Goal: Transaction & Acquisition: Purchase product/service

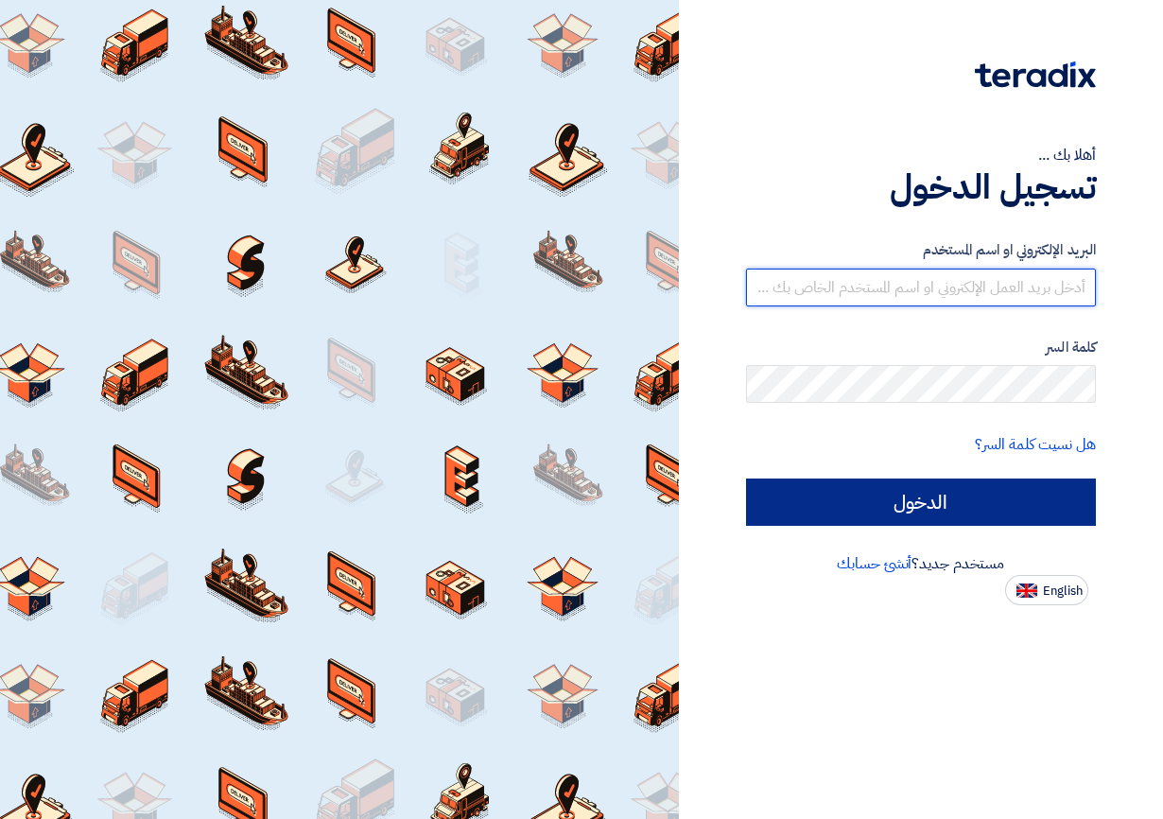
type input "[EMAIL_ADDRESS][DOMAIN_NAME]"
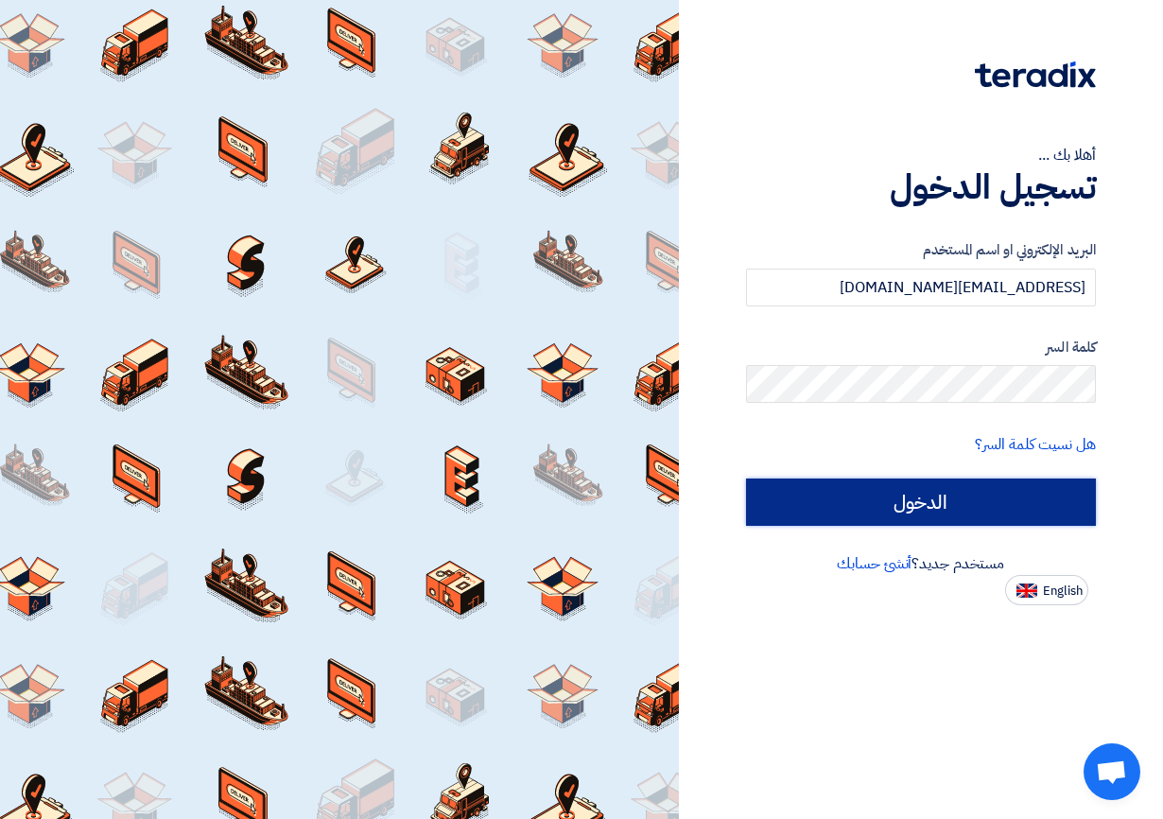
click at [956, 496] on input "الدخول" at bounding box center [921, 501] width 351 height 47
type input "Sign in"
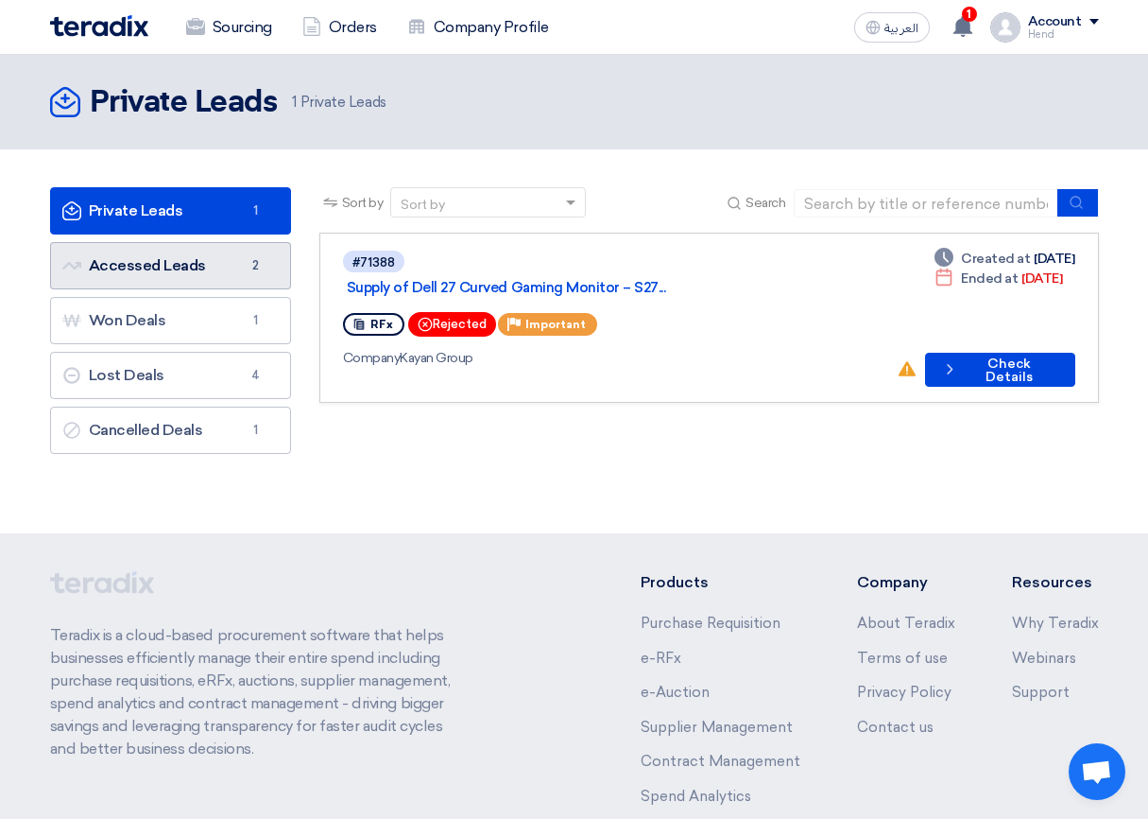
click at [204, 271] on link "Accessed Leads Accessed Leads 2" at bounding box center [170, 265] width 241 height 47
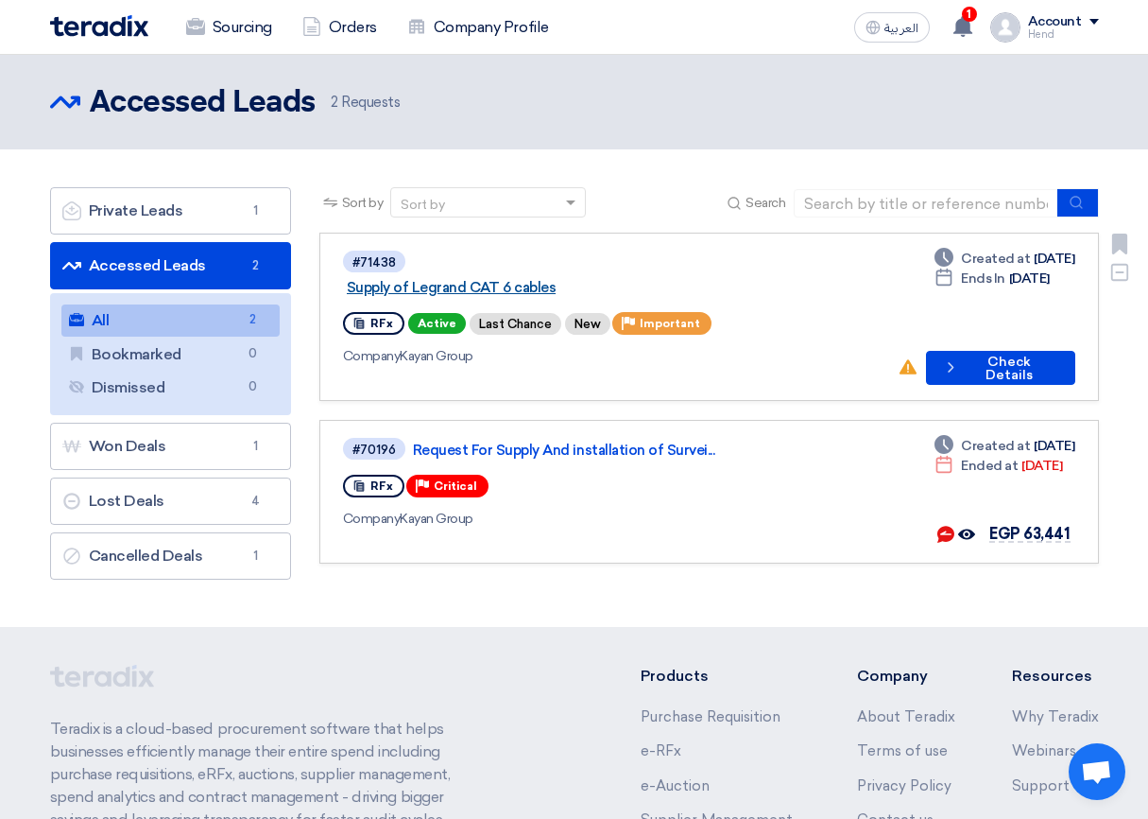
click at [571, 279] on link "Supply of Legrand CAT 6 cables" at bounding box center [583, 287] width 473 height 17
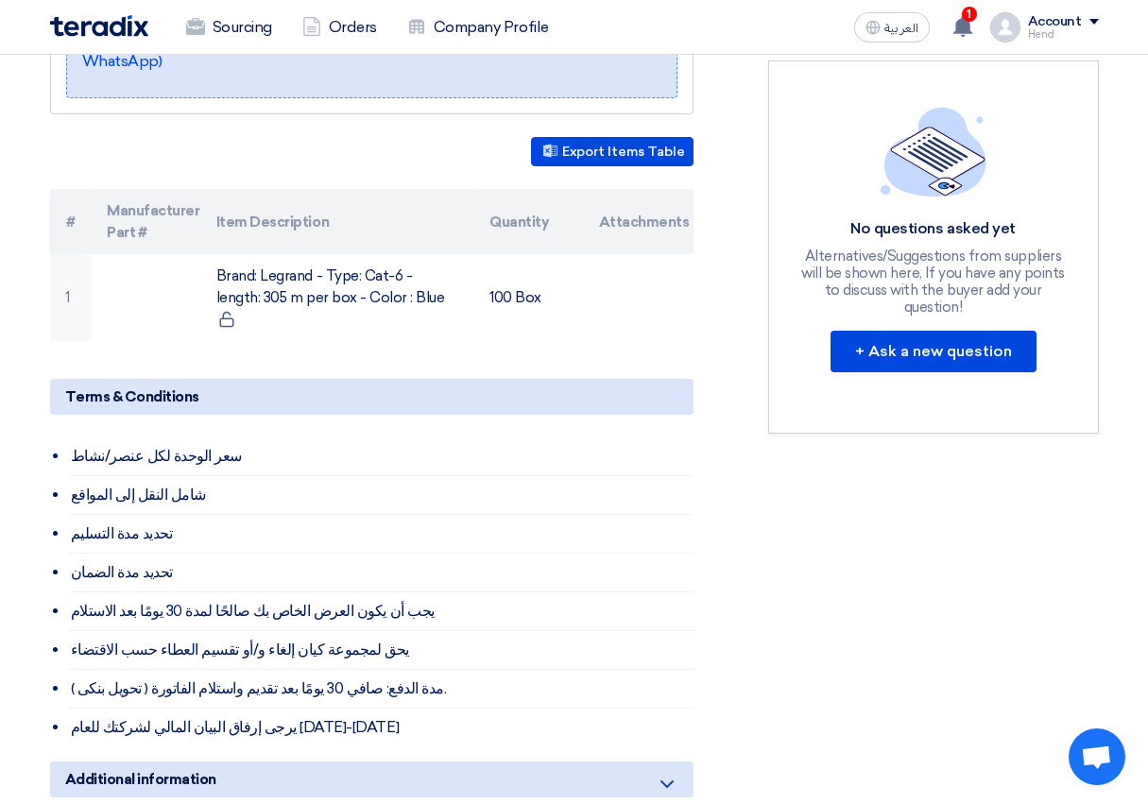
scroll to position [473, 0]
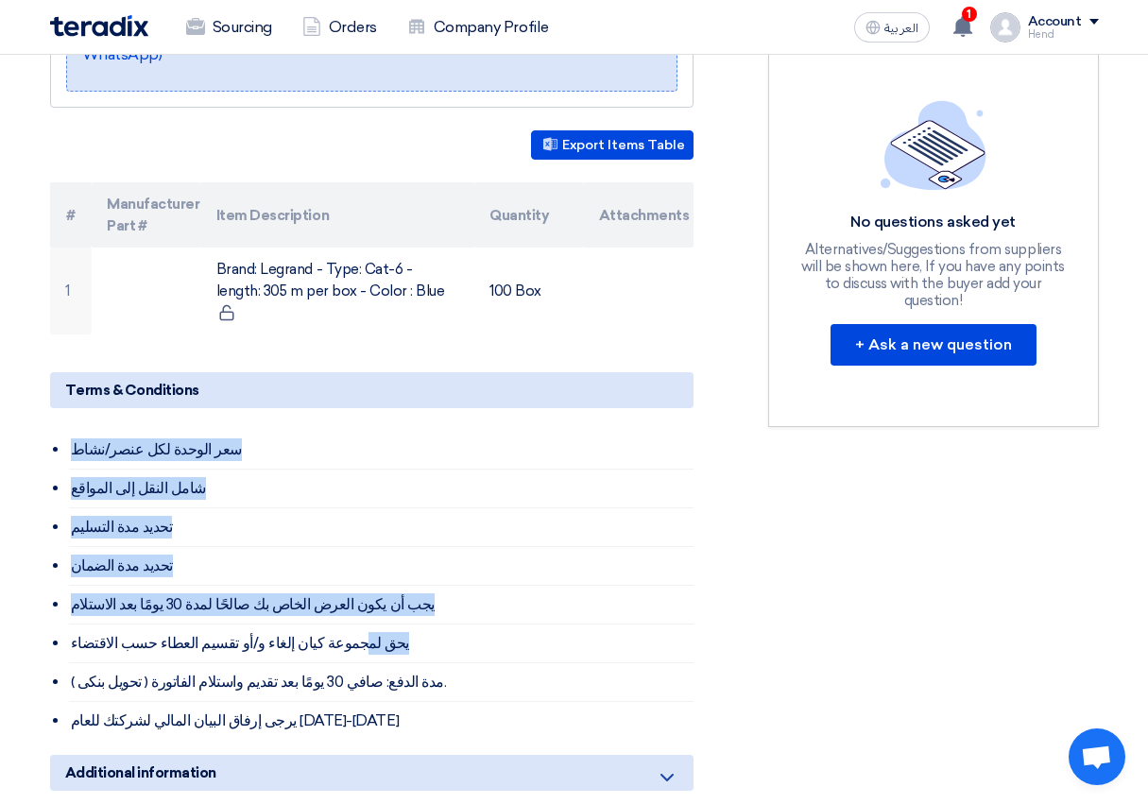
drag, startPoint x: 40, startPoint y: 433, endPoint x: 366, endPoint y: 646, distance: 389.8
click at [320, 620] on div "Supply of Legrand CAT 6 cables Buyer Information [PERSON_NAME] Procurement Spec…" at bounding box center [395, 420] width 718 height 1215
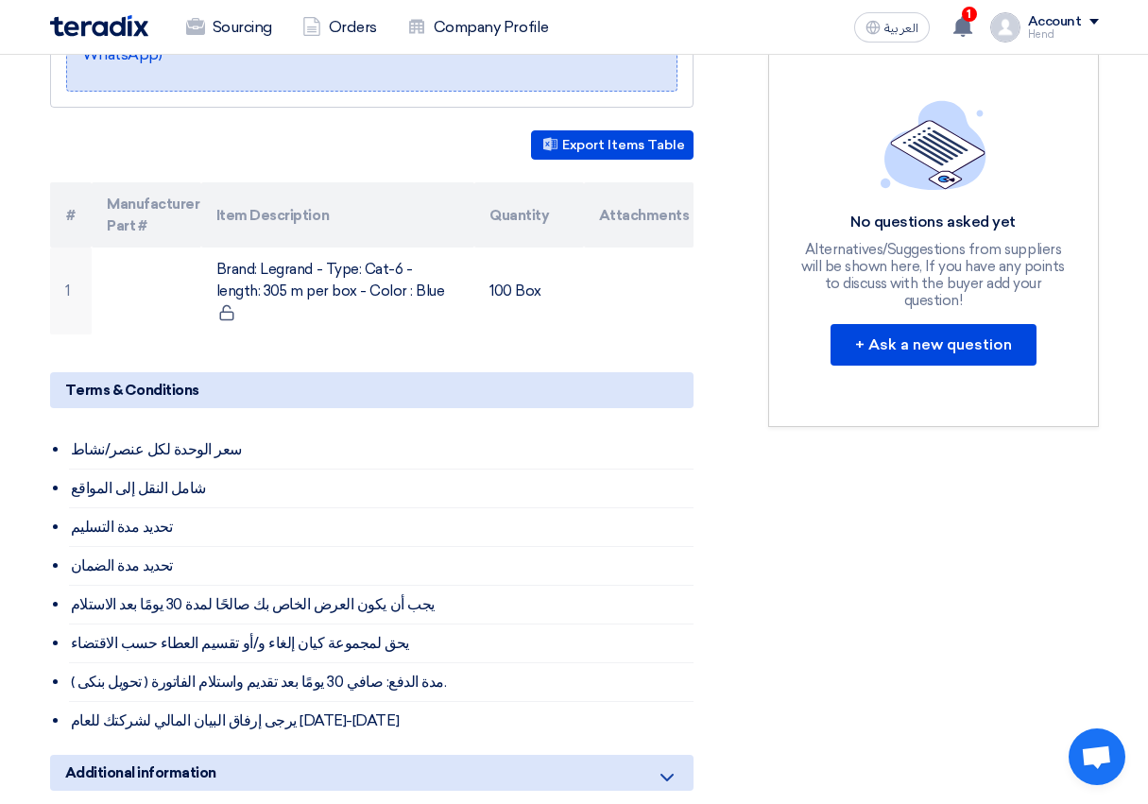
click at [390, 702] on li "يرجى إرفاق البيان المالي لشركتك للعام [DATE]-[DATE]" at bounding box center [381, 721] width 625 height 38
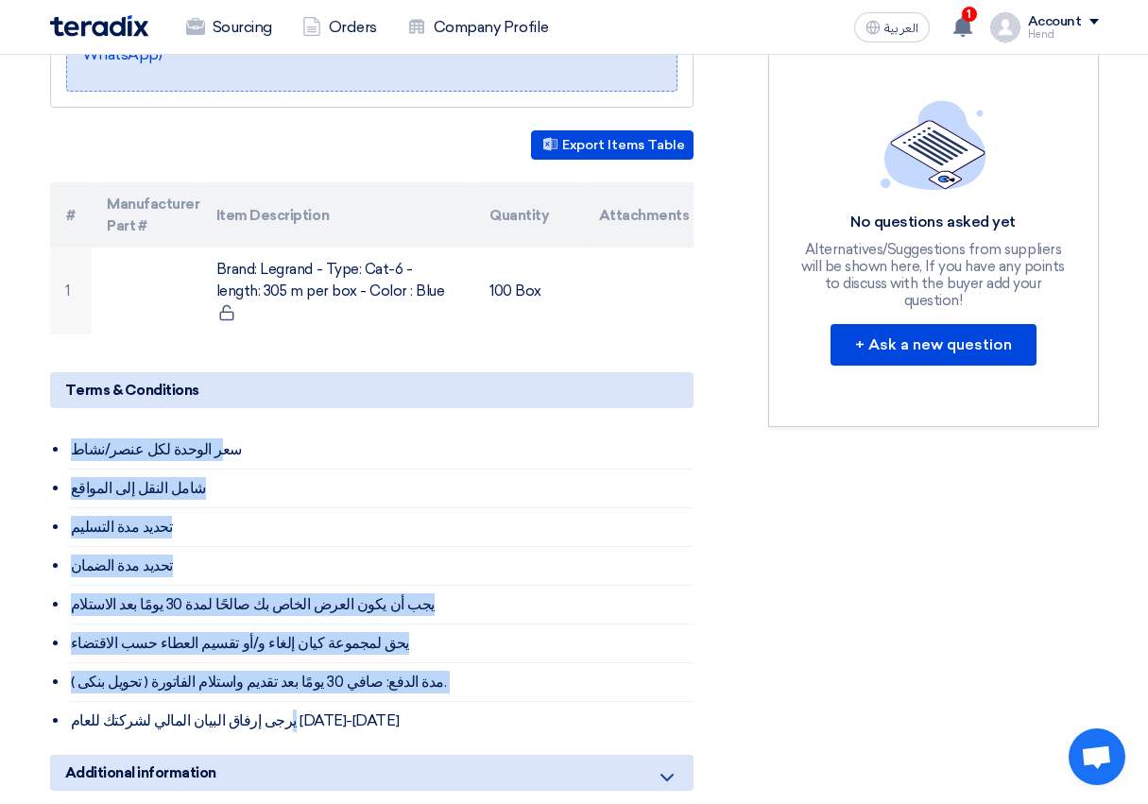
drag, startPoint x: 326, startPoint y: 711, endPoint x: 198, endPoint y: 424, distance: 313.9
click at [198, 431] on ul "سعر الوحدة لكل عنصر/نشاط شامل النقل إلى المواقع تحديد مدة التسليم تحديد مدة الض…" at bounding box center [381, 585] width 625 height 309
click at [208, 431] on li "سعر الوحدة لكل عنصر/نشاط" at bounding box center [381, 450] width 625 height 39
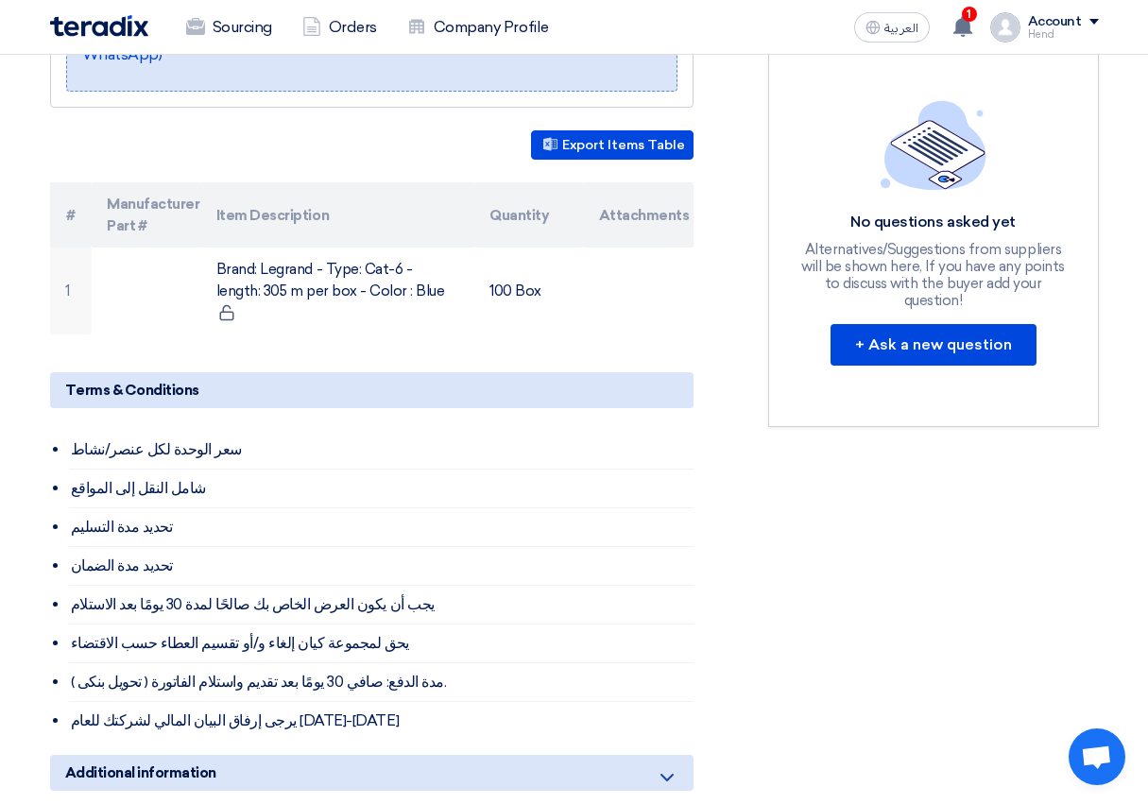
drag, startPoint x: 213, startPoint y: 429, endPoint x: 103, endPoint y: 704, distance: 296.1
click at [103, 704] on ul "سعر الوحدة لكل عنصر/نشاط شامل النقل إلى المواقع تحديد مدة التسليم تحديد مدة الض…" at bounding box center [381, 585] width 625 height 309
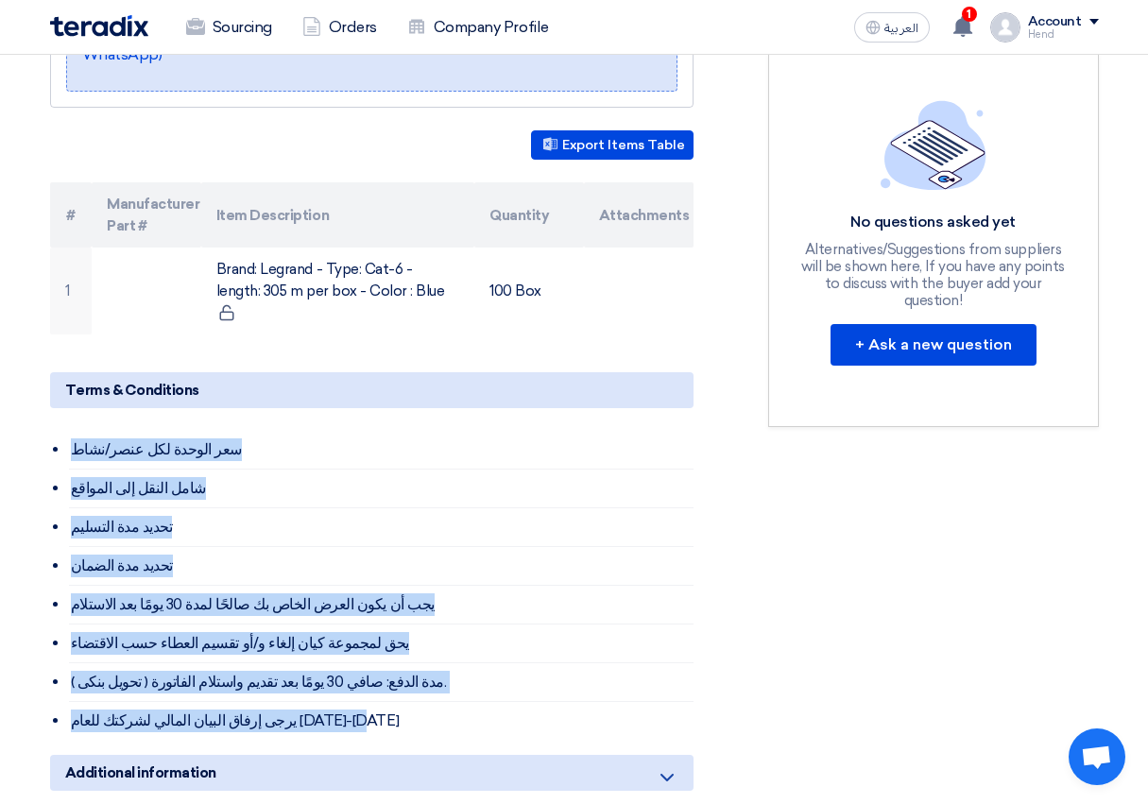
drag, startPoint x: 80, startPoint y: 431, endPoint x: 103, endPoint y: 701, distance: 271.3
click at [103, 701] on ul "سعر الوحدة لكل عنصر/نشاط شامل النقل إلى المواقع تحديد مدة التسليم تحديد مدة الض…" at bounding box center [381, 585] width 625 height 309
click at [482, 485] on li "شامل النقل إلى المواقع" at bounding box center [381, 489] width 625 height 39
drag, startPoint x: 73, startPoint y: 424, endPoint x: 103, endPoint y: 700, distance: 277.6
click at [103, 700] on ul "سعر الوحدة لكل عنصر/نشاط شامل النقل إلى المواقع تحديد مدة التسليم تحديد مدة الض…" at bounding box center [381, 585] width 625 height 309
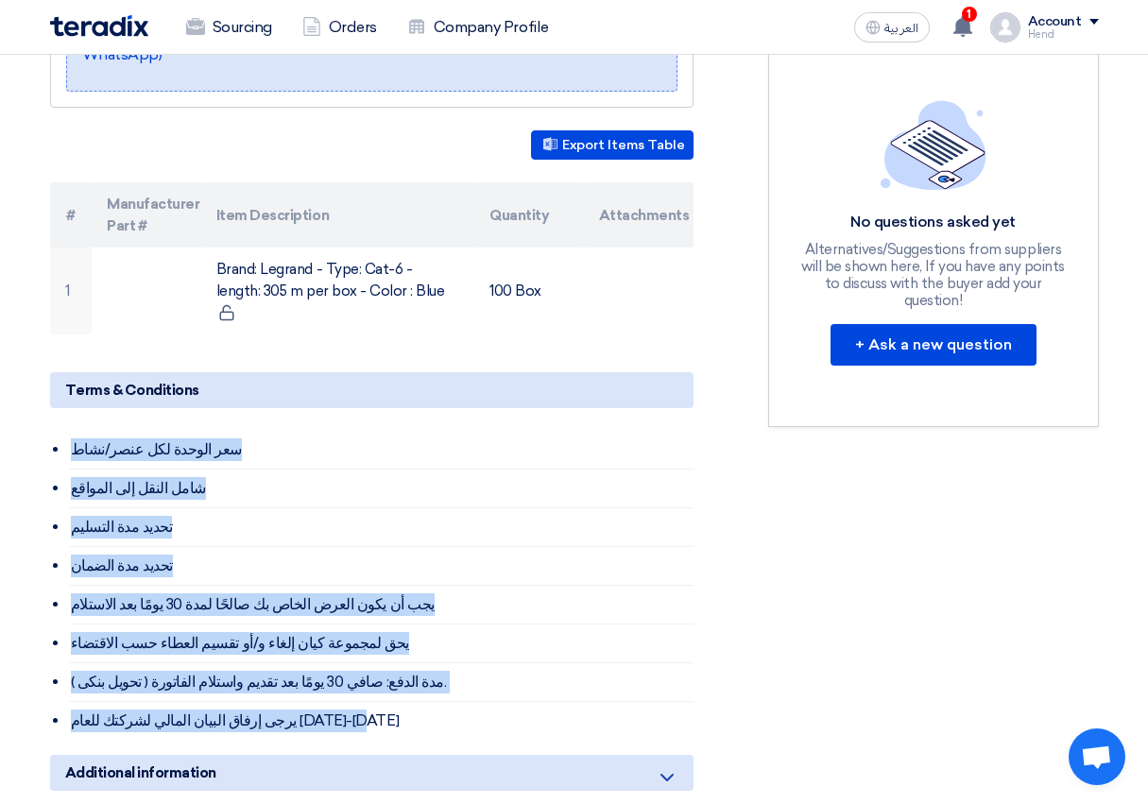
click at [73, 432] on li "سعر الوحدة لكل عنصر/نشاط" at bounding box center [381, 450] width 625 height 39
drag, startPoint x: 72, startPoint y: 427, endPoint x: 339, endPoint y: 699, distance: 381.6
click at [339, 699] on ul "سعر الوحدة لكل عنصر/نشاط شامل النقل إلى المواقع تحديد مدة التسليم تحديد مدة الض…" at bounding box center [381, 585] width 625 height 309
click at [338, 704] on li "يرجى إرفاق البيان المالي لشركتك للعام [DATE]-[DATE]" at bounding box center [381, 721] width 625 height 38
drag, startPoint x: 338, startPoint y: 704, endPoint x: 203, endPoint y: 424, distance: 310.7
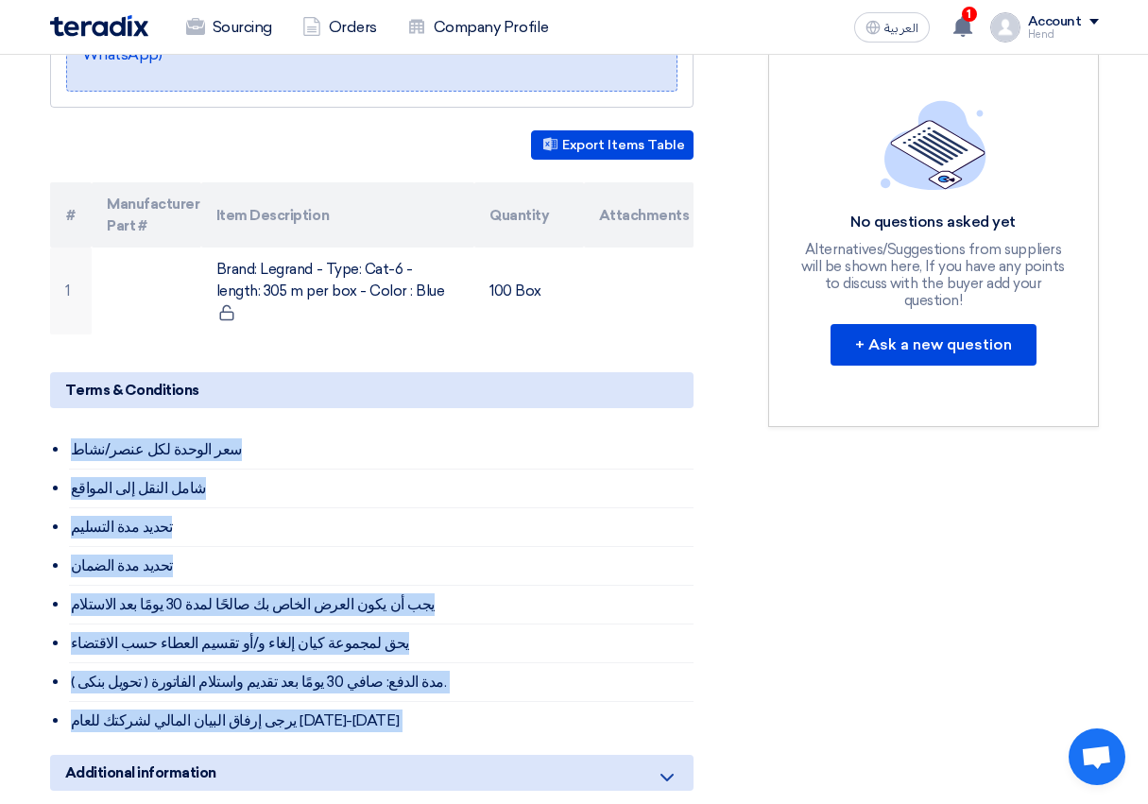
click at [203, 431] on ul "سعر الوحدة لكل عنصر/نشاط شامل النقل إلى المواقع تحديد مدة التسليم تحديد مدة الض…" at bounding box center [381, 585] width 625 height 309
click at [209, 431] on li "سعر الوحدة لكل عنصر/نشاط" at bounding box center [381, 450] width 625 height 39
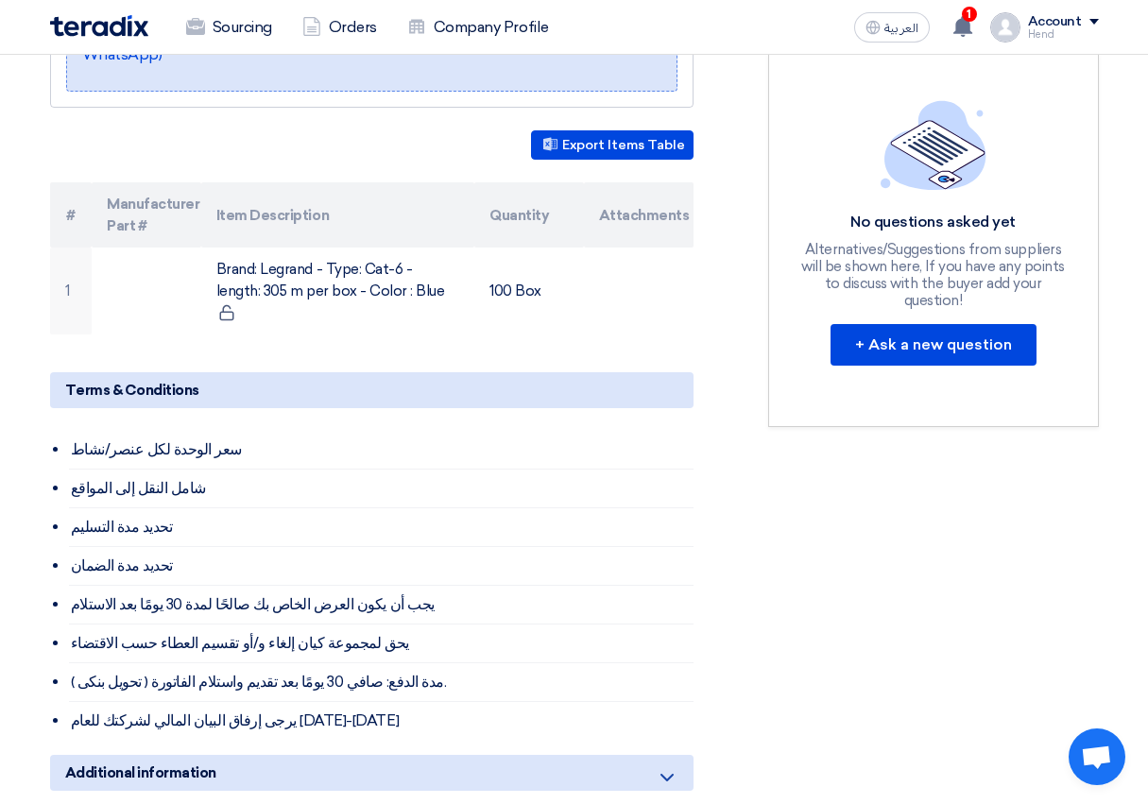
drag, startPoint x: 211, startPoint y: 422, endPoint x: 344, endPoint y: 702, distance: 309.9
click at [344, 702] on ul "سعر الوحدة لكل عنصر/نشاط شامل النقل إلى المواقع تحديد مدة التسليم تحديد مدة الض…" at bounding box center [381, 585] width 625 height 309
click at [335, 711] on li "يرجى إرفاق البيان المالي لشركتك للعام [DATE]-[DATE]" at bounding box center [381, 721] width 625 height 38
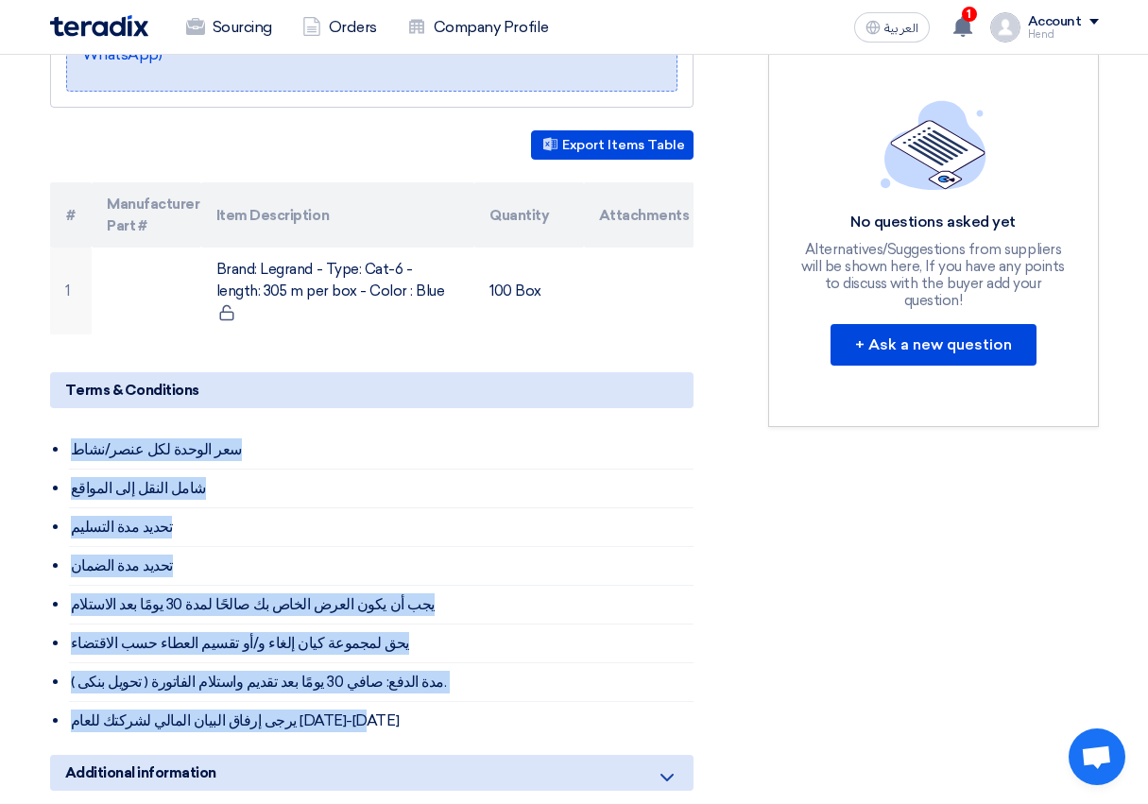
drag, startPoint x: 335, startPoint y: 699, endPoint x: 61, endPoint y: 429, distance: 384.3
click at [61, 429] on div "Terms & Conditions سعر الوحدة لكل عنصر/نشاط شامل النقل إلى المواقع تحديد مدة ال…" at bounding box center [372, 556] width 644 height 368
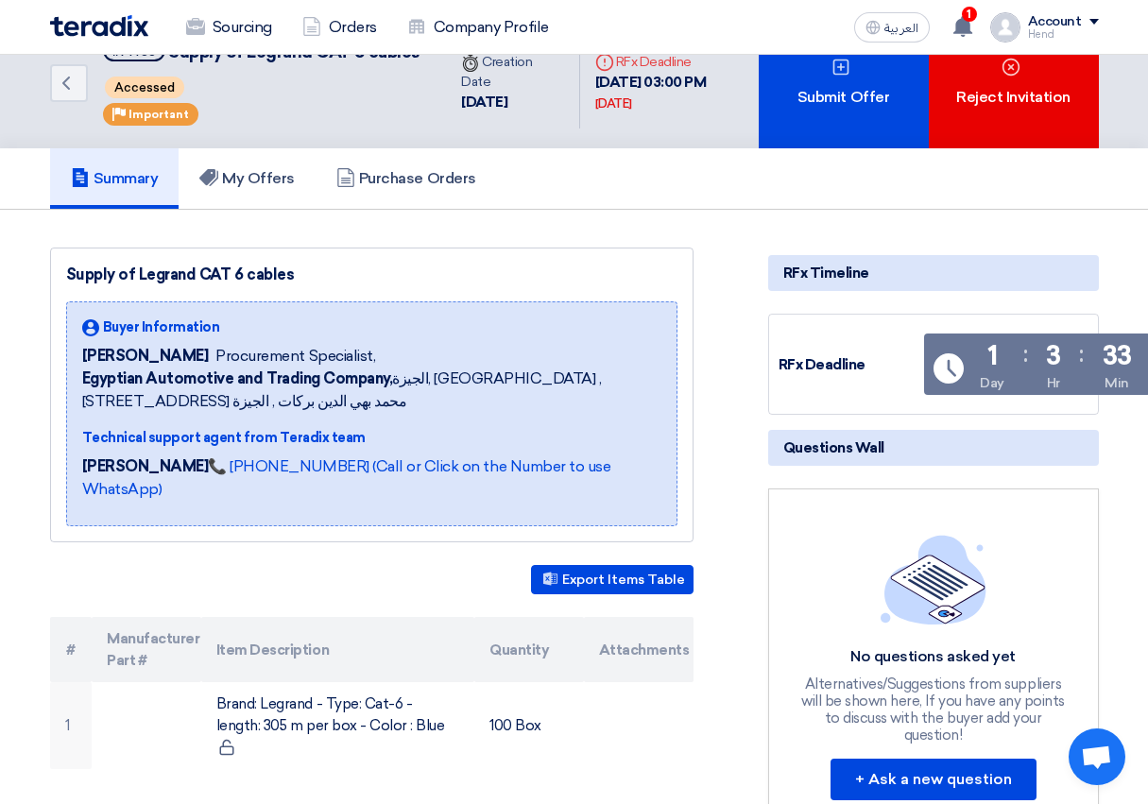
scroll to position [0, 0]
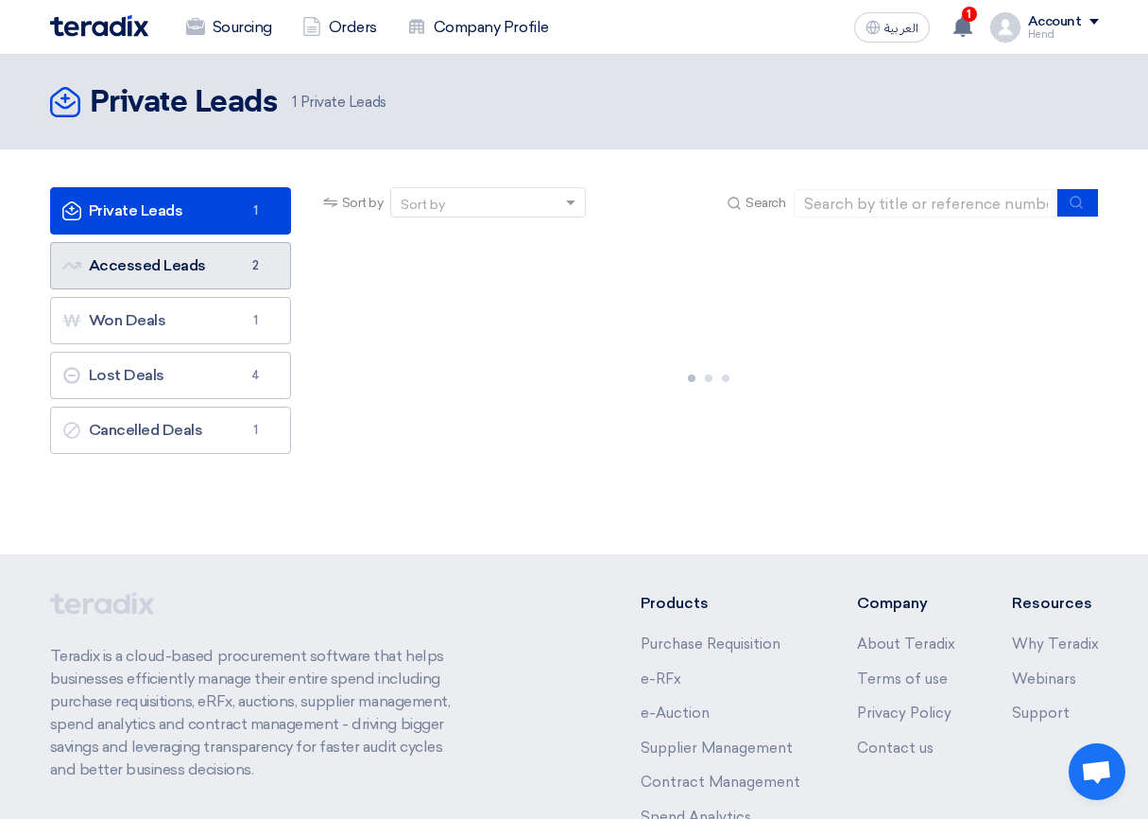
click at [256, 261] on span "2" at bounding box center [256, 265] width 23 height 19
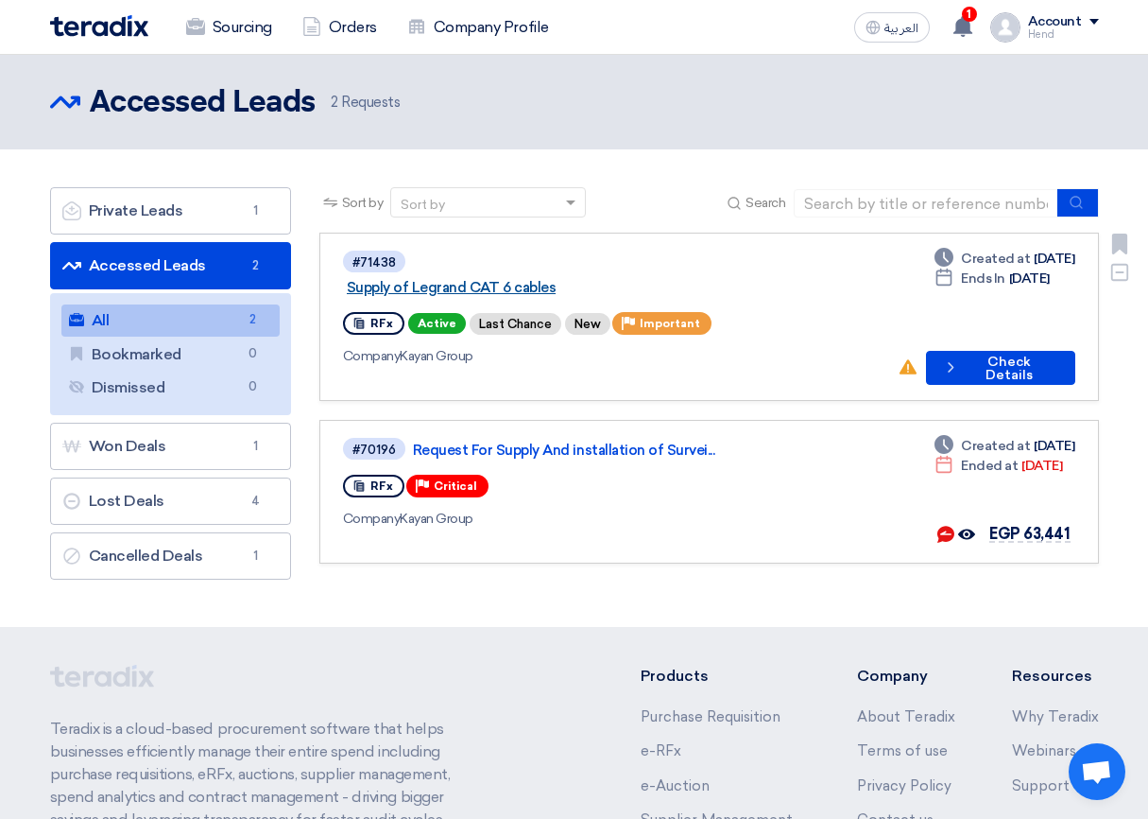
click at [568, 279] on link "Supply of Legrand CAT 6 cables" at bounding box center [583, 287] width 473 height 17
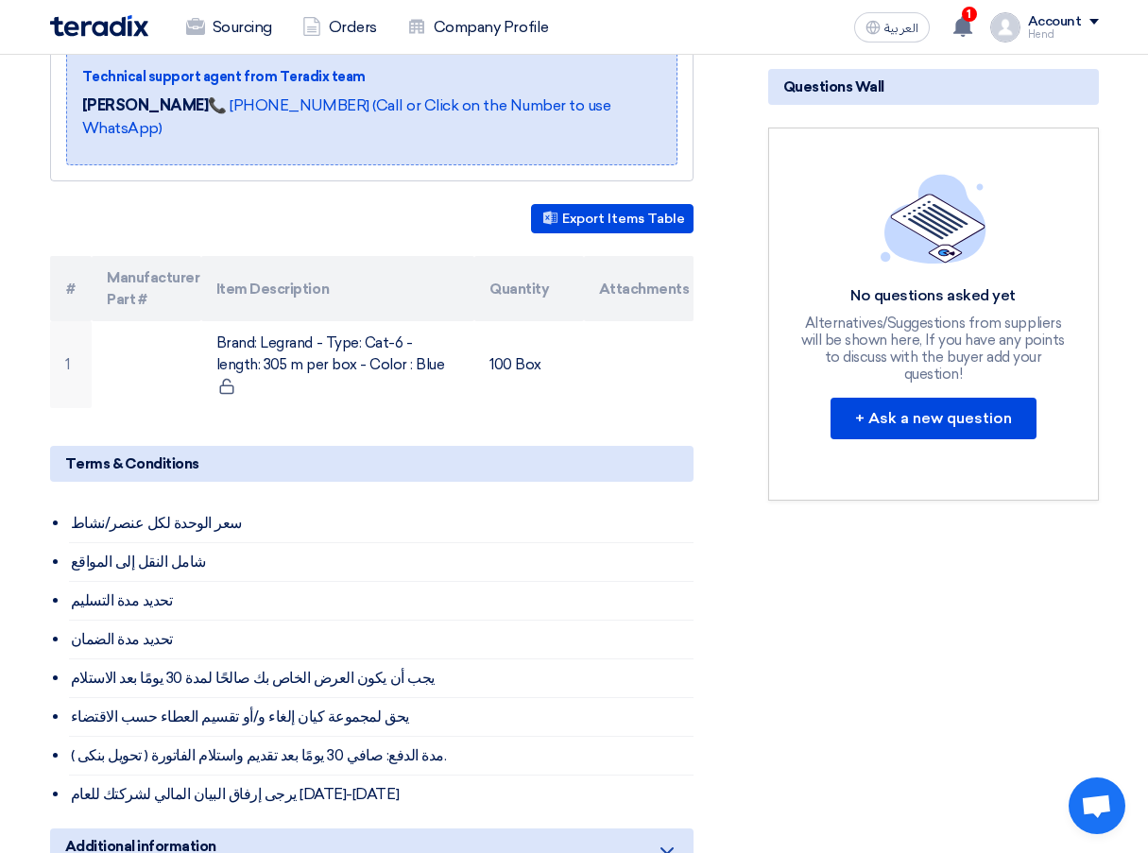
scroll to position [284, 0]
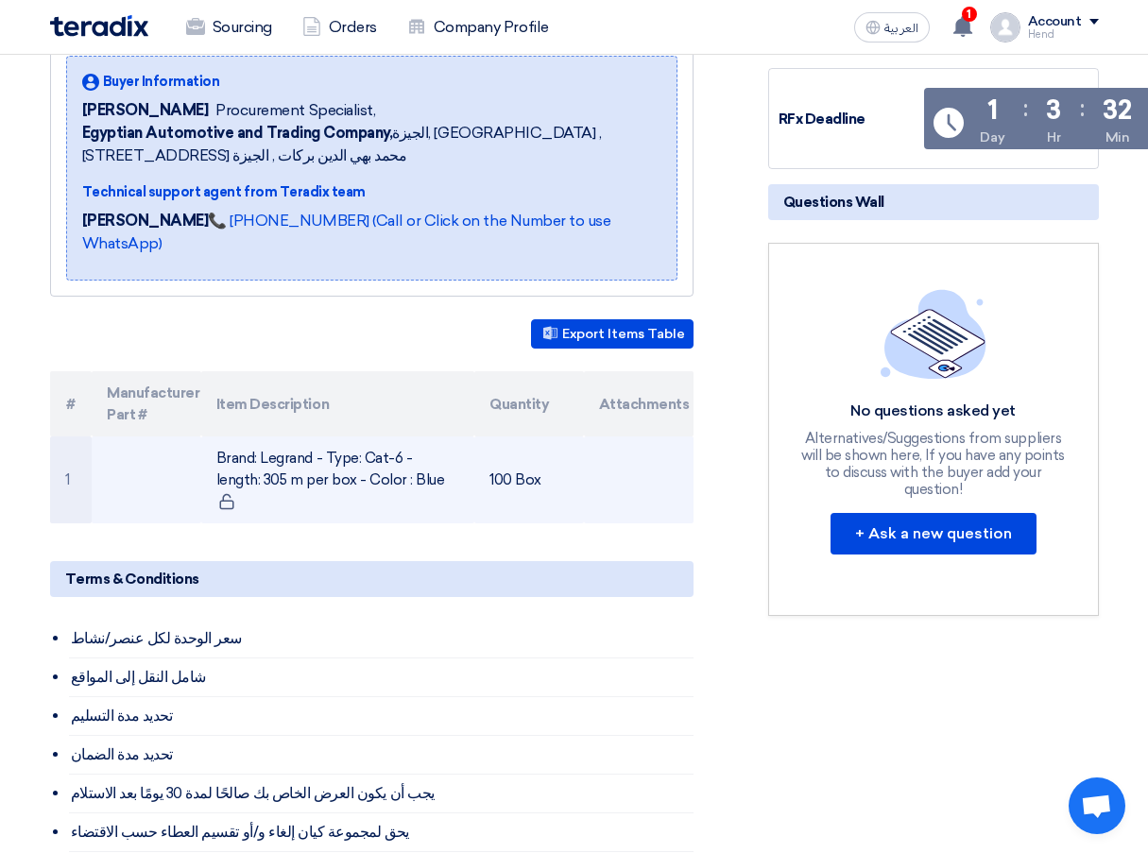
drag, startPoint x: 386, startPoint y: 476, endPoint x: 228, endPoint y: 447, distance: 160.5
click at [228, 447] on td "Brand: Legrand - Type: Cat-6 - length: 305 m per box - Color : Blue" at bounding box center [337, 480] width 273 height 87
click at [224, 452] on td "Brand: Legrand - Type: Cat-6 - length: 305 m per box - Color : Blue" at bounding box center [337, 480] width 273 height 87
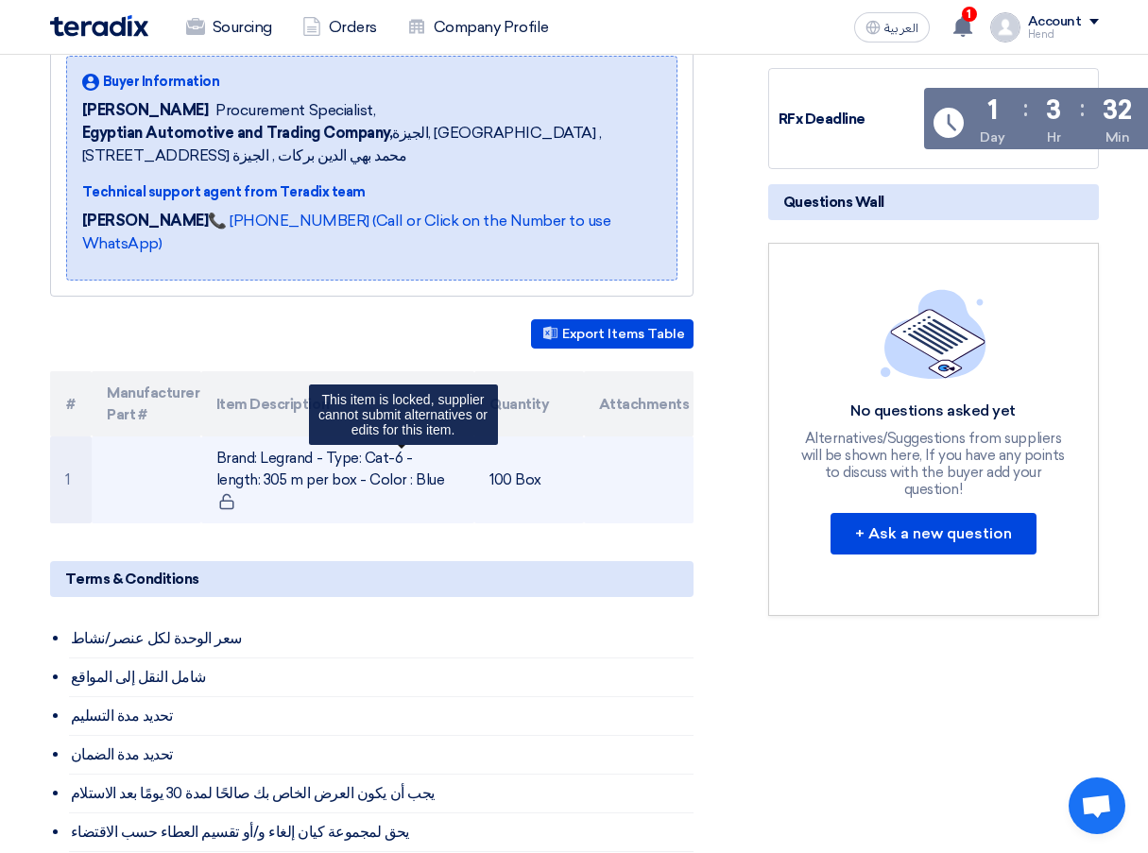
drag, startPoint x: 215, startPoint y: 457, endPoint x: 394, endPoint y: 481, distance: 180.2
click at [394, 481] on td "Brand: Legrand - Type: Cat-6 - length: 305 m per box - Color : Blue This item i…" at bounding box center [337, 480] width 273 height 87
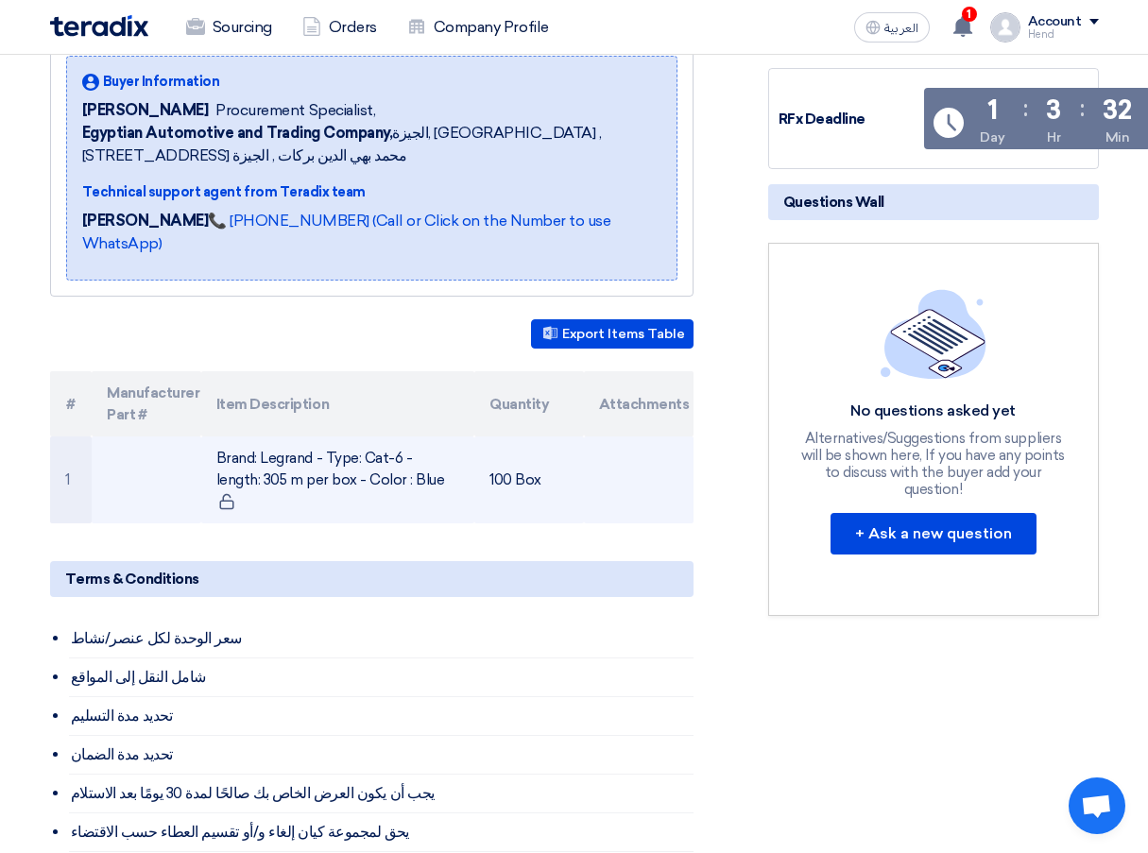
click at [388, 484] on td "Brand: Legrand - Type: Cat-6 - length: 305 m per box - Color : Blue" at bounding box center [337, 480] width 273 height 87
drag, startPoint x: 388, startPoint y: 482, endPoint x: 176, endPoint y: 460, distance: 213.8
click at [176, 460] on tr "1 Brand: Legrand - Type: Cat-6 - length: 305 m per box - Color : Blue 100 Box" at bounding box center [372, 480] width 644 height 87
click at [201, 460] on td "Brand: Legrand - Type: Cat-6 - length: 305 m per box - Color : Blue" at bounding box center [337, 480] width 273 height 87
drag, startPoint x: 217, startPoint y: 447, endPoint x: 391, endPoint y: 479, distance: 176.9
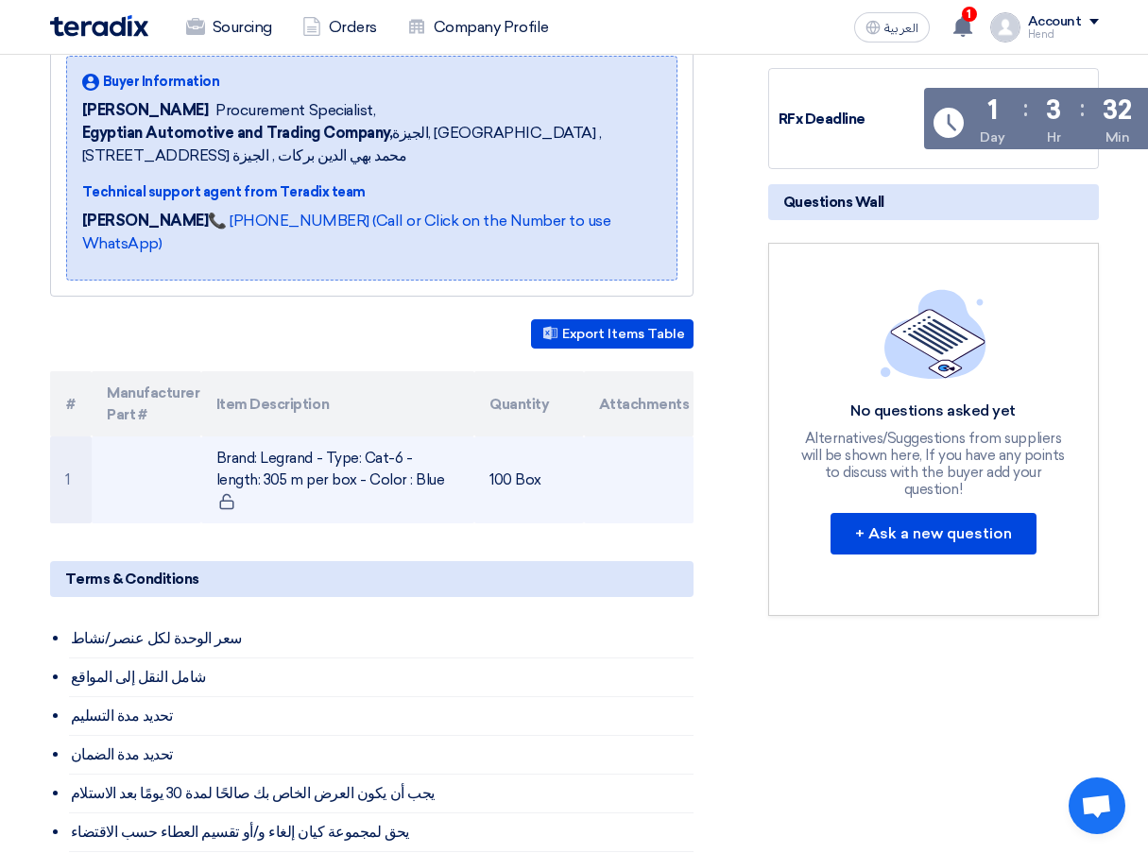
click at [391, 479] on td "Brand: Legrand - Type: Cat-6 - length: 305 m per box - Color : Blue" at bounding box center [337, 480] width 273 height 87
click at [390, 480] on td "Brand: Legrand - Type: Cat-6 - length: 305 m per box - Color : Blue" at bounding box center [337, 480] width 273 height 87
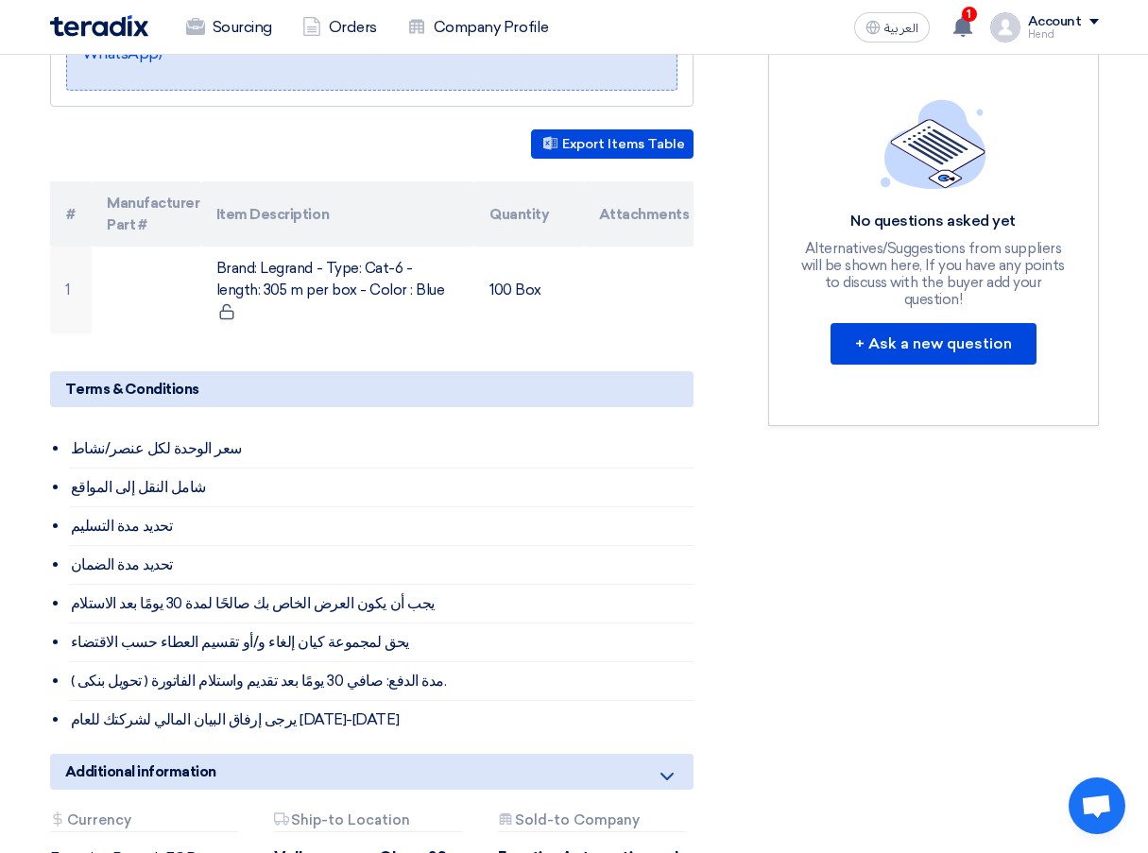
scroll to position [496, 0]
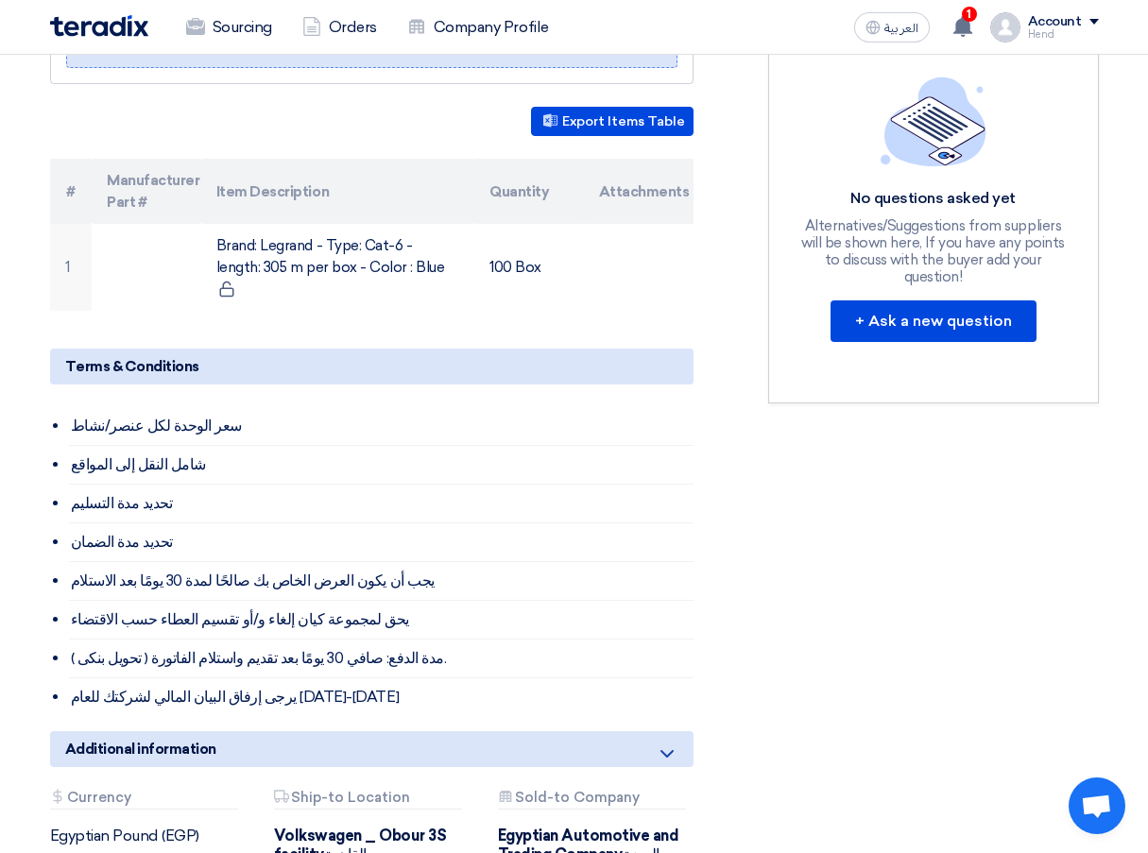
click at [250, 562] on li "يجب أن يكون العرض الخاص بك صالحًا لمدة 30 يومًا بعد الاستلام" at bounding box center [381, 581] width 625 height 39
drag, startPoint x: 85, startPoint y: 549, endPoint x: 339, endPoint y: 577, distance: 255.7
click at [341, 592] on ul "سعر الوحدة لكل عنصر/نشاط شامل النقل إلى المواقع تحديد مدة التسليم تحديد مدة الض…" at bounding box center [381, 561] width 625 height 309
click at [347, 562] on li "يجب أن يكون العرض الخاص بك صالحًا لمدة 30 يومًا بعد الاستلام" at bounding box center [381, 581] width 625 height 39
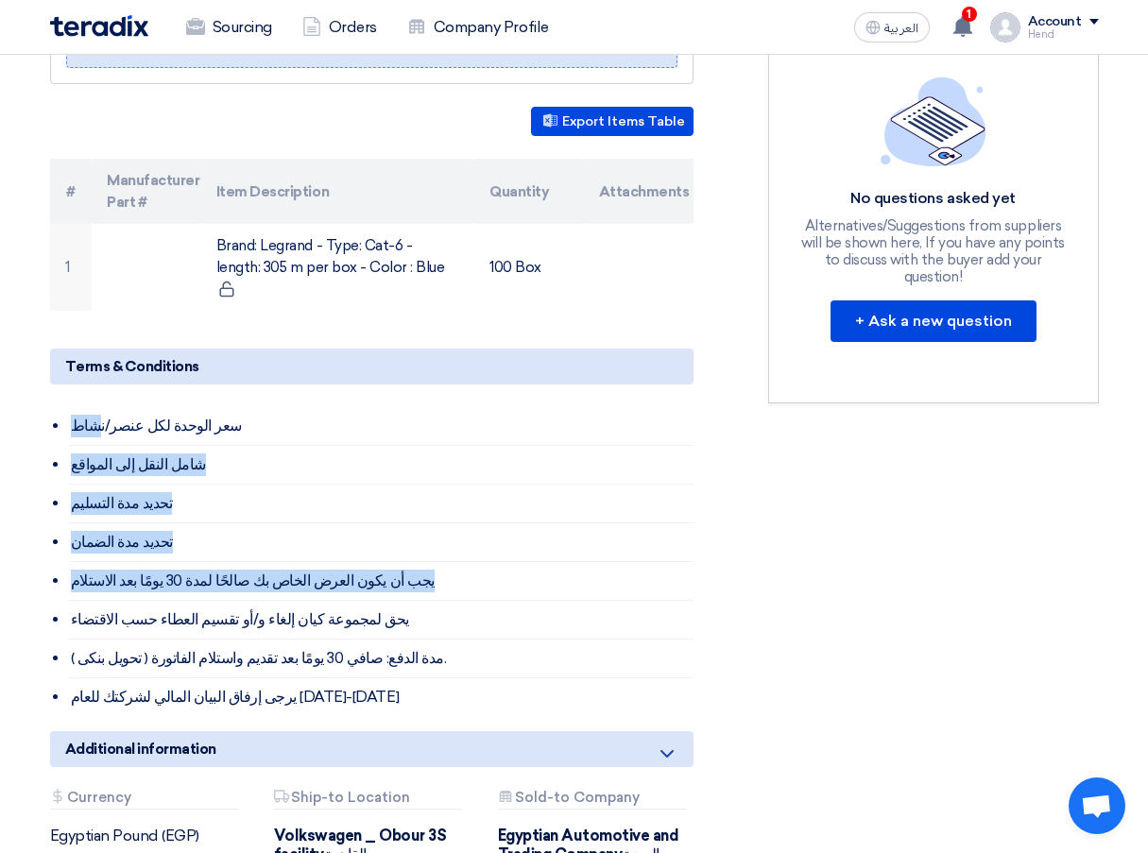
drag, startPoint x: 397, startPoint y: 557, endPoint x: 88, endPoint y: 394, distance: 349.2
click at [88, 407] on ul "سعر الوحدة لكل عنصر/نشاط شامل النقل إلى المواقع تحديد مدة التسليم تحديد مدة الض…" at bounding box center [381, 561] width 625 height 309
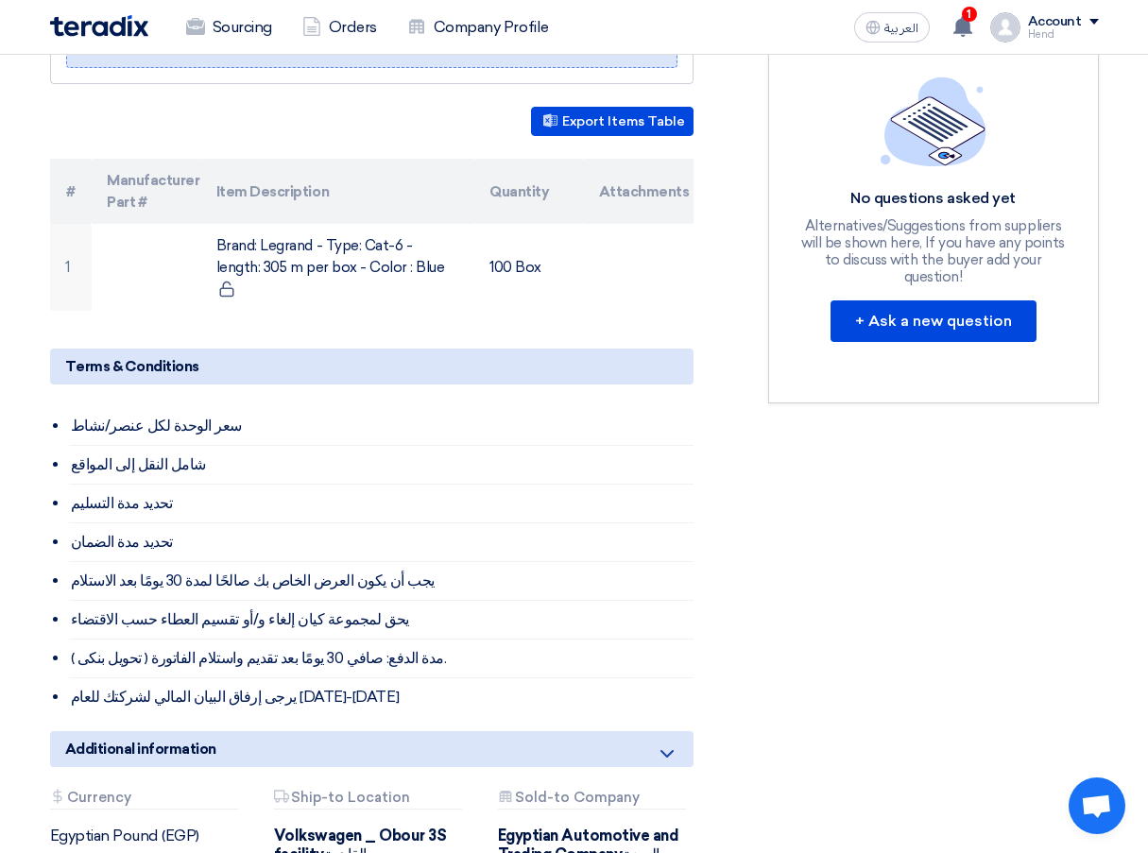
click at [150, 407] on li "سعر الوحدة لكل عنصر/نشاط" at bounding box center [381, 426] width 625 height 39
drag, startPoint x: 222, startPoint y: 404, endPoint x: 138, endPoint y: 623, distance: 234.9
click at [28, 623] on section "Supply of Legrand CAT 6 cables Buyer Information Fady Mahmoud Procurement Speci…" at bounding box center [574, 423] width 1148 height 1344
click at [349, 655] on li "( تحويل بنكى ) مدة الدفع: صافي 30 يومًا بعد تقديم واستلام الفاتورة." at bounding box center [381, 659] width 625 height 39
drag, startPoint x: 343, startPoint y: 682, endPoint x: 207, endPoint y: 405, distance: 309.4
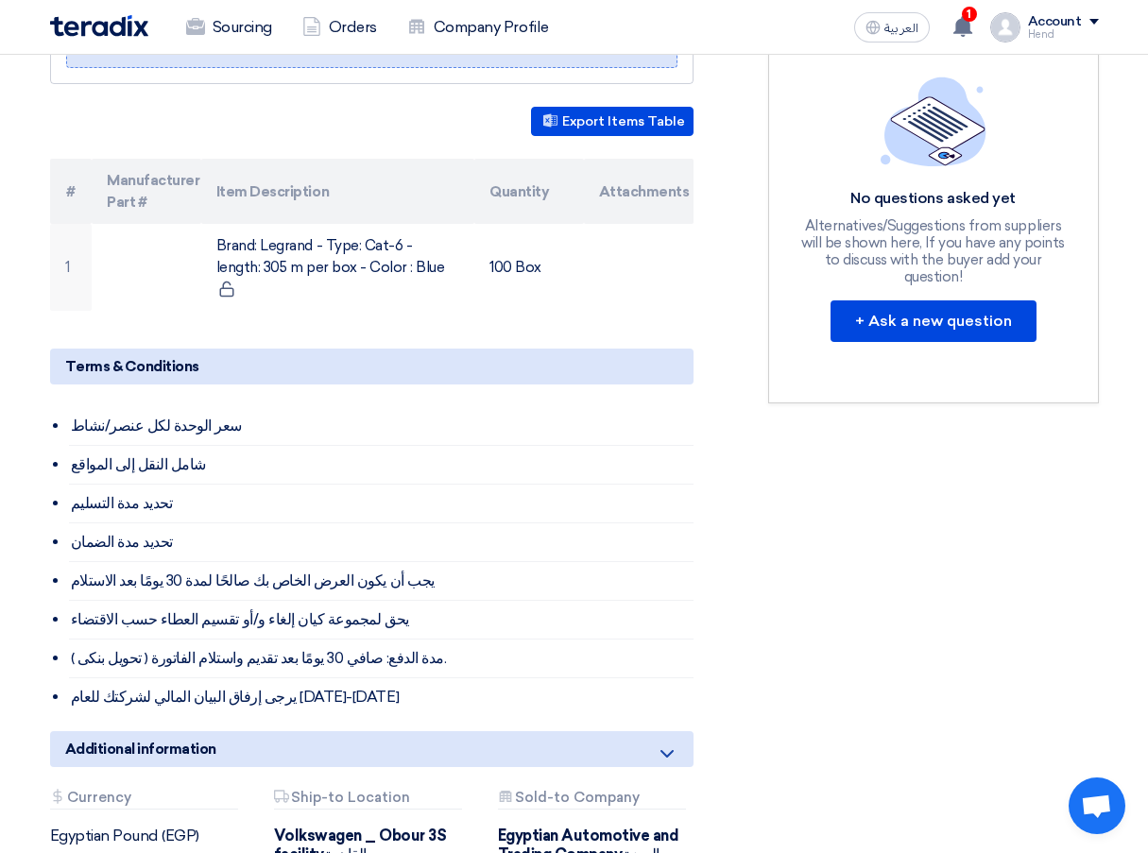
click at [207, 407] on ul "سعر الوحدة لكل عنصر/نشاط شامل النقل إلى المواقع تحديد مدة التسليم تحديد مدة الض…" at bounding box center [381, 561] width 625 height 309
click at [75, 407] on li "سعر الوحدة لكل عنصر/نشاط" at bounding box center [381, 426] width 625 height 39
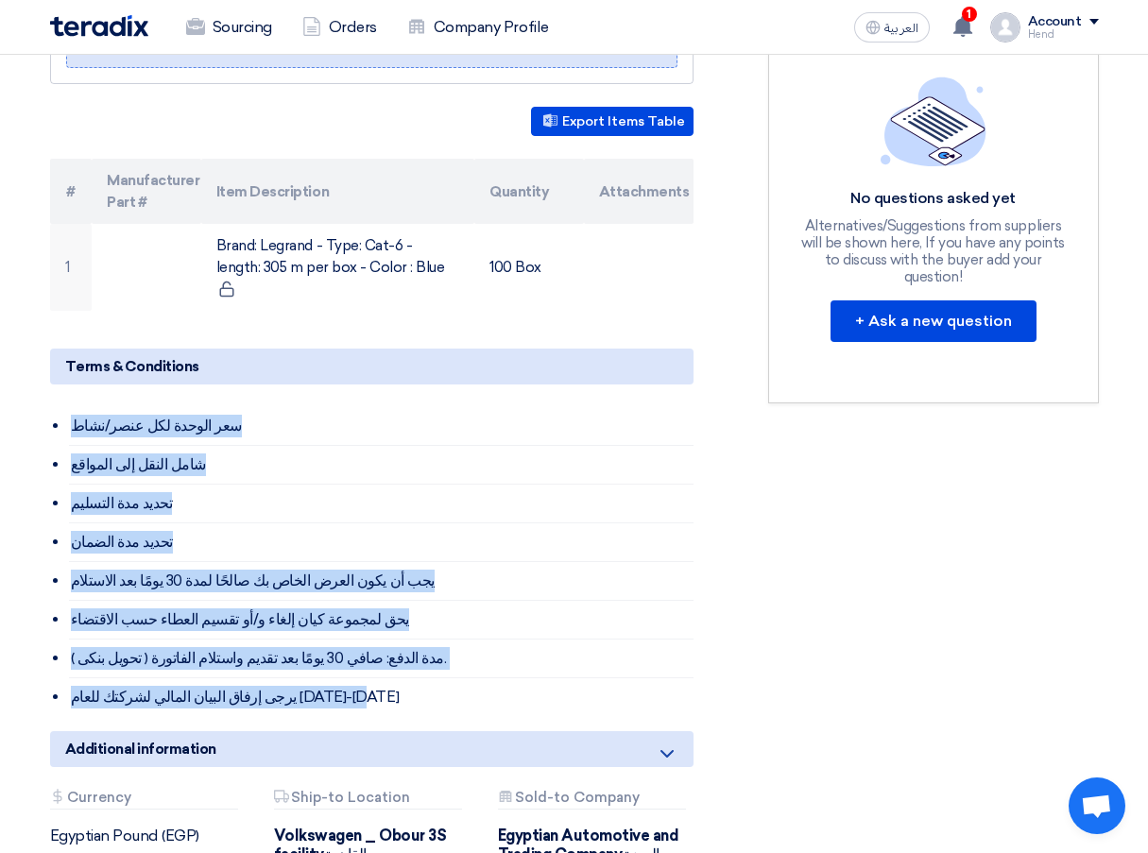
drag, startPoint x: 71, startPoint y: 399, endPoint x: 344, endPoint y: 684, distance: 395.1
click at [344, 684] on ul "سعر الوحدة لكل عنصر/نشاط شامل النقل إلى المواقع تحديد مدة التسليم تحديد مدة الض…" at bounding box center [381, 561] width 625 height 309
click at [344, 684] on li "يرجى إرفاق البيان المالي لشركتك للعام [DATE]-[DATE]" at bounding box center [381, 698] width 625 height 38
drag, startPoint x: 344, startPoint y: 688, endPoint x: 198, endPoint y: 402, distance: 321.7
click at [203, 407] on ul "سعر الوحدة لكل عنصر/نشاط شامل النقل إلى المواقع تحديد مدة التسليم تحديد مدة الض…" at bounding box center [381, 561] width 625 height 309
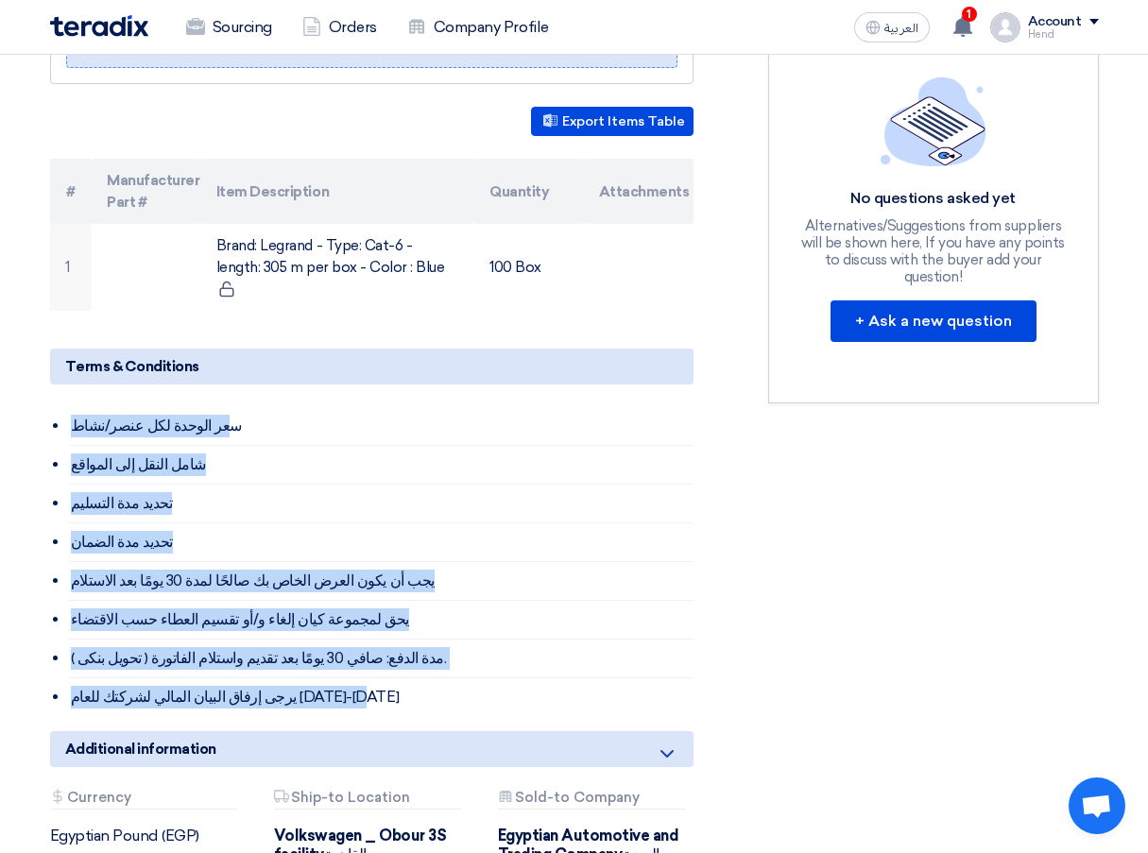
drag, startPoint x: 103, startPoint y: 403, endPoint x: 92, endPoint y: 403, distance: 11.3
click at [102, 407] on li "سعر الوحدة لكل عنصر/نشاط" at bounding box center [381, 426] width 625 height 39
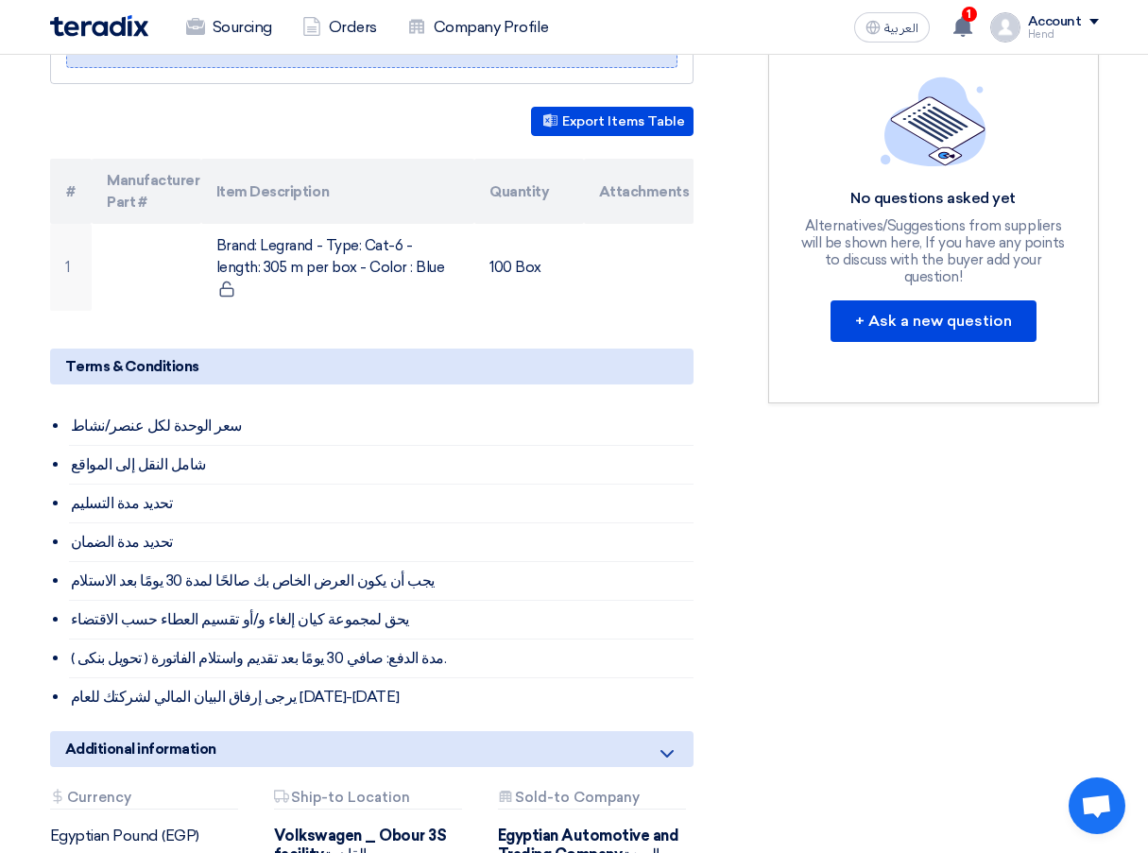
drag, startPoint x: 58, startPoint y: 403, endPoint x: 71, endPoint y: 402, distance: 13.3
click at [59, 404] on div "Terms & Conditions سعر الوحدة لكل عنصر/نشاط شامل النقل إلى المواقع تحديد مدة ال…" at bounding box center [372, 533] width 644 height 368
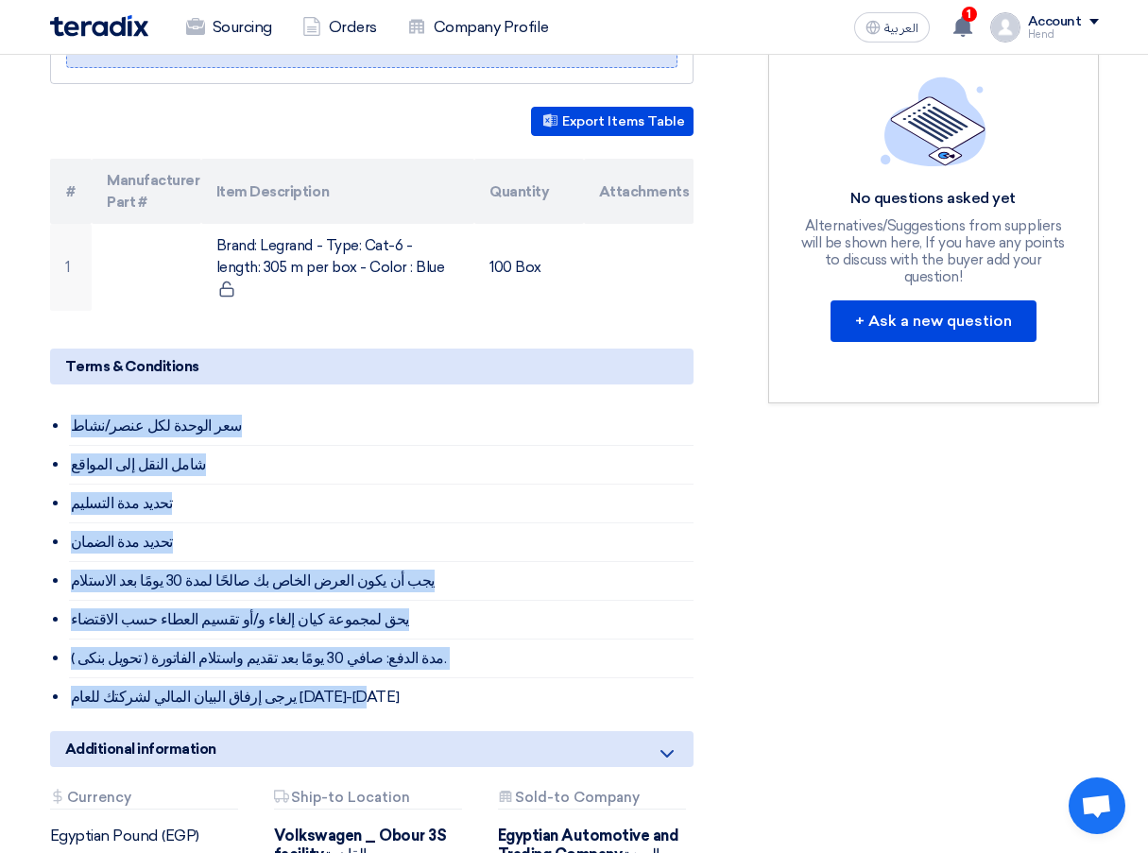
drag, startPoint x: 70, startPoint y: 400, endPoint x: 347, endPoint y: 687, distance: 399.1
click at [347, 687] on ul "سعر الوحدة لكل عنصر/نشاط شامل النقل إلى المواقع تحديد مدة التسليم تحديد مدة الض…" at bounding box center [381, 561] width 625 height 309
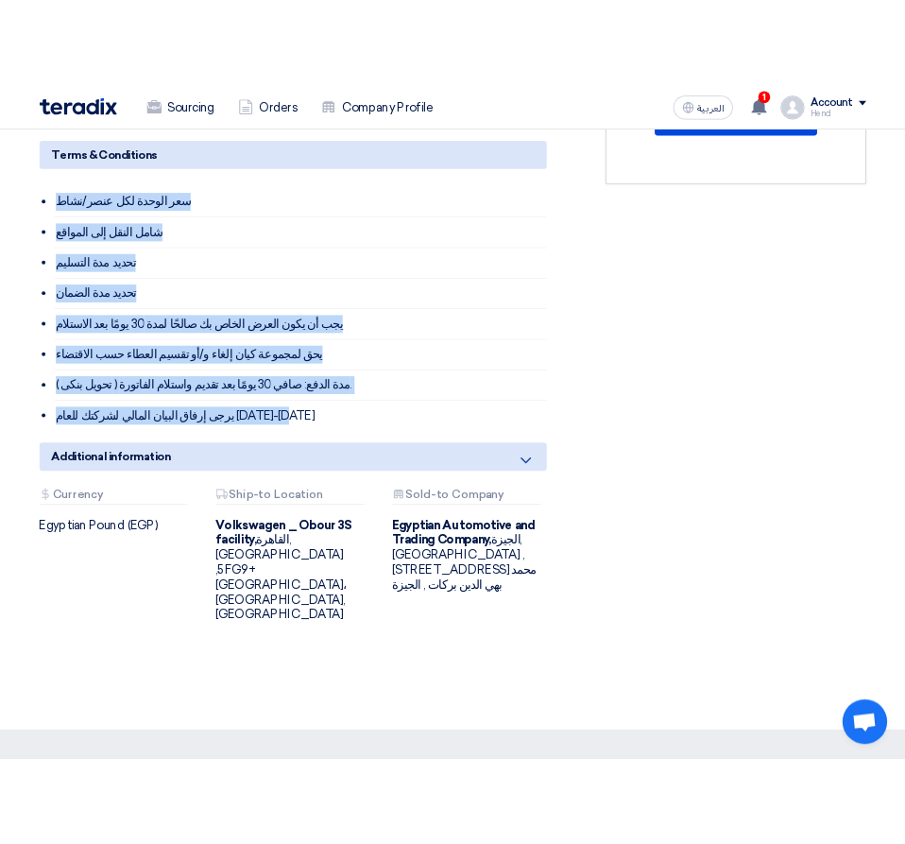
scroll to position [851, 0]
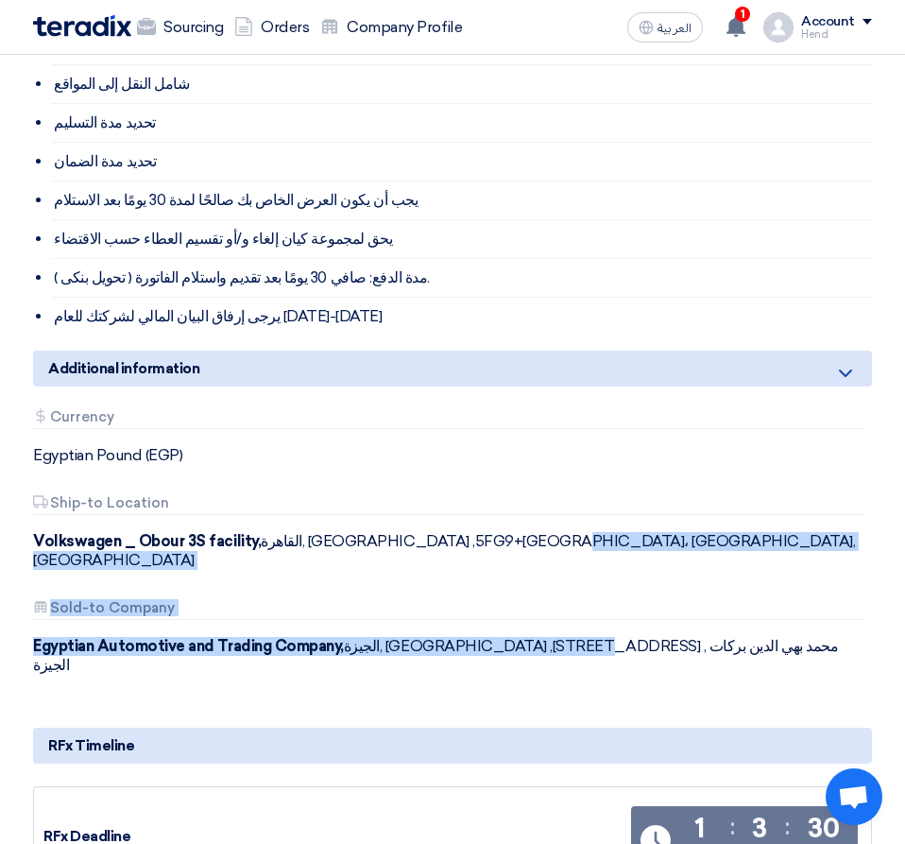
drag, startPoint x: 504, startPoint y: 509, endPoint x: 578, endPoint y: 603, distance: 119.7
click at [578, 603] on div "Attachments Currency Egyptian Pound (EGP) Attachments Ship-to Location Volkswag…" at bounding box center [453, 557] width 868 height 296
click at [718, 538] on div "Attachments Currency Egyptian Pound (EGP) Attachments Ship-to Location Volkswag…" at bounding box center [453, 557] width 868 height 296
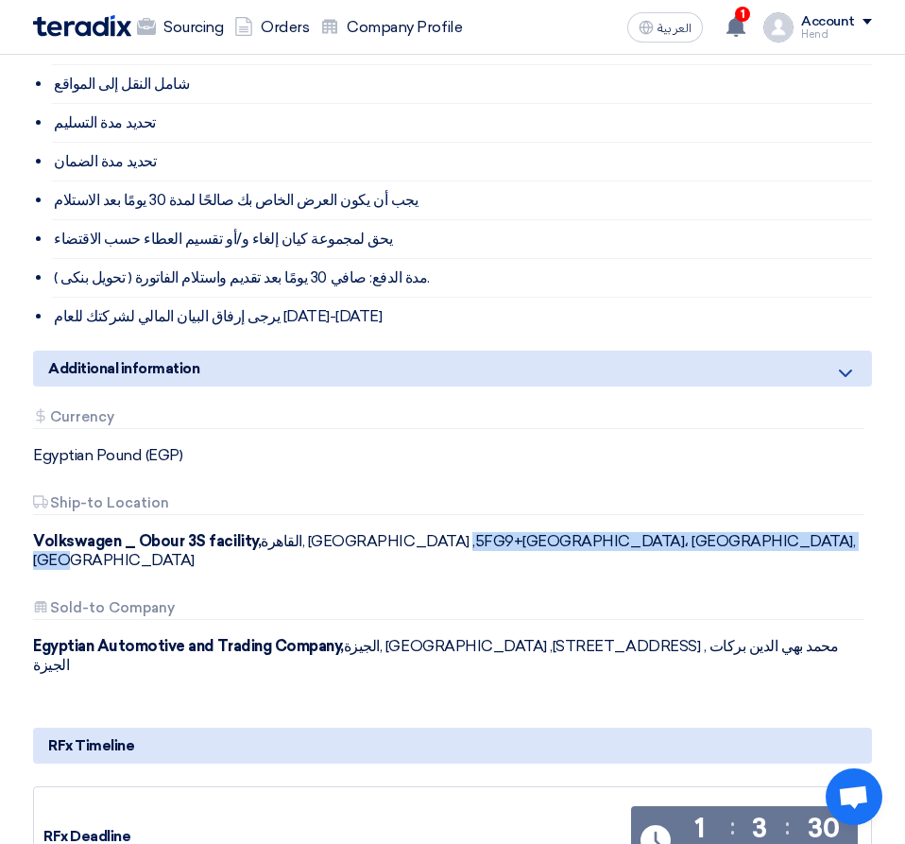
drag, startPoint x: 740, startPoint y: 518, endPoint x: 366, endPoint y: 517, distance: 374.3
click at [362, 532] on div "Volkswagen _ Obour 3S facility, القاهرة, Egypt ,5FG9+RX8، Street 3, Near Carref…" at bounding box center [452, 551] width 839 height 38
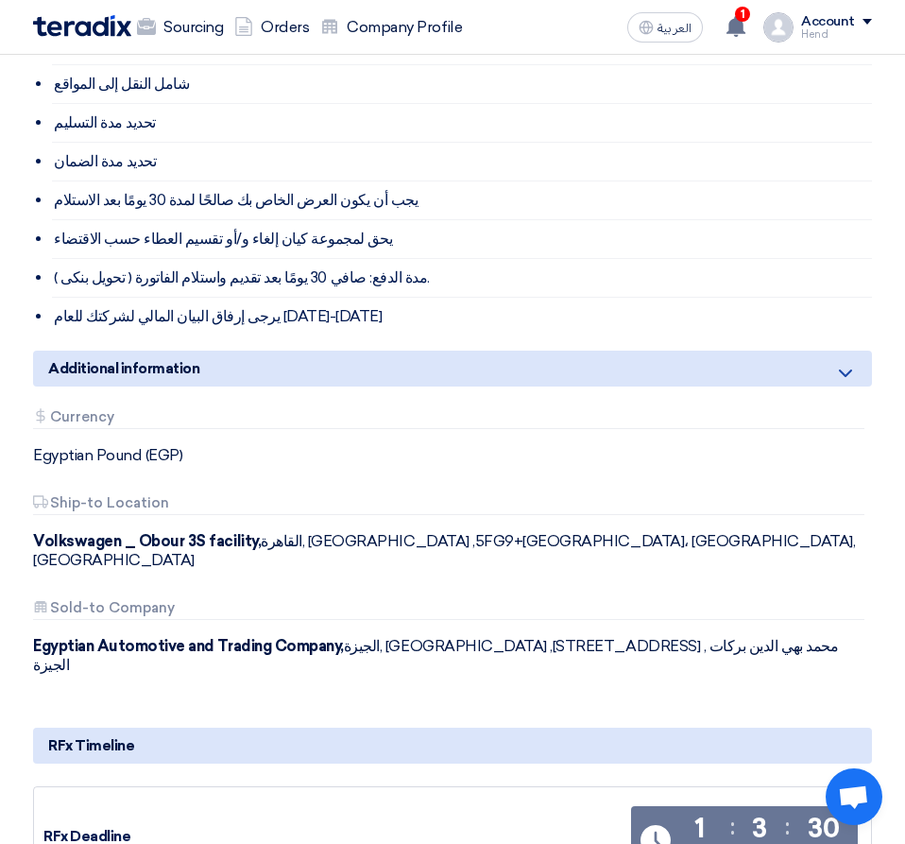
click at [337, 532] on div "Volkswagen _ Obour 3S facility, القاهرة, Egypt ,5FG9+RX8، Street 3, Near Carref…" at bounding box center [452, 551] width 839 height 38
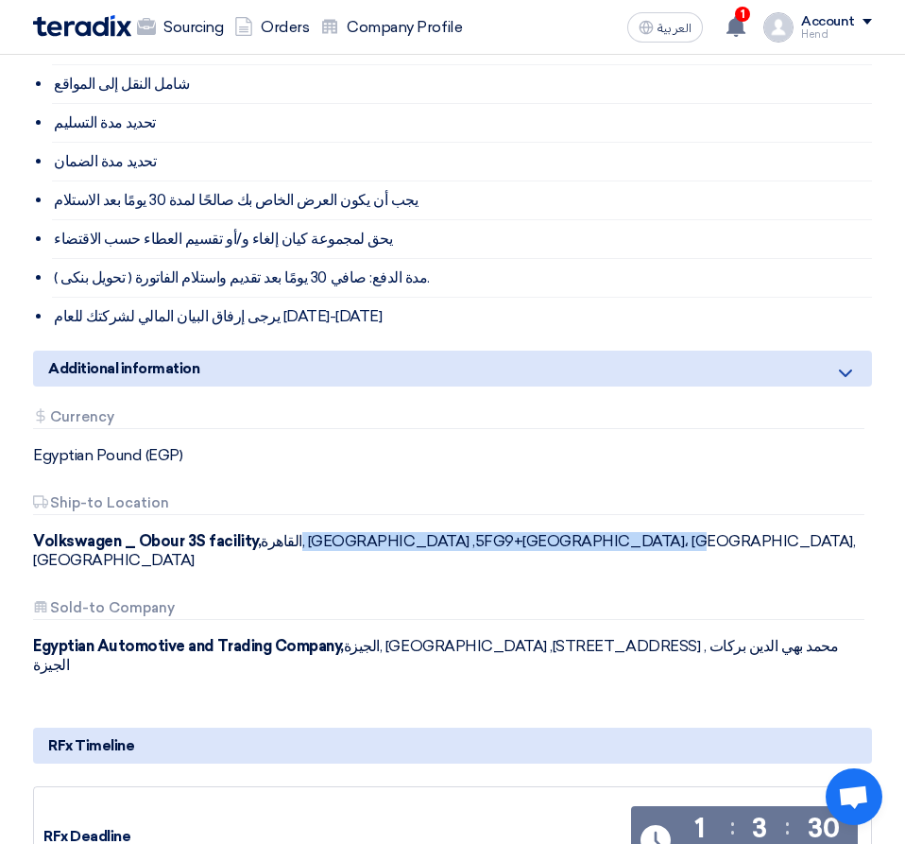
drag, startPoint x: 262, startPoint y: 514, endPoint x: 628, endPoint y: 492, distance: 366.4
click at [628, 495] on div "Attachments Ship-to Location Volkswagen _ Obour 3S facility, القاهرة, Egypt ,5F…" at bounding box center [452, 532] width 839 height 75
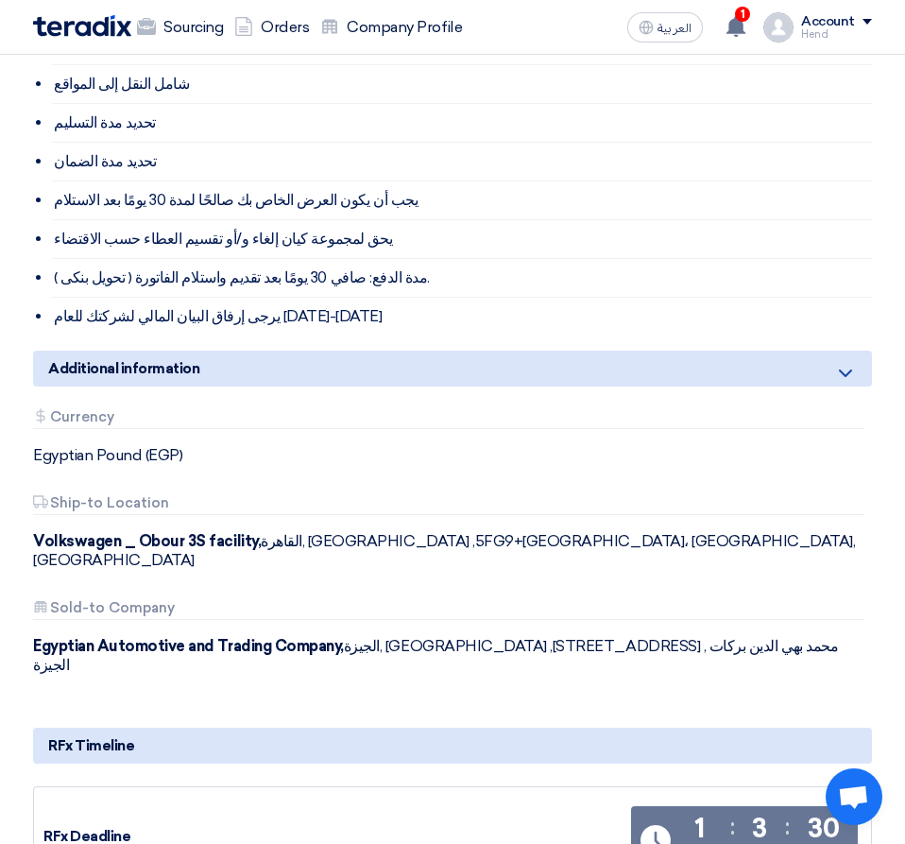
drag, startPoint x: 663, startPoint y: 502, endPoint x: 713, endPoint y: 514, distance: 51.6
click at [667, 504] on div "Attachments Ship-to Location Volkswagen _ Obour 3S facility, القاهرة, Egypt ,5F…" at bounding box center [452, 532] width 839 height 75
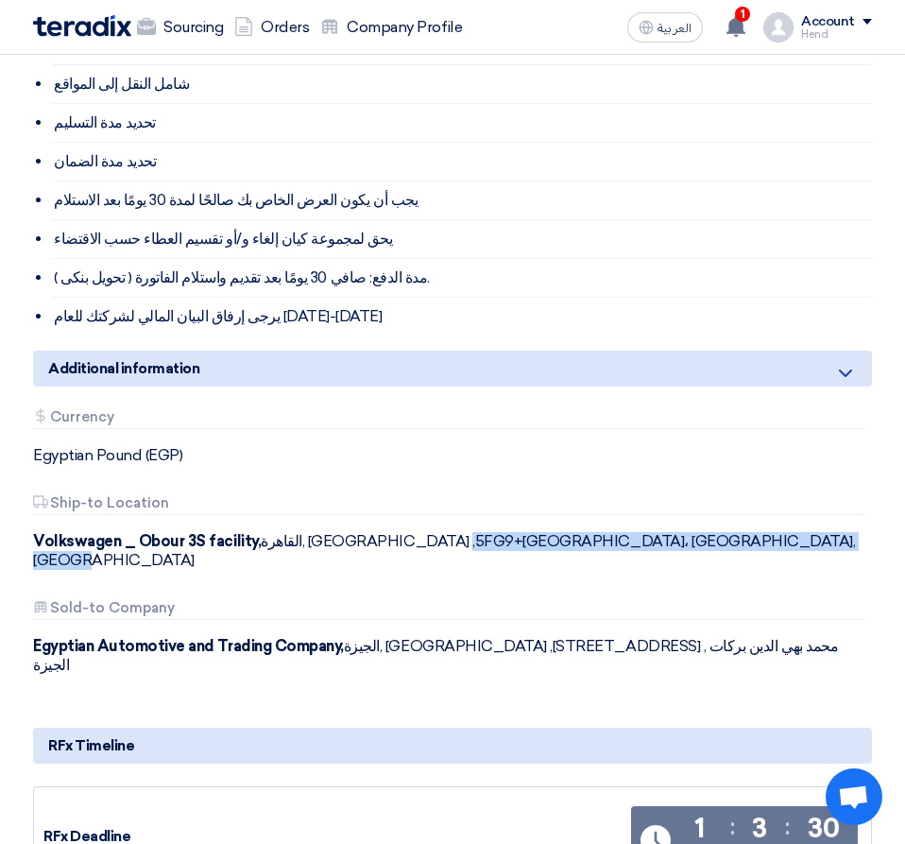
drag, startPoint x: 752, startPoint y: 517, endPoint x: 354, endPoint y: 526, distance: 398.0
click at [354, 532] on div "Volkswagen _ Obour 3S facility, القاهرة, Egypt ,5FG9+RX8، Street 3, Near Carref…" at bounding box center [452, 551] width 839 height 38
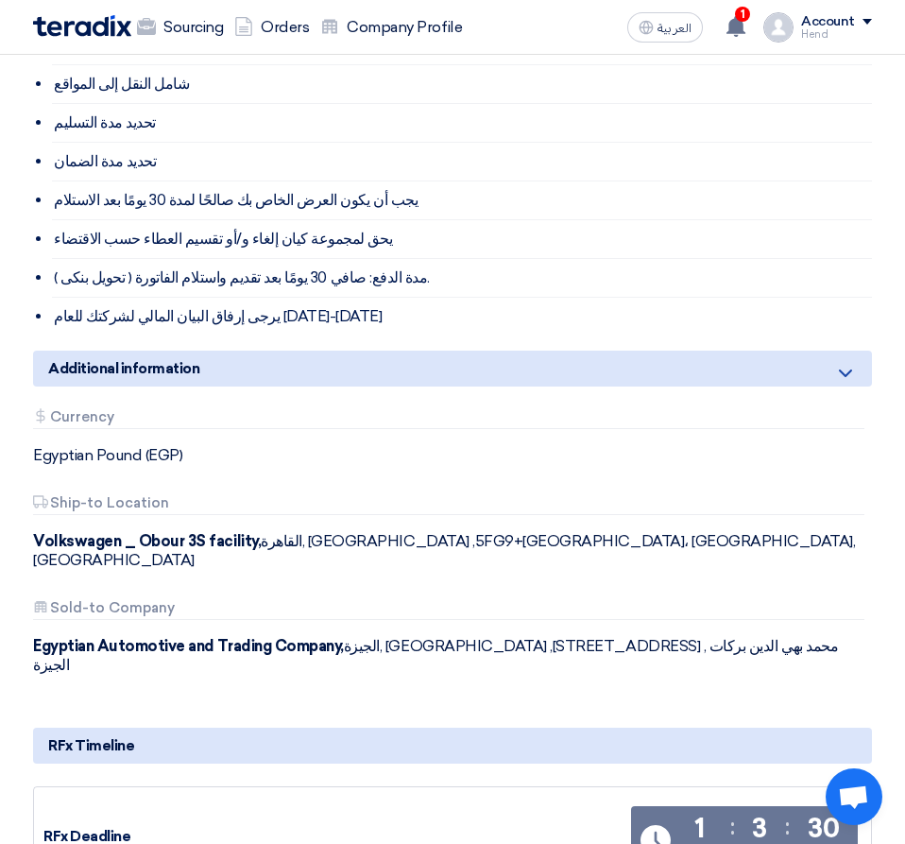
click at [328, 532] on div "Volkswagen _ Obour 3S facility, القاهرة, Egypt ,5FG9+RX8، Street 3, Near Carref…" at bounding box center [452, 551] width 839 height 38
drag, startPoint x: 37, startPoint y: 434, endPoint x: 571, endPoint y: 476, distance: 535.7
click at [571, 474] on div "Attachments Currency Egyptian Pound (EGP) Attachments Ship-to Location Volkswag…" at bounding box center [453, 557] width 868 height 296
click at [610, 507] on div "Attachments Ship-to Location Volkswagen _ Obour 3S facility, القاهرة, Egypt ,5F…" at bounding box center [452, 532] width 839 height 75
drag, startPoint x: 478, startPoint y: 510, endPoint x: 585, endPoint y: 527, distance: 108.1
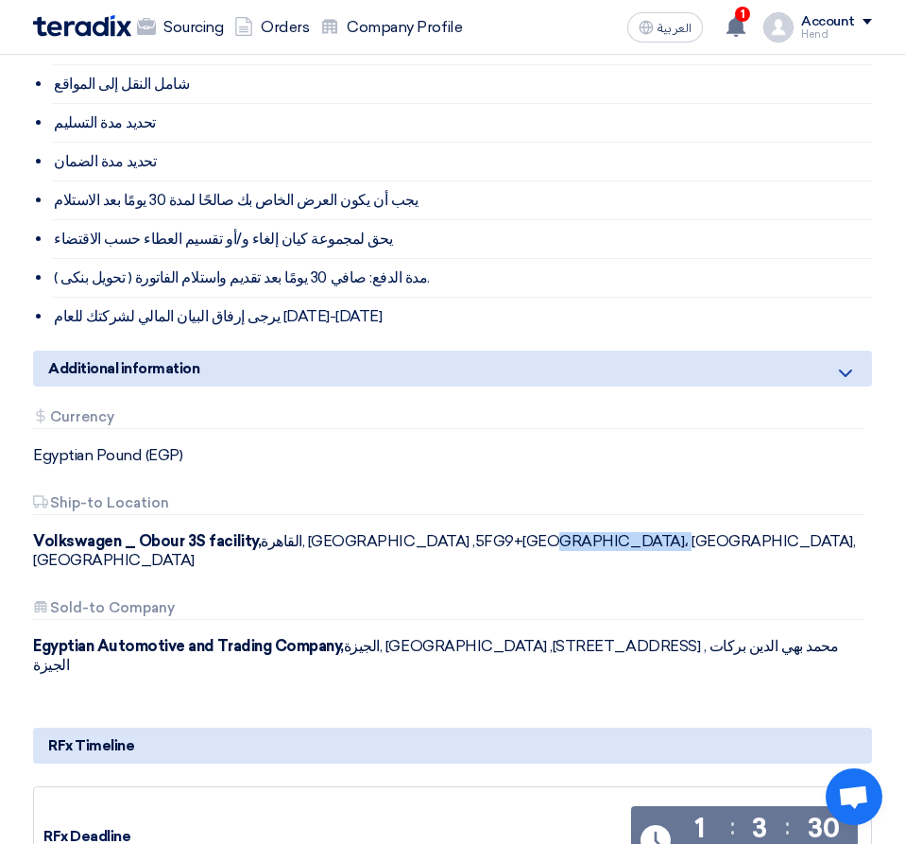
click at [585, 532] on div "Volkswagen _ Obour 3S facility, القاهرة, Egypt ,5FG9+RX8، Street 3, Near Carref…" at bounding box center [452, 551] width 839 height 38
click at [565, 532] on div "Volkswagen _ Obour 3S facility, القاهرة, Egypt ,5FG9+RX8، Street 3, Near Carref…" at bounding box center [452, 551] width 839 height 38
drag, startPoint x: 577, startPoint y: 515, endPoint x: 481, endPoint y: 518, distance: 95.5
click at [481, 532] on div "Volkswagen _ Obour 3S facility, القاهرة, Egypt ,5FG9+RX8، Street 3, Near Carref…" at bounding box center [452, 551] width 839 height 38
click at [482, 532] on div "Volkswagen _ Obour 3S facility, القاهرة, Egypt ,5FG9+RX8، Street 3, Near Carref…" at bounding box center [452, 551] width 839 height 38
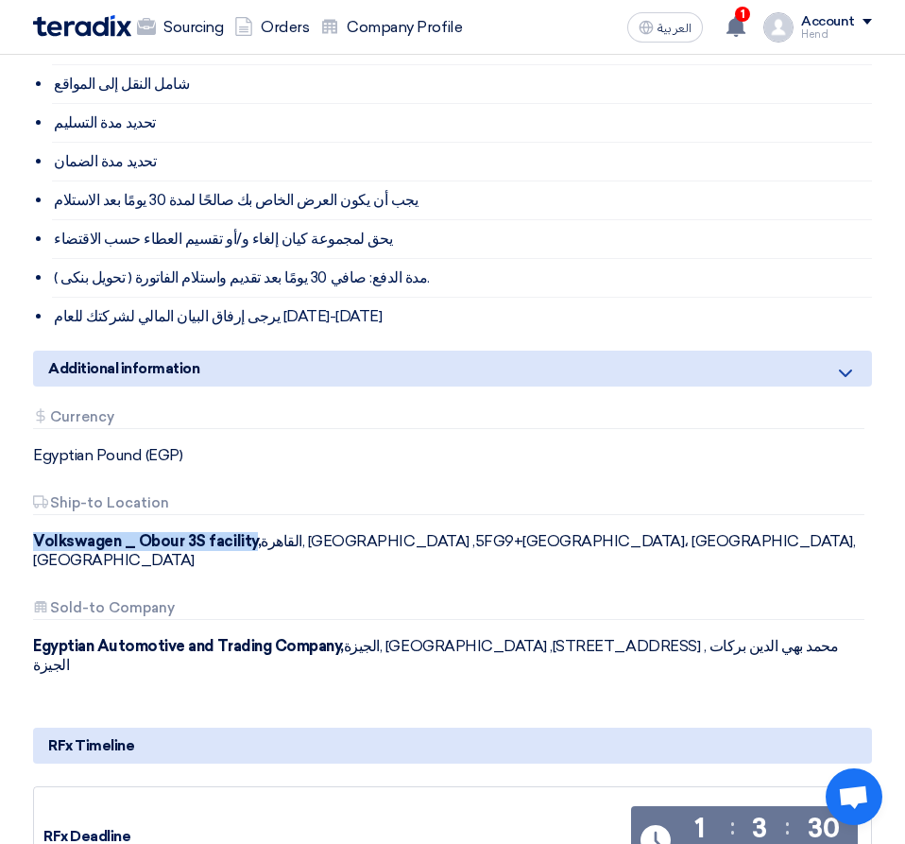
drag, startPoint x: 35, startPoint y: 520, endPoint x: 250, endPoint y: 525, distance: 214.6
click at [250, 532] on b "Volkswagen _ Obour 3S facility," at bounding box center [147, 541] width 228 height 18
drag, startPoint x: 250, startPoint y: 524, endPoint x: 26, endPoint y: 514, distance: 224.2
click at [26, 514] on div "Attachments Ship-to Location Volkswagen _ Obour 3S facility, القاهرة, Egypt ,5F…" at bounding box center [453, 532] width 868 height 75
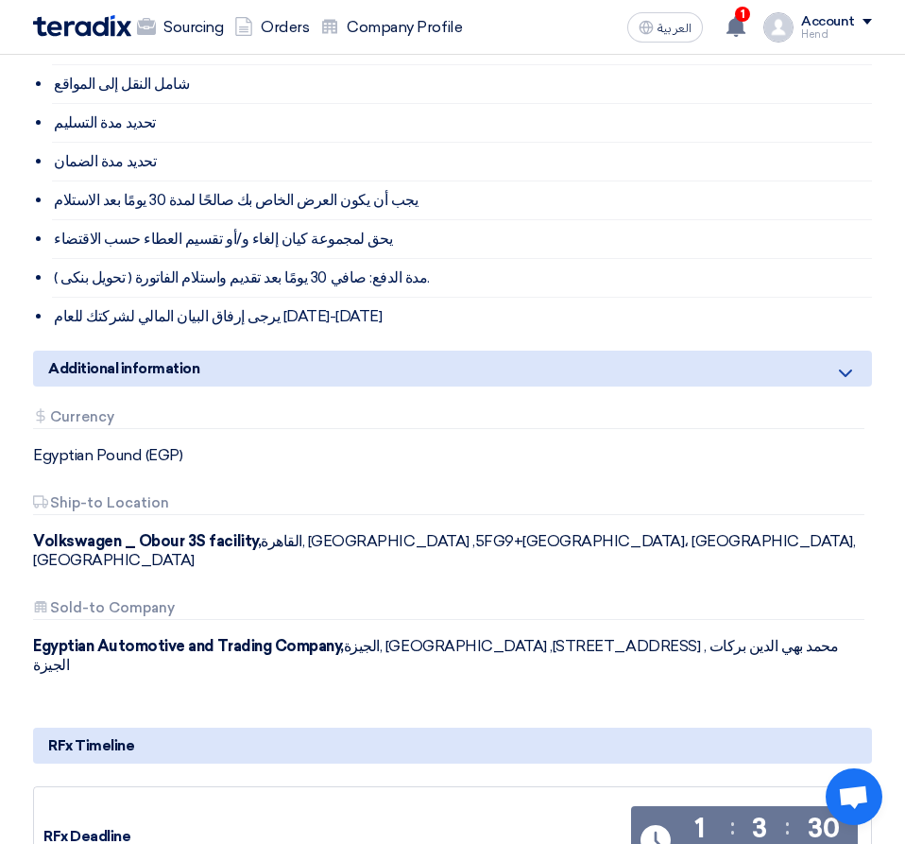
click at [290, 500] on div "Attachments Ship-to Location Volkswagen _ Obour 3S facility, القاهرة, Egypt ,5F…" at bounding box center [452, 532] width 839 height 75
drag, startPoint x: 299, startPoint y: 473, endPoint x: 14, endPoint y: 431, distance: 287.5
click at [14, 431] on section "Supply of Legrand CAT 6 cables Buyer Information Fady Mahmoud Procurement Speci…" at bounding box center [452, 419] width 905 height 2008
click at [195, 446] on div "Egyptian Pound (EGP)" at bounding box center [452, 455] width 839 height 19
drag, startPoint x: 299, startPoint y: 246, endPoint x: 42, endPoint y: 253, distance: 257.2
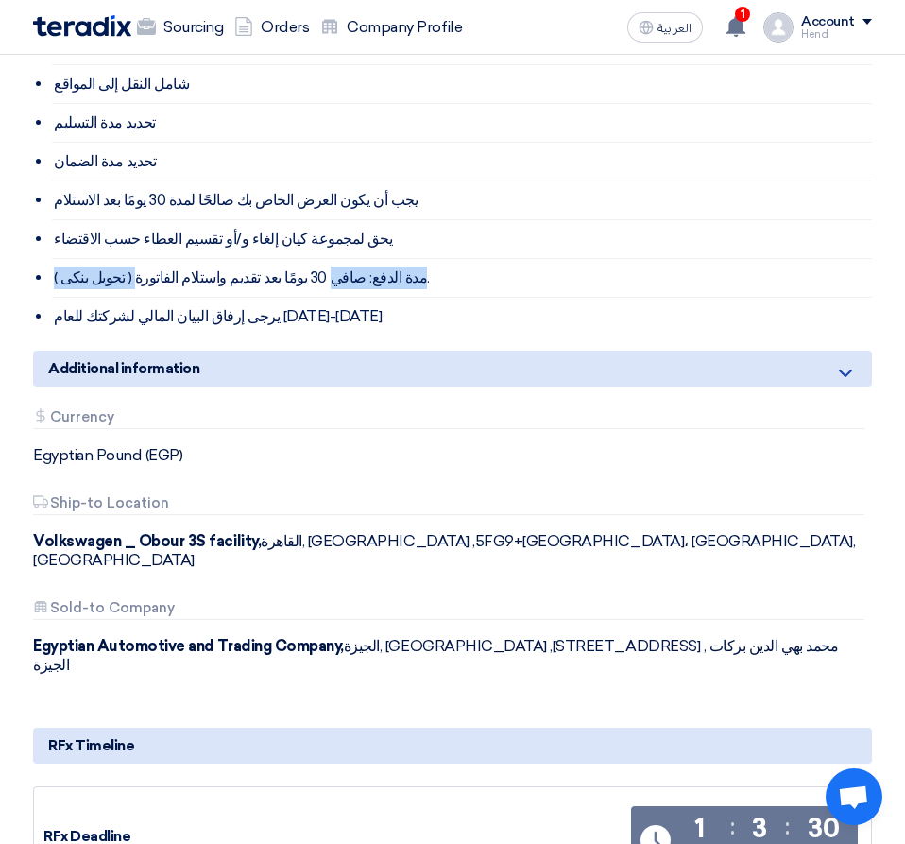
click at [52, 259] on li "( تحويل بنكى ) مدة الدفع: صافي 30 يومًا بعد تقديم واستلام الفاتورة." at bounding box center [462, 278] width 820 height 39
click at [154, 298] on li "يرجى إرفاق البيان المالي لشركتك للعام [DATE]-[DATE]" at bounding box center [462, 317] width 820 height 38
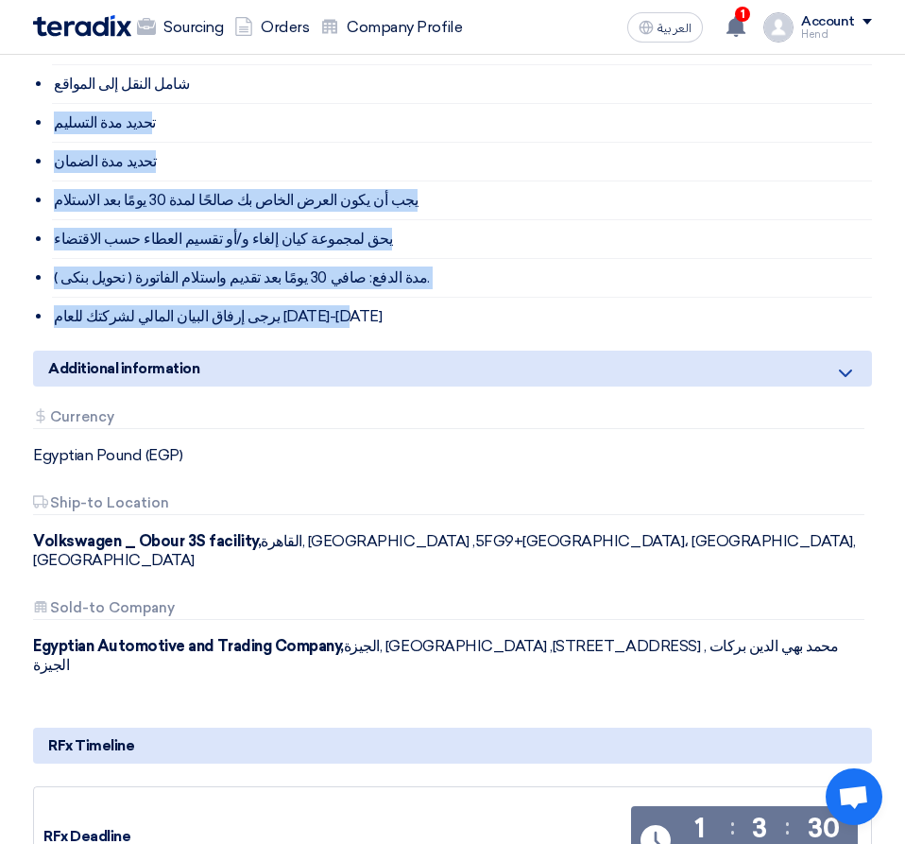
drag, startPoint x: 325, startPoint y: 293, endPoint x: 14, endPoint y: 91, distance: 371.0
click at [14, 91] on section "Supply of Legrand CAT 6 cables Buyer Information Fady Mahmoud Procurement Speci…" at bounding box center [452, 419] width 905 height 2008
click at [95, 220] on li "يحق لمجموعة كيان إلغاء و/أو تقسيم العطاء حسب الاقتضاء" at bounding box center [462, 239] width 820 height 39
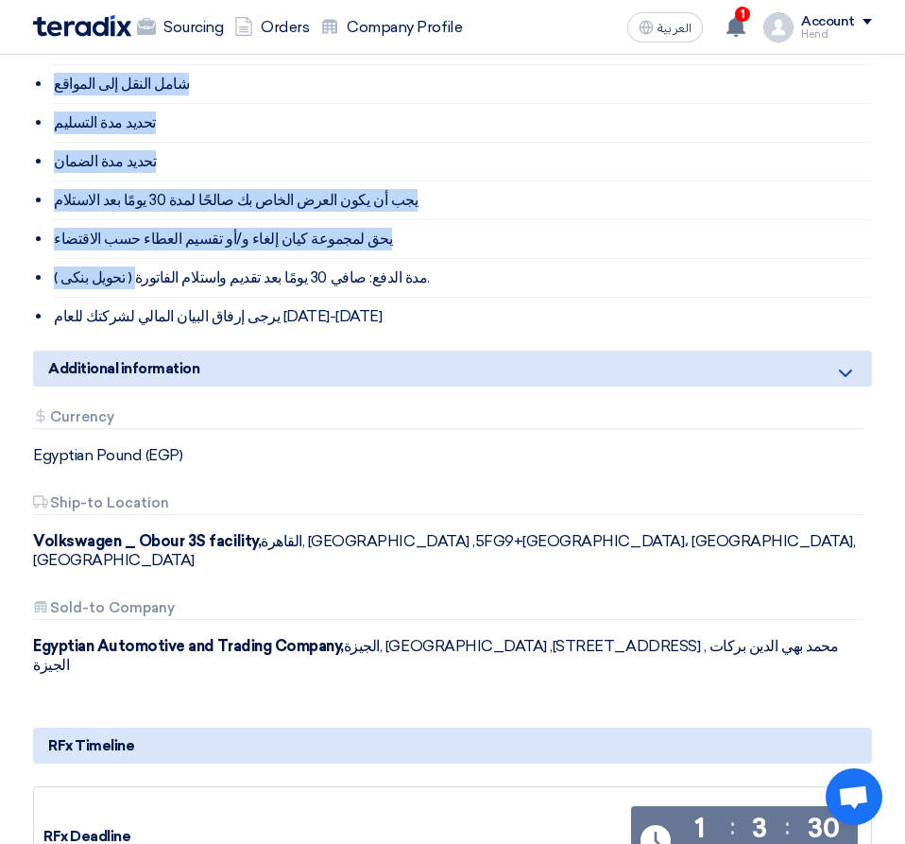
drag, startPoint x: 44, startPoint y: 62, endPoint x: 136, endPoint y: 284, distance: 239.4
click at [136, 284] on div "Terms & Conditions سعر الوحدة لكل عنصر/نشاط شامل النقل إلى المواقع تحديد مدة ال…" at bounding box center [452, 152] width 839 height 368
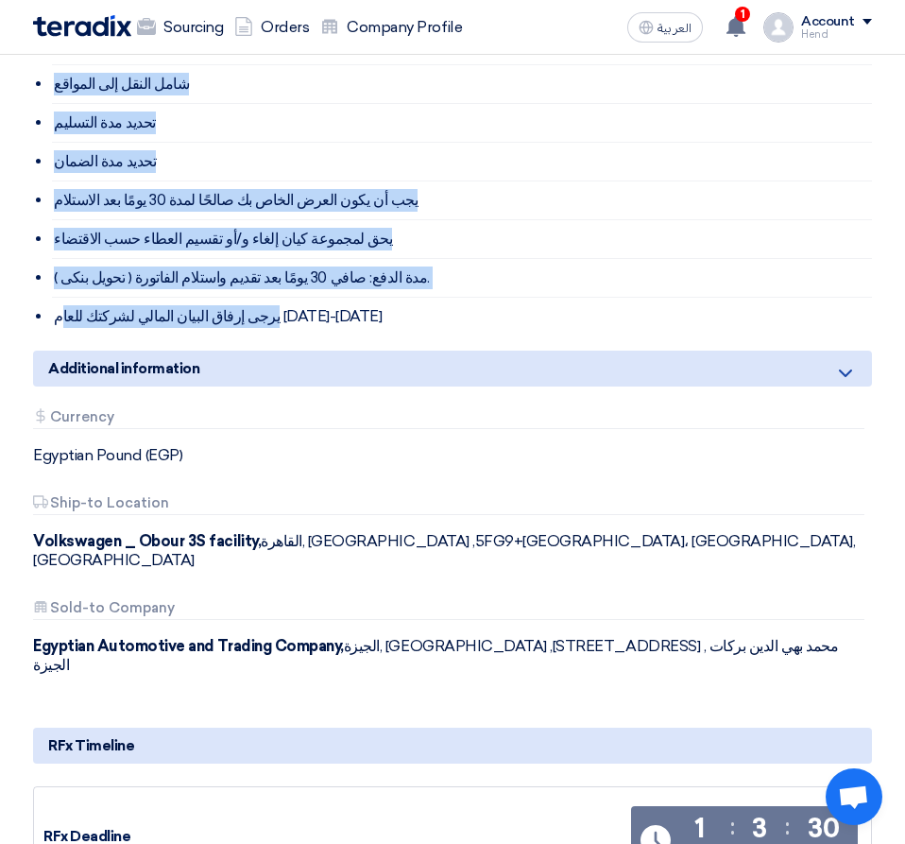
click at [250, 181] on li "يجب أن يكون العرض الخاص بك صالحًا لمدة 30 يومًا بعد الاستلام" at bounding box center [462, 200] width 820 height 39
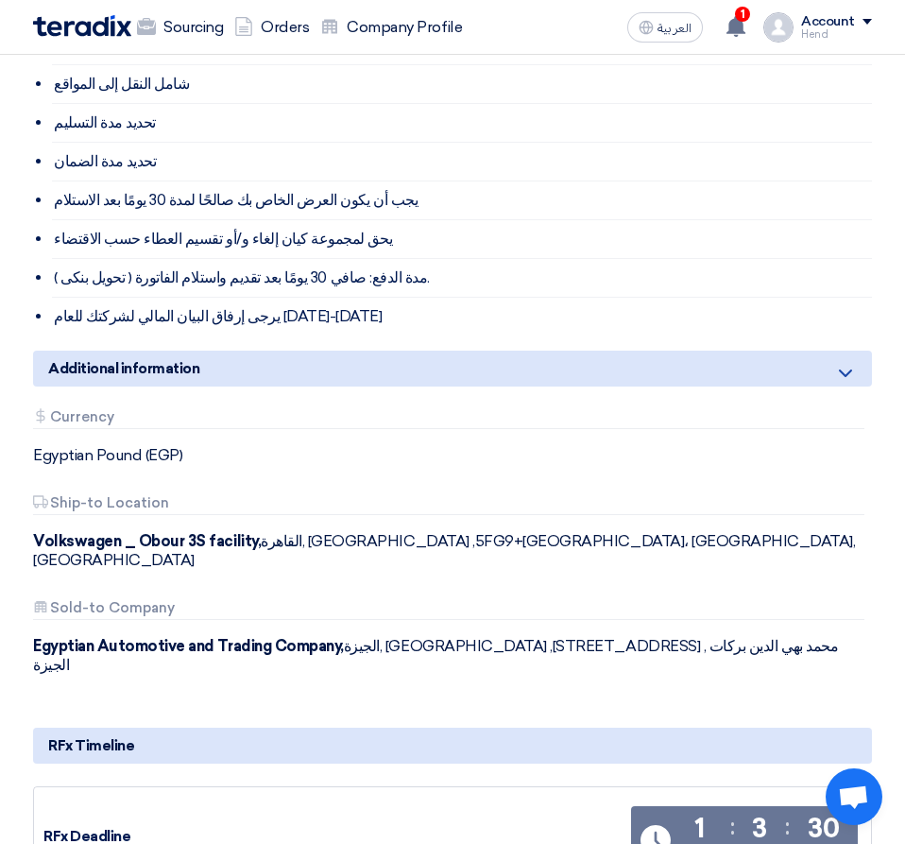
scroll to position [473, 0]
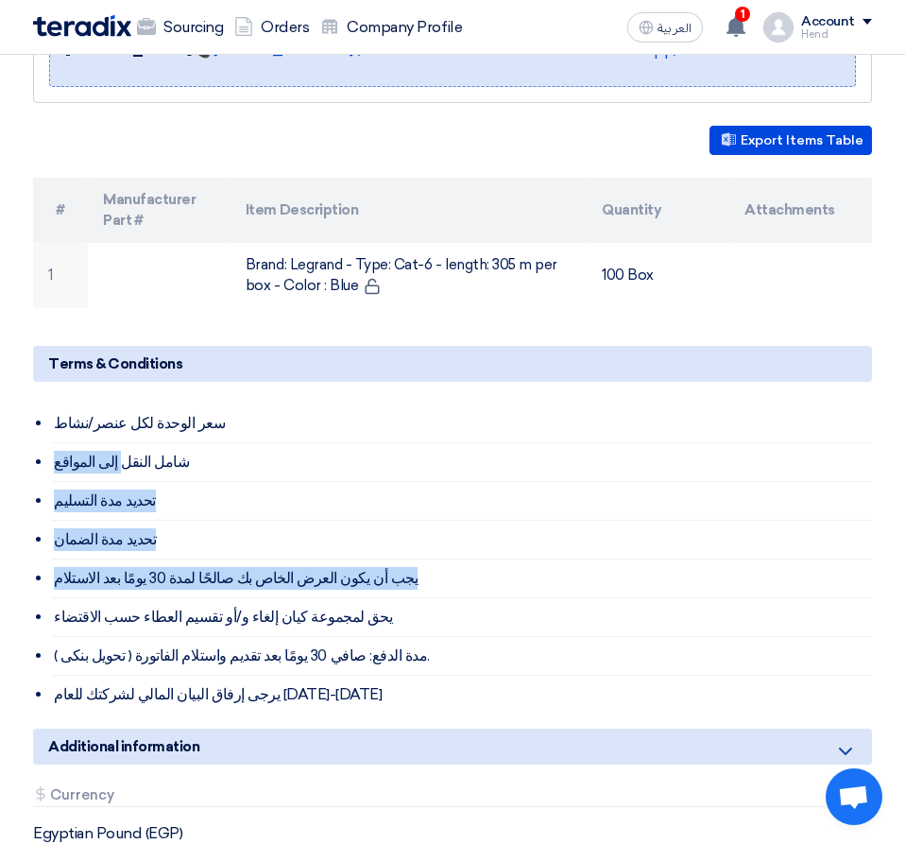
drag, startPoint x: 112, startPoint y: 436, endPoint x: 36, endPoint y: 581, distance: 164.5
click at [36, 581] on div "Terms & Conditions سعر الوحدة لكل عنصر/نشاط شامل النقل إلى المواقع تحديد مدة ال…" at bounding box center [452, 530] width 839 height 368
click at [123, 522] on li "تحديد مدة الضمان" at bounding box center [462, 540] width 820 height 39
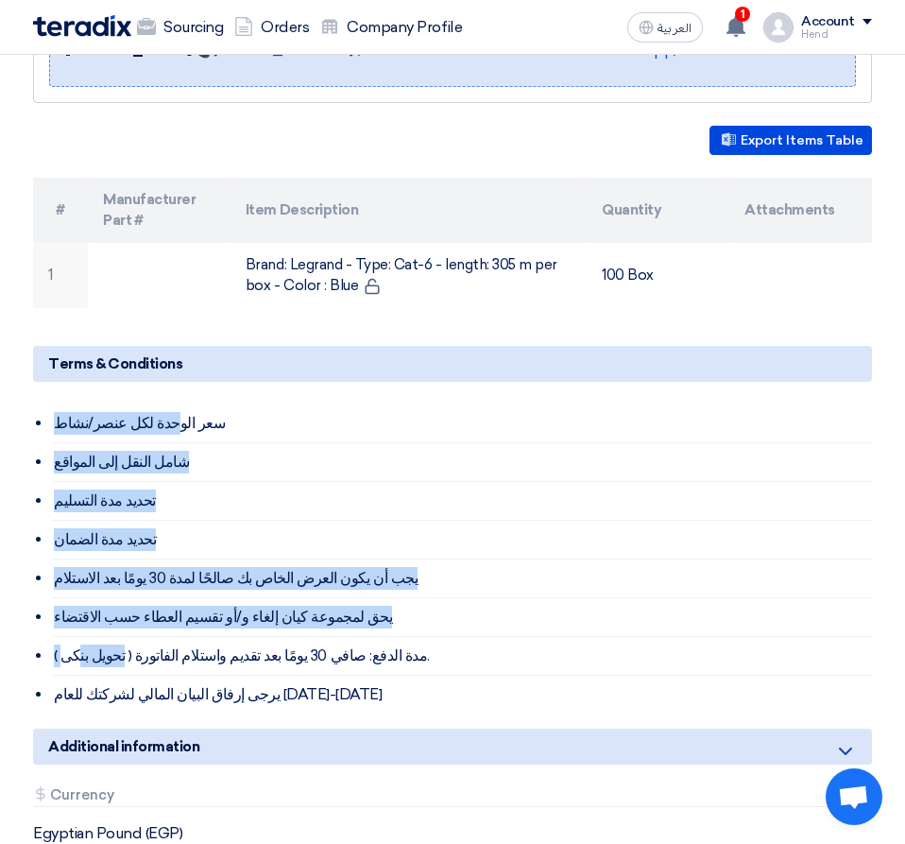
drag, startPoint x: 153, startPoint y: 412, endPoint x: 74, endPoint y: 623, distance: 225.2
click at [74, 623] on ul "سعر الوحدة لكل عنصر/نشاط شامل النقل إلى المواقع تحديد مدة التسليم تحديد مدة الض…" at bounding box center [462, 559] width 820 height 309
click at [169, 598] on li "يحق لمجموعة كيان إلغاء و/أو تقسيم العطاء حسب الاقتضاء" at bounding box center [462, 617] width 820 height 39
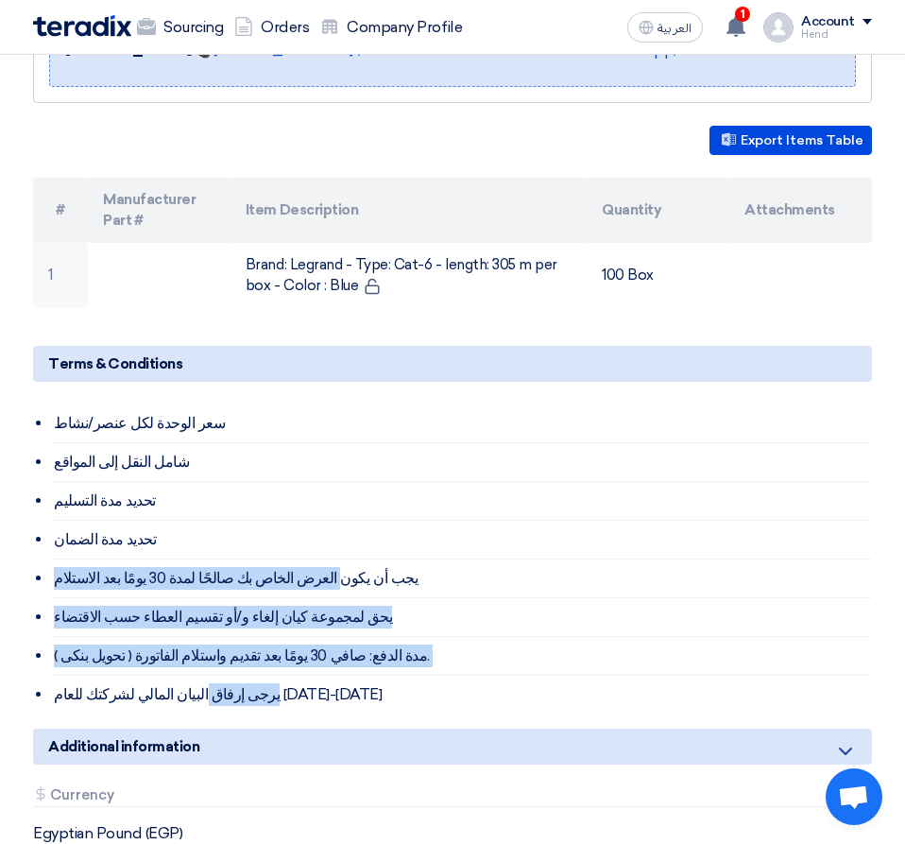
drag, startPoint x: 308, startPoint y: 560, endPoint x: 309, endPoint y: 637, distance: 76.6
click at [254, 687] on ul "سعر الوحدة لكل عنصر/نشاط شامل النقل إلى المواقع تحديد مدة التسليم تحديد مدة الض…" at bounding box center [462, 559] width 820 height 309
click at [340, 610] on li "يحق لمجموعة كيان إلغاء و/أو تقسيم العطاء حسب الاقتضاء" at bounding box center [462, 617] width 820 height 39
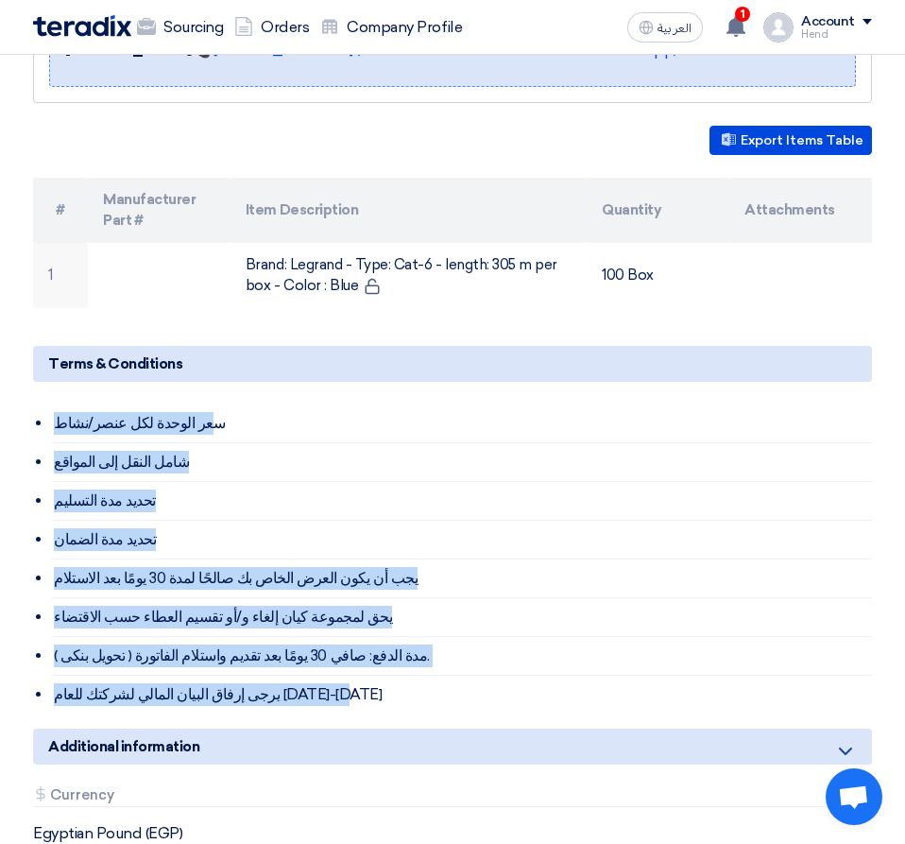
drag, startPoint x: 331, startPoint y: 671, endPoint x: 187, endPoint y: 397, distance: 309.5
click at [187, 405] on ul "سعر الوحدة لكل عنصر/نشاط شامل النقل إلى المواقع تحديد مدة التسليم تحديد مدة الض…" at bounding box center [462, 559] width 820 height 309
click at [103, 405] on li "سعر الوحدة لكل عنصر/نشاط" at bounding box center [462, 424] width 820 height 39
drag, startPoint x: 51, startPoint y: 389, endPoint x: 331, endPoint y: 683, distance: 405.8
click at [331, 683] on div "Terms & Conditions سعر الوحدة لكل عنصر/نشاط شامل النقل إلى المواقع تحديد مدة ال…" at bounding box center [452, 530] width 839 height 368
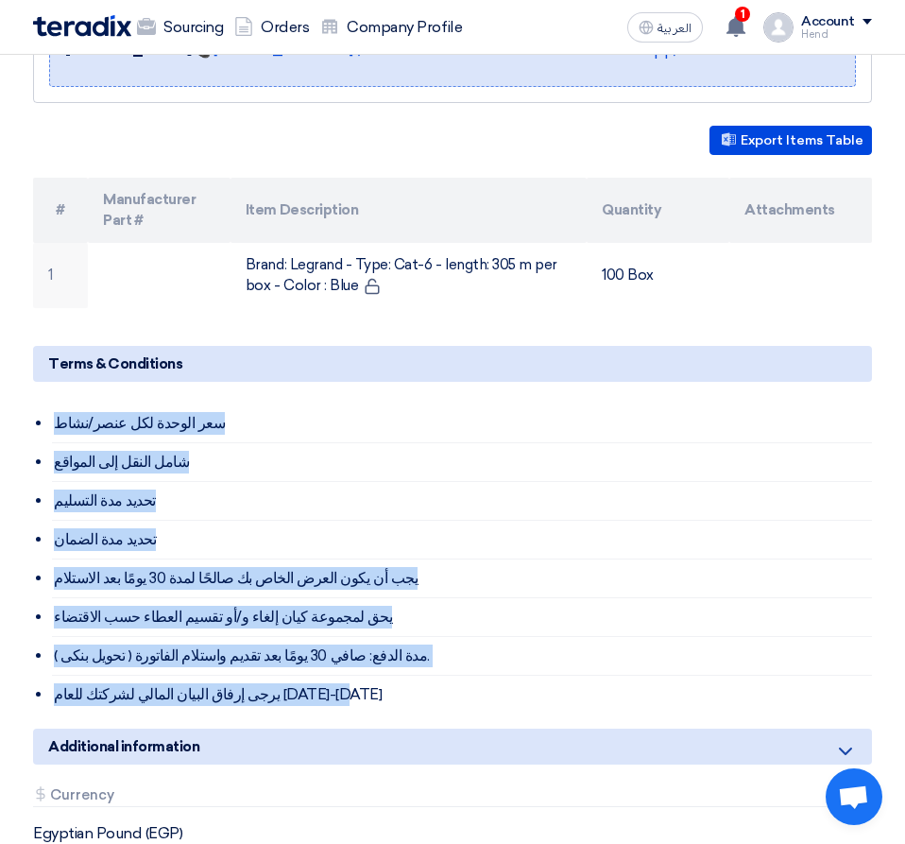
click at [331, 683] on li "يرجى إرفاق البيان المالي لشركتك للعام [DATE]-[DATE]" at bounding box center [462, 695] width 820 height 38
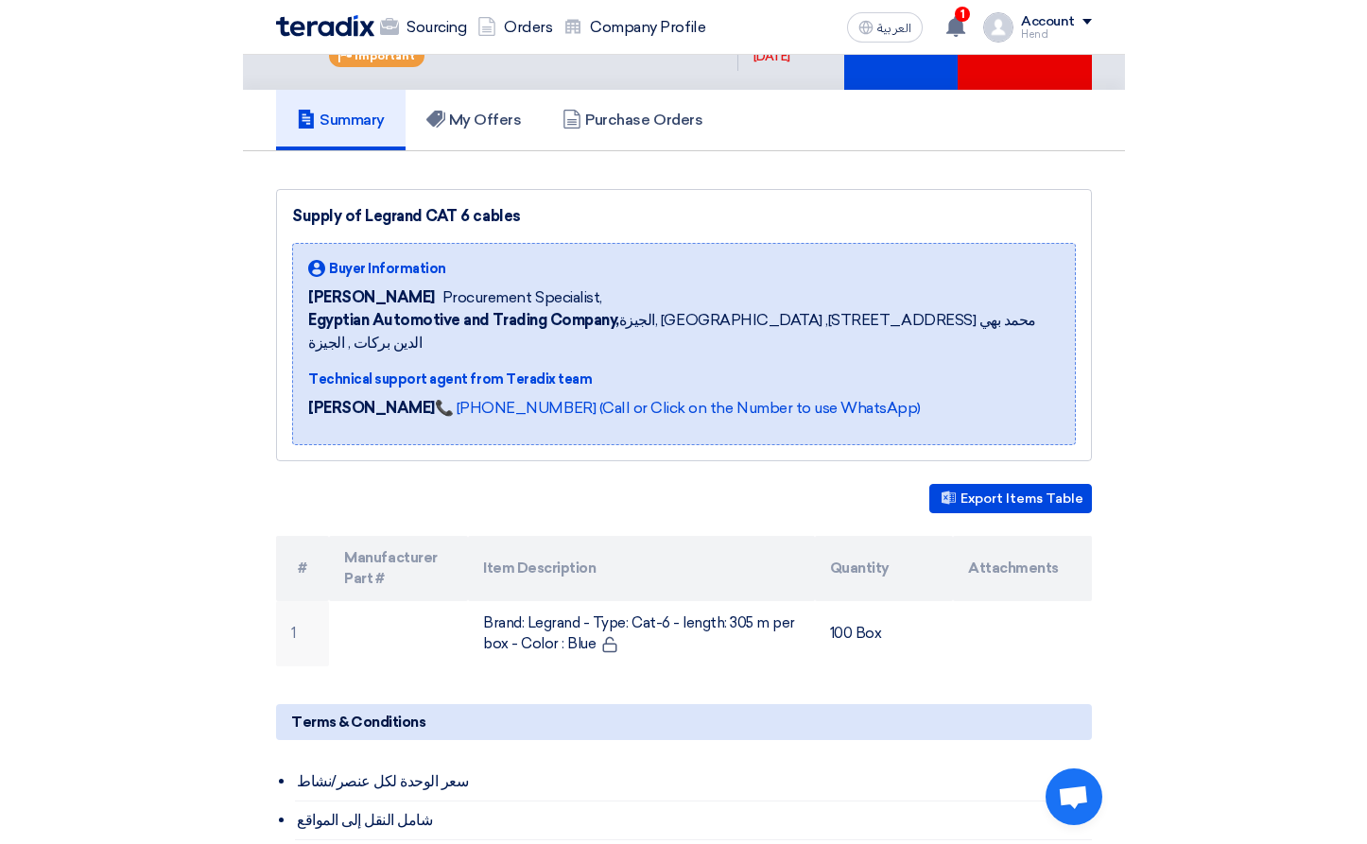
scroll to position [0, 0]
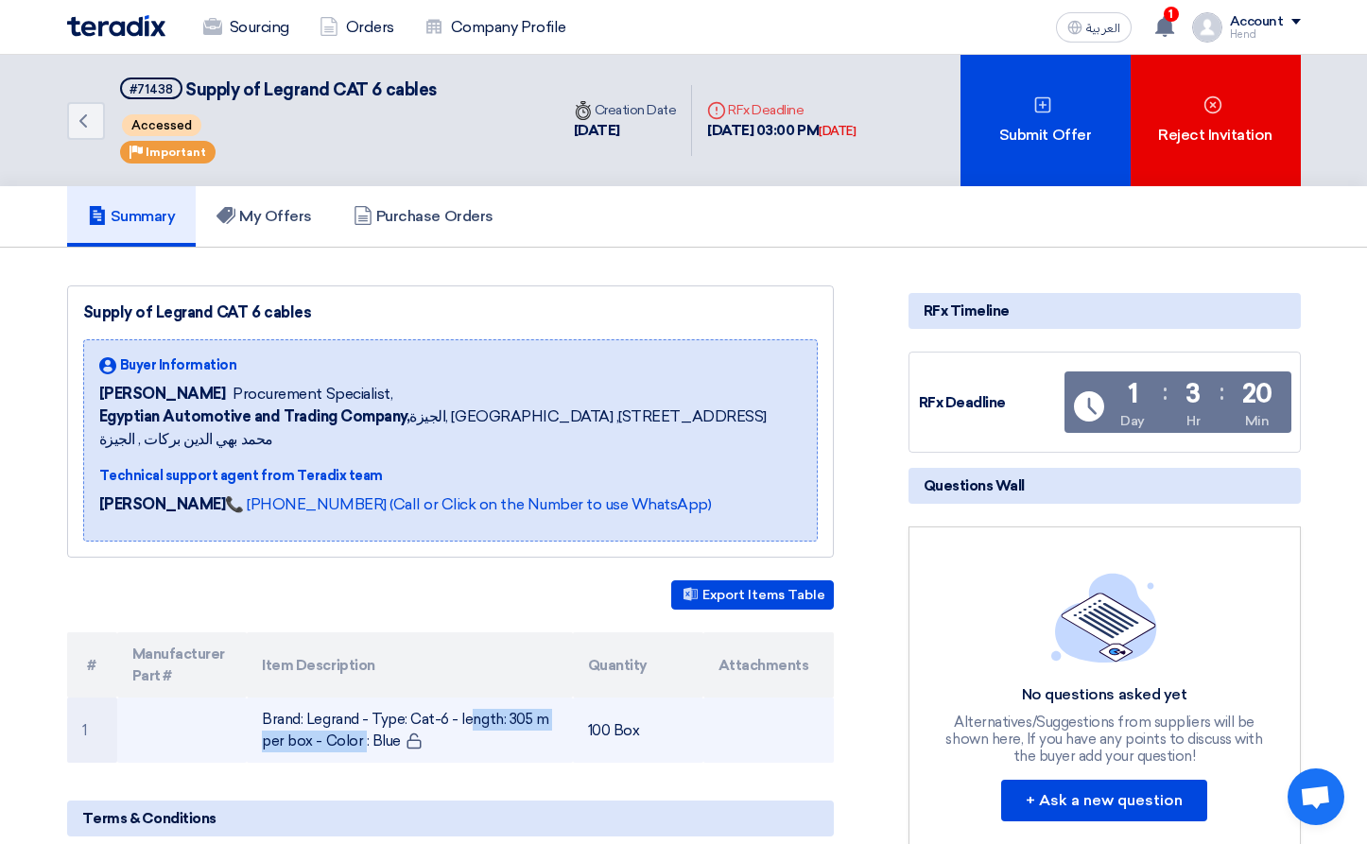
drag, startPoint x: 436, startPoint y: 698, endPoint x: 366, endPoint y: 688, distance: 70.6
click at [366, 698] on td "Brand: Legrand - Type: Cat-6 - length: 305 m per box - Color : Blue" at bounding box center [410, 730] width 326 height 65
click at [339, 703] on td "Brand: Legrand - Type: Cat-6 - length: 305 m per box - Color : Blue" at bounding box center [410, 730] width 326 height 65
drag, startPoint x: 260, startPoint y: 687, endPoint x: 395, endPoint y: 726, distance: 140.6
click at [395, 726] on td "Brand: Legrand - Type: Cat-6 - length: 305 m per box - Color : Blue" at bounding box center [410, 730] width 326 height 65
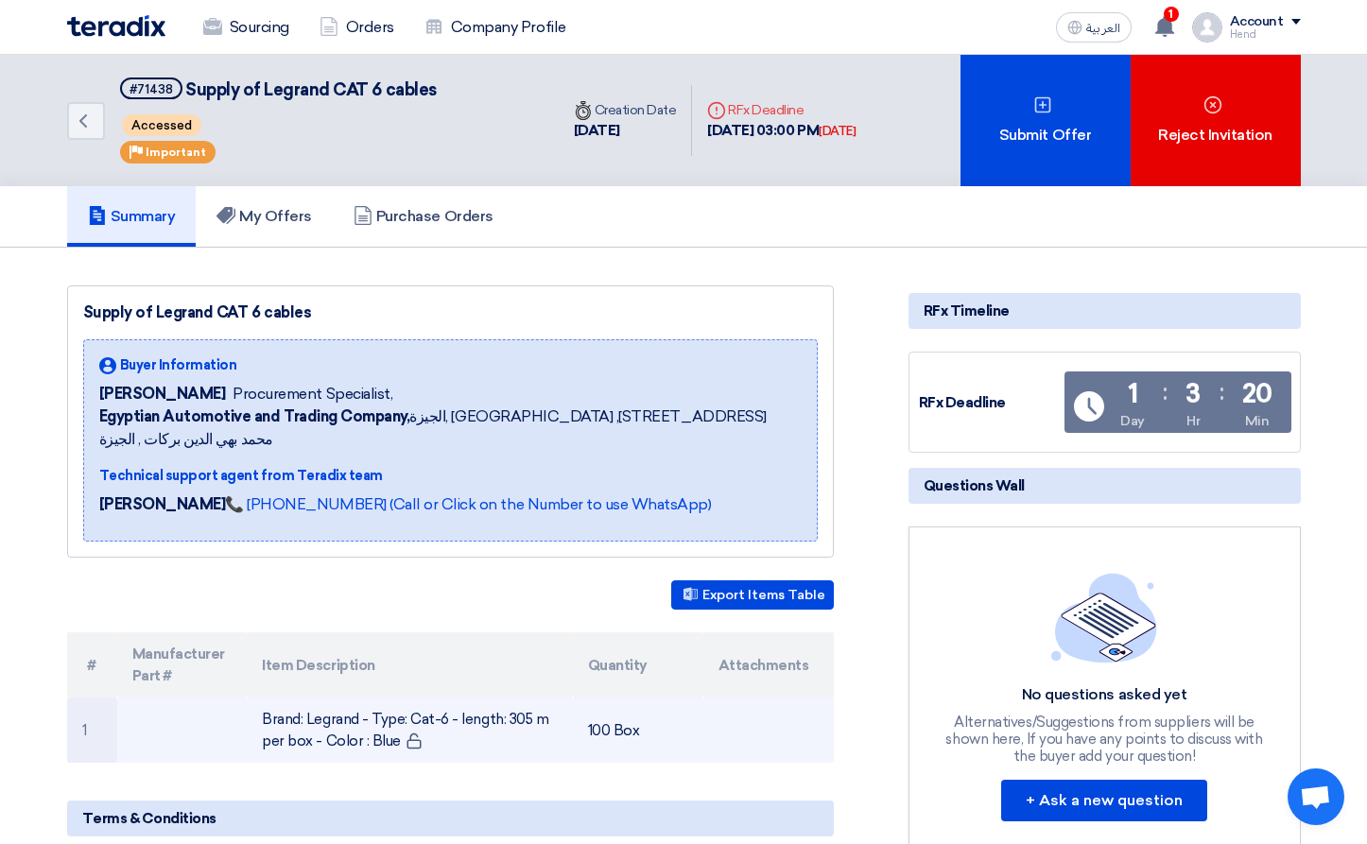
click at [394, 728] on td "Brand: Legrand - Type: Cat-6 - length: 305 m per box - Color : Blue" at bounding box center [410, 730] width 326 height 65
drag, startPoint x: 394, startPoint y: 719, endPoint x: 257, endPoint y: 699, distance: 138.5
click at [257, 699] on td "Brand: Legrand - Type: Cat-6 - length: 305 m per box - Color : Blue" at bounding box center [410, 730] width 326 height 65
drag, startPoint x: 264, startPoint y: 698, endPoint x: 394, endPoint y: 724, distance: 133.1
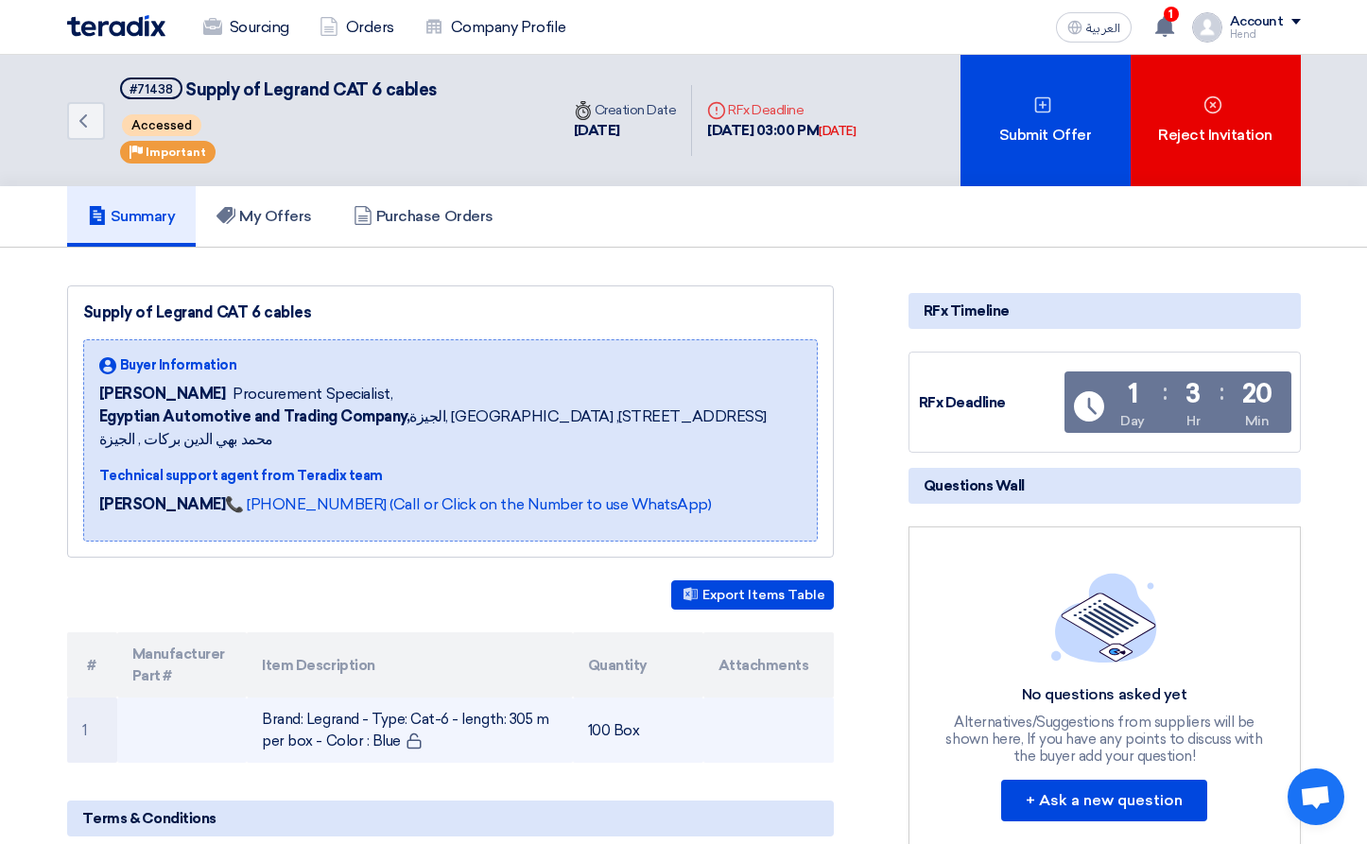
click at [394, 724] on td "Brand: Legrand - Type: Cat-6 - length: 305 m per box - Color : Blue" at bounding box center [410, 730] width 326 height 65
drag, startPoint x: 393, startPoint y: 723, endPoint x: 249, endPoint y: 695, distance: 147.4
click at [247, 698] on td "Brand: Legrand - Type: Cat-6 - length: 305 m per box - Color : Blue" at bounding box center [410, 730] width 326 height 65
click at [260, 698] on td "Brand: Legrand - Type: Cat-6 - length: 305 m per box - Color : Blue" at bounding box center [410, 730] width 326 height 65
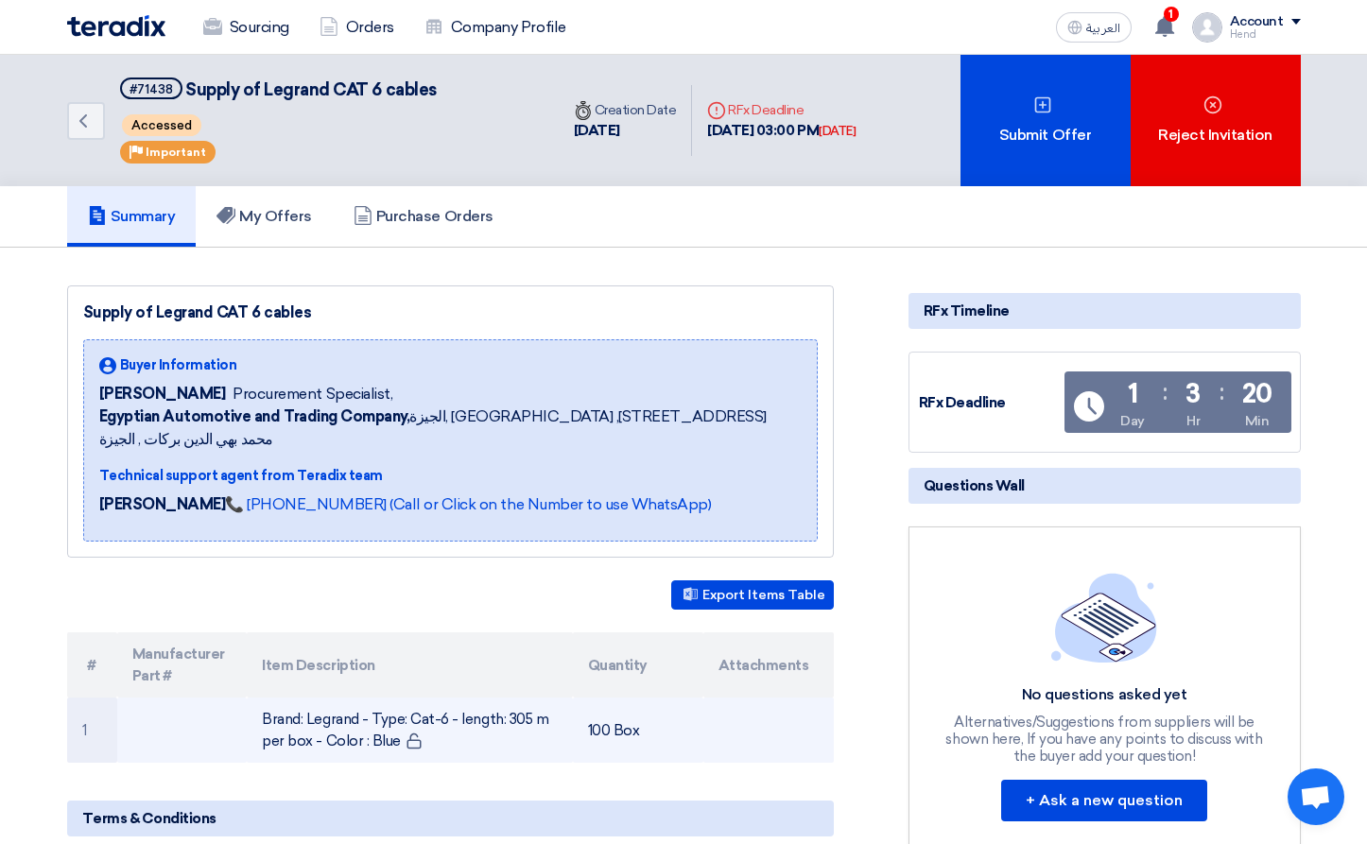
drag, startPoint x: 261, startPoint y: 690, endPoint x: 395, endPoint y: 725, distance: 138.7
click at [395, 725] on td "Brand: Legrand - Type: Cat-6 - length: 305 m per box - Color : Blue" at bounding box center [410, 730] width 326 height 65
drag, startPoint x: 397, startPoint y: 718, endPoint x: 259, endPoint y: 687, distance: 141.5
click at [259, 698] on td "Brand: Legrand - Type: Cat-6 - length: 305 m per box - Color : Blue" at bounding box center [410, 730] width 326 height 65
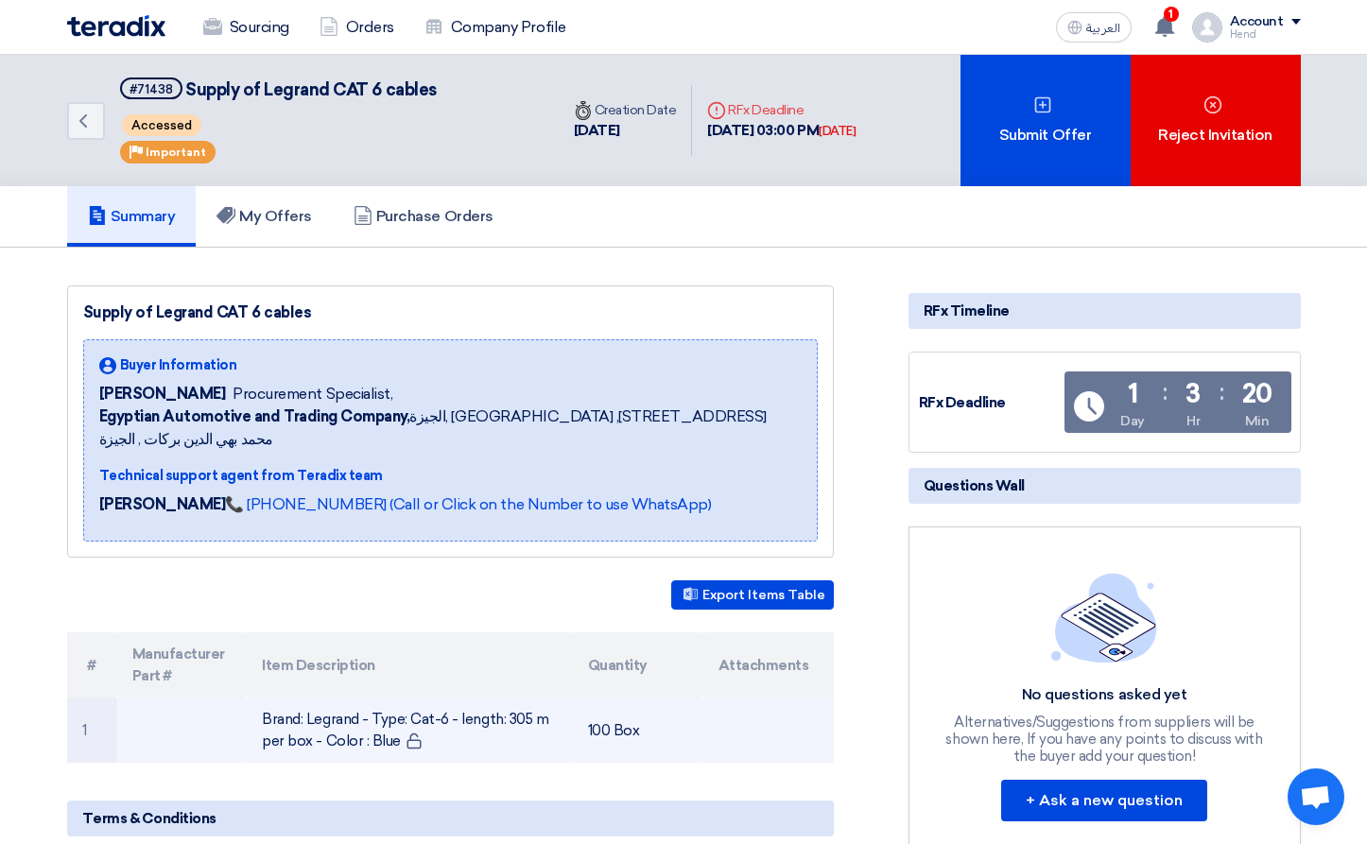
click at [257, 698] on td "Brand: Legrand - Type: Cat-6 - length: 305 m per box - Color : Blue" at bounding box center [410, 730] width 326 height 65
drag, startPoint x: 264, startPoint y: 690, endPoint x: 392, endPoint y: 726, distance: 133.5
click at [392, 726] on td "Brand: Legrand - Type: Cat-6 - length: 305 m per box - Color : Blue" at bounding box center [410, 730] width 326 height 65
click at [391, 725] on td "Brand: Legrand - Type: Cat-6 - length: 305 m per box - Color : Blue" at bounding box center [410, 730] width 326 height 65
drag, startPoint x: 391, startPoint y: 719, endPoint x: 228, endPoint y: 700, distance: 164.6
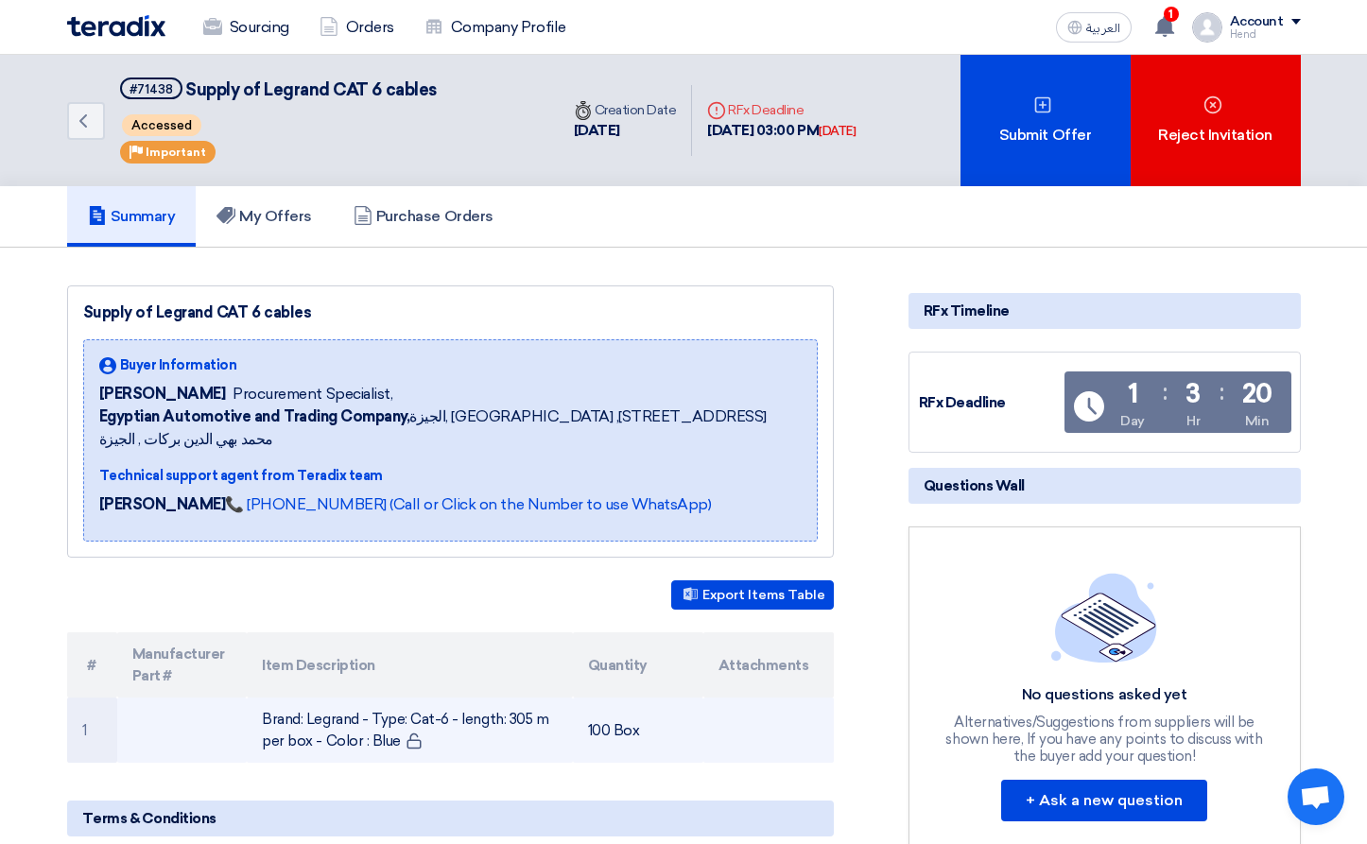
click at [228, 700] on tr "1 Brand: Legrand - Type: Cat-6 - length: 305 m per box - Color : Blue 100 Box" at bounding box center [450, 730] width 767 height 65
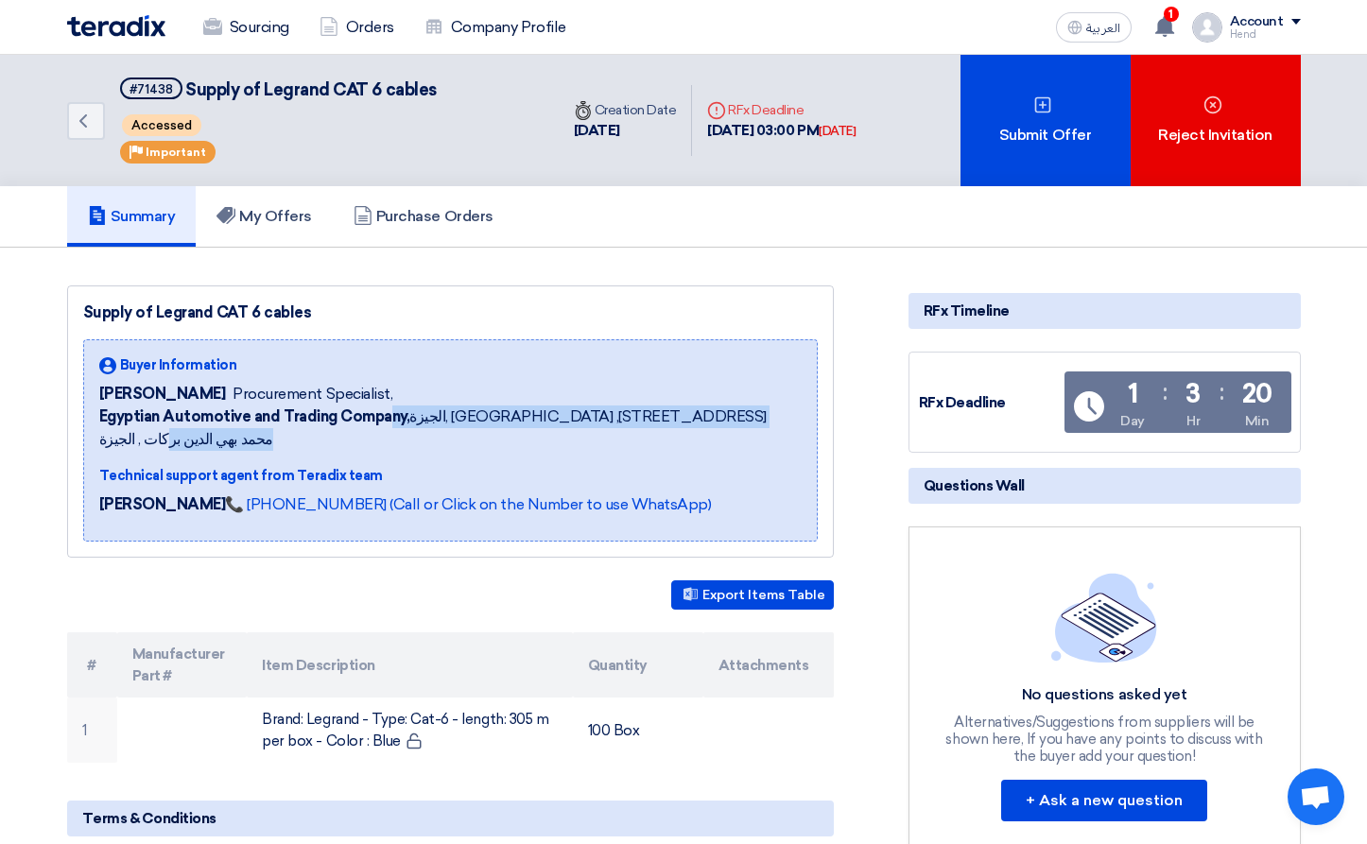
drag, startPoint x: 393, startPoint y: 411, endPoint x: 726, endPoint y: 411, distance: 332.7
click at [726, 411] on span "Egyptian Automotive and Trading Company, [GEOGRAPHIC_DATA], [GEOGRAPHIC_DATA] ,…" at bounding box center [450, 427] width 702 height 45
click at [287, 211] on h5 "My Offers" at bounding box center [263, 216] width 95 height 19
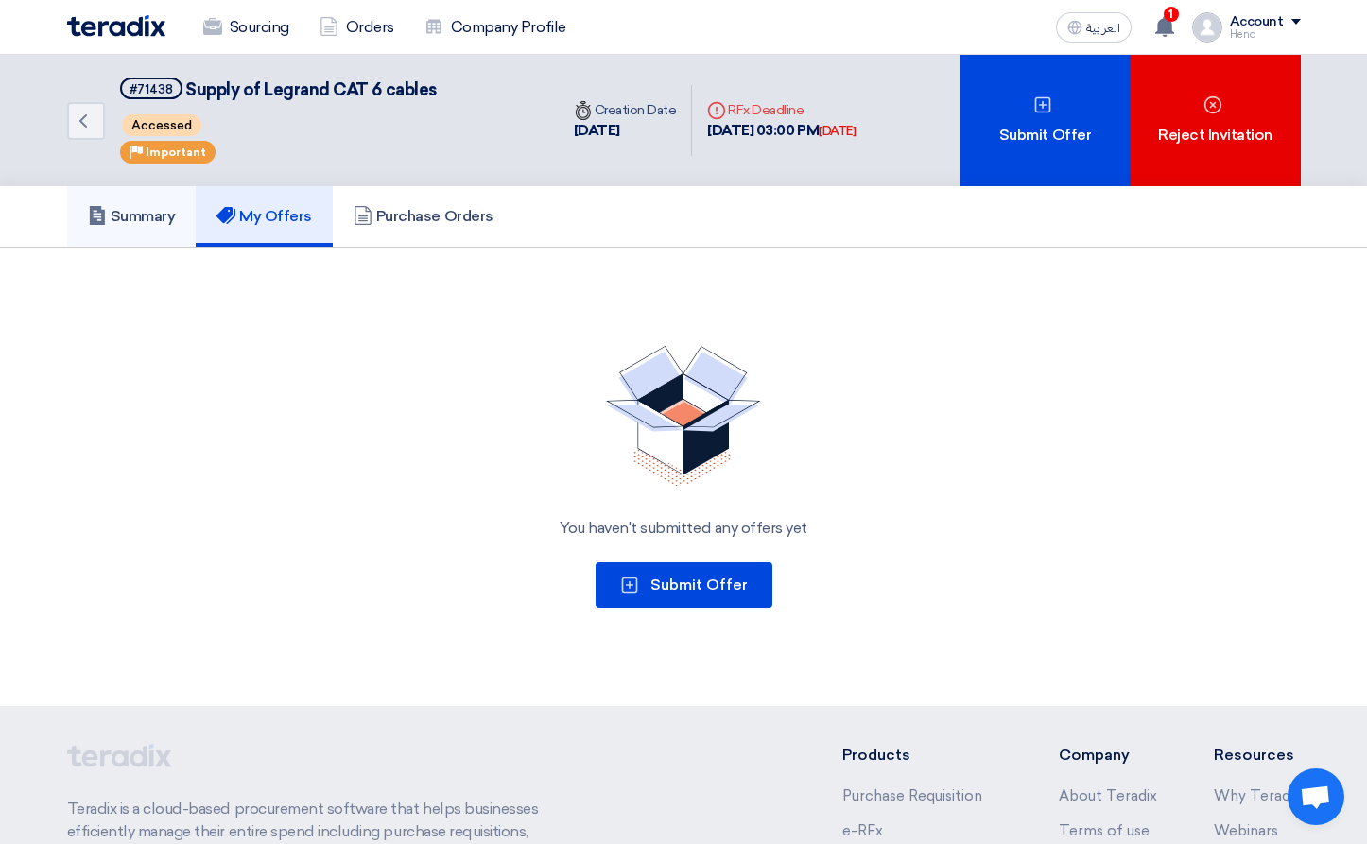
click at [132, 212] on h5 "Summary" at bounding box center [132, 216] width 88 height 19
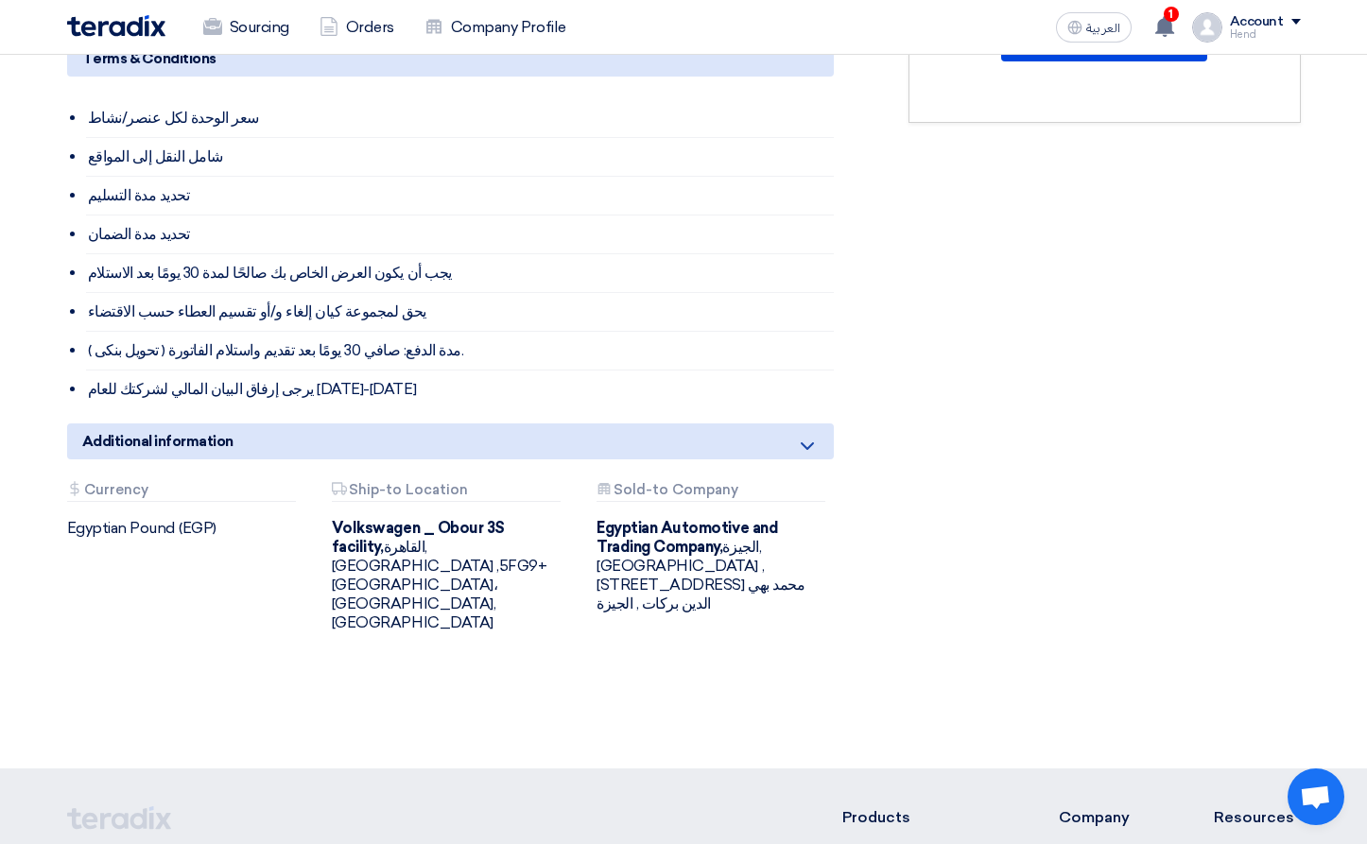
scroll to position [851, 0]
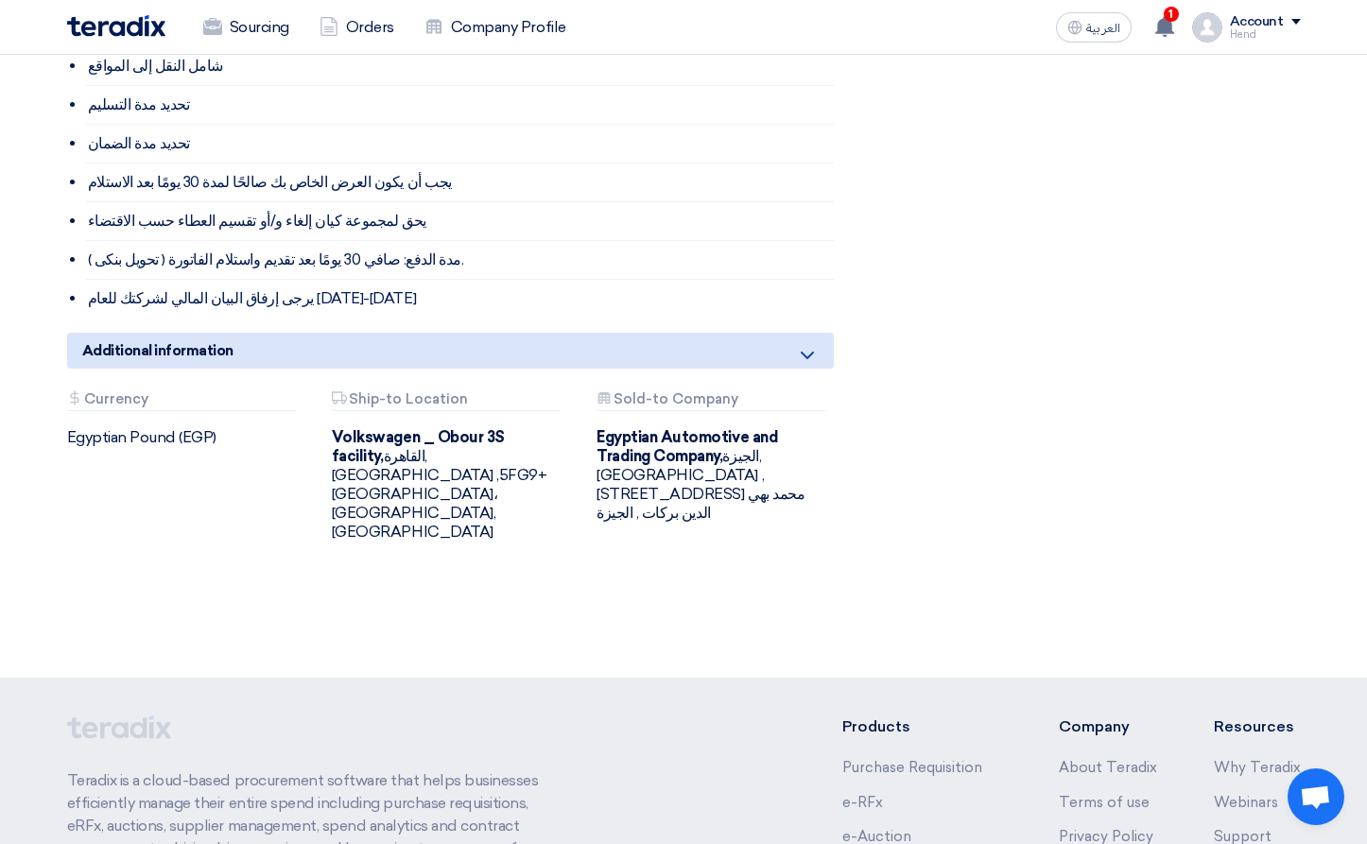
click at [421, 428] on b "Volkswagen _ Obour 3S facility," at bounding box center [418, 446] width 173 height 37
click at [724, 462] on div "Egyptian Automotive and Trading Company, الجيزة, Egypt ,19 شارع الدكتور محمد به…" at bounding box center [714, 475] width 236 height 95
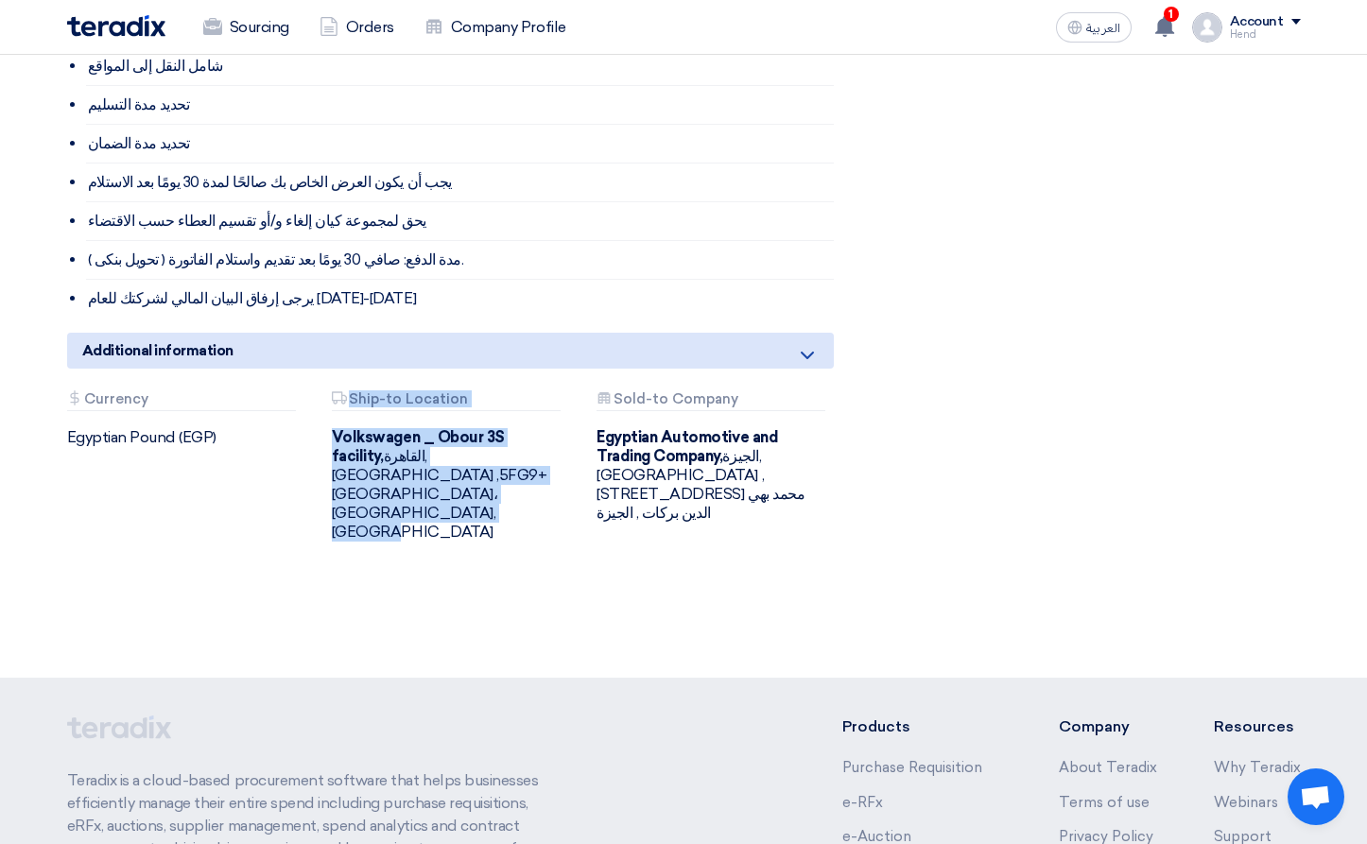
drag, startPoint x: 410, startPoint y: 465, endPoint x: 336, endPoint y: 376, distance: 115.4
click at [336, 391] on div "Attachments Ship-to Location Volkswagen _ Obour 3S facility, القاهرة, Egypt ,5F…" at bounding box center [450, 466] width 236 height 150
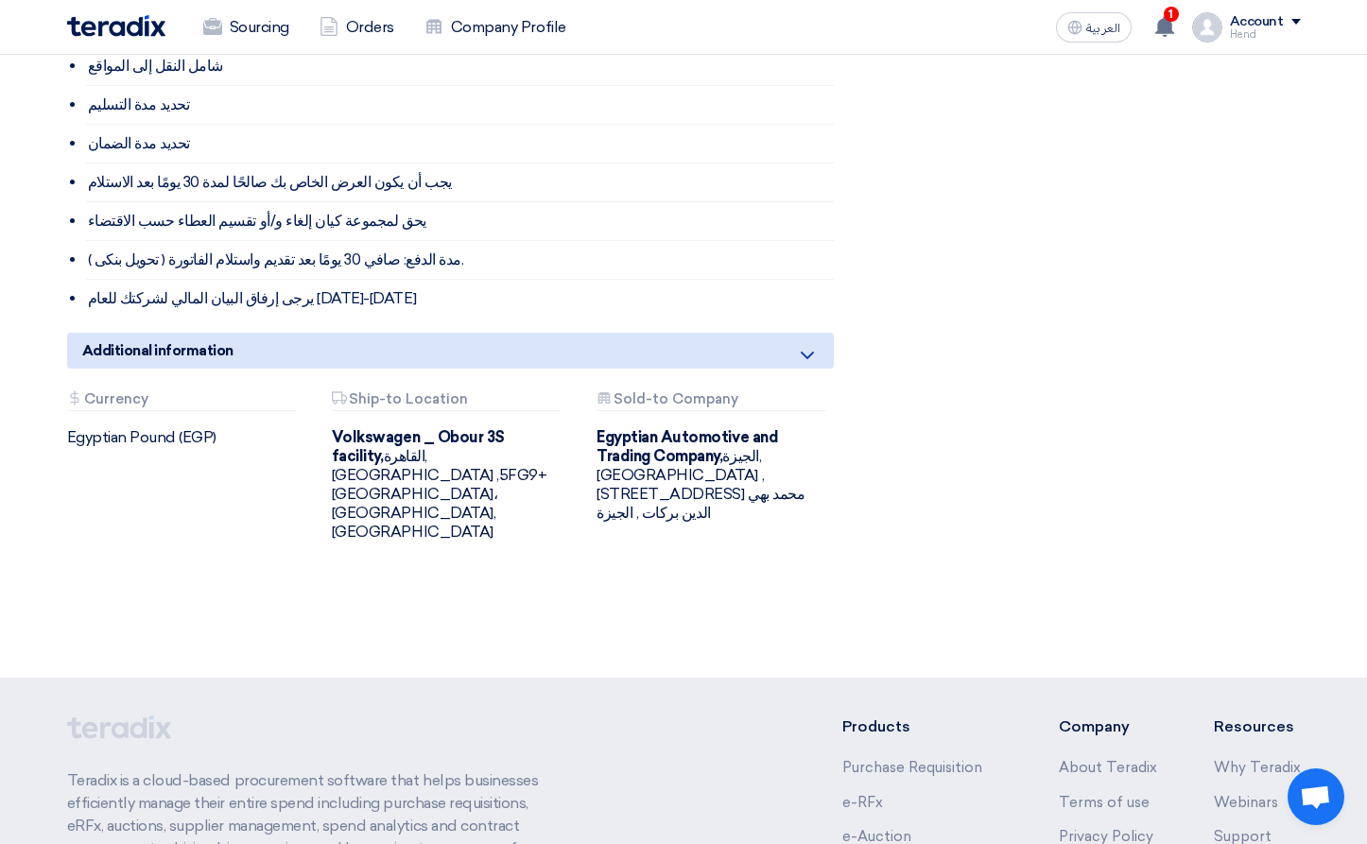
click at [843, 439] on div "Attachments Sold-to Company Egyptian Automotive and Trading Company, الجيزة, Eg…" at bounding box center [714, 466] width 265 height 150
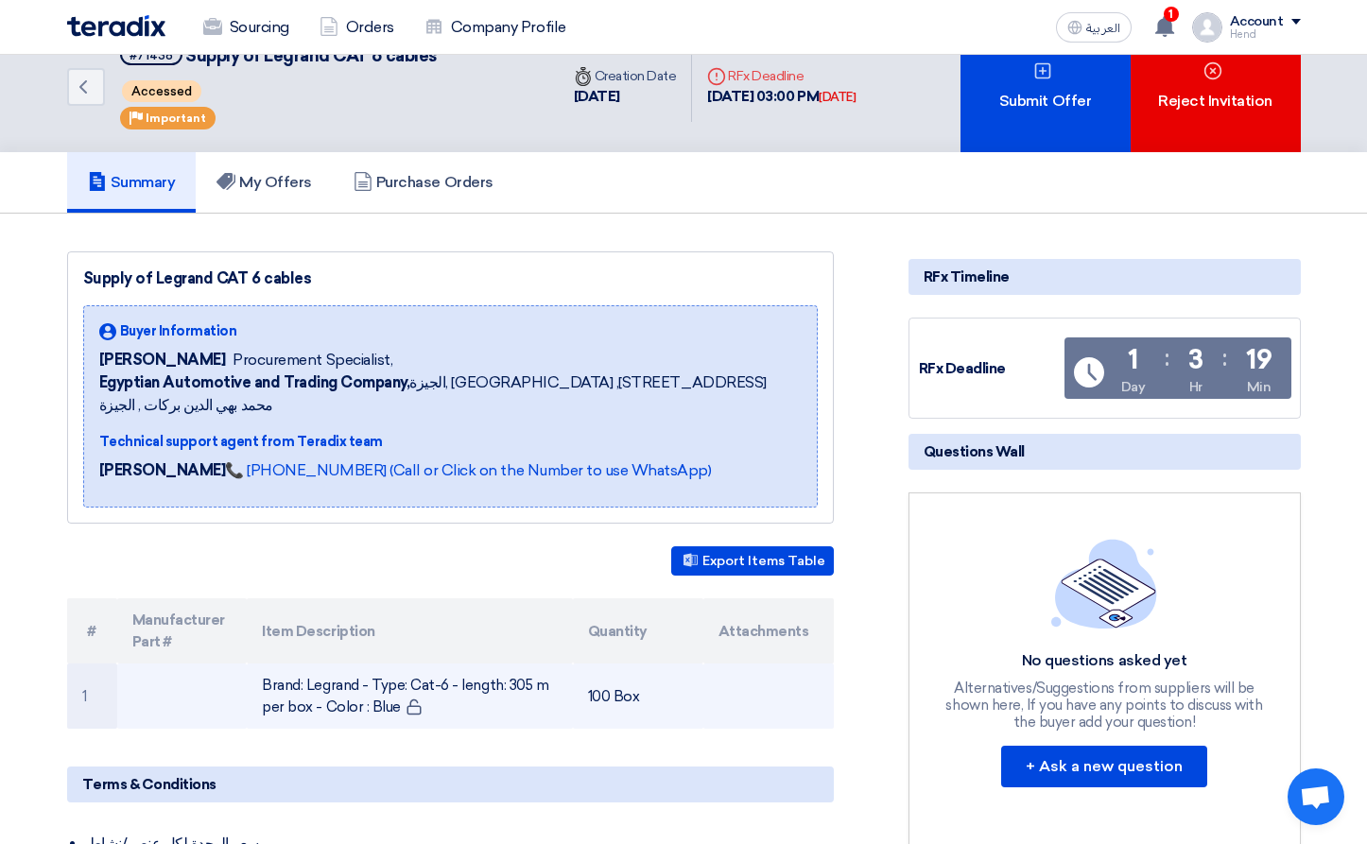
scroll to position [0, 0]
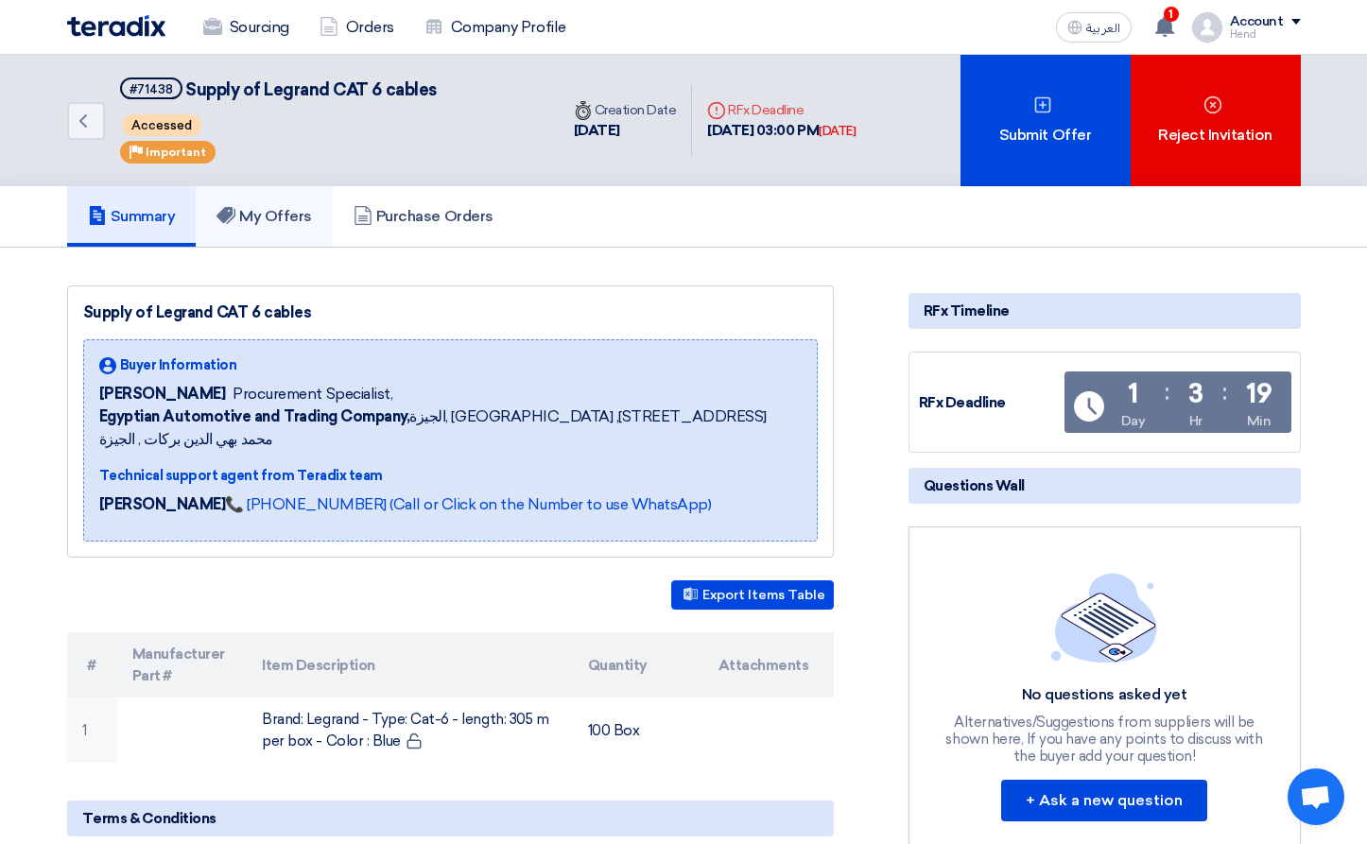
click at [317, 216] on link "My Offers" at bounding box center [264, 216] width 137 height 60
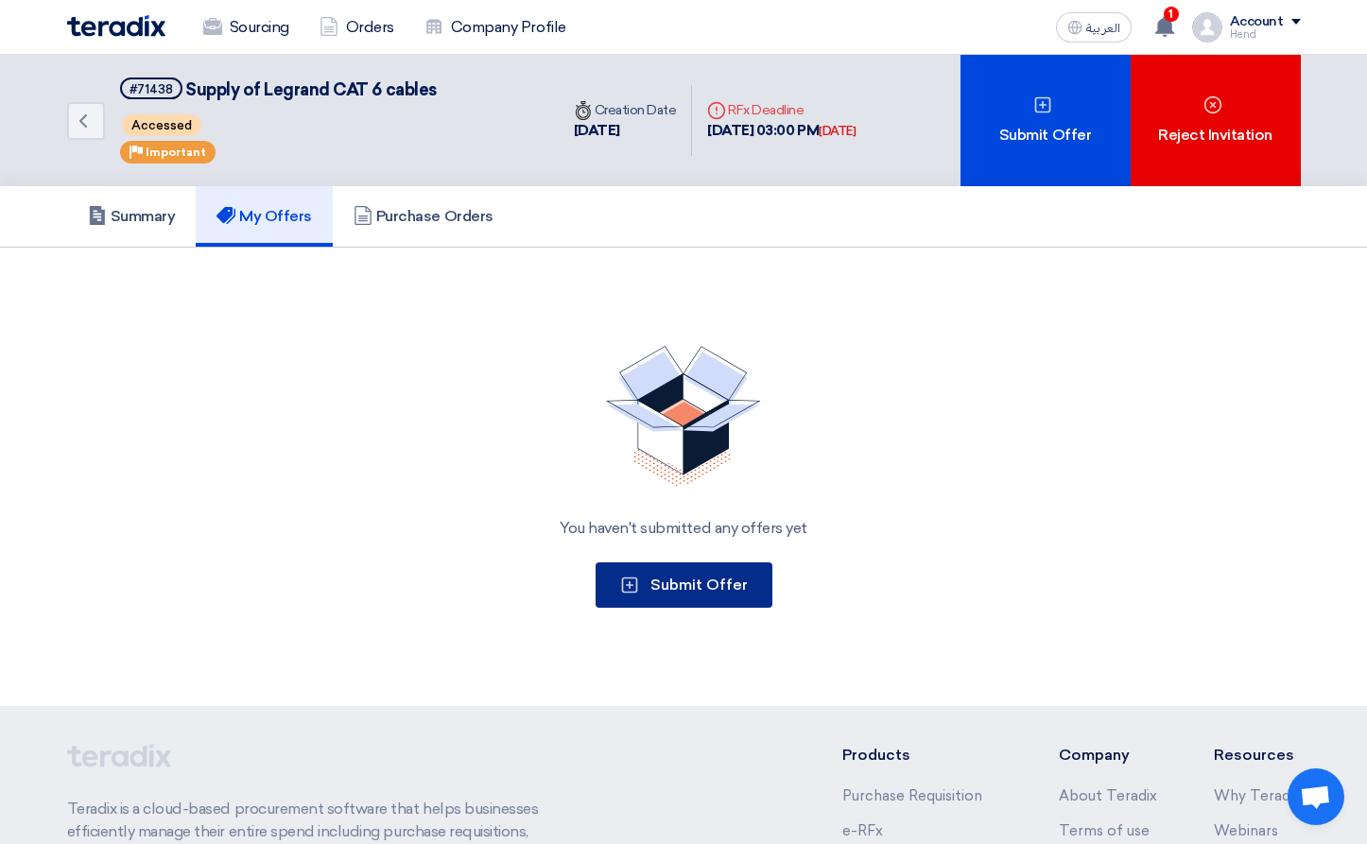
click at [748, 592] on button "Submit Offer" at bounding box center [683, 584] width 177 height 45
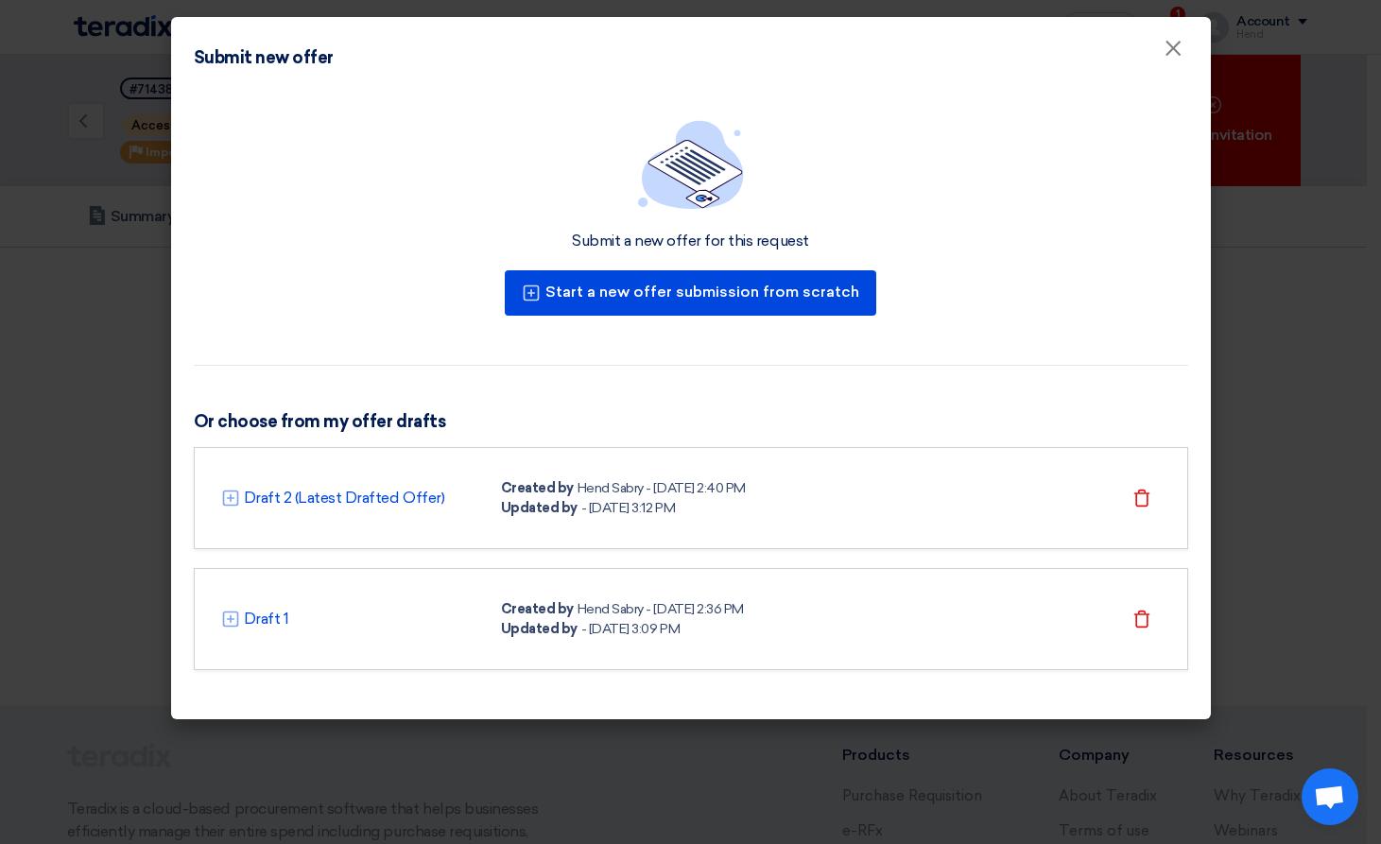
click at [634, 516] on div "- 16 Sep 2025, 3:12 PM" at bounding box center [628, 508] width 94 height 20
click at [223, 497] on use at bounding box center [230, 498] width 16 height 16
click at [1147, 60] on span "×" at bounding box center [1172, 53] width 19 height 38
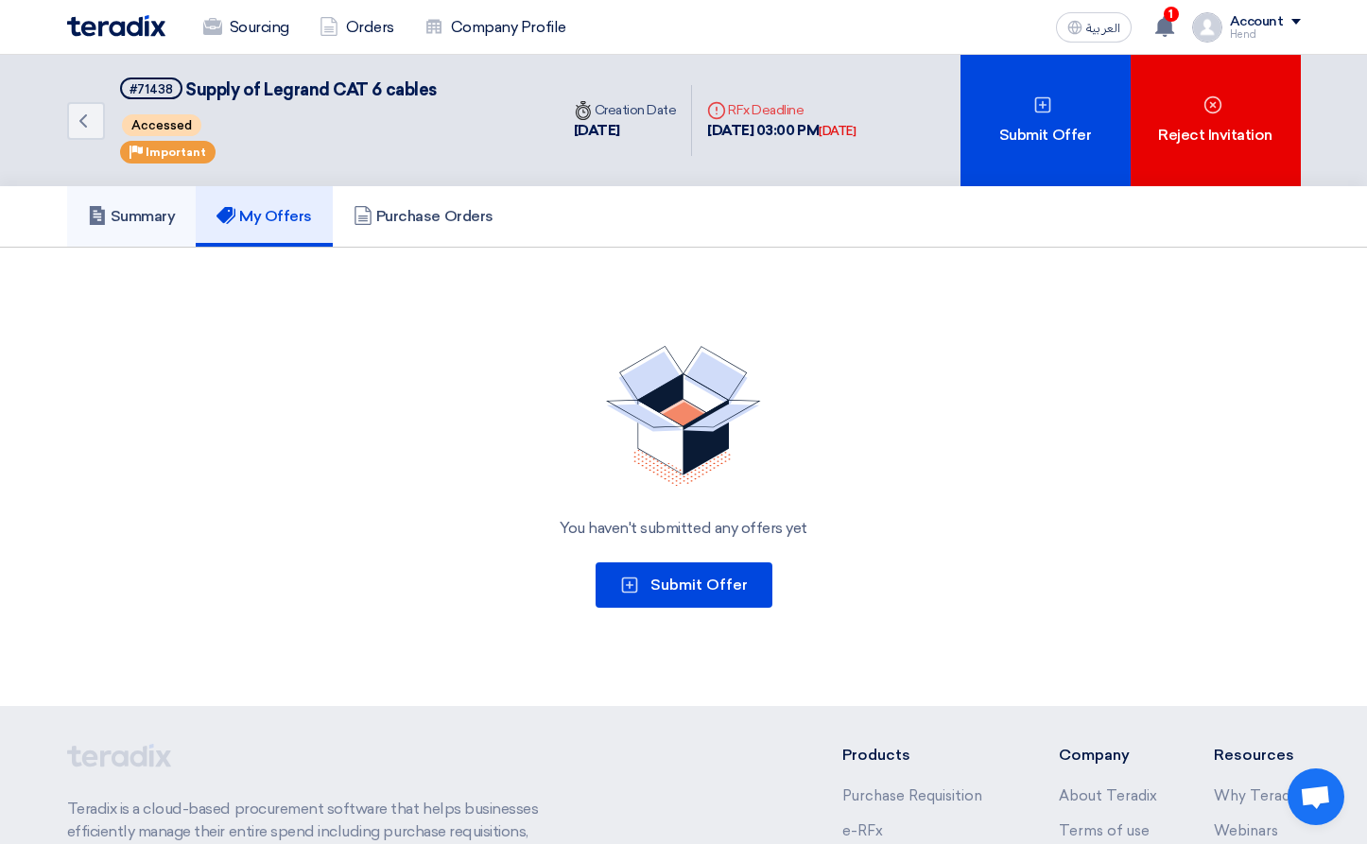
click at [167, 197] on link "Summary" at bounding box center [131, 216] width 129 height 60
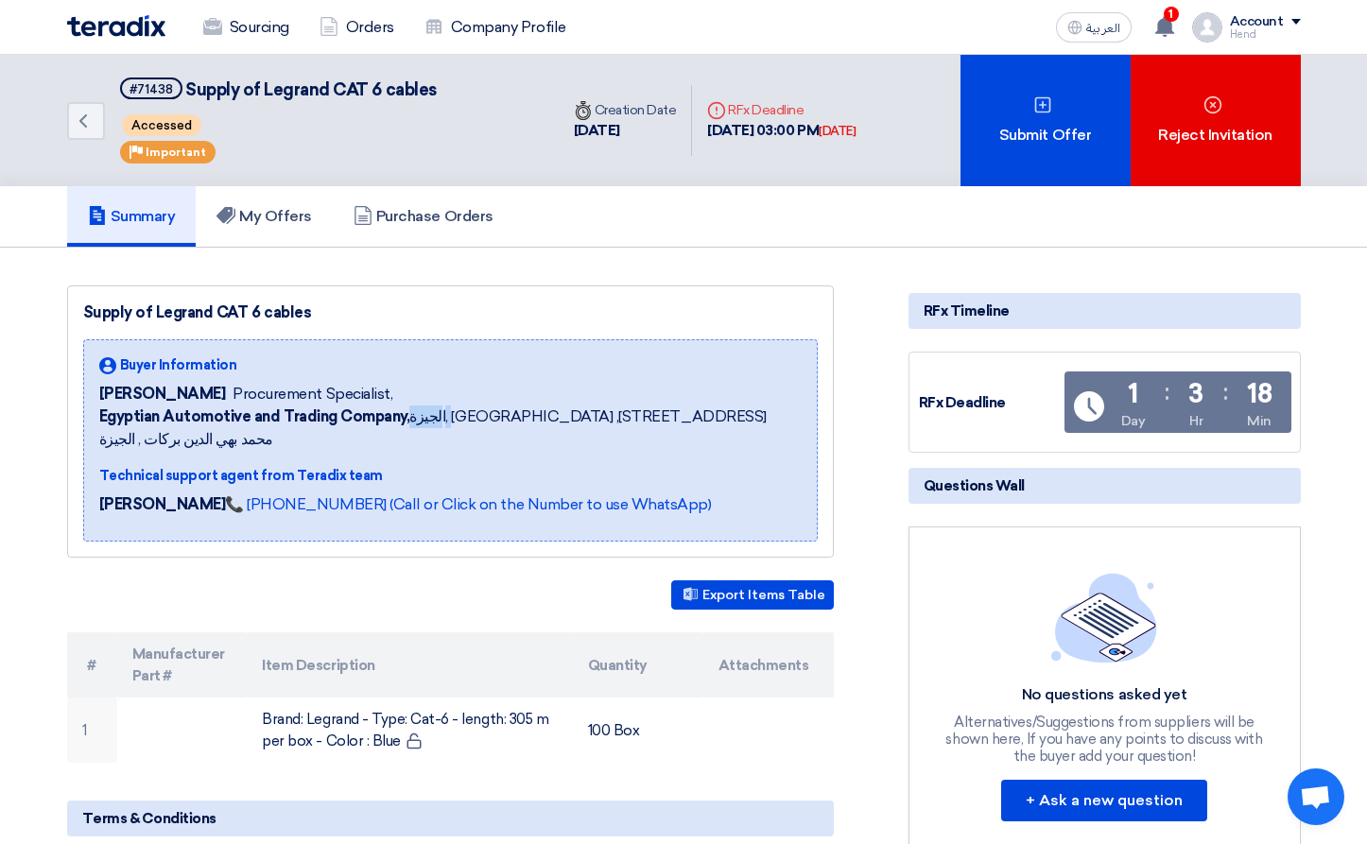
drag, startPoint x: 410, startPoint y: 410, endPoint x: 493, endPoint y: 422, distance: 83.9
click at [475, 424] on span "Egyptian Automotive and Trading Company, [GEOGRAPHIC_DATA], [GEOGRAPHIC_DATA] ,…" at bounding box center [450, 427] width 702 height 45
click at [508, 414] on span "Egyptian Automotive and Trading Company, [GEOGRAPHIC_DATA], [GEOGRAPHIC_DATA] ,…" at bounding box center [450, 427] width 702 height 45
drag, startPoint x: 693, startPoint y: 411, endPoint x: 73, endPoint y: 396, distance: 620.2
click at [70, 398] on div "Supply of [PERSON_NAME] CAT 6 cables Buyer Information [PERSON_NAME] Procuremen…" at bounding box center [450, 421] width 767 height 272
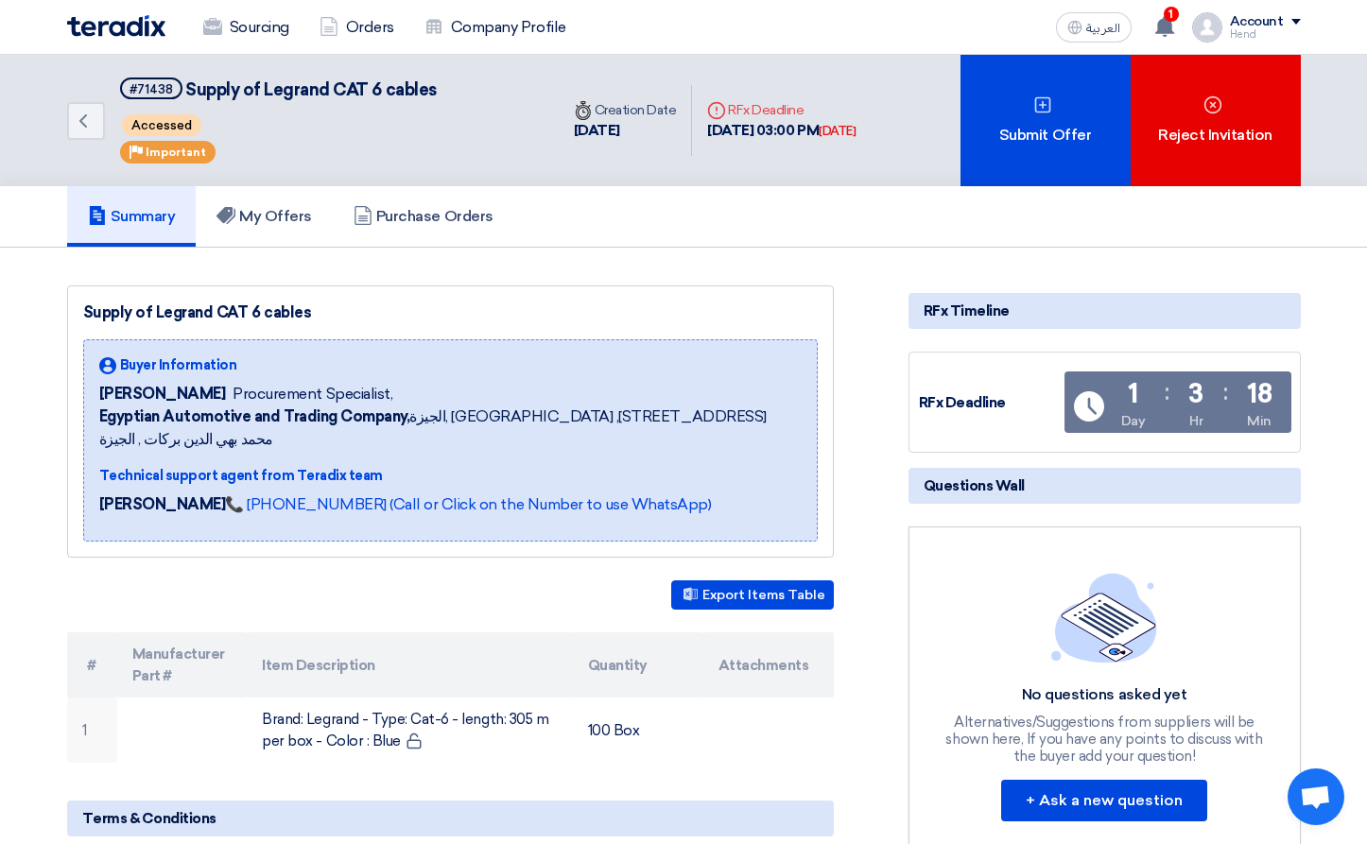
click at [85, 390] on div "Buyer Information [PERSON_NAME] Procurement Specialist, Egyptian Automotive and…" at bounding box center [450, 440] width 734 height 202
click at [112, 397] on span "[PERSON_NAME]" at bounding box center [162, 394] width 127 height 23
drag, startPoint x: 104, startPoint y: 393, endPoint x: 336, endPoint y: 430, distance: 234.5
click at [319, 428] on div "Buyer Information [PERSON_NAME] Procurement Specialist, Egyptian Automotive and…" at bounding box center [450, 402] width 702 height 95
click at [478, 435] on div "Buyer Information [PERSON_NAME] Procurement Specialist, Egyptian Automotive and…" at bounding box center [450, 440] width 702 height 170
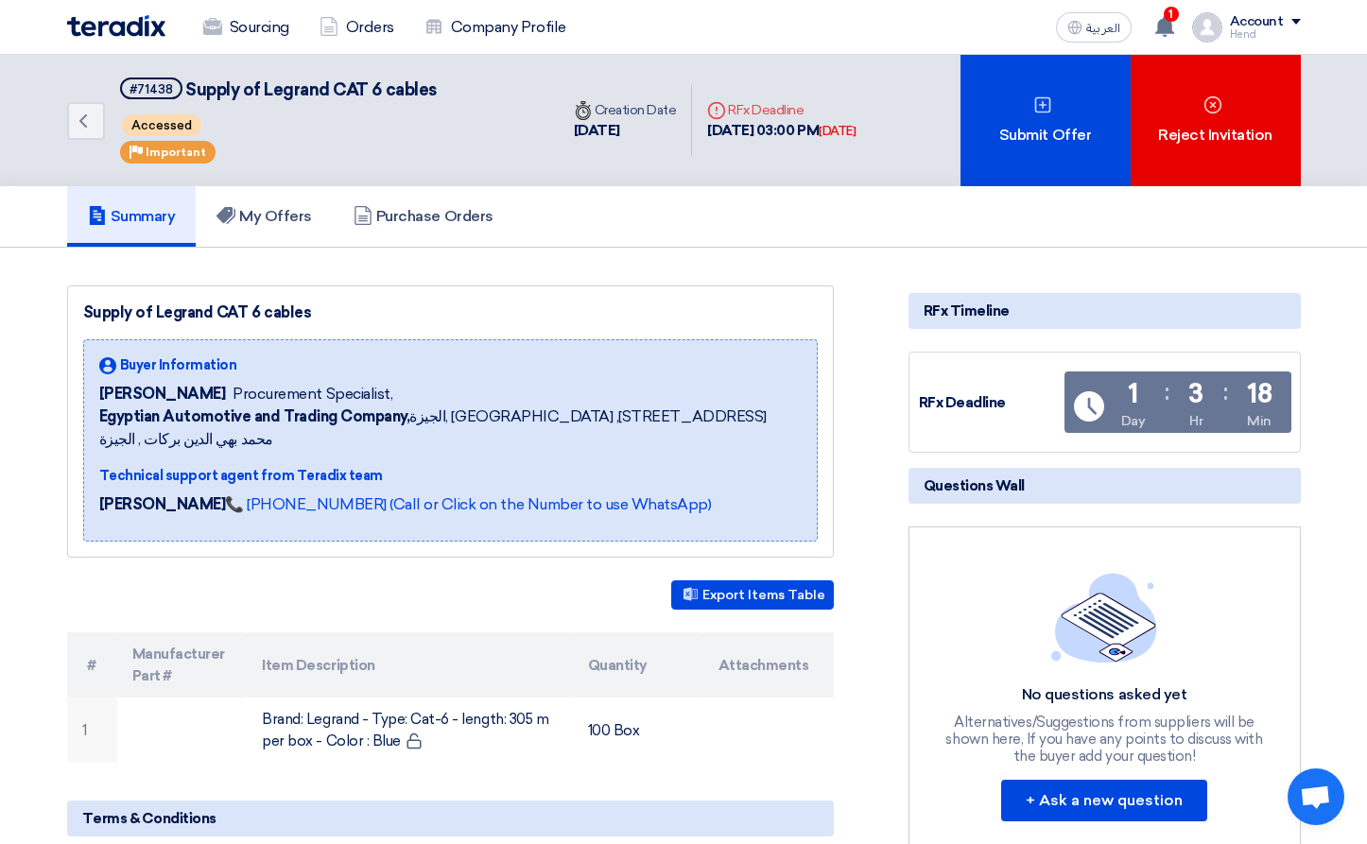
drag, startPoint x: 225, startPoint y: 393, endPoint x: 447, endPoint y: 401, distance: 222.2
click at [401, 401] on div "Fady Mahmoud Procurement Specialist," at bounding box center [450, 394] width 702 height 23
click at [551, 402] on div "Fady Mahmoud Procurement Specialist," at bounding box center [450, 394] width 702 height 23
drag, startPoint x: 378, startPoint y: 456, endPoint x: 94, endPoint y: 357, distance: 301.0
click at [94, 357] on div "Buyer Information [PERSON_NAME] Procurement Specialist, Egyptian Automotive and…" at bounding box center [450, 440] width 734 height 202
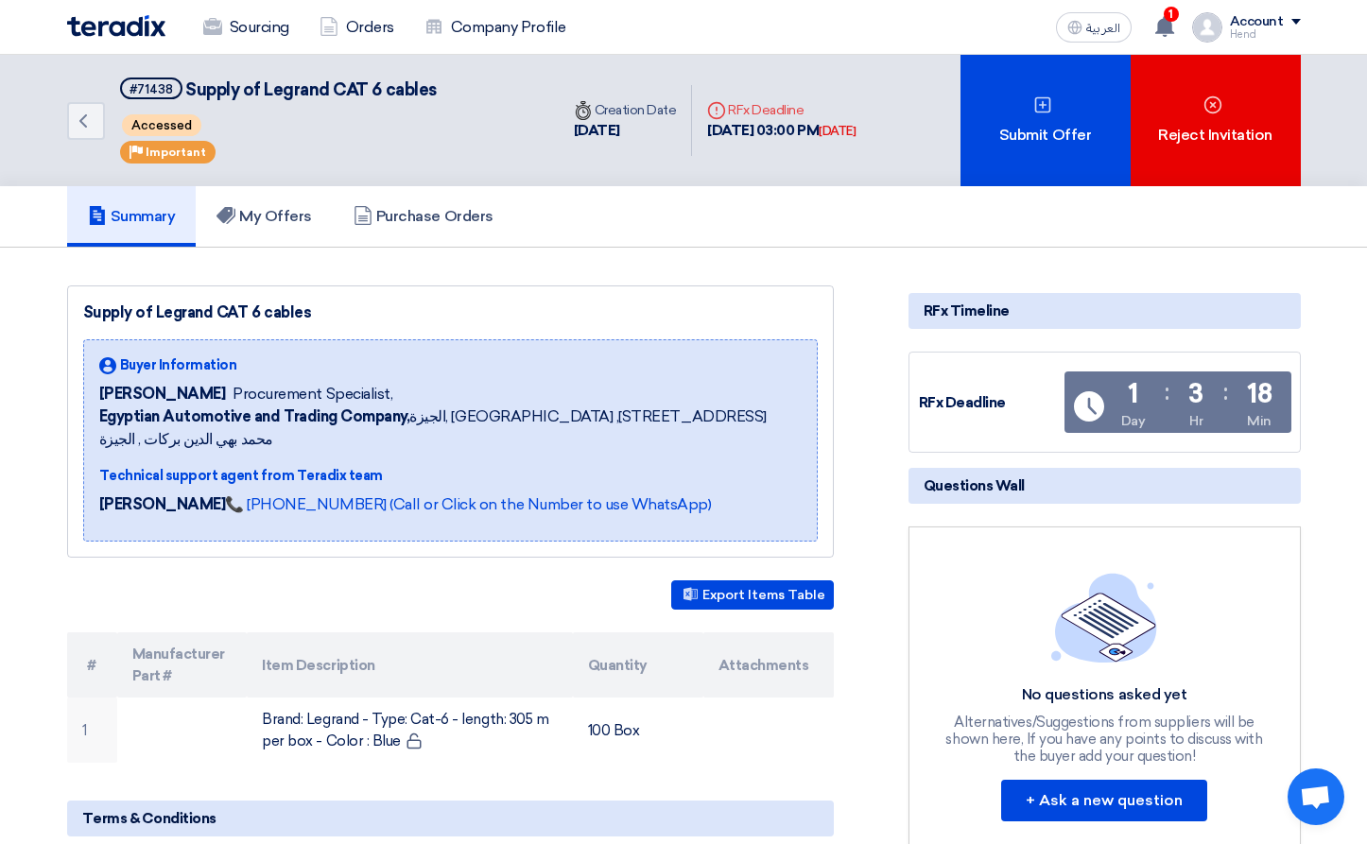
click at [469, 358] on div "Buyer Information" at bounding box center [450, 365] width 702 height 20
click at [289, 230] on link "My Offers" at bounding box center [264, 216] width 137 height 60
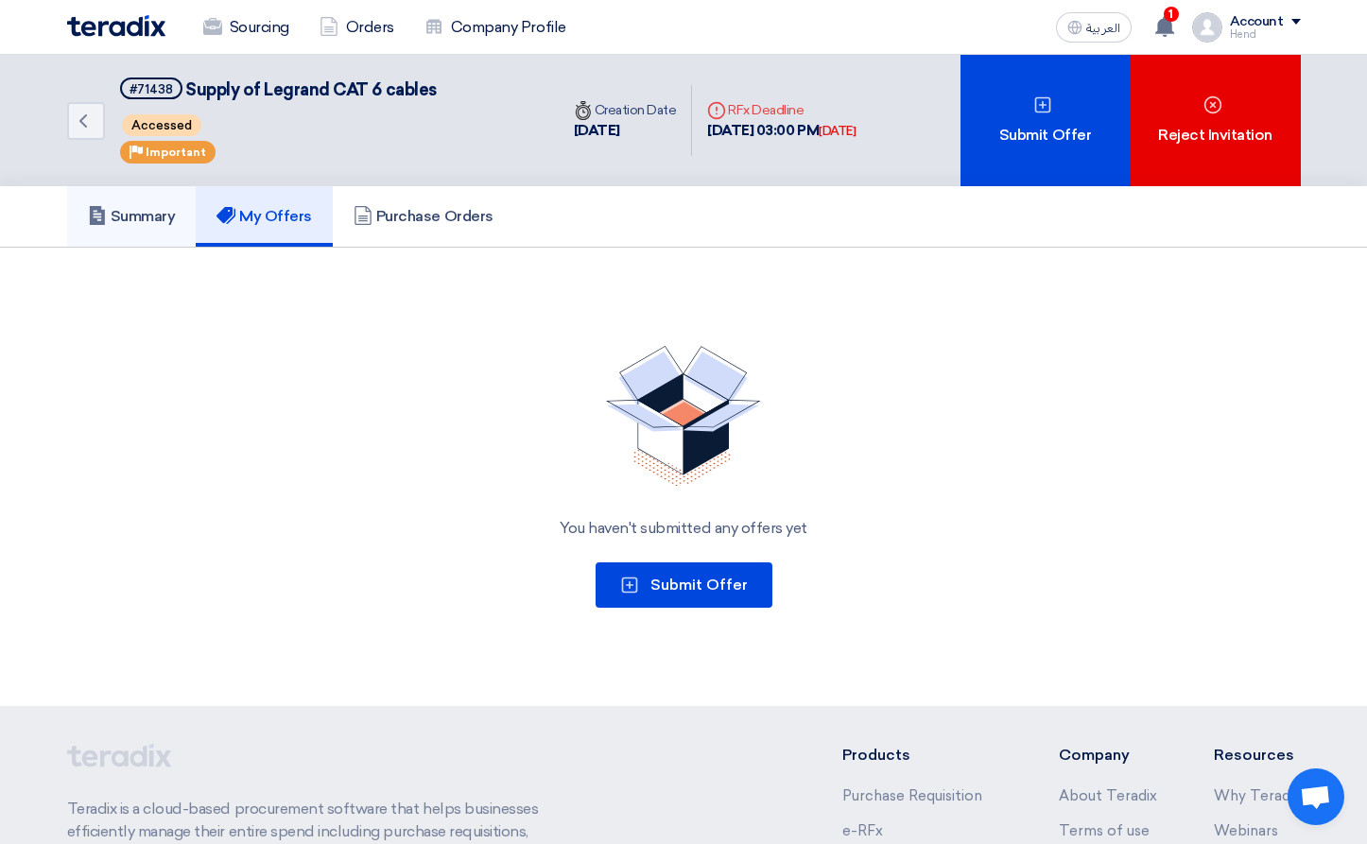
click at [133, 238] on link "Summary" at bounding box center [131, 216] width 129 height 60
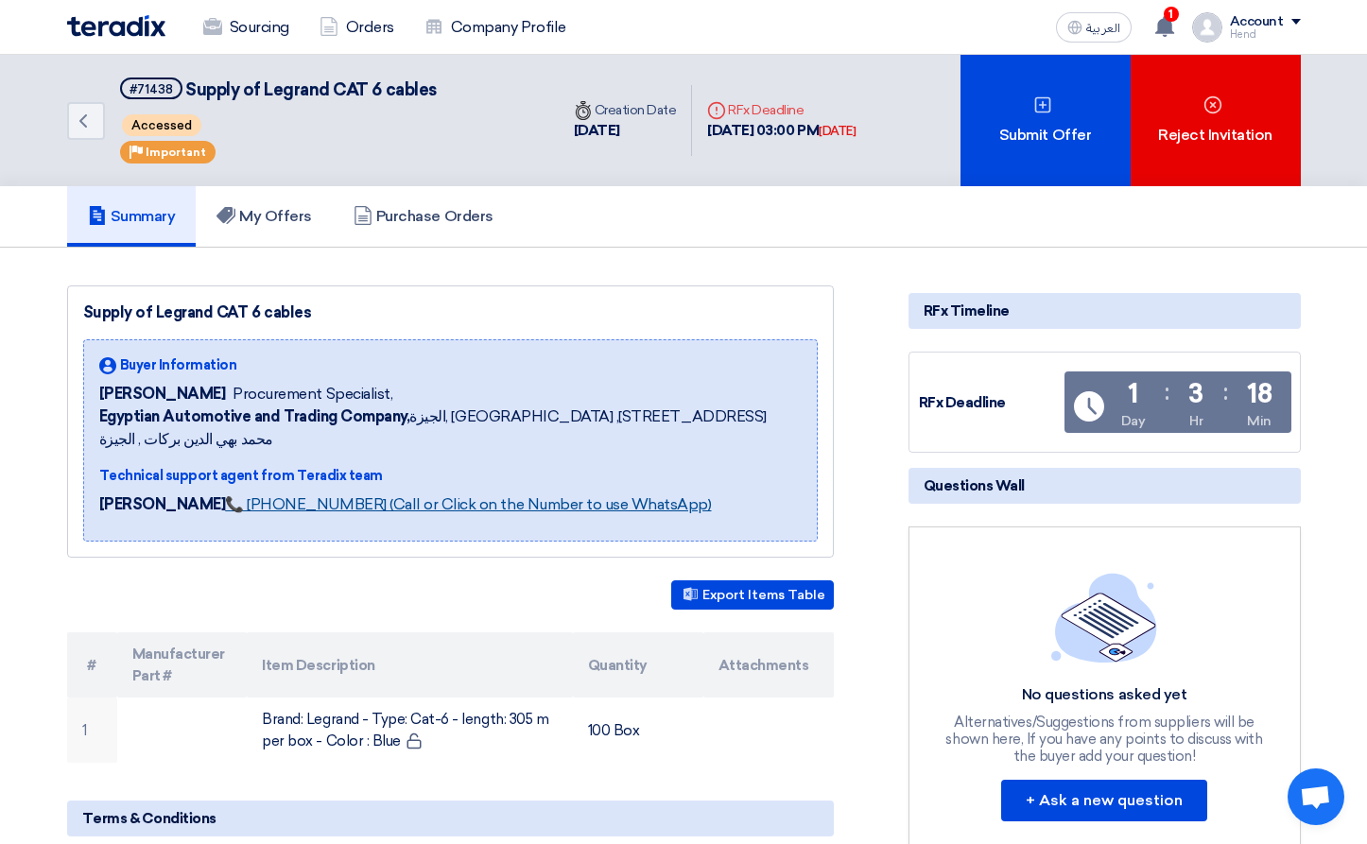
click at [437, 495] on link "📞 [PHONE_NUMBER] (Call or Click on the Number to use WhatsApp)" at bounding box center [468, 504] width 486 height 18
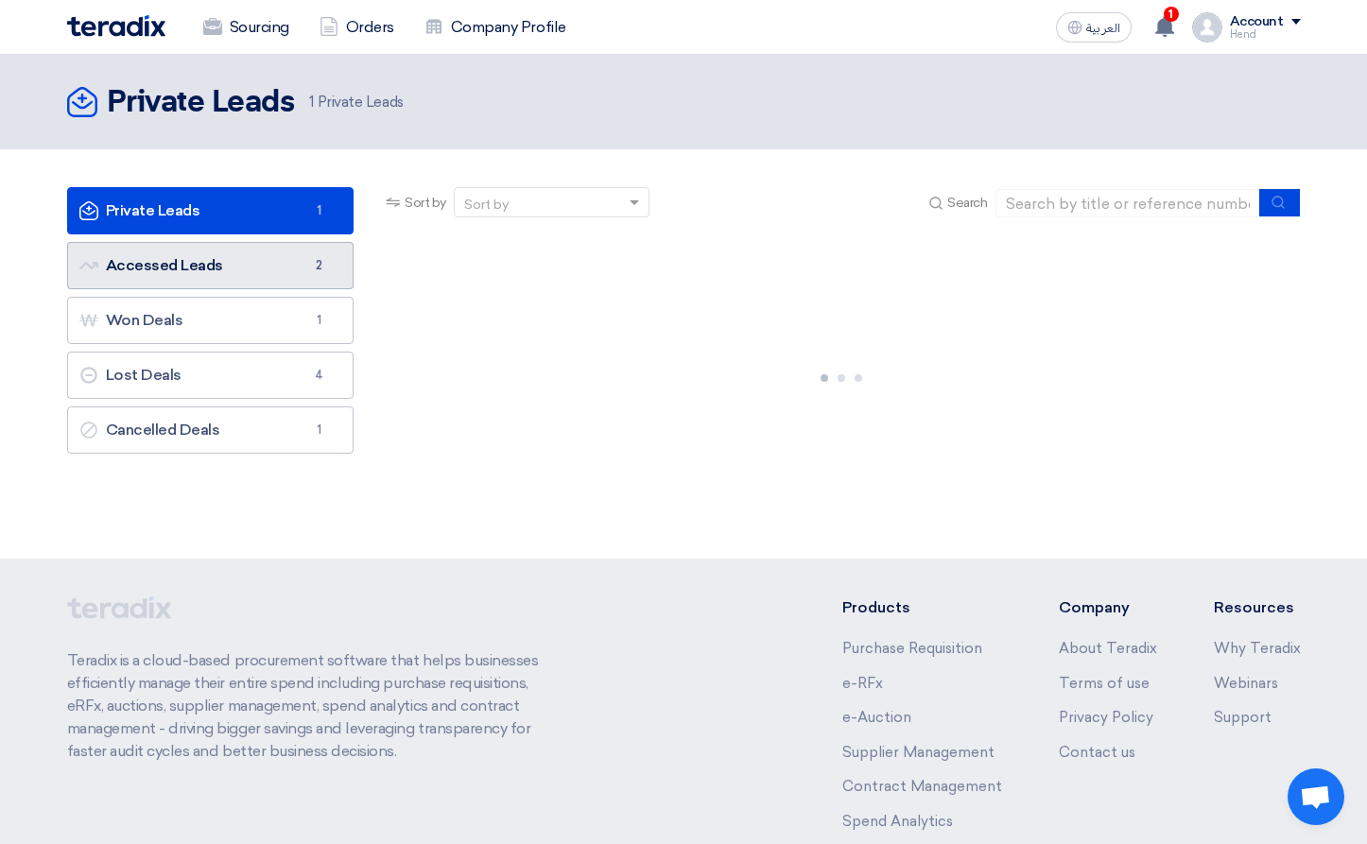
click at [282, 267] on link "Accessed Leads Accessed Leads 2" at bounding box center [210, 265] width 287 height 47
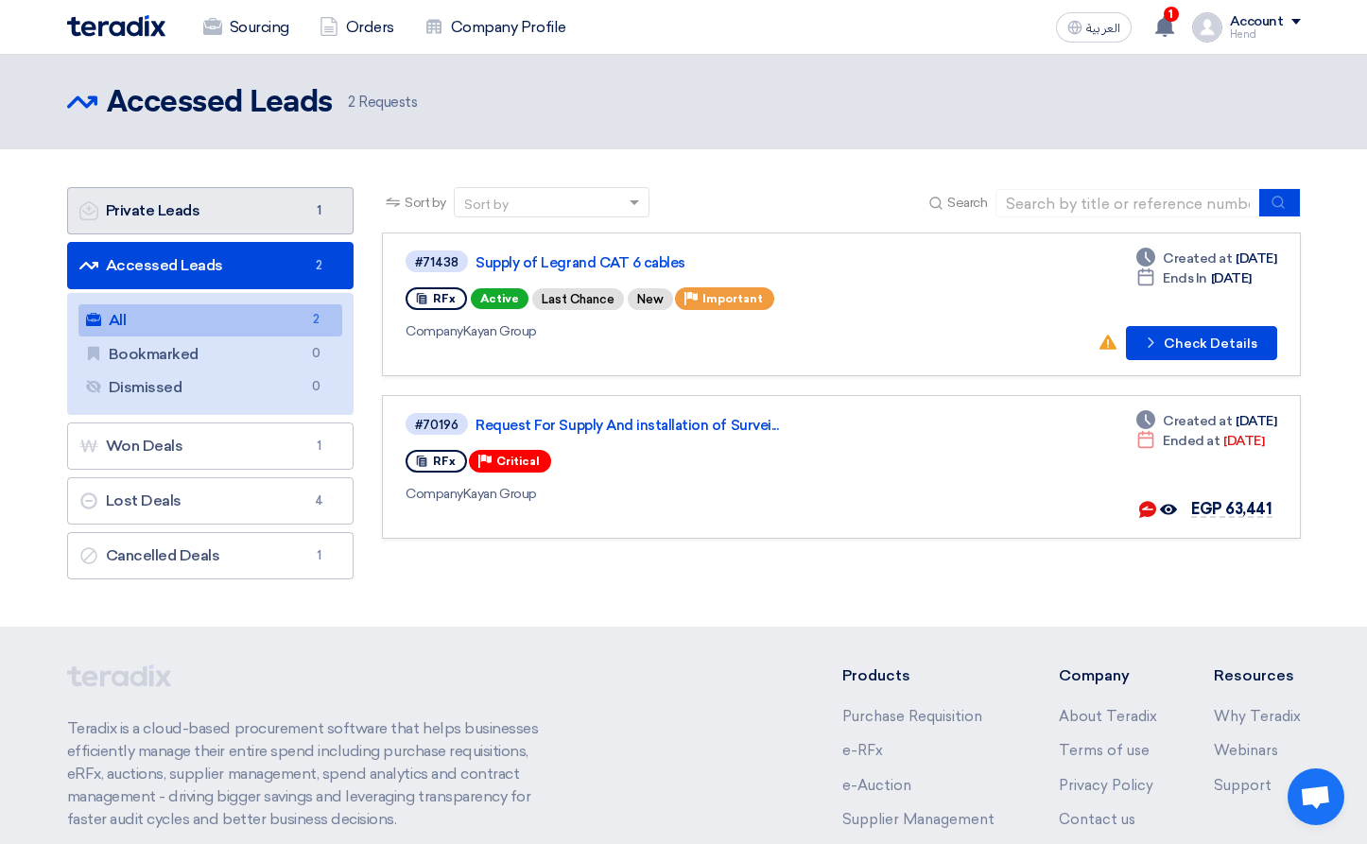
click at [275, 225] on link "Private Leads Private Leads 1" at bounding box center [210, 210] width 287 height 47
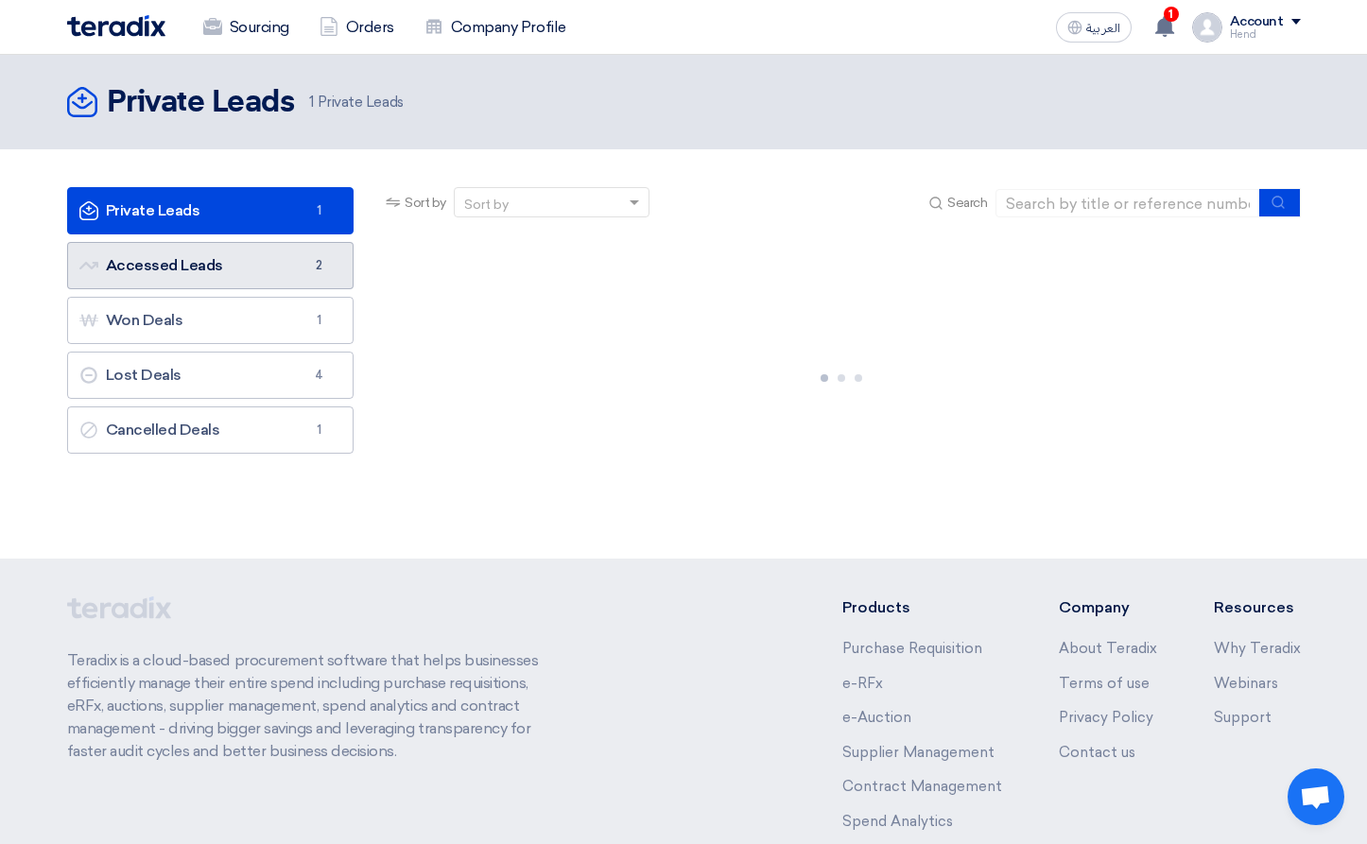
click at [268, 266] on link "Accessed Leads Accessed Leads 2" at bounding box center [210, 265] width 287 height 47
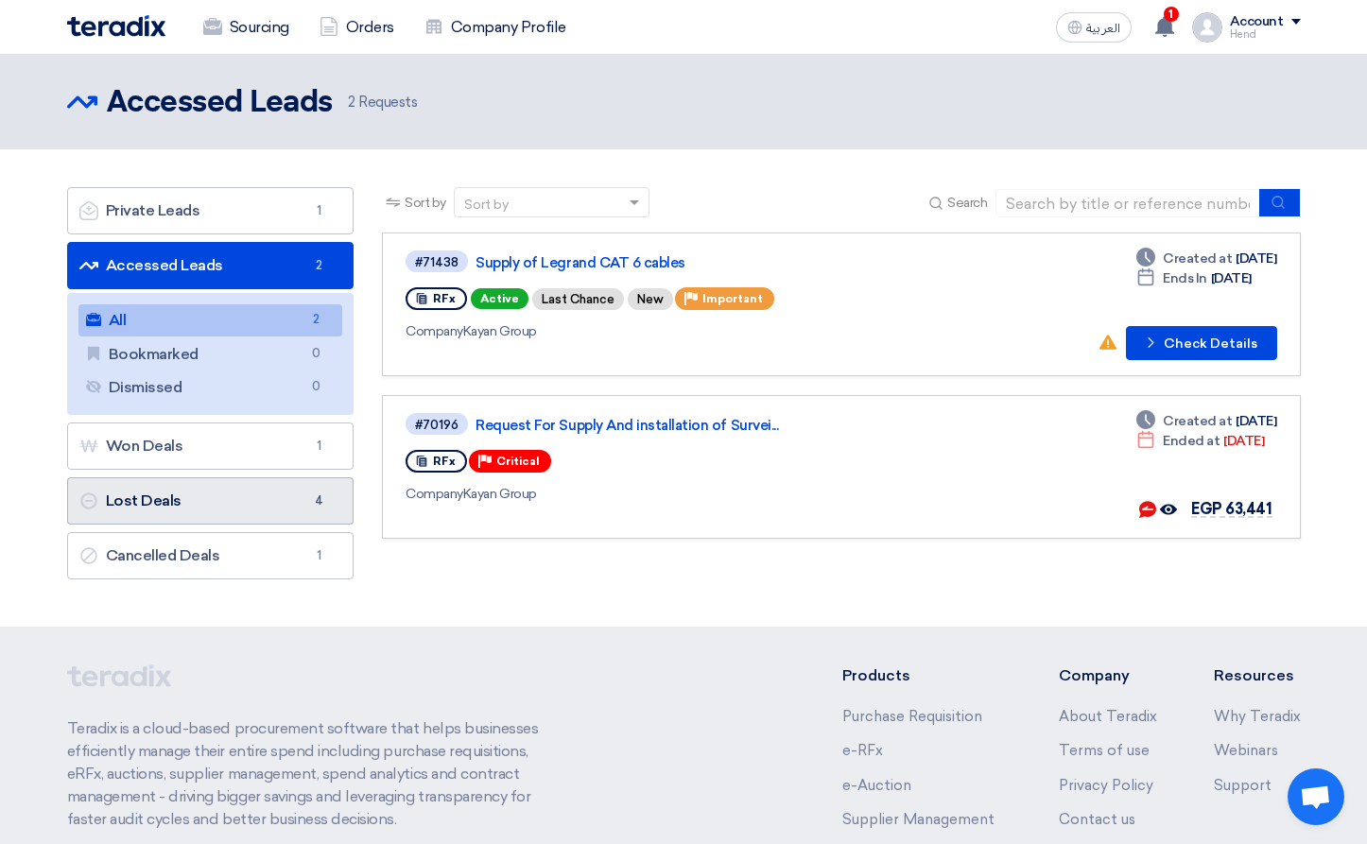
click at [210, 507] on link "Lost Deals Lost Deals 4" at bounding box center [210, 500] width 287 height 47
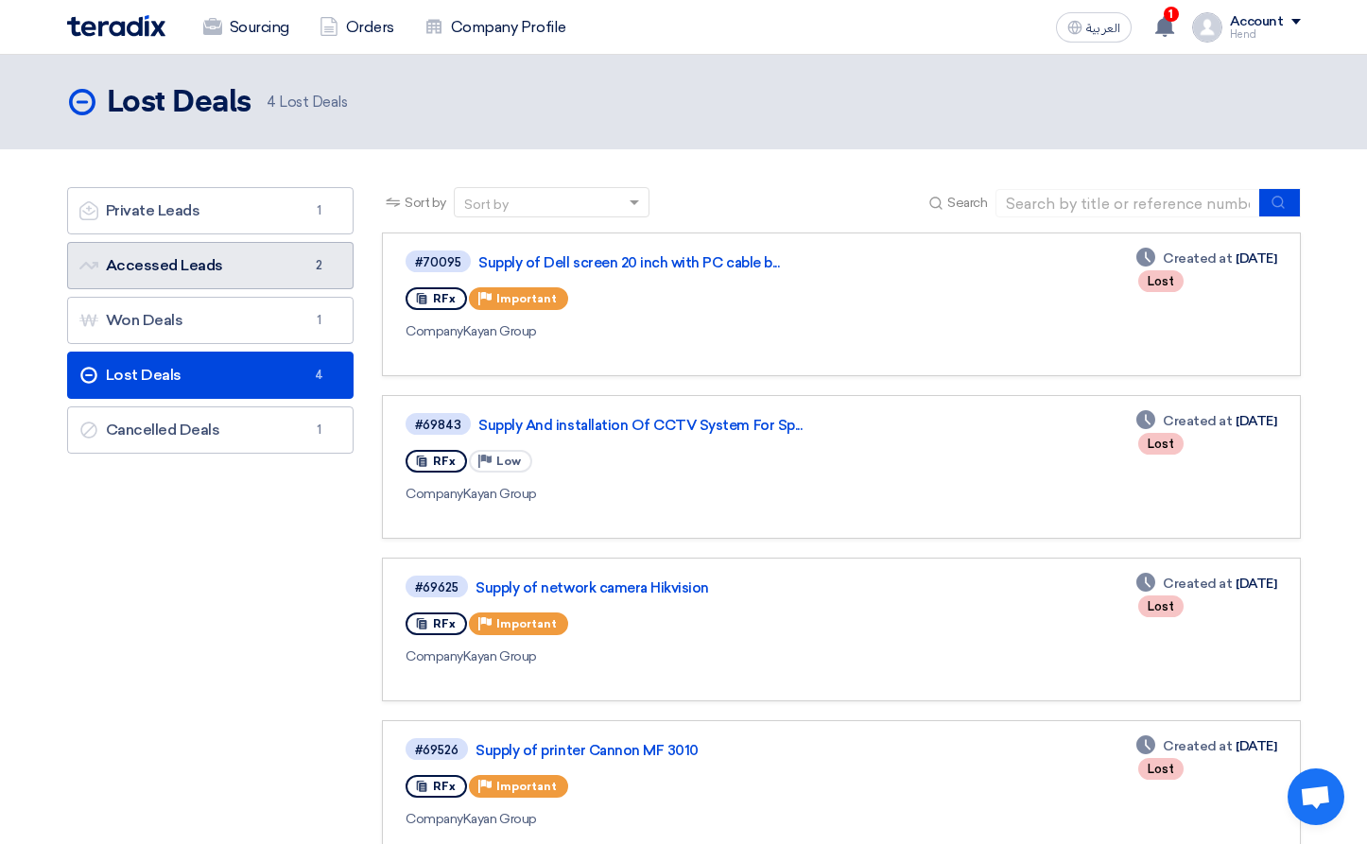
click at [239, 278] on link "Accessed Leads Accessed Leads 2" at bounding box center [210, 265] width 287 height 47
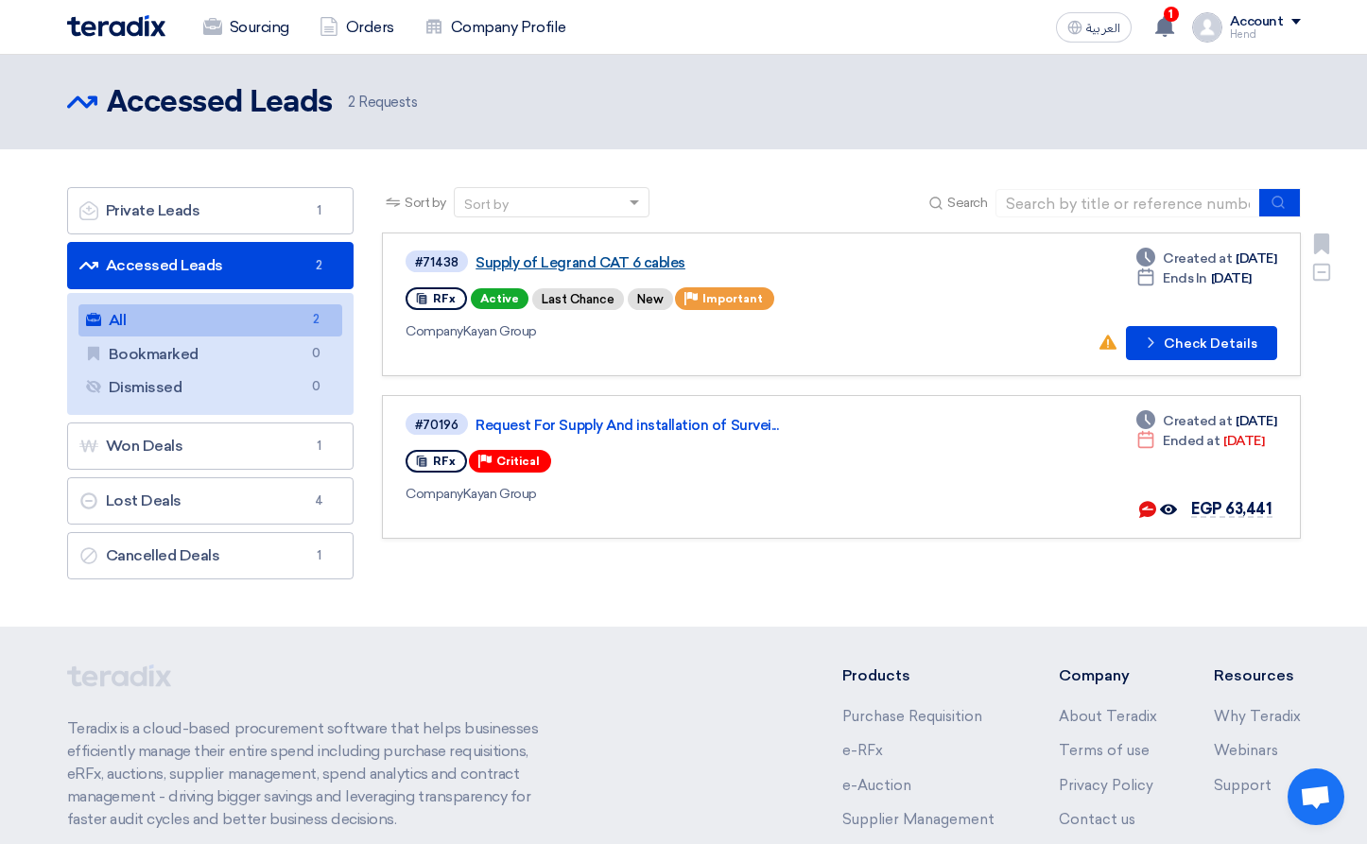
click at [628, 256] on link "Supply of Legrand CAT 6 cables" at bounding box center [711, 262] width 473 height 17
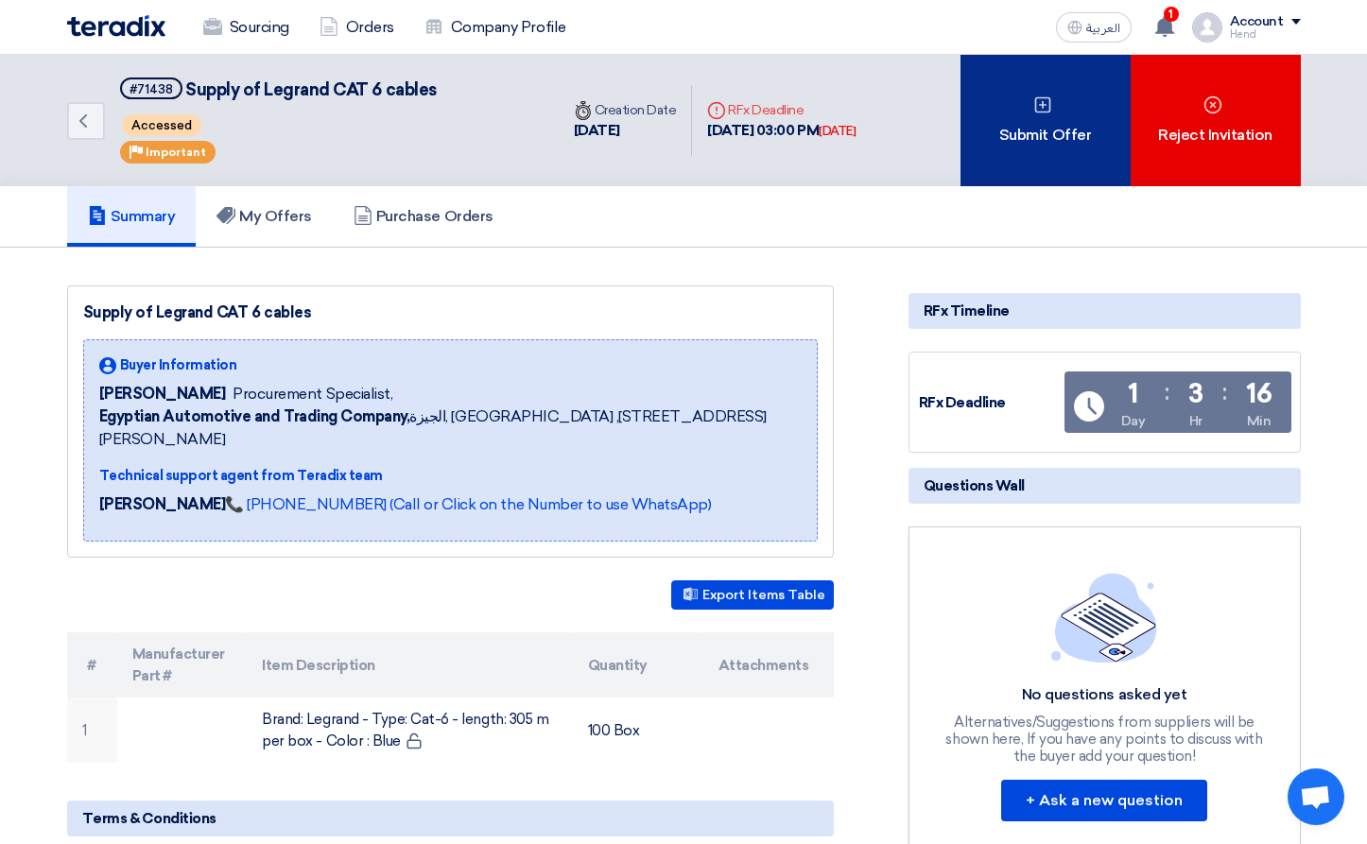
drag, startPoint x: 872, startPoint y: 123, endPoint x: 967, endPoint y: 134, distance: 95.2
click at [968, 132] on div "Back #71438 Supply of Legrand CAT 6 cables Accessed Priority Important Time Cre…" at bounding box center [683, 120] width 1233 height 131
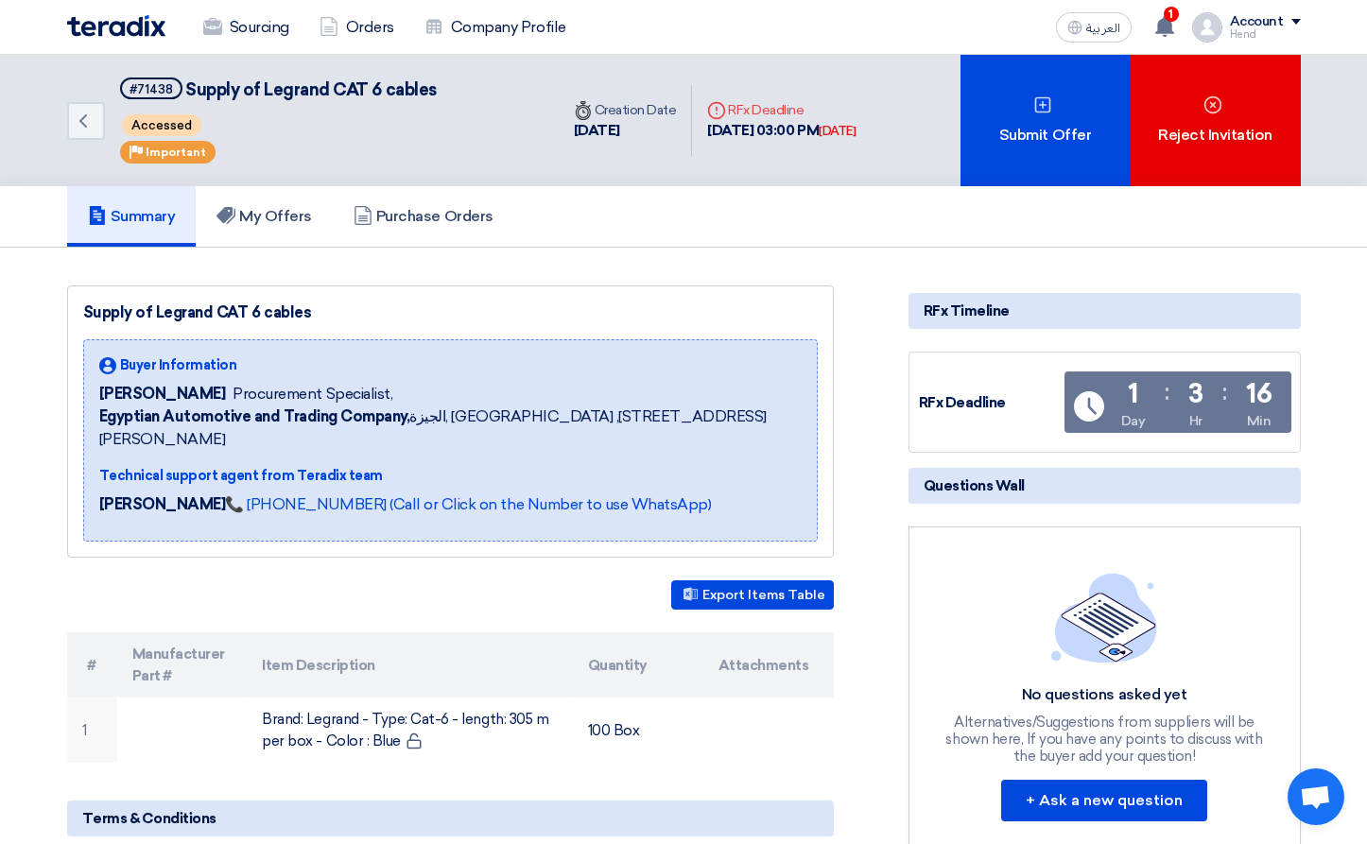
click at [681, 245] on div "Summary My Offers Purchase Orders" at bounding box center [683, 216] width 1233 height 60
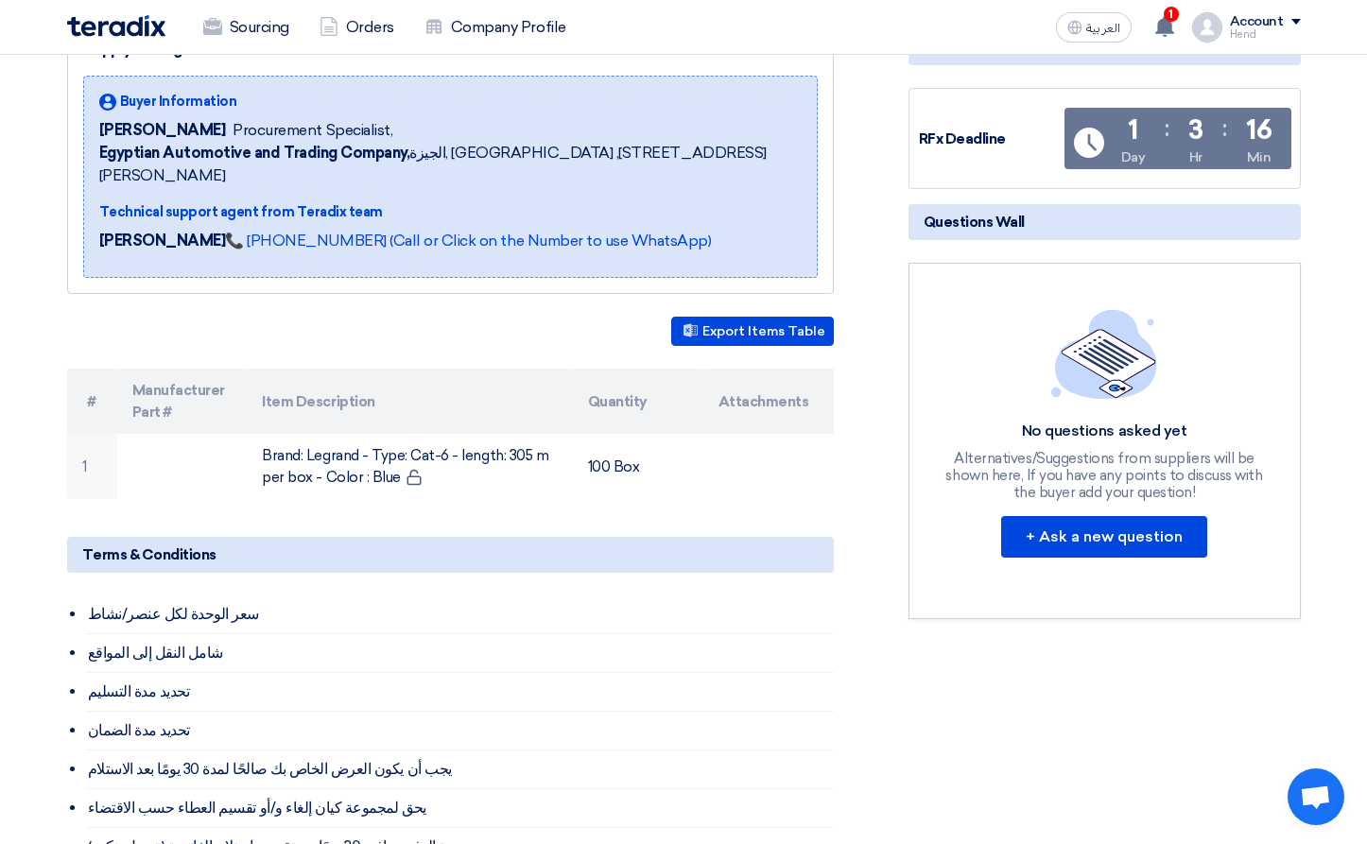
scroll to position [189, 0]
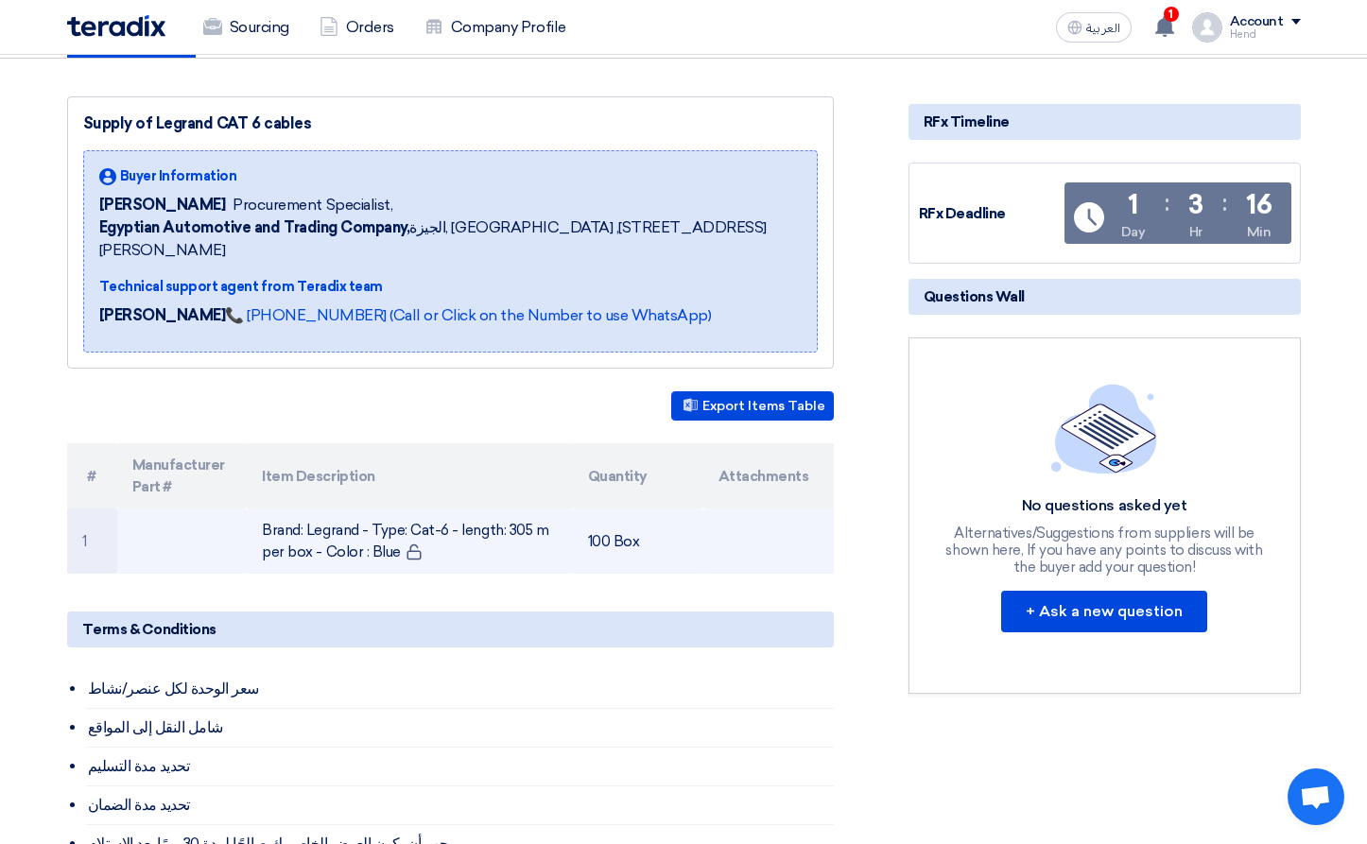
drag, startPoint x: 672, startPoint y: 517, endPoint x: 386, endPoint y: 518, distance: 286.4
click at [386, 518] on tr "1 Brand: Legrand - Type: Cat-6 - length: 305 m per box - Color : Blue 100 Box" at bounding box center [450, 540] width 767 height 65
click at [349, 517] on td "Brand: Legrand - Type: Cat-6 - length: 305 m per box - Color : Blue" at bounding box center [410, 540] width 326 height 65
drag, startPoint x: 261, startPoint y: 500, endPoint x: 394, endPoint y: 537, distance: 138.3
click at [394, 537] on td "Brand: Legrand - Type: Cat-6 - length: 305 m per box - Color : Blue" at bounding box center [410, 540] width 326 height 65
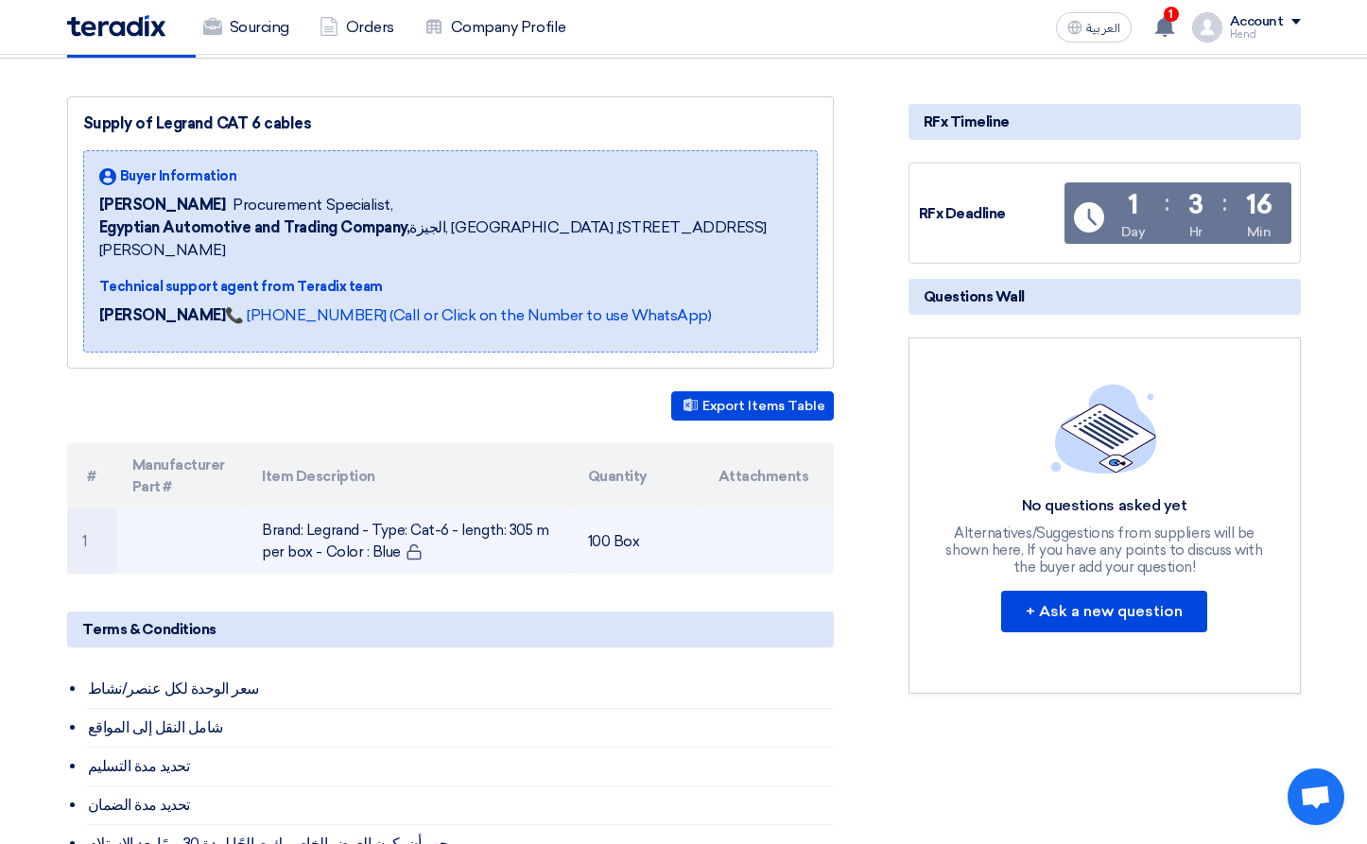
click at [394, 530] on td "Brand: Legrand - Type: Cat-6 - length: 305 m per box - Color : Blue" at bounding box center [410, 540] width 326 height 65
drag, startPoint x: 394, startPoint y: 530, endPoint x: 261, endPoint y: 507, distance: 135.3
click at [261, 508] on td "Brand: Legrand - Type: Cat-6 - length: 305 m per box - Color : Blue" at bounding box center [410, 540] width 326 height 65
drag, startPoint x: 261, startPoint y: 504, endPoint x: 393, endPoint y: 530, distance: 134.9
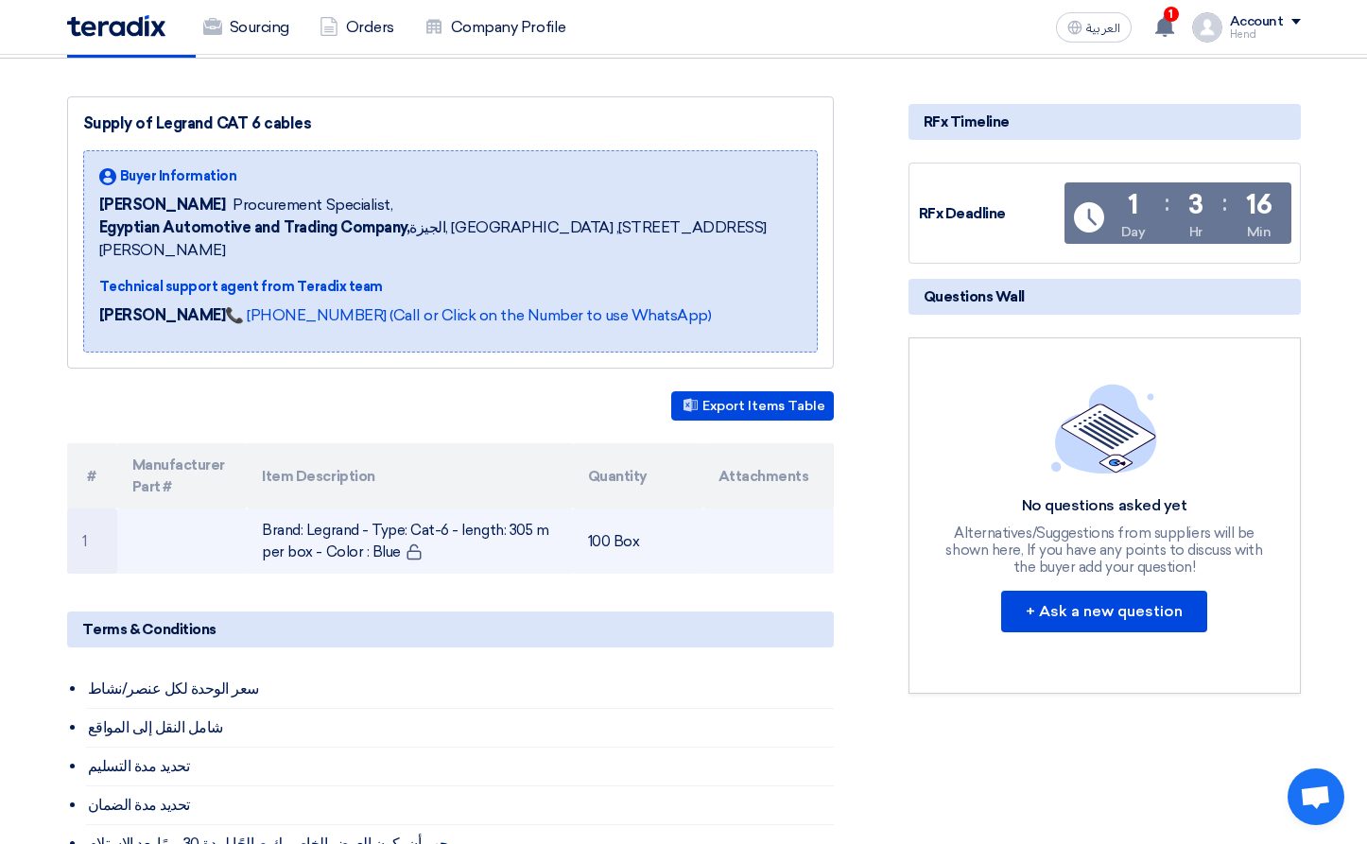
click at [393, 530] on td "Brand: Legrand - Type: Cat-6 - length: 305 m per box - Color : Blue" at bounding box center [410, 540] width 326 height 65
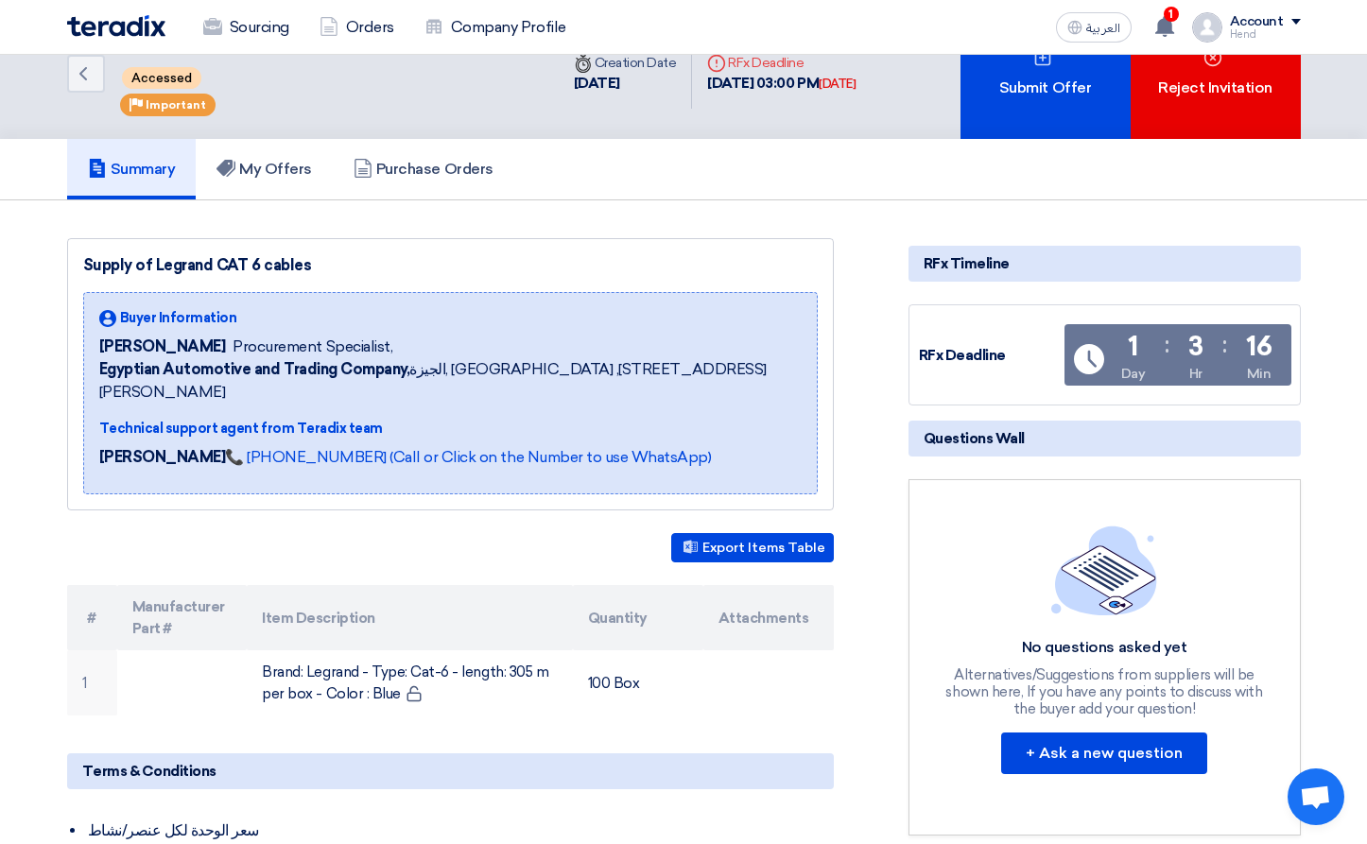
scroll to position [0, 0]
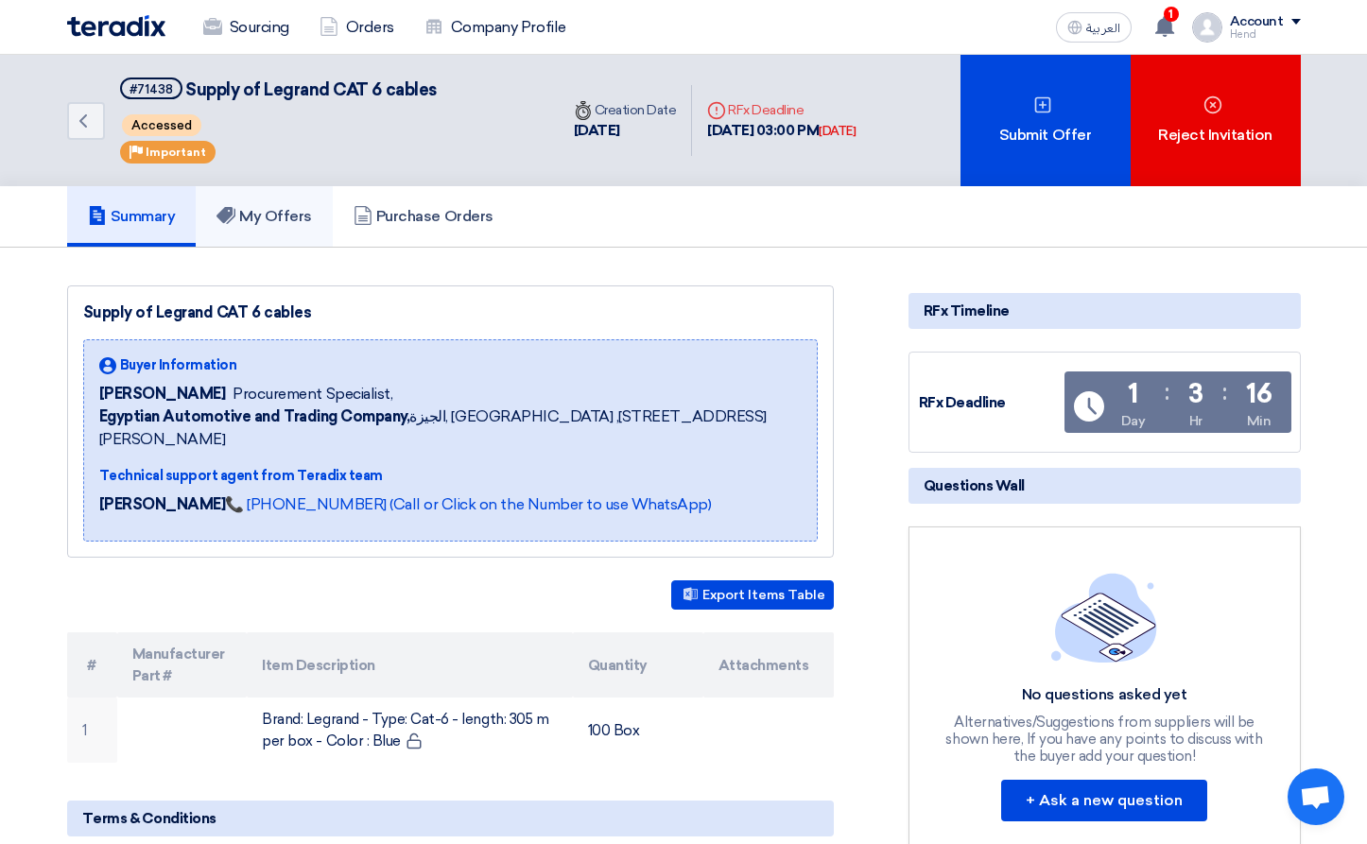
click at [302, 228] on link "My Offers" at bounding box center [264, 216] width 137 height 60
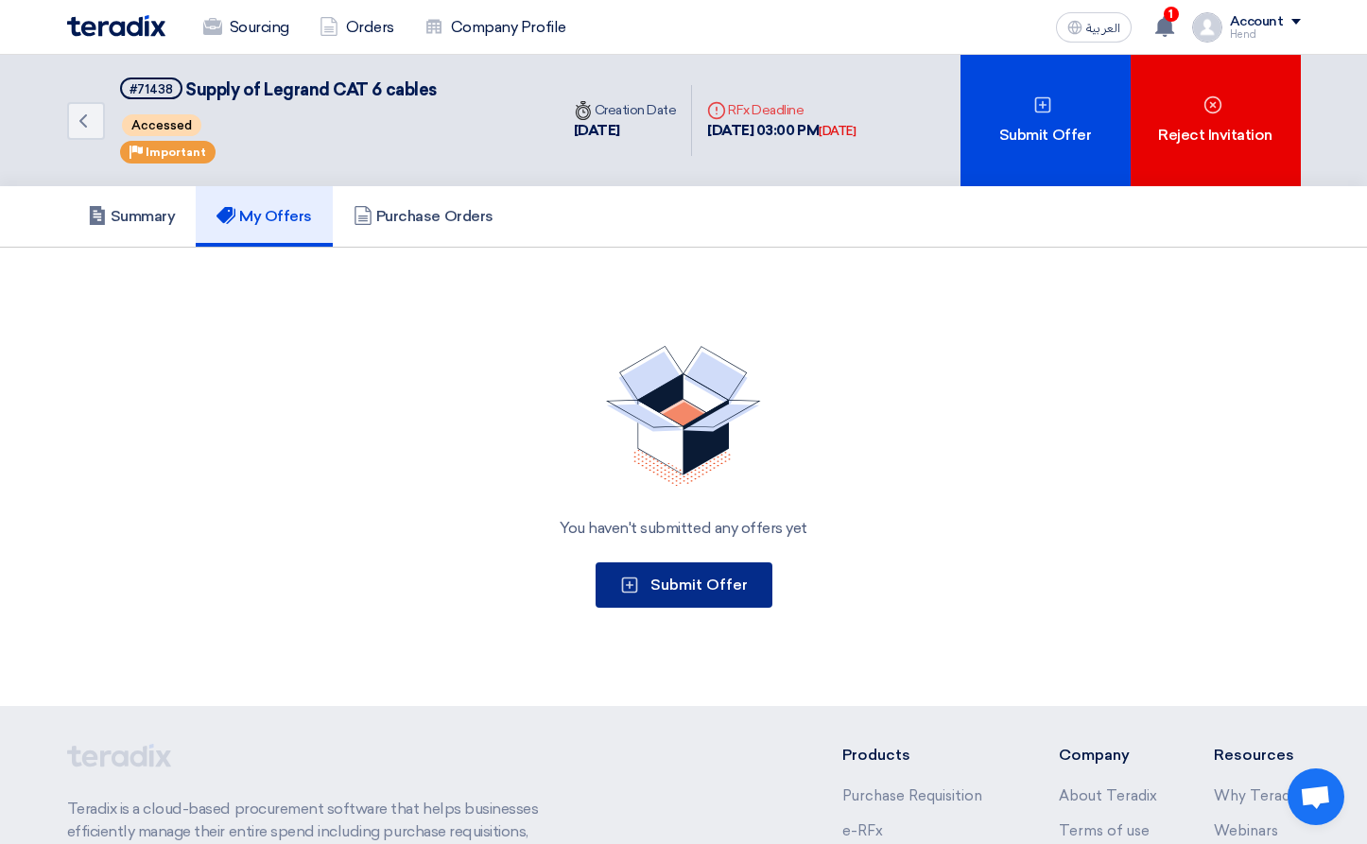
click at [723, 597] on button "Submit Offer" at bounding box center [683, 584] width 177 height 45
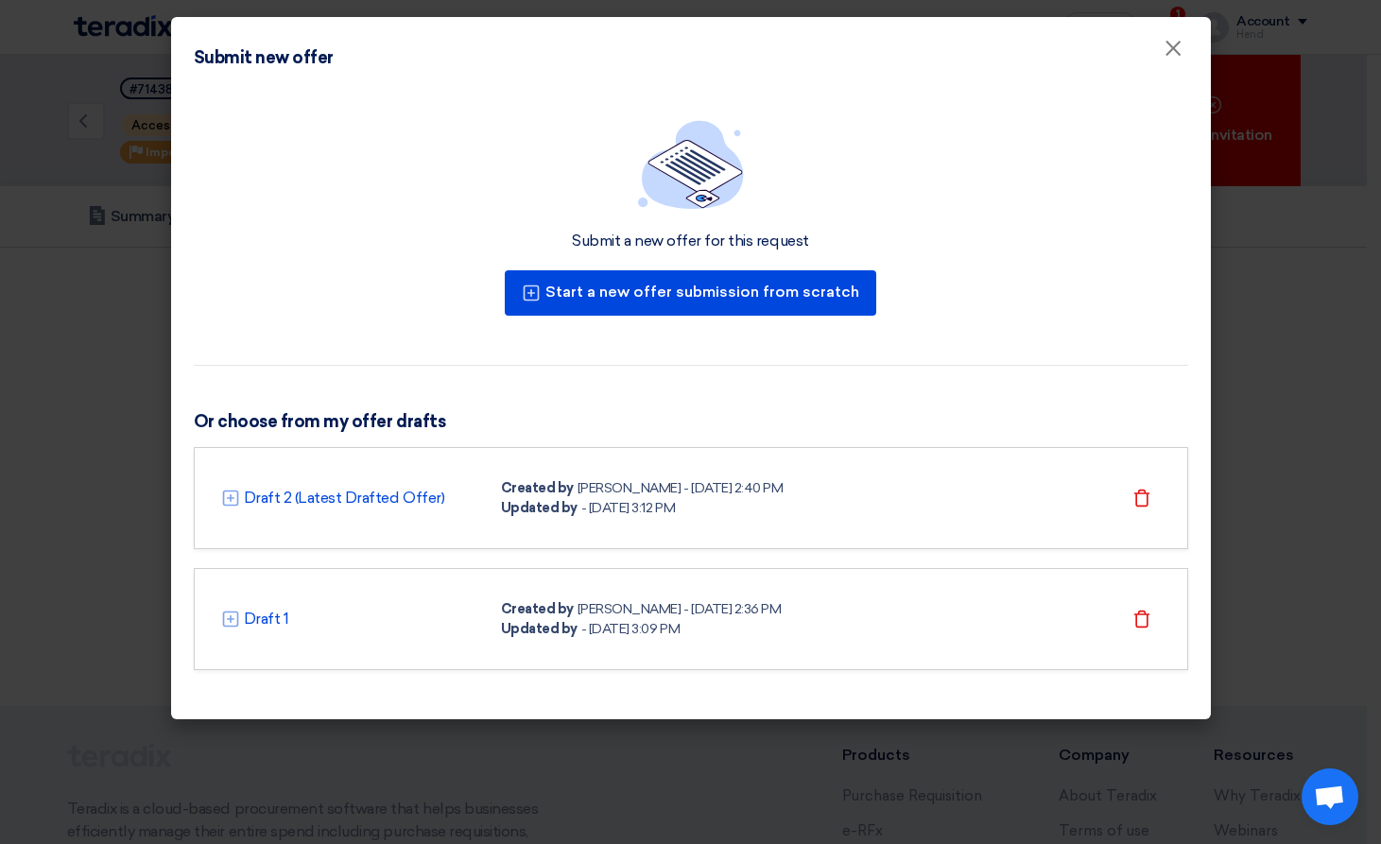
click at [633, 482] on div "Hend Sabry - 16 Sep 2025, 2:40 PM" at bounding box center [680, 488] width 206 height 20
drag, startPoint x: 542, startPoint y: 507, endPoint x: 654, endPoint y: 507, distance: 112.5
click at [654, 507] on div "Updated by - 16 Sep 2025, 3:12 PM" at bounding box center [642, 508] width 283 height 20
click at [715, 507] on div "Updated by - 16 Sep 2025, 3:12 PM" at bounding box center [642, 508] width 283 height 20
drag, startPoint x: 699, startPoint y: 508, endPoint x: 549, endPoint y: 508, distance: 150.3
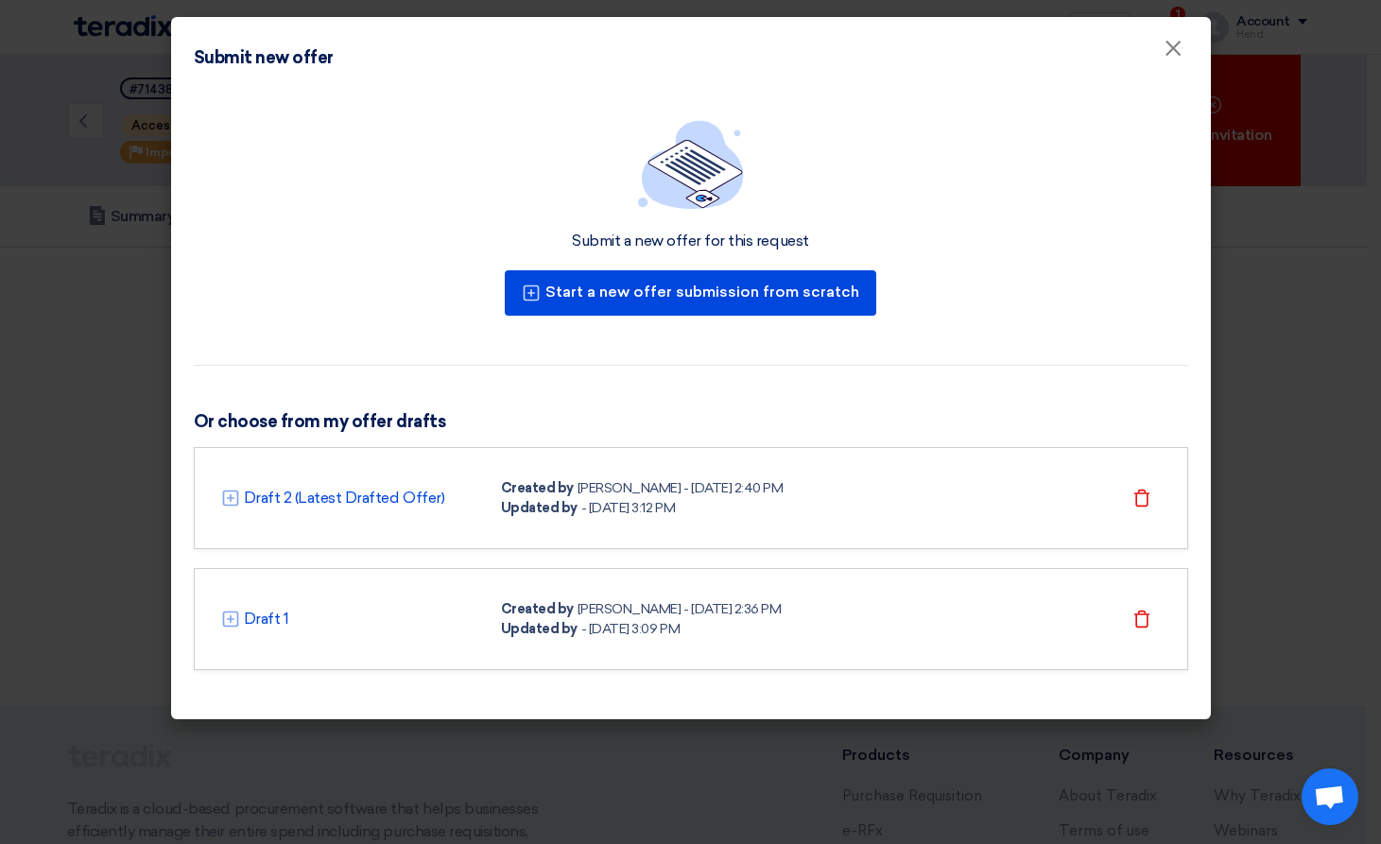
click at [549, 508] on div "Updated by - 16 Sep 2025, 3:12 PM" at bounding box center [642, 508] width 283 height 20
click at [310, 502] on link "Draft 2 (Latest Drafted Offer)" at bounding box center [344, 498] width 201 height 23
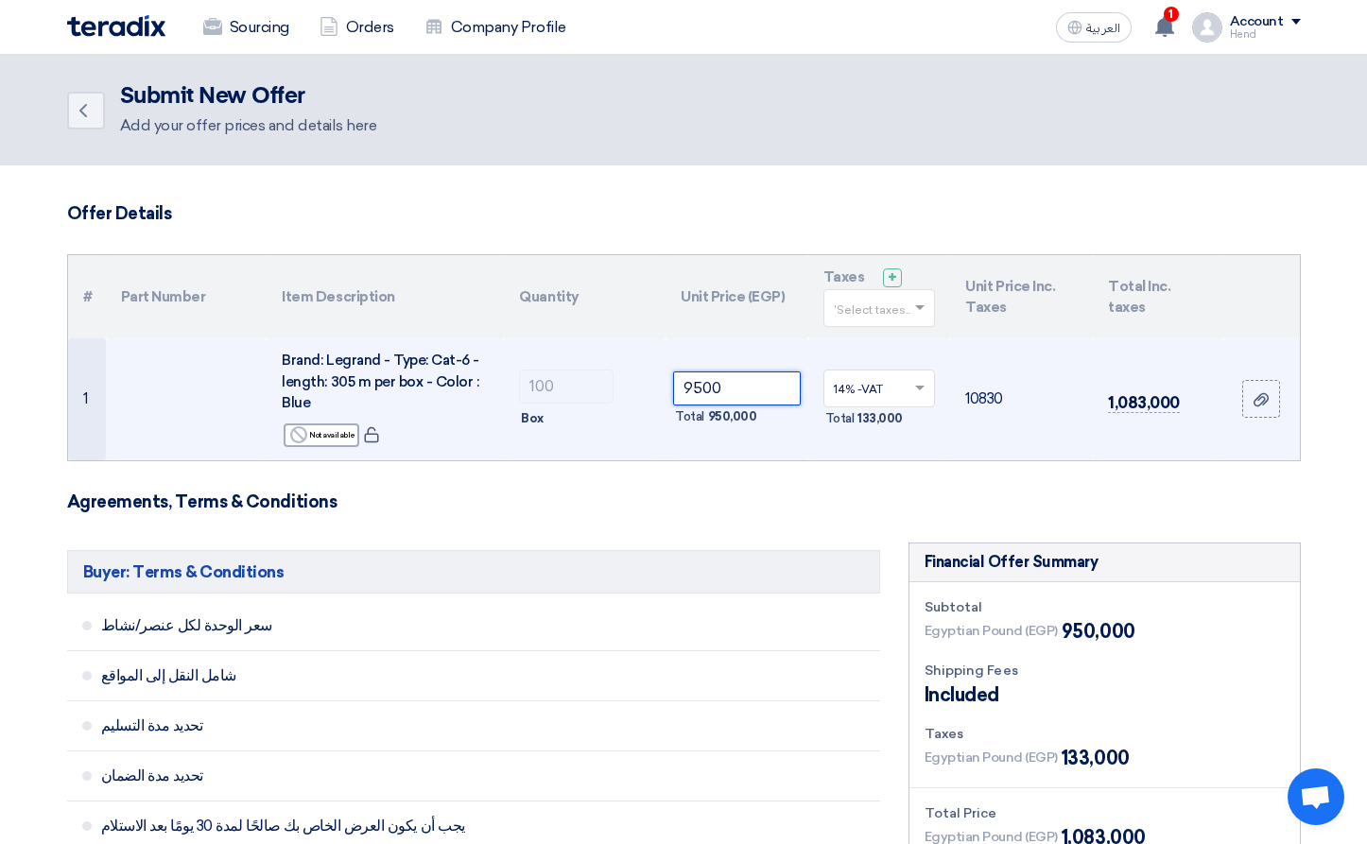
click at [595, 378] on tr "1 Brand: Legrand - Type: Cat-6 - length: 305 m per box - Color : Blue Reject No…" at bounding box center [684, 399] width 1232 height 122
click at [653, 457] on td "100 Box" at bounding box center [585, 399] width 162 height 122
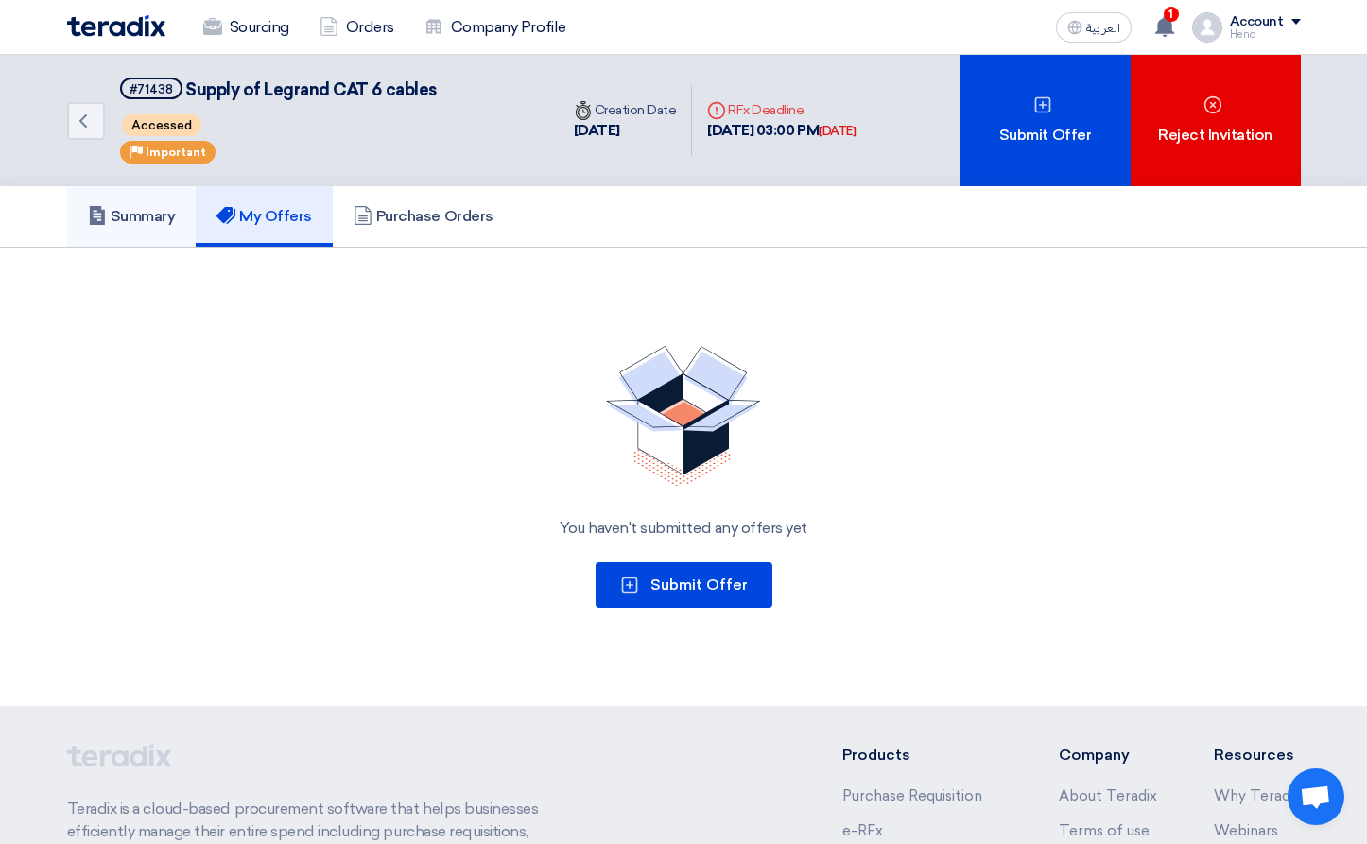
click at [164, 210] on h5 "Summary" at bounding box center [132, 216] width 88 height 19
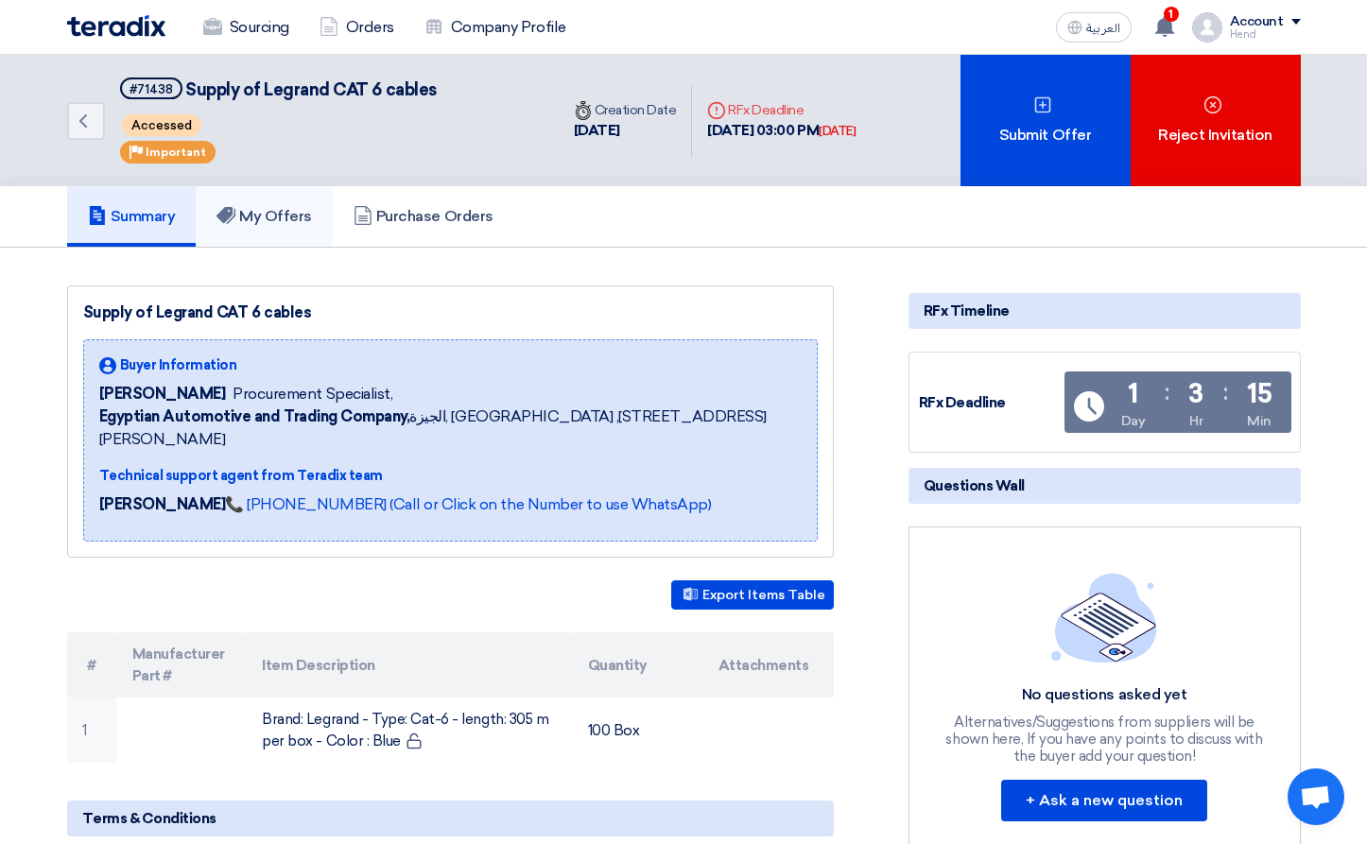
click at [277, 215] on h5 "My Offers" at bounding box center [263, 216] width 95 height 19
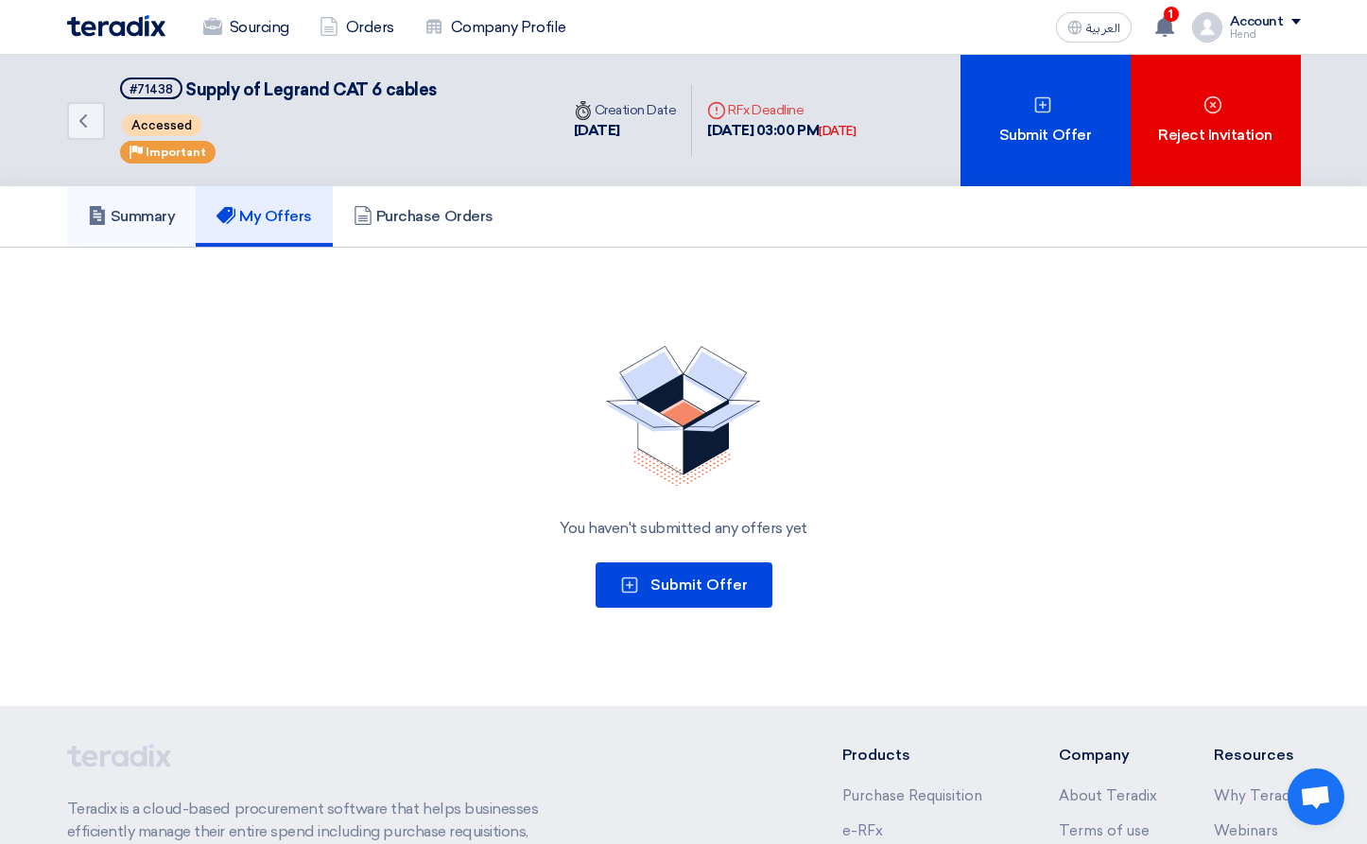
click at [136, 209] on h5 "Summary" at bounding box center [132, 216] width 88 height 19
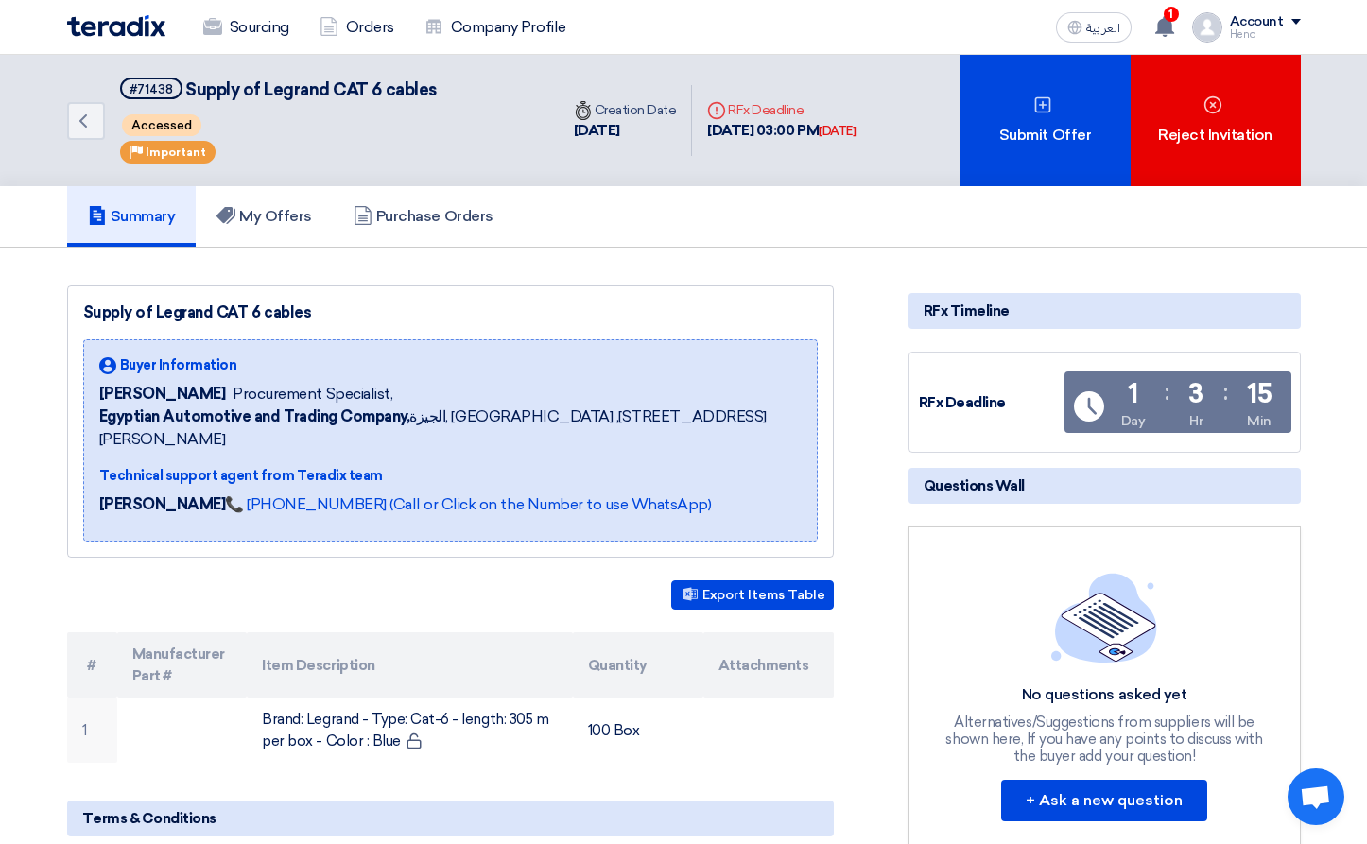
drag, startPoint x: 277, startPoint y: 386, endPoint x: 365, endPoint y: 403, distance: 89.5
click at [365, 403] on span "Procurement Specialist," at bounding box center [313, 394] width 160 height 23
click at [233, 306] on div "Supply of Legrand CAT 6 cables" at bounding box center [450, 313] width 734 height 23
drag, startPoint x: 296, startPoint y: 309, endPoint x: 134, endPoint y: 313, distance: 161.7
click at [134, 313] on div "Supply of Legrand CAT 6 cables" at bounding box center [450, 313] width 734 height 23
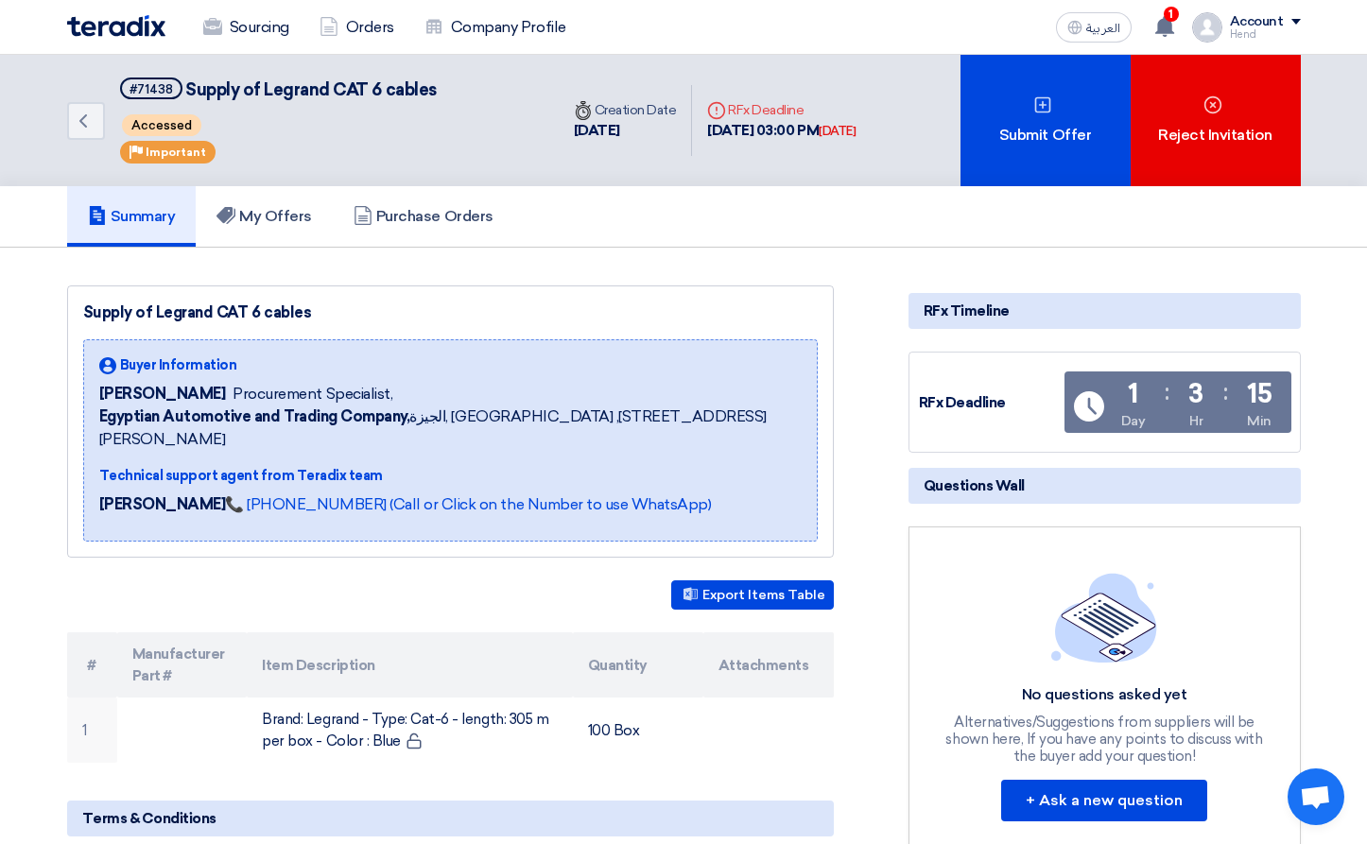
drag, startPoint x: 144, startPoint y: 398, endPoint x: 260, endPoint y: 405, distance: 116.4
click at [230, 398] on div "Fady Mahmoud Procurement Specialist," at bounding box center [450, 394] width 702 height 23
click at [302, 409] on b "Egyptian Automotive and Trading Company," at bounding box center [254, 416] width 311 height 18
drag, startPoint x: 219, startPoint y: 394, endPoint x: 561, endPoint y: 407, distance: 342.4
click at [543, 405] on div "Fady Mahmoud Procurement Specialist," at bounding box center [450, 394] width 702 height 23
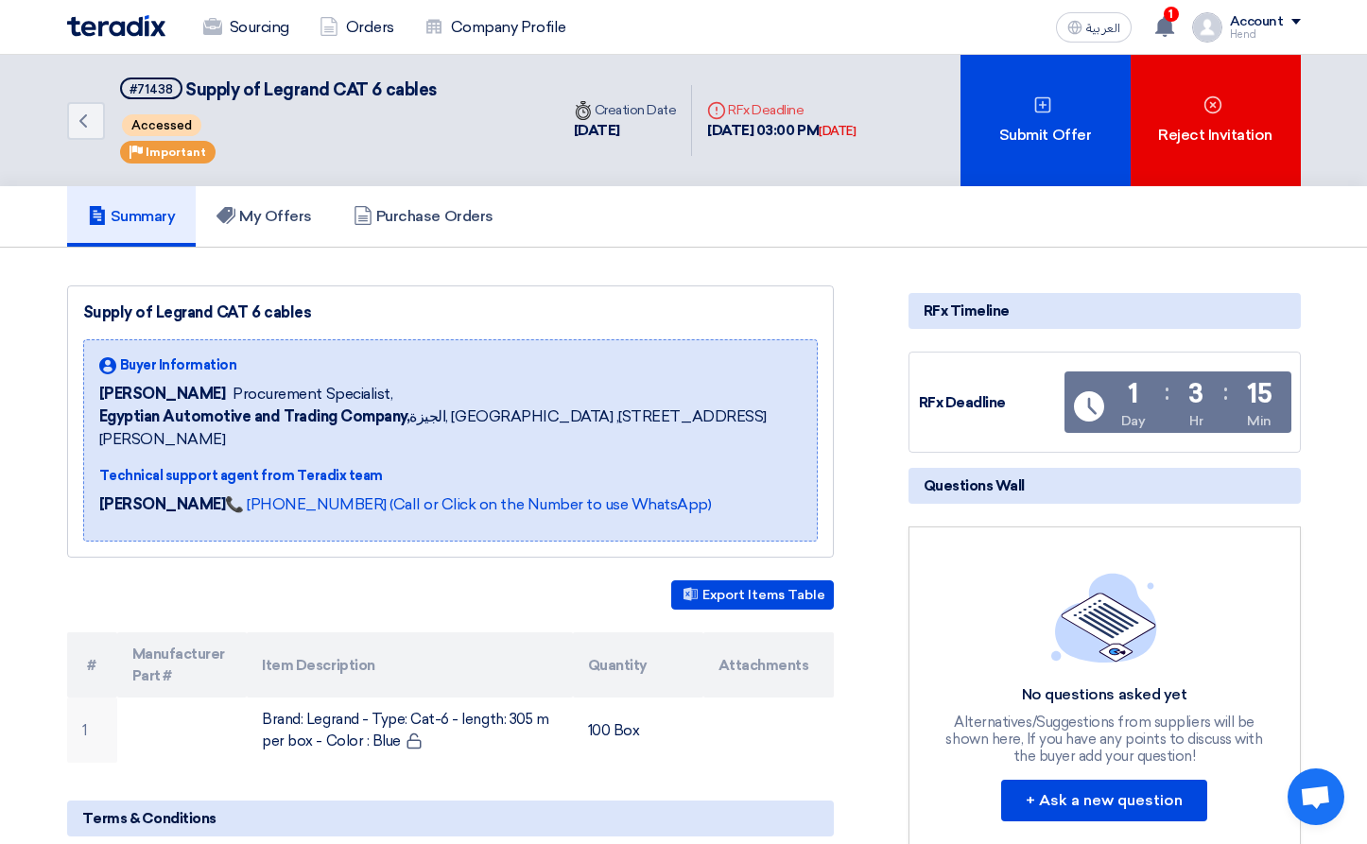
click at [368, 390] on span "Procurement Specialist," at bounding box center [313, 394] width 160 height 23
drag, startPoint x: 375, startPoint y: 393, endPoint x: 217, endPoint y: 394, distance: 157.8
click at [217, 394] on div "Fady Mahmoud Procurement Specialist," at bounding box center [450, 394] width 702 height 23
click at [233, 394] on span "Procurement Specialist," at bounding box center [313, 394] width 160 height 23
drag, startPoint x: 216, startPoint y: 394, endPoint x: 446, endPoint y: 388, distance: 229.7
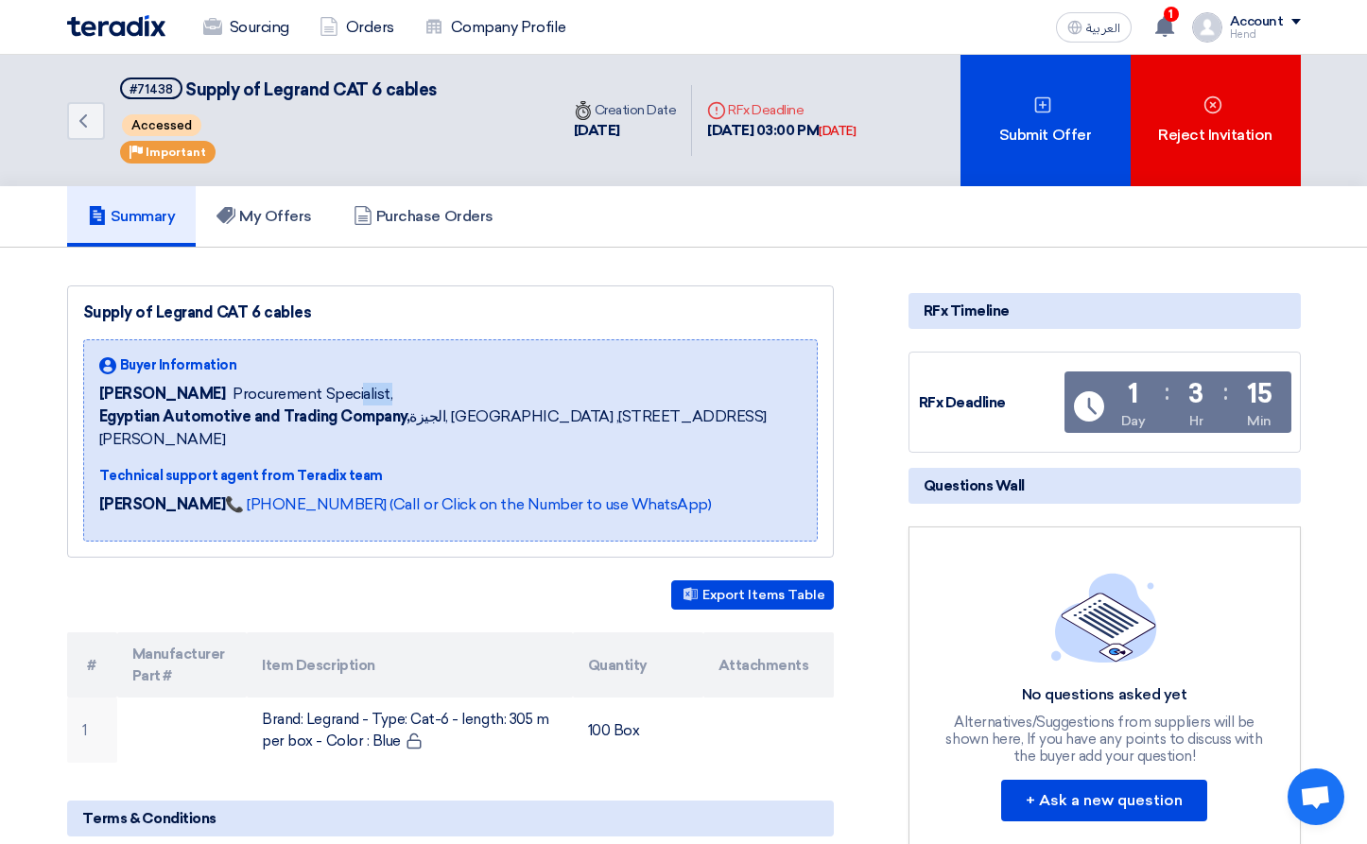
click at [446, 388] on div "Fady Mahmoud Procurement Specialist," at bounding box center [450, 394] width 702 height 23
click at [355, 391] on span "Procurement Specialist," at bounding box center [313, 394] width 160 height 23
click at [244, 217] on h5 "My Offers" at bounding box center [263, 216] width 95 height 19
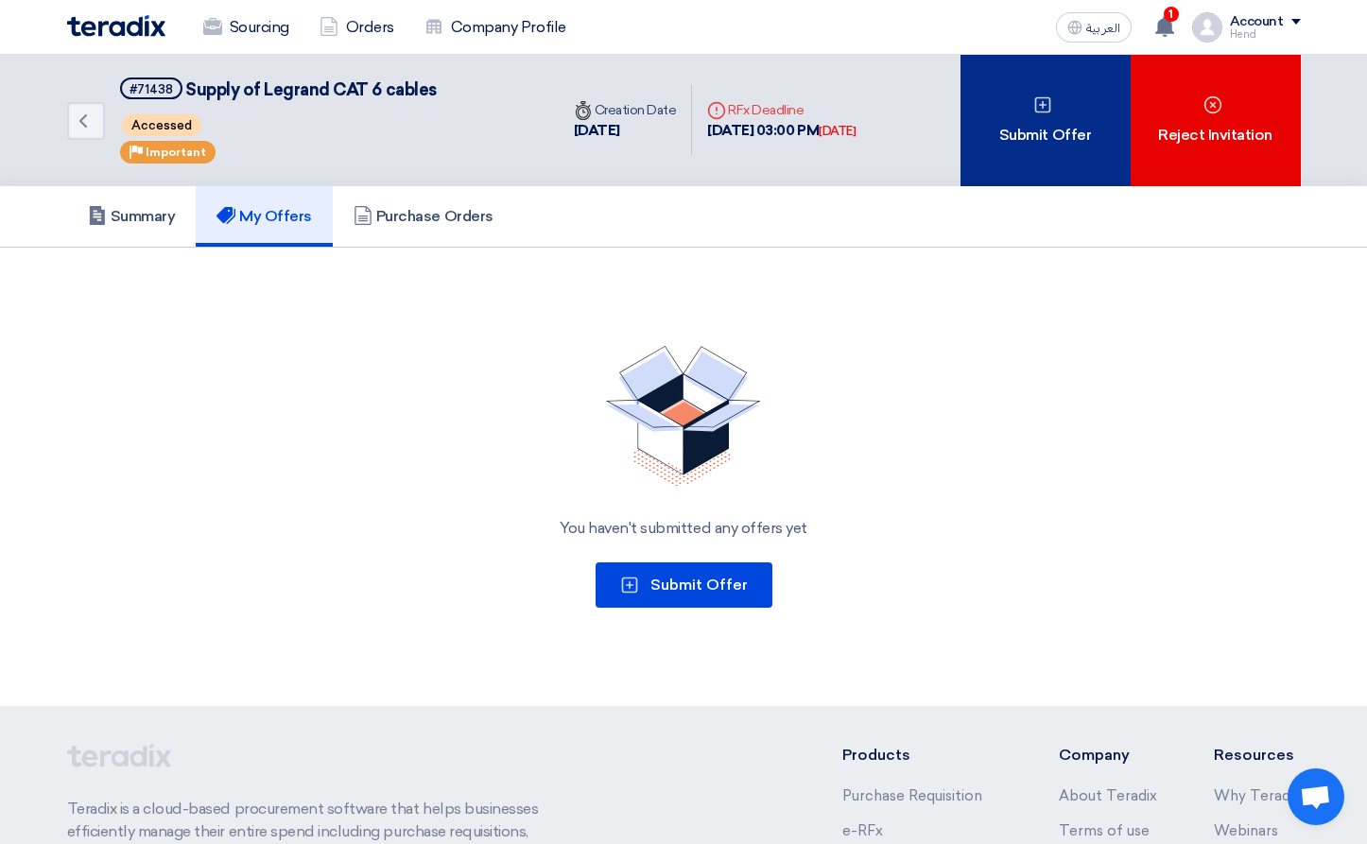
click at [1042, 140] on div "Submit Offer" at bounding box center [1045, 120] width 170 height 131
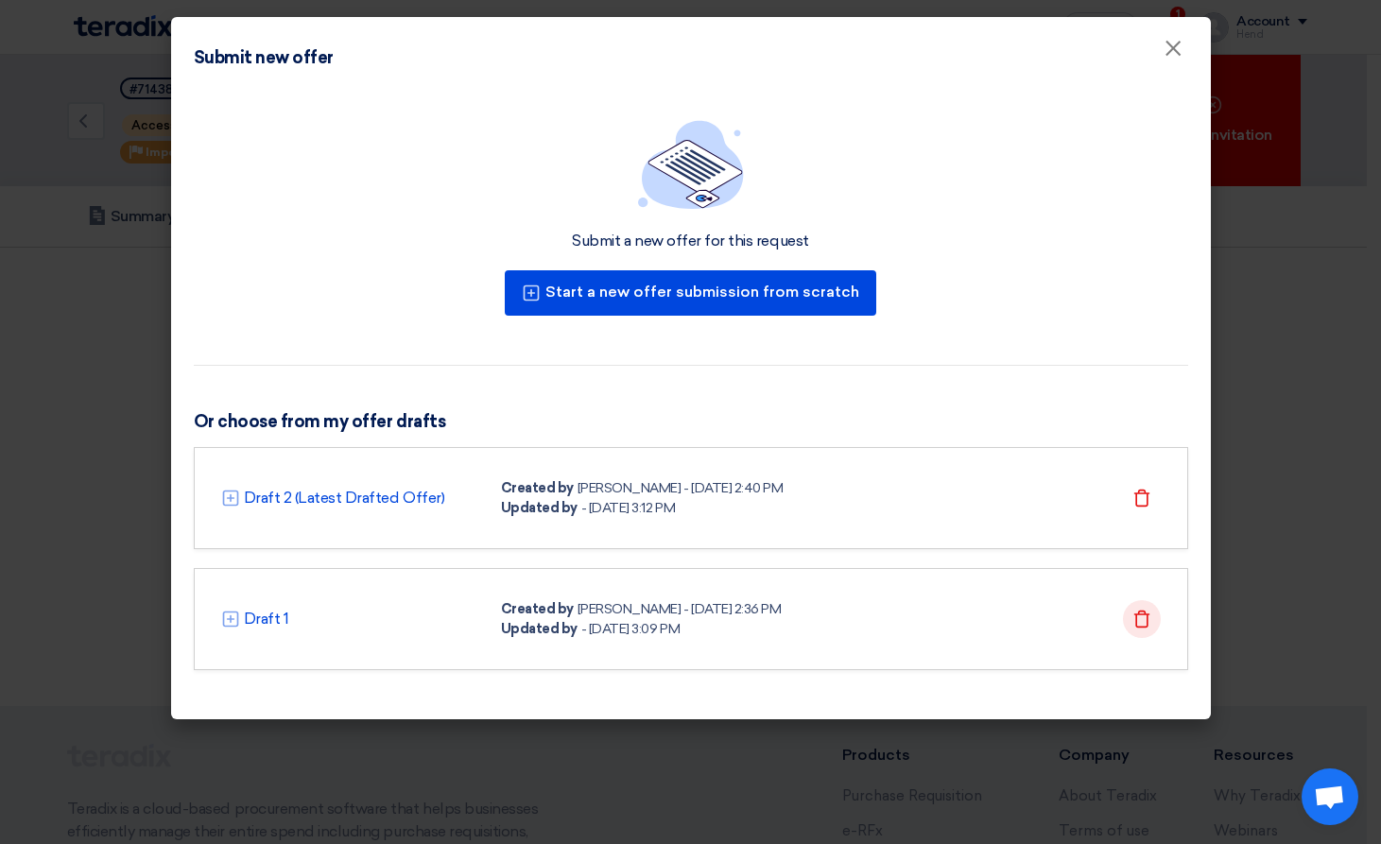
click at [1147, 621] on use at bounding box center [1141, 618] width 16 height 17
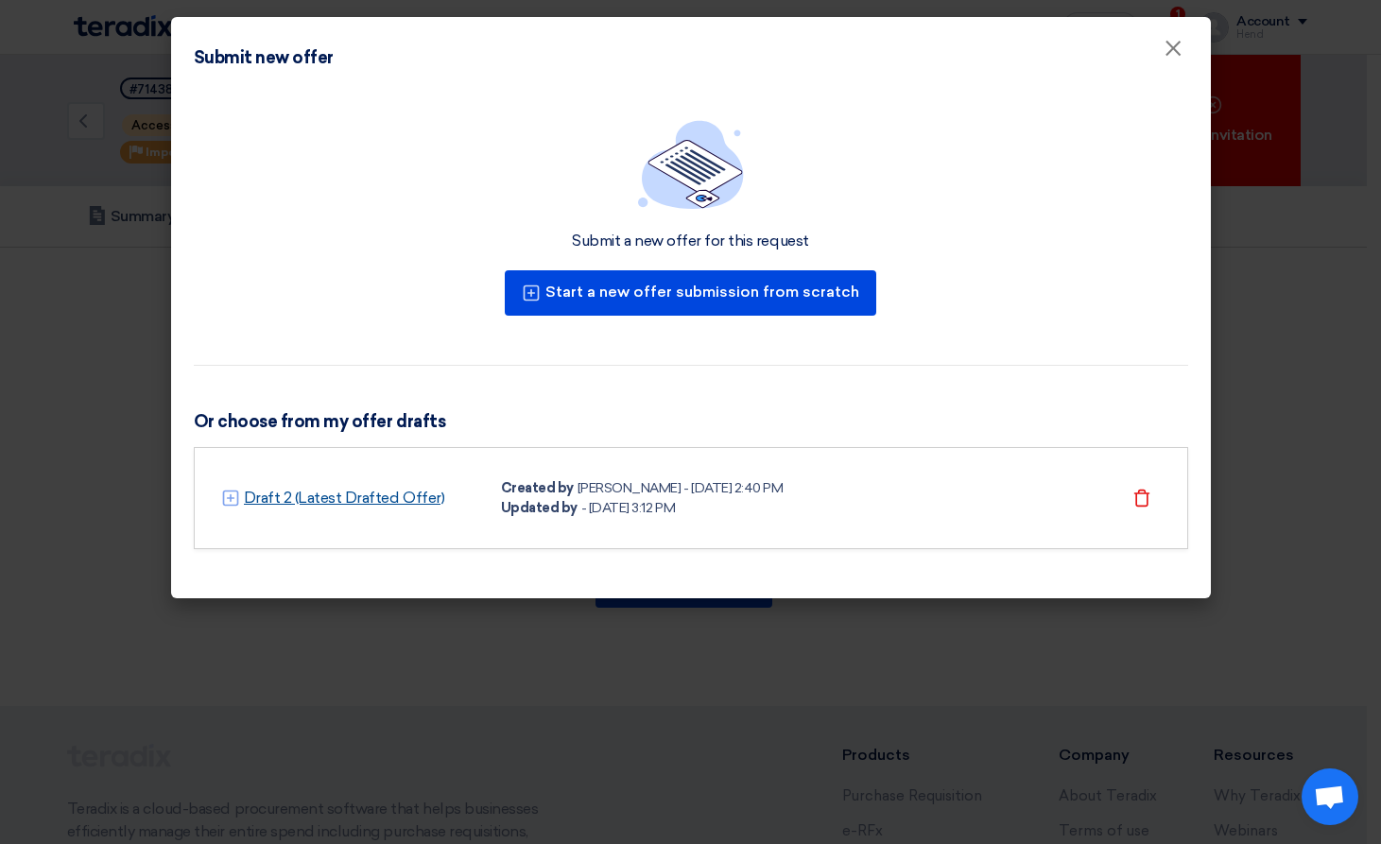
click at [362, 495] on link "Draft 2 (Latest Drafted Offer)" at bounding box center [344, 498] width 201 height 23
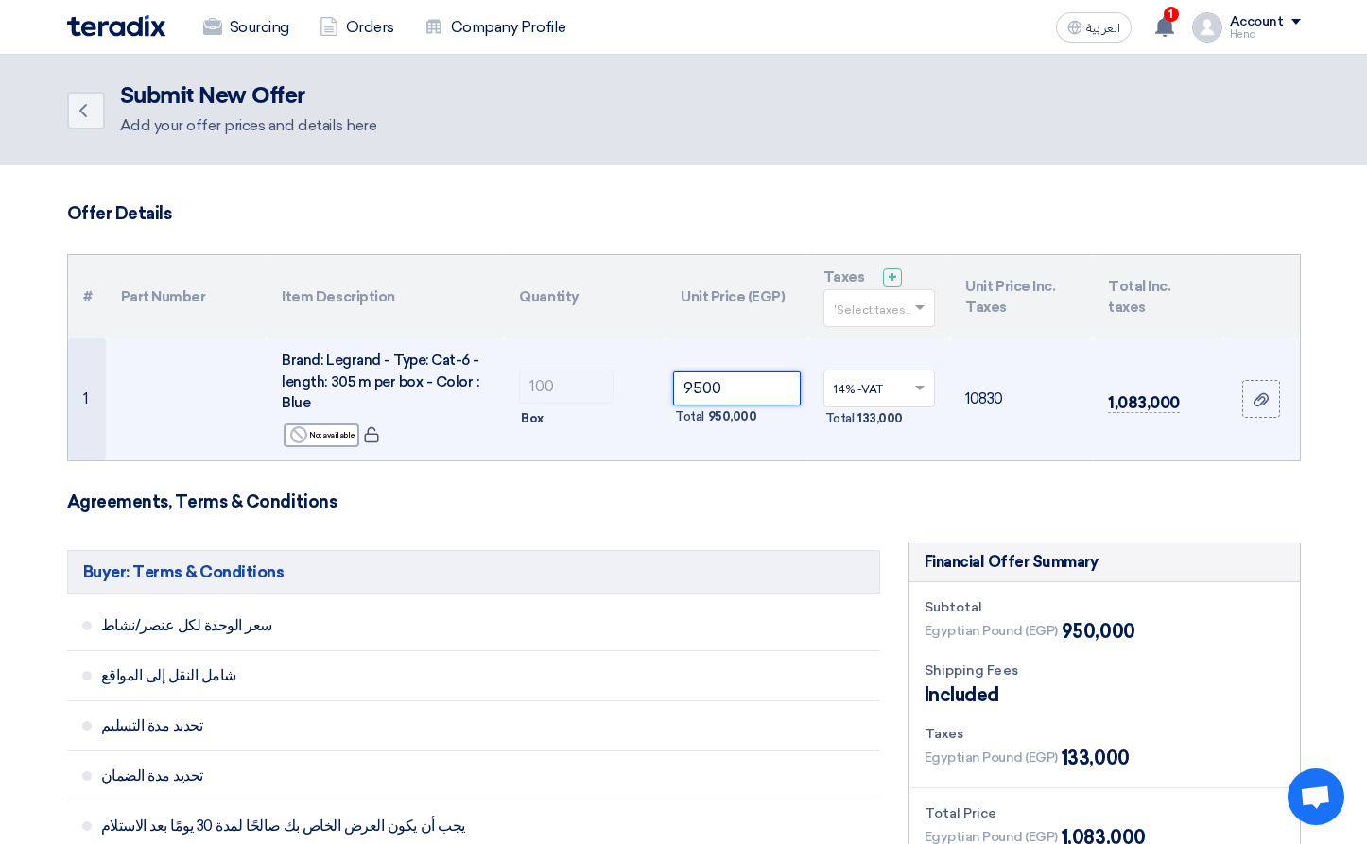
click at [599, 388] on tr "1 Brand: Legrand - Type: Cat-6 - length: 305 m per box - Color : Blue Reject No…" at bounding box center [684, 399] width 1232 height 122
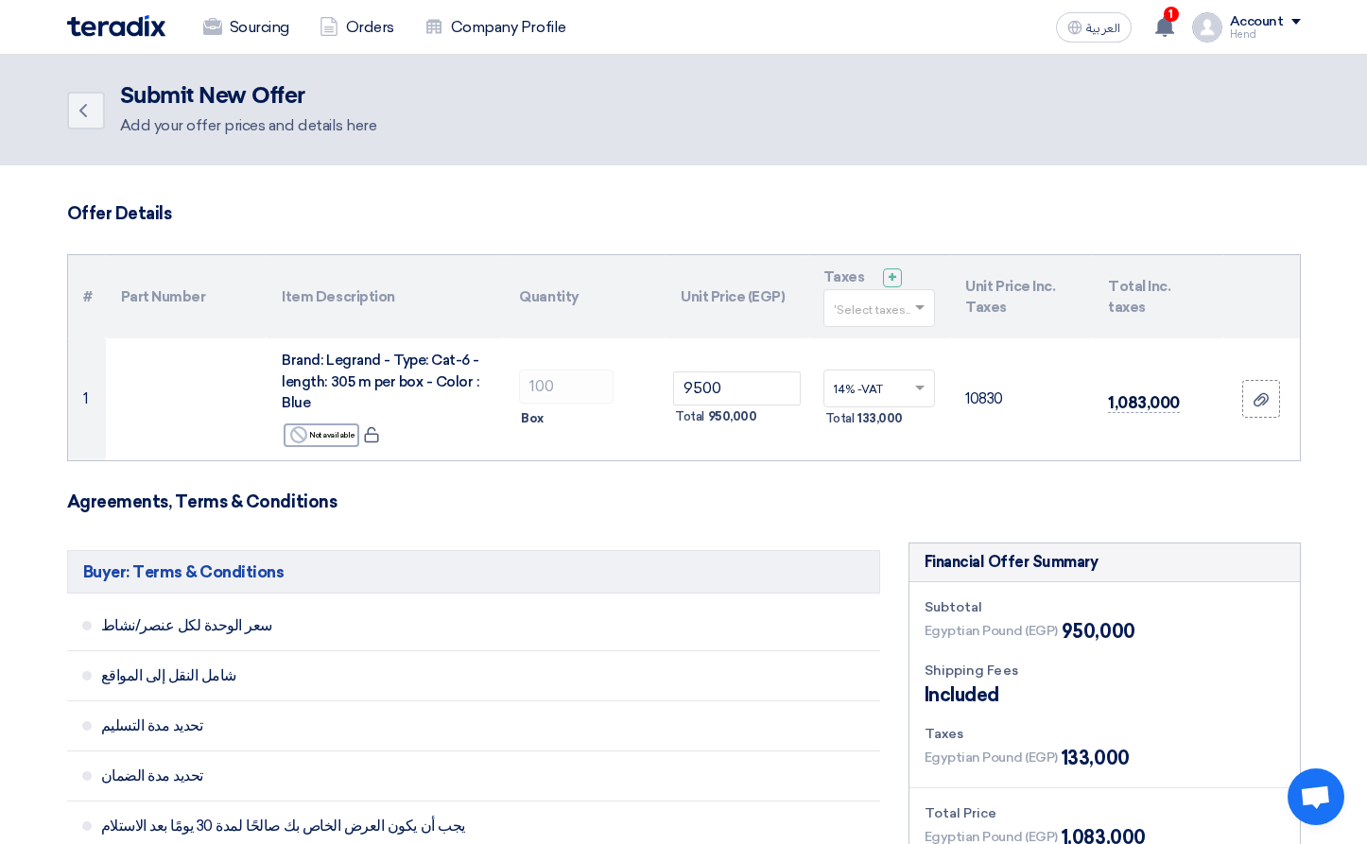
click at [90, 116] on icon "Back" at bounding box center [83, 110] width 23 height 23
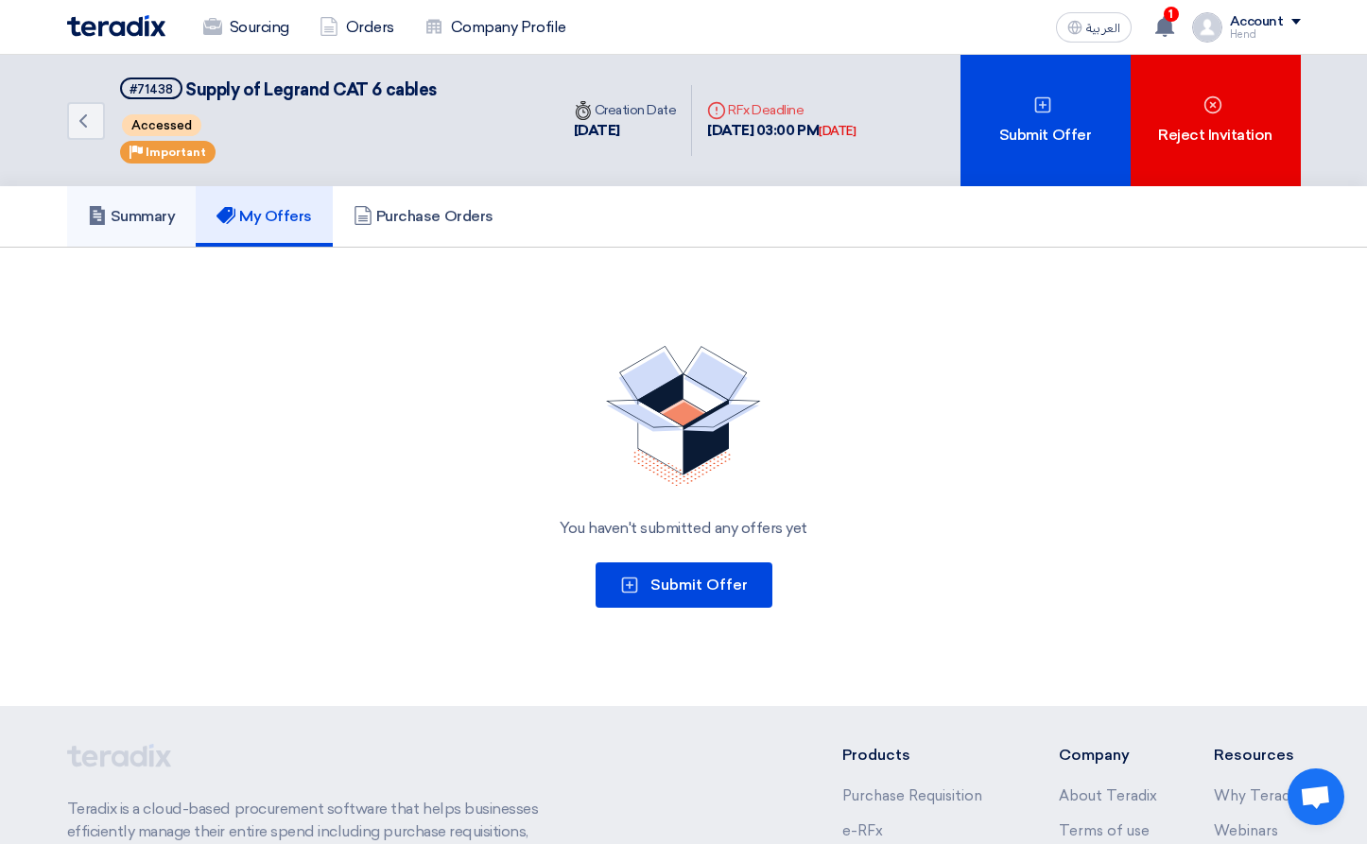
click at [139, 218] on h5 "Summary" at bounding box center [132, 216] width 88 height 19
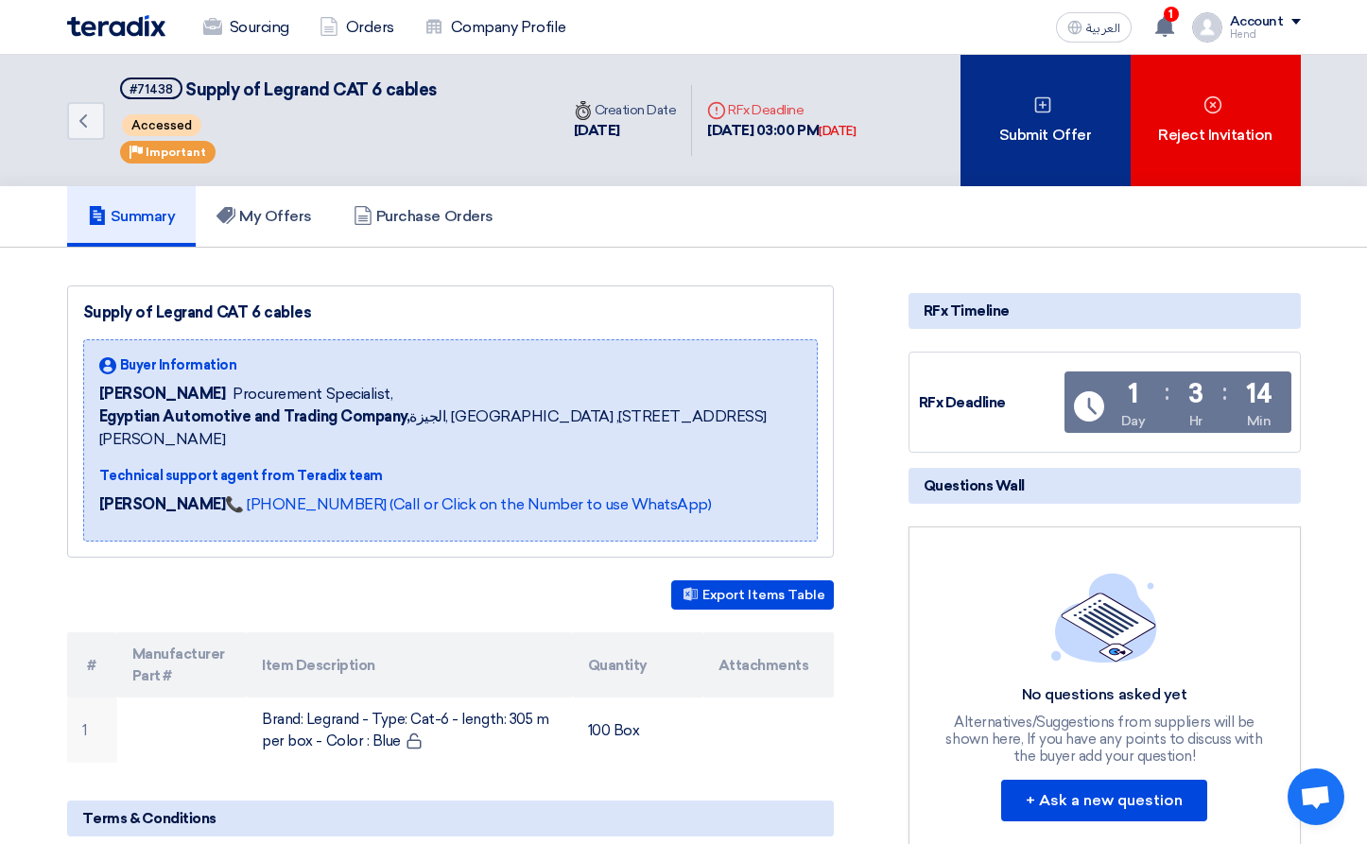
click at [1008, 141] on div "Submit Offer" at bounding box center [1045, 120] width 170 height 131
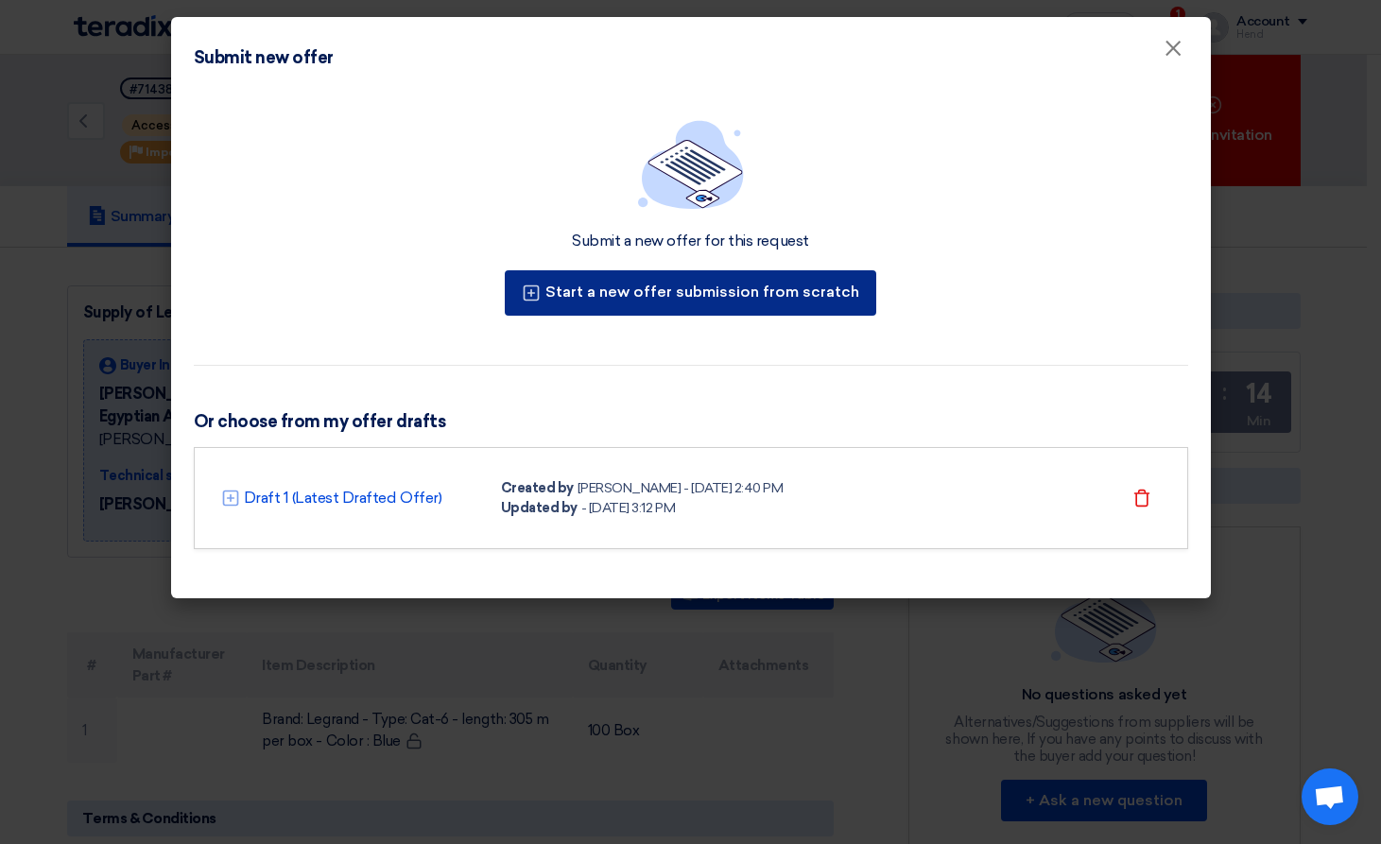
click at [812, 296] on button "Start a new offer submission from scratch" at bounding box center [690, 292] width 371 height 45
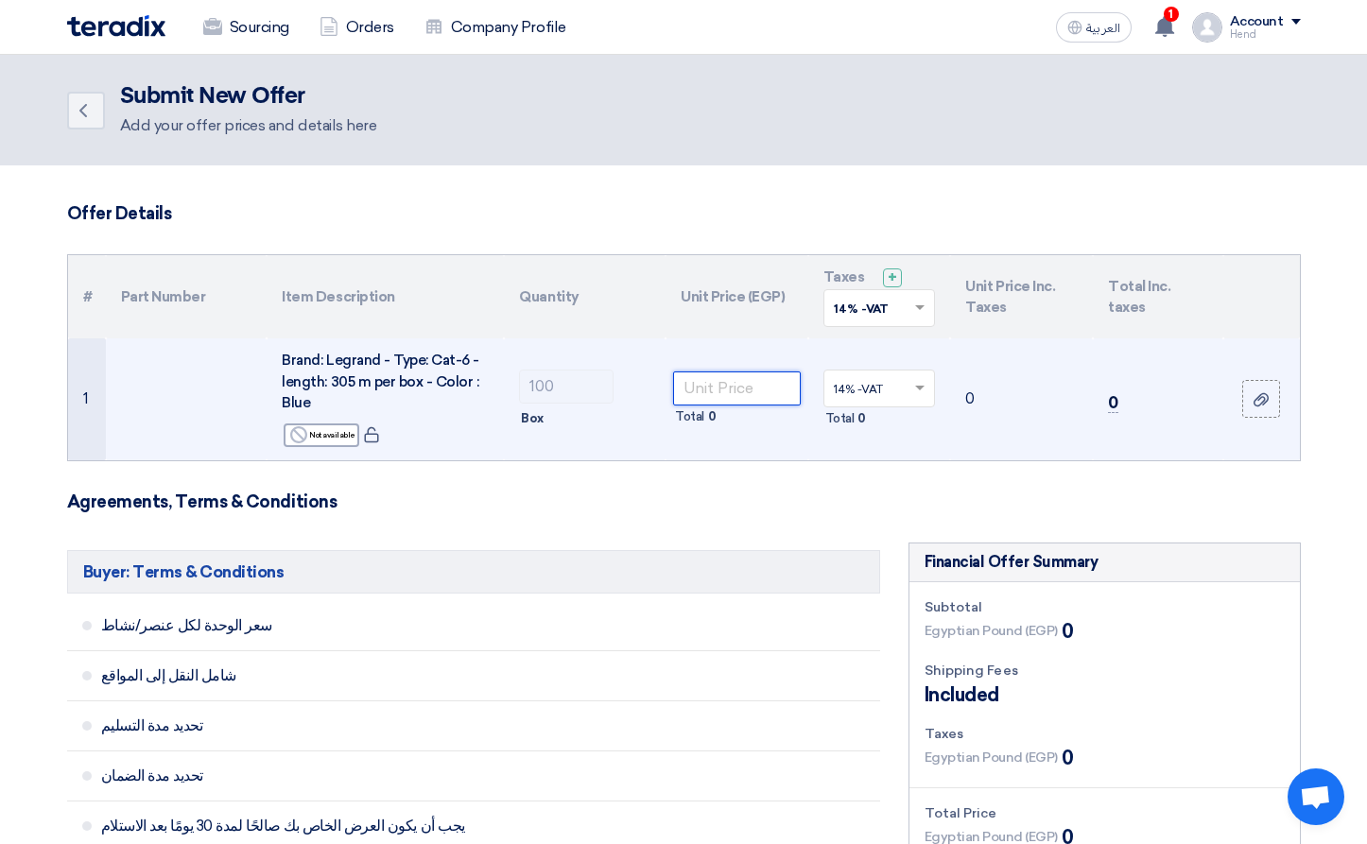
click at [751, 393] on input "number" at bounding box center [737, 388] width 128 height 34
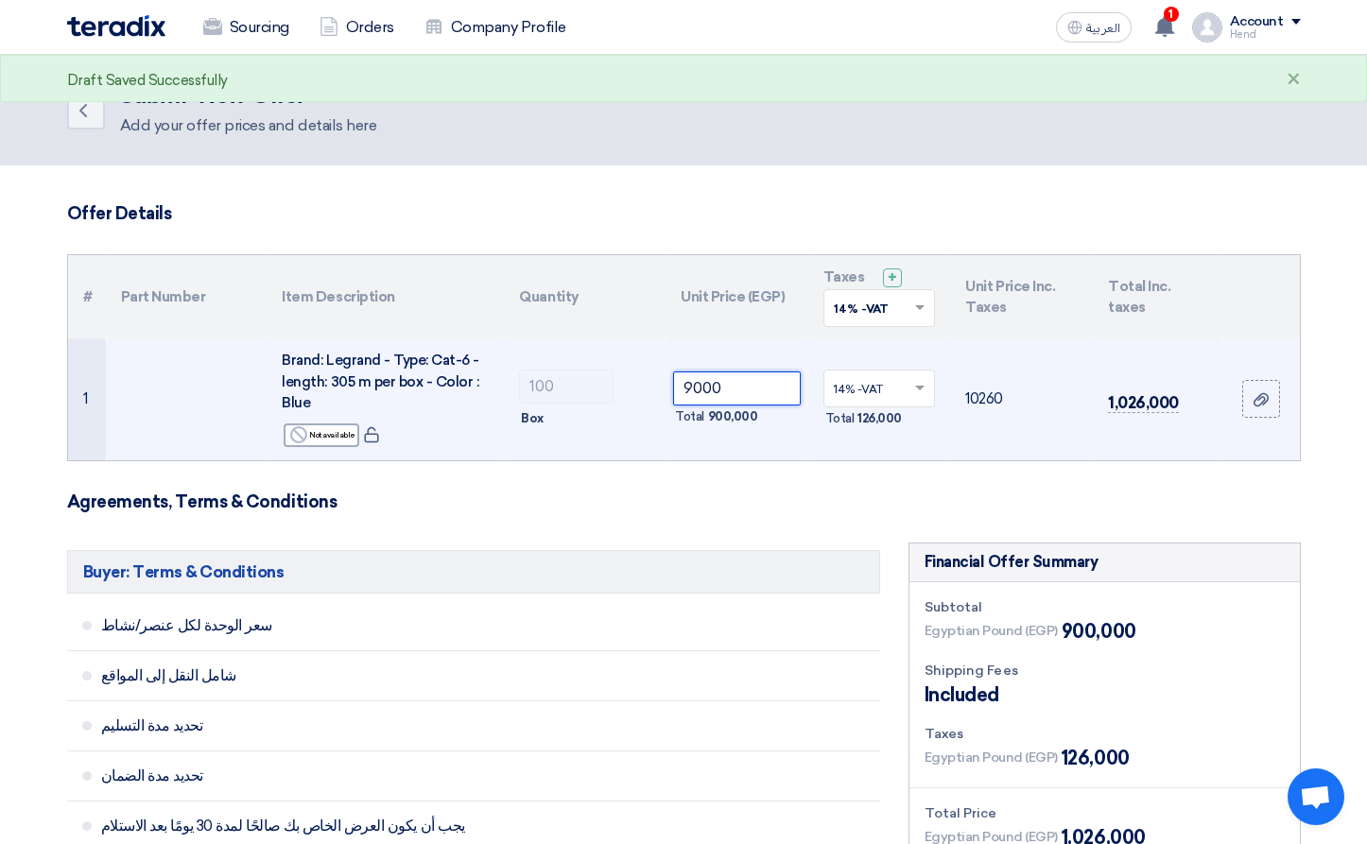
type input "9000"
click at [961, 403] on td "10260" at bounding box center [1021, 399] width 143 height 122
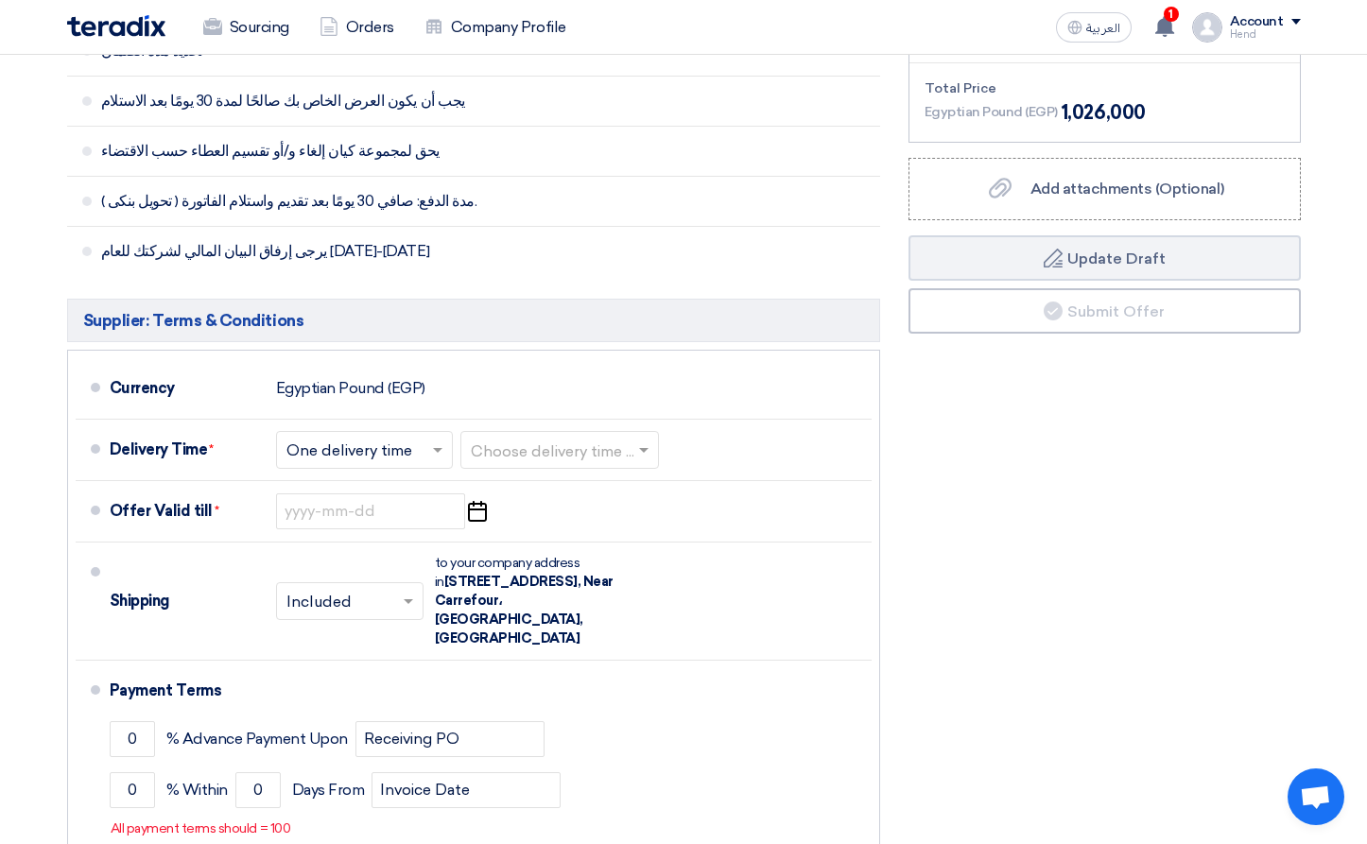
scroll to position [756, 0]
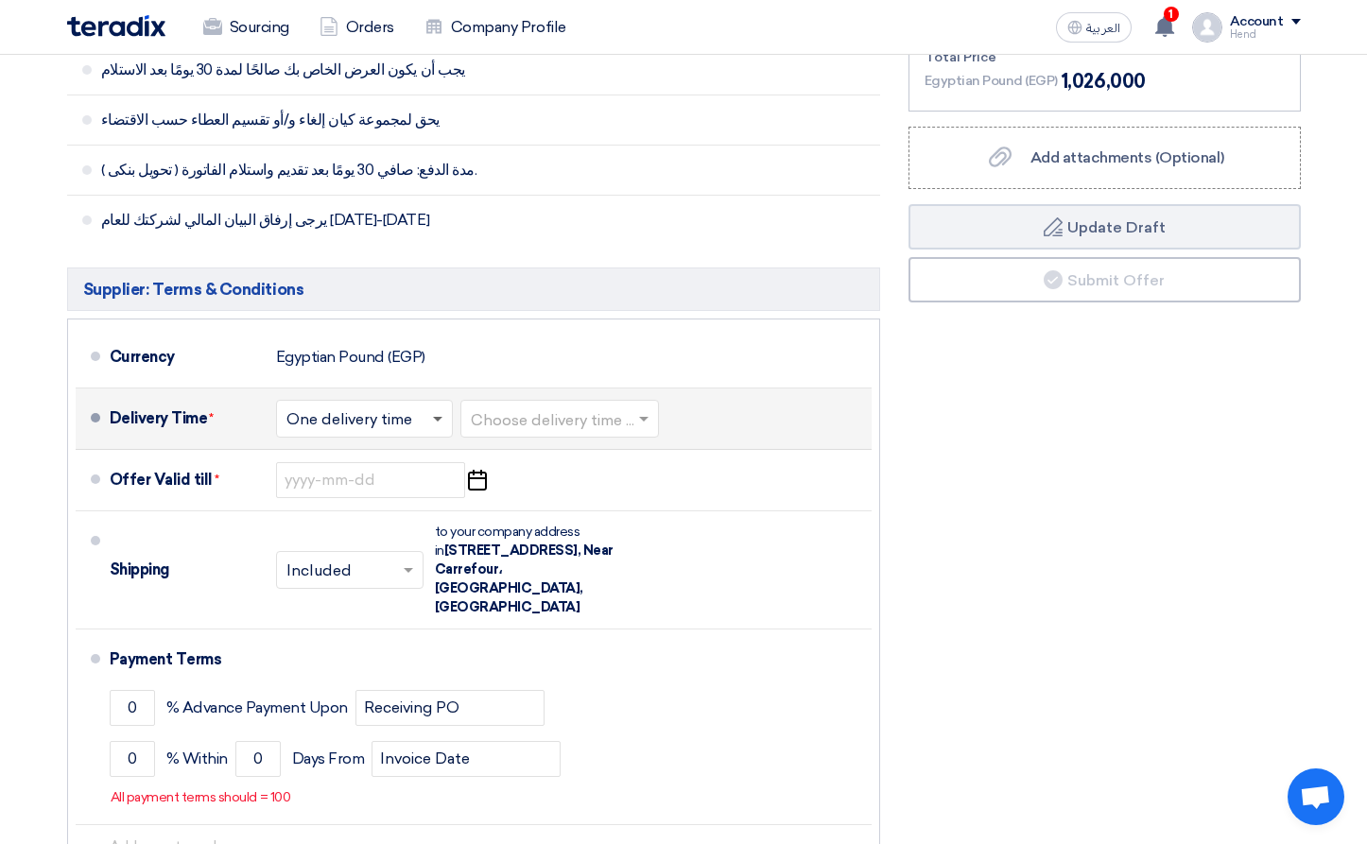
click at [442, 417] on span at bounding box center [437, 420] width 9 height 7
click at [441, 419] on span at bounding box center [437, 420] width 9 height 7
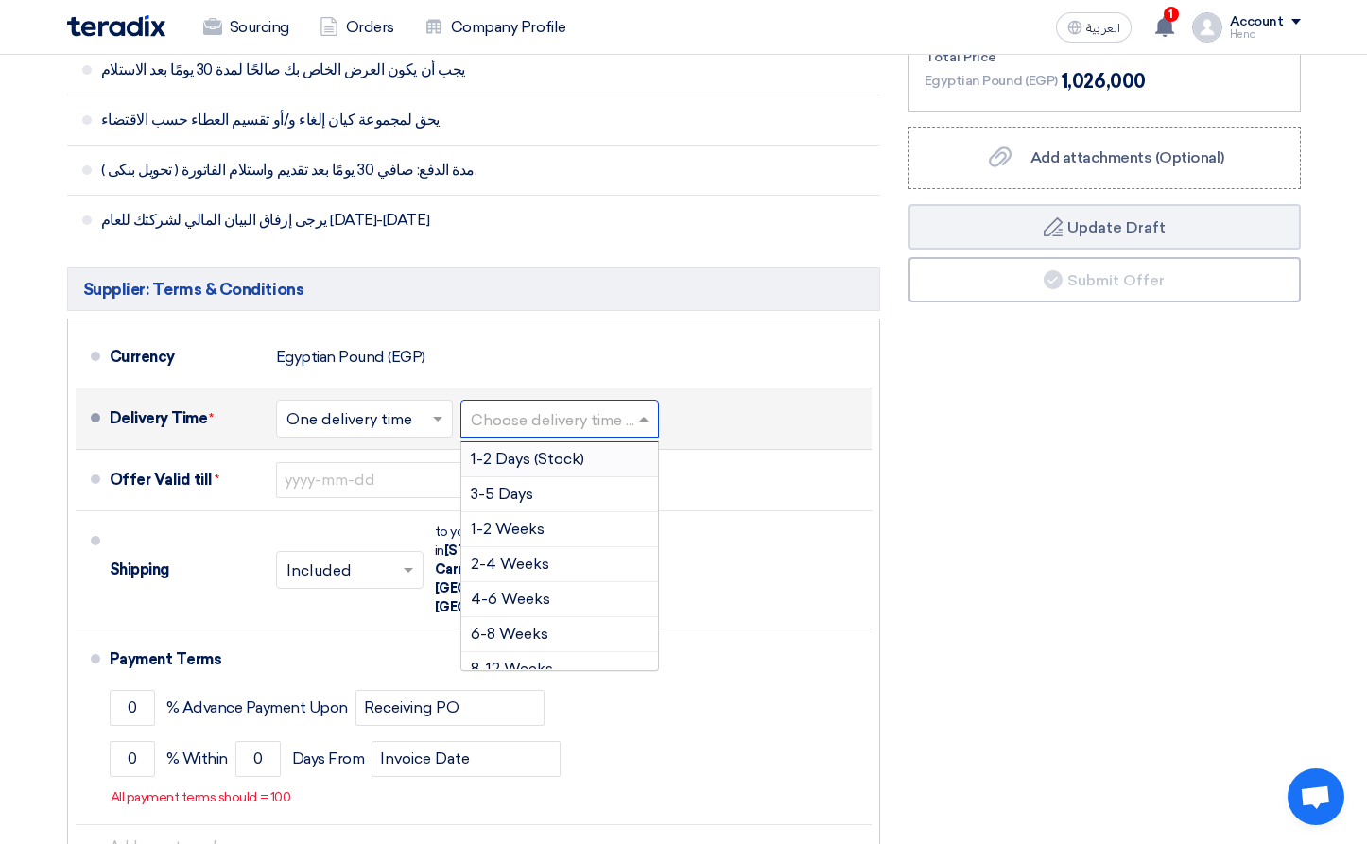
click at [567, 413] on input "text" at bounding box center [561, 419] width 180 height 27
click at [541, 466] on span "1-2 Days (Stock)" at bounding box center [527, 459] width 113 height 18
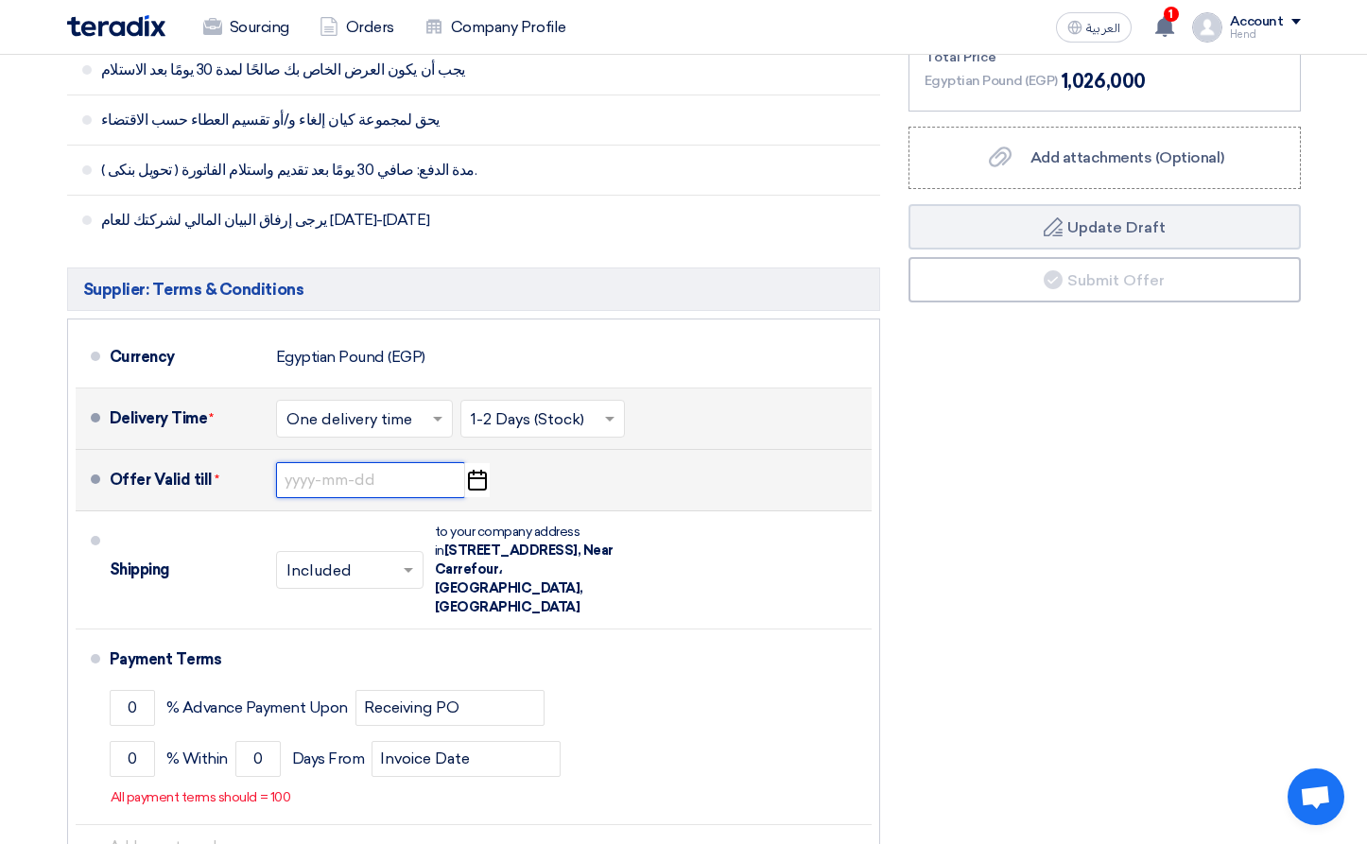
click at [375, 494] on input at bounding box center [370, 480] width 189 height 36
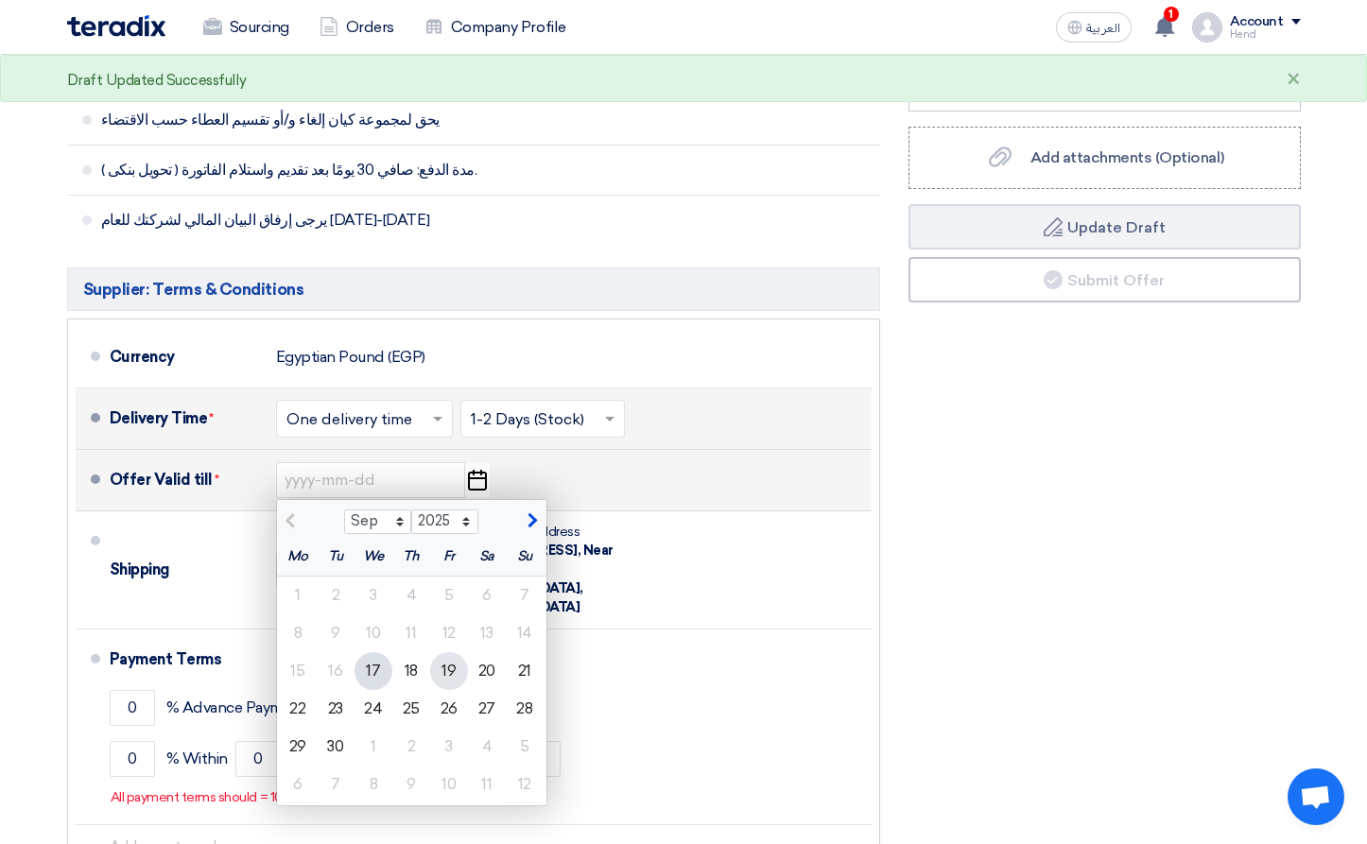
click at [461, 675] on div "19" at bounding box center [449, 671] width 38 height 38
type input "9/19/2025"
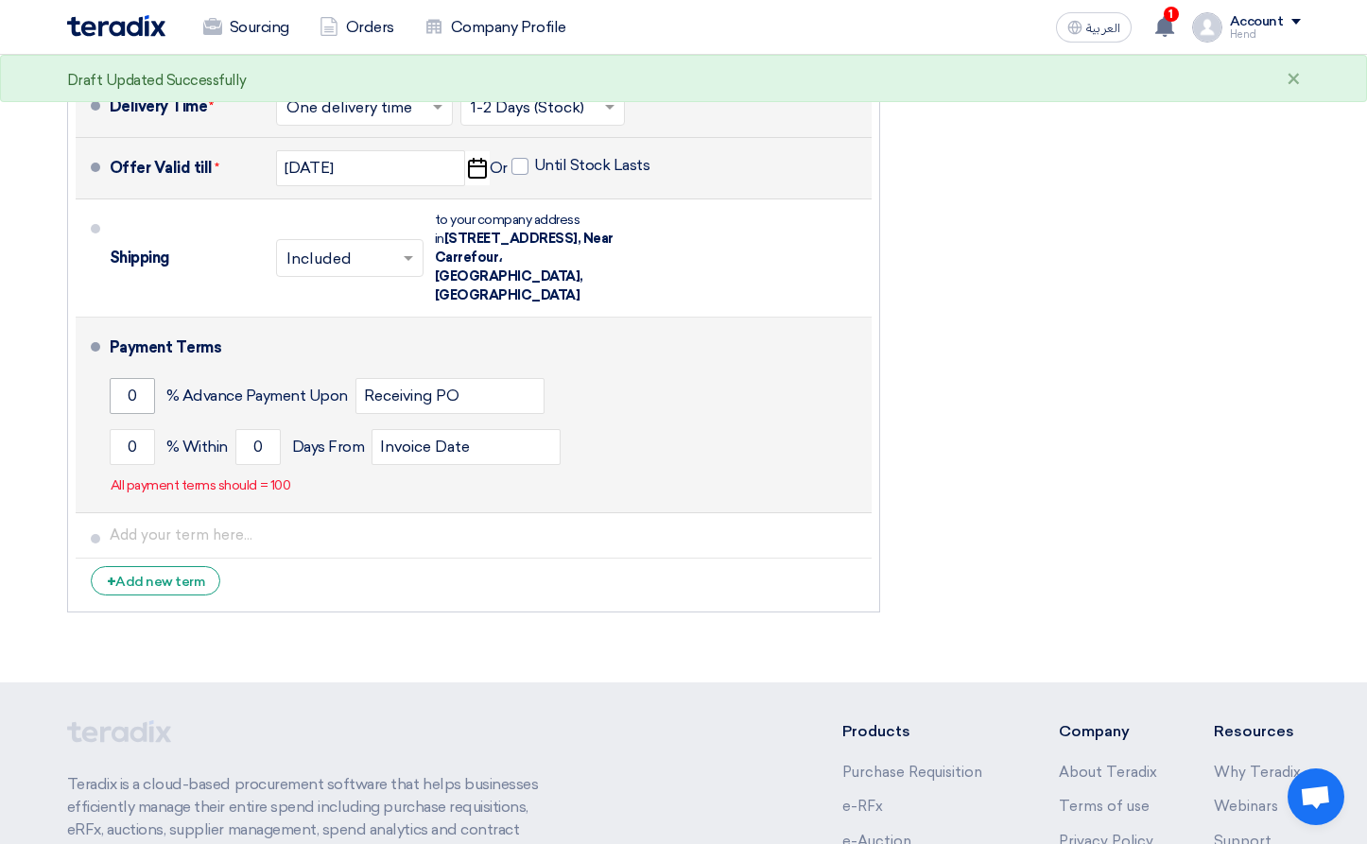
scroll to position [1134, 0]
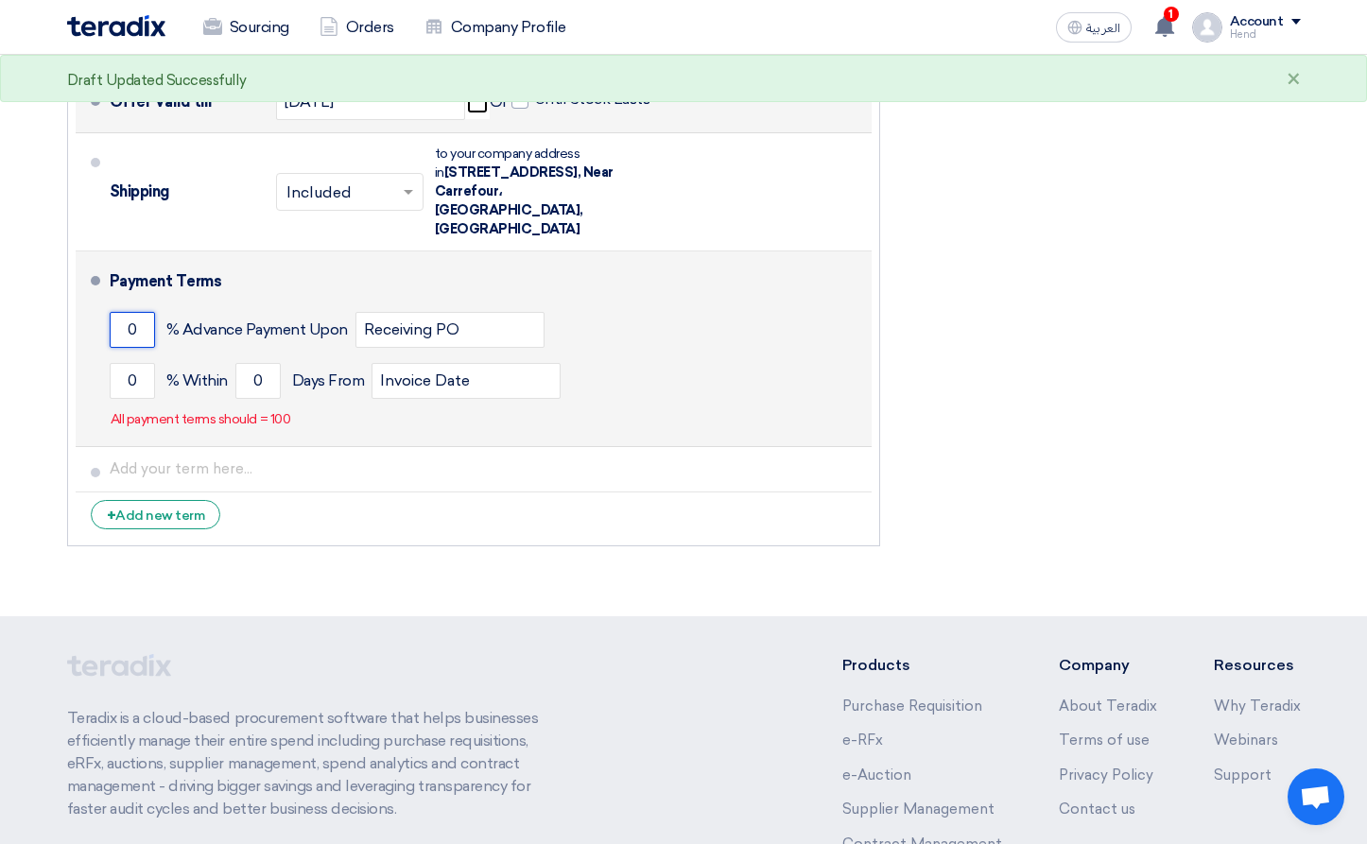
click at [142, 319] on input "0" at bounding box center [132, 330] width 45 height 36
click at [134, 363] on input "0" at bounding box center [132, 381] width 45 height 36
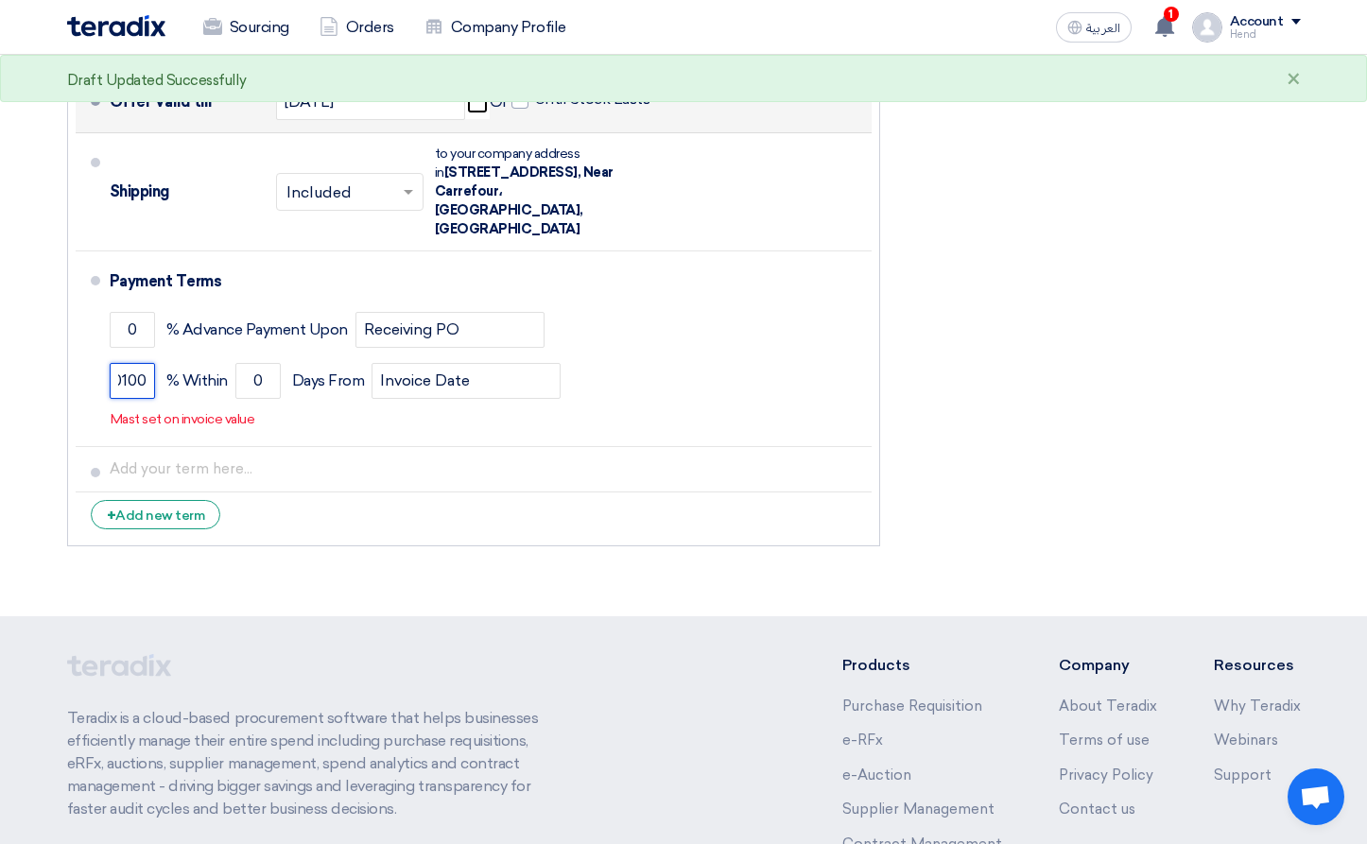
scroll to position [0, 0]
drag, startPoint x: 146, startPoint y: 362, endPoint x: -240, endPoint y: 362, distance: 386.6
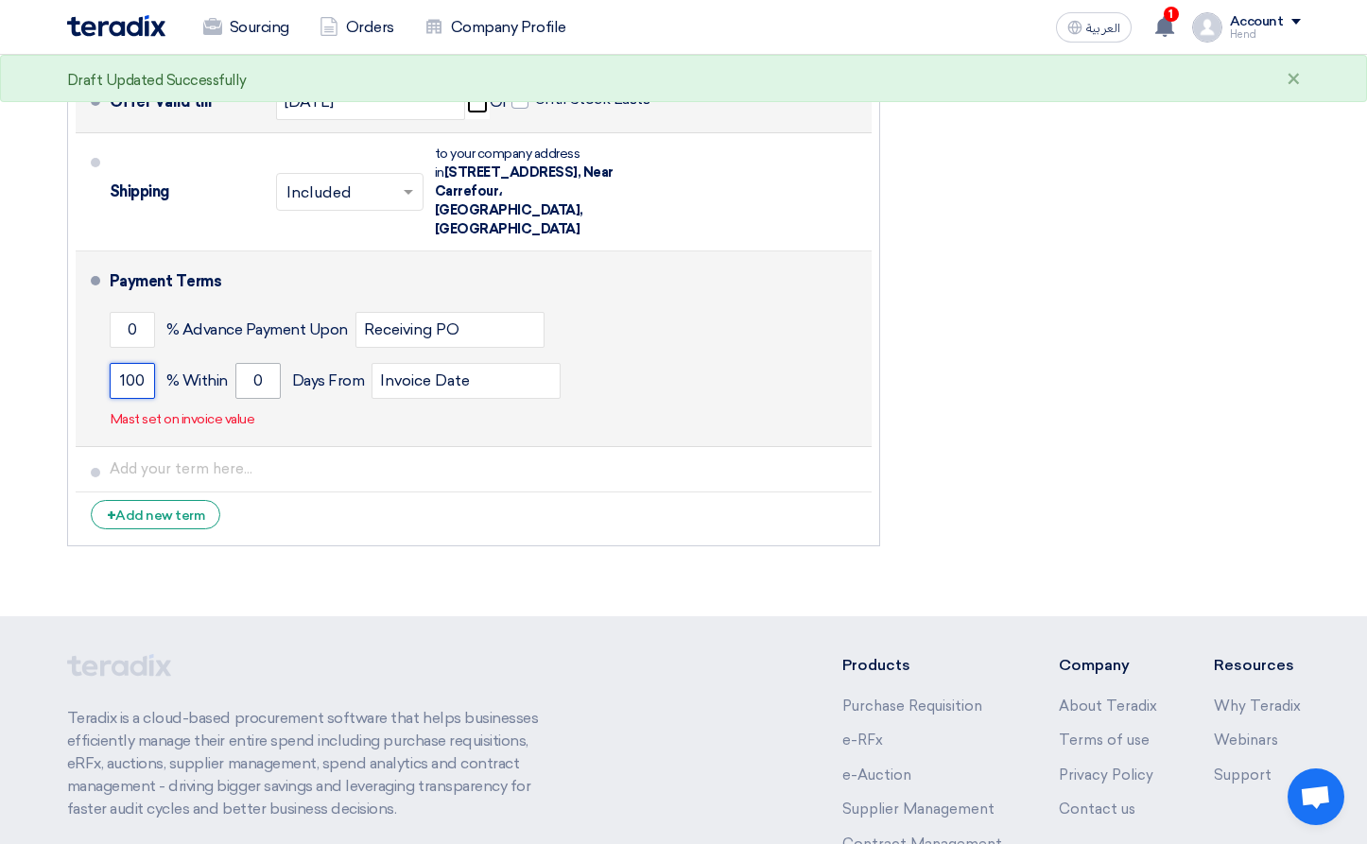
type input "100"
click at [264, 363] on input "0" at bounding box center [257, 381] width 45 height 36
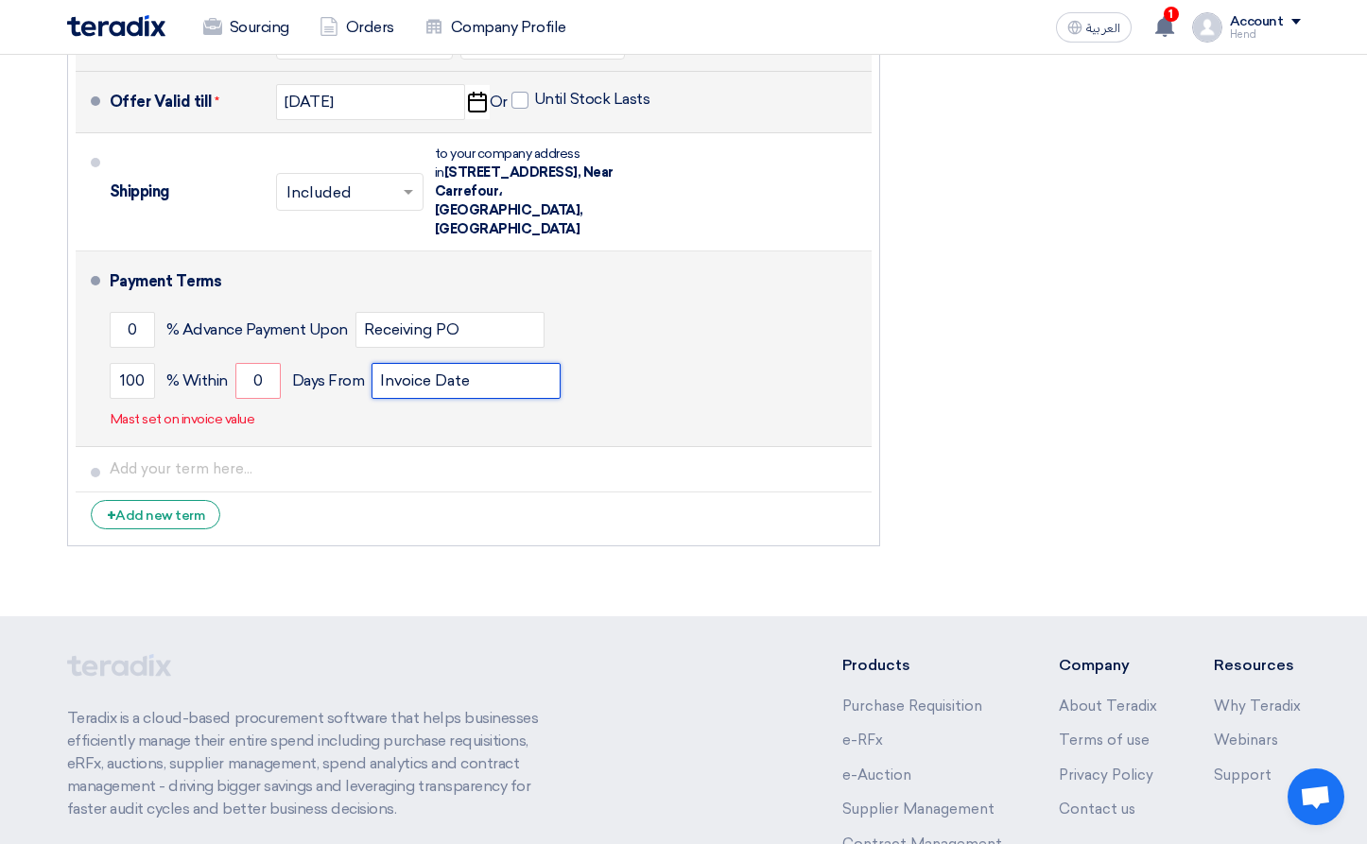
click at [487, 366] on input "Invoice Date" at bounding box center [465, 381] width 189 height 36
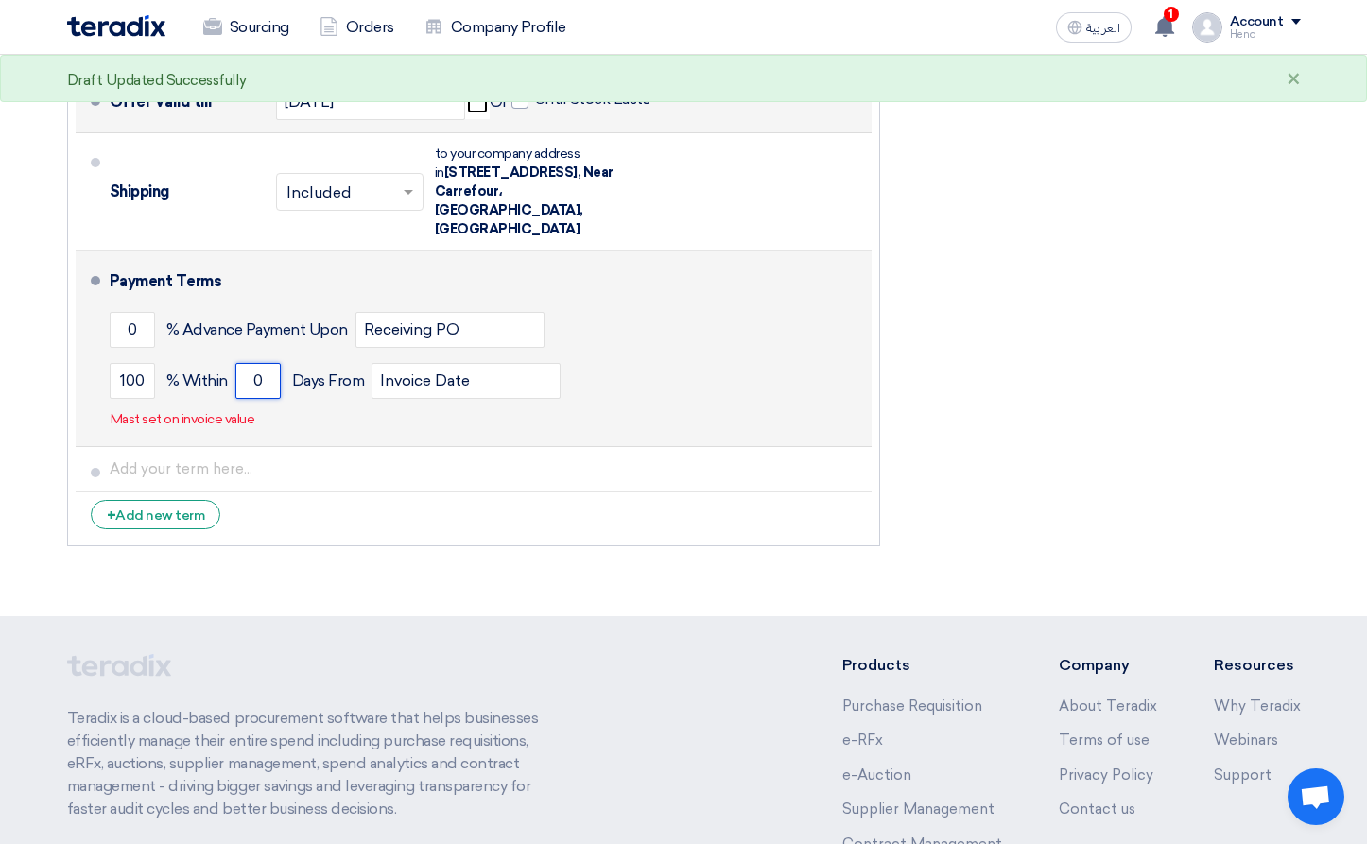
click at [247, 363] on input "0" at bounding box center [257, 381] width 45 height 36
drag, startPoint x: 249, startPoint y: 359, endPoint x: 303, endPoint y: 358, distance: 54.8
click at [302, 356] on div "100 % Within 0 Days From Invoice Date" at bounding box center [487, 380] width 754 height 51
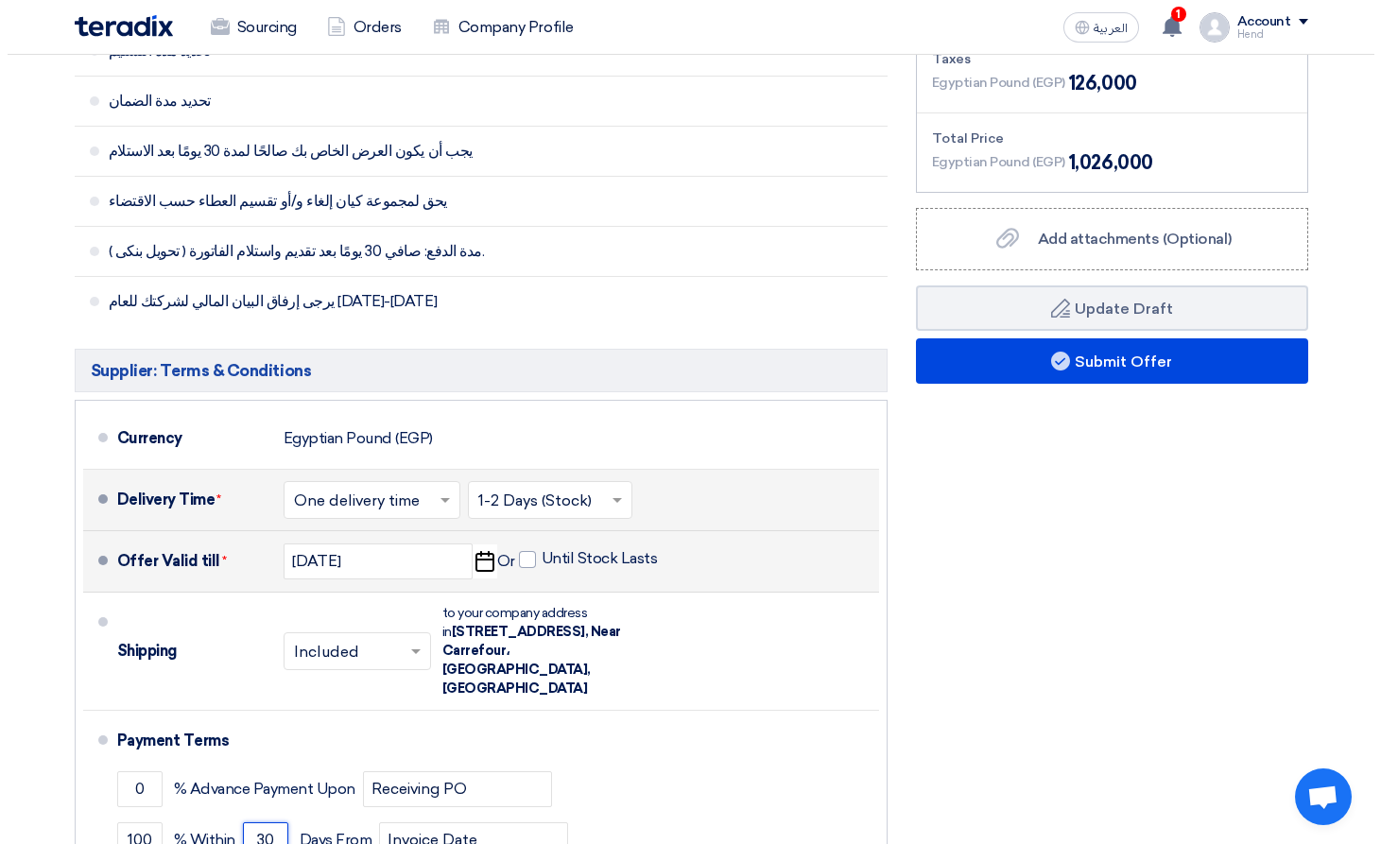
scroll to position [621, 0]
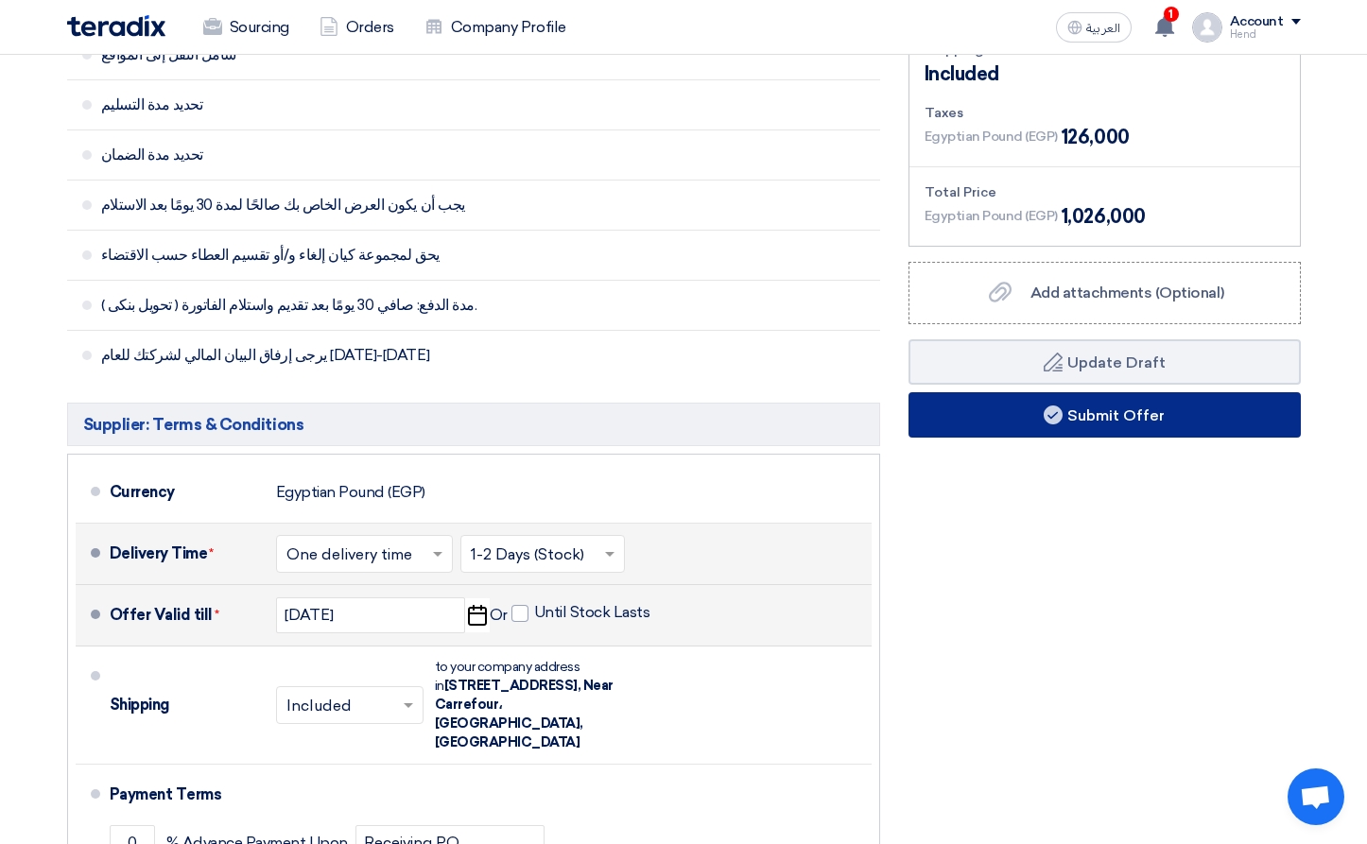
type input "30"
click at [1109, 419] on button "Submit Offer" at bounding box center [1104, 414] width 392 height 45
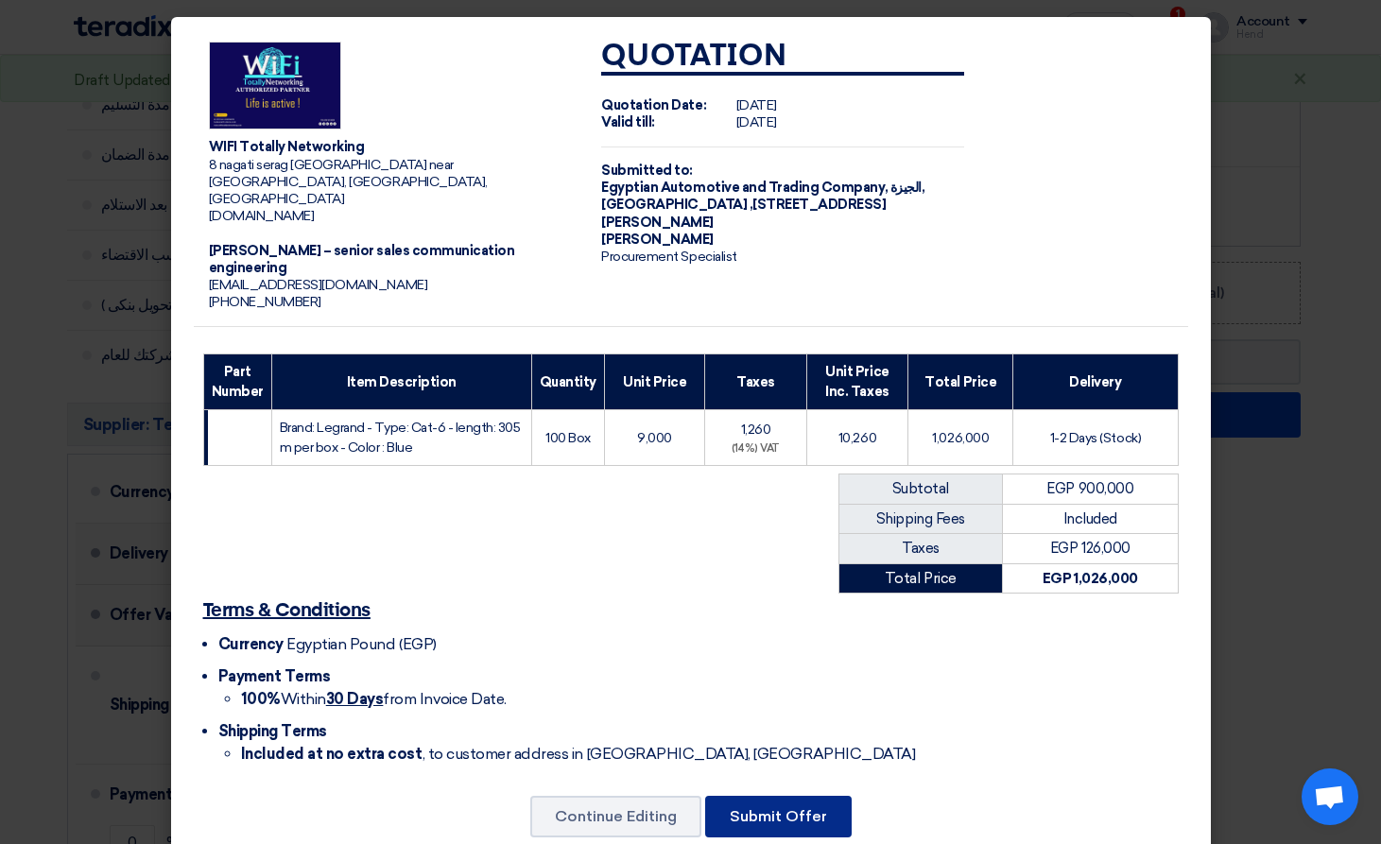
click at [828, 796] on button "Submit Offer" at bounding box center [778, 817] width 146 height 42
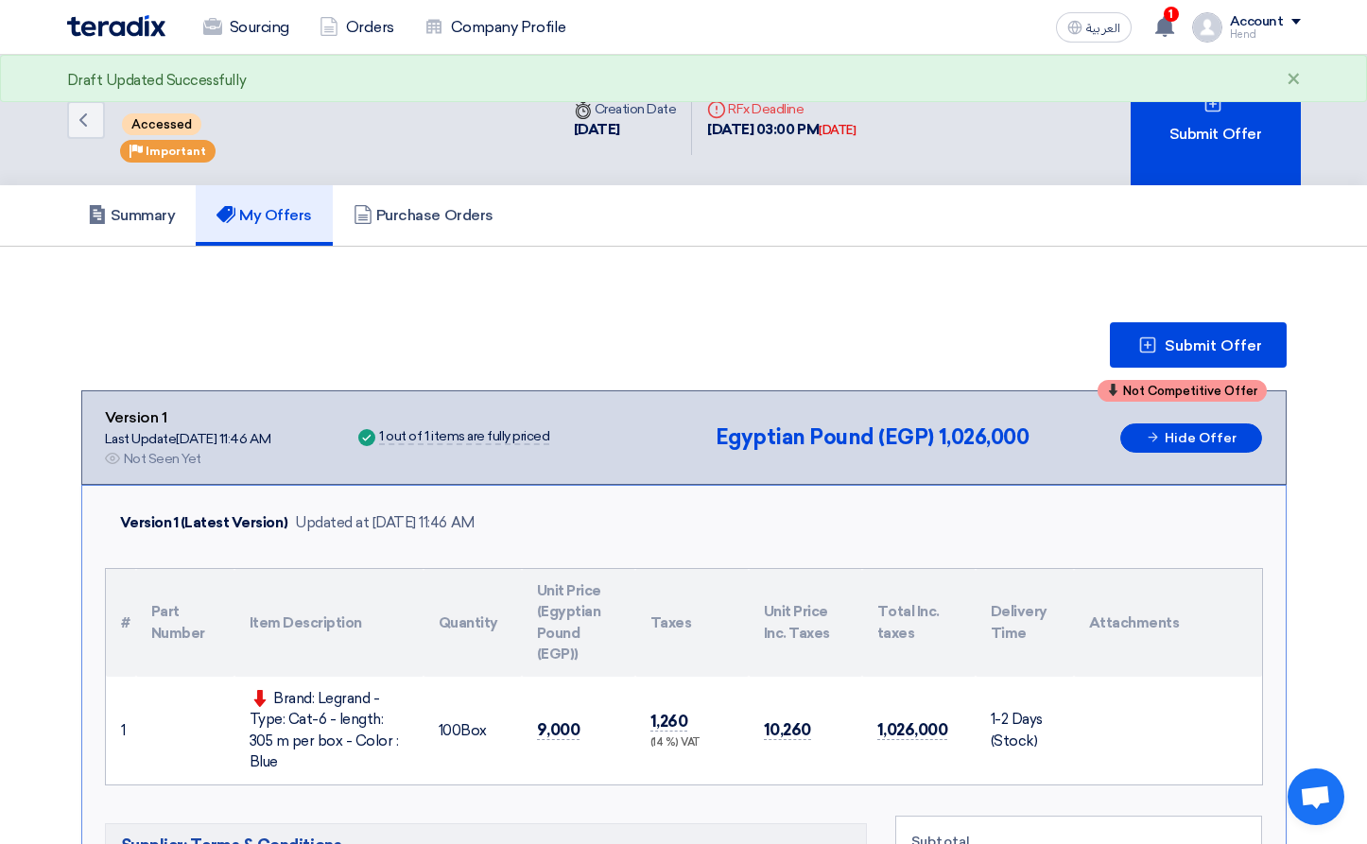
scroll to position [378, 0]
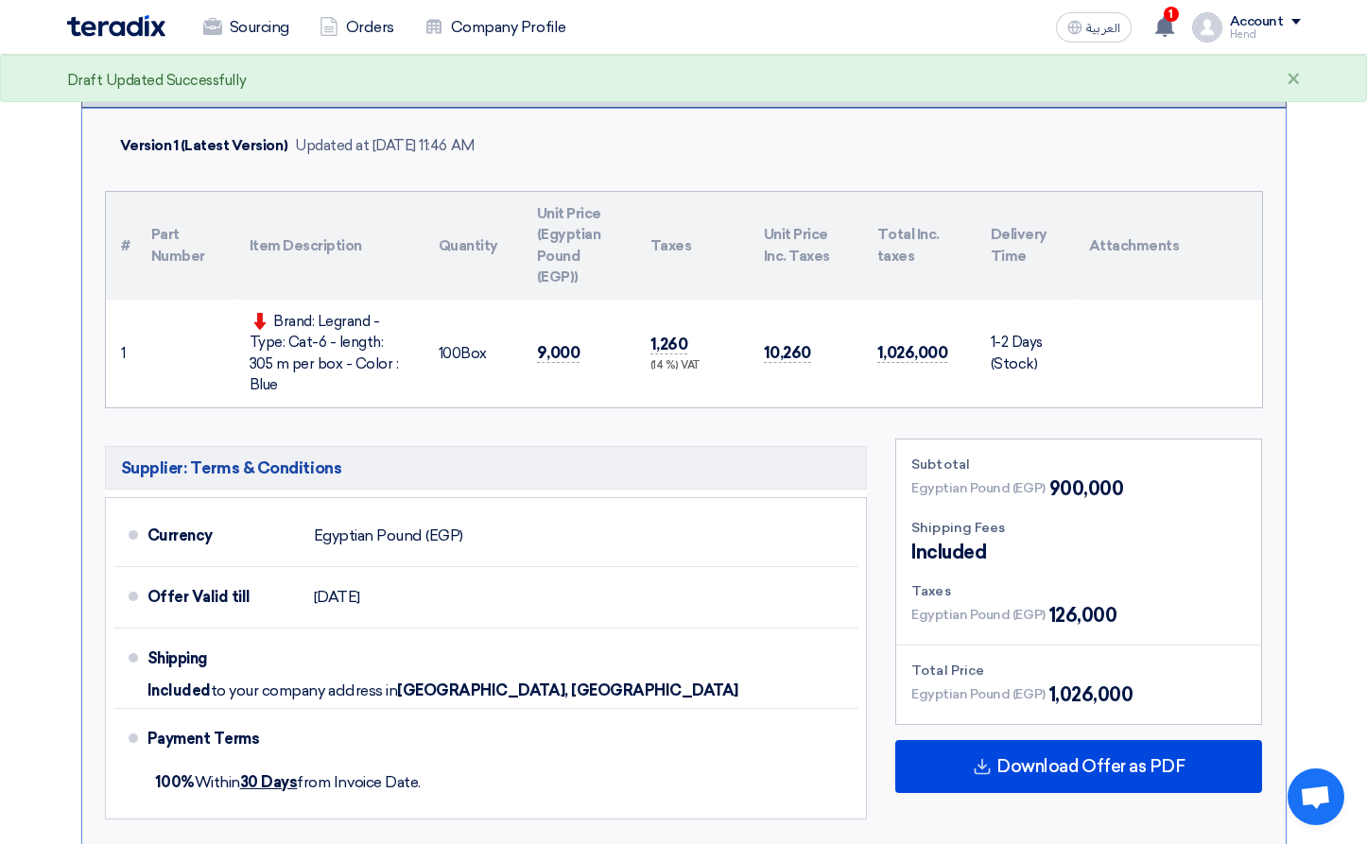
drag, startPoint x: 256, startPoint y: 316, endPoint x: 565, endPoint y: 372, distance: 314.2
click at [488, 372] on tr "1 Brand: Legrand - Type: Cat-6 - length: 305 m per box - Color : Blue 100" at bounding box center [684, 354] width 1156 height 108
click at [630, 369] on td "9,000" at bounding box center [578, 354] width 113 height 108
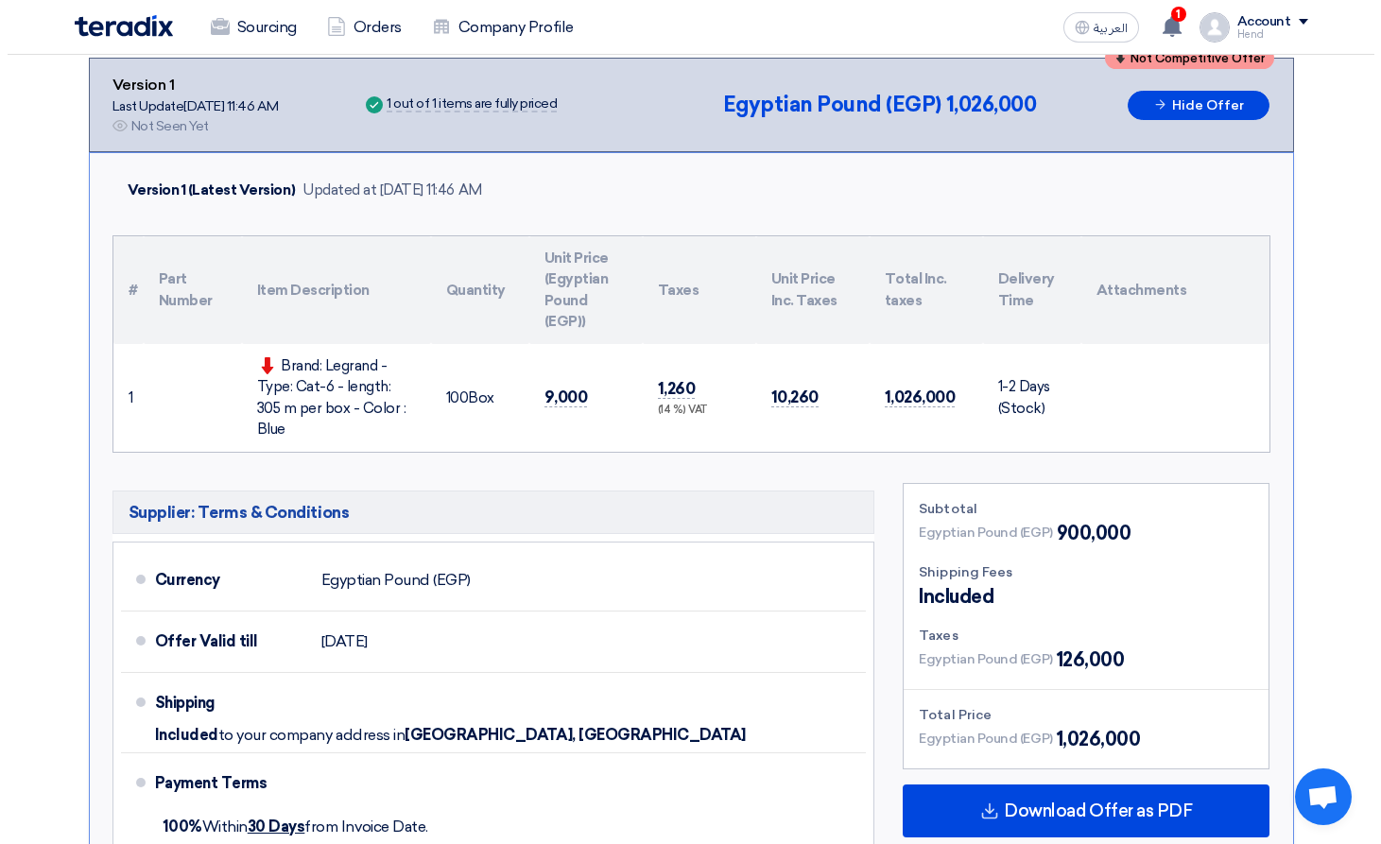
scroll to position [189, 0]
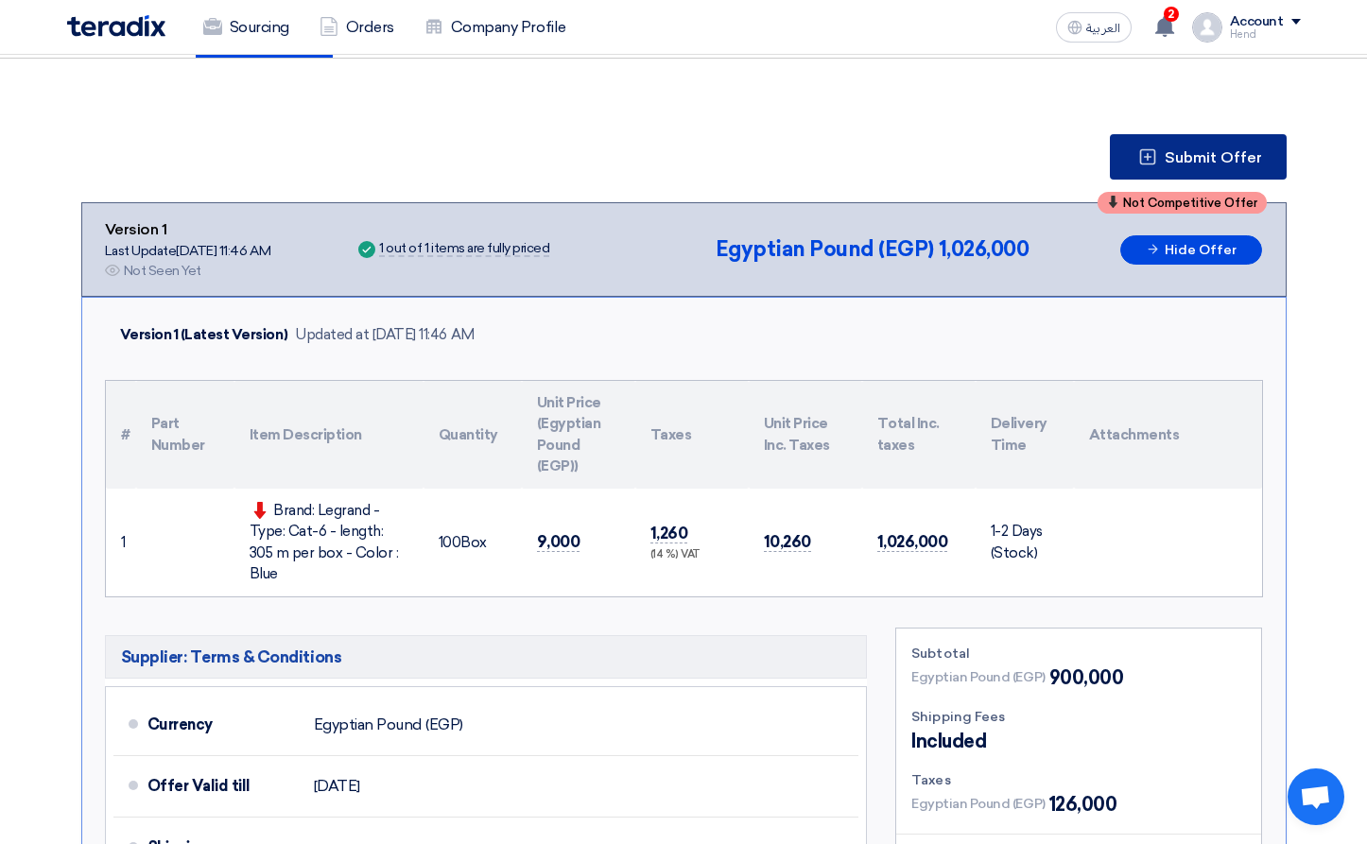
click at [1240, 154] on span "Submit Offer" at bounding box center [1212, 157] width 97 height 15
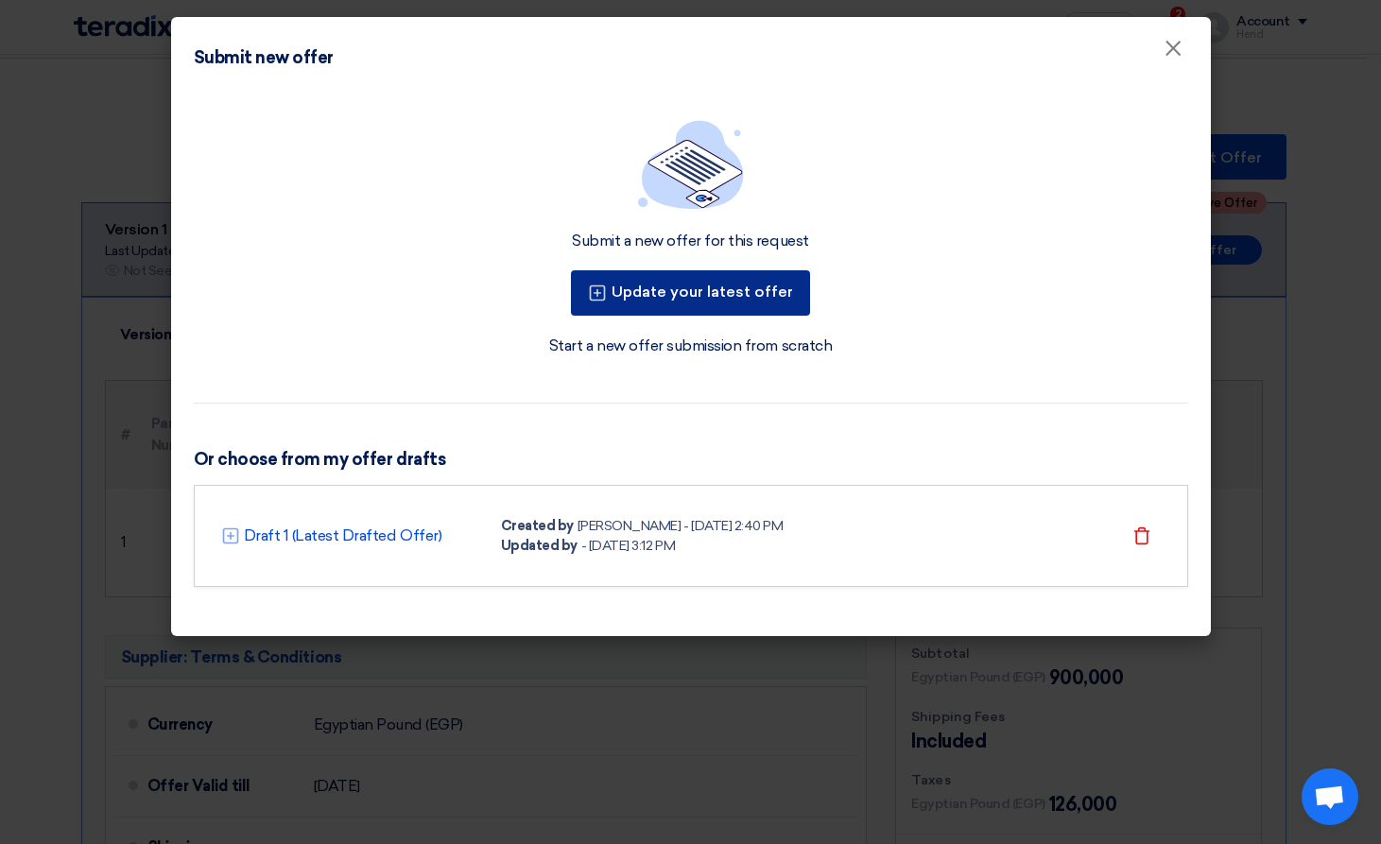
click at [719, 289] on button "Update your latest offer" at bounding box center [690, 292] width 239 height 45
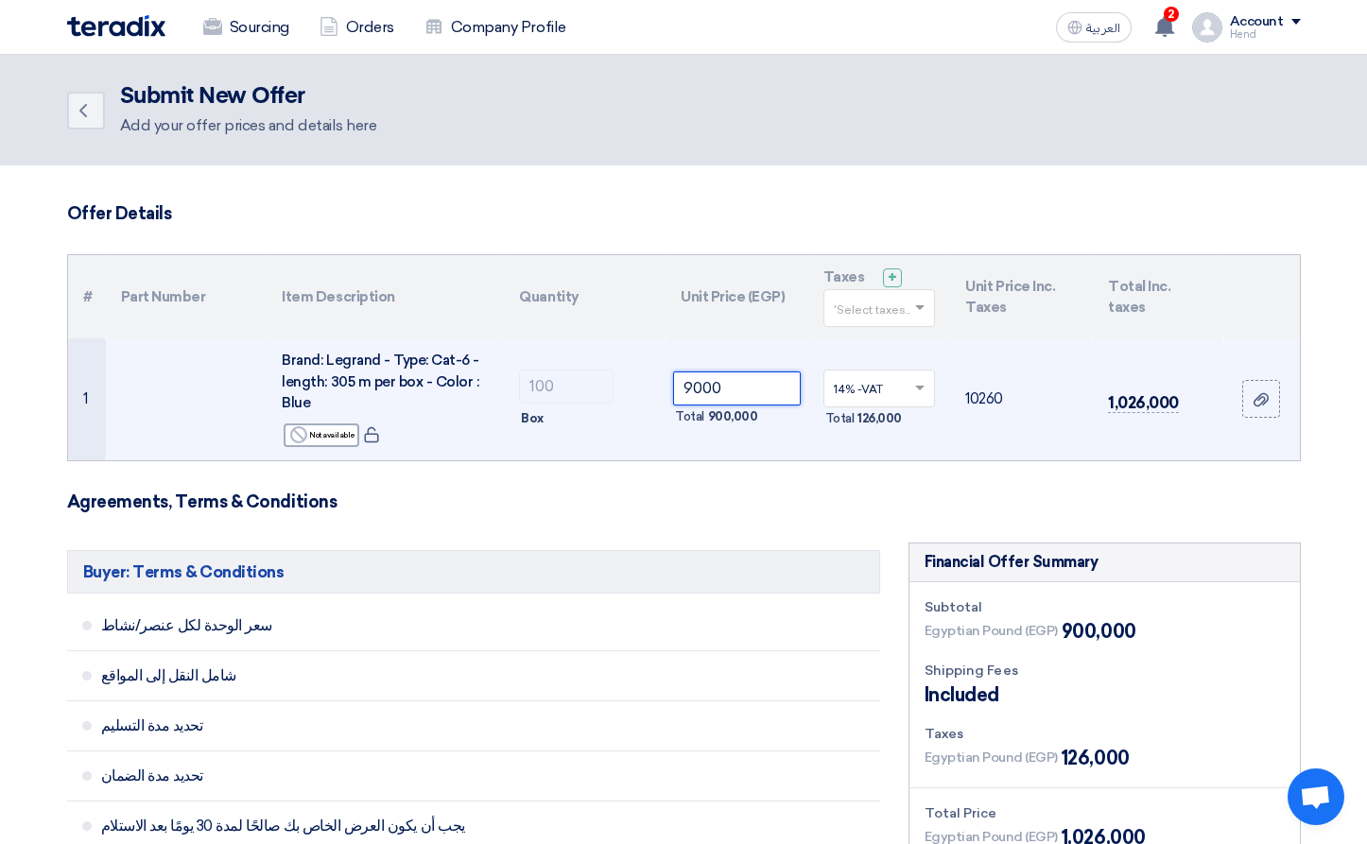
drag, startPoint x: 741, startPoint y: 388, endPoint x: 443, endPoint y: 375, distance: 298.0
click at [471, 375] on tr "1 Brand: Legrand - Type: Cat-6 - length: 305 m per box - Color : Blue Reject No…" at bounding box center [684, 399] width 1232 height 122
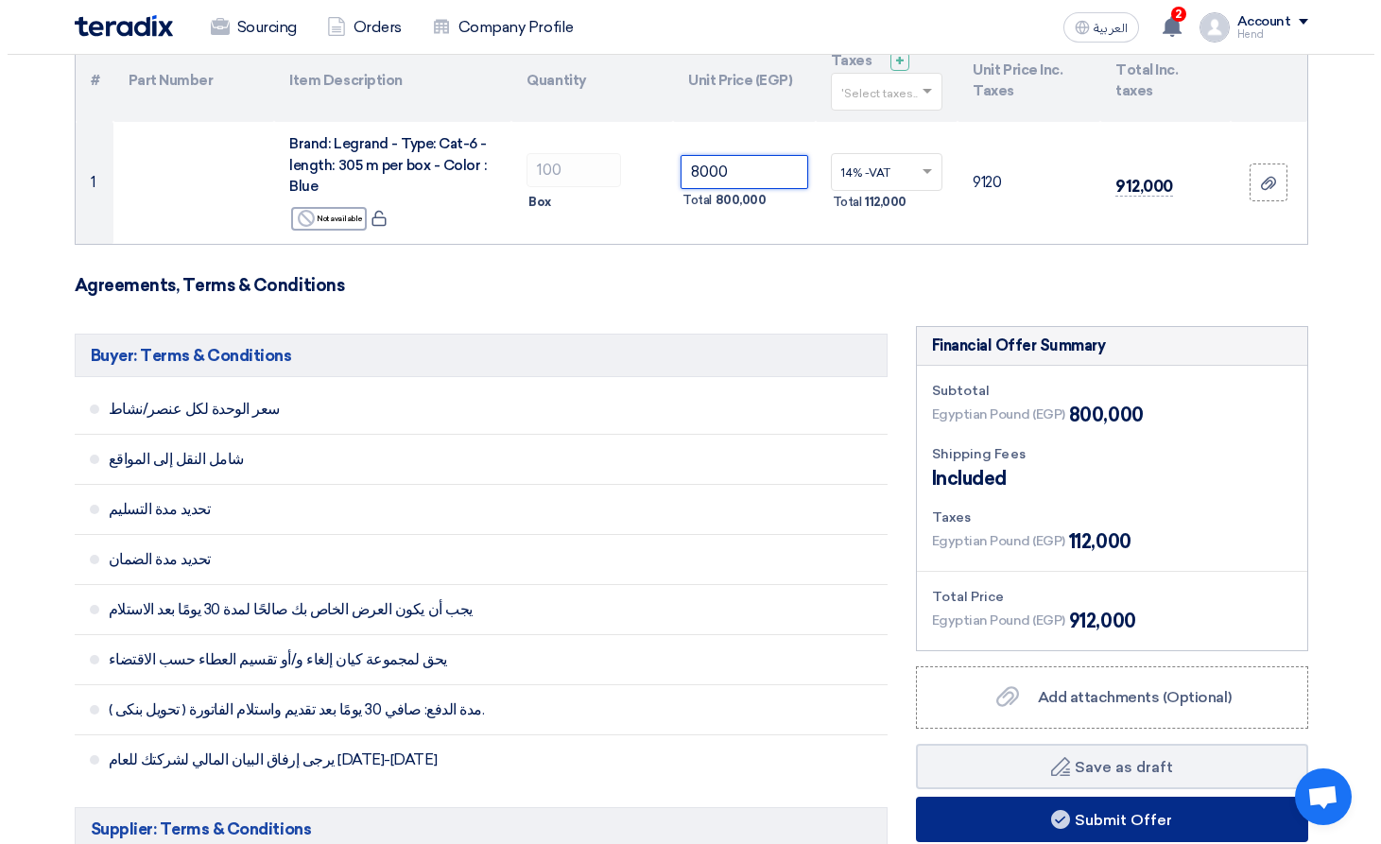
scroll to position [473, 0]
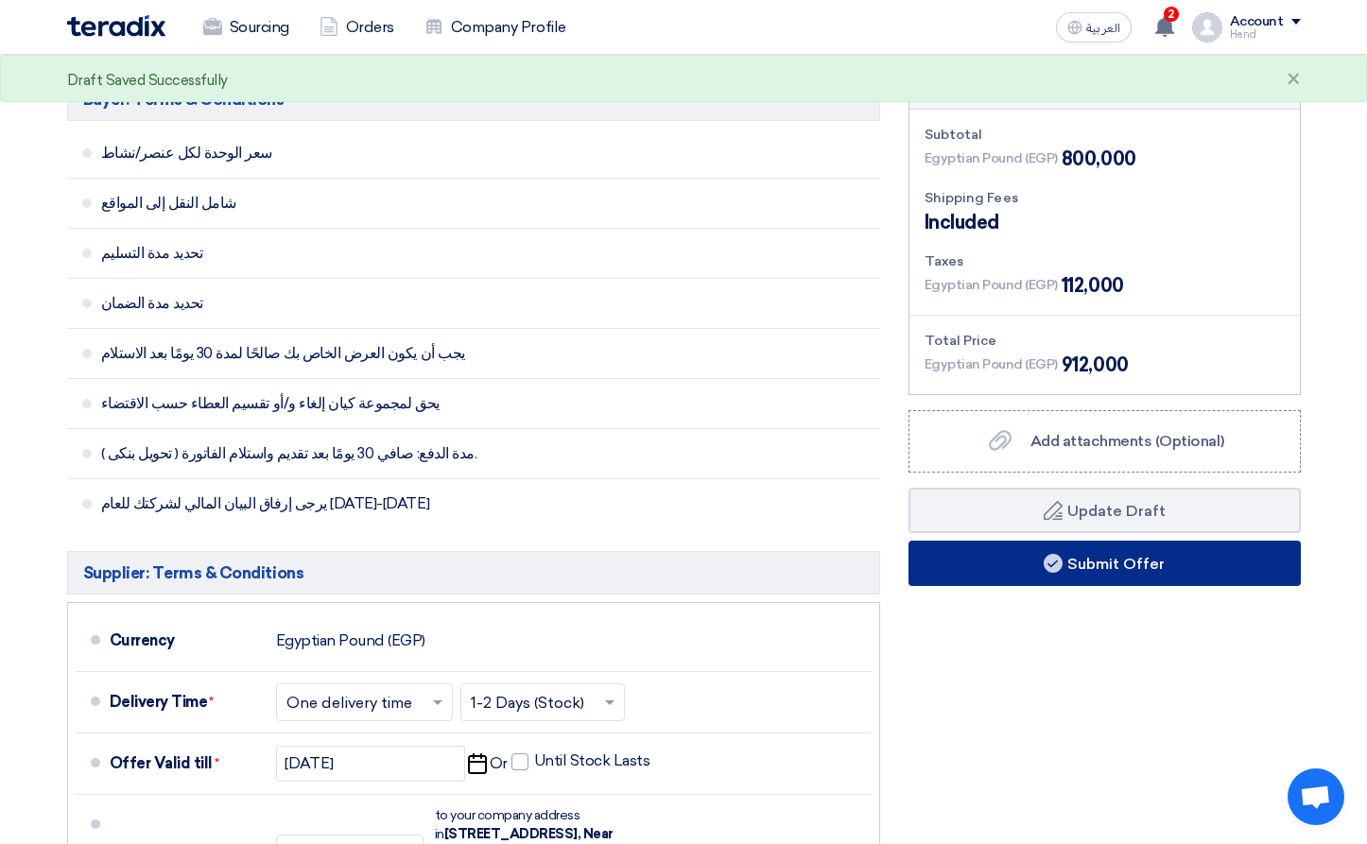
type input "8000"
click at [1157, 550] on button "Submit Offer" at bounding box center [1104, 563] width 392 height 45
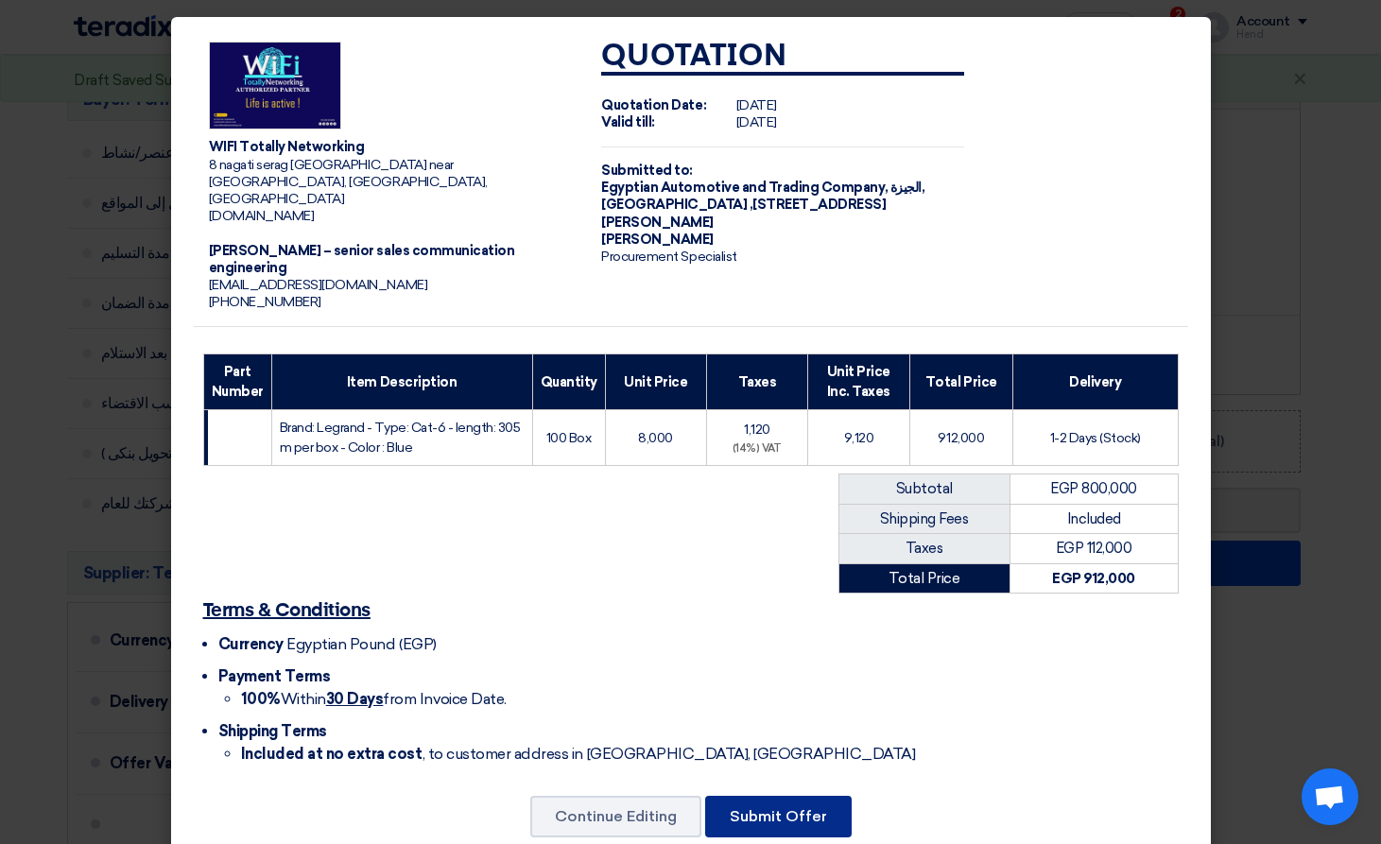
click at [776, 796] on button "Submit Offer" at bounding box center [778, 817] width 146 height 42
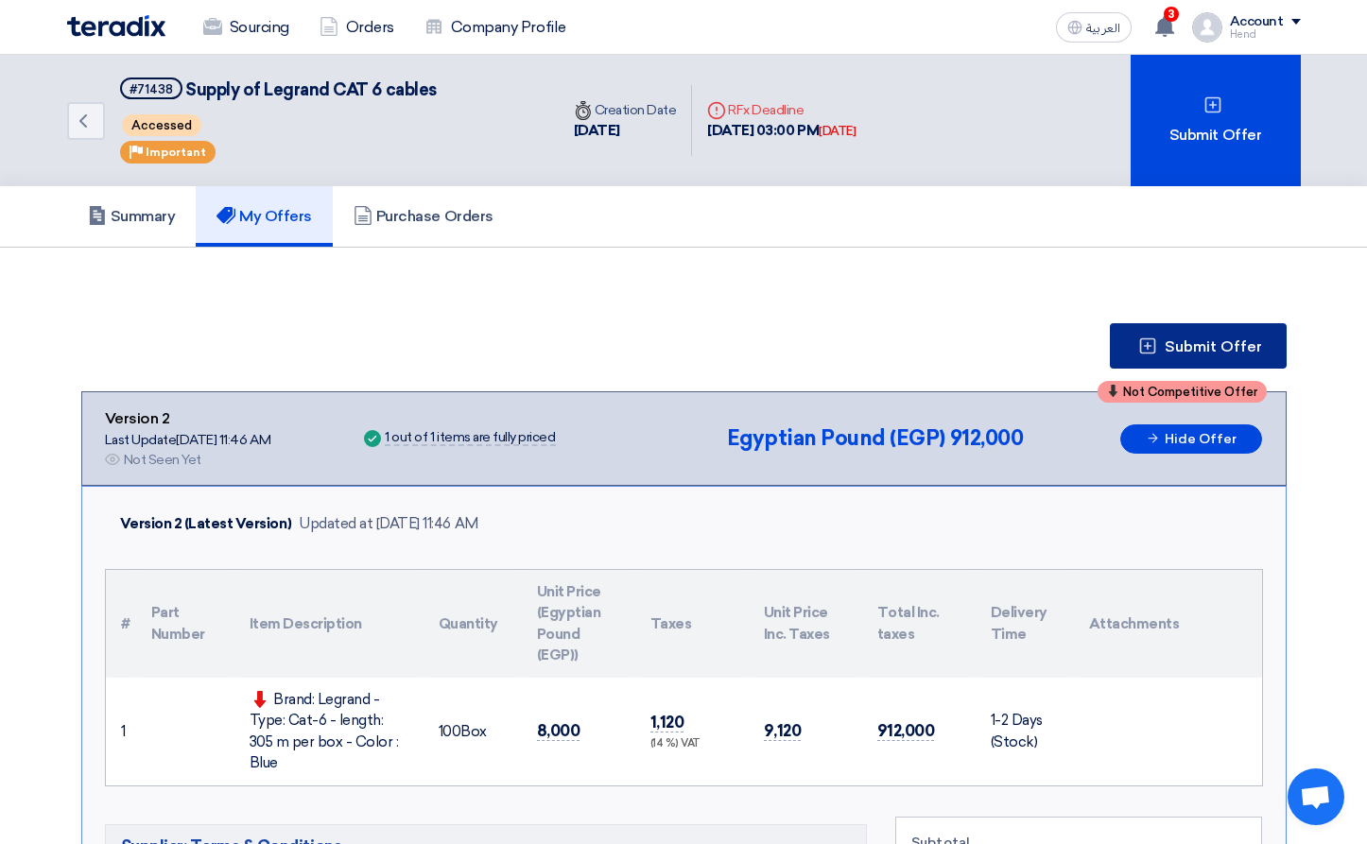
click at [1209, 355] on button "Submit Offer" at bounding box center [1198, 345] width 177 height 45
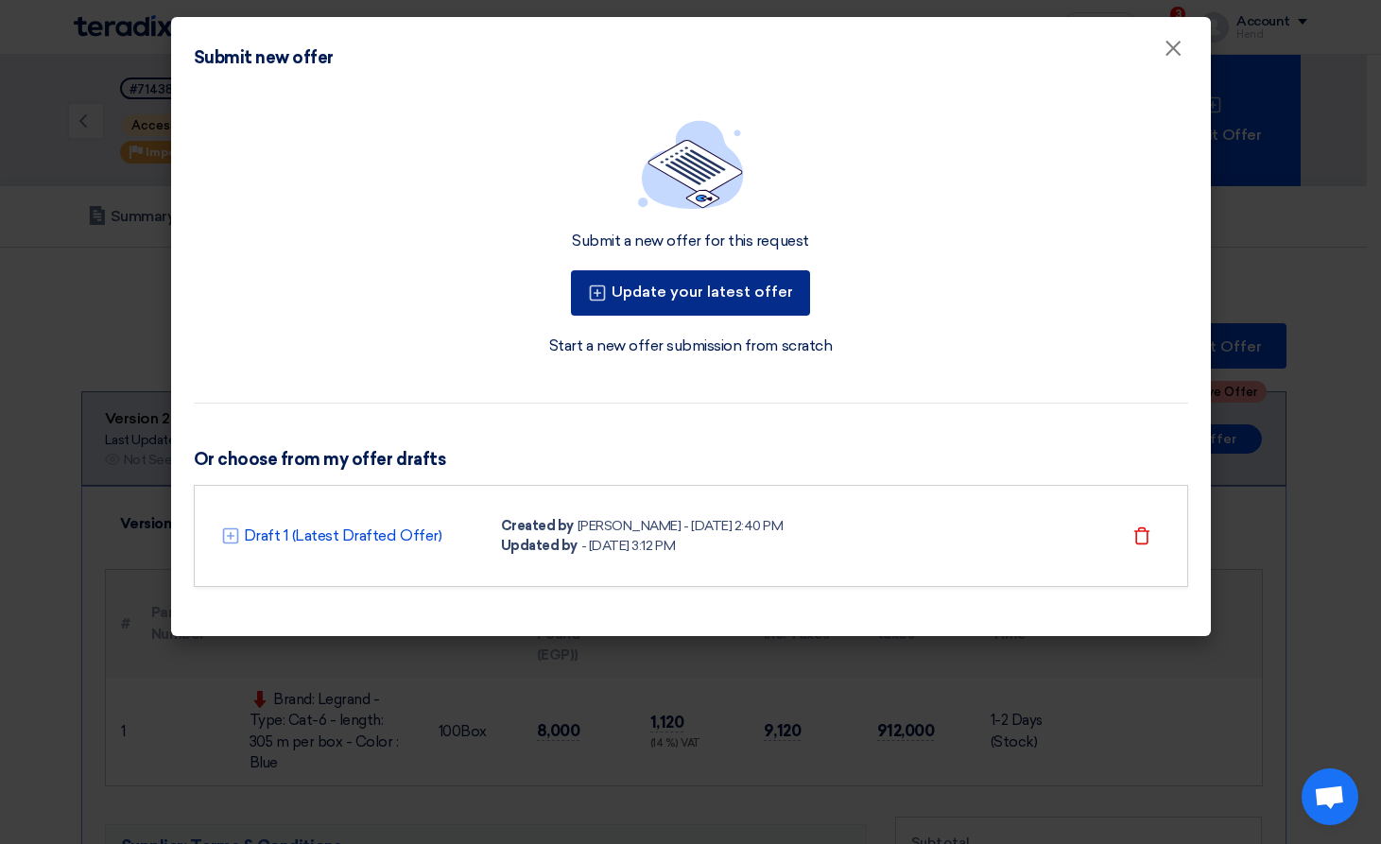
click at [698, 301] on button "Update your latest offer" at bounding box center [690, 292] width 239 height 45
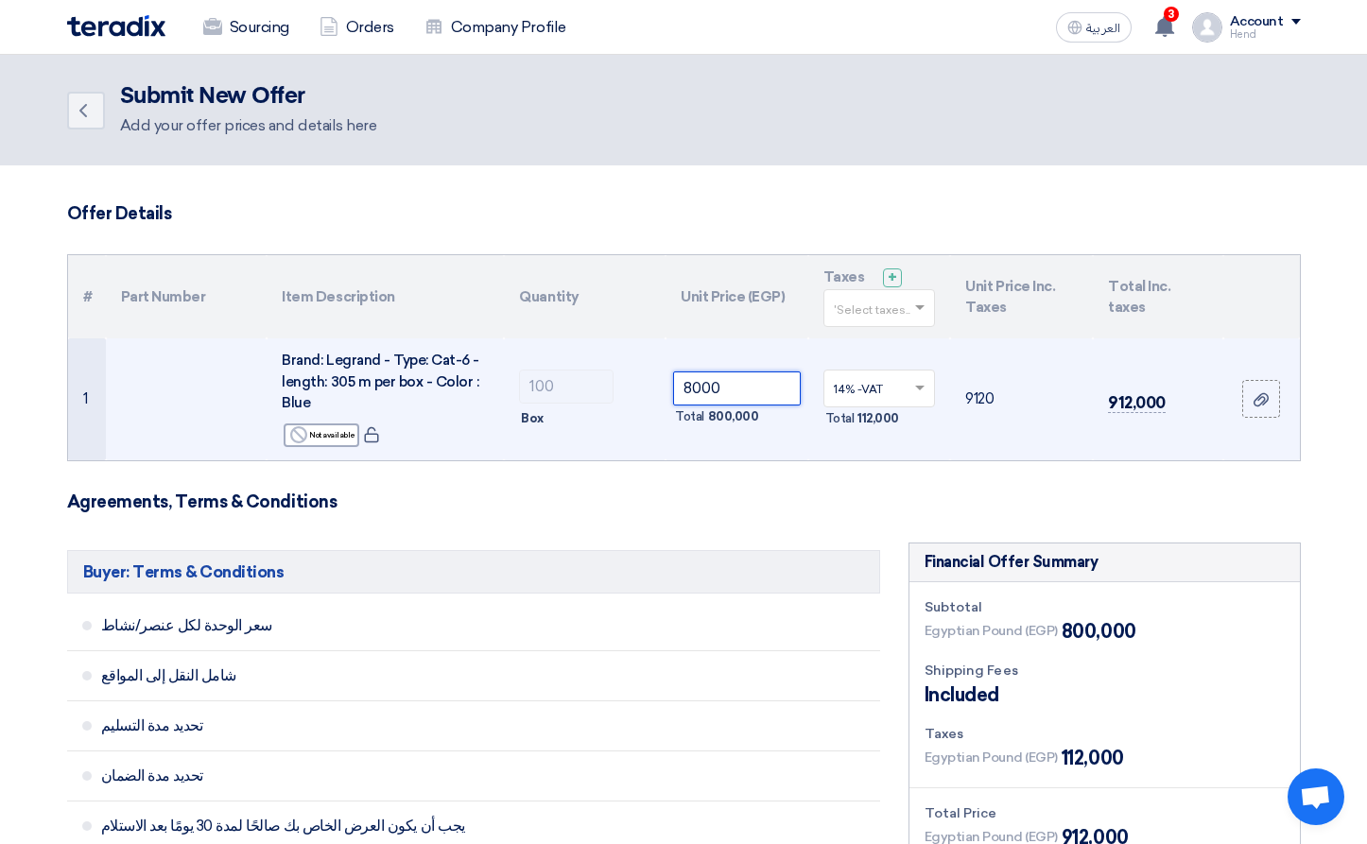
click at [525, 371] on tr "1 Brand: Legrand - Type: Cat-6 - length: 305 m per box - Color : Blue Reject No…" at bounding box center [684, 399] width 1232 height 122
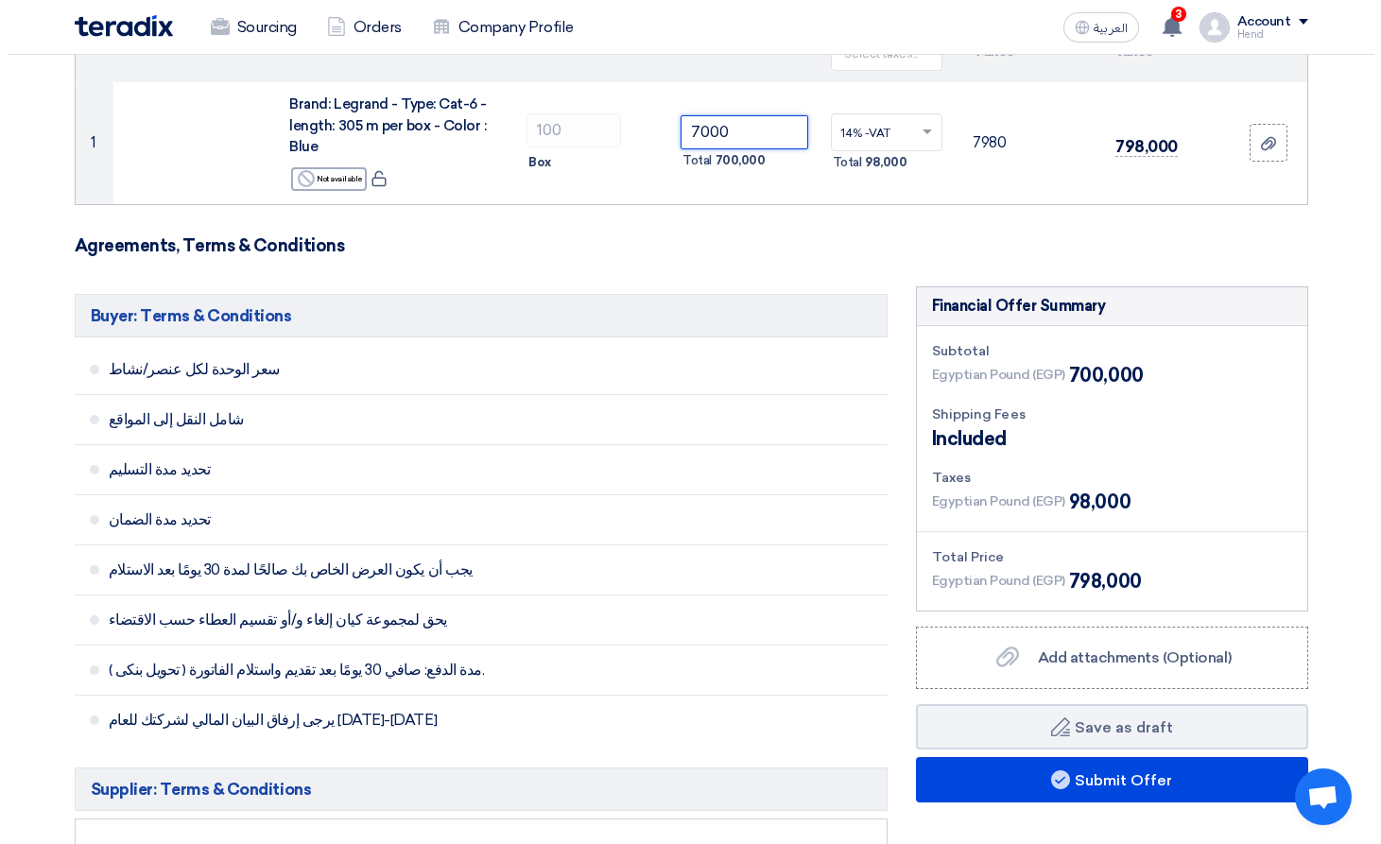
scroll to position [378, 0]
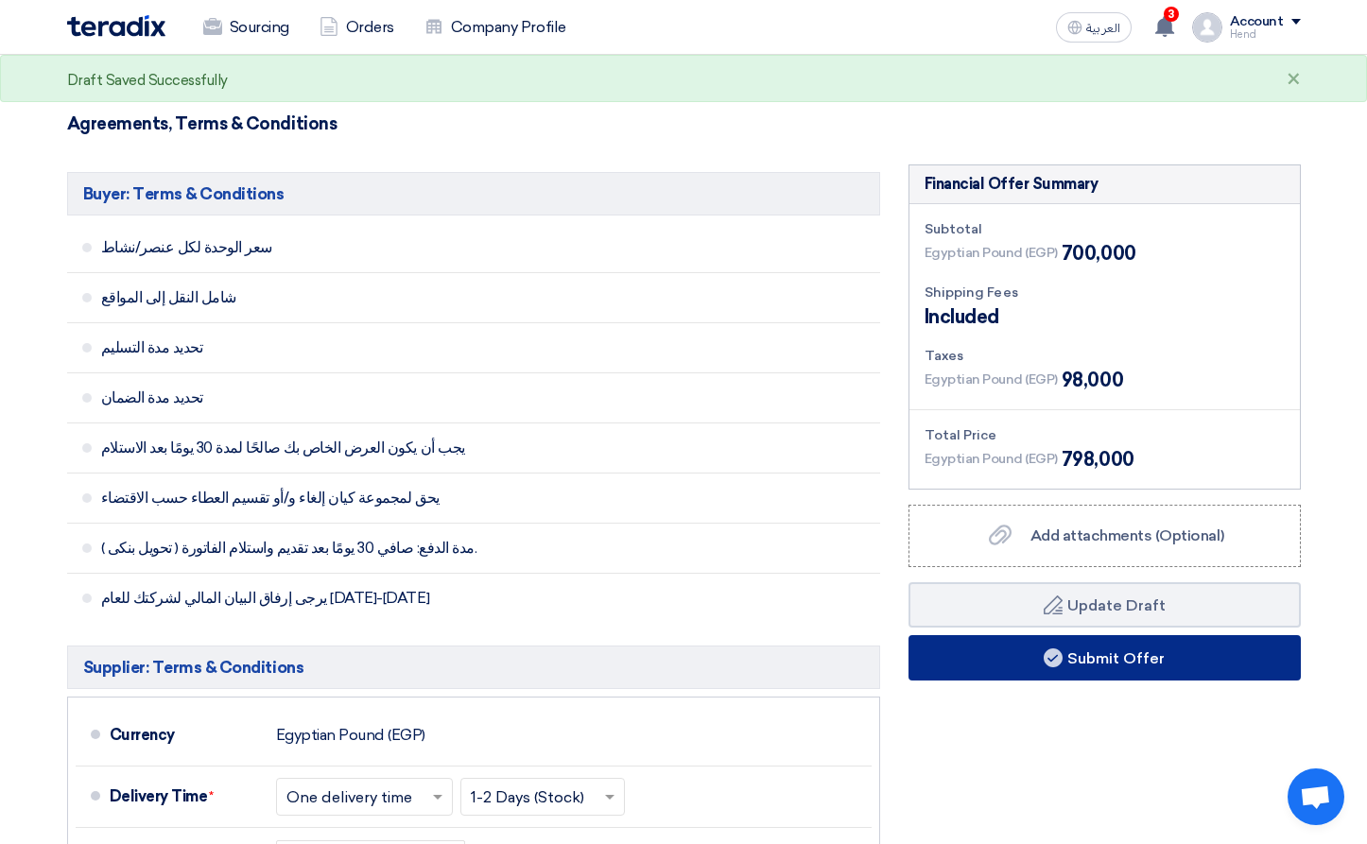
type input "7000"
click at [1100, 662] on button "Submit Offer" at bounding box center [1104, 657] width 392 height 45
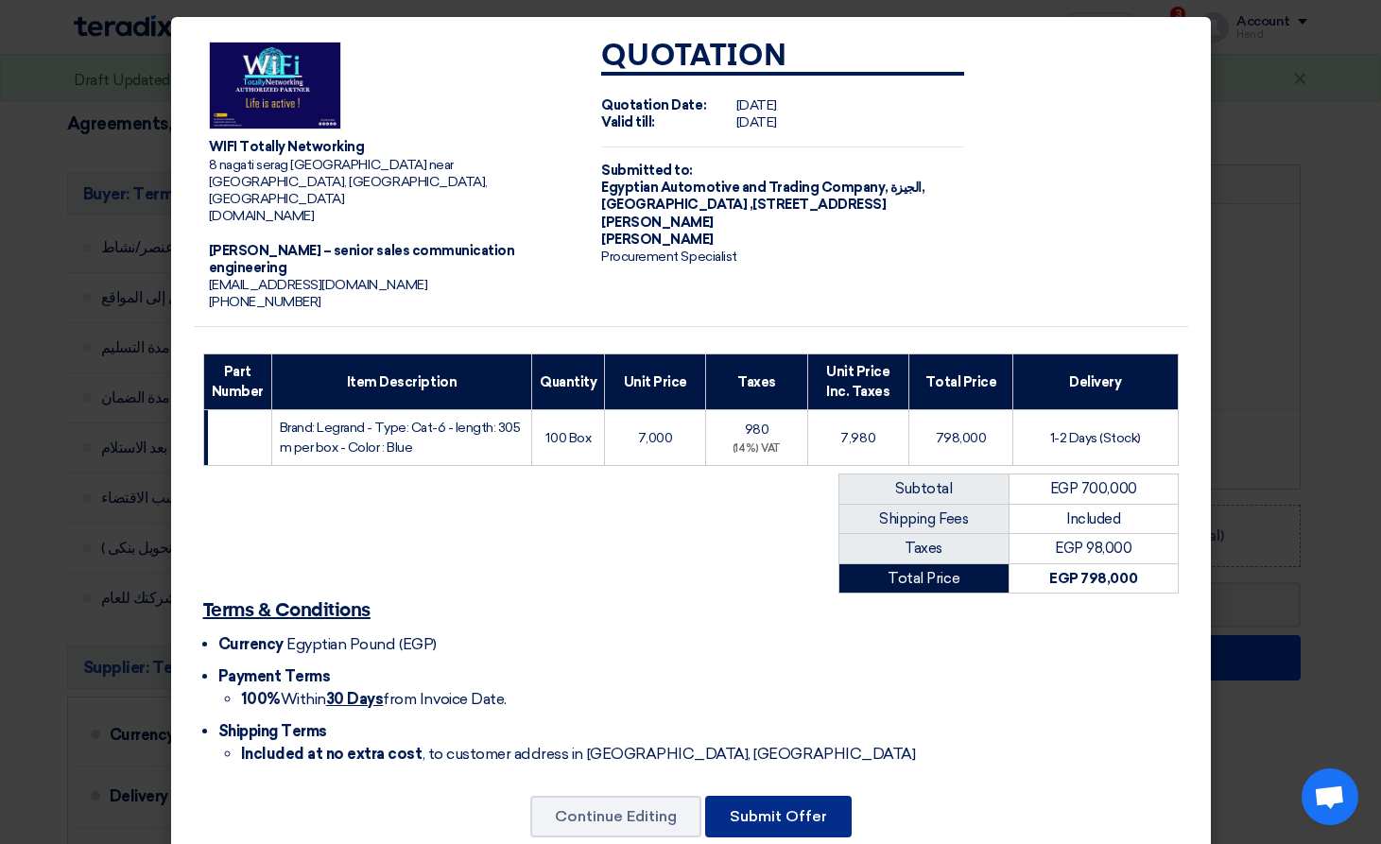
click at [822, 796] on button "Submit Offer" at bounding box center [778, 817] width 146 height 42
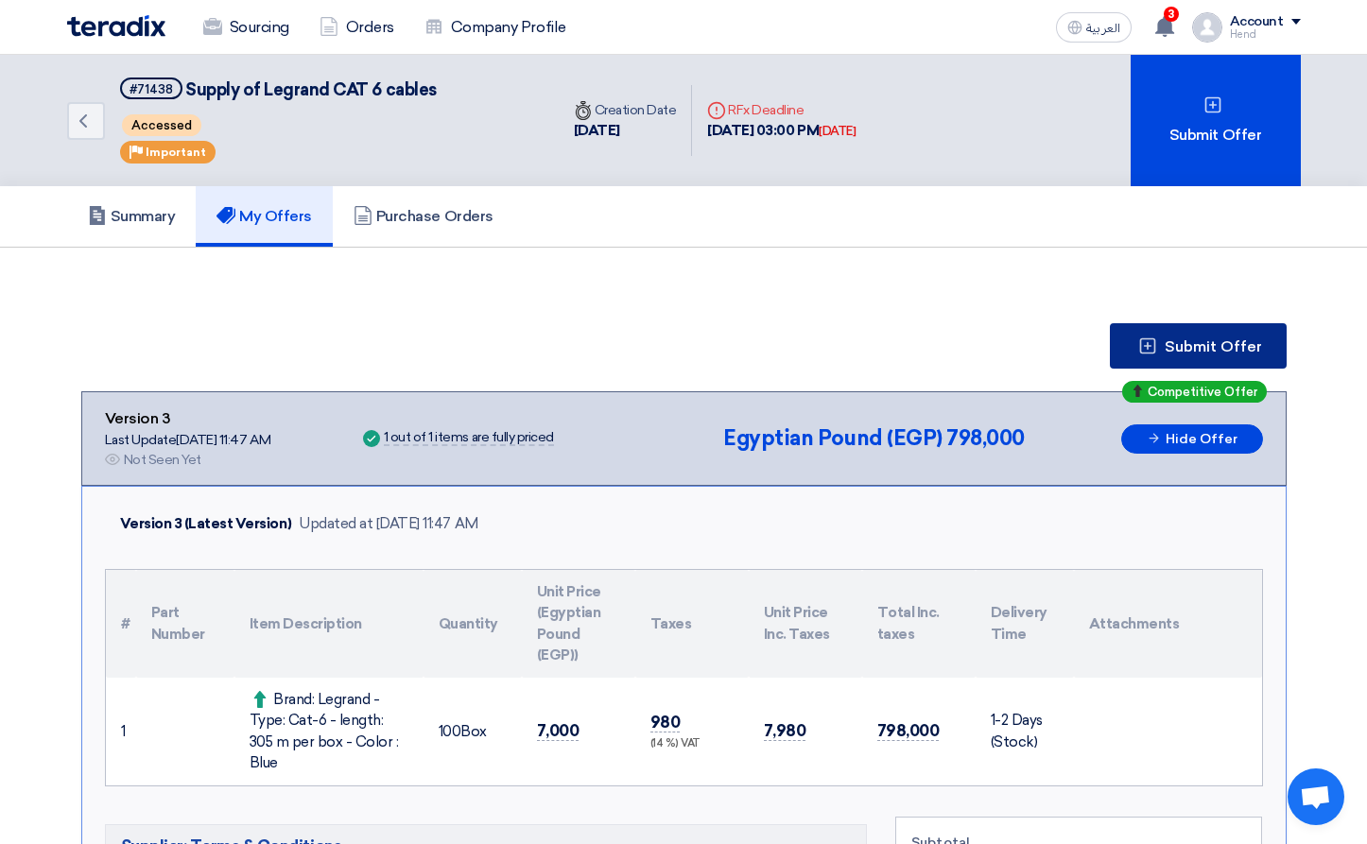
click at [1212, 346] on span "Submit Offer" at bounding box center [1212, 346] width 97 height 15
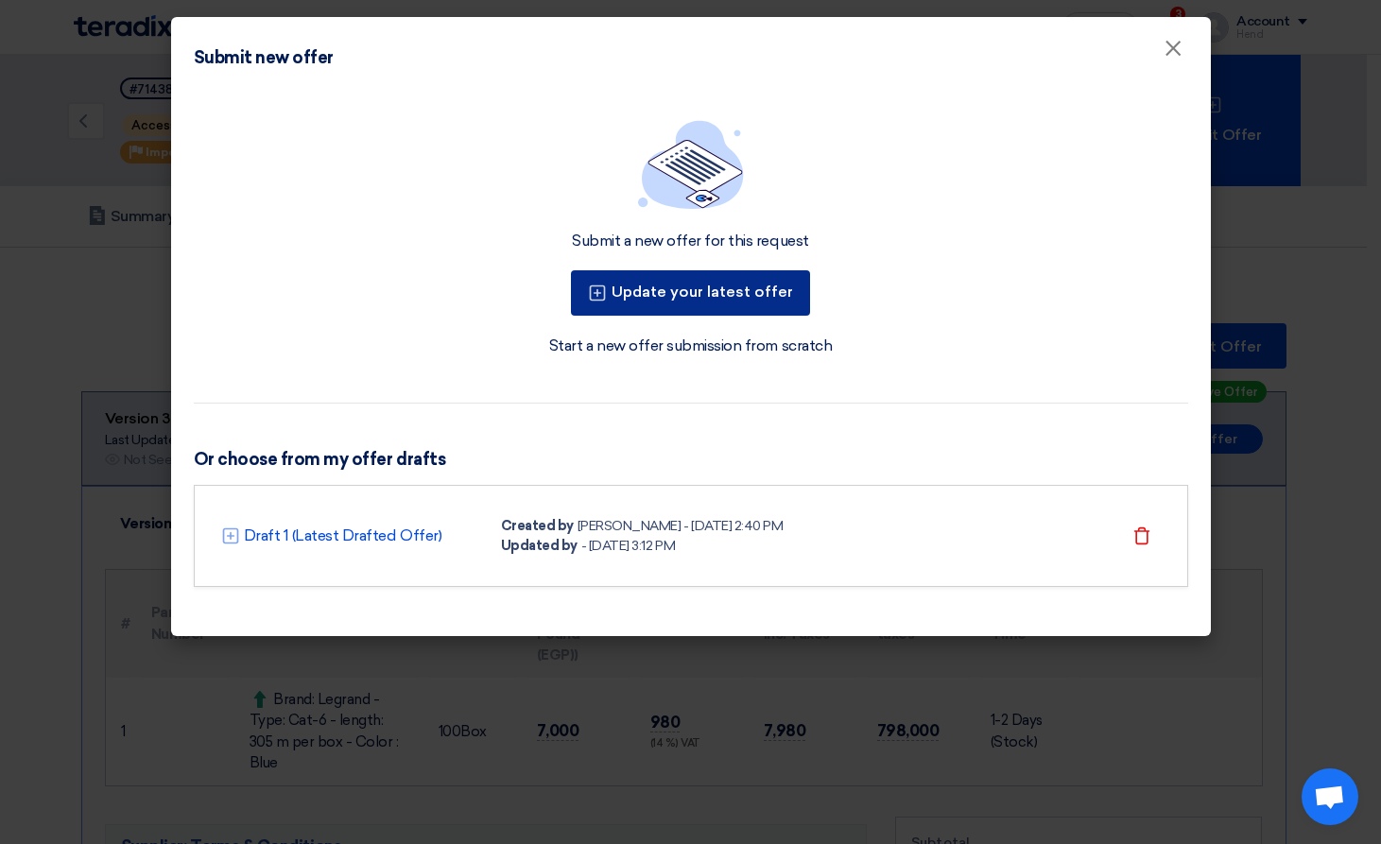
click at [622, 288] on button "Update your latest offer" at bounding box center [690, 292] width 239 height 45
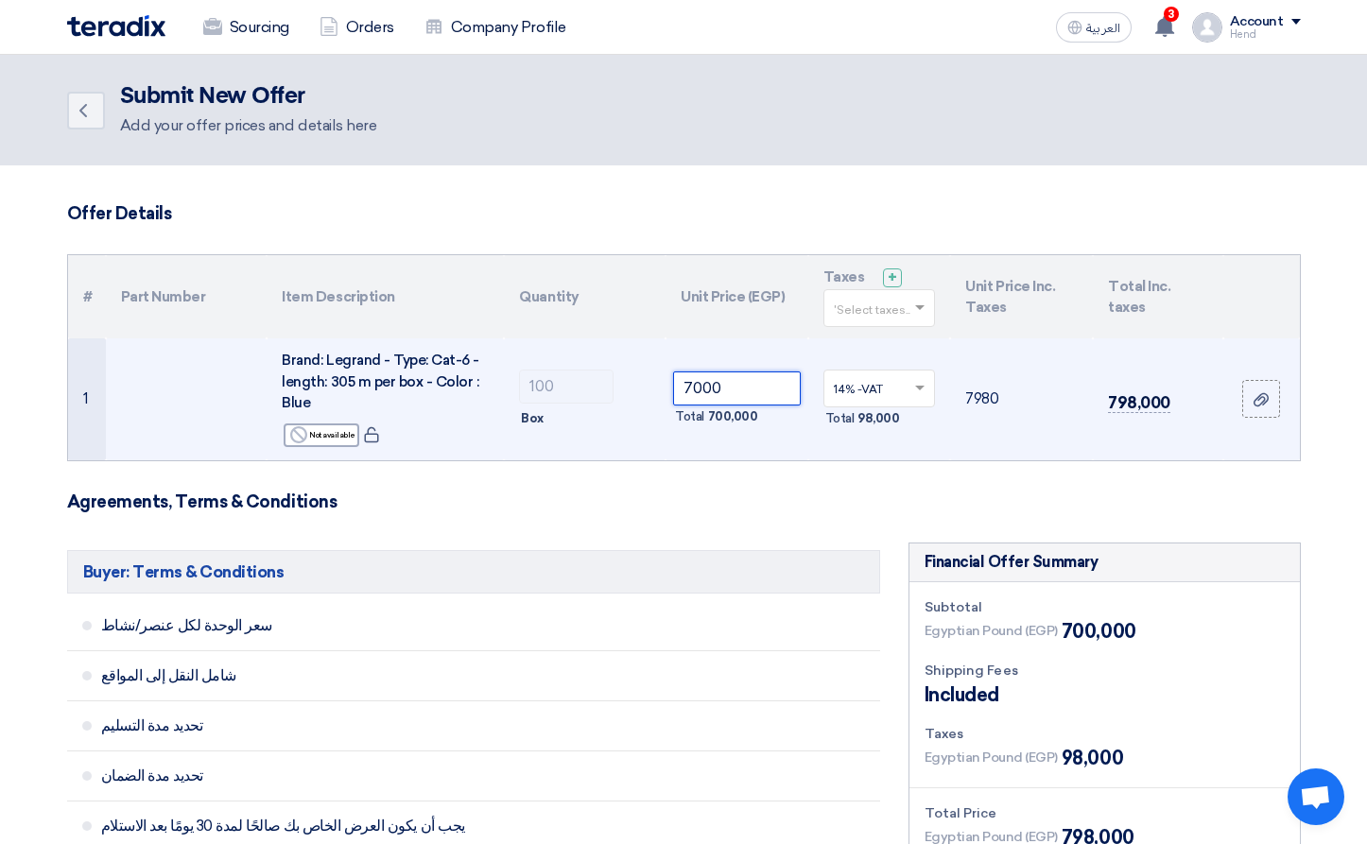
drag, startPoint x: 761, startPoint y: 384, endPoint x: 380, endPoint y: 347, distance: 382.7
click at [413, 353] on tr "1 Brand: Legrand - Type: Cat-6 - length: 305 m per box - Color : Blue Reject No…" at bounding box center [684, 399] width 1232 height 122
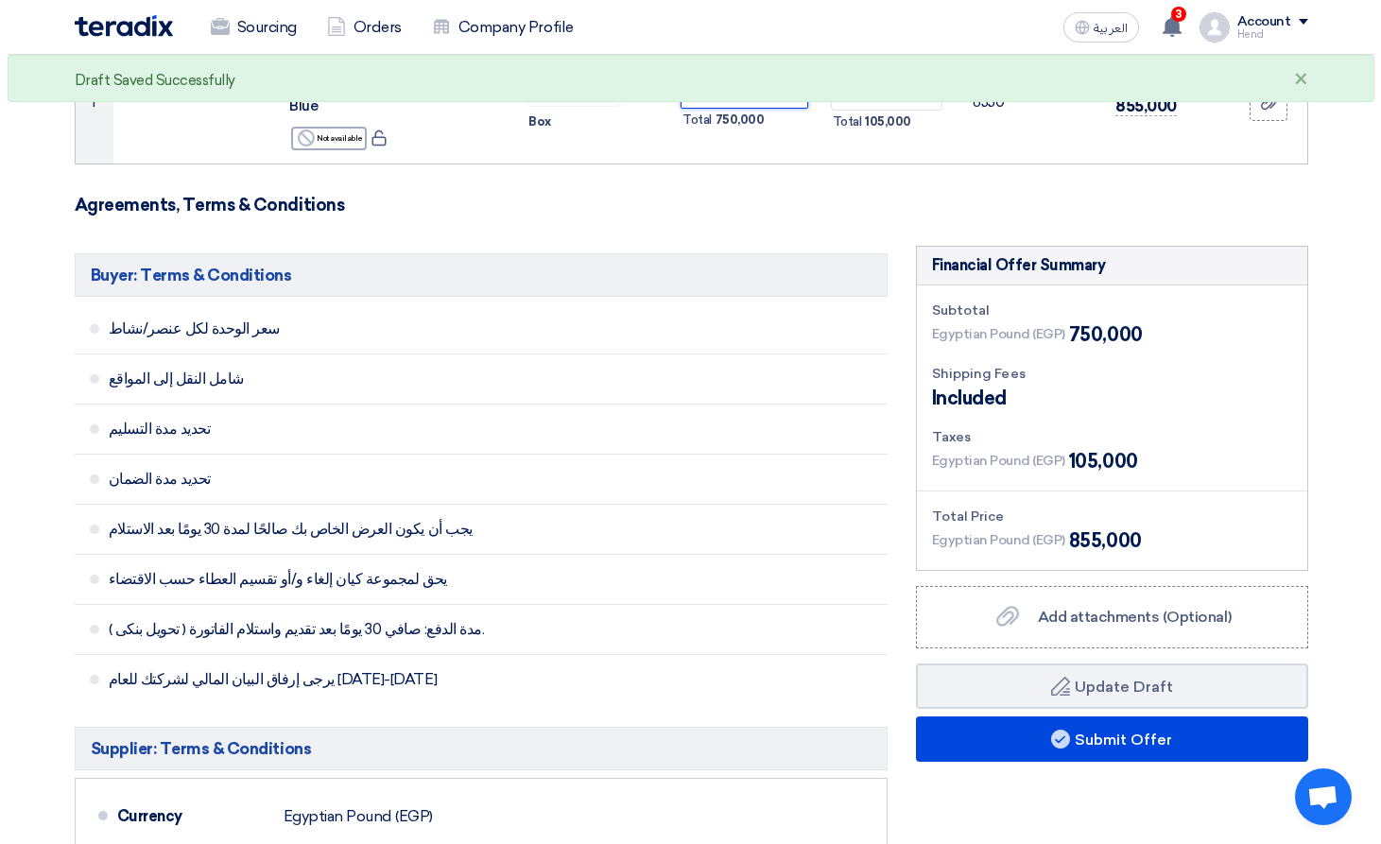
scroll to position [756, 0]
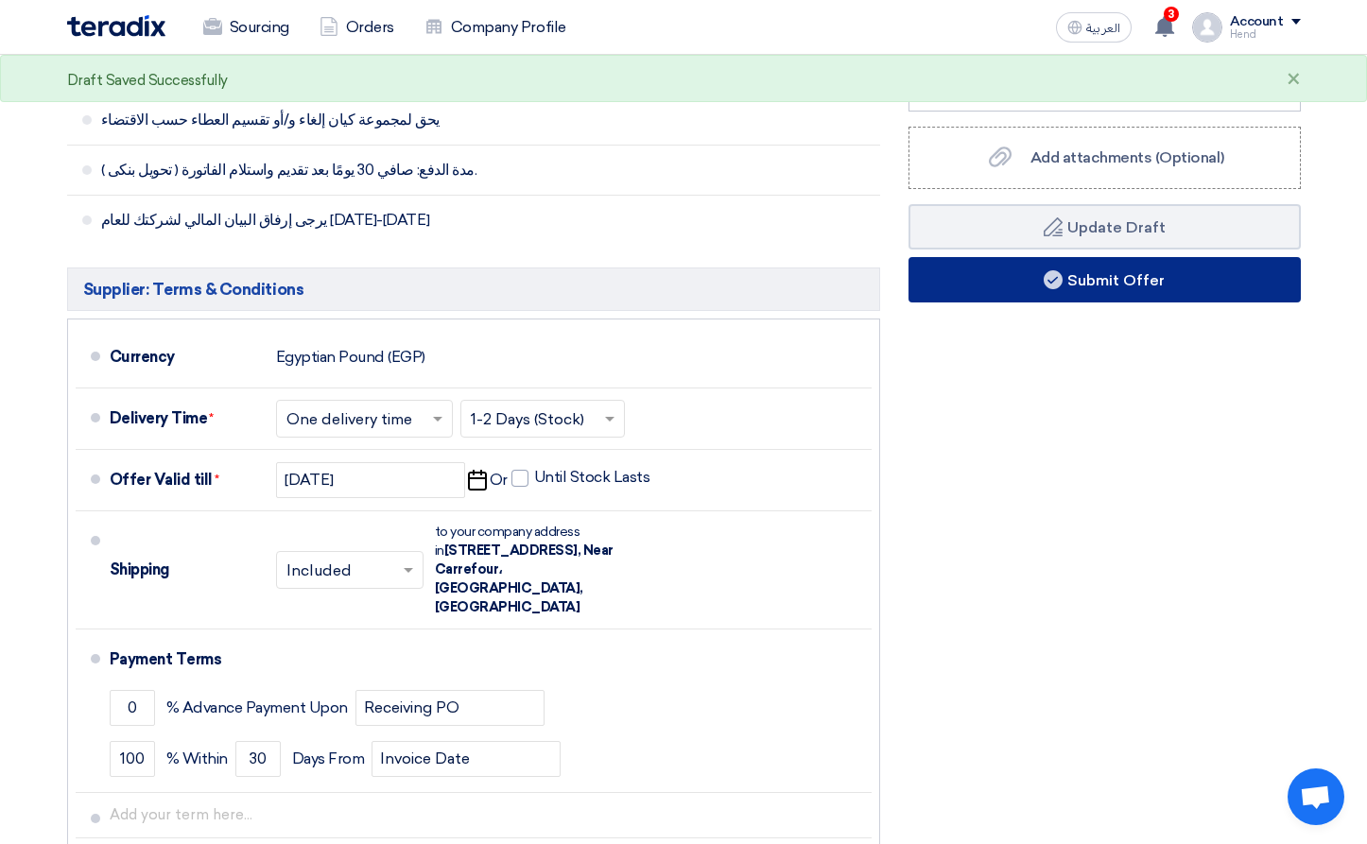
type input "7500"
click at [1249, 292] on button "Submit Offer" at bounding box center [1104, 279] width 392 height 45
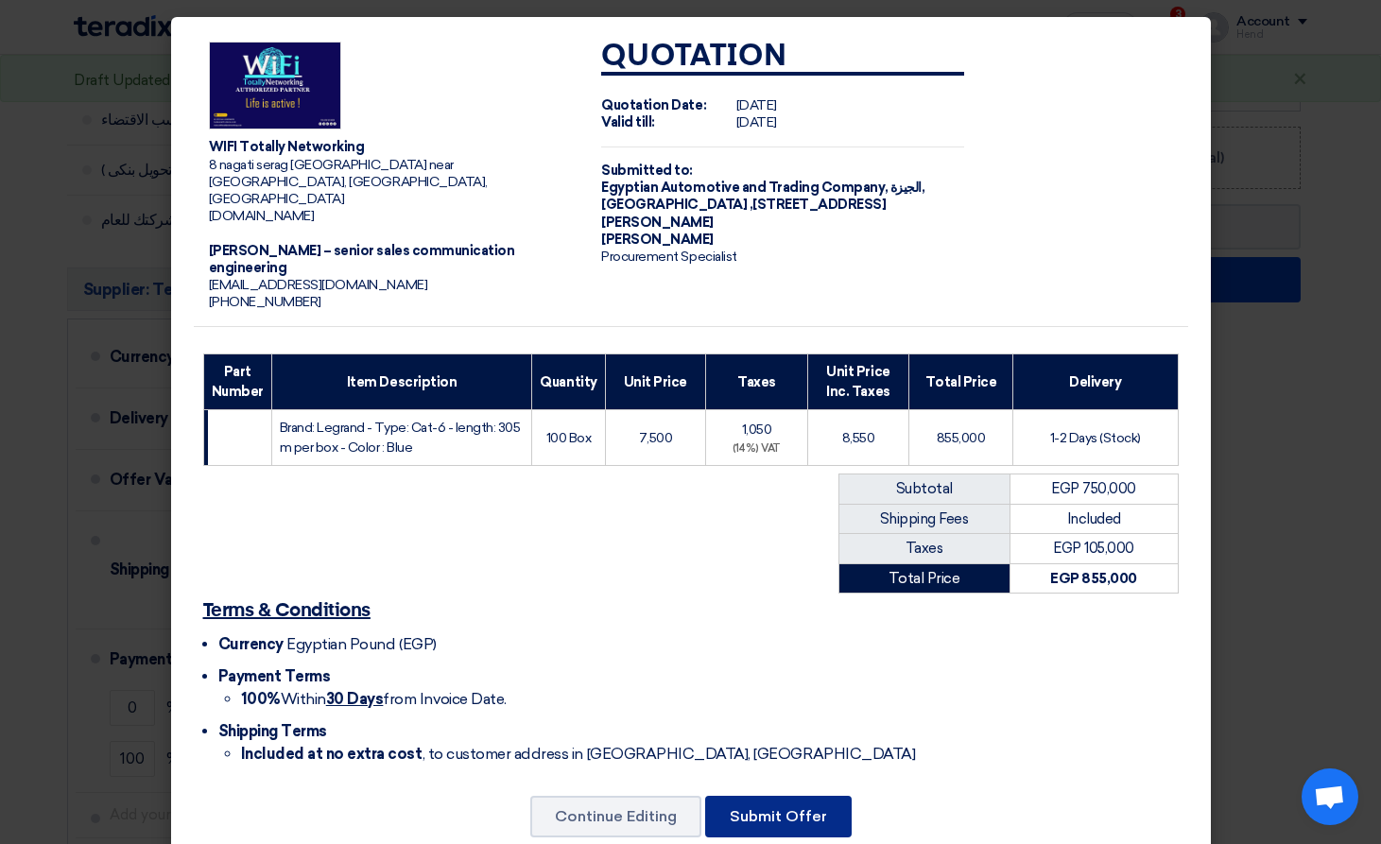
click at [822, 796] on button "Submit Offer" at bounding box center [778, 817] width 146 height 42
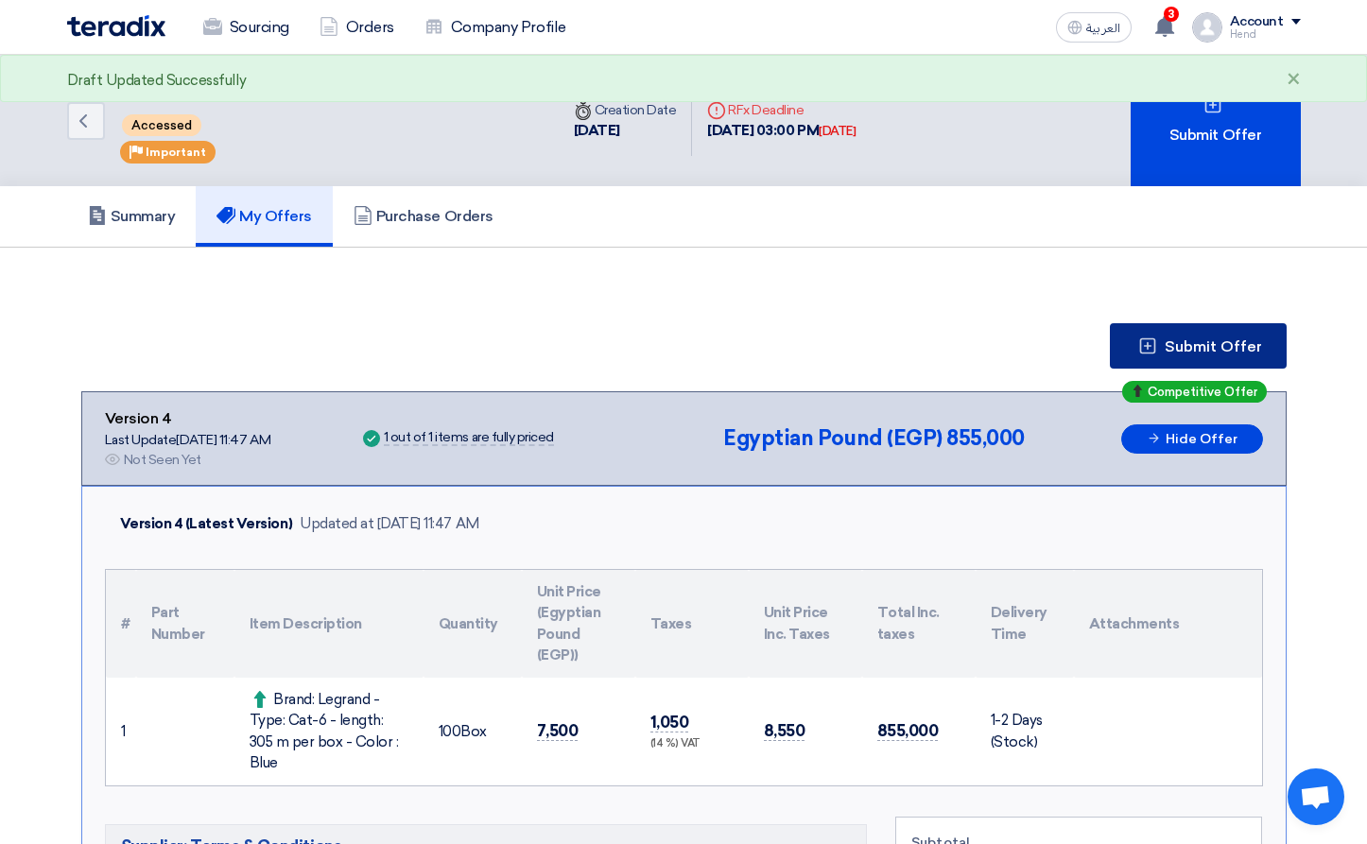
click at [1229, 346] on span "Submit Offer" at bounding box center [1212, 346] width 97 height 15
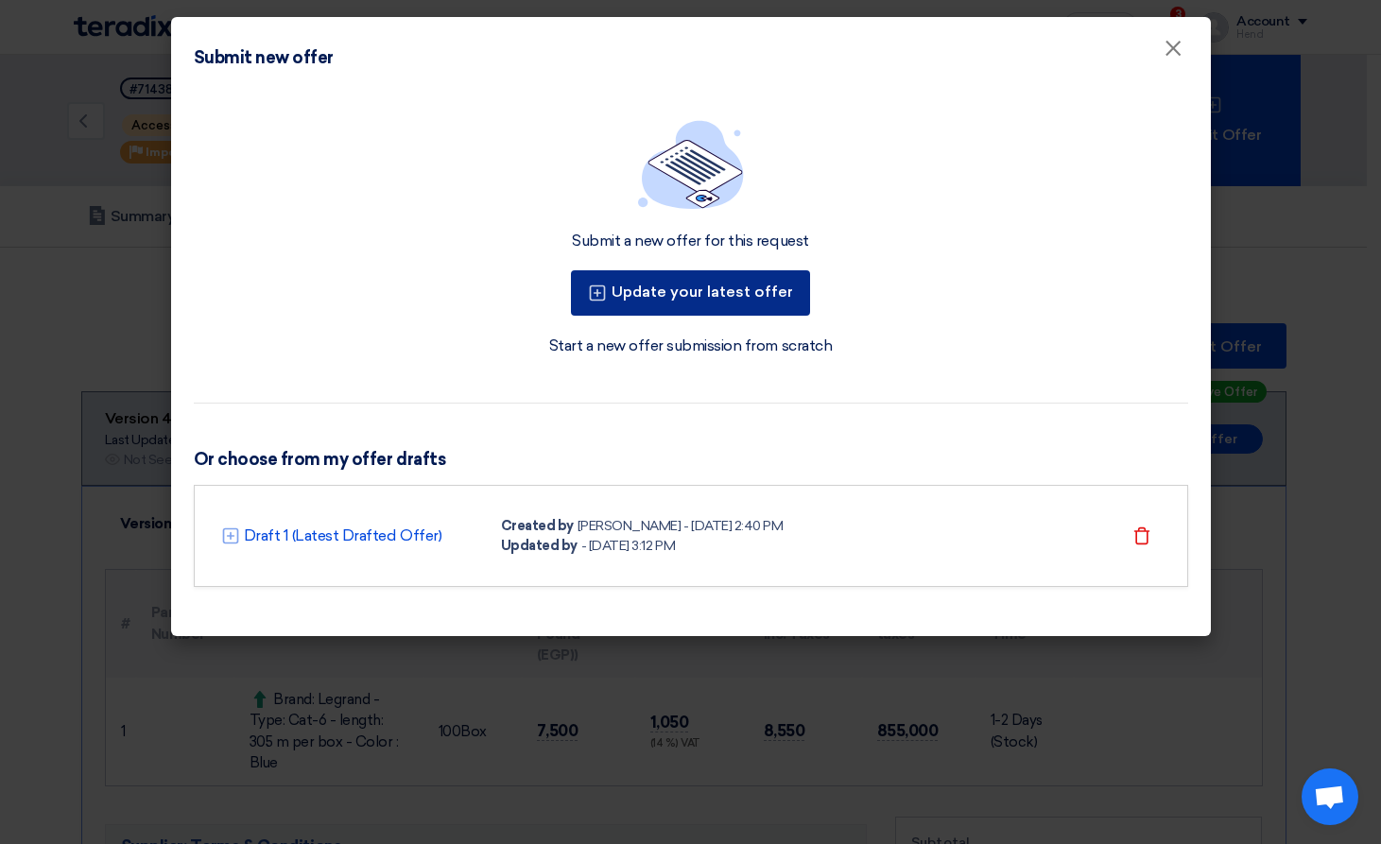
click at [734, 281] on button "Update your latest offer" at bounding box center [690, 292] width 239 height 45
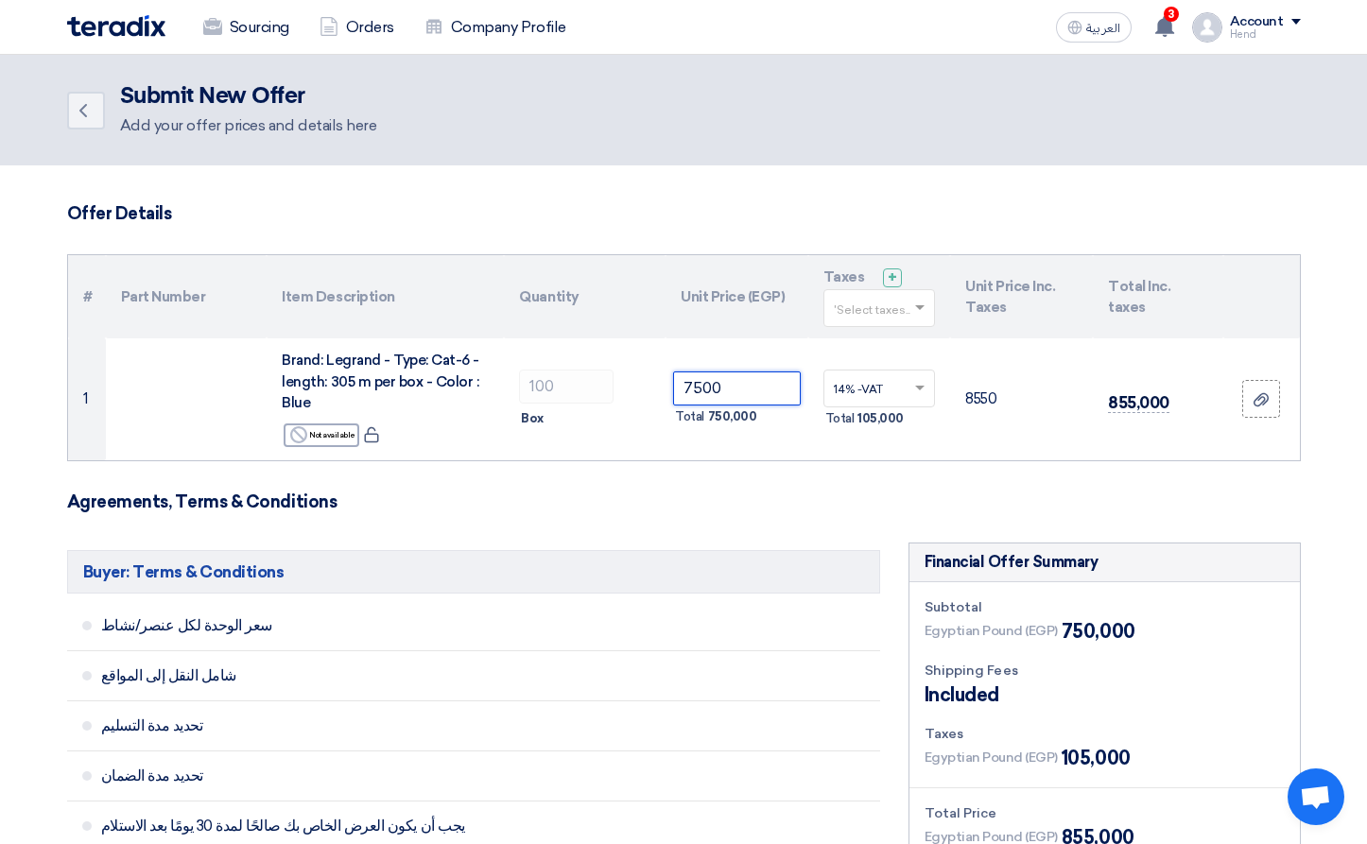
drag, startPoint x: 741, startPoint y: 383, endPoint x: 128, endPoint y: 260, distance: 625.6
click at [448, 312] on table "# Part Number Item Description Quantity Unit Price (EGP) Taxes + 'Select taxes.…" at bounding box center [684, 357] width 1232 height 205
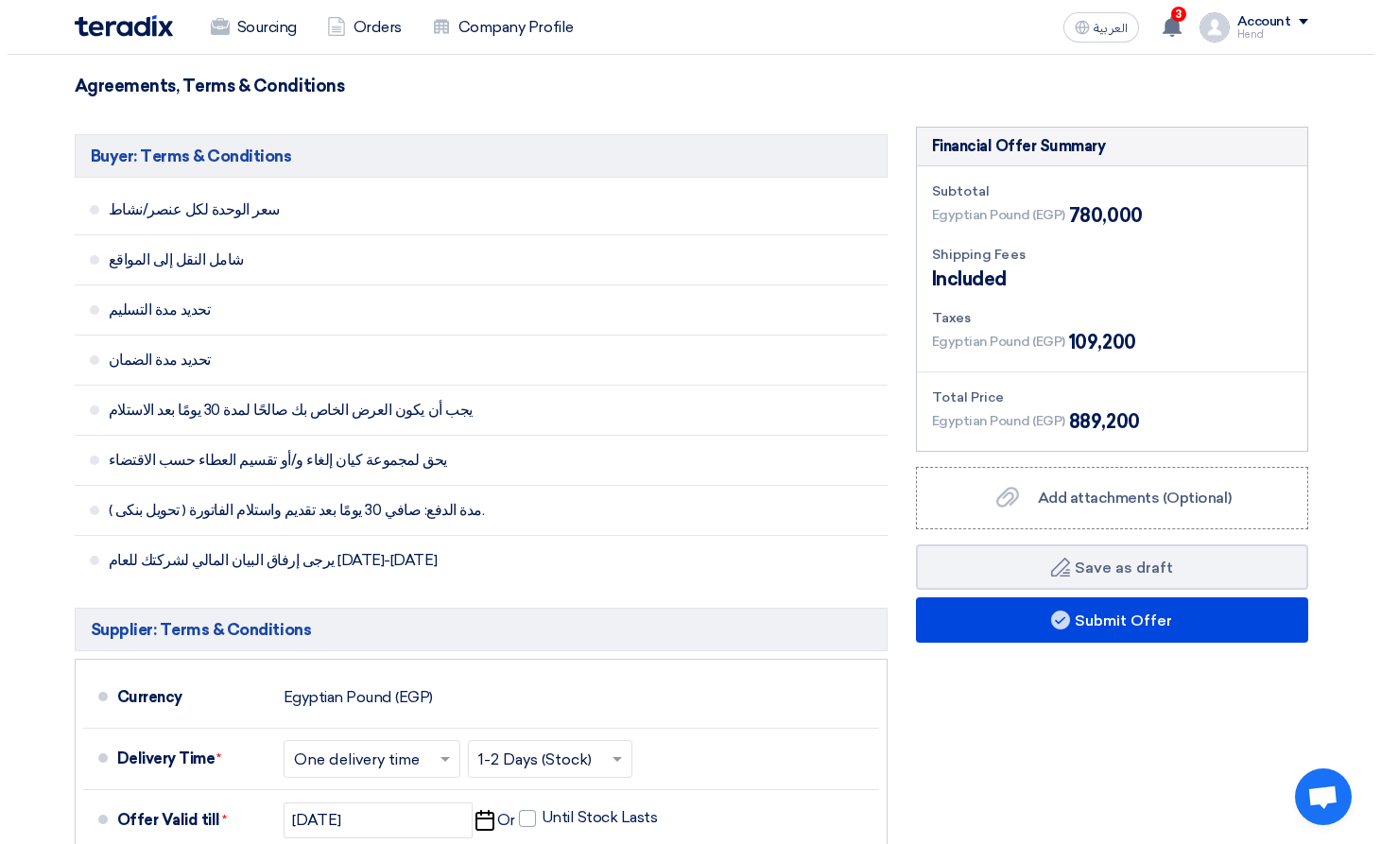
scroll to position [567, 0]
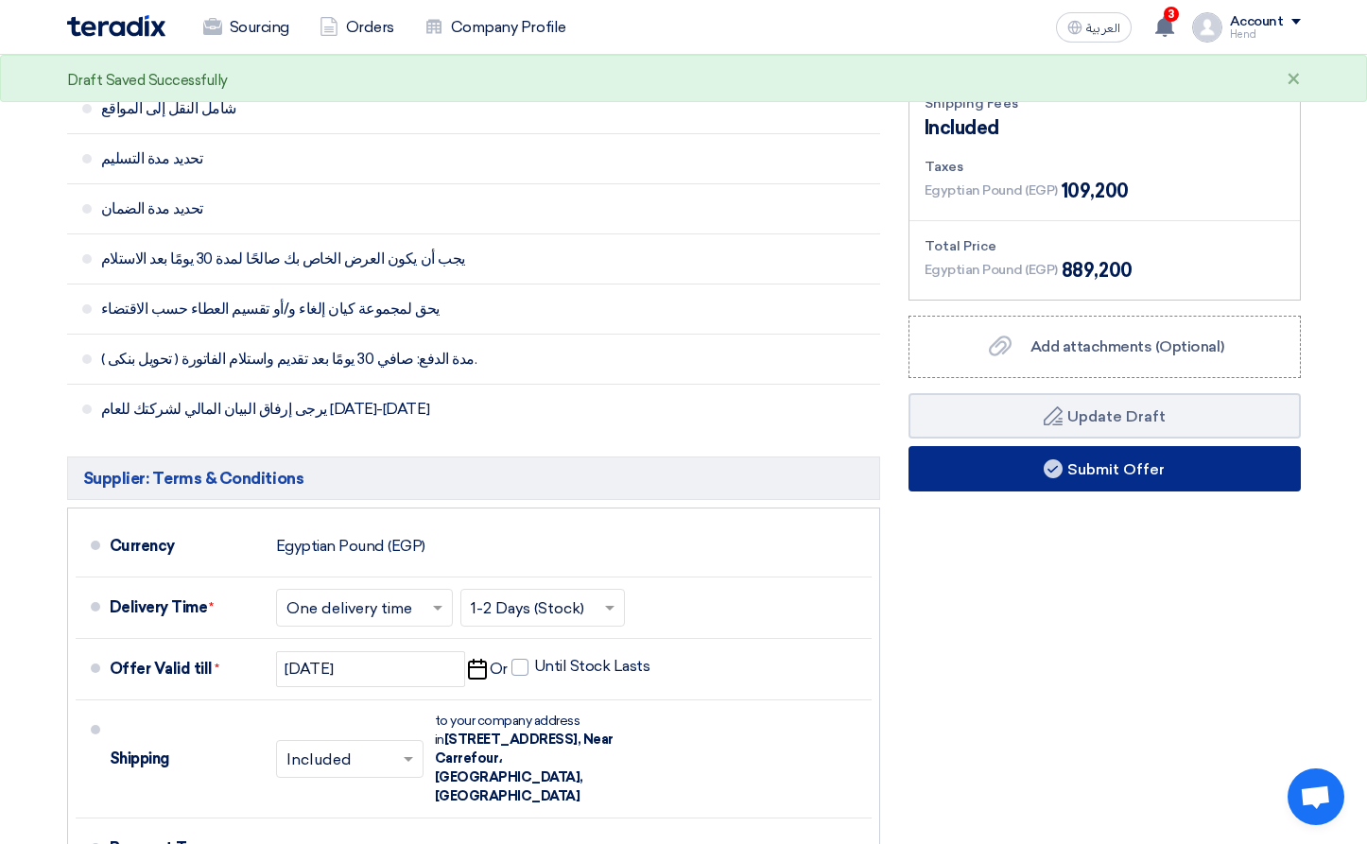
type input "7800"
click at [963, 475] on button "Submit Offer" at bounding box center [1104, 468] width 392 height 45
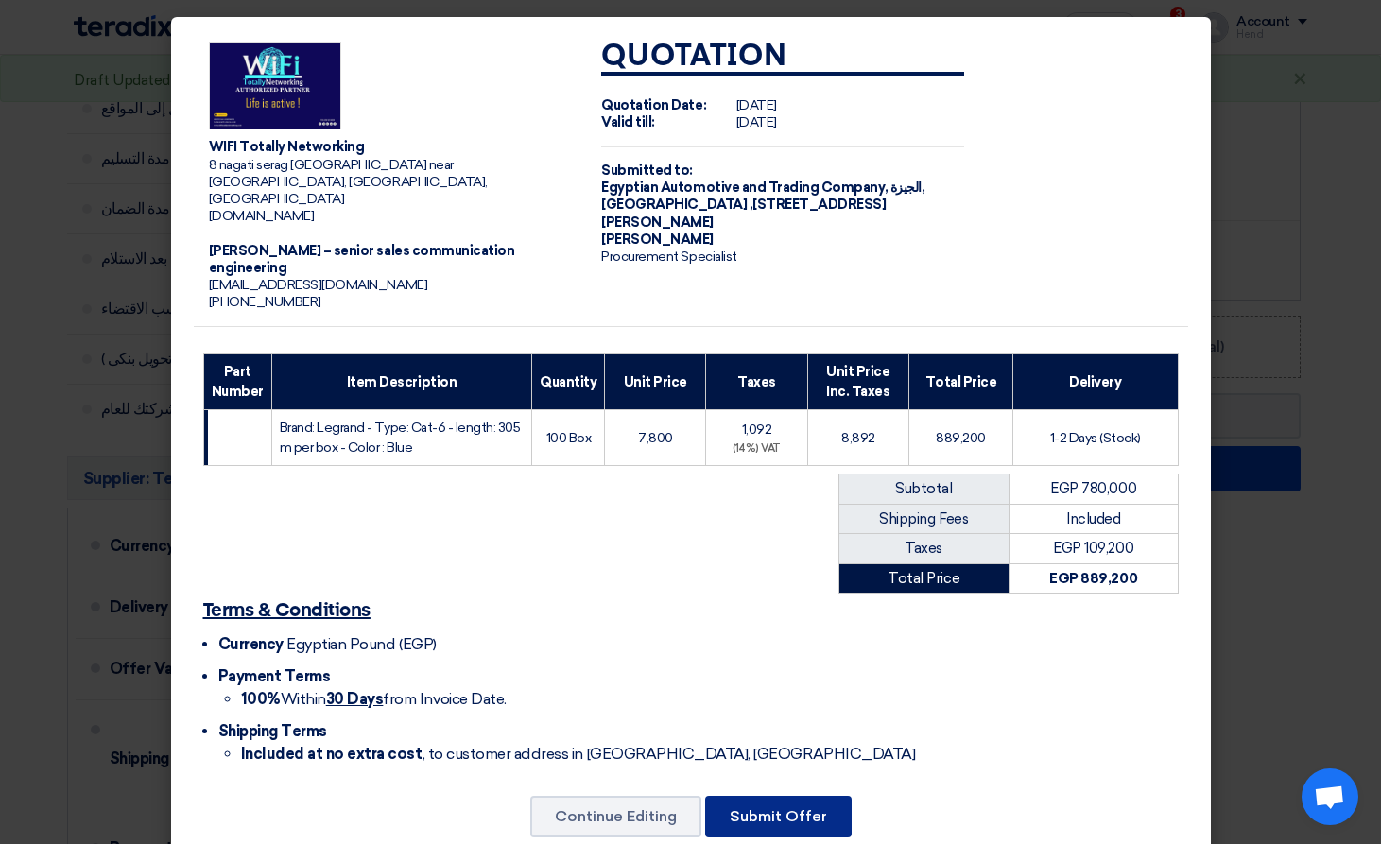
click at [786, 796] on button "Submit Offer" at bounding box center [778, 817] width 146 height 42
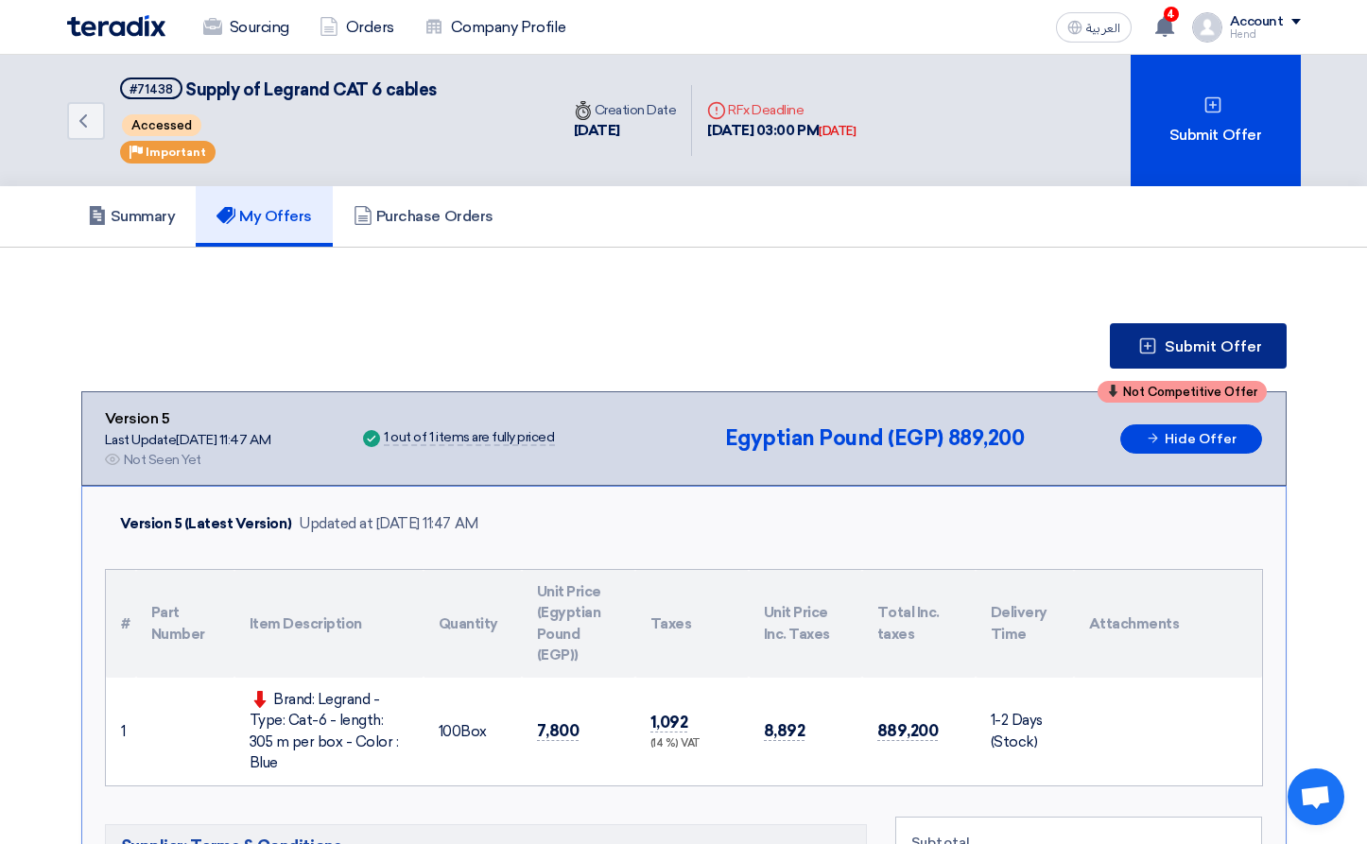
click at [1240, 352] on span "Submit Offer" at bounding box center [1212, 346] width 97 height 15
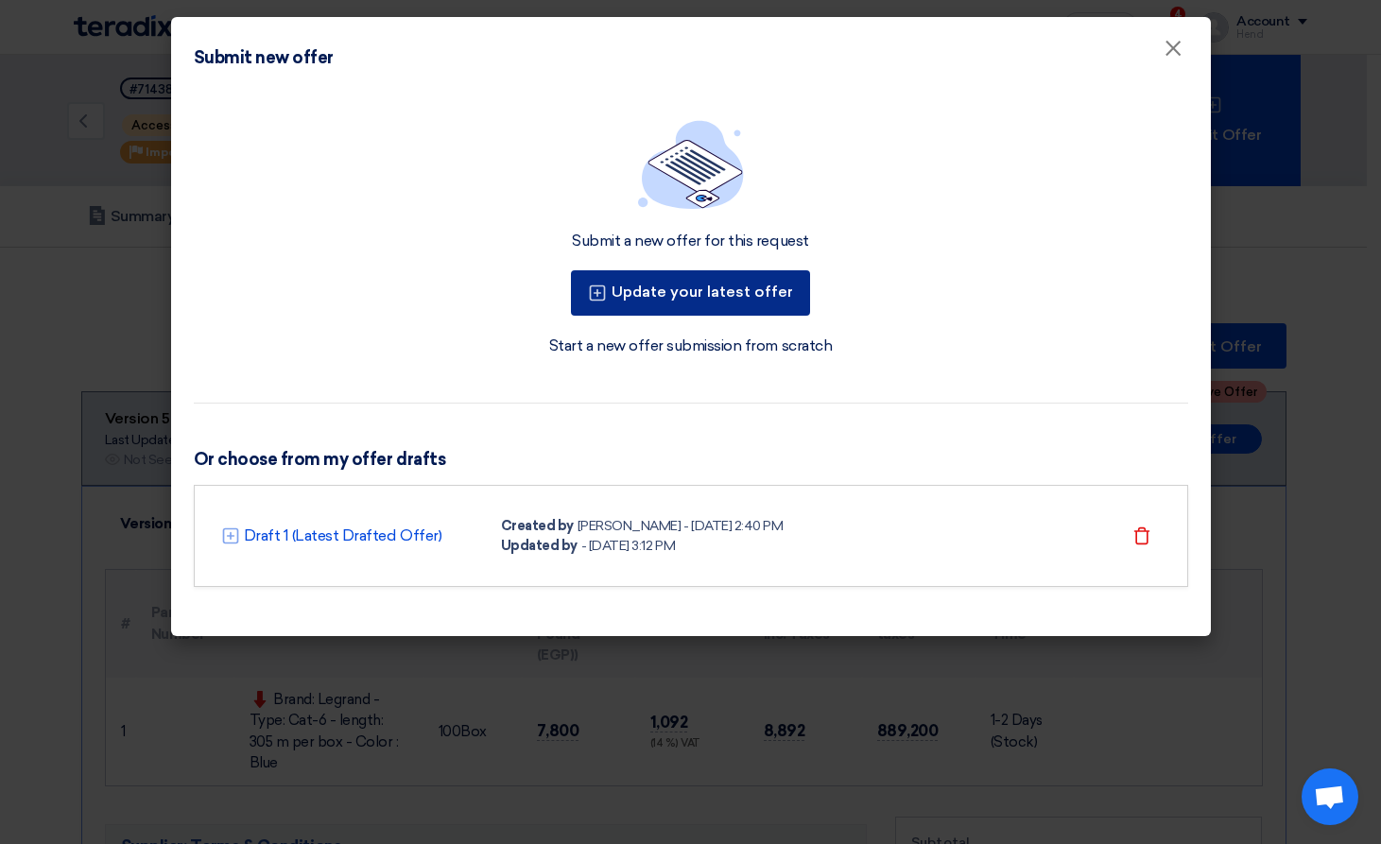
click at [678, 288] on button "Update your latest offer" at bounding box center [690, 292] width 239 height 45
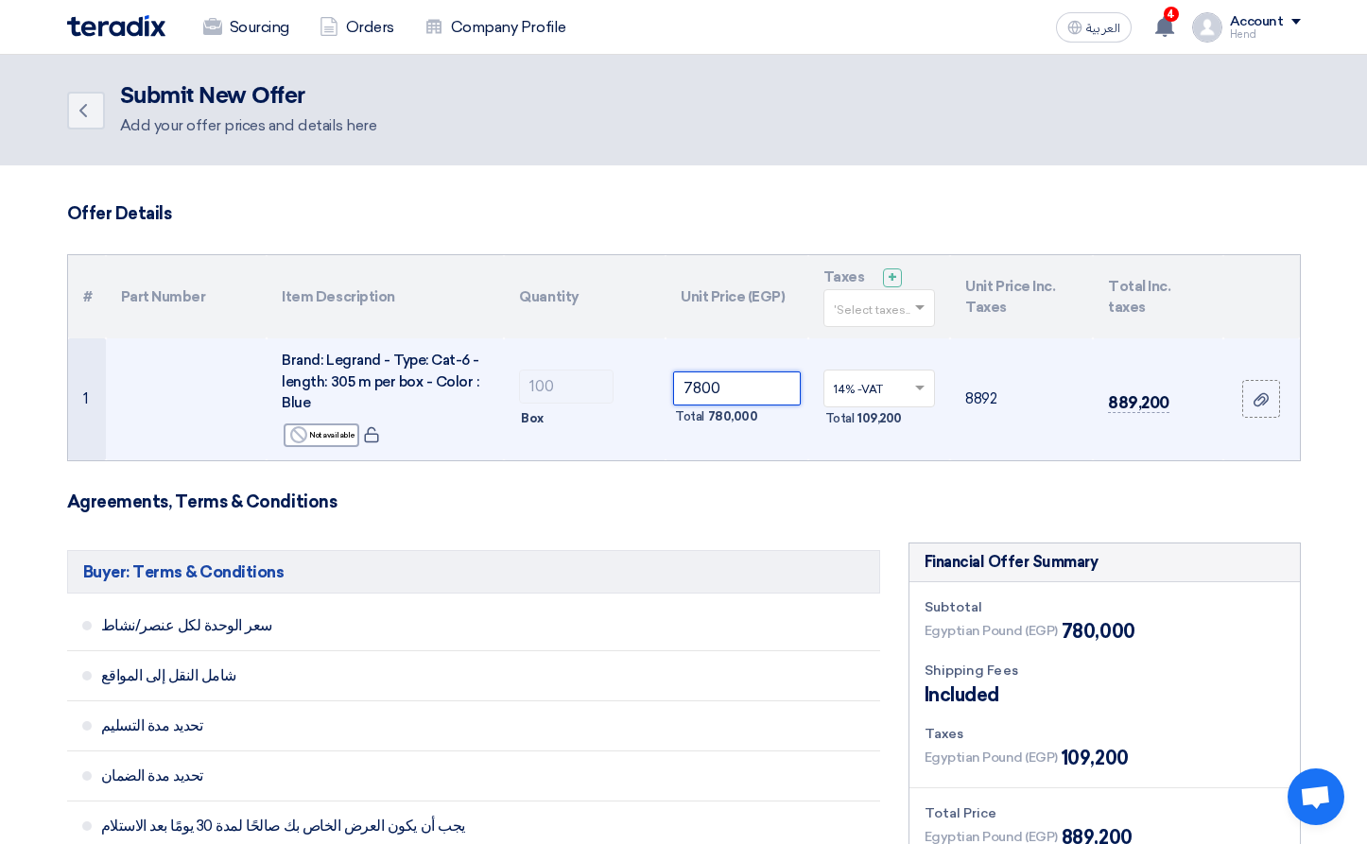
drag, startPoint x: 737, startPoint y: 384, endPoint x: 467, endPoint y: 382, distance: 270.3
click at [475, 382] on tr "1 Brand: Legrand - Type: Cat-6 - length: 305 m per box - Color : Blue Reject No…" at bounding box center [684, 399] width 1232 height 122
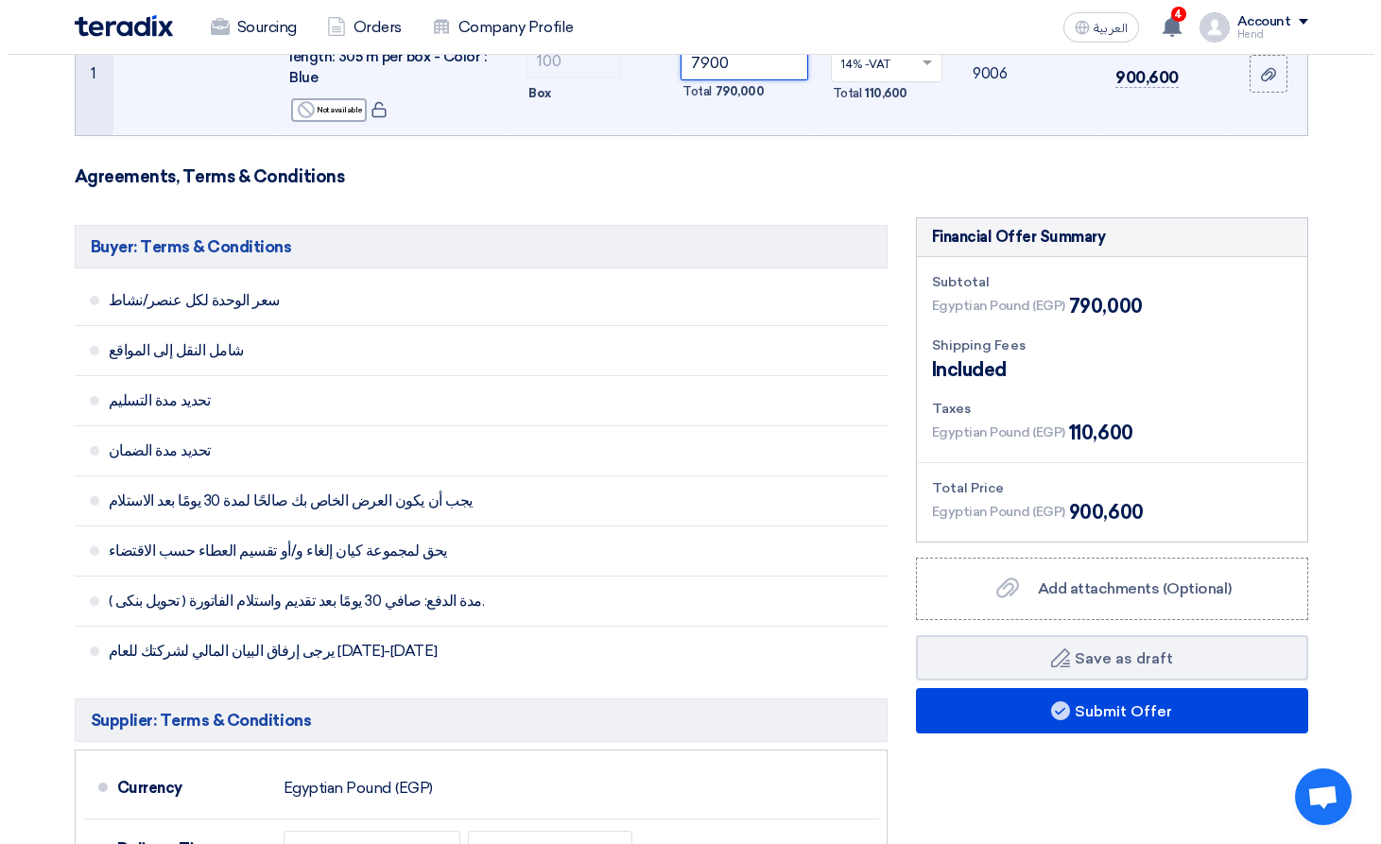
scroll to position [378, 0]
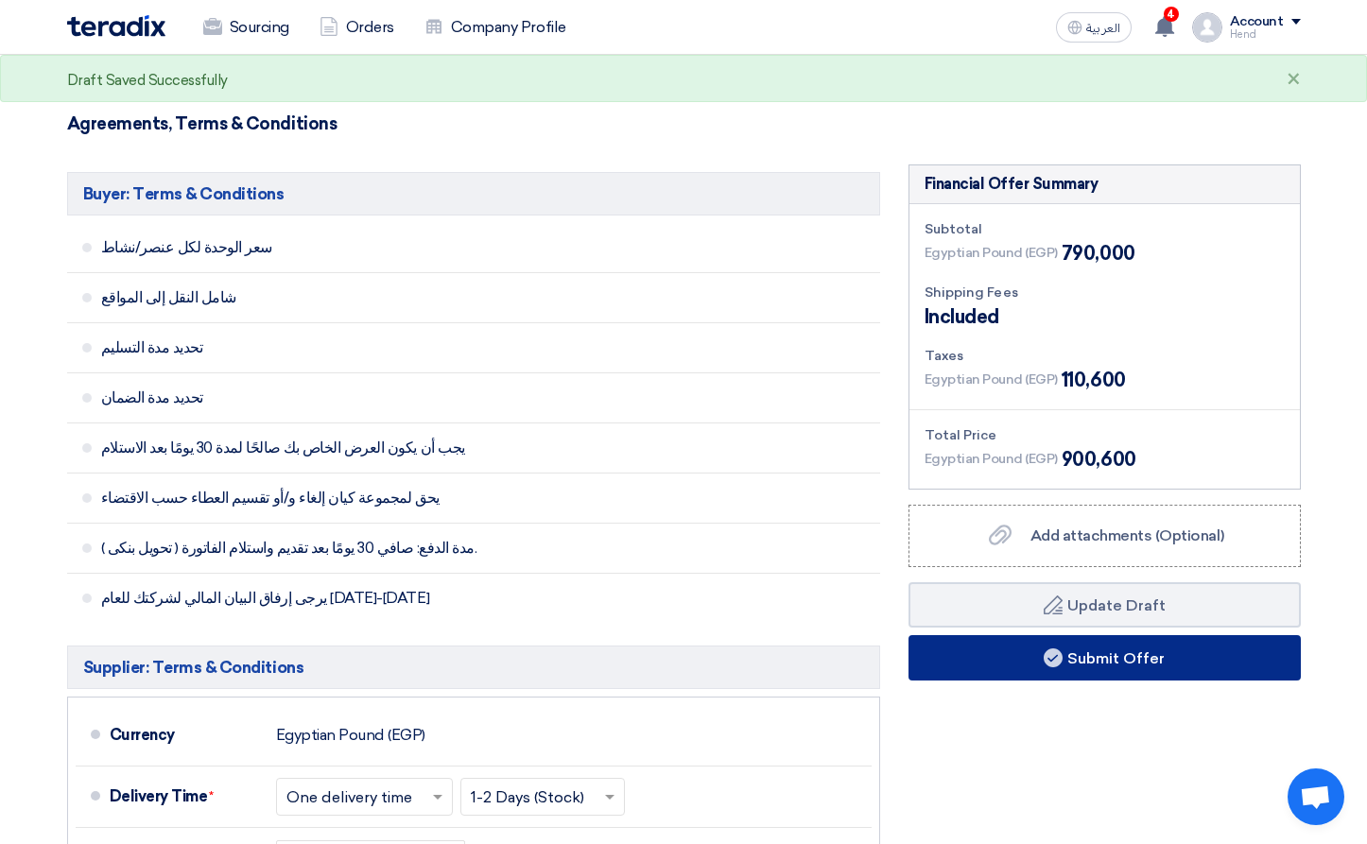
type input "7900"
click at [1129, 658] on button "Submit Offer" at bounding box center [1104, 657] width 392 height 45
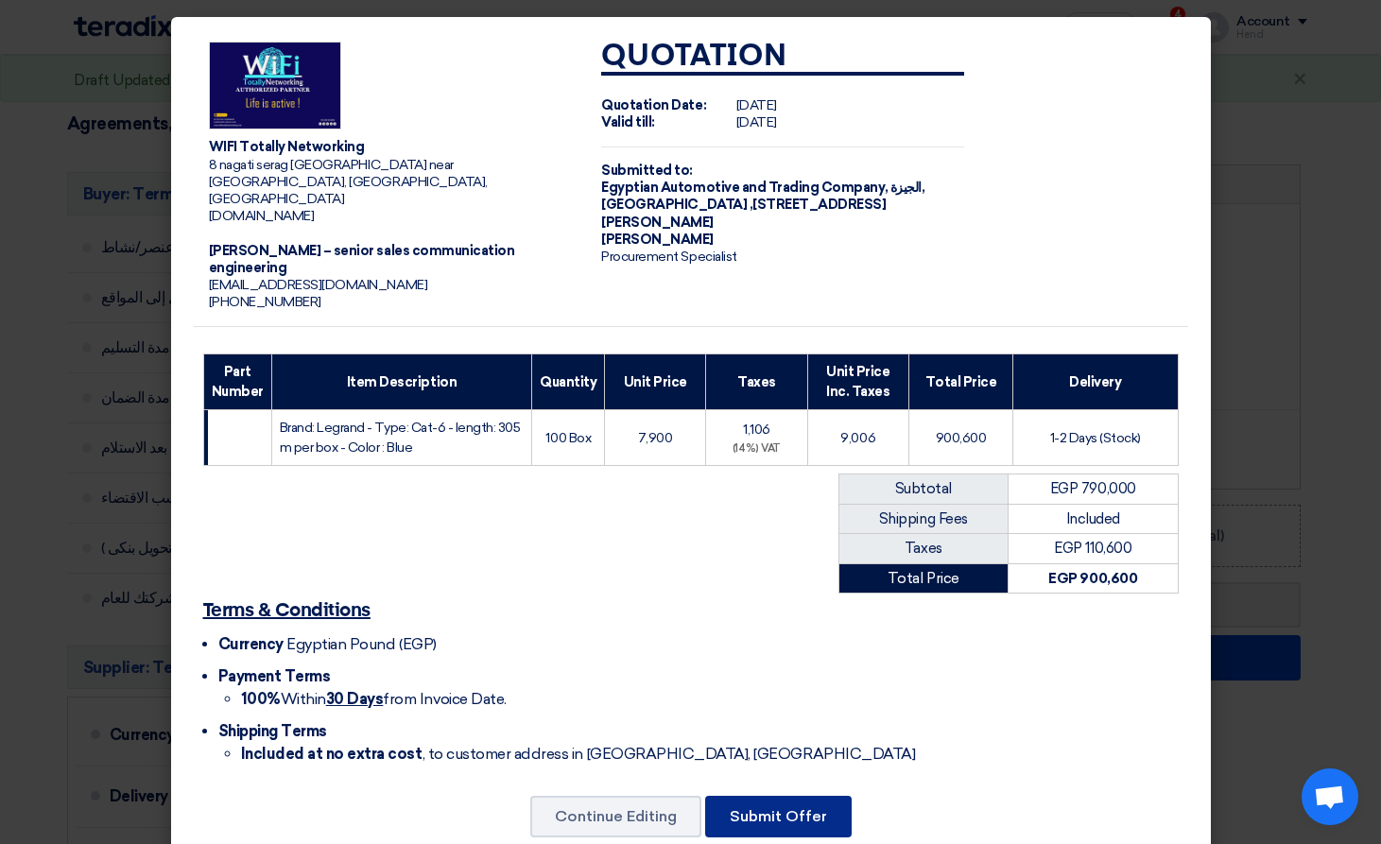
click at [776, 796] on button "Submit Offer" at bounding box center [778, 817] width 146 height 42
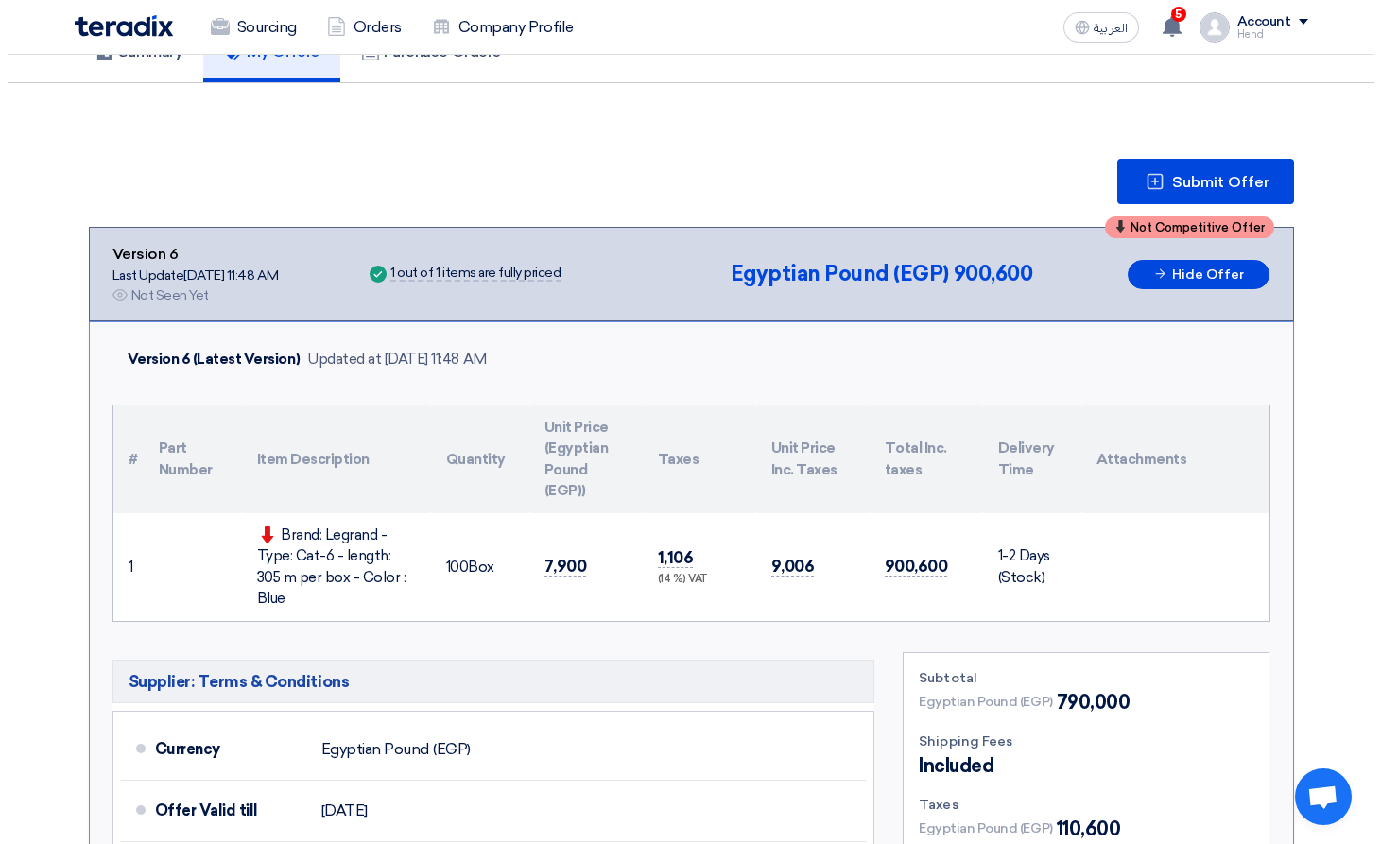
scroll to position [95, 0]
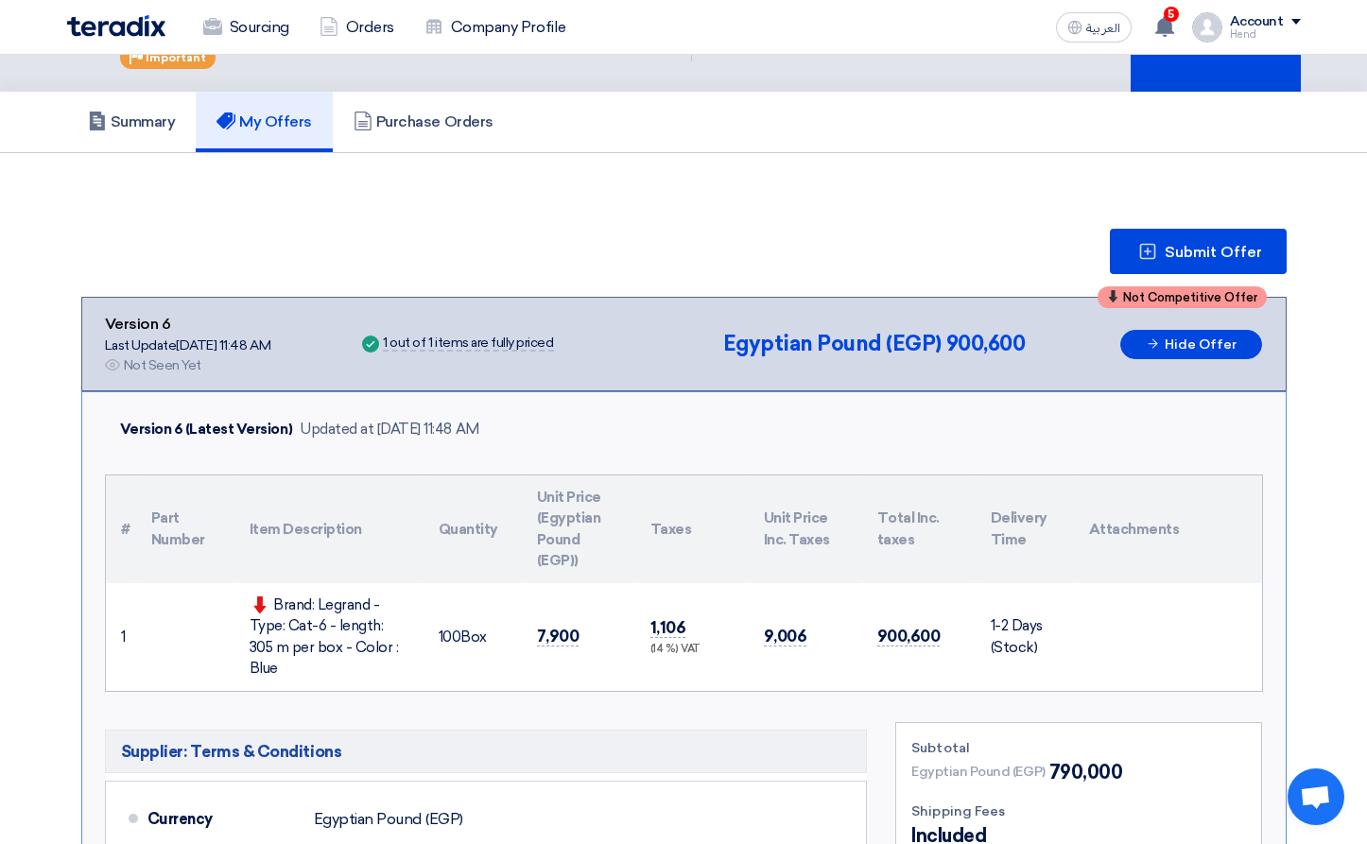
click at [1193, 250] on span "Submit Offer" at bounding box center [1212, 252] width 97 height 15
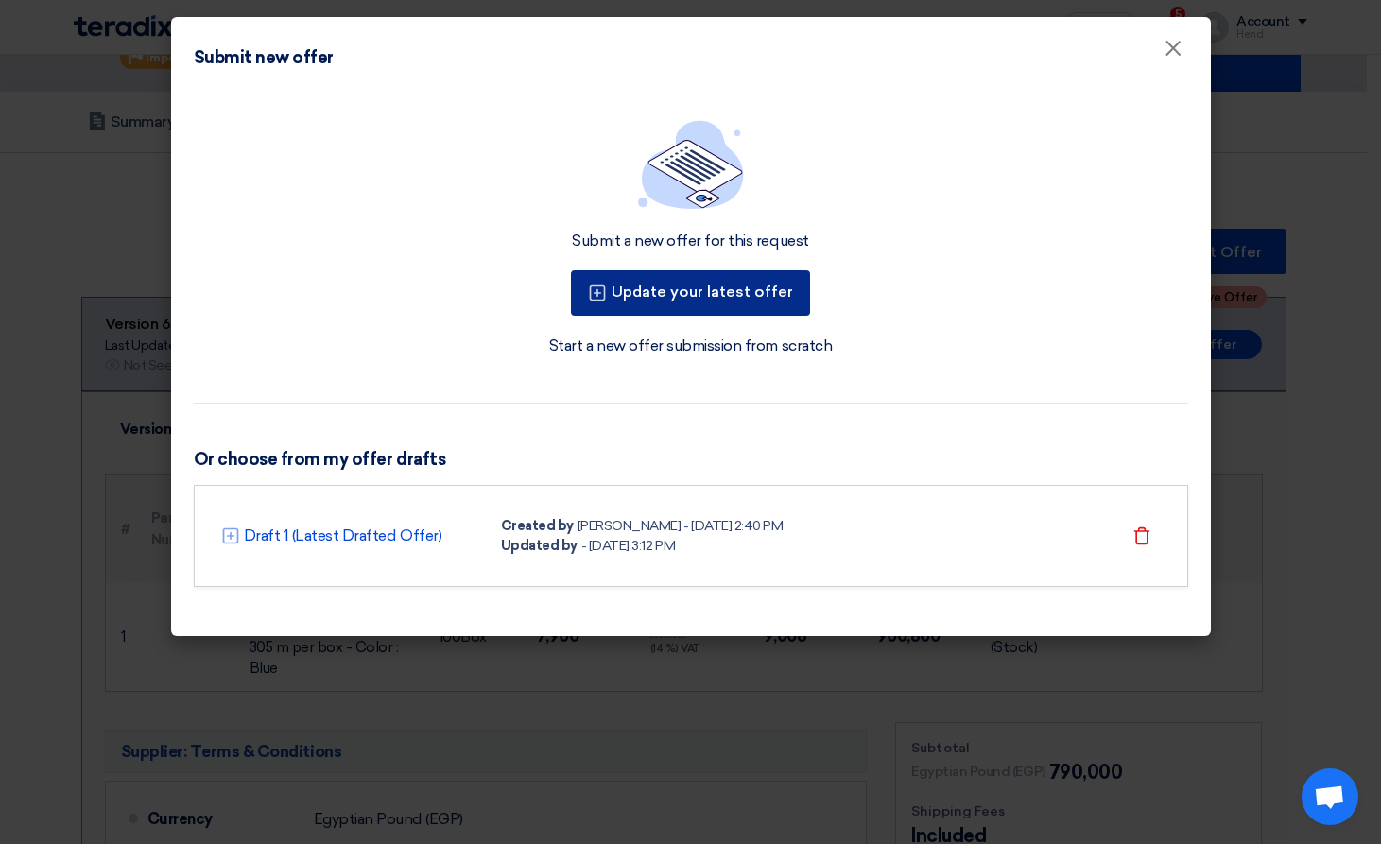
click at [695, 285] on button "Update your latest offer" at bounding box center [690, 292] width 239 height 45
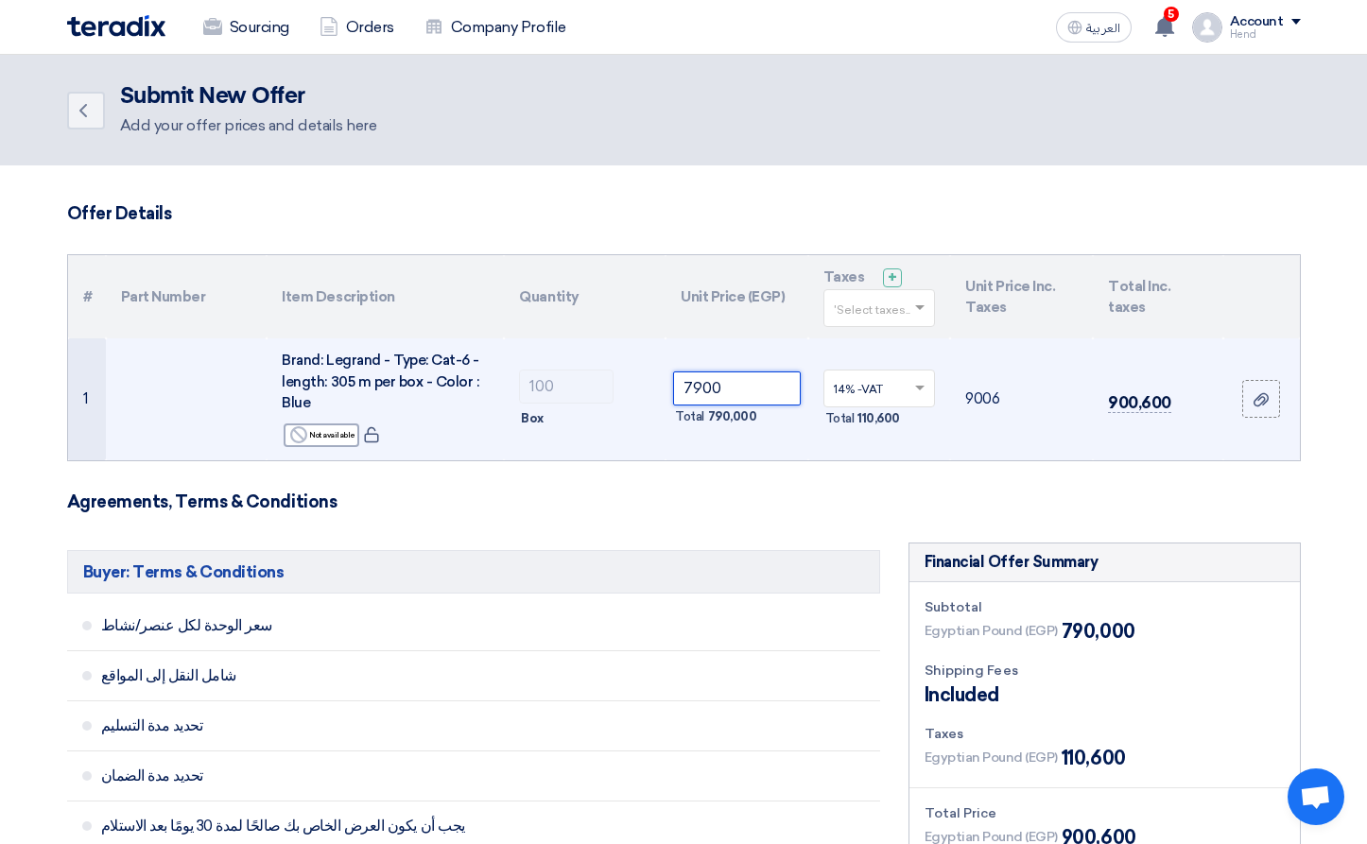
click at [592, 388] on tr "1 Brand: Legrand - Type: Cat-6 - length: 305 m per box - Color : Blue Reject No…" at bounding box center [684, 399] width 1232 height 122
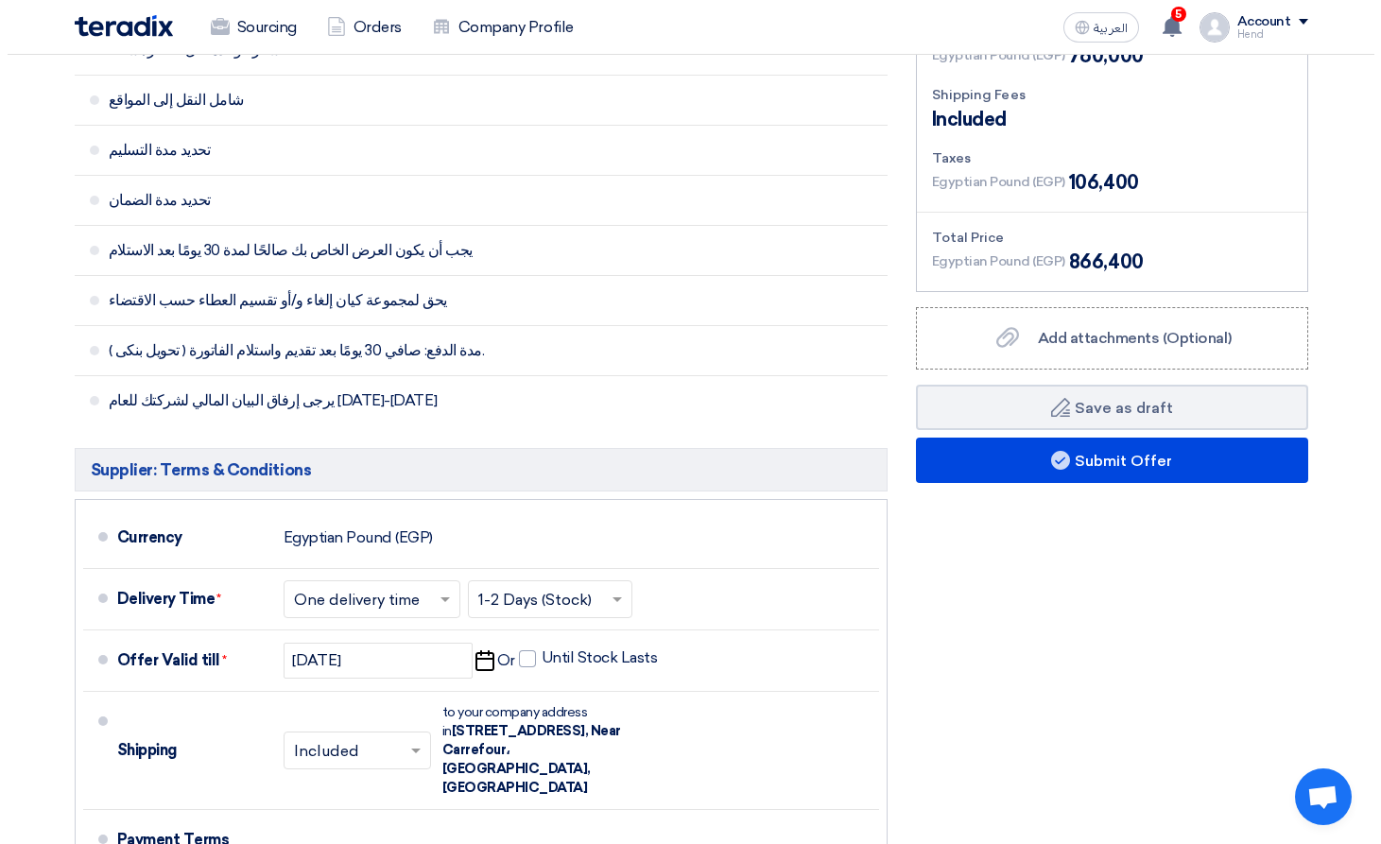
scroll to position [662, 0]
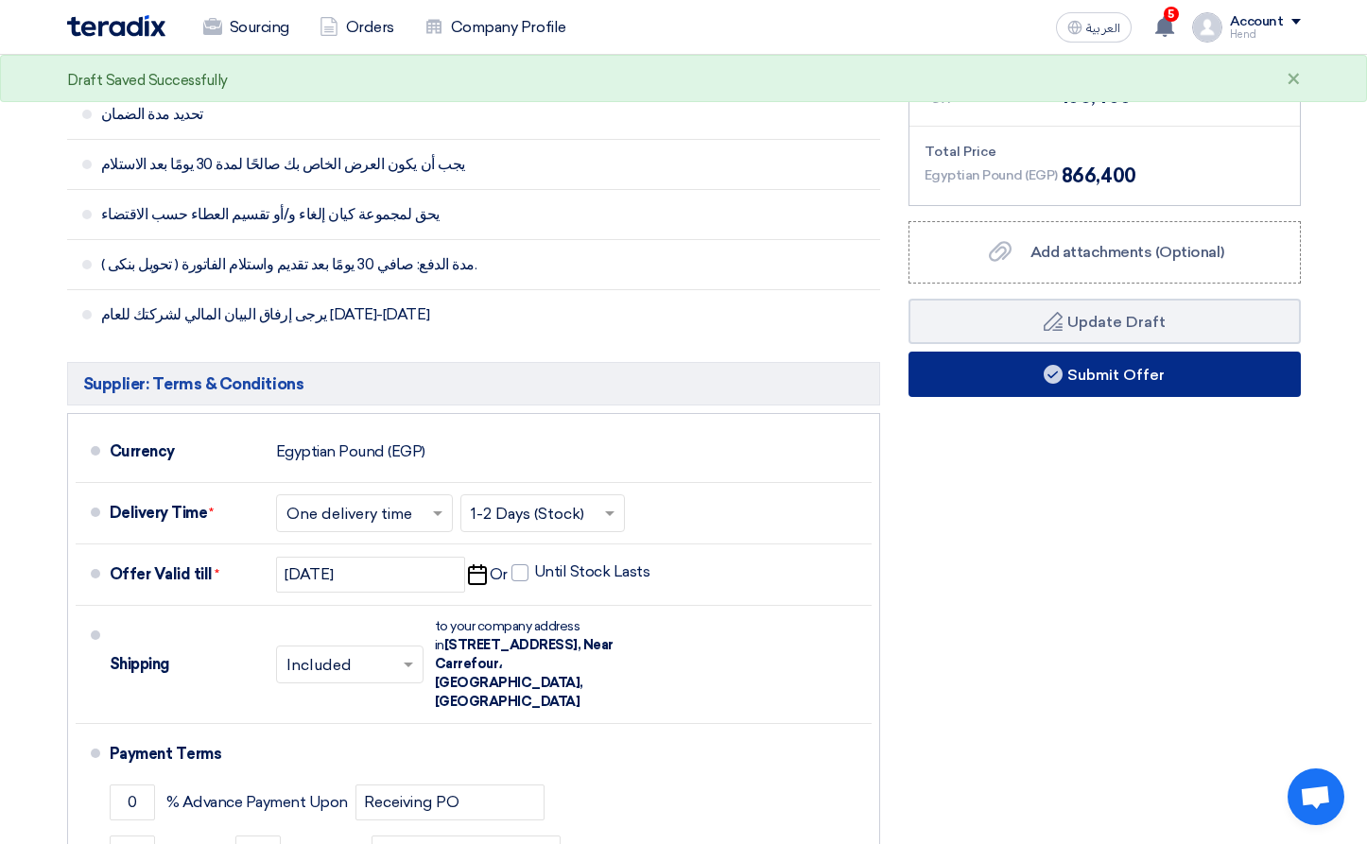
type input "7600"
click at [1148, 388] on button "Submit Offer" at bounding box center [1104, 374] width 392 height 45
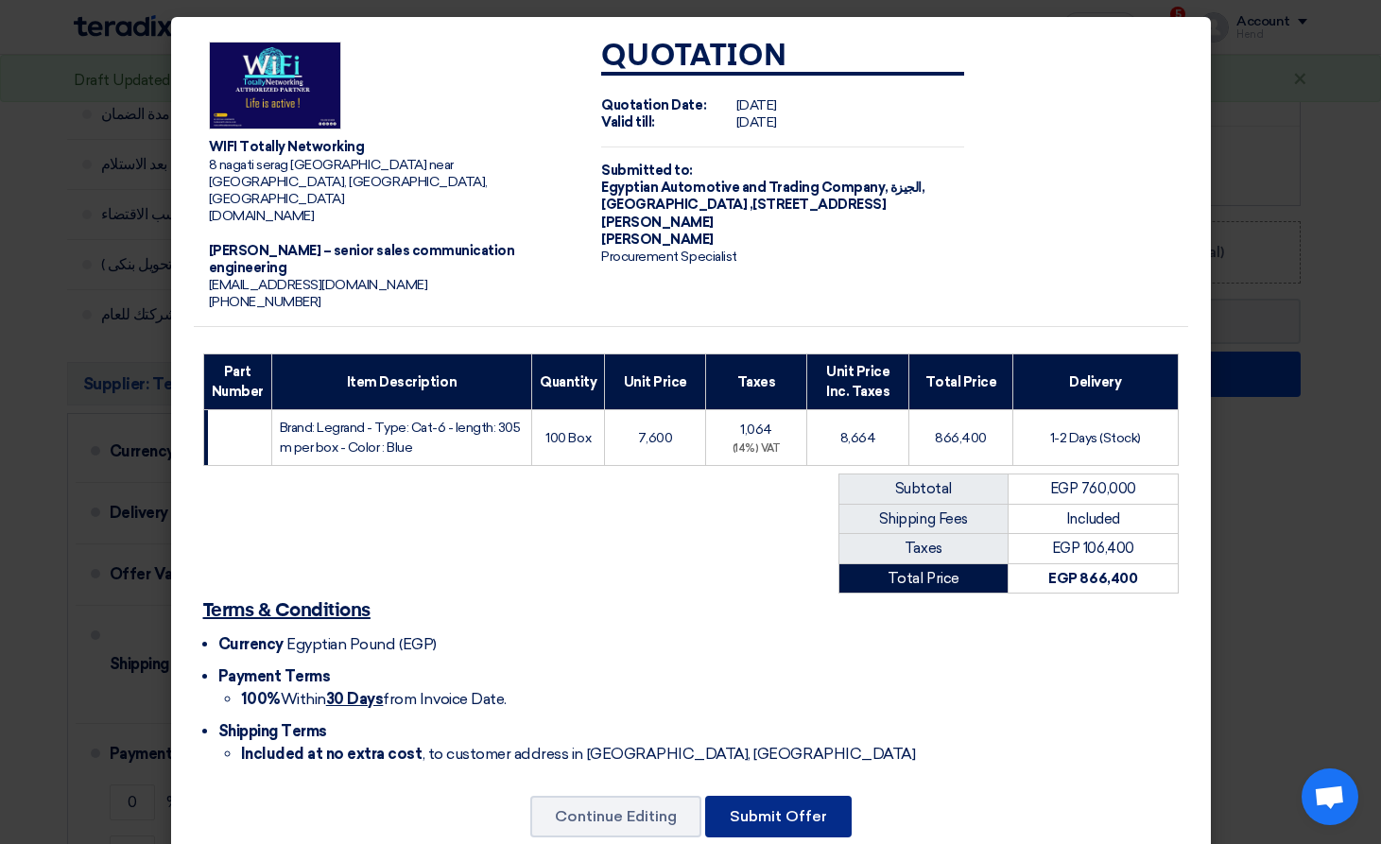
click at [758, 796] on button "Submit Offer" at bounding box center [778, 817] width 146 height 42
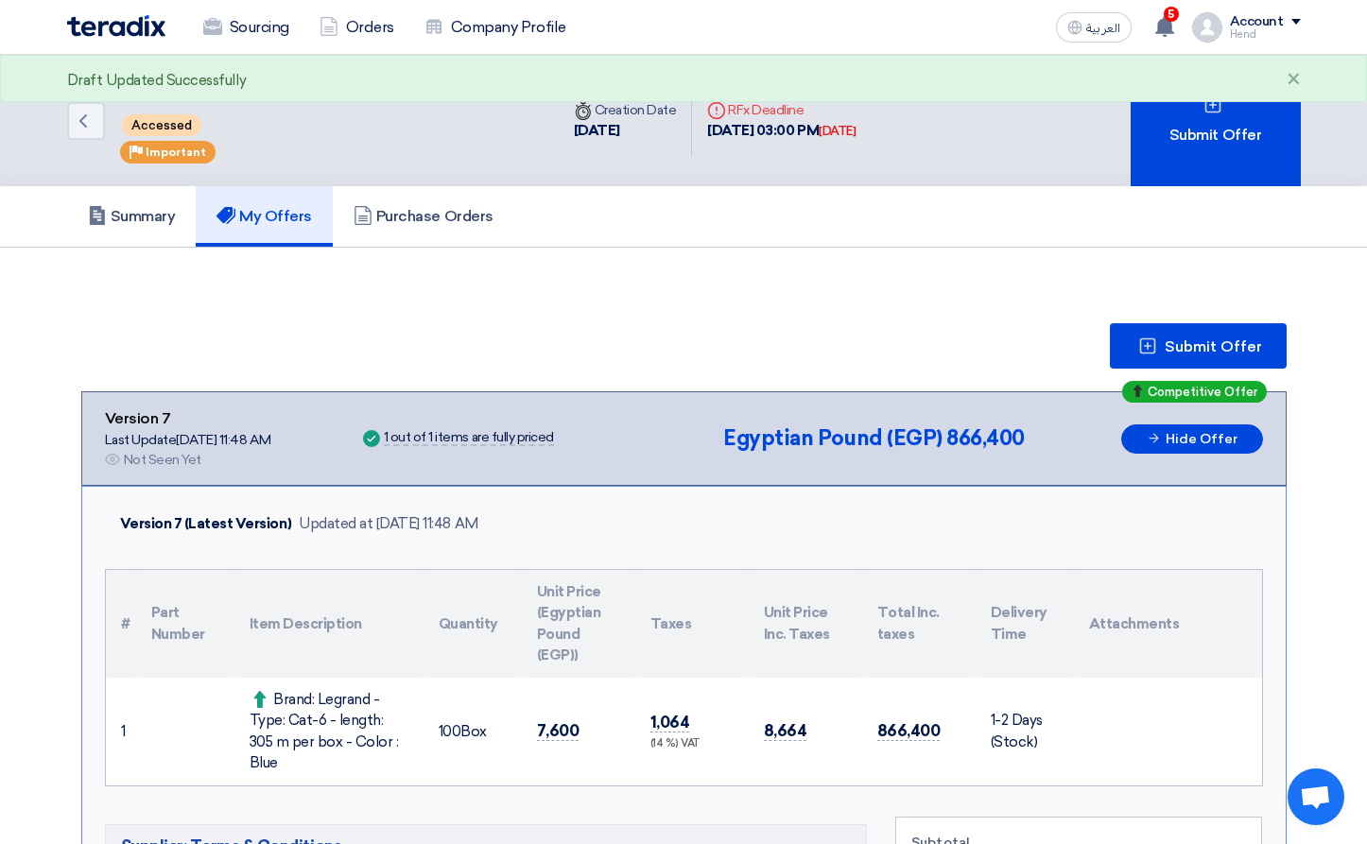
scroll to position [473, 0]
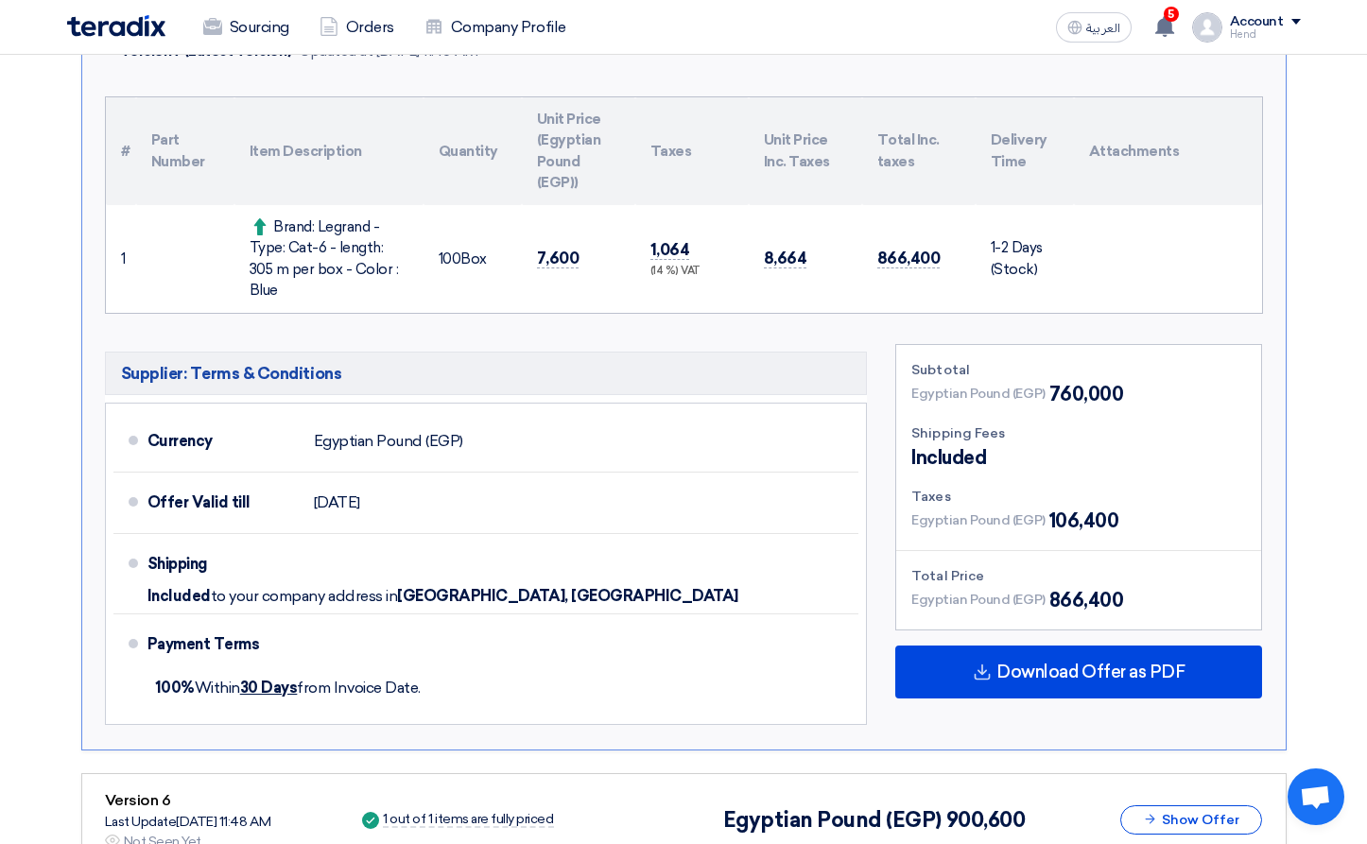
drag, startPoint x: 798, startPoint y: 250, endPoint x: 595, endPoint y: 237, distance: 203.6
click at [570, 221] on tr "1 Brand: Legrand - Type: Cat-6 - length: 305 m per box - Color : Blue 100" at bounding box center [684, 259] width 1156 height 108
click at [598, 238] on td "7,600" at bounding box center [578, 259] width 113 height 108
drag, startPoint x: 312, startPoint y: 236, endPoint x: 348, endPoint y: 263, distance: 44.6
click at [348, 263] on div "Brand: Legrand - Type: Cat-6 - length: 305 m per box - Color : Blue" at bounding box center [329, 258] width 159 height 85
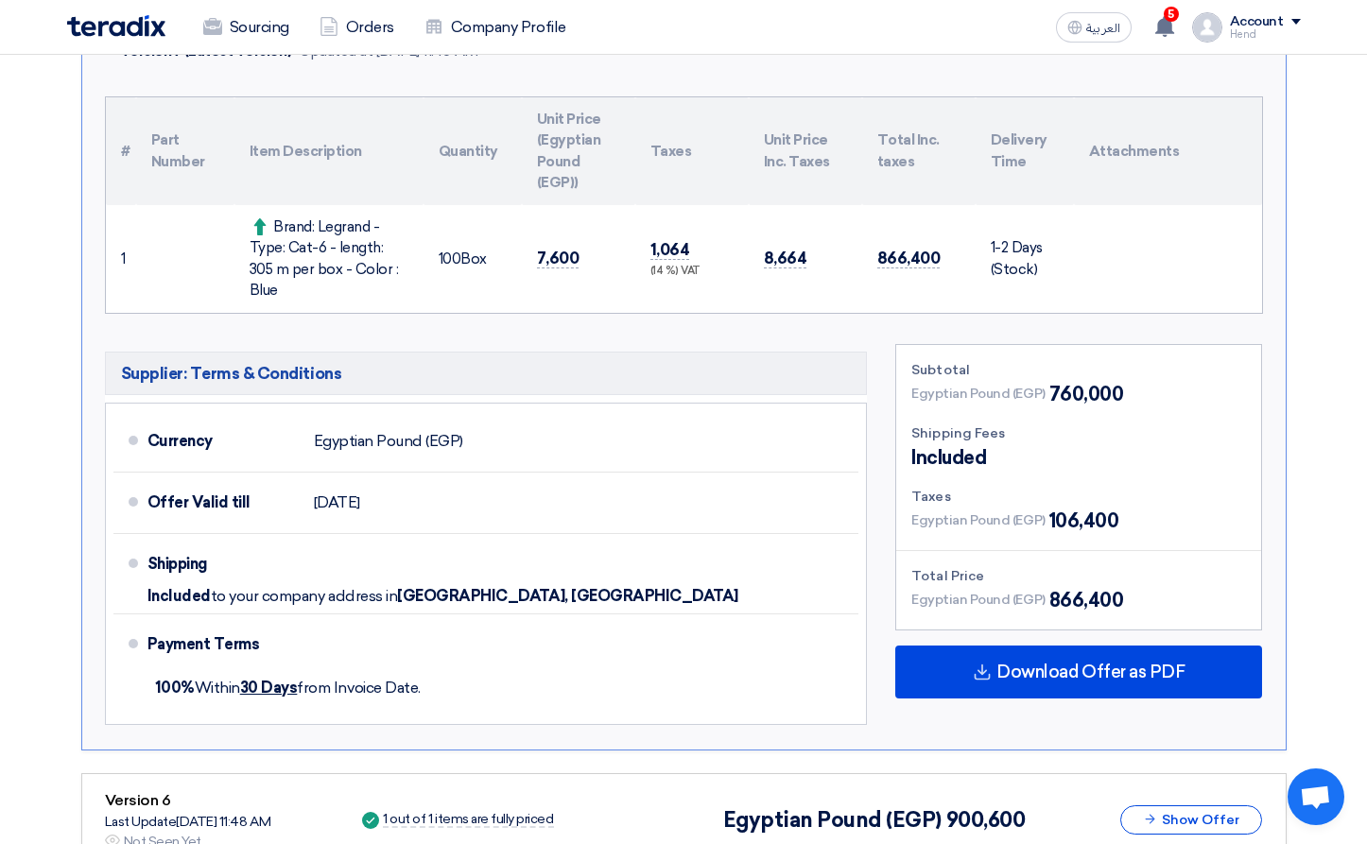
click at [348, 263] on div "Brand: Legrand - Type: Cat-6 - length: 305 m per box - Color : Blue" at bounding box center [329, 258] width 159 height 85
drag, startPoint x: 396, startPoint y: 271, endPoint x: 276, endPoint y: 233, distance: 125.8
click at [276, 233] on div "Brand: Legrand - Type: Cat-6 - length: 305 m per box - Color : Blue" at bounding box center [329, 258] width 159 height 85
drag, startPoint x: 284, startPoint y: 236, endPoint x: 395, endPoint y: 271, distance: 116.0
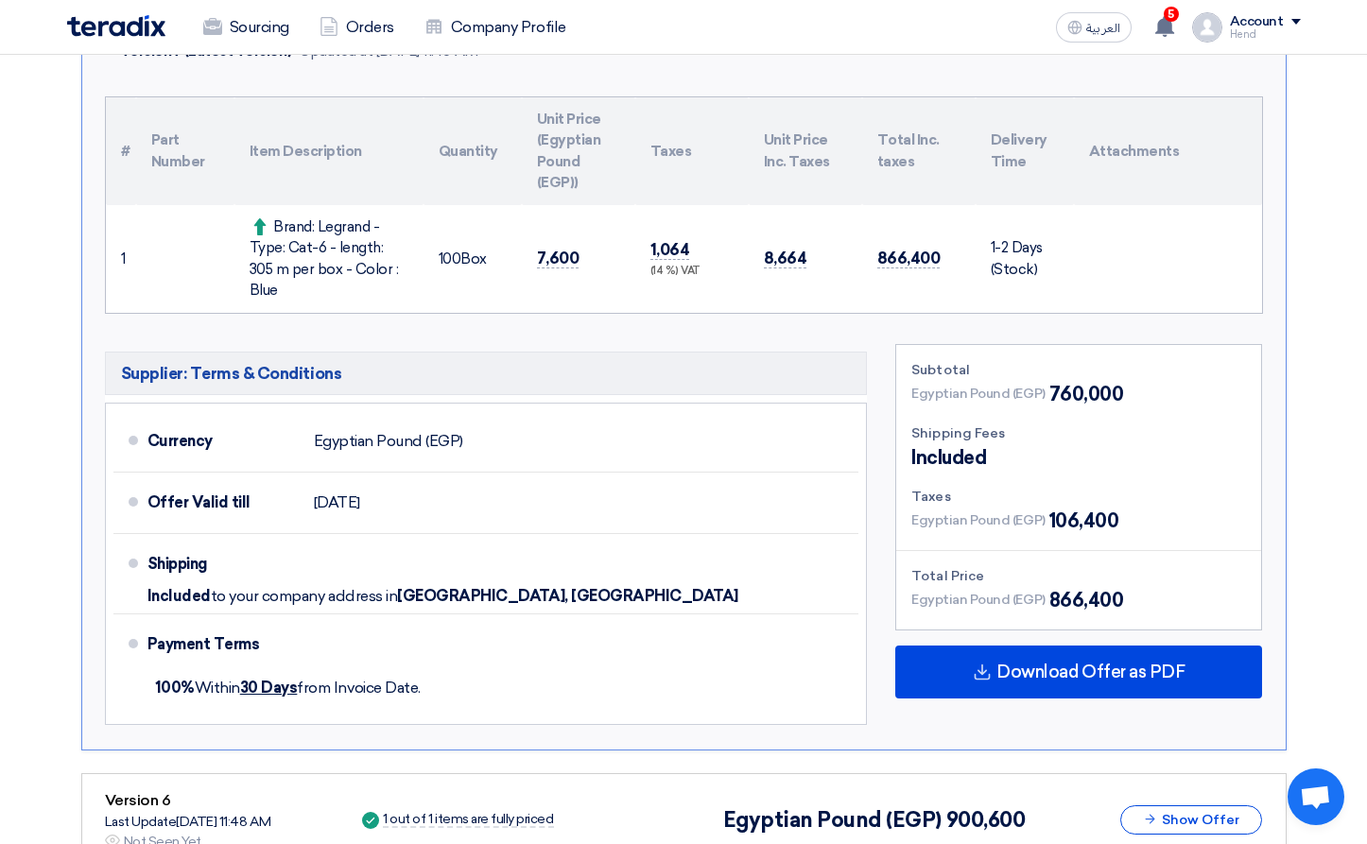
click at [395, 271] on div "Brand: Legrand - Type: Cat-6 - length: 305 m per box - Color : Blue" at bounding box center [329, 258] width 159 height 85
click at [395, 274] on div "Brand: Legrand - Type: Cat-6 - length: 305 m per box - Color : Blue" at bounding box center [329, 258] width 159 height 85
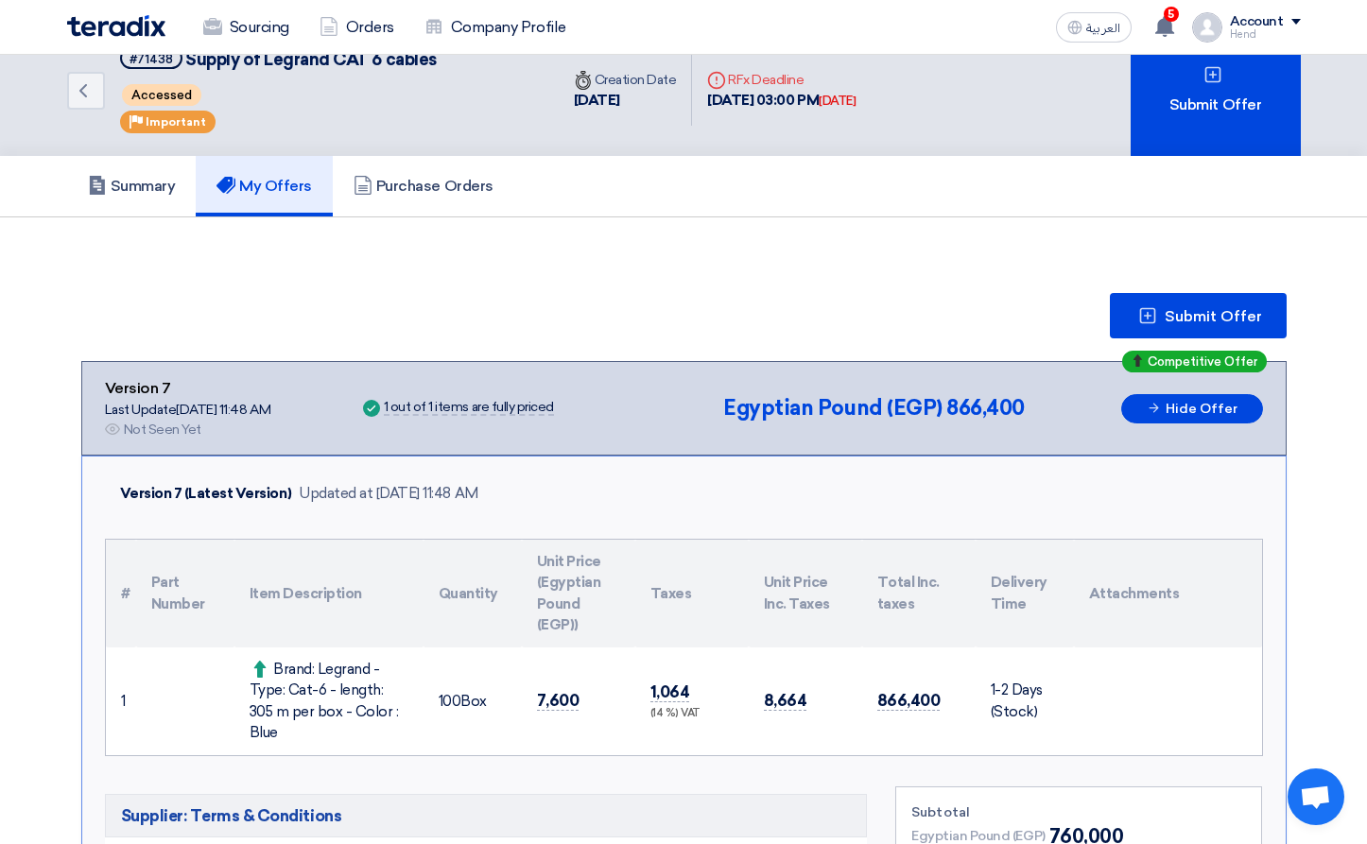
scroll to position [0, 0]
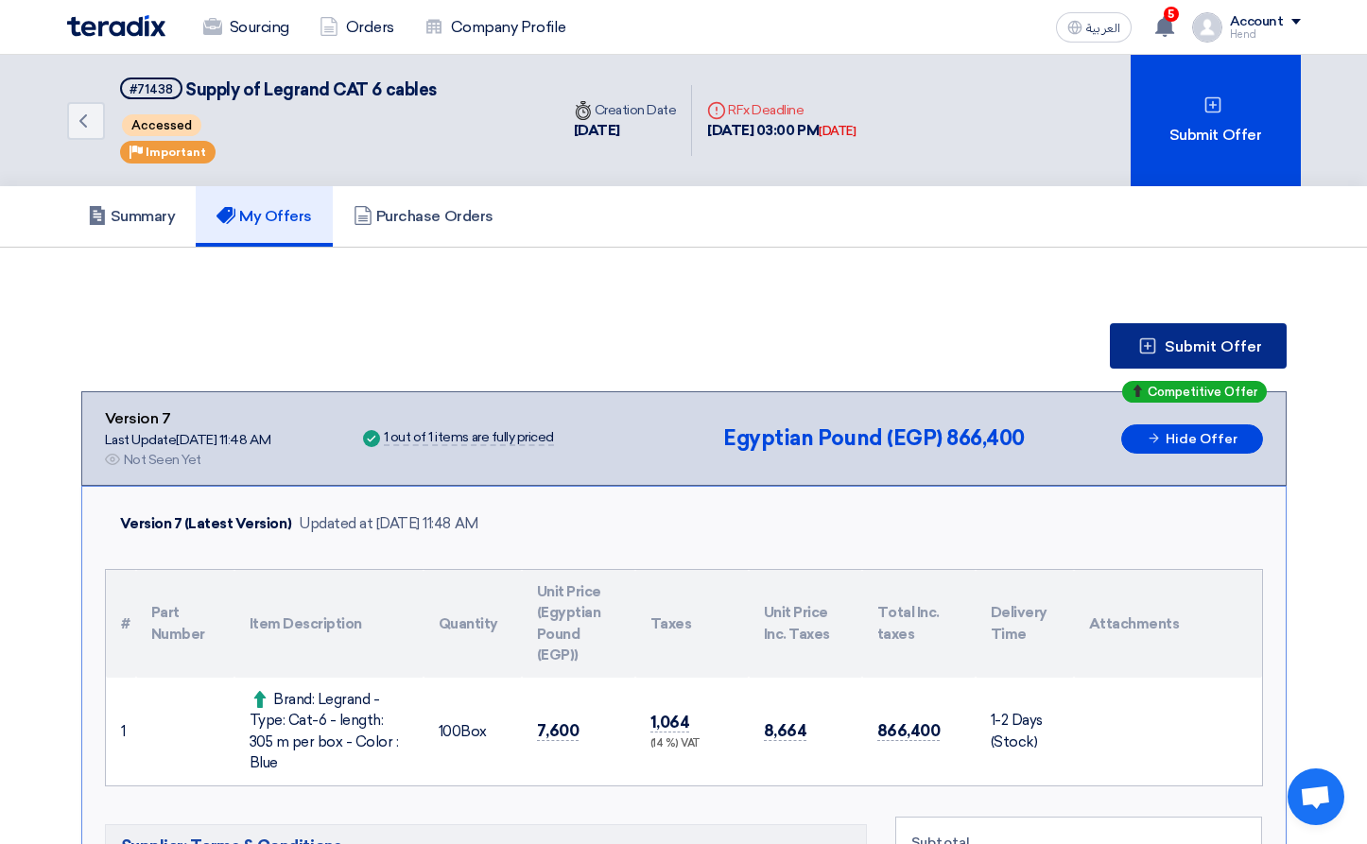
click at [1186, 342] on span "Submit Offer" at bounding box center [1212, 346] width 97 height 15
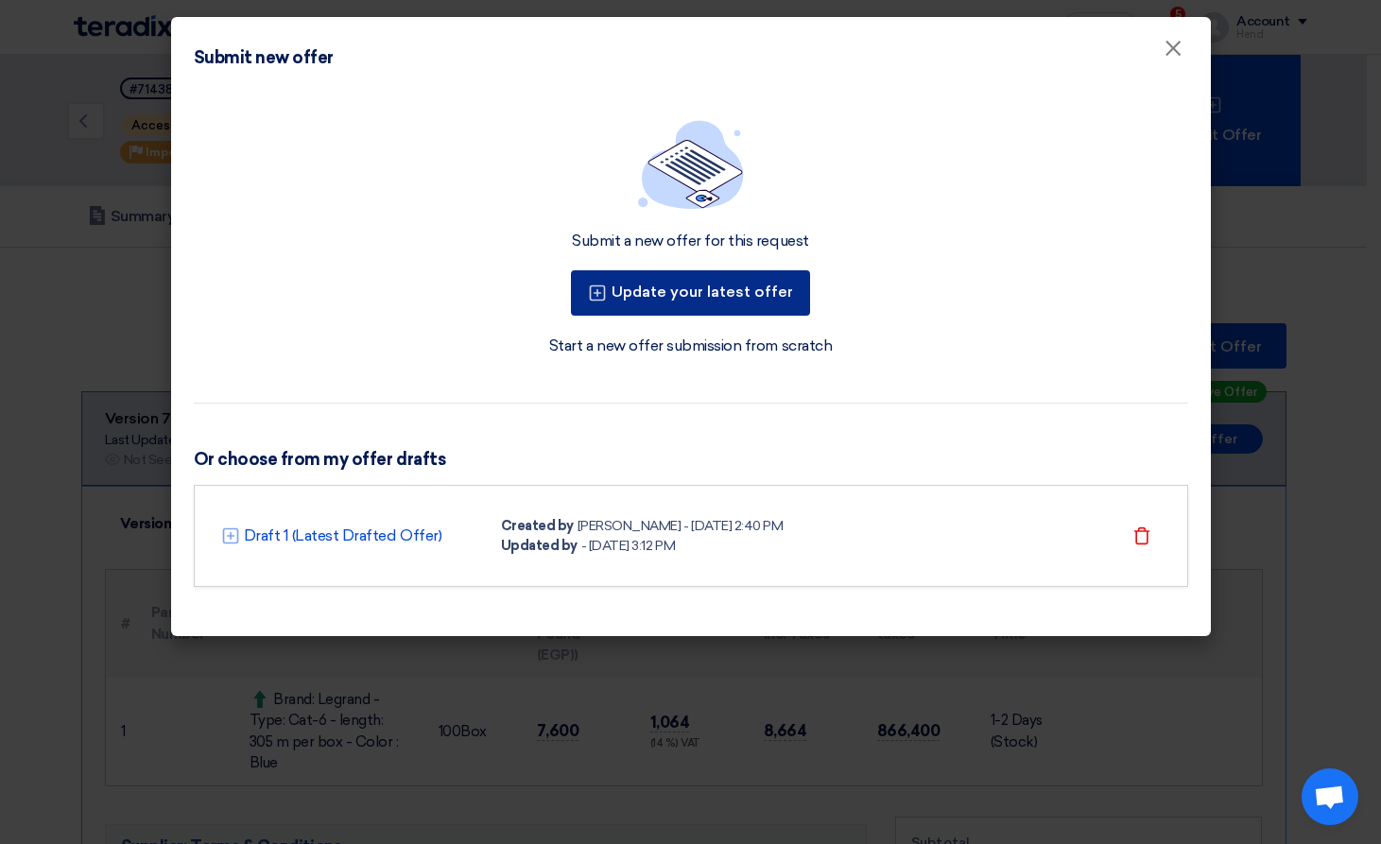
click at [721, 286] on button "Update your latest offer" at bounding box center [690, 292] width 239 height 45
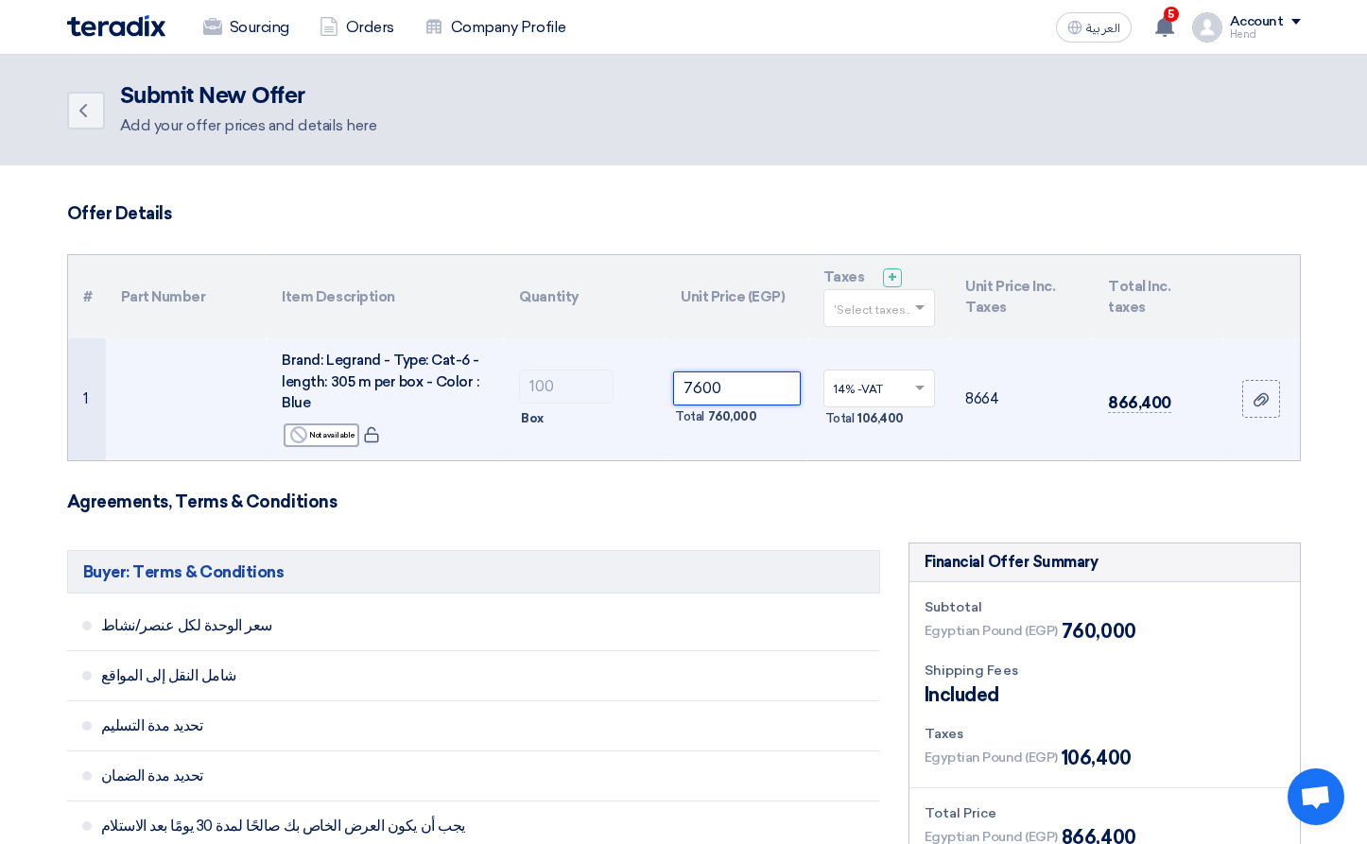
drag, startPoint x: 750, startPoint y: 390, endPoint x: 693, endPoint y: 383, distance: 57.2
click at [693, 383] on input "7600" at bounding box center [737, 388] width 128 height 34
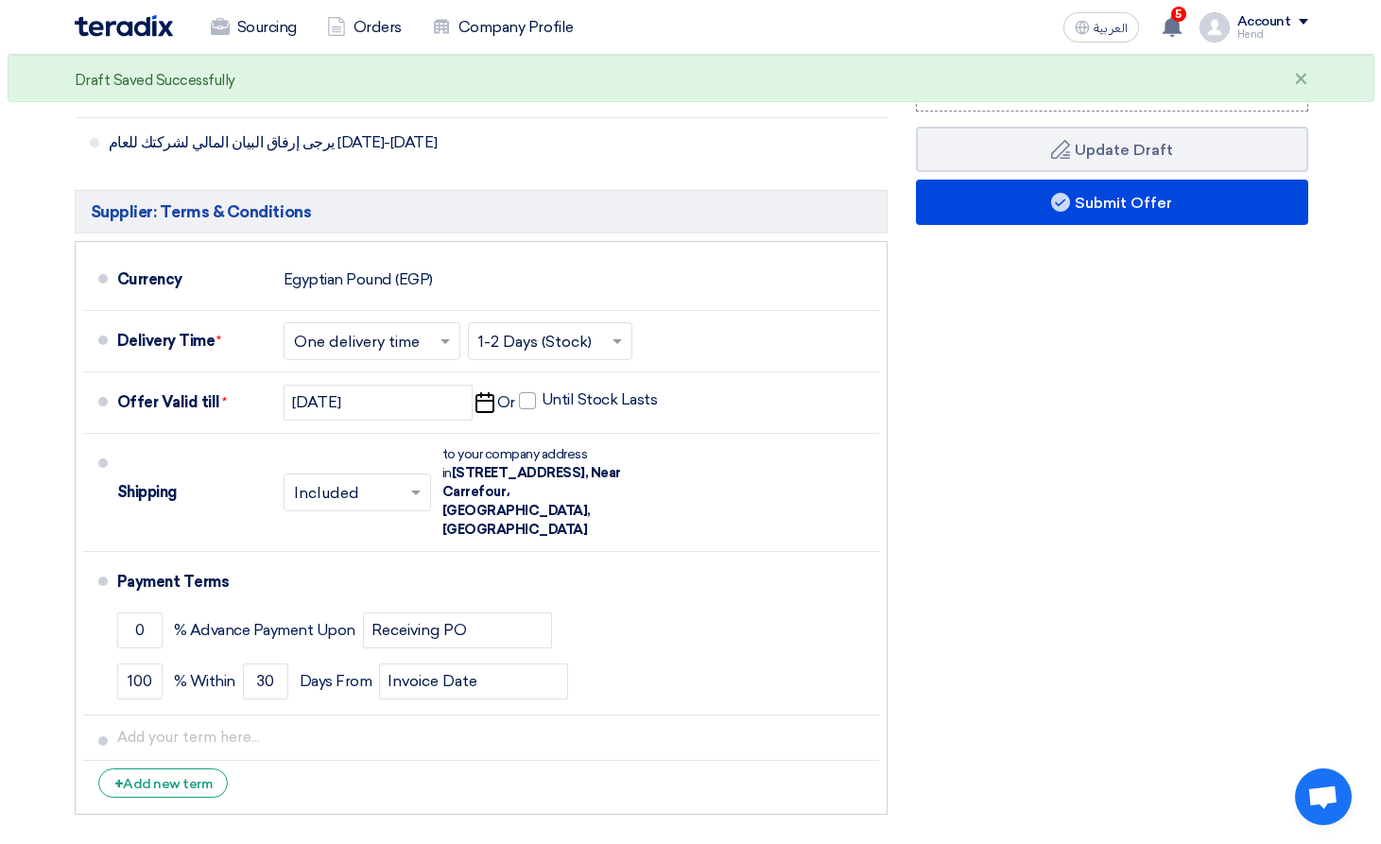
scroll to position [945, 0]
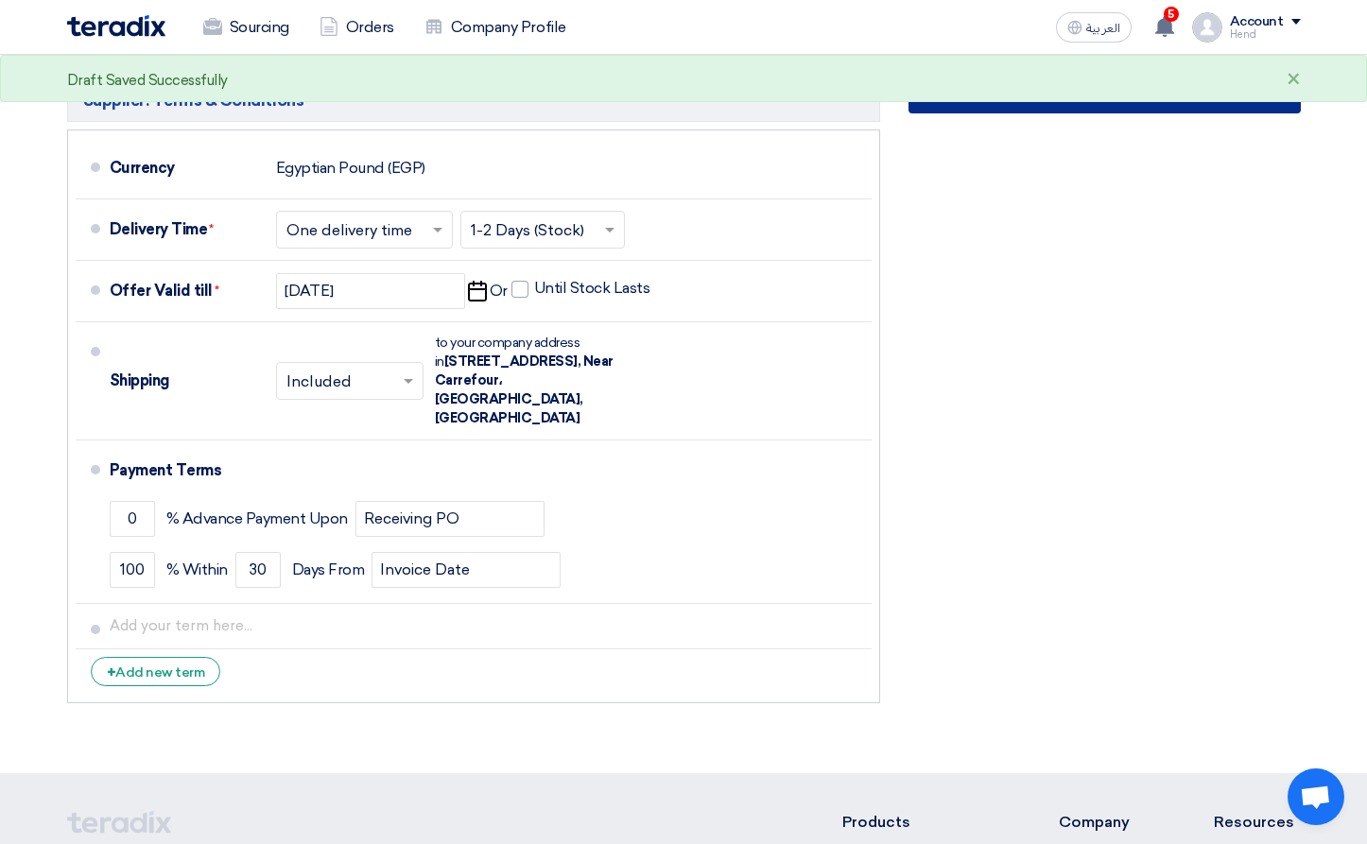
type input "7700"
click at [1218, 98] on button "Submit Offer" at bounding box center [1104, 90] width 392 height 45
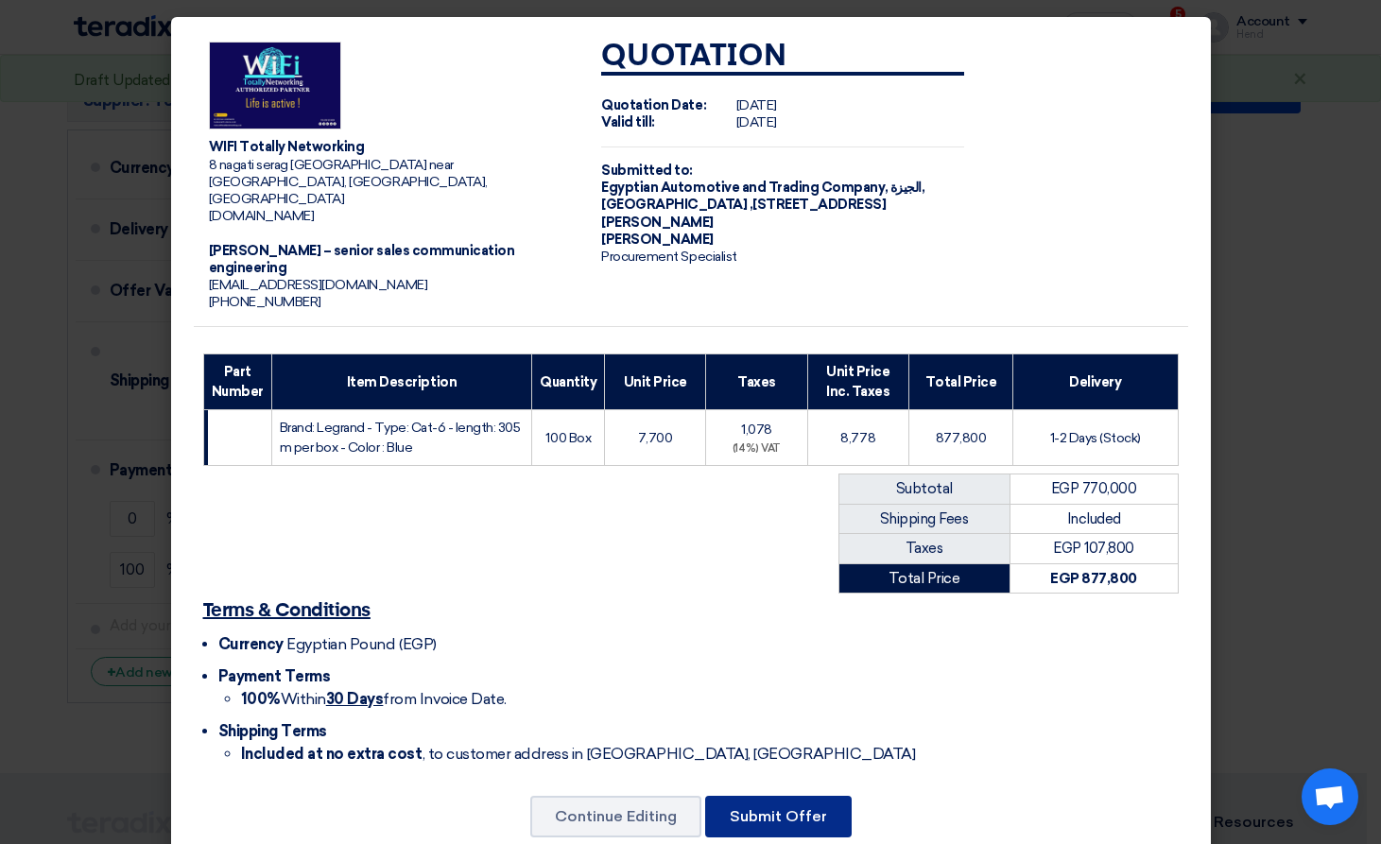
click at [787, 796] on button "Submit Offer" at bounding box center [778, 817] width 146 height 42
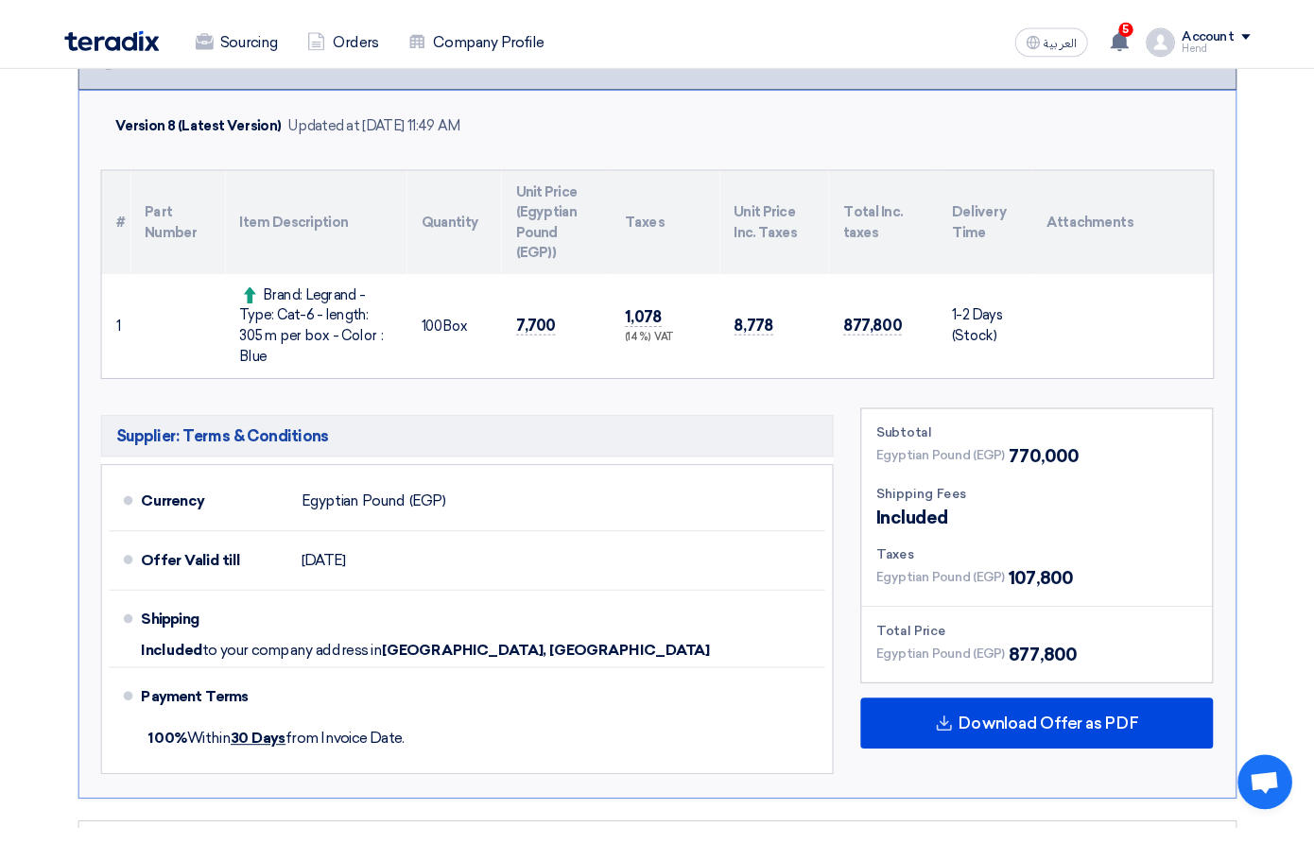
scroll to position [284, 0]
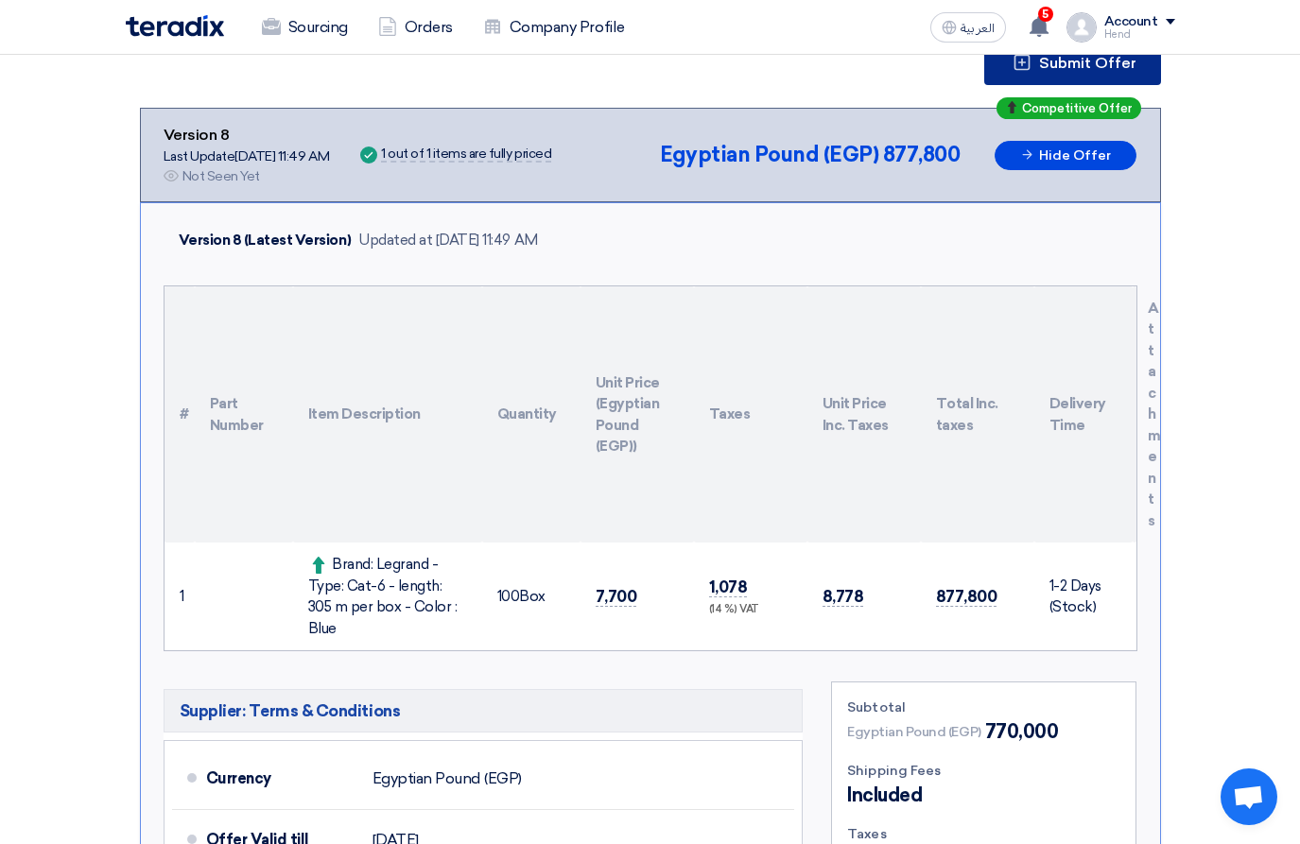
click at [1122, 62] on span "Submit Offer" at bounding box center [1087, 63] width 97 height 15
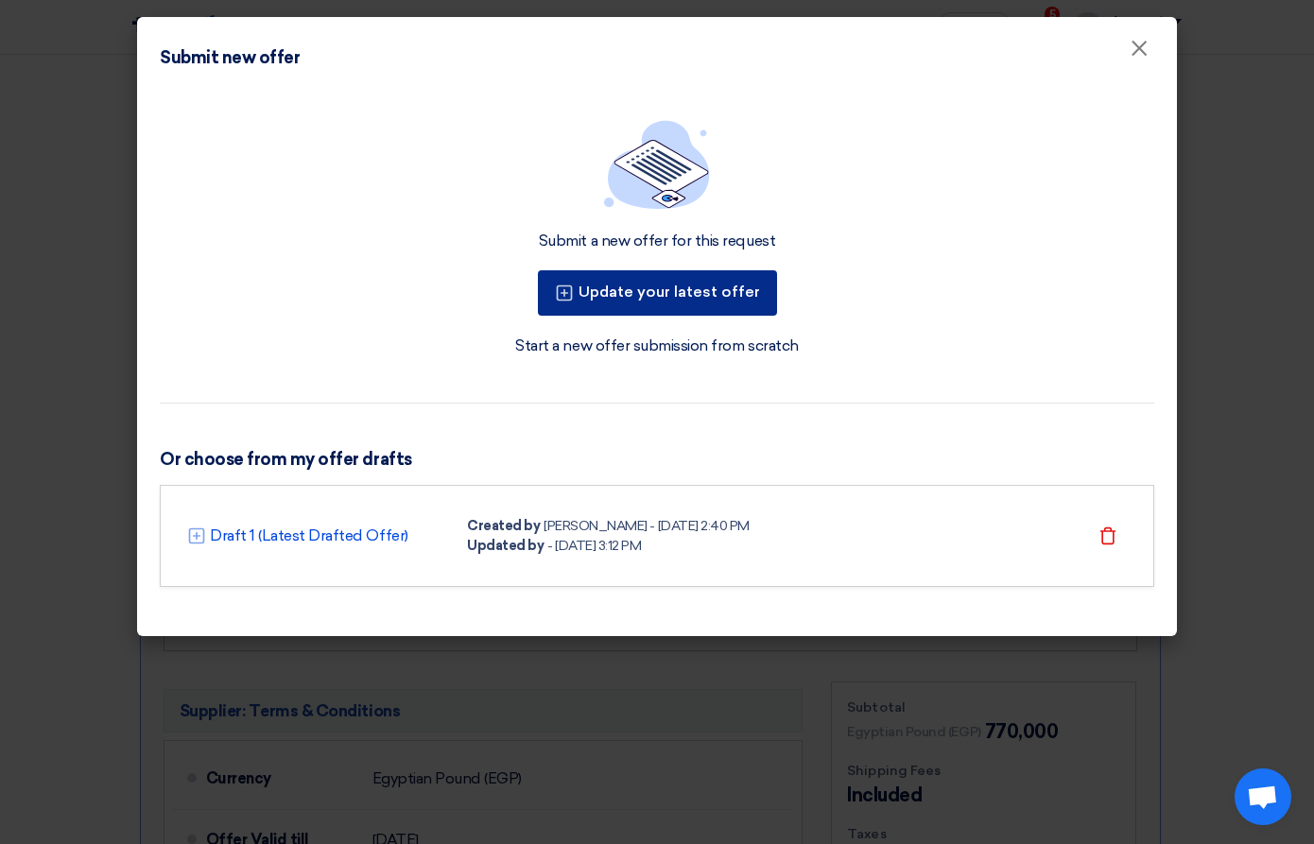
click at [735, 300] on button "Update your latest offer" at bounding box center [657, 292] width 239 height 45
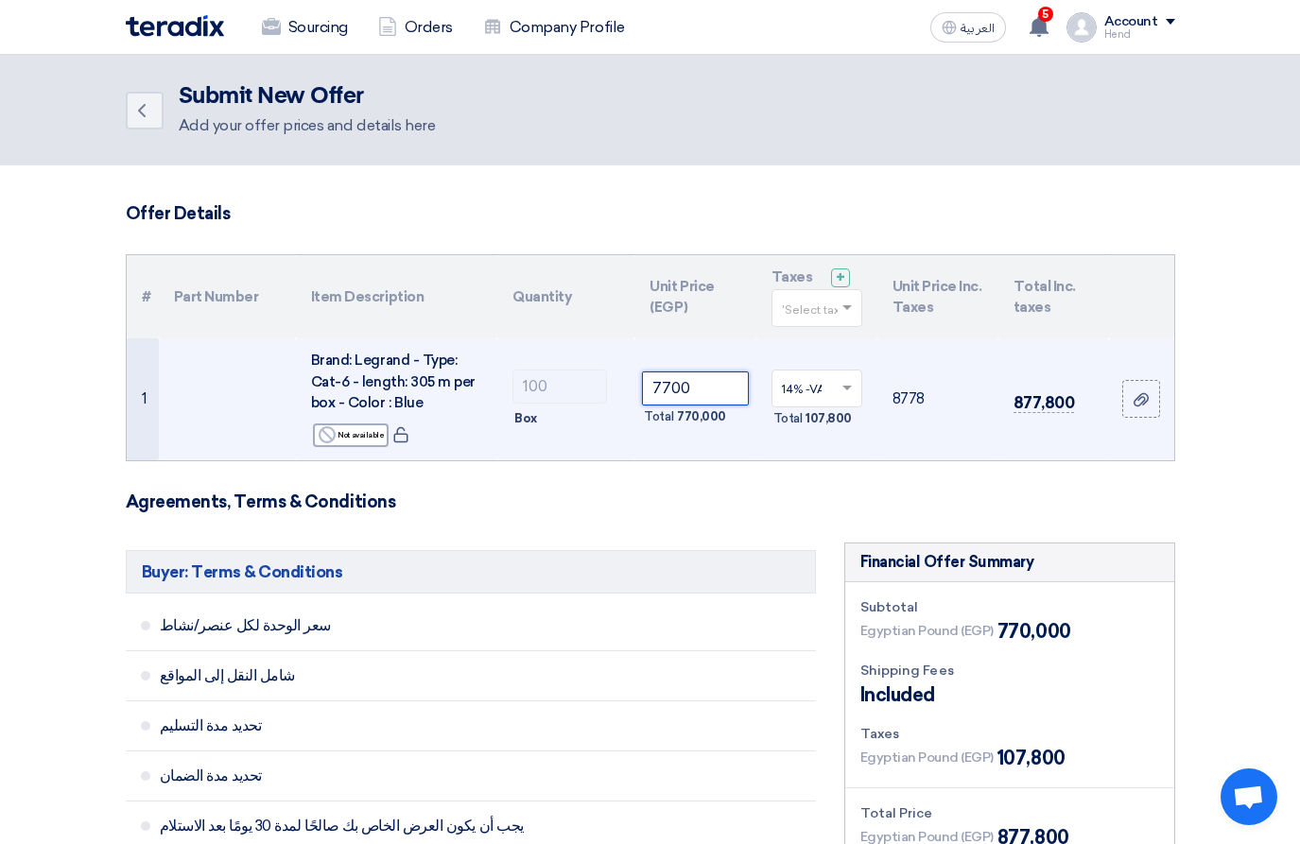
click at [666, 384] on input "7700" at bounding box center [695, 388] width 106 height 34
click at [671, 390] on input "7700" at bounding box center [695, 388] width 106 height 34
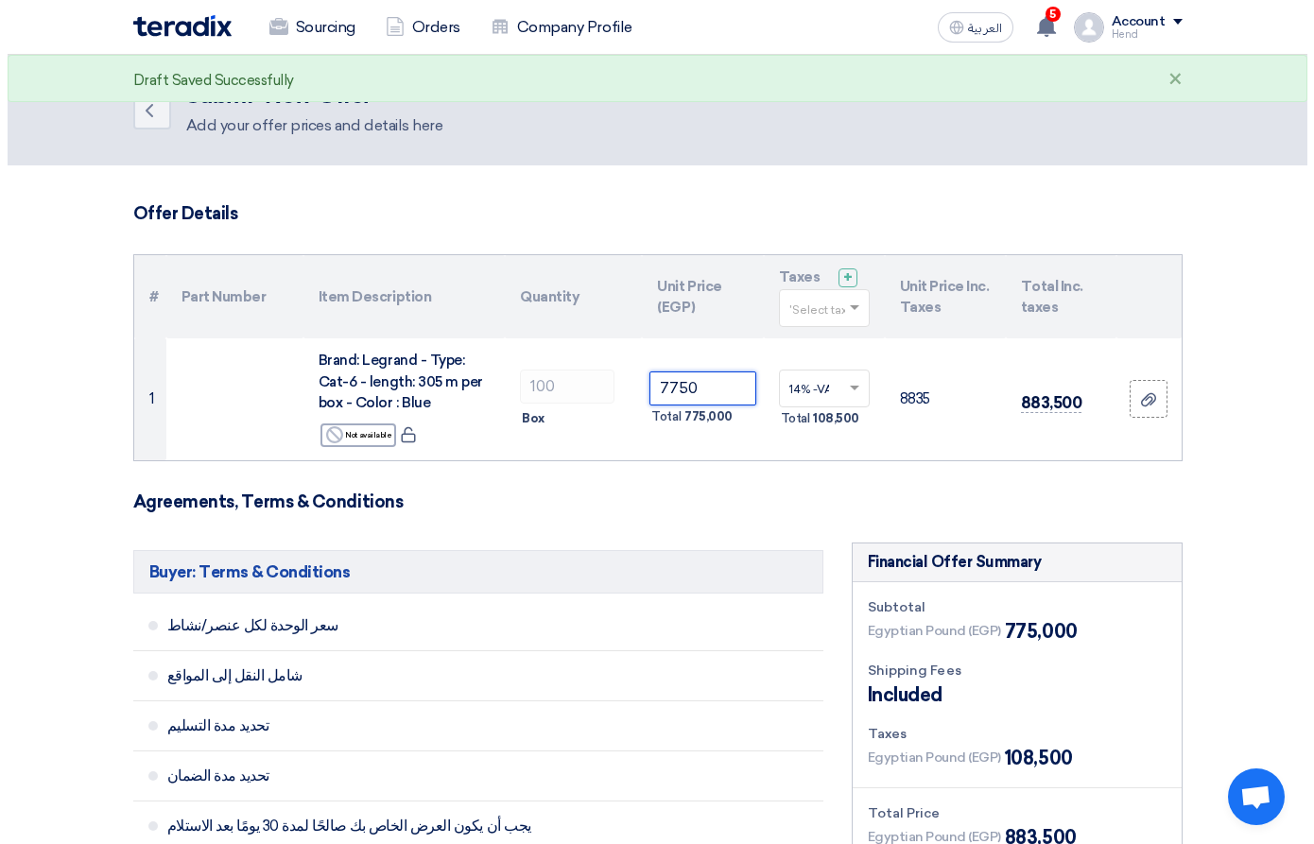
scroll to position [473, 0]
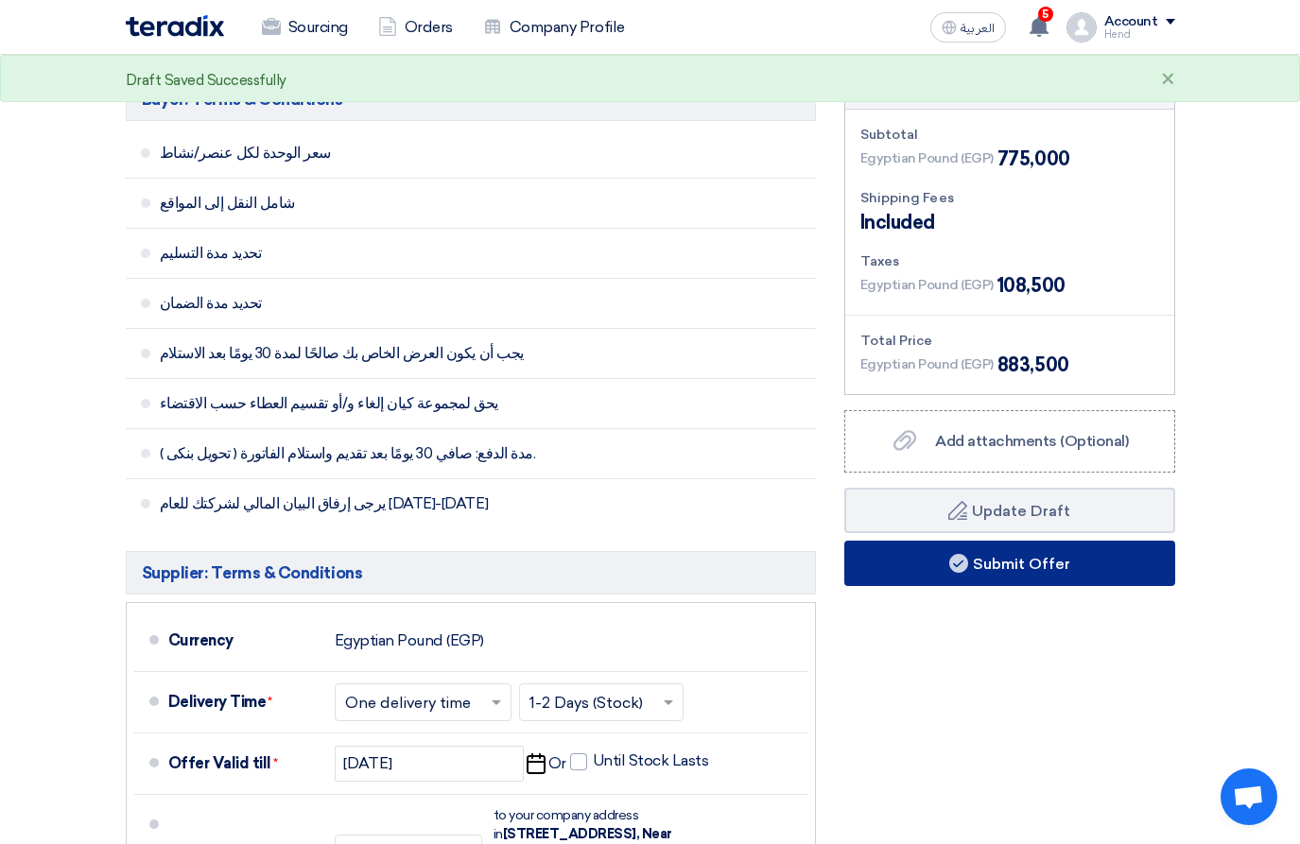
type input "7750"
click at [1010, 560] on button "Submit Offer" at bounding box center [1009, 563] width 331 height 45
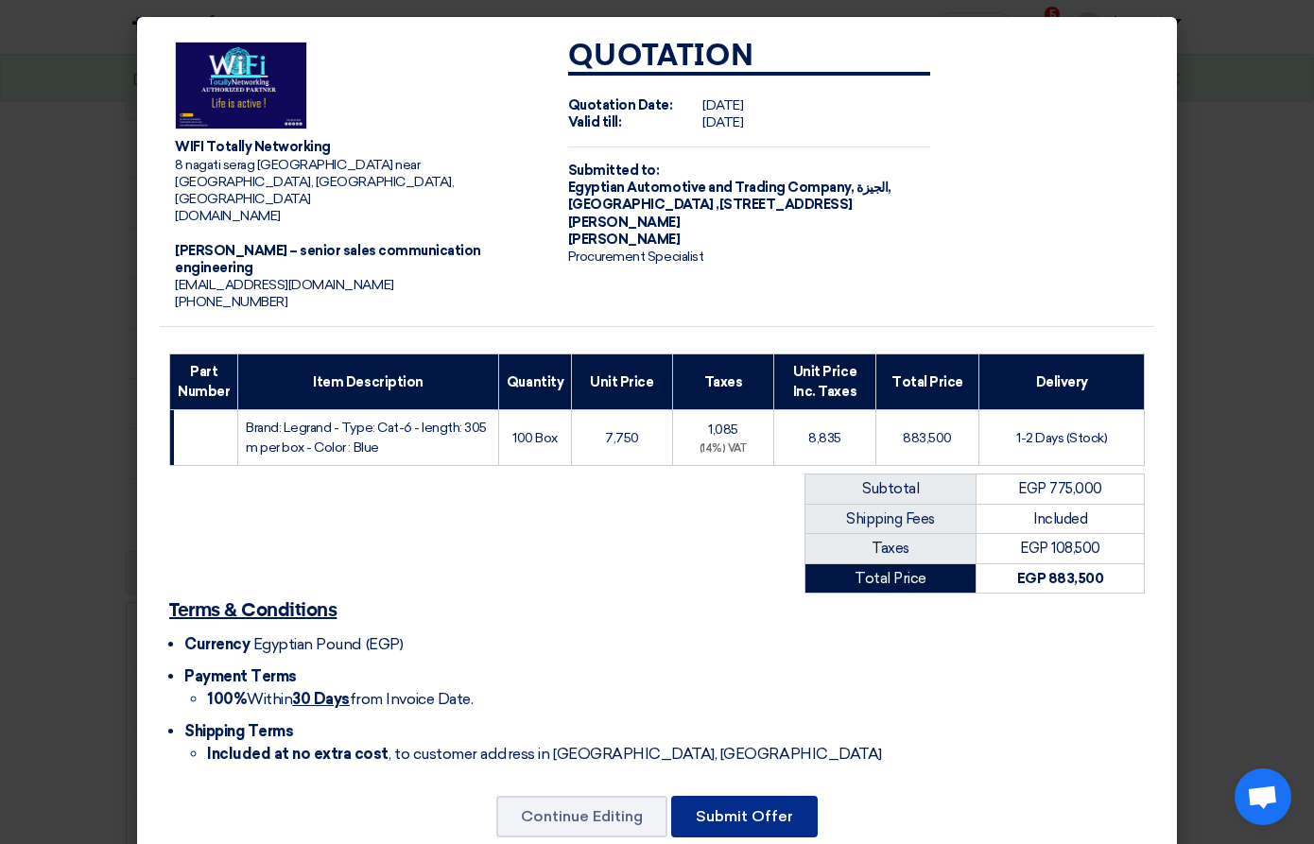
click at [696, 796] on button "Submit Offer" at bounding box center [744, 817] width 146 height 42
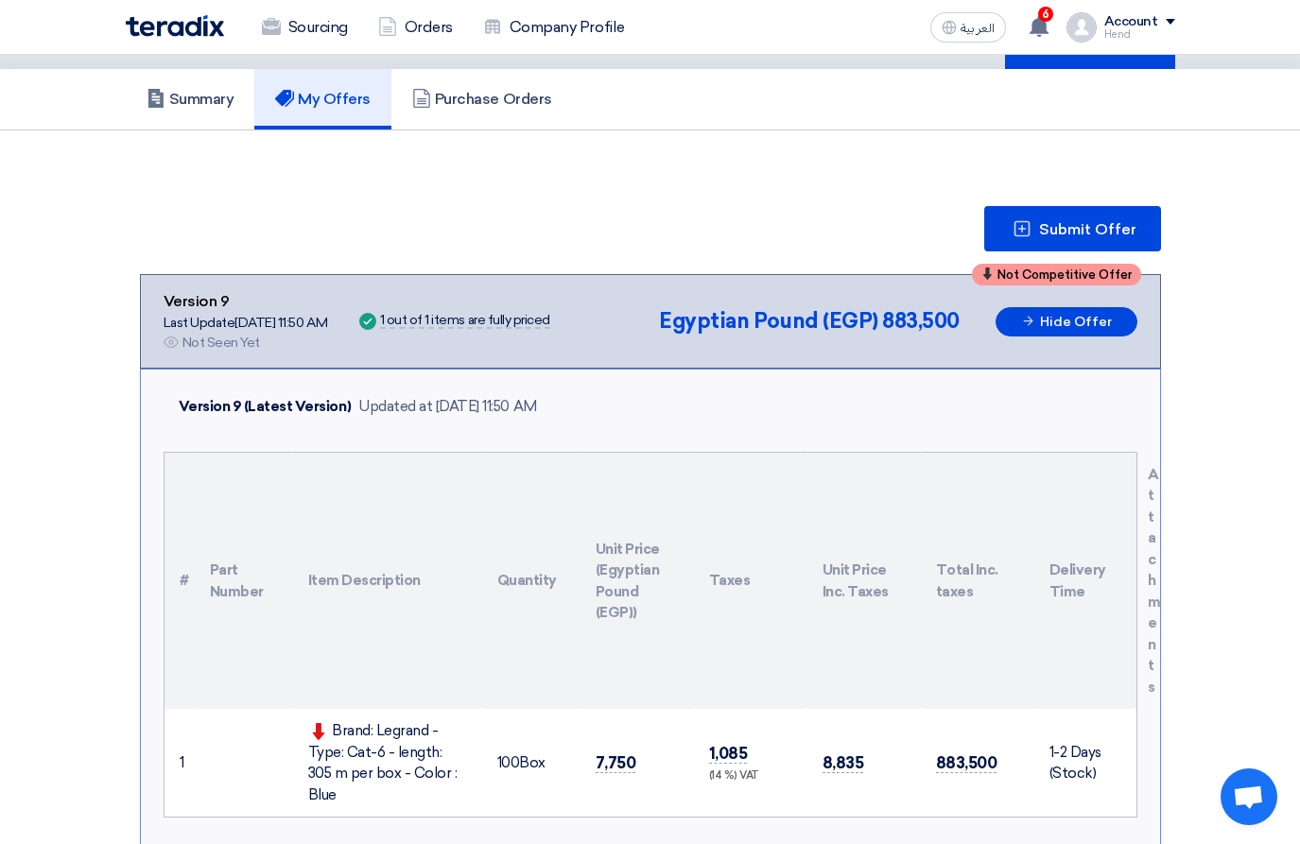
scroll to position [284, 0]
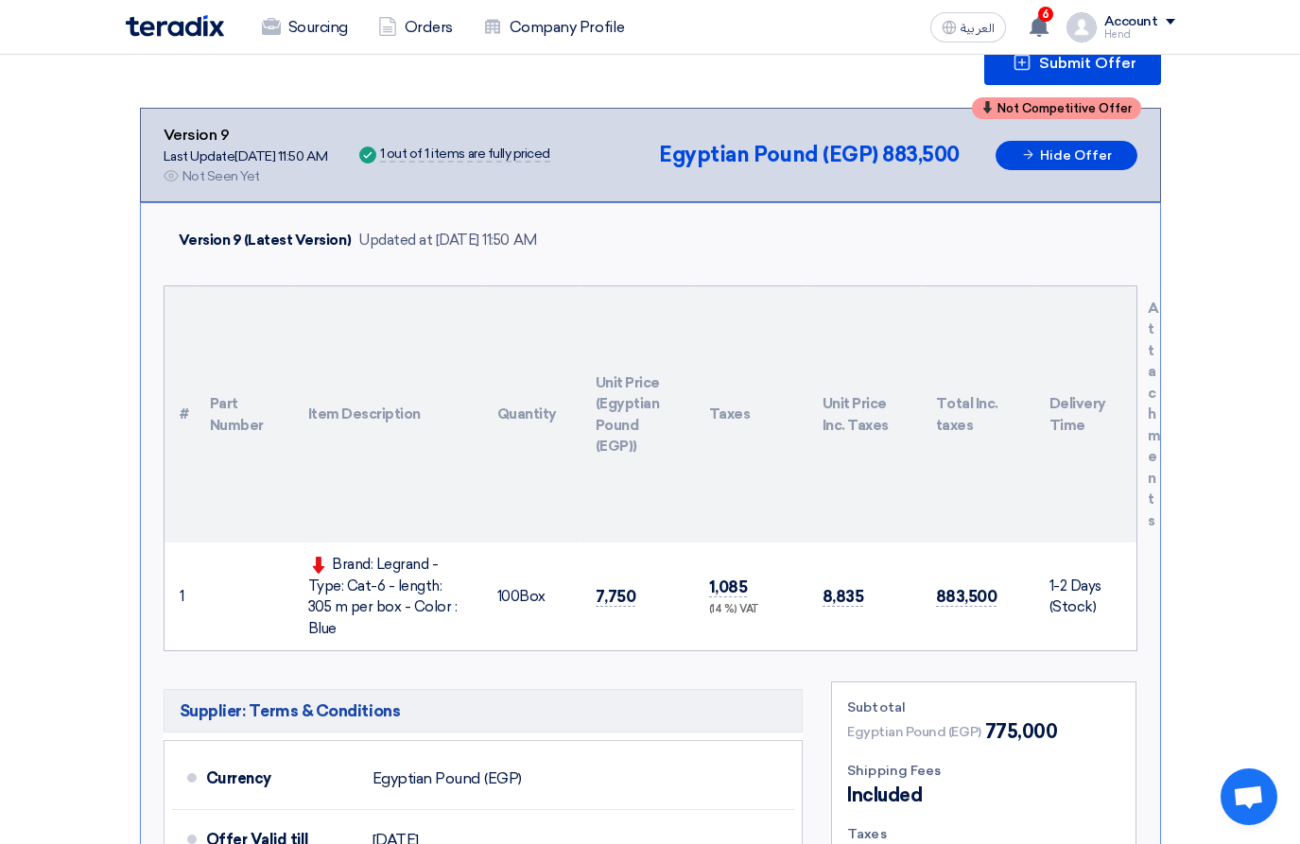
drag, startPoint x: 594, startPoint y: 478, endPoint x: 637, endPoint y: 609, distance: 137.5
click at [669, 577] on table "# Part Number Item Description Quantity Unit Price (Egyptian Pound (EGP)) Taxes…" at bounding box center [650, 468] width 972 height 365
click at [601, 587] on span "7,750" at bounding box center [615, 597] width 41 height 20
drag, startPoint x: 596, startPoint y: 585, endPoint x: 671, endPoint y: 605, distance: 77.3
click at [669, 604] on td "7,750" at bounding box center [636, 597] width 113 height 108
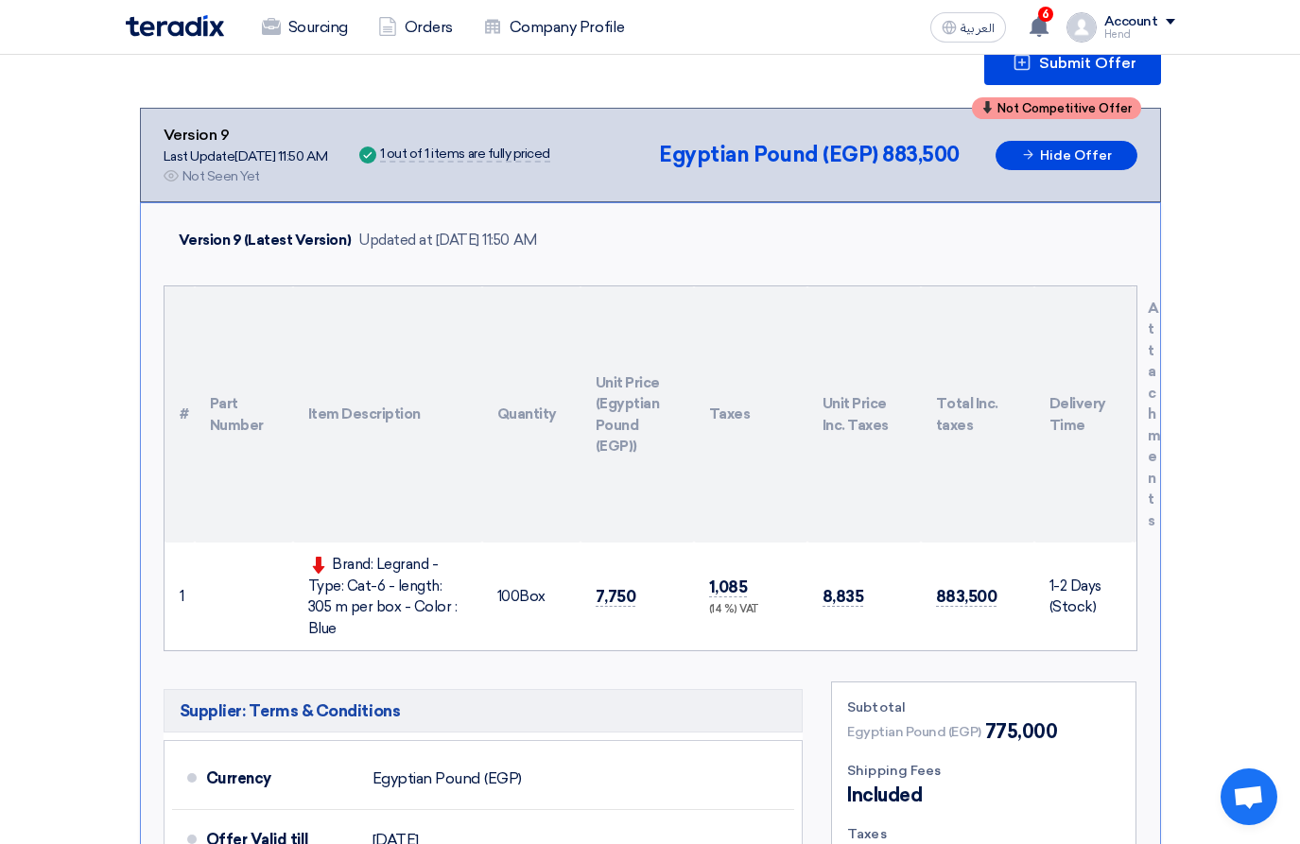
click at [653, 595] on td "7,750" at bounding box center [636, 597] width 113 height 108
drag, startPoint x: 629, startPoint y: 585, endPoint x: 552, endPoint y: 593, distance: 77.9
click at [563, 593] on tr "1 Brand: Legrand - Type: Cat-6 - length: 305 m per box - Color : Blue 100" at bounding box center [650, 597] width 972 height 108
click at [553, 589] on td "100 Box" at bounding box center [531, 597] width 98 height 108
drag, startPoint x: 606, startPoint y: 579, endPoint x: 736, endPoint y: 626, distance: 138.4
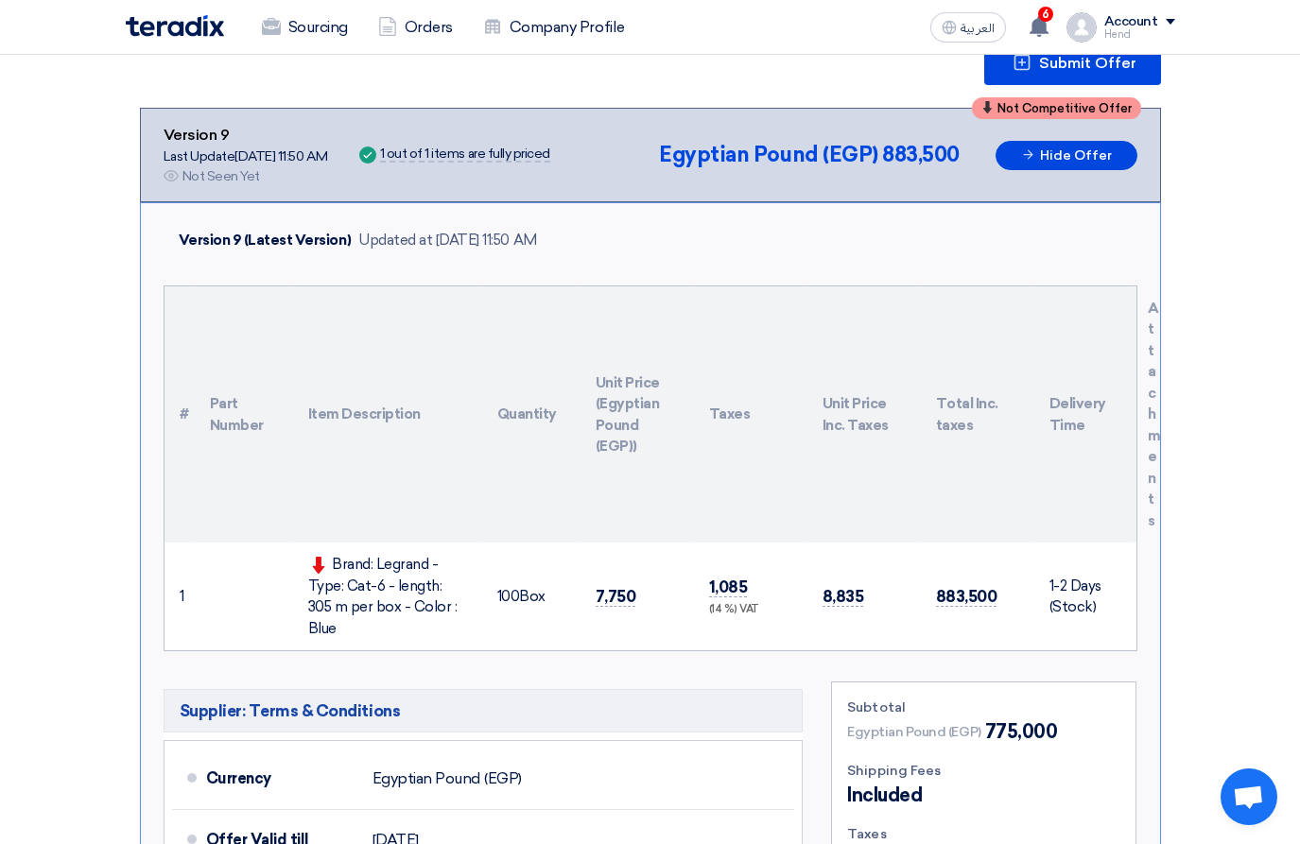
click at [736, 626] on tr "1 Brand: Legrand - Type: Cat-6 - length: 305 m per box - Color : Blue 100" at bounding box center [650, 597] width 972 height 108
click at [557, 621] on td "100 Box" at bounding box center [531, 597] width 98 height 108
drag, startPoint x: 586, startPoint y: 591, endPoint x: 674, endPoint y: 591, distance: 87.9
click at [674, 591] on td "7,750" at bounding box center [636, 597] width 113 height 108
click at [613, 595] on span "7,750" at bounding box center [615, 597] width 41 height 20
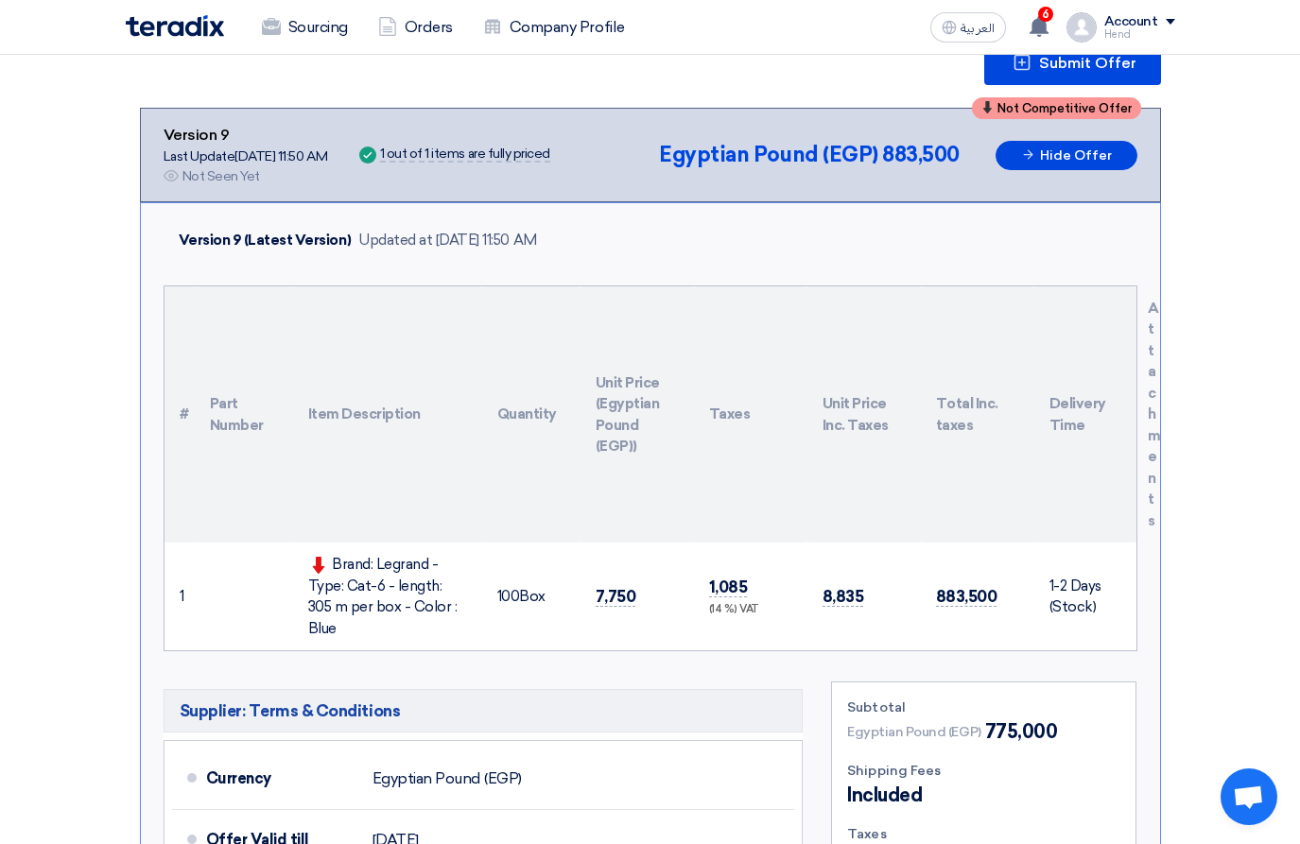
drag, startPoint x: 632, startPoint y: 588, endPoint x: 590, endPoint y: 578, distance: 43.6
click at [590, 578] on td "7,750" at bounding box center [636, 597] width 113 height 108
drag, startPoint x: 591, startPoint y: 582, endPoint x: 708, endPoint y: 580, distance: 117.2
click at [708, 580] on tr "1 Brand: Legrand - Type: Cat-6 - length: 305 m per box - Color : Blue 100" at bounding box center [650, 597] width 972 height 108
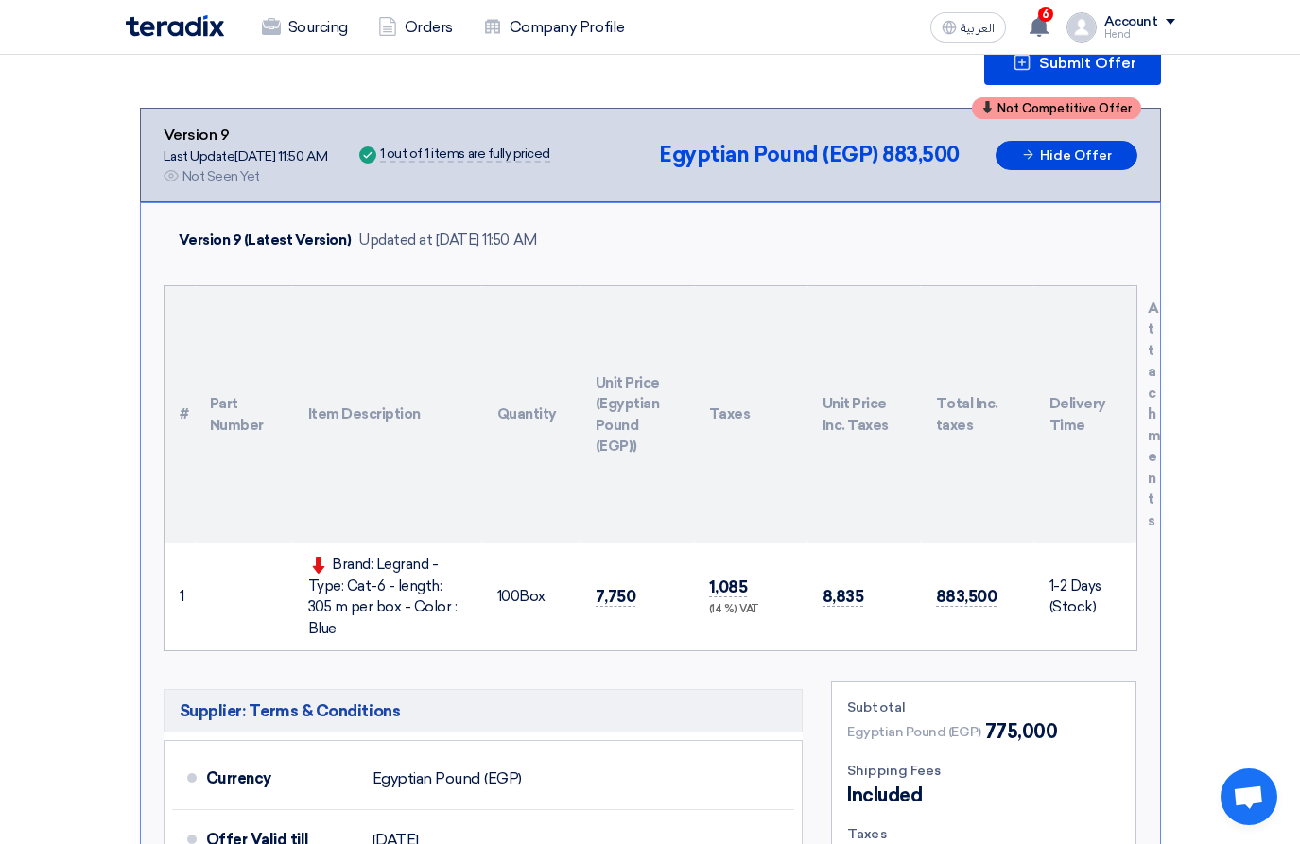
click at [633, 593] on td "7,750" at bounding box center [636, 597] width 113 height 108
drag, startPoint x: 631, startPoint y: 581, endPoint x: 577, endPoint y: 579, distance: 54.9
click at [577, 579] on tr "1 Brand: Legrand - Type: Cat-6 - length: 305 m per box - Color : Blue 100" at bounding box center [650, 597] width 972 height 108
click at [595, 584] on td "7,750" at bounding box center [636, 597] width 113 height 108
drag, startPoint x: 594, startPoint y: 582, endPoint x: 651, endPoint y: 589, distance: 58.0
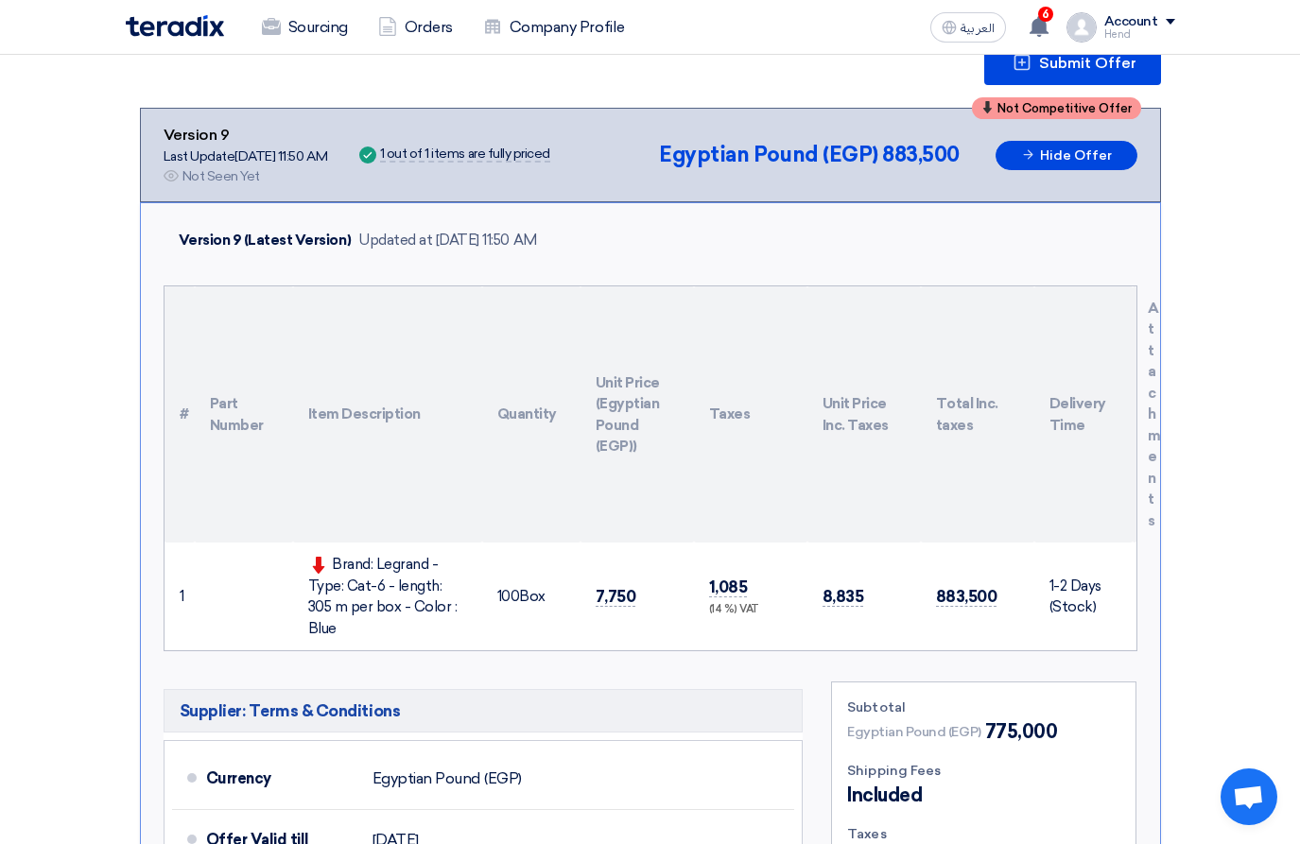
click at [651, 589] on td "7,750" at bounding box center [636, 597] width 113 height 108
click at [629, 587] on span "7,750" at bounding box center [615, 597] width 41 height 20
drag, startPoint x: 624, startPoint y: 584, endPoint x: 589, endPoint y: 587, distance: 35.1
click at [589, 587] on td "7,750" at bounding box center [636, 597] width 113 height 108
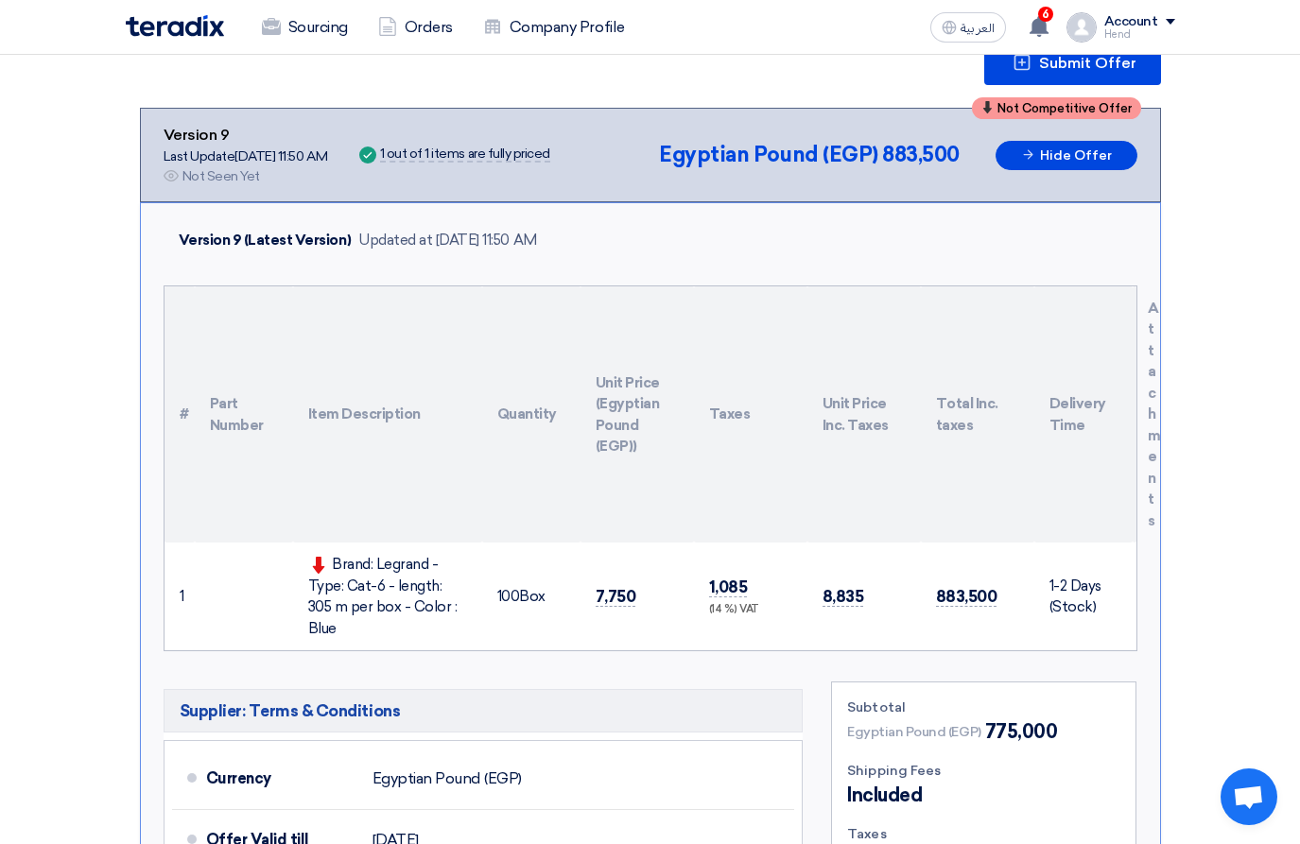
click at [593, 595] on td "7,750" at bounding box center [636, 597] width 113 height 108
drag, startPoint x: 596, startPoint y: 577, endPoint x: 695, endPoint y: 600, distance: 100.9
click at [693, 600] on tr "1 Brand: Legrand - Type: Cat-6 - length: 305 m per box - Color : Blue 100" at bounding box center [650, 597] width 972 height 108
click at [650, 595] on td "7,750" at bounding box center [636, 597] width 113 height 108
drag, startPoint x: 641, startPoint y: 580, endPoint x: 560, endPoint y: 589, distance: 80.8
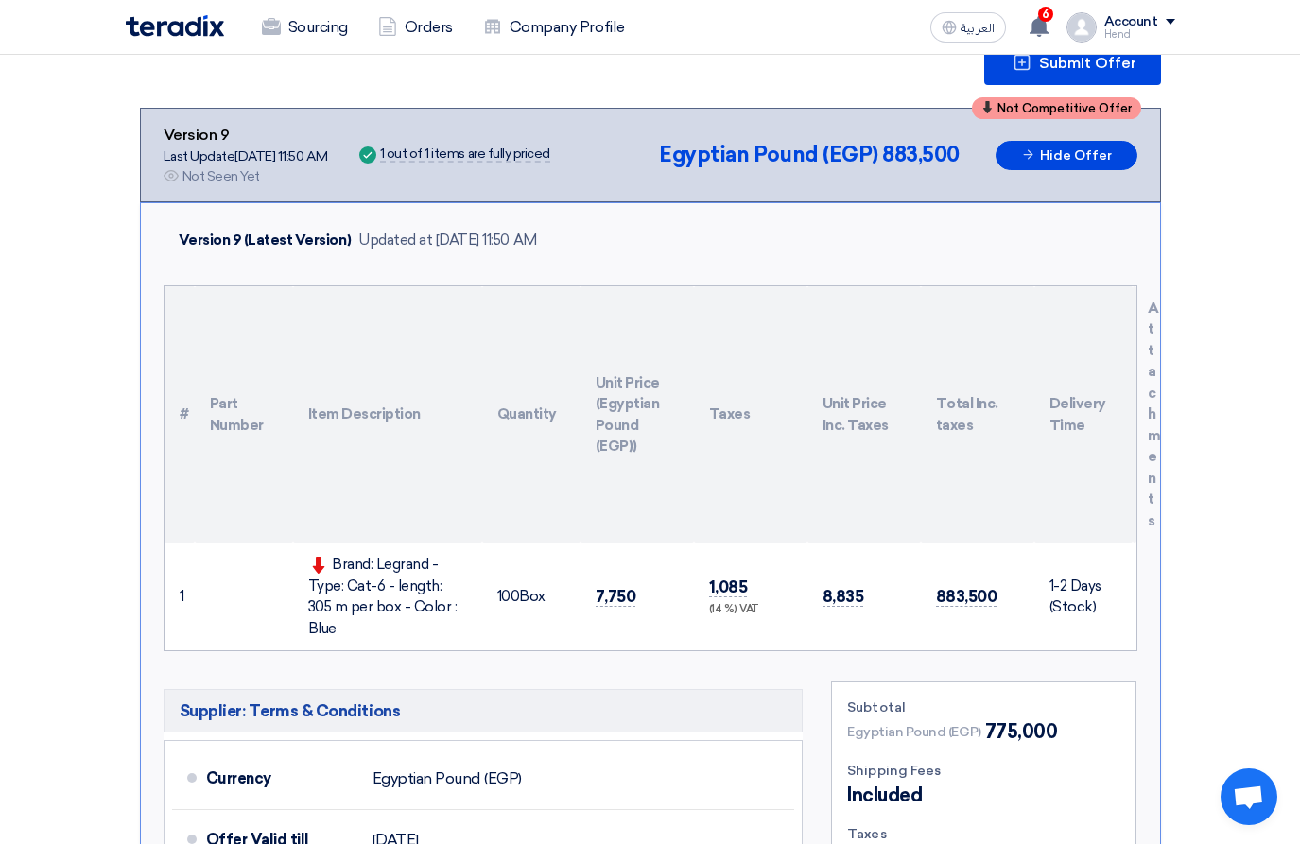
click at [560, 589] on tr "1 Brand: Legrand - Type: Cat-6 - length: 305 m per box - Color : Blue 100" at bounding box center [650, 597] width 972 height 108
click at [603, 587] on span "7,750" at bounding box center [615, 597] width 41 height 20
drag, startPoint x: 586, startPoint y: 583, endPoint x: 687, endPoint y: 600, distance: 102.6
click at [686, 600] on td "7,750" at bounding box center [636, 597] width 113 height 108
click at [663, 583] on td "7,750" at bounding box center [636, 597] width 113 height 108
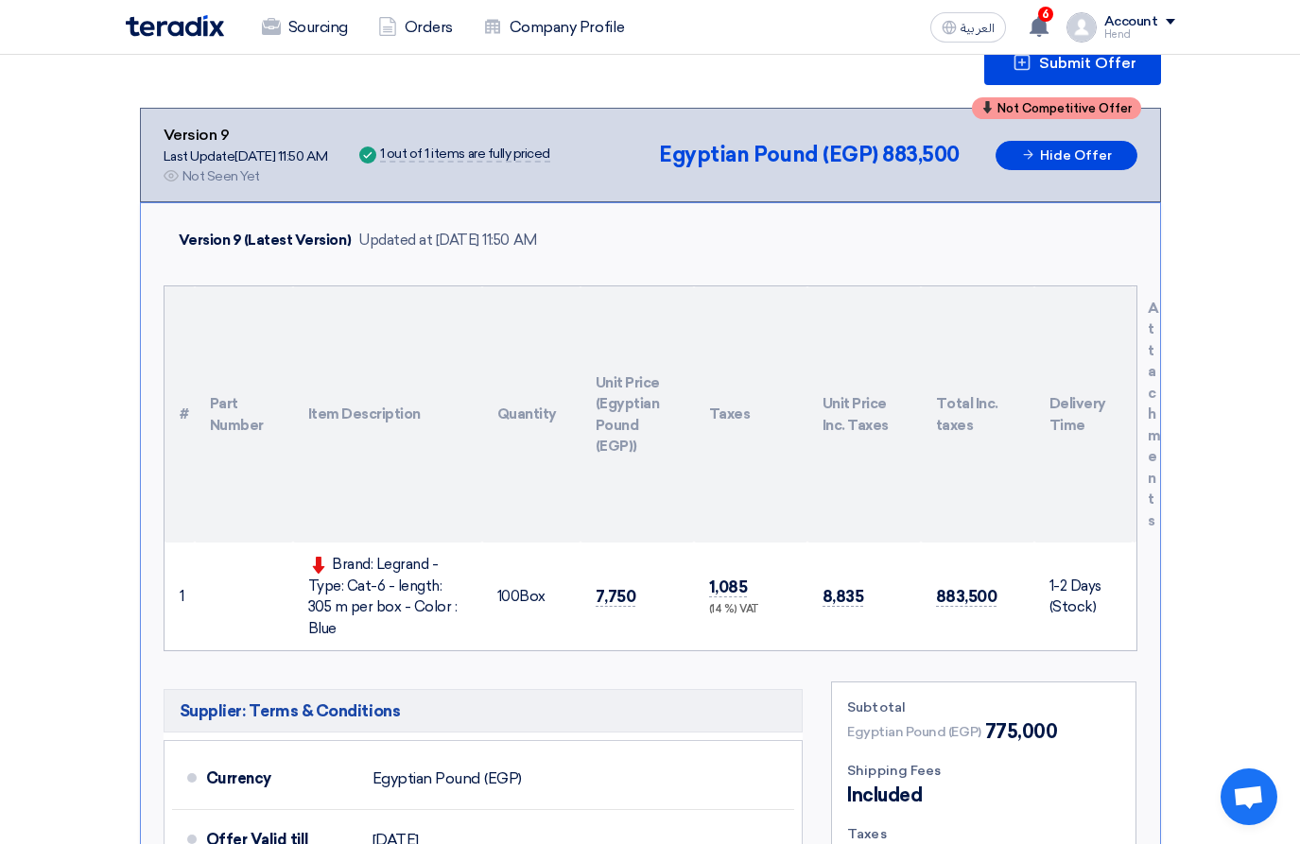
click at [644, 586] on td "7,750" at bounding box center [636, 597] width 113 height 108
click at [643, 586] on td "7,750" at bounding box center [636, 597] width 113 height 108
drag, startPoint x: 618, startPoint y: 585, endPoint x: 604, endPoint y: 574, distance: 18.2
click at [614, 587] on span "7,750" at bounding box center [615, 597] width 41 height 20
drag, startPoint x: 593, startPoint y: 575, endPoint x: 674, endPoint y: 589, distance: 82.5
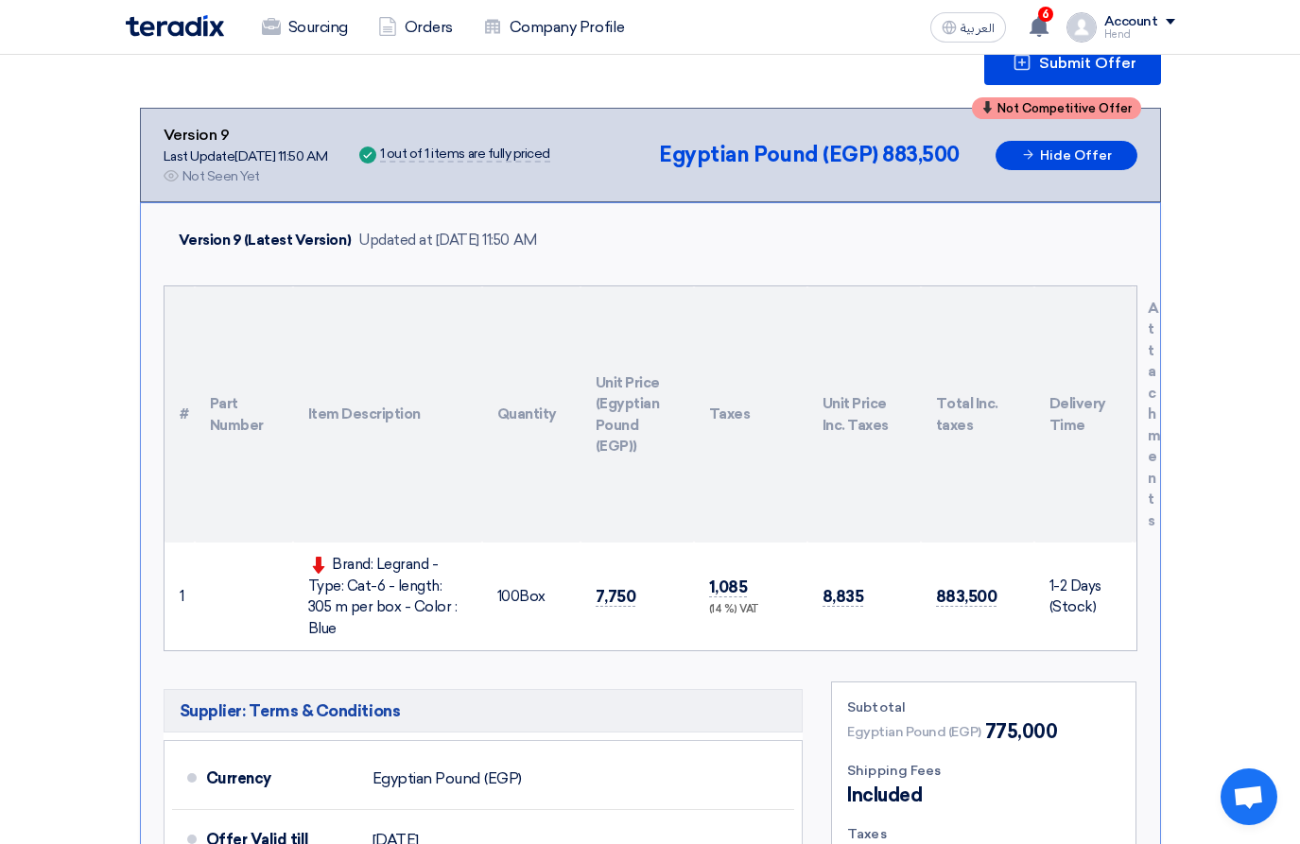
click at [674, 589] on td "7,750" at bounding box center [636, 597] width 113 height 108
click at [638, 583] on td "7,750" at bounding box center [636, 597] width 113 height 108
drag, startPoint x: 325, startPoint y: 555, endPoint x: 461, endPoint y: 614, distance: 148.6
click at [461, 614] on div "Brand: Legrand - Type: Cat-6 - length: 305 m per box - Color : Blue" at bounding box center [387, 596] width 159 height 85
click at [461, 612] on div "Brand: Legrand - Type: Cat-6 - length: 305 m per box - Color : Blue" at bounding box center [387, 596] width 159 height 85
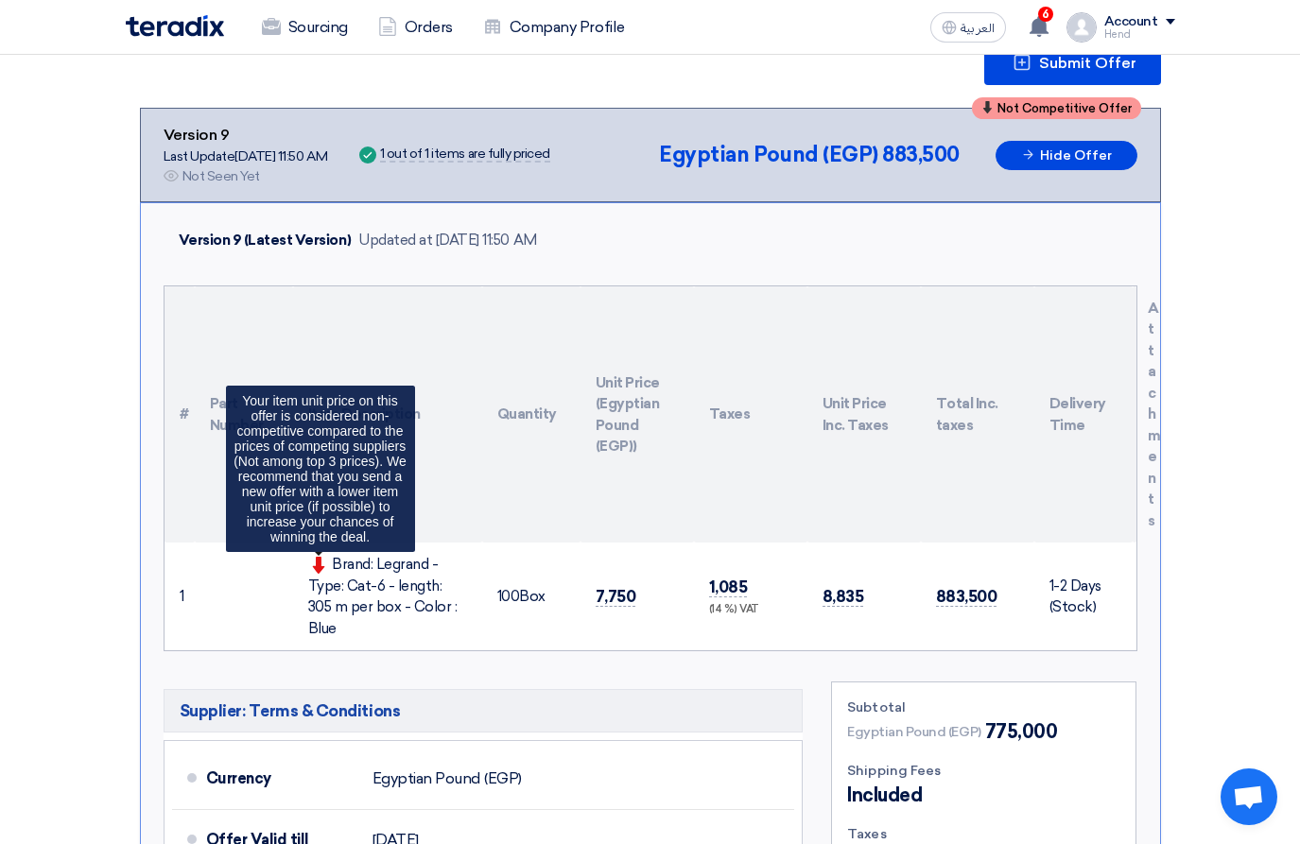
drag, startPoint x: 446, startPoint y: 604, endPoint x: 326, endPoint y: 557, distance: 129.0
click at [326, 557] on div "Brand: Legrand - Type: Cat-6 - length: 305 m per box - Color : Blue Your item u…" at bounding box center [387, 596] width 159 height 85
click at [325, 564] on icon at bounding box center [318, 565] width 17 height 17
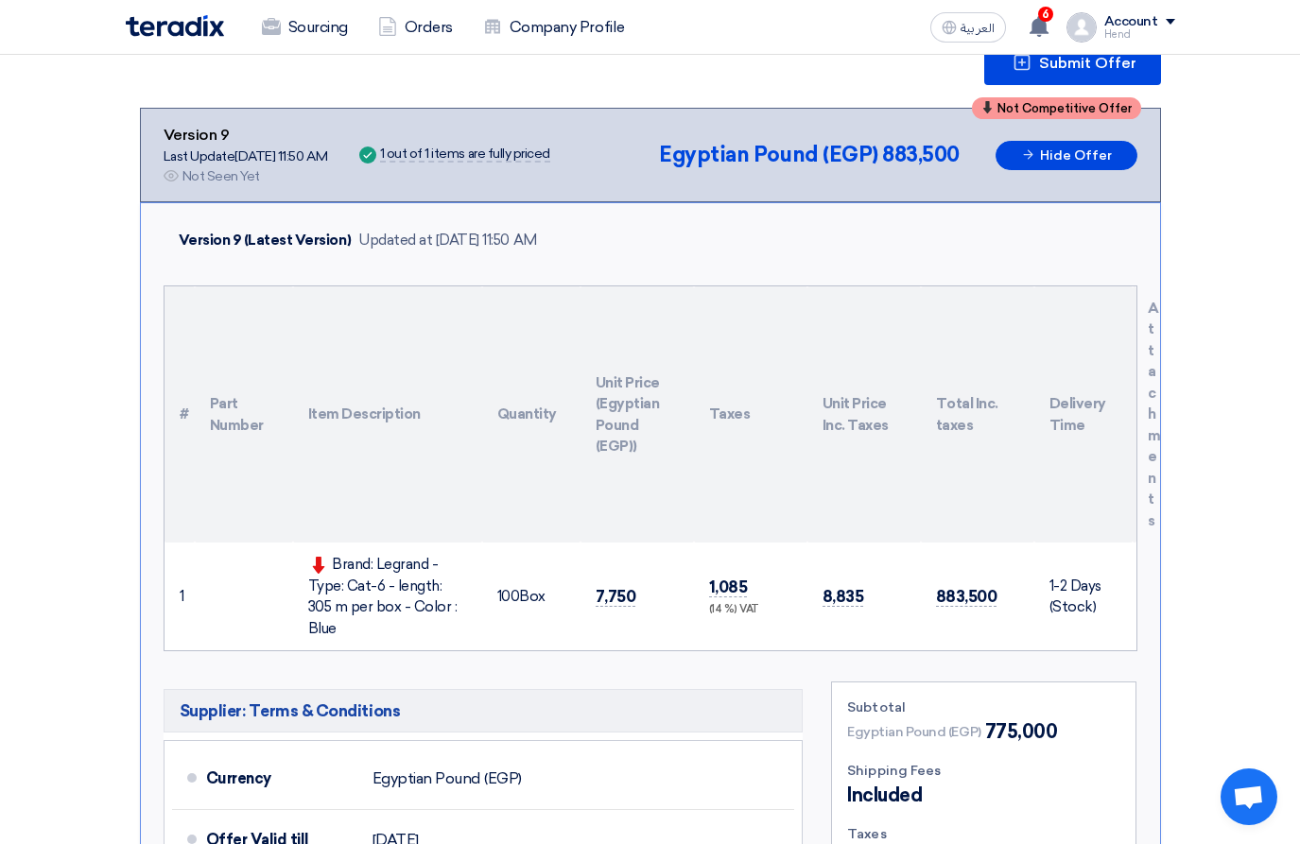
drag, startPoint x: 333, startPoint y: 563, endPoint x: 479, endPoint y: 627, distance: 159.6
click at [479, 627] on td "Brand: Legrand - Type: Cat-6 - length: 305 m per box - Color : Blue" at bounding box center [387, 597] width 189 height 108
click at [453, 607] on div "Brand: Legrand - Type: Cat-6 - length: 305 m per box - Color : Blue" at bounding box center [387, 596] width 159 height 85
drag, startPoint x: 451, startPoint y: 607, endPoint x: 326, endPoint y: 552, distance: 136.3
click at [326, 552] on td "Brand: Legrand - Type: Cat-6 - length: 305 m per box - Color : Blue" at bounding box center [387, 597] width 189 height 108
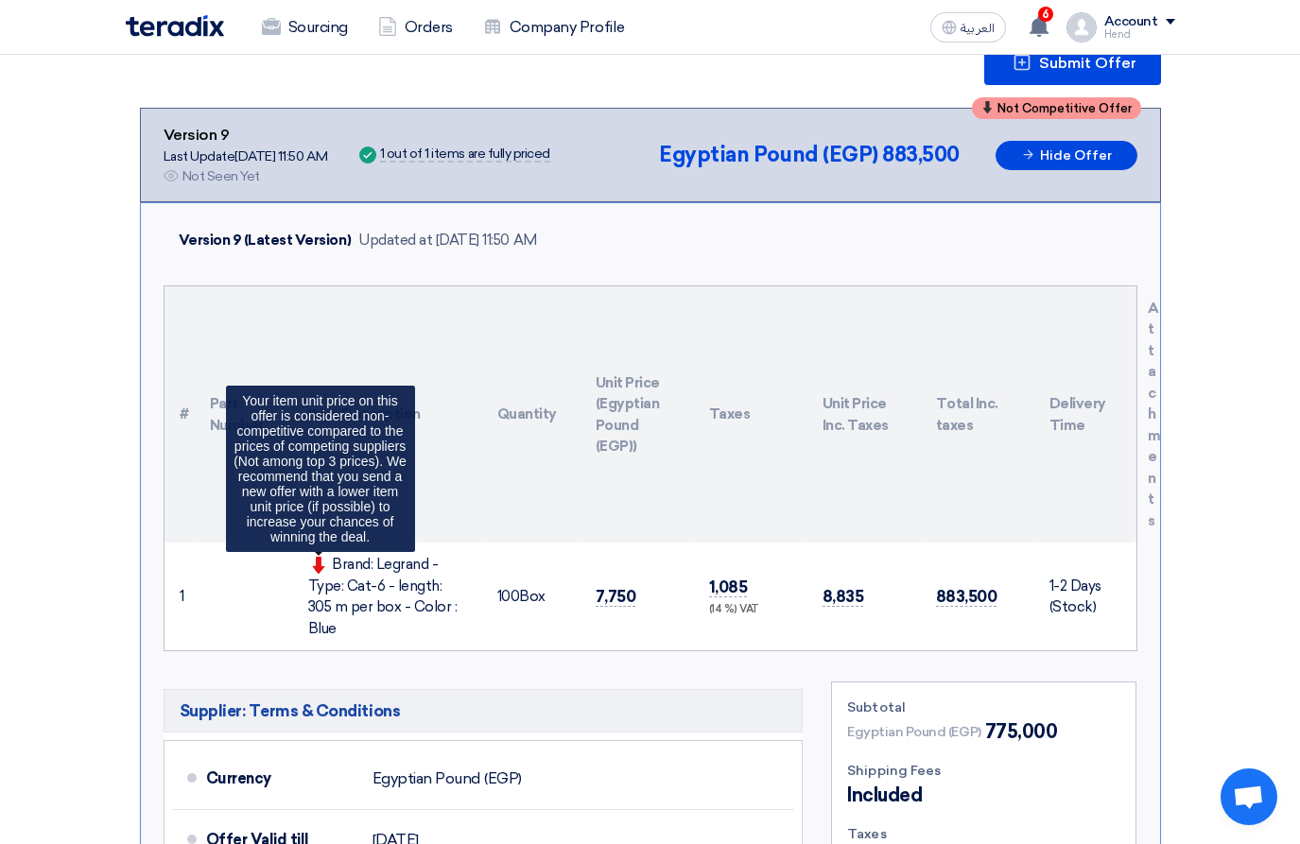
click at [330, 565] on span at bounding box center [320, 564] width 25 height 17
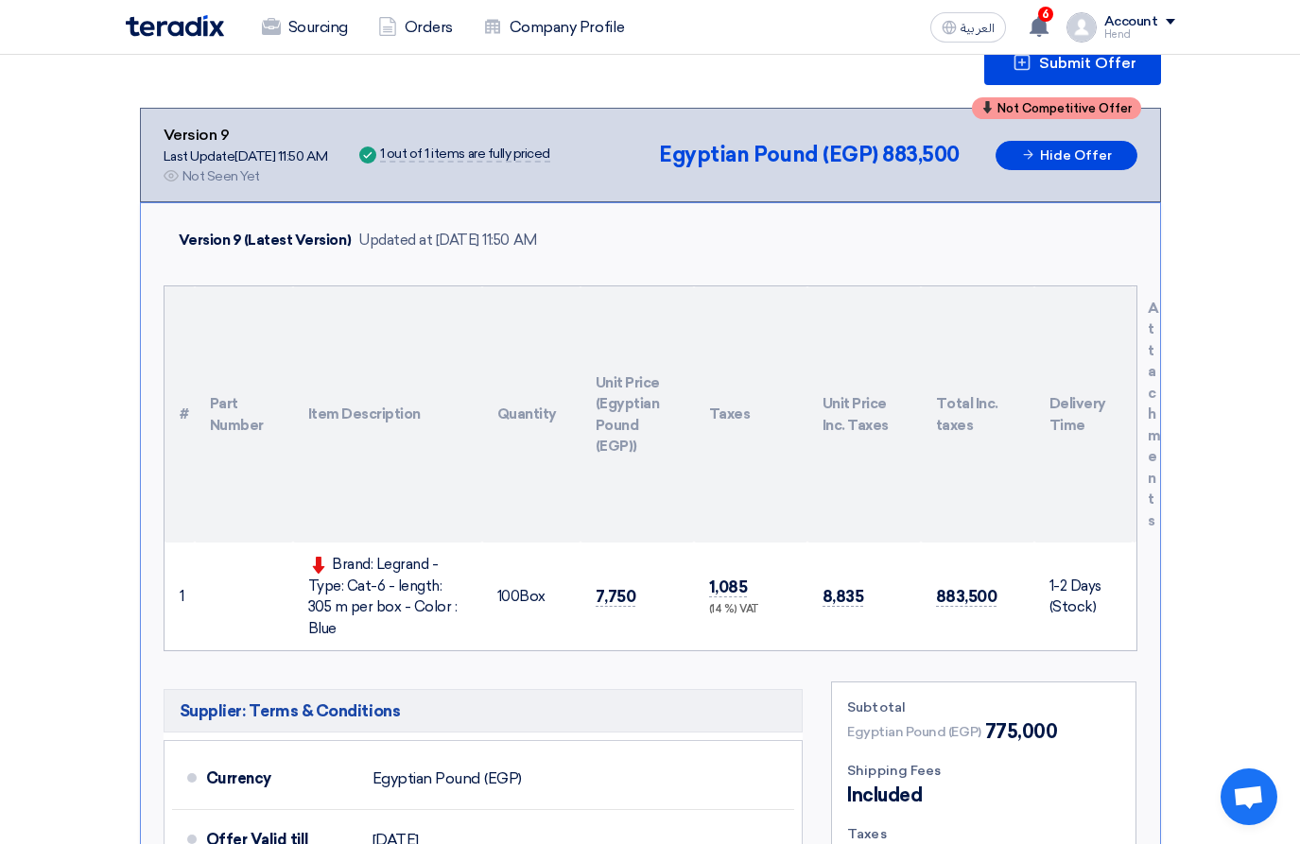
drag, startPoint x: 330, startPoint y: 563, endPoint x: 454, endPoint y: 608, distance: 131.5
click at [454, 608] on div "Brand: Legrand - Type: Cat-6 - length: 305 m per box - Color : Blue" at bounding box center [387, 596] width 159 height 85
click at [452, 616] on div "Brand: Legrand - Type: Cat-6 - length: 305 m per box - Color : Blue" at bounding box center [387, 596] width 159 height 85
click at [450, 611] on div "Brand: Legrand - Type: Cat-6 - length: 305 m per box - Color : Blue" at bounding box center [387, 596] width 159 height 85
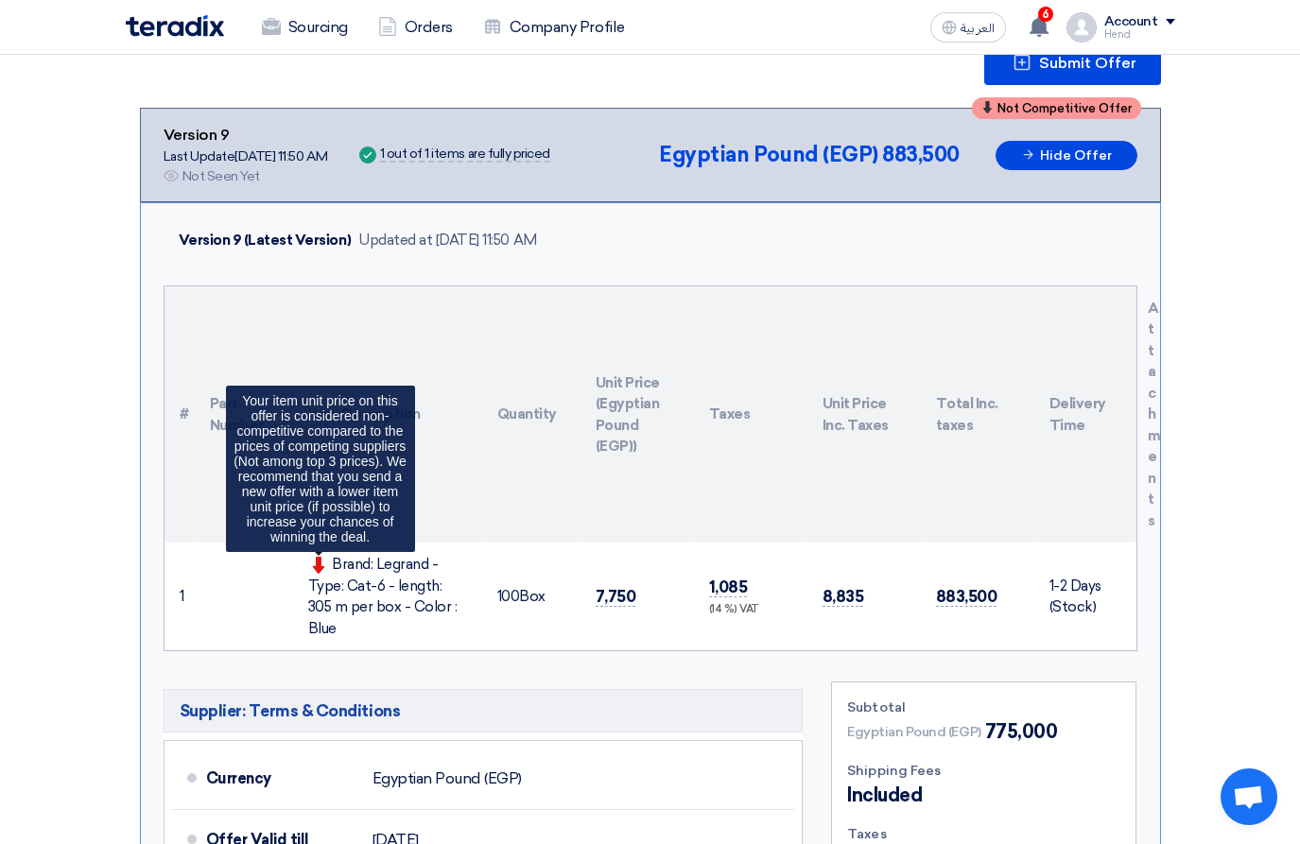
drag, startPoint x: 454, startPoint y: 610, endPoint x: 331, endPoint y: 561, distance: 132.0
click at [331, 561] on div "Brand: Legrand - Type: Cat-6 - length: 305 m per box - Color : Blue Your item u…" at bounding box center [387, 596] width 159 height 85
click at [331, 561] on span at bounding box center [320, 564] width 25 height 17
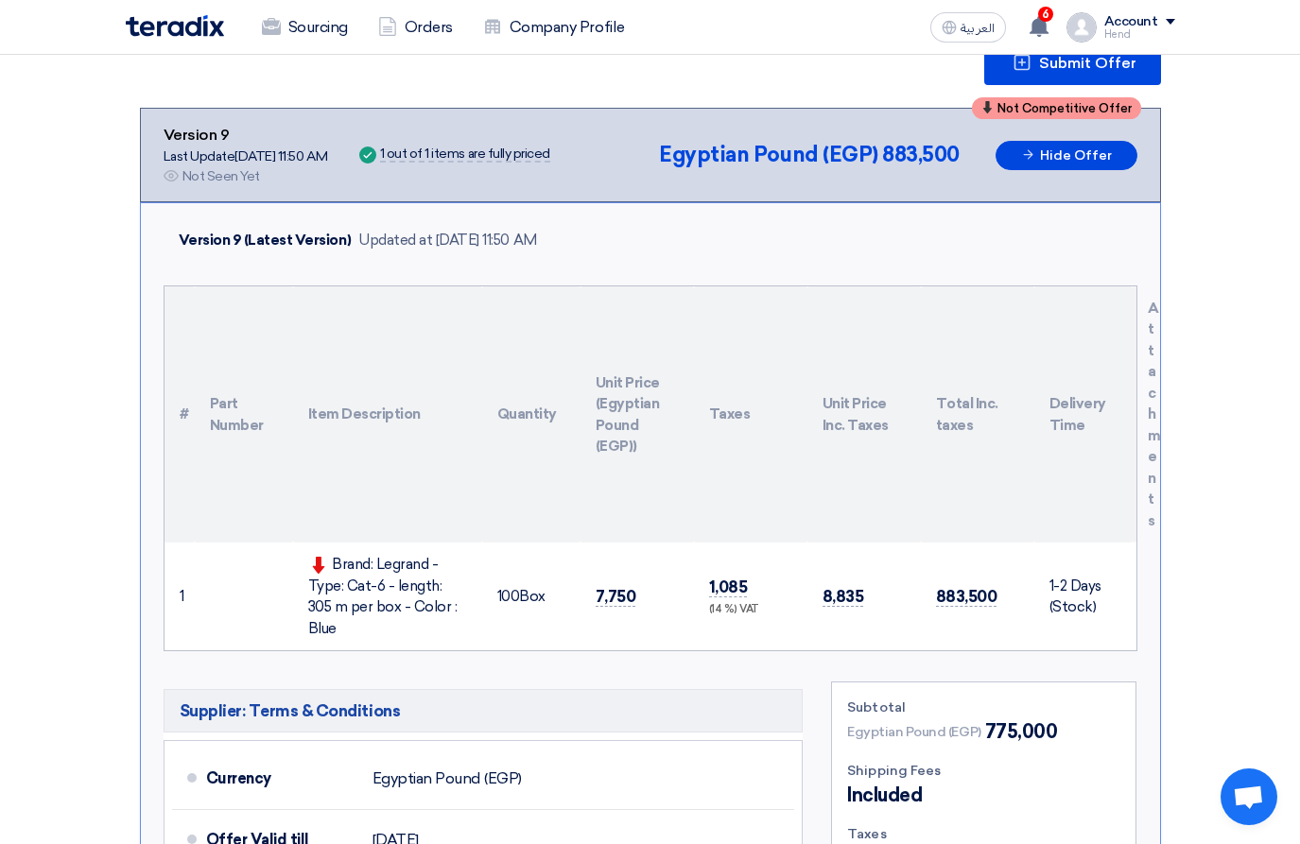
drag, startPoint x: 334, startPoint y: 560, endPoint x: 465, endPoint y: 602, distance: 137.8
click at [465, 602] on div "Brand: Legrand - Type: Cat-6 - length: 305 m per box - Color : Blue" at bounding box center [387, 596] width 159 height 85
click at [463, 616] on div "Brand: Legrand - Type: Cat-6 - length: 305 m per box - Color : Blue" at bounding box center [387, 596] width 159 height 85
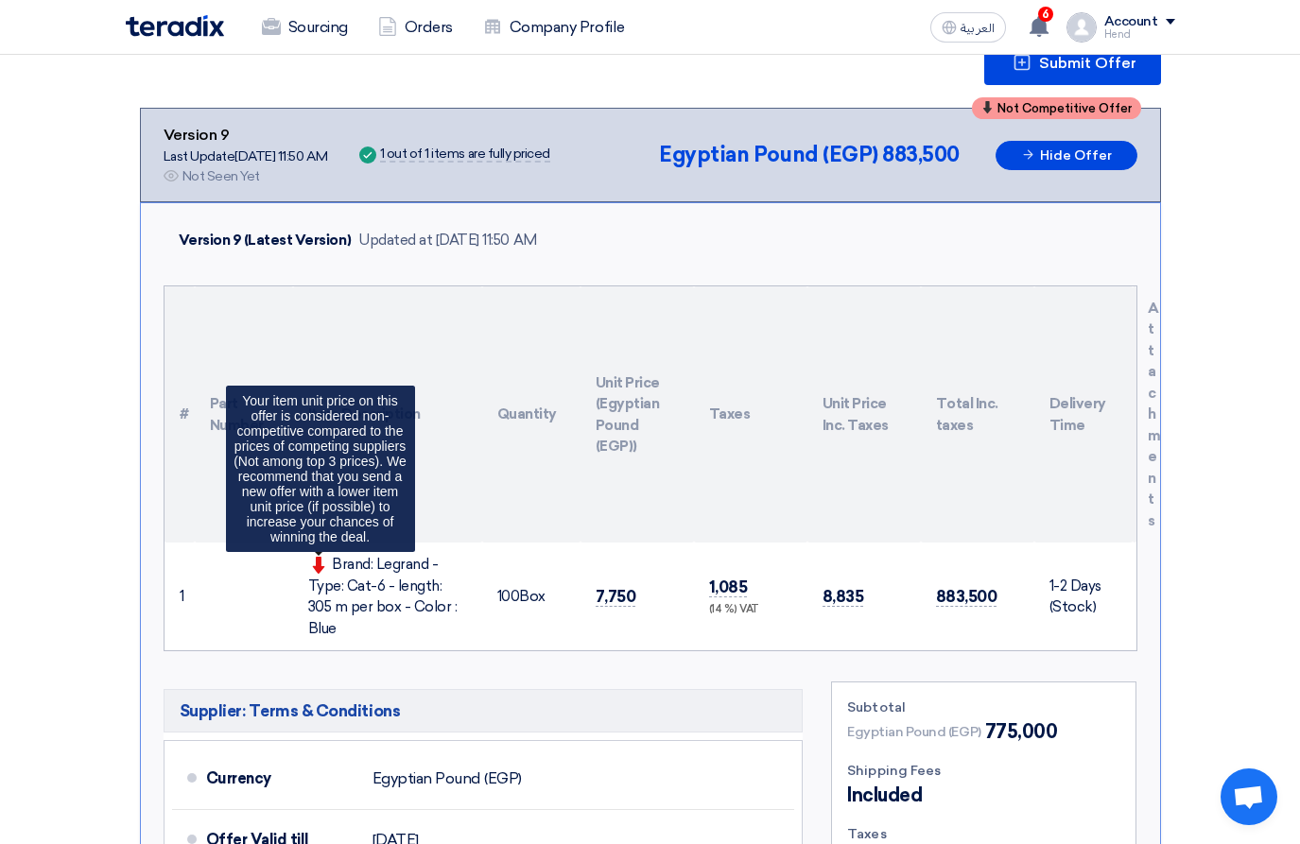
drag, startPoint x: 444, startPoint y: 618, endPoint x: 327, endPoint y: 557, distance: 132.3
click at [327, 557] on td "Brand: Legrand - Type: Cat-6 - length: 305 m per box - Color : Blue Your item u…" at bounding box center [387, 597] width 189 height 108
click at [328, 558] on span at bounding box center [320, 564] width 25 height 17
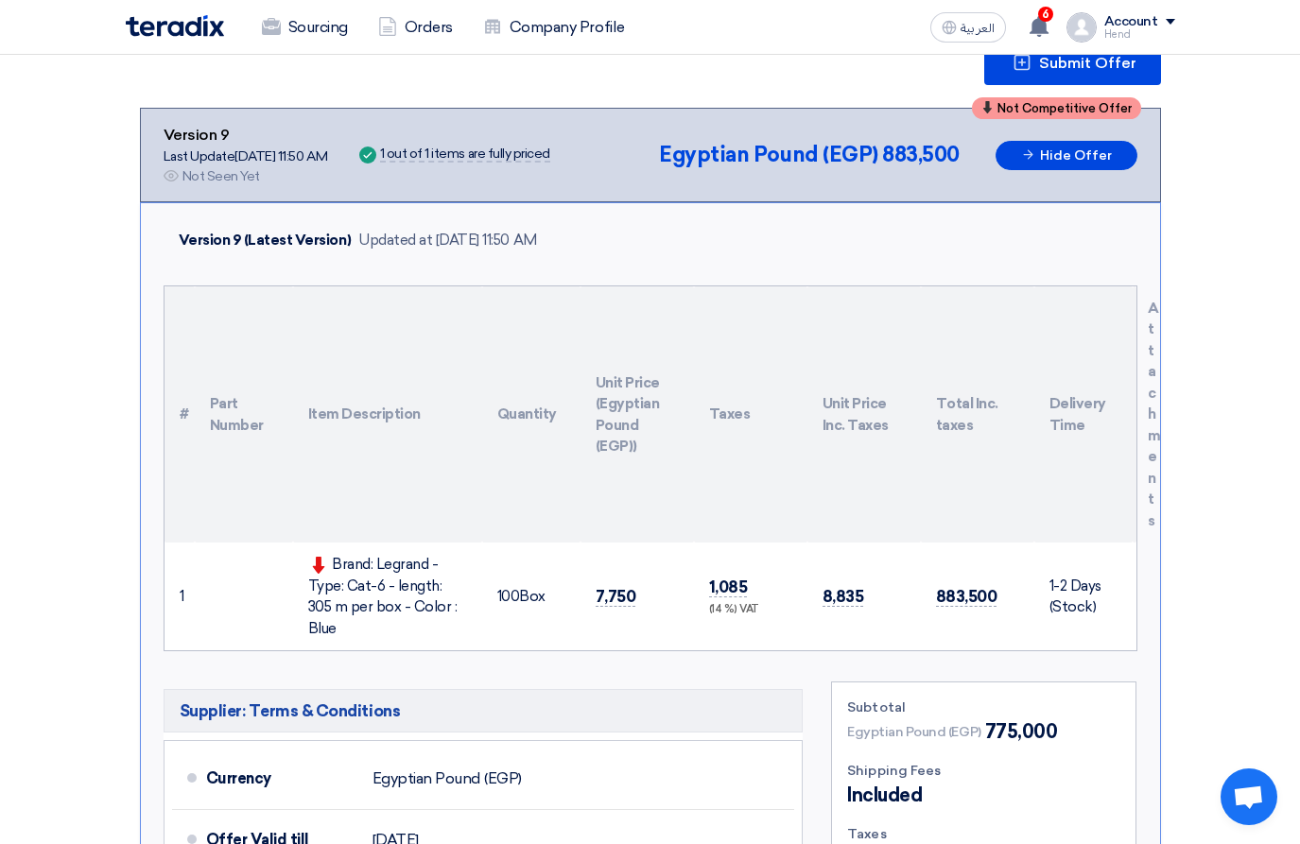
drag, startPoint x: 335, startPoint y: 565, endPoint x: 462, endPoint y: 617, distance: 137.8
click at [462, 617] on div "Brand: Legrand - Type: Cat-6 - length: 305 m per box - Color : Blue" at bounding box center [387, 596] width 159 height 85
click at [450, 606] on div "Brand: Legrand - Type: Cat-6 - length: 305 m per box - Color : Blue" at bounding box center [387, 596] width 159 height 85
click at [451, 608] on div "Brand: Legrand - Type: Cat-6 - length: 305 m per box - Color : Blue" at bounding box center [387, 596] width 159 height 85
click at [455, 611] on div "Brand: Legrand - Type: Cat-6 - length: 305 m per box - Color : Blue" at bounding box center [387, 596] width 159 height 85
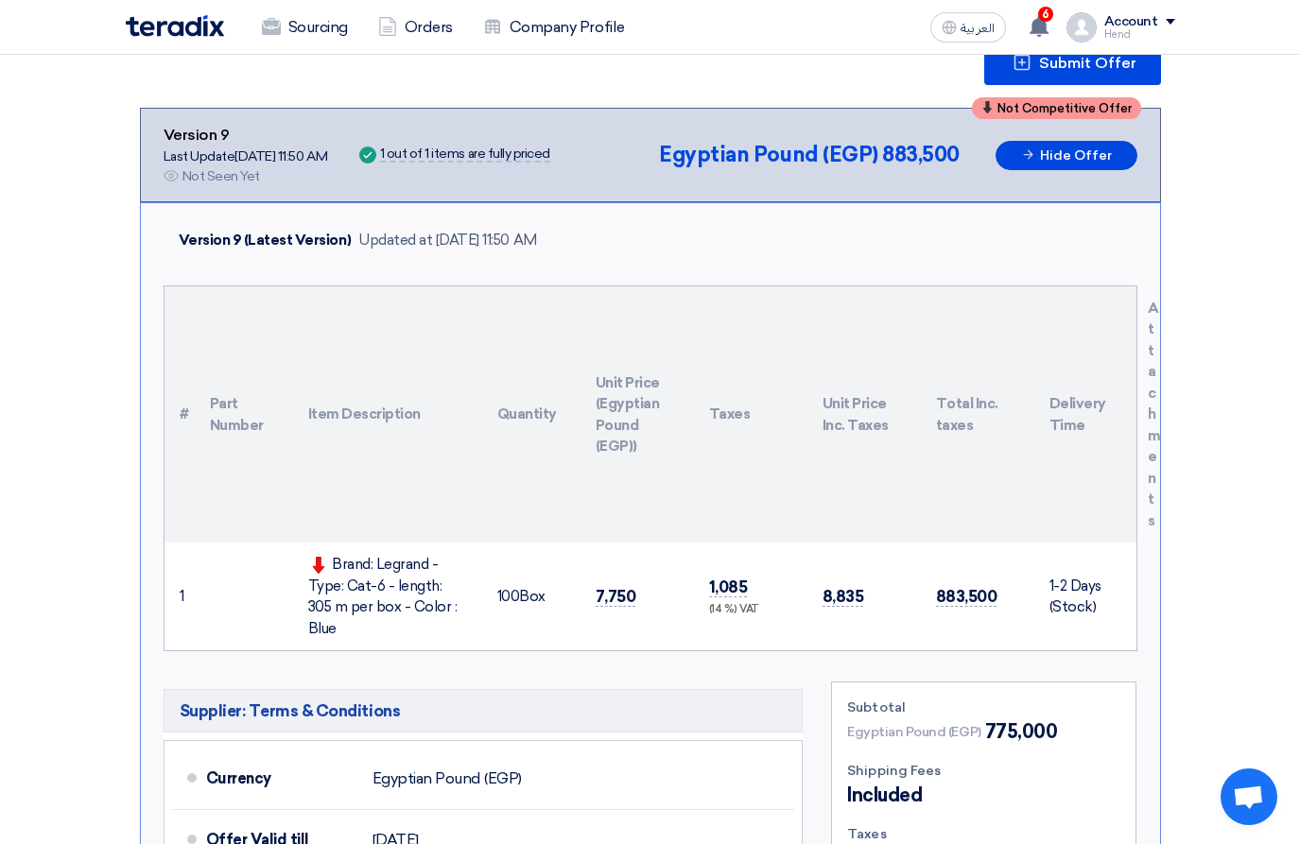
click at [453, 611] on div "Brand: Legrand - Type: Cat-6 - length: 305 m per box - Color : Blue" at bounding box center [387, 596] width 159 height 85
click at [452, 611] on div "Brand: Legrand - Type: Cat-6 - length: 305 m per box - Color : Blue" at bounding box center [387, 596] width 159 height 85
click at [451, 606] on div "Brand: Legrand - Type: Cat-6 - length: 305 m per box - Color : Blue" at bounding box center [387, 596] width 159 height 85
drag, startPoint x: 429, startPoint y: 606, endPoint x: 411, endPoint y: 602, distance: 18.4
click at [426, 606] on div "Brand: Legrand - Type: Cat-6 - length: 305 m per box - Color : Blue" at bounding box center [387, 596] width 159 height 85
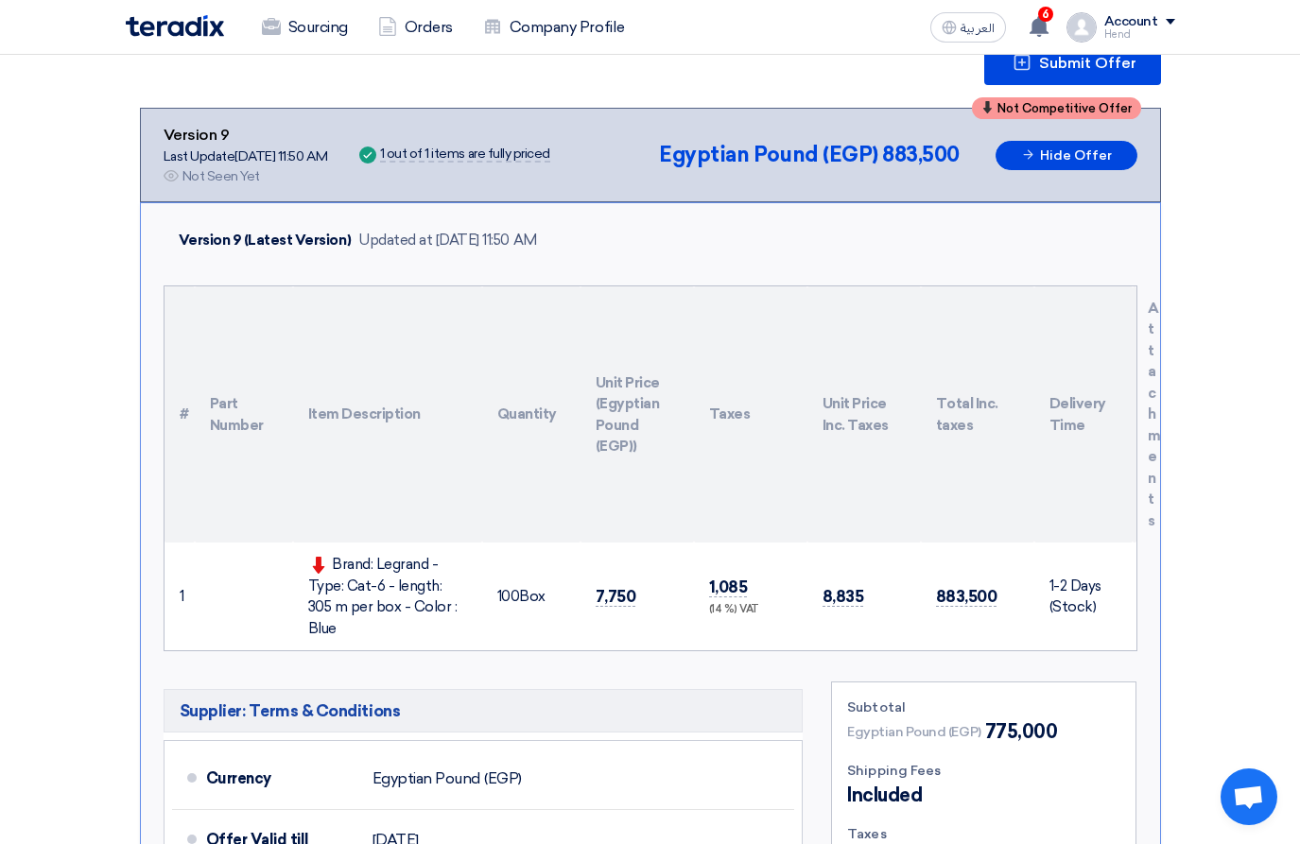
click at [354, 566] on div "Brand: Legrand - Type: Cat-6 - length: 305 m per box - Color : Blue" at bounding box center [387, 596] width 159 height 85
drag, startPoint x: 333, startPoint y: 560, endPoint x: 456, endPoint y: 607, distance: 131.3
click at [456, 607] on div "Brand: Legrand - Type: Cat-6 - length: 305 m per box - Color : Blue" at bounding box center [387, 596] width 159 height 85
click at [336, 557] on div "Brand: Legrand - Type: Cat-6 - length: 305 m per box - Color : Blue" at bounding box center [387, 596] width 159 height 85
drag, startPoint x: 336, startPoint y: 560, endPoint x: 462, endPoint y: 612, distance: 135.7
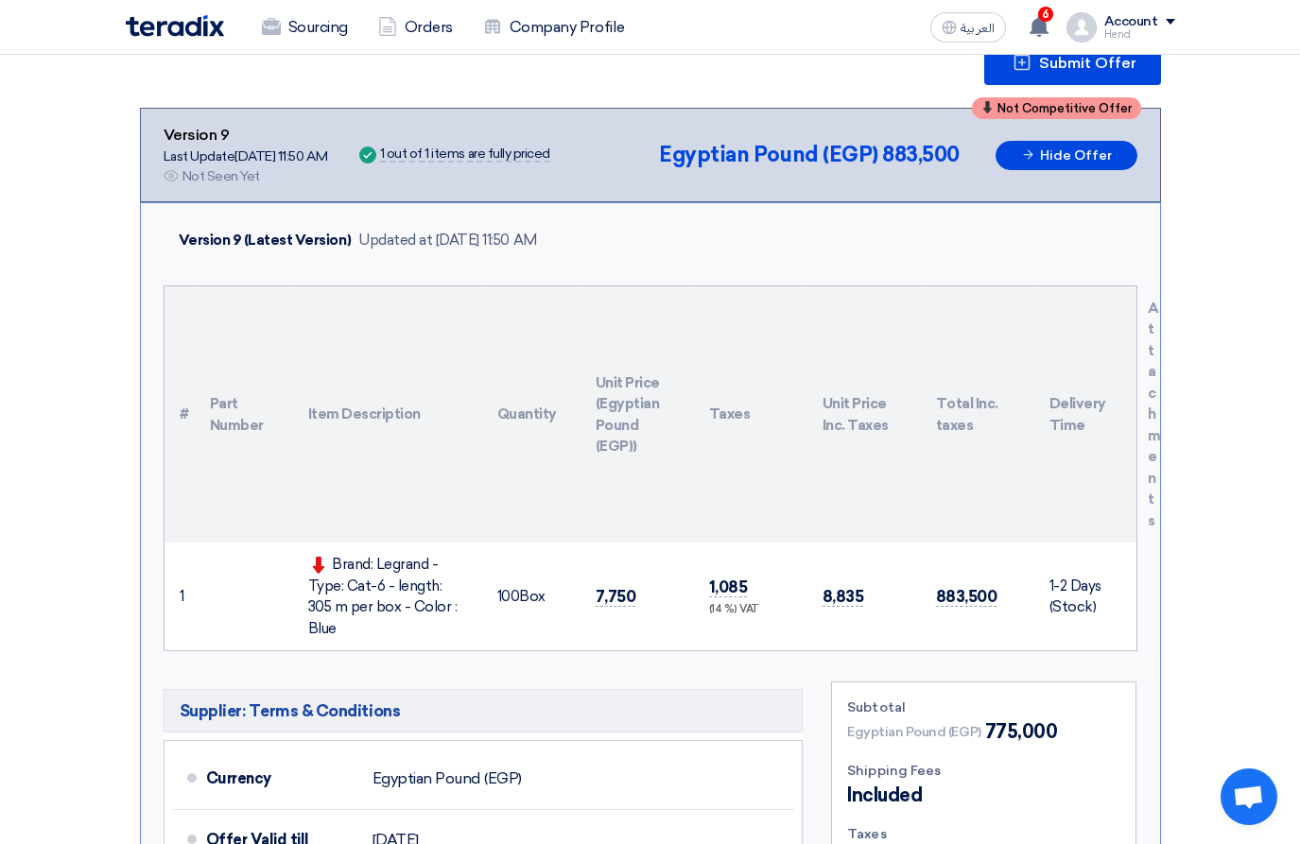
click at [462, 612] on div "Brand: Legrand - Type: Cat-6 - length: 305 m per box - Color : Blue" at bounding box center [387, 596] width 159 height 85
click at [457, 607] on div "Brand: Legrand - Type: Cat-6 - length: 305 m per box - Color : Blue" at bounding box center [387, 596] width 159 height 85
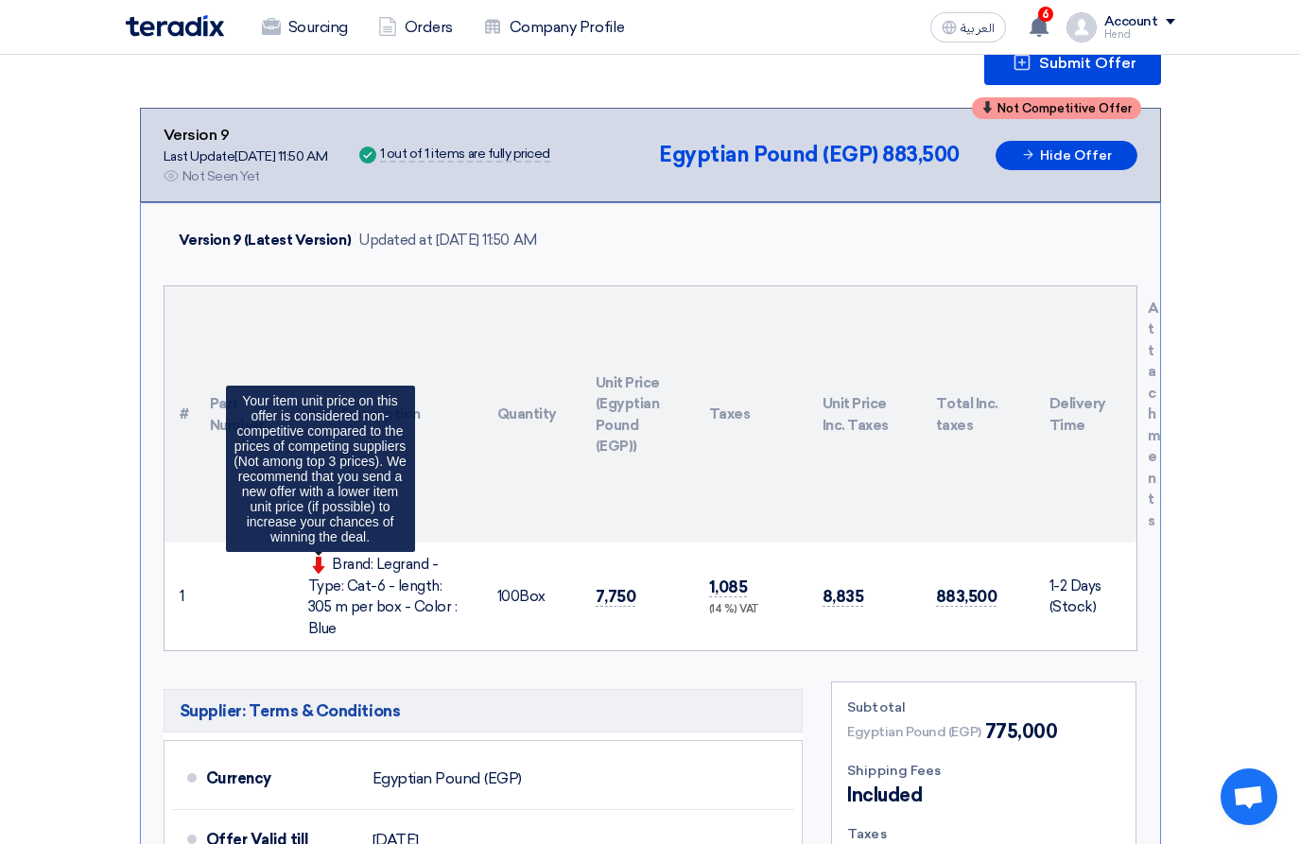
drag, startPoint x: 453, startPoint y: 606, endPoint x: 330, endPoint y: 556, distance: 132.7
click at [330, 556] on div "Brand: Legrand - Type: Cat-6 - length: 305 m per box - Color : Blue Your item u…" at bounding box center [387, 596] width 159 height 85
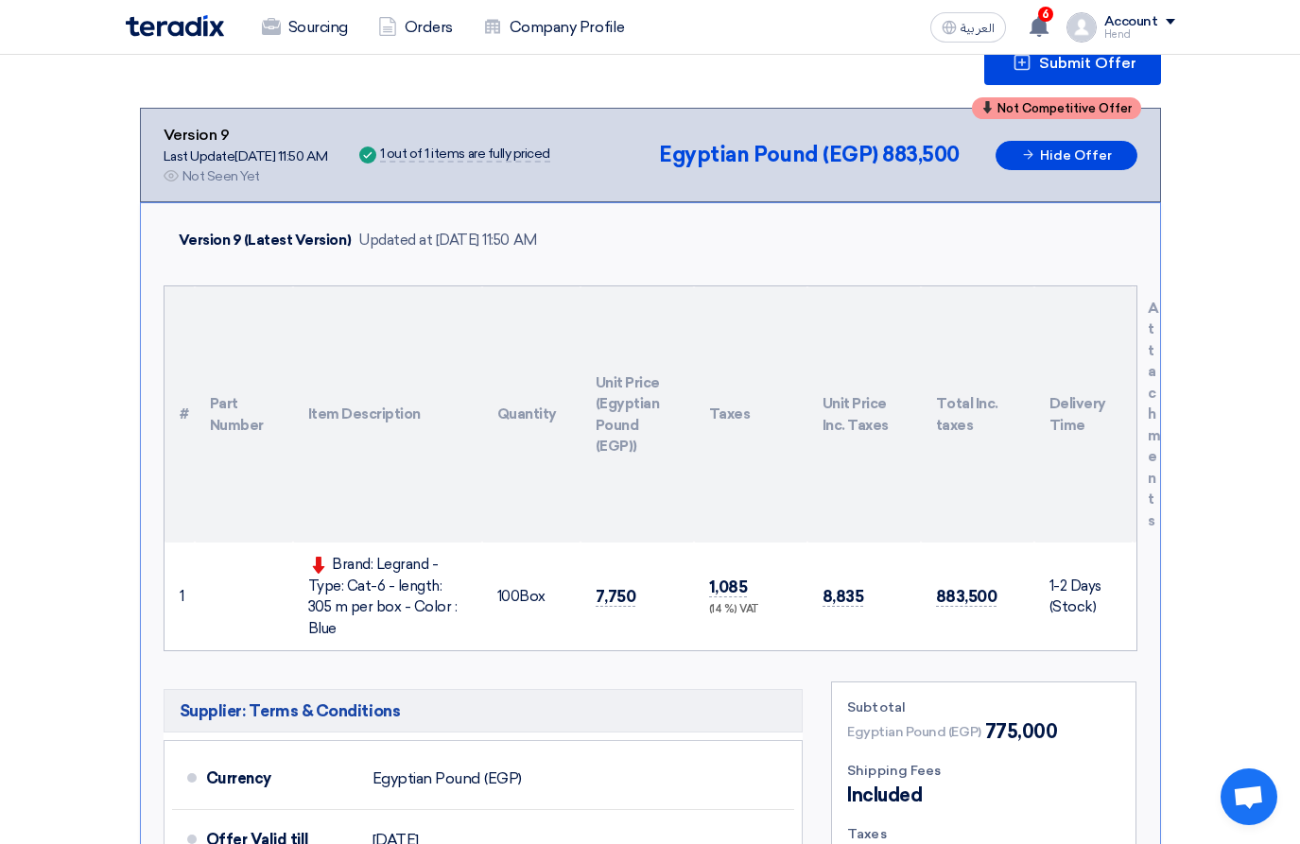
click at [592, 583] on td "7,750" at bounding box center [636, 597] width 113 height 108
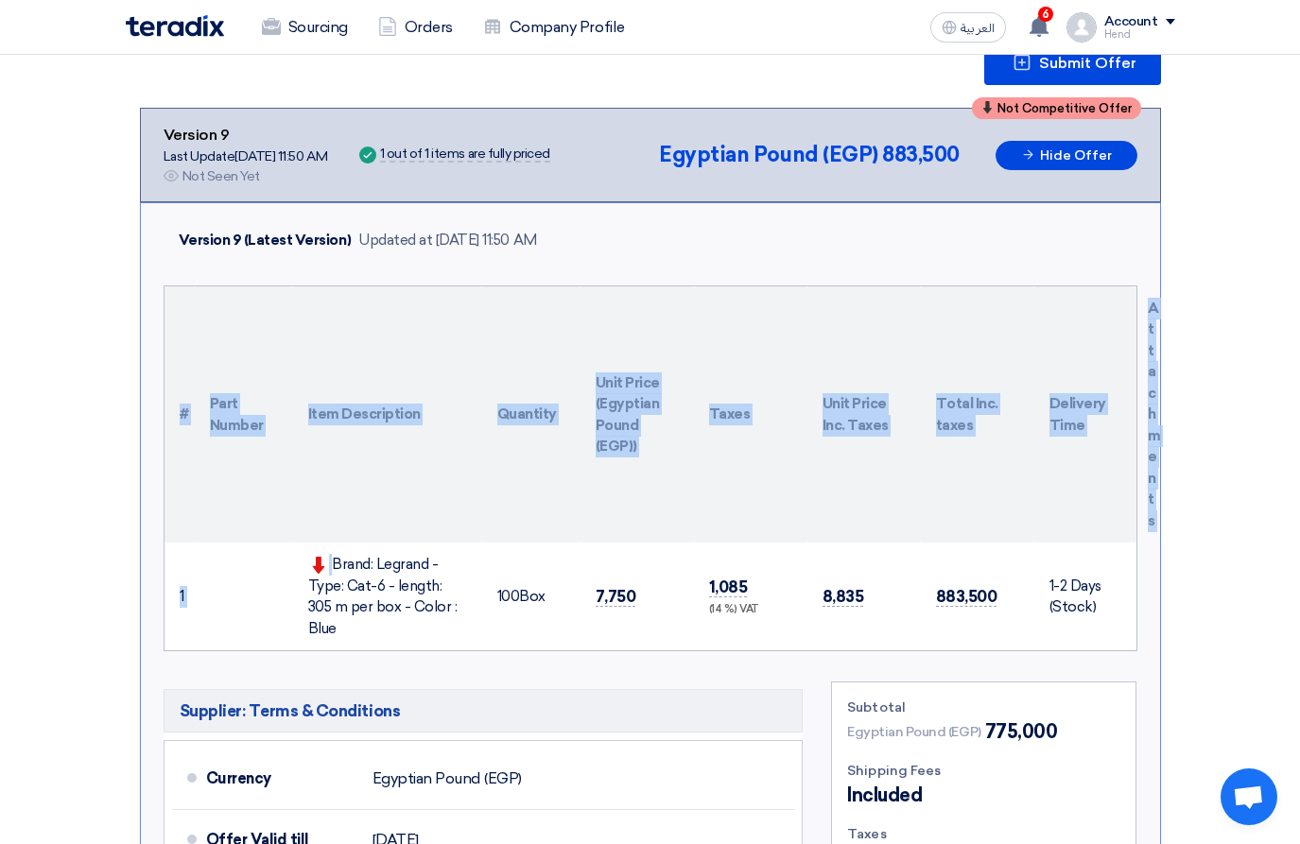
drag, startPoint x: 331, startPoint y: 560, endPoint x: 462, endPoint y: 641, distance: 154.0
click at [462, 641] on div "Version 9 (Latest Version) Updated at 17 Sep 2025, 11:50 AM # Part Number Item …" at bounding box center [650, 654] width 1021 height 905
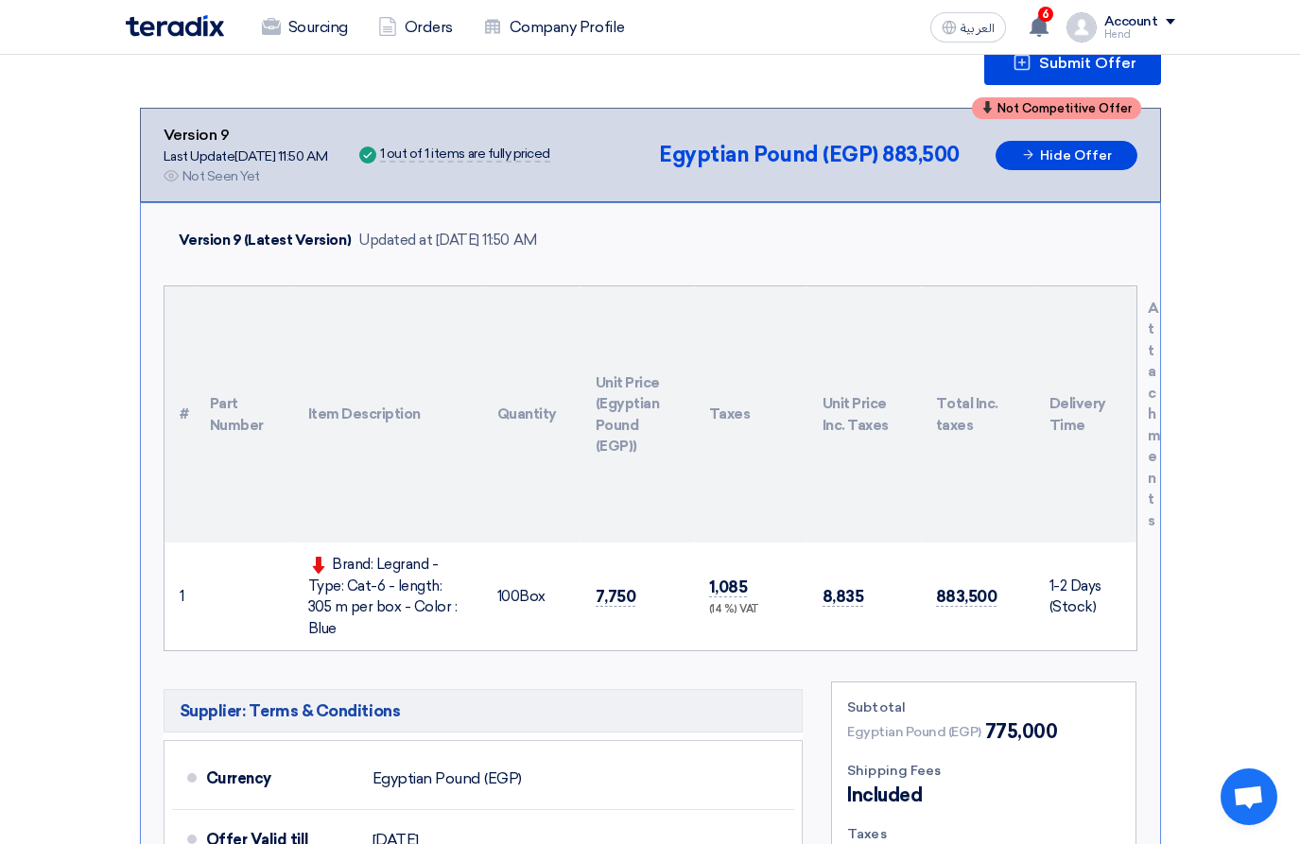
click at [463, 609] on div "Brand: Legrand - Type: Cat-6 - length: 305 m per box - Color : Blue" at bounding box center [387, 596] width 159 height 85
drag, startPoint x: 455, startPoint y: 599, endPoint x: 335, endPoint y: 567, distance: 124.3
click at [334, 550] on td "Brand: Legrand - Type: Cat-6 - length: 305 m per box - Color : Blue" at bounding box center [387, 597] width 189 height 108
click at [338, 583] on div "Brand: Legrand - Type: Cat-6 - length: 305 m per box - Color : Blue" at bounding box center [387, 596] width 159 height 85
click at [336, 558] on div "Brand: Legrand - Type: Cat-6 - length: 305 m per box - Color : Blue" at bounding box center [387, 596] width 159 height 85
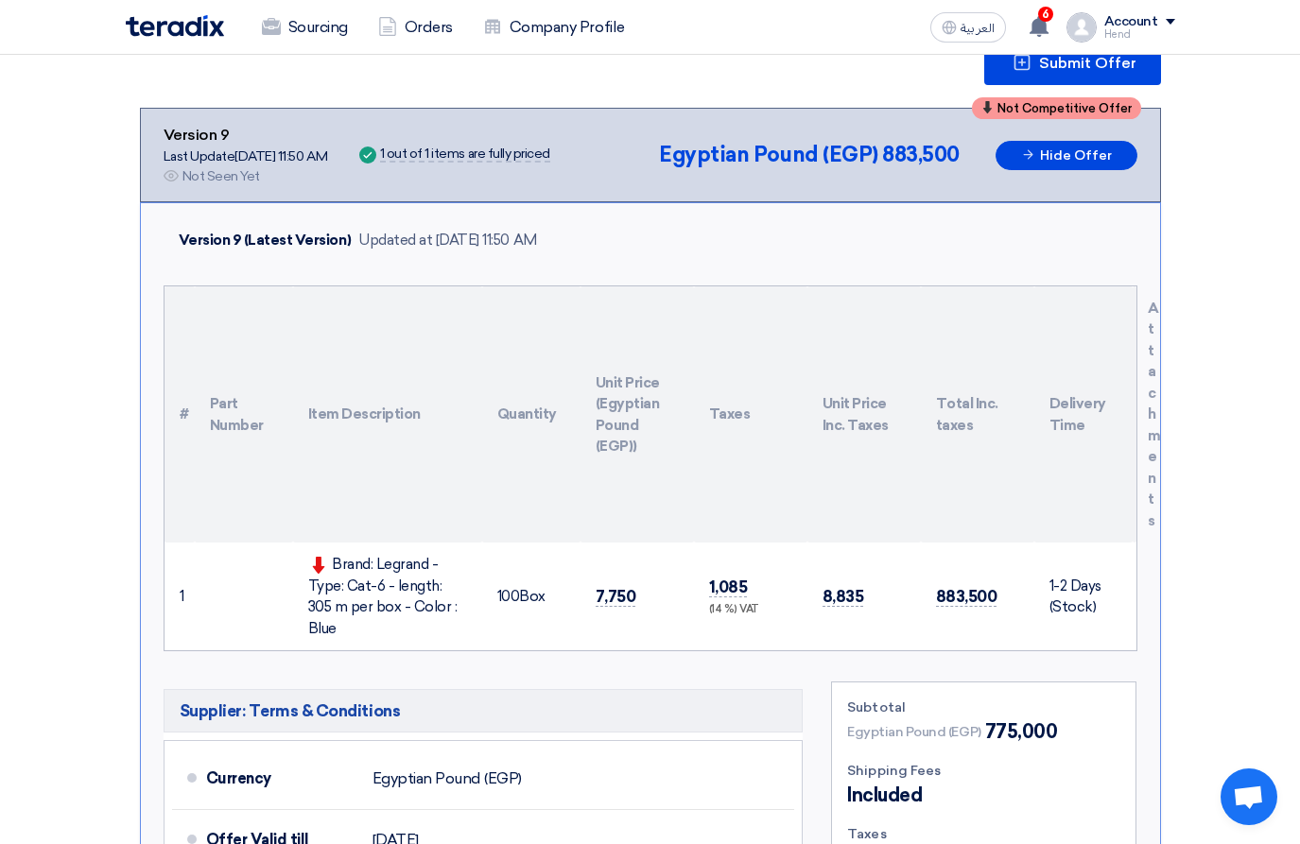
drag, startPoint x: 332, startPoint y: 562, endPoint x: 461, endPoint y: 607, distance: 136.9
click at [461, 607] on div "Brand: Legrand - Type: Cat-6 - length: 305 m per box - Color : Blue" at bounding box center [387, 596] width 159 height 85
click at [458, 617] on div "Brand: Legrand - Type: Cat-6 - length: 305 m per box - Color : Blue" at bounding box center [387, 596] width 159 height 85
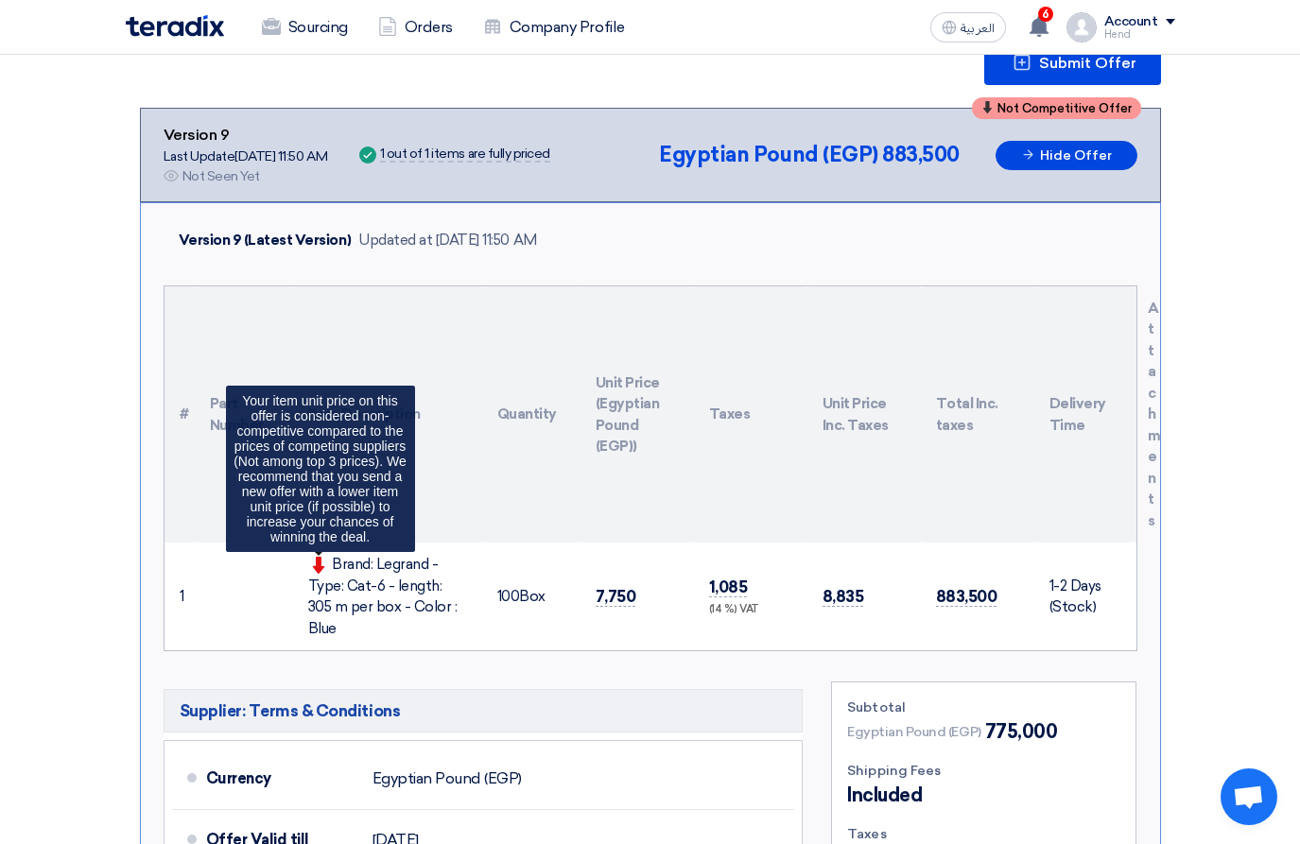
drag, startPoint x: 447, startPoint y: 612, endPoint x: 331, endPoint y: 557, distance: 128.5
click at [331, 557] on div "Brand: Legrand - Type: Cat-6 - length: 305 m per box - Color : Blue Your item u…" at bounding box center [387, 596] width 159 height 85
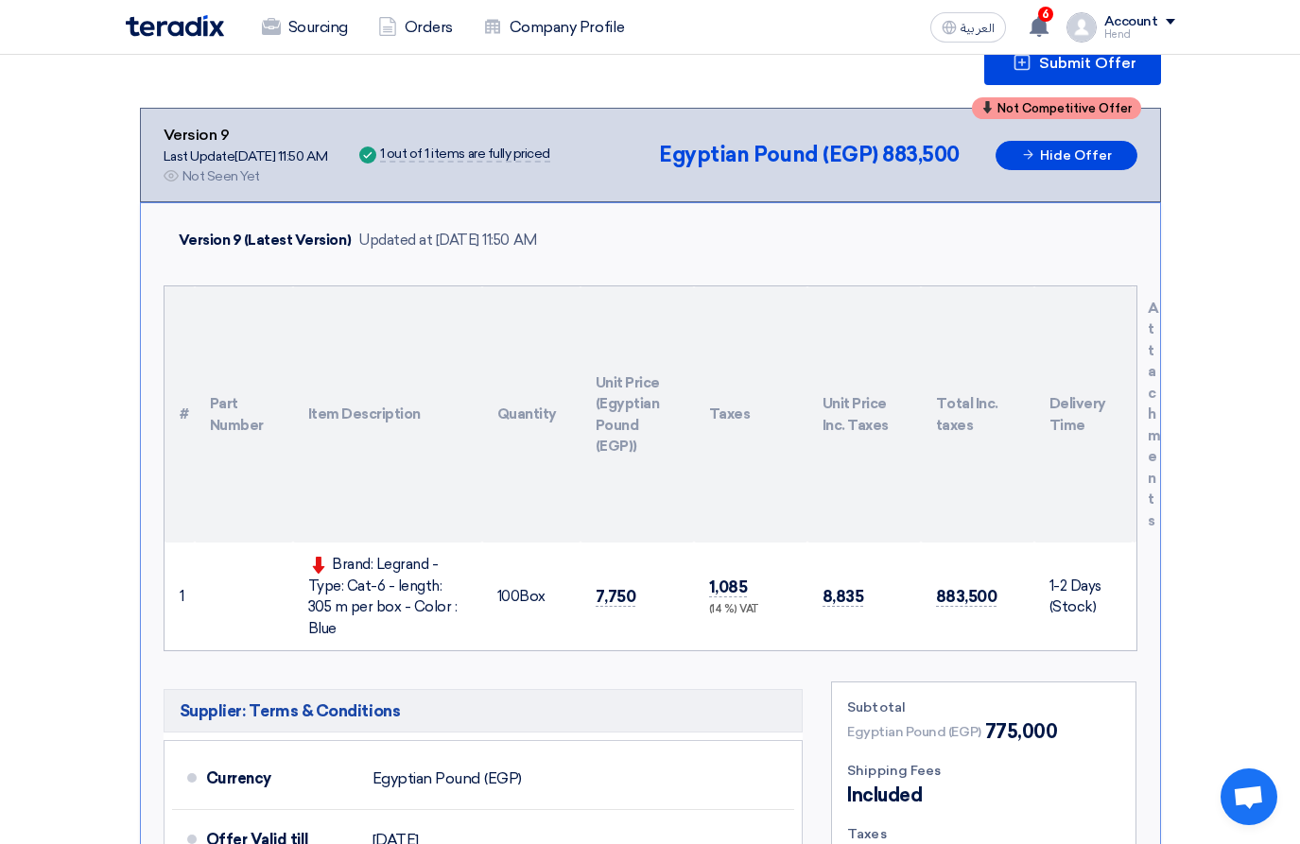
click at [339, 580] on div "Brand: Legrand - Type: Cat-6 - length: 305 m per box - Color : Blue" at bounding box center [387, 596] width 159 height 85
drag, startPoint x: 331, startPoint y: 564, endPoint x: 454, endPoint y: 621, distance: 135.3
click at [454, 621] on td "Brand: Legrand - Type: Cat-6 - length: 305 m per box - Color : Blue" at bounding box center [387, 597] width 189 height 108
click at [457, 622] on td "Brand: Legrand - Type: Cat-6 - length: 305 m per box - Color : Blue" at bounding box center [387, 597] width 189 height 108
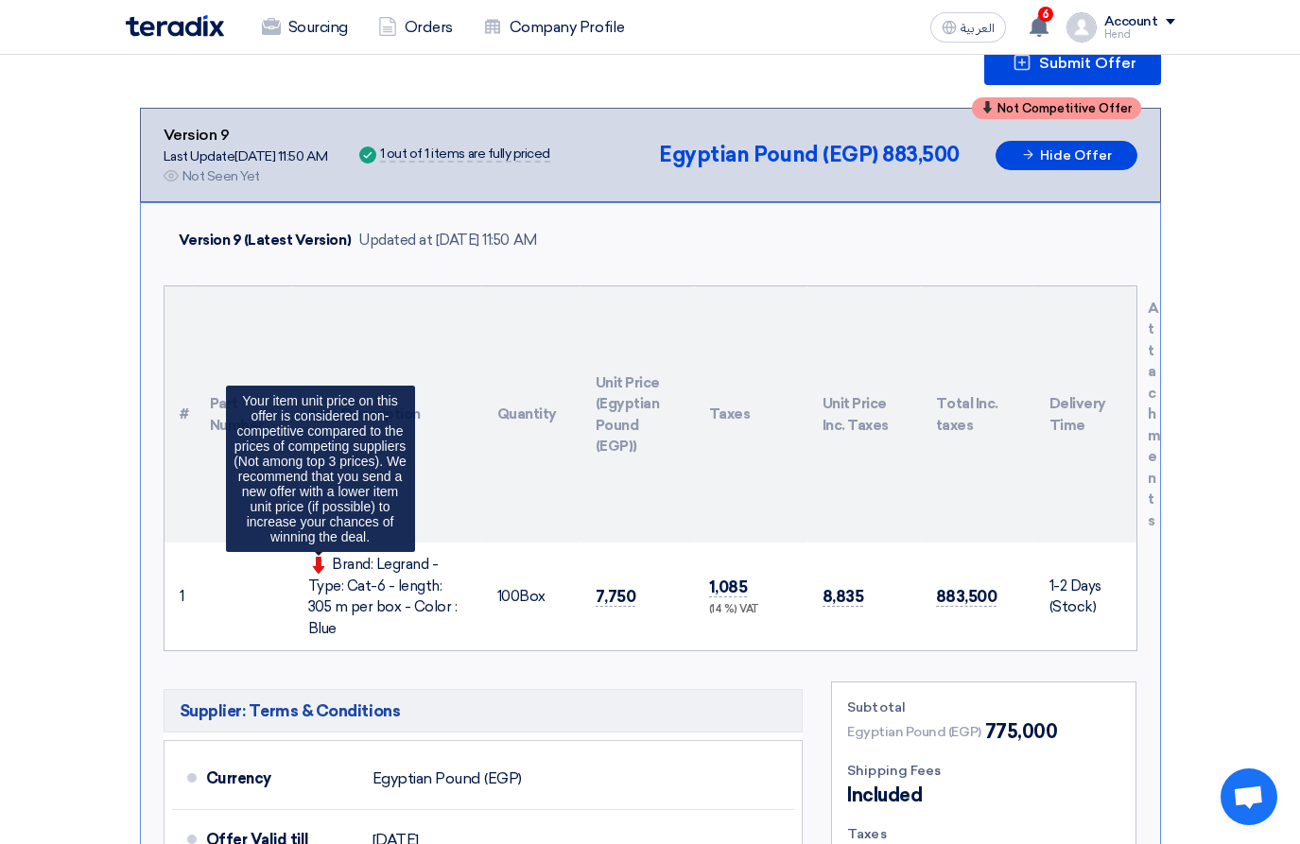
drag, startPoint x: 459, startPoint y: 601, endPoint x: 328, endPoint y: 561, distance: 137.2
click at [328, 561] on div "Brand: Legrand - Type: Cat-6 - length: 305 m per box - Color : Blue Your item u…" at bounding box center [387, 596] width 159 height 85
click at [328, 561] on span at bounding box center [320, 564] width 25 height 17
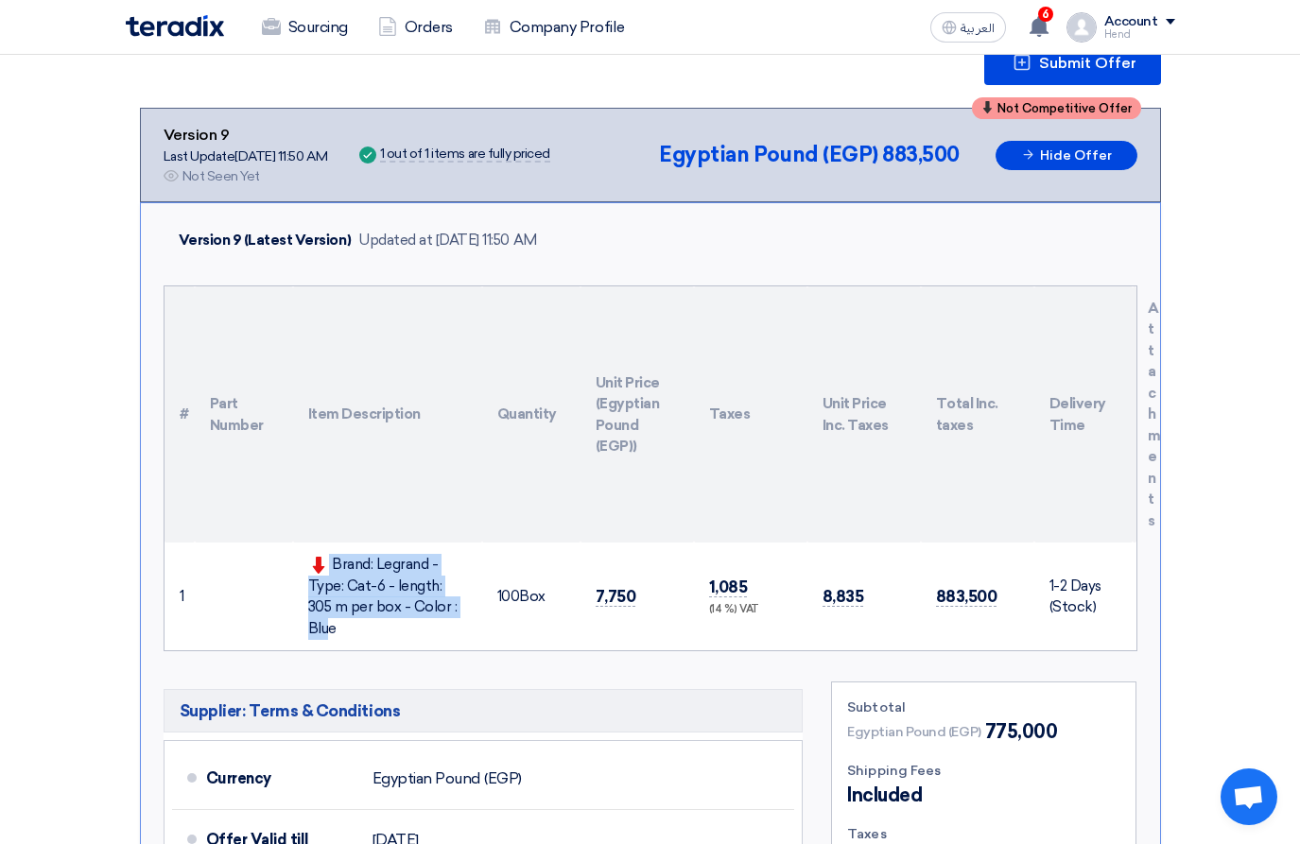
drag, startPoint x: 329, startPoint y: 562, endPoint x: 473, endPoint y: 596, distance: 147.6
click at [473, 596] on td "Brand: Legrand - Type: Cat-6 - length: 305 m per box - Color : Blue" at bounding box center [387, 597] width 189 height 108
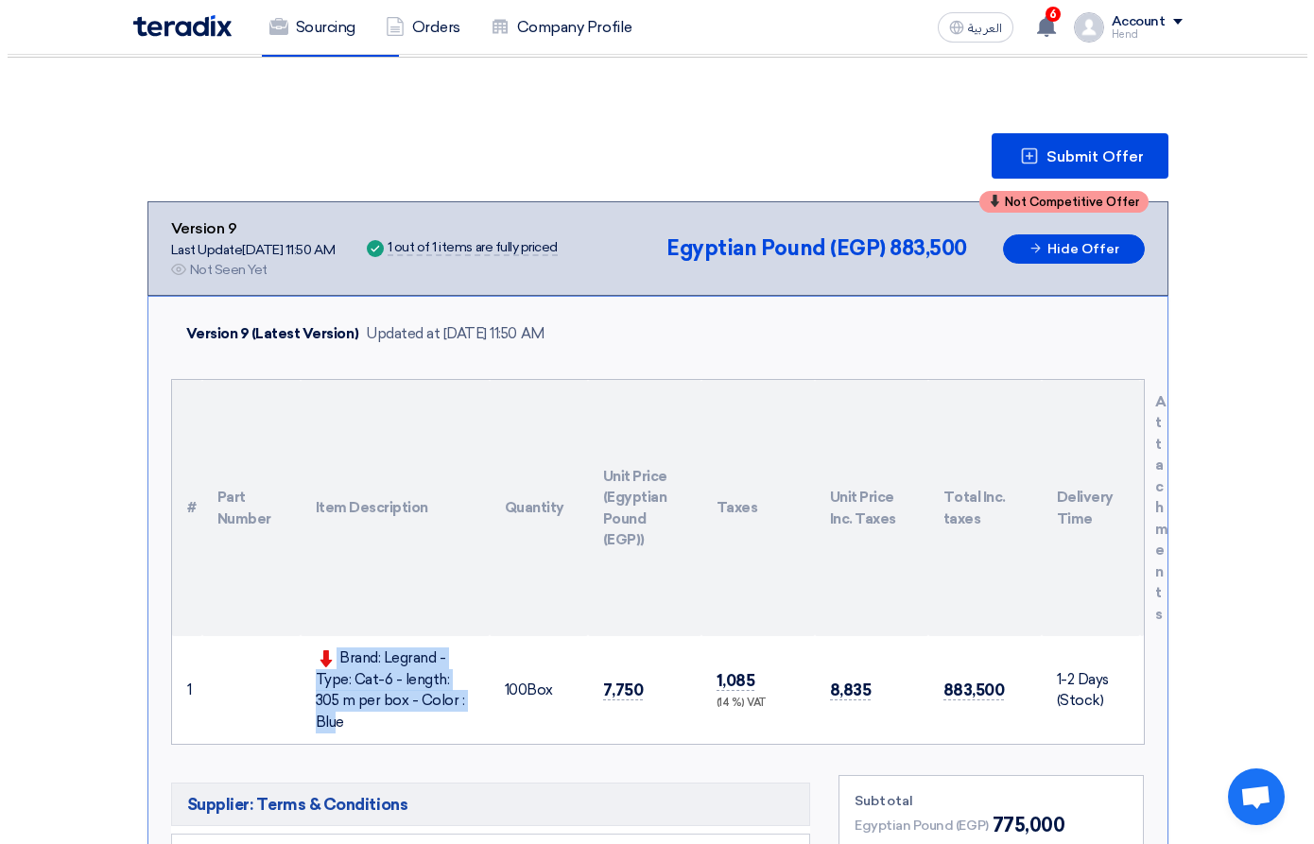
scroll to position [189, 0]
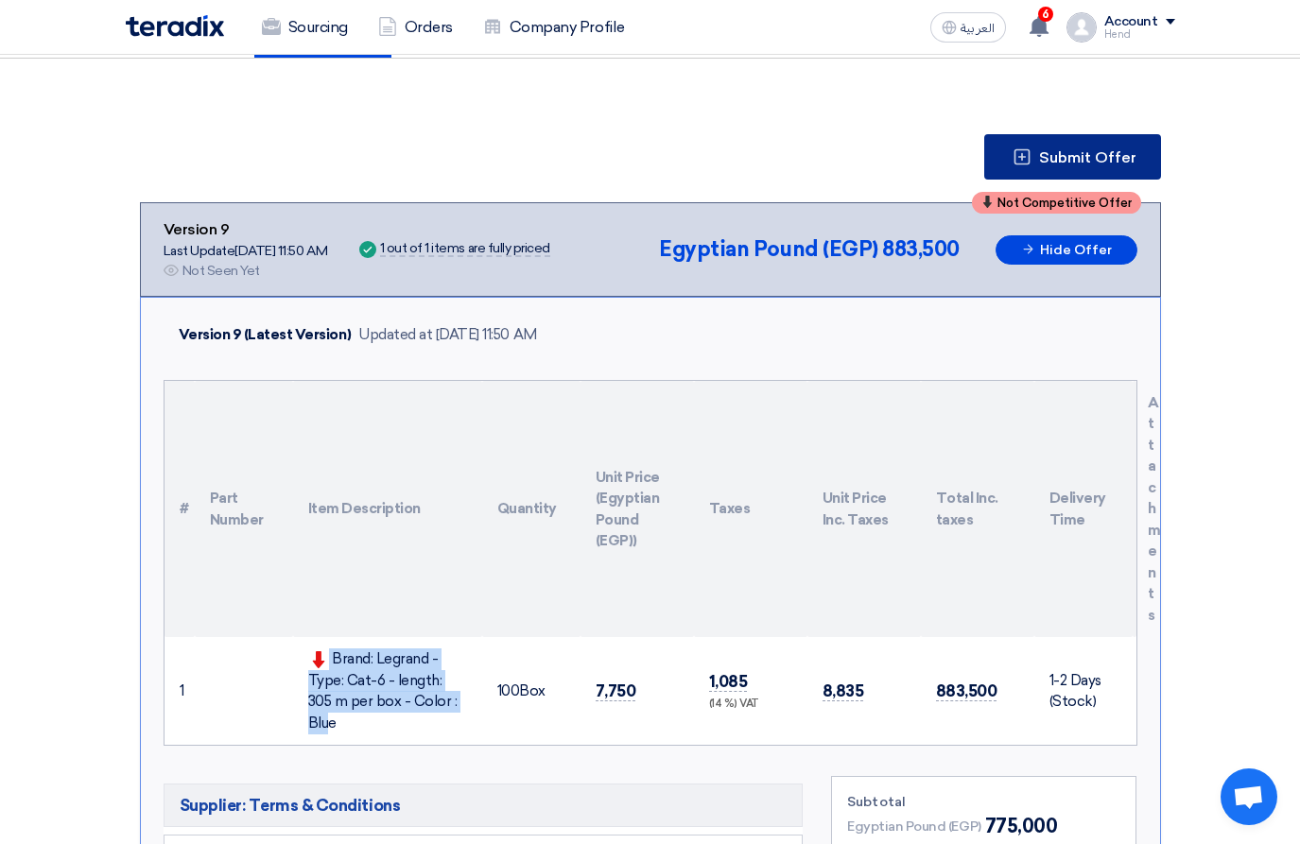
click at [1080, 146] on button "Submit Offer" at bounding box center [1072, 156] width 177 height 45
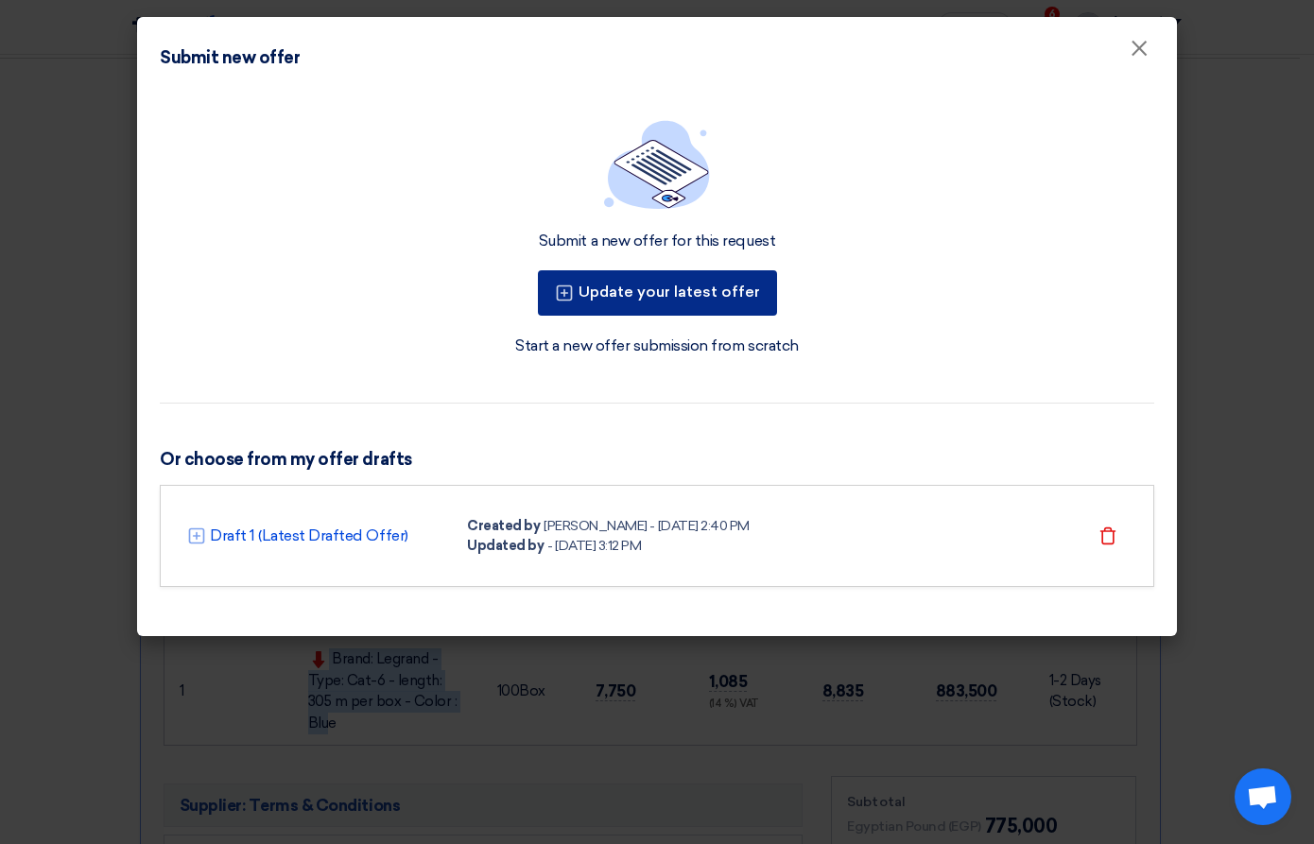
click at [696, 299] on button "Update your latest offer" at bounding box center [657, 292] width 239 height 45
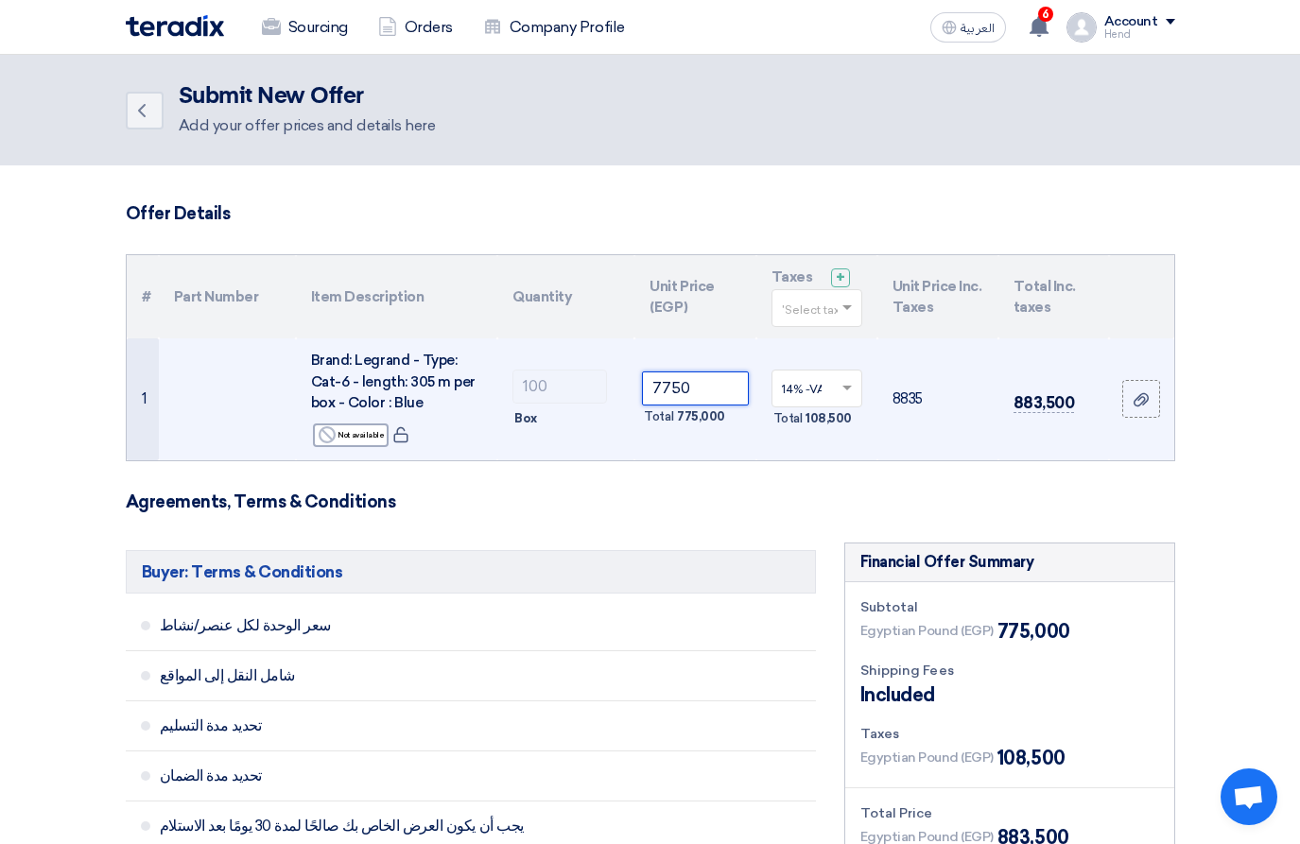
click at [679, 388] on input "7750" at bounding box center [695, 388] width 106 height 34
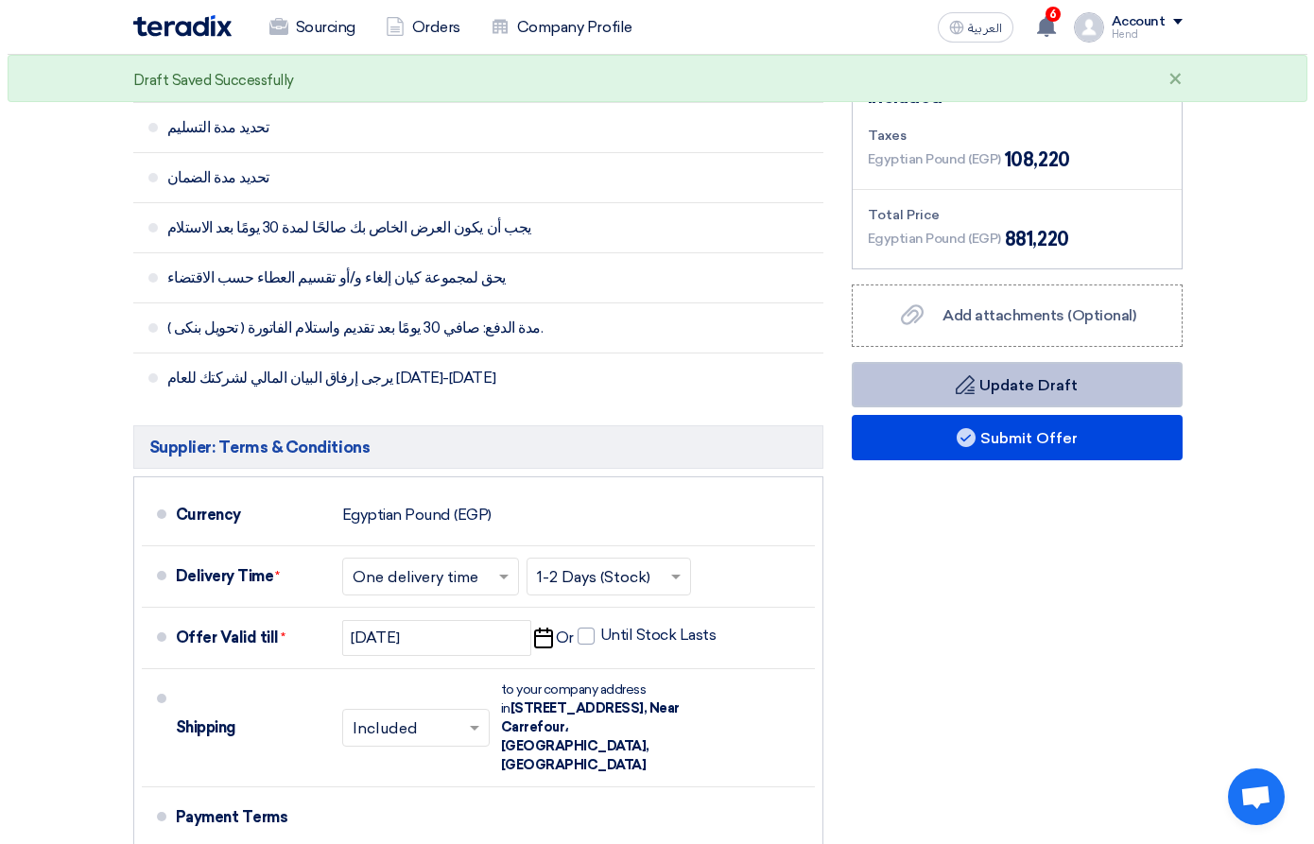
scroll to position [662, 0]
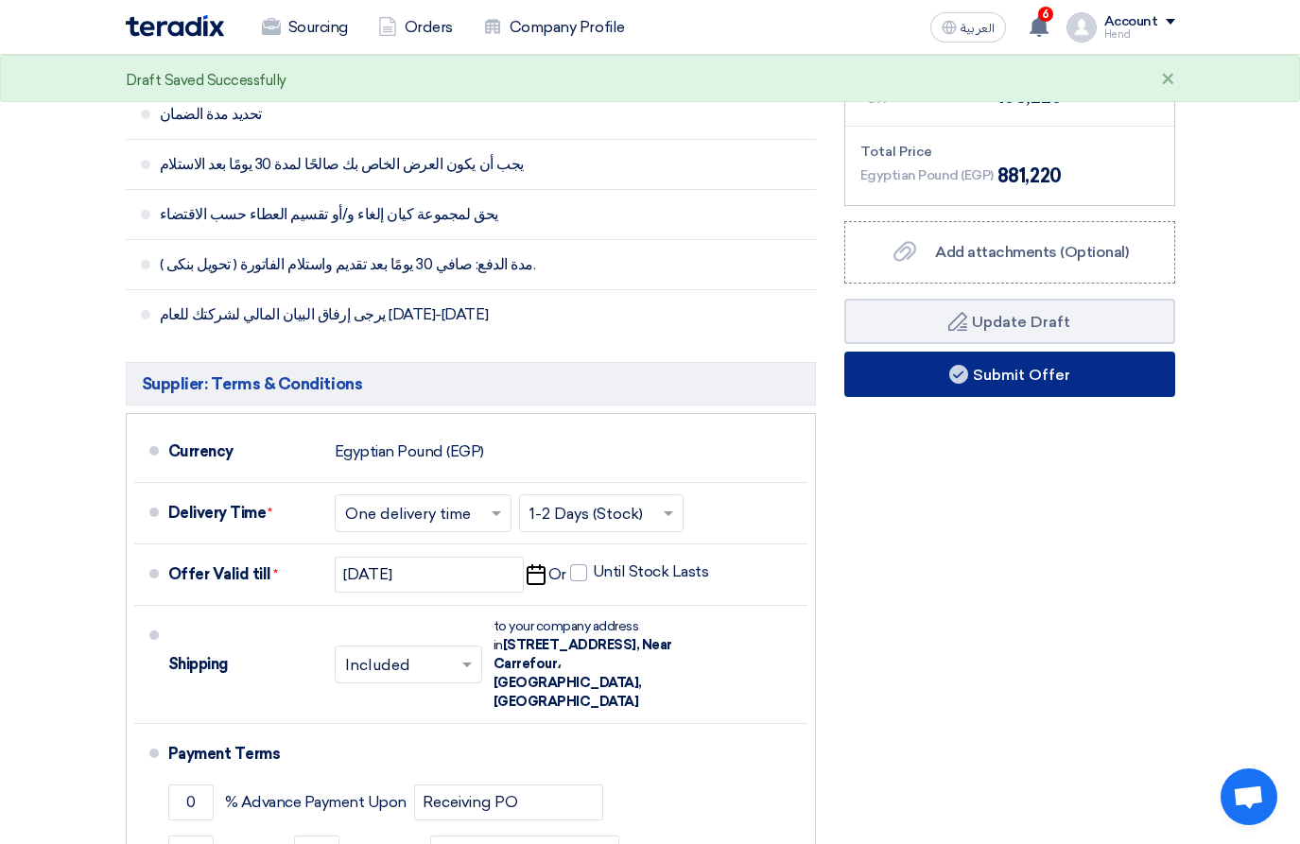
type input "7730"
click at [1114, 375] on button "Submit Offer" at bounding box center [1009, 374] width 331 height 45
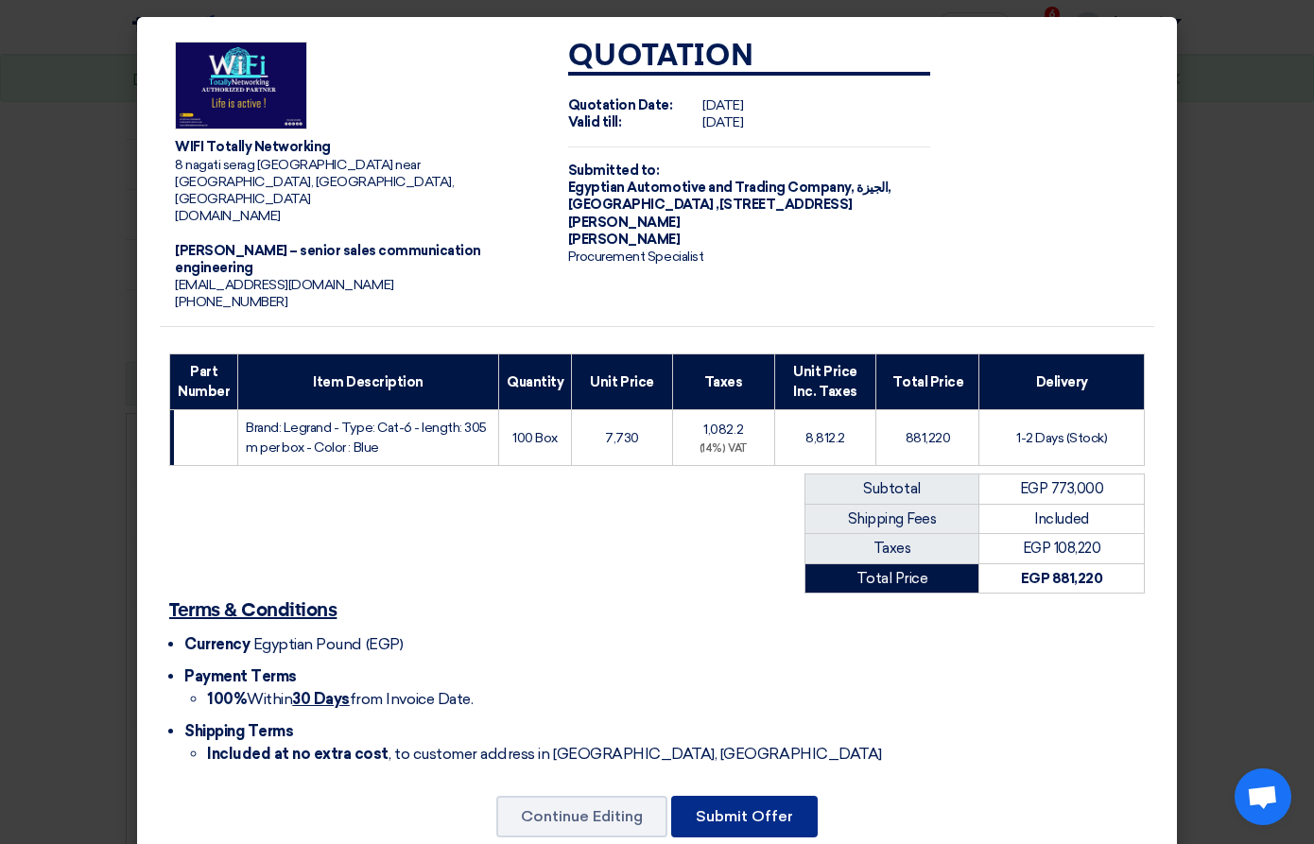
click at [714, 796] on button "Submit Offer" at bounding box center [744, 817] width 146 height 42
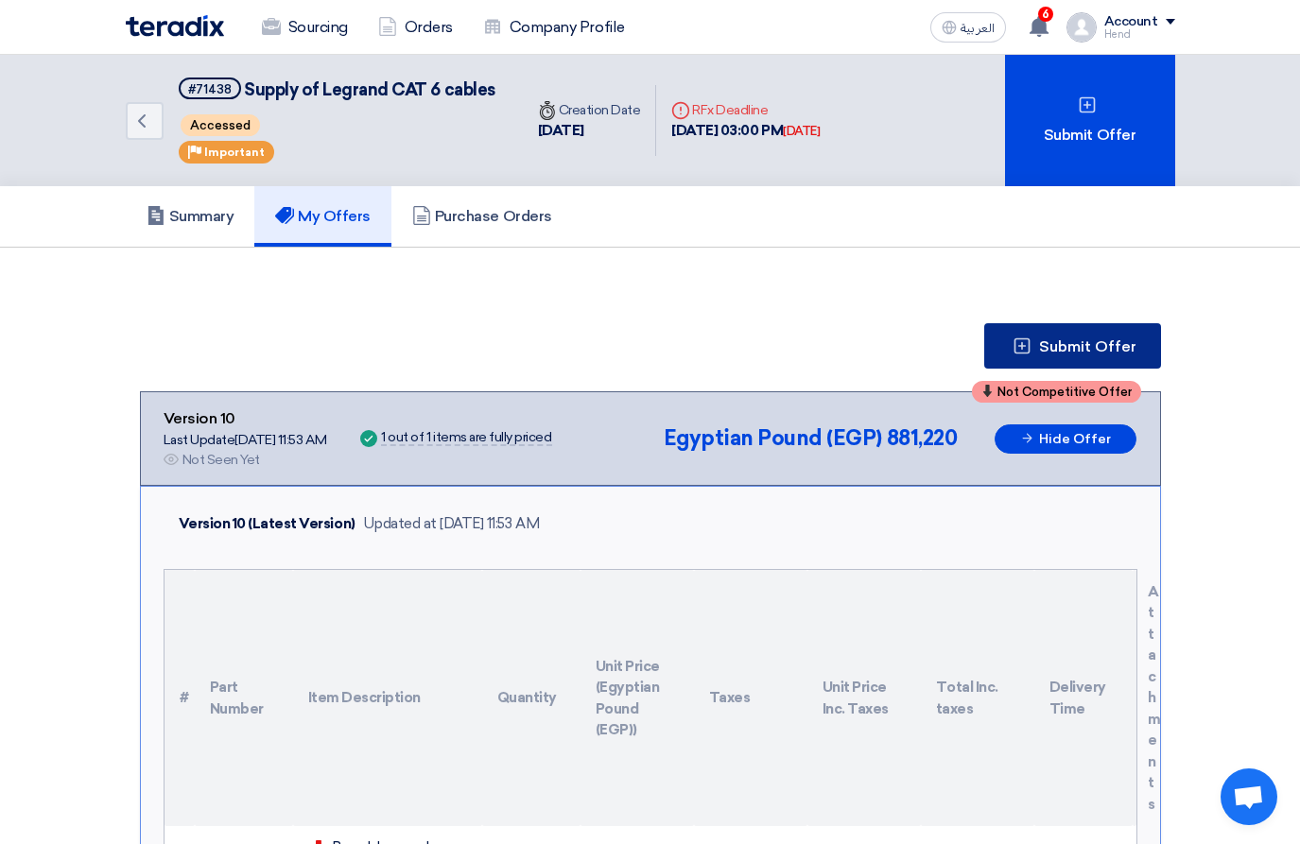
click at [1048, 326] on button "Submit Offer" at bounding box center [1072, 345] width 177 height 45
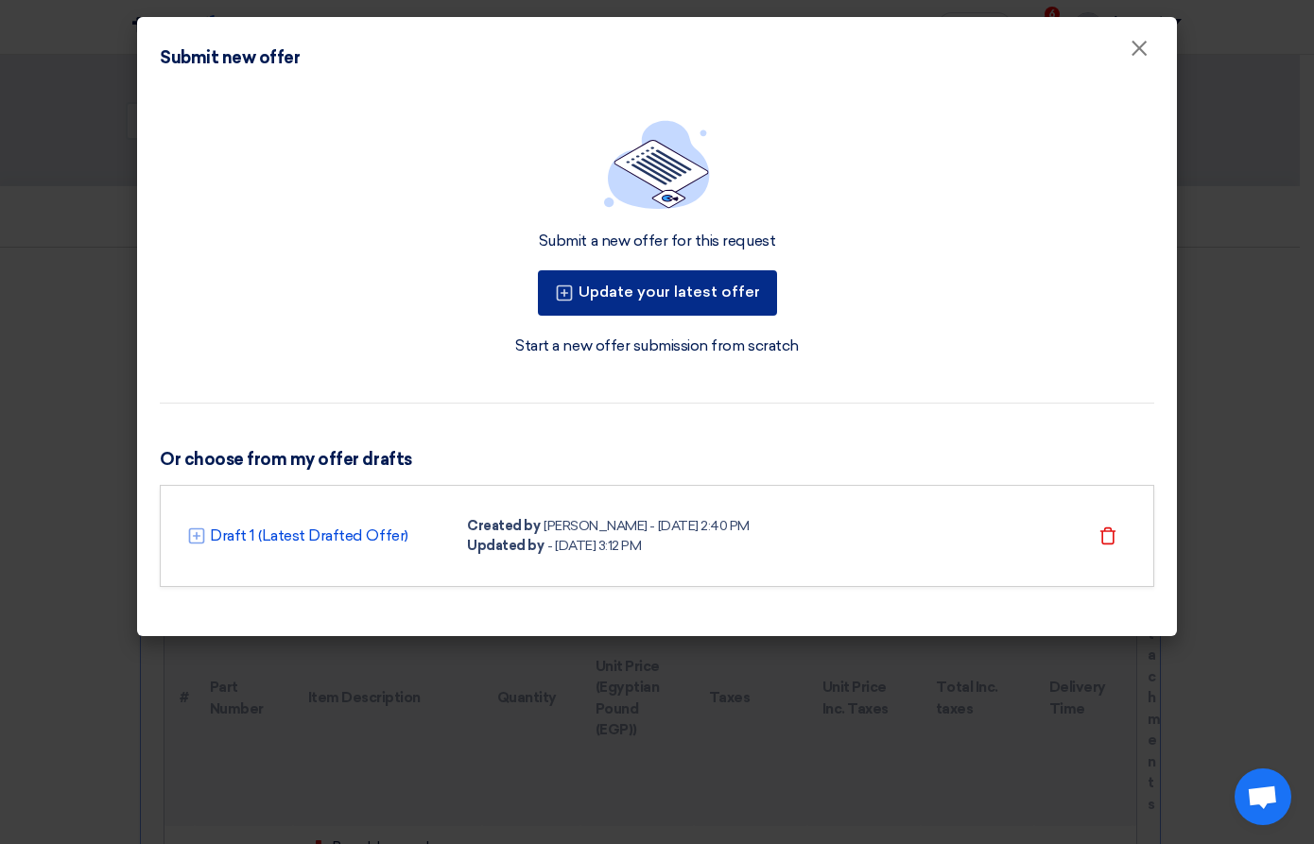
click at [748, 285] on button "Update your latest offer" at bounding box center [657, 292] width 239 height 45
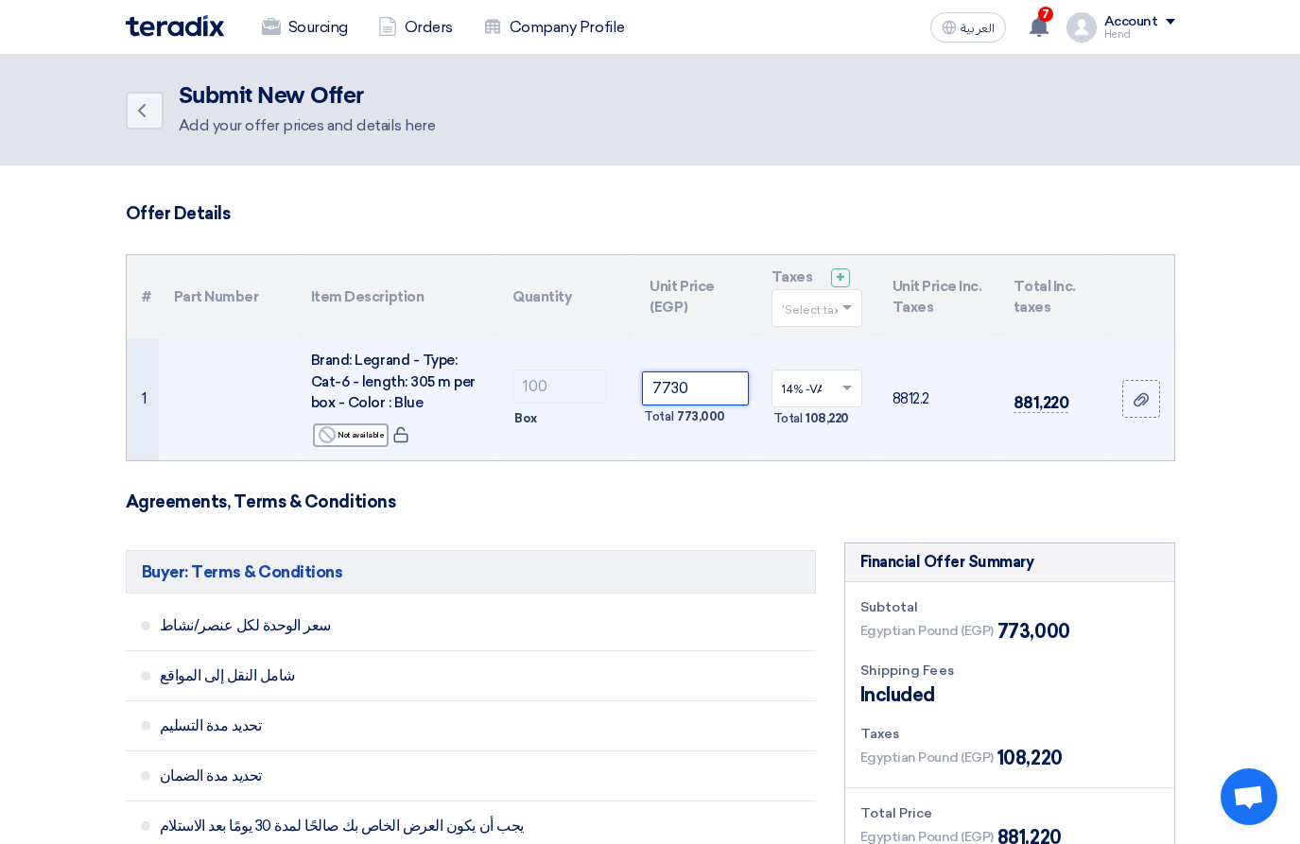
click at [677, 388] on input "7730" at bounding box center [695, 388] width 106 height 34
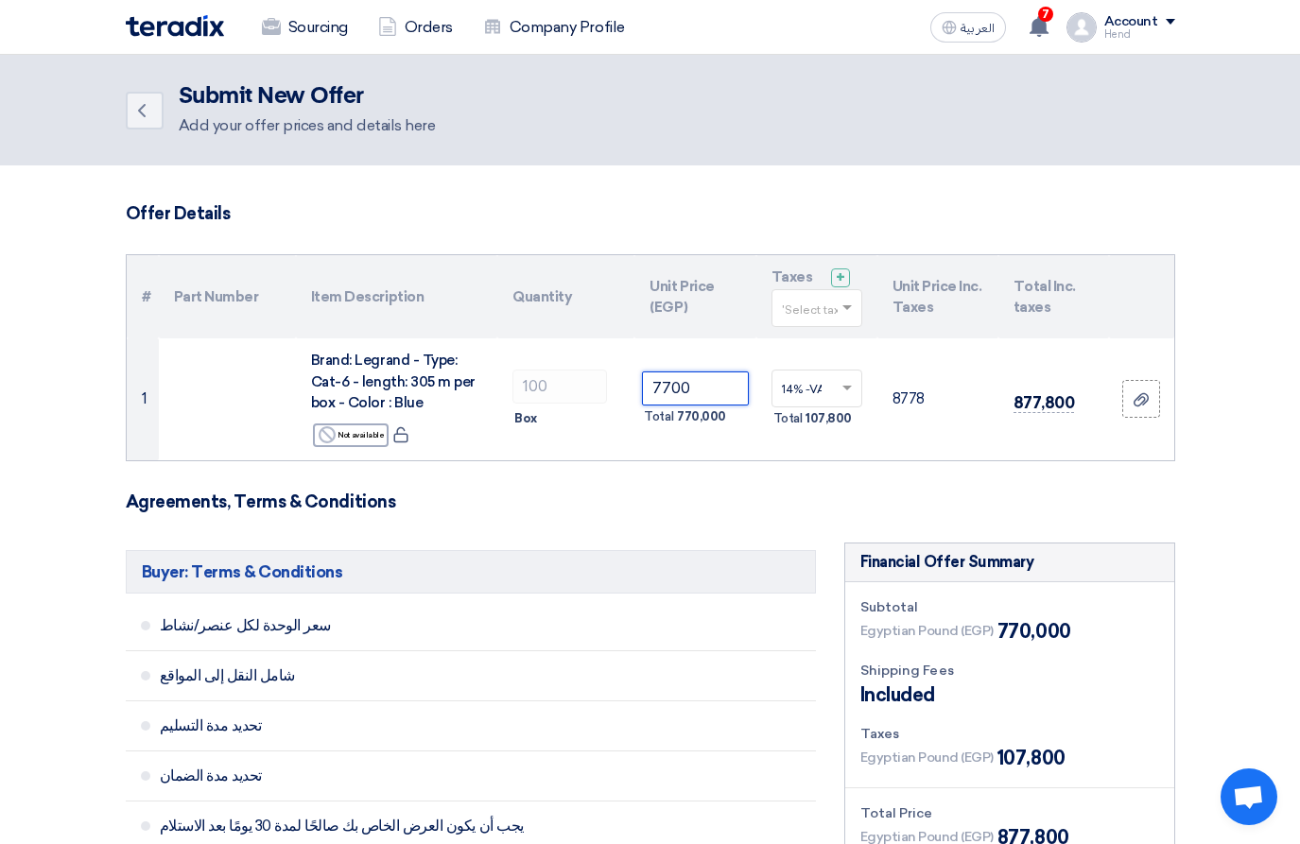
type input "7700"
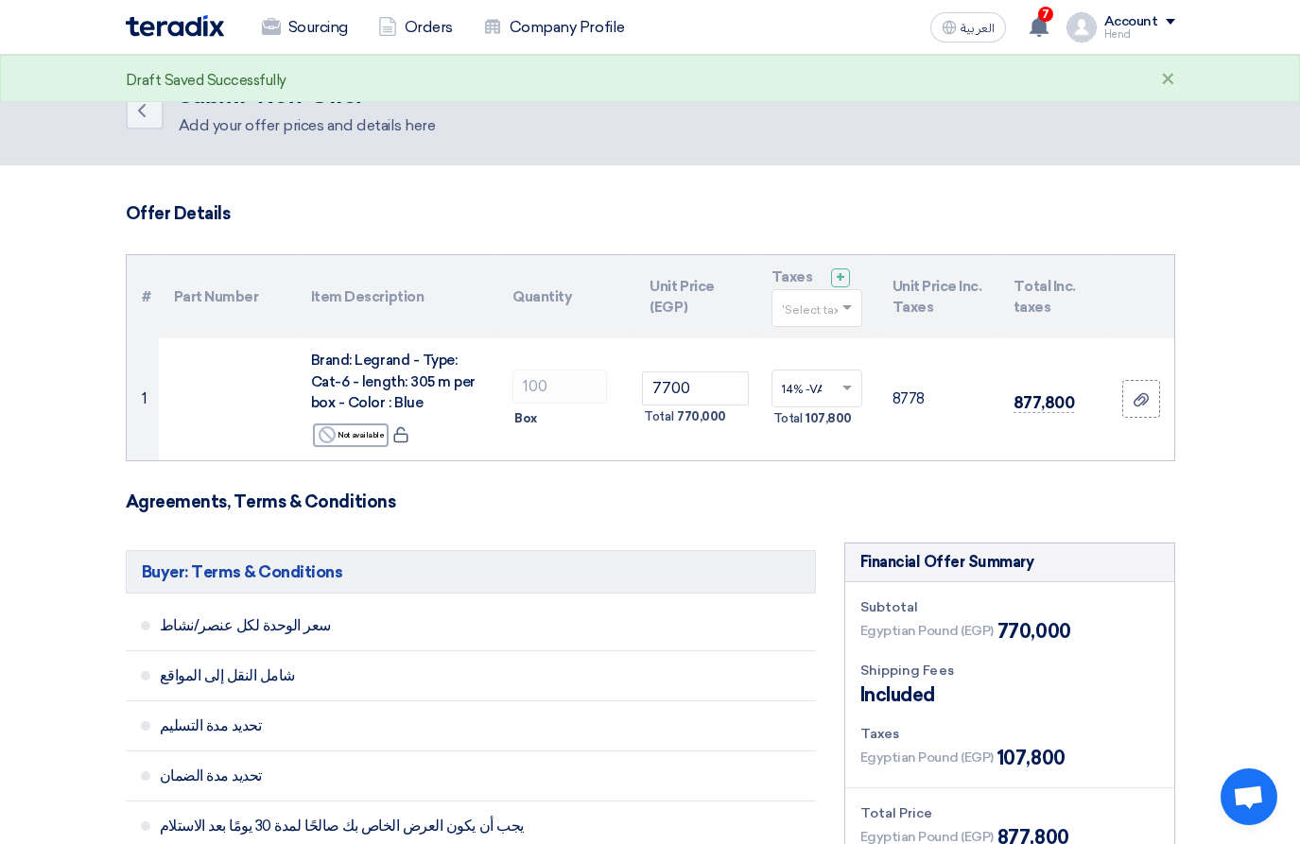
click at [923, 295] on th "Unit Price Inc. Taxes" at bounding box center [937, 296] width 121 height 83
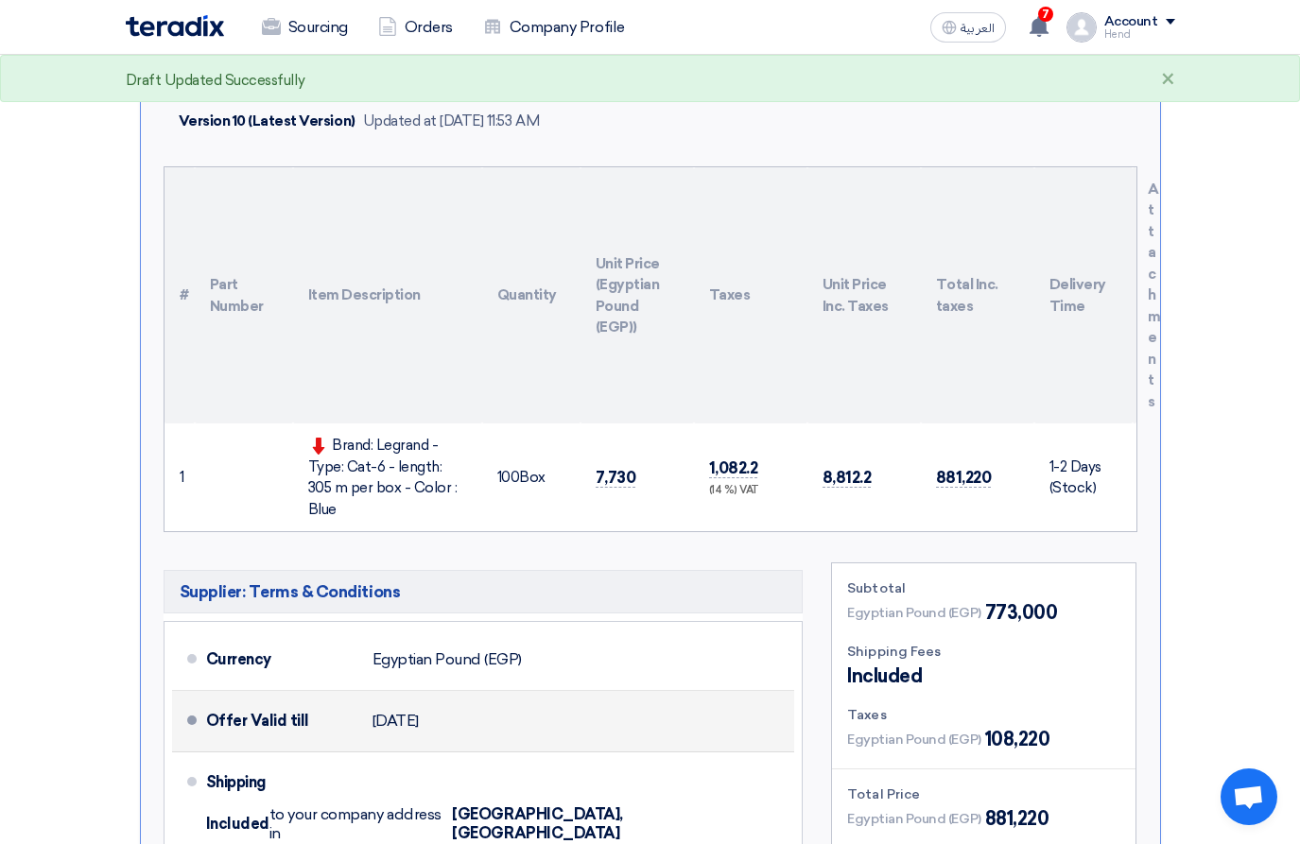
scroll to position [473, 0]
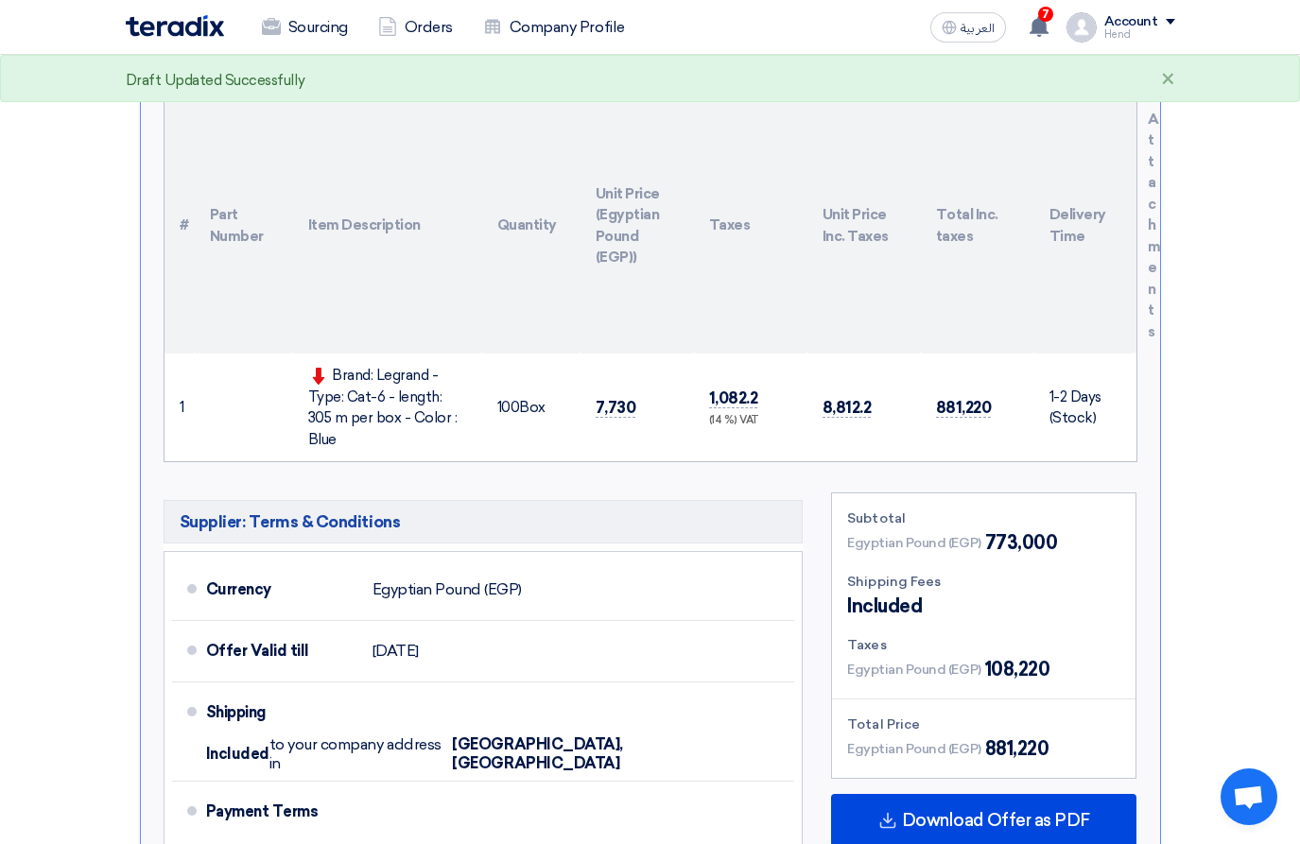
drag, startPoint x: 327, startPoint y: 369, endPoint x: 463, endPoint y: 421, distance: 145.7
click at [463, 421] on div "Brand: Legrand - Type: Cat-6 - length: 305 m per box - Color : Blue" at bounding box center [387, 407] width 159 height 85
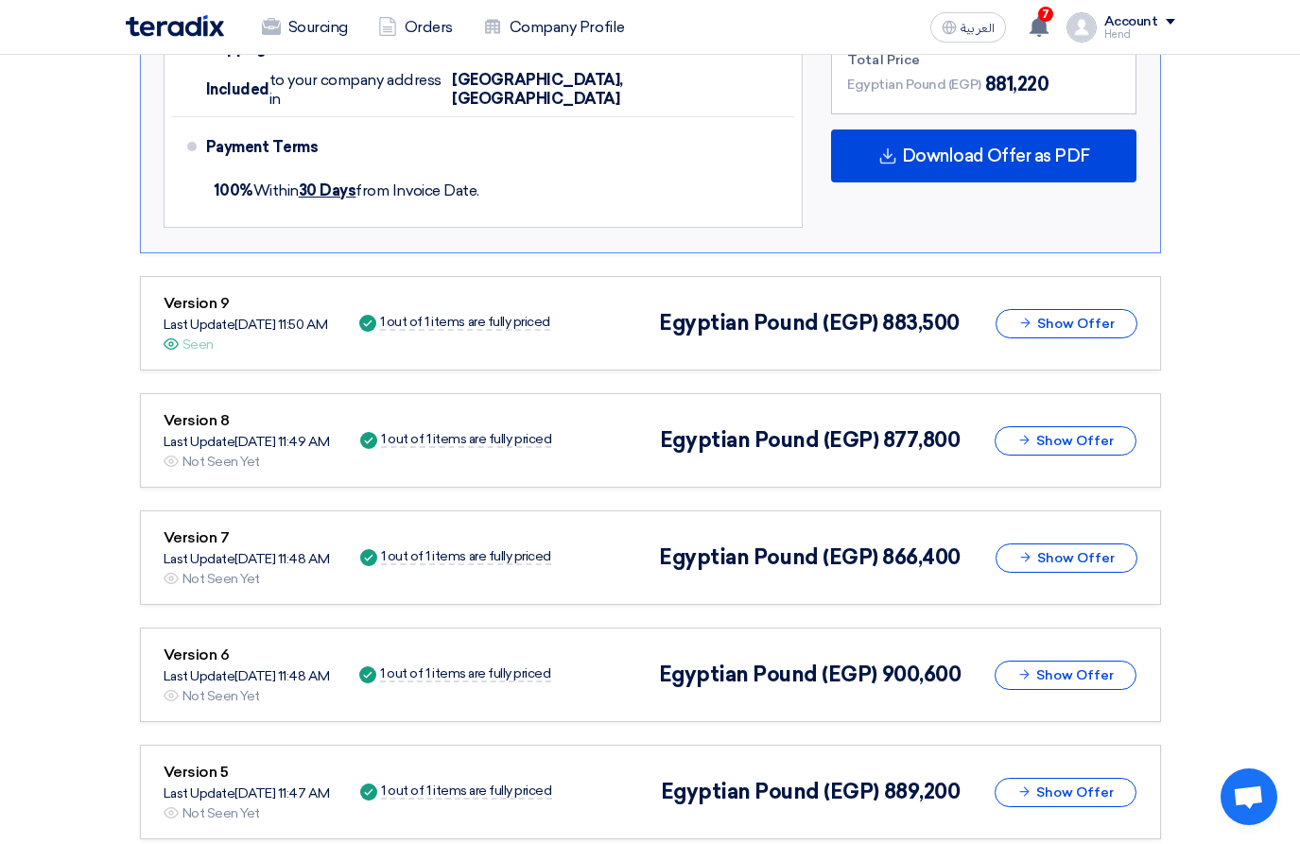
scroll to position [1090, 0]
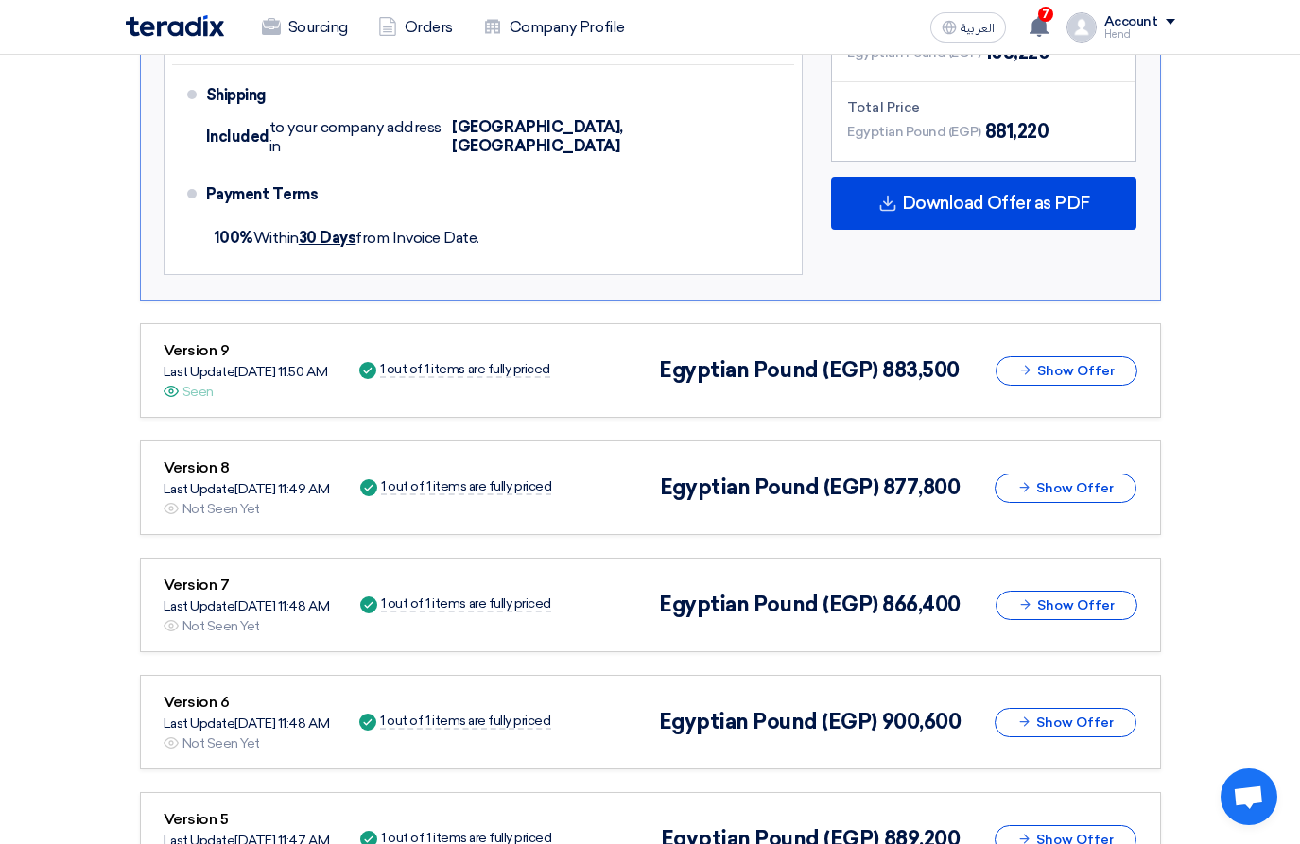
drag, startPoint x: 446, startPoint y: 467, endPoint x: 145, endPoint y: 307, distance: 341.2
click at [145, 307] on div "Not Competitive Offer Version 10 Last Update 17 Sep 2025, 11:53 AM Offer is See…" at bounding box center [650, 329] width 1021 height 2054
click at [150, 323] on div "Version 9 Last Update 17 Sep 2025, 11:50 AM Offer is Seen Seen Success 1 out of…" at bounding box center [650, 370] width 1021 height 95
drag, startPoint x: 159, startPoint y: 310, endPoint x: 619, endPoint y: 782, distance: 659.0
click at [619, 782] on div "Not Competitive Offer Version 10 Last Update 17 Sep 2025, 11:53 AM Offer is See…" at bounding box center [650, 329] width 1021 height 2054
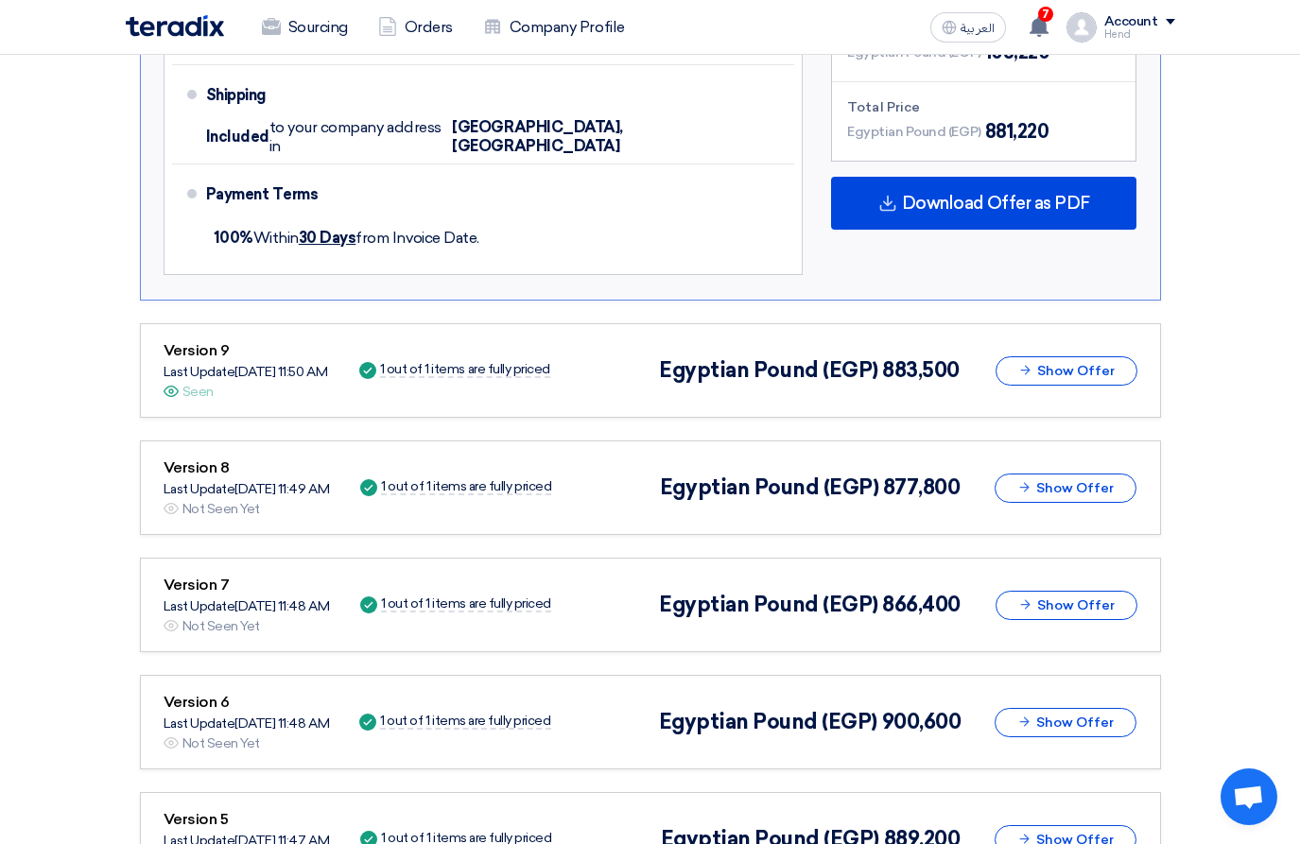
click at [883, 440] on div "Version 8 Last Update 17 Sep 2025, 11:49 AM Offer is Seen Not Seen Yet Success …" at bounding box center [650, 487] width 1021 height 95
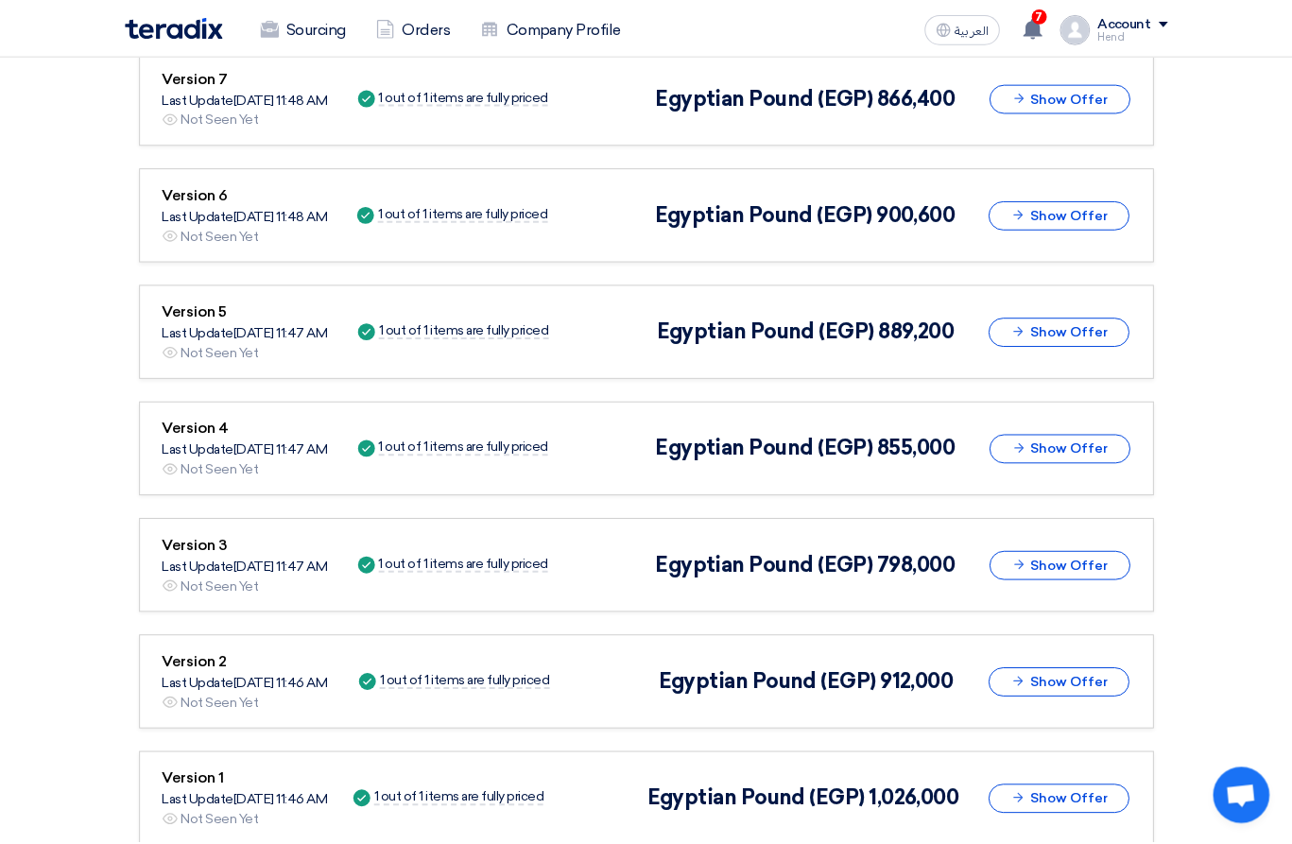
scroll to position [1796, 0]
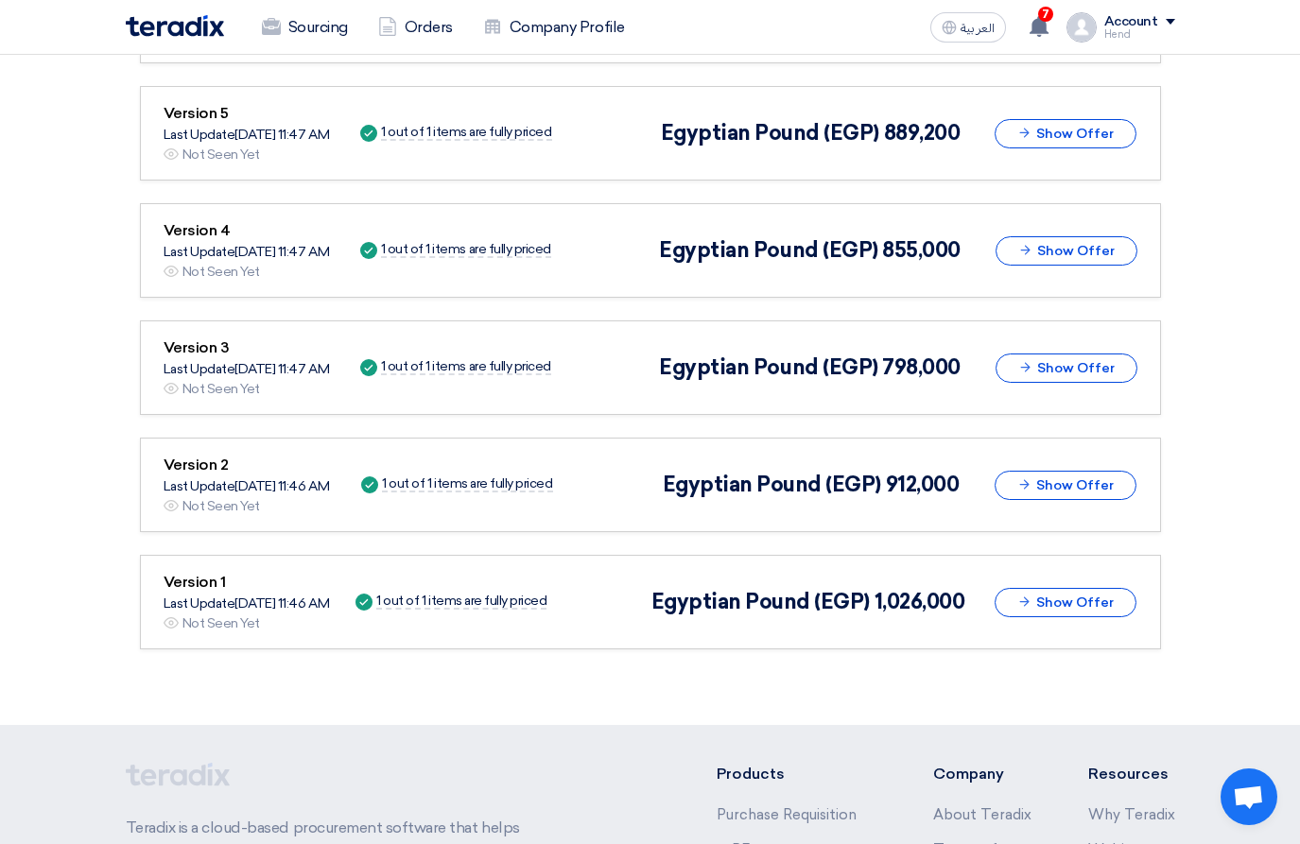
click at [241, 613] on div "Not Seen Yet" at bounding box center [221, 623] width 78 height 20
drag, startPoint x: 182, startPoint y: 467, endPoint x: 285, endPoint y: 463, distance: 103.1
click at [285, 496] on div "Offer is Seen Not Seen Yet" at bounding box center [247, 506] width 166 height 20
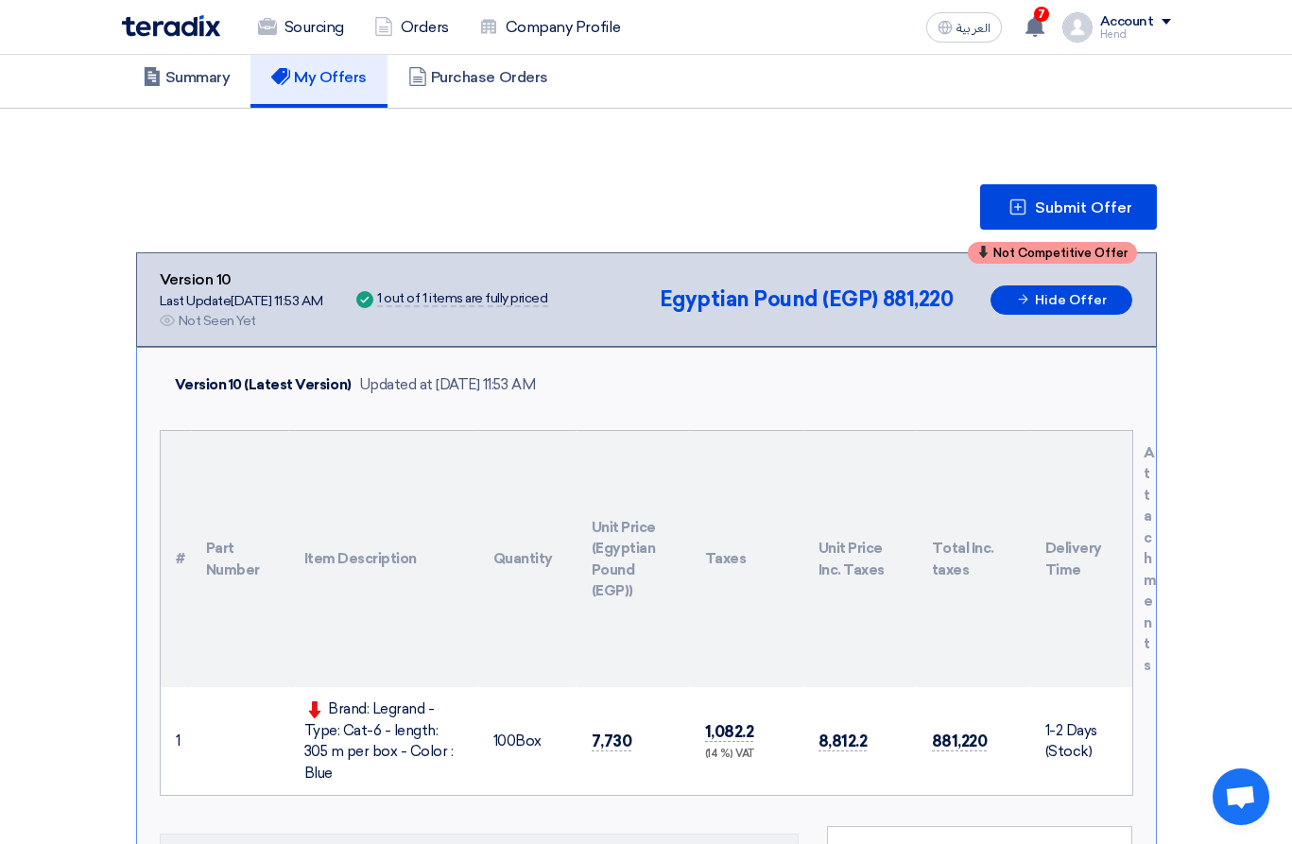
scroll to position [132, 0]
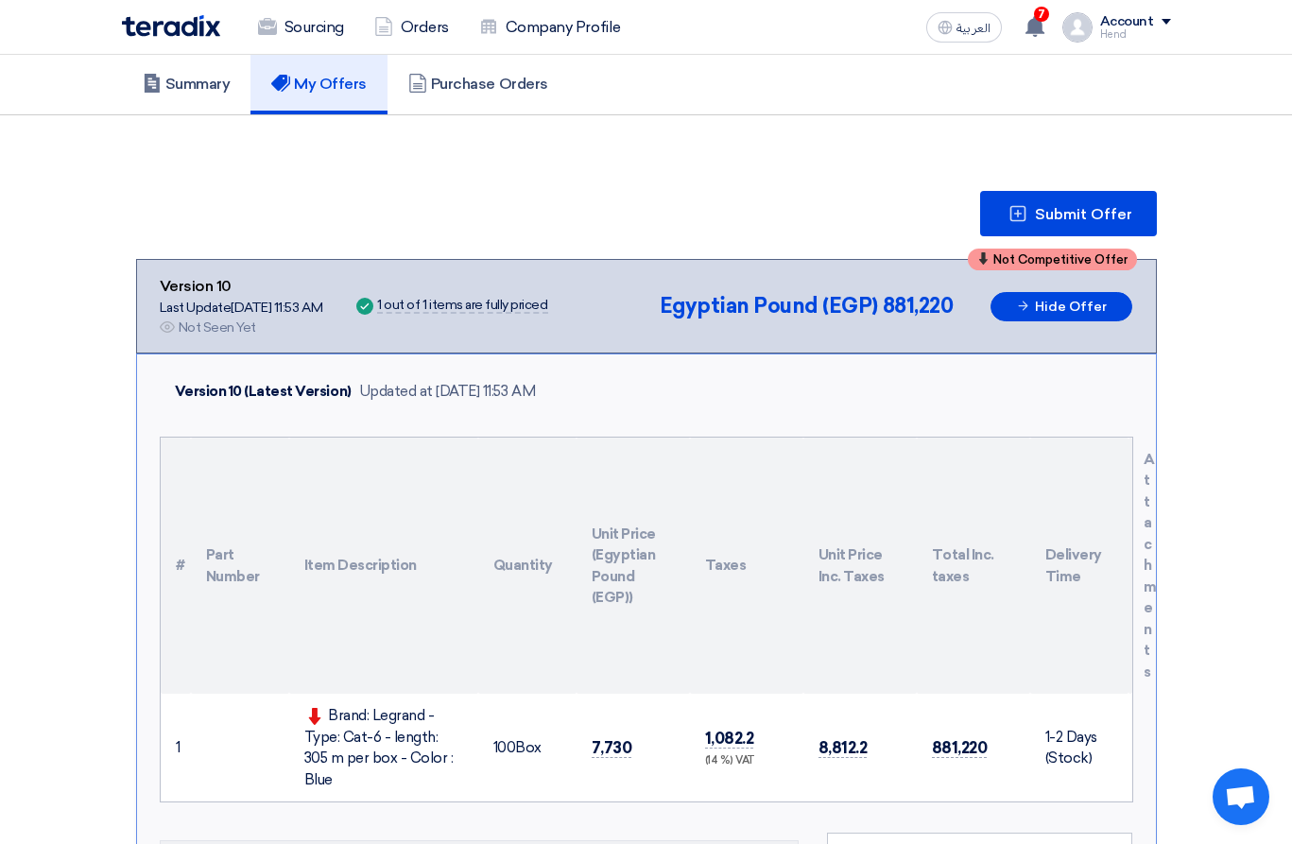
drag, startPoint x: 617, startPoint y: 387, endPoint x: 351, endPoint y: 376, distance: 266.7
click at [351, 376] on div "Version 10 (Latest Version) Updated at 17 Sep 2025, 11:53 AM" at bounding box center [647, 392] width 974 height 44
click at [359, 383] on div "Updated at [DATE] 11:53 AM" at bounding box center [447, 392] width 177 height 22
drag, startPoint x: 354, startPoint y: 389, endPoint x: 564, endPoint y: 387, distance: 209.8
click at [564, 387] on div "Version 10 (Latest Version) Updated at 17 Sep 2025, 11:53 AM" at bounding box center [647, 392] width 974 height 44
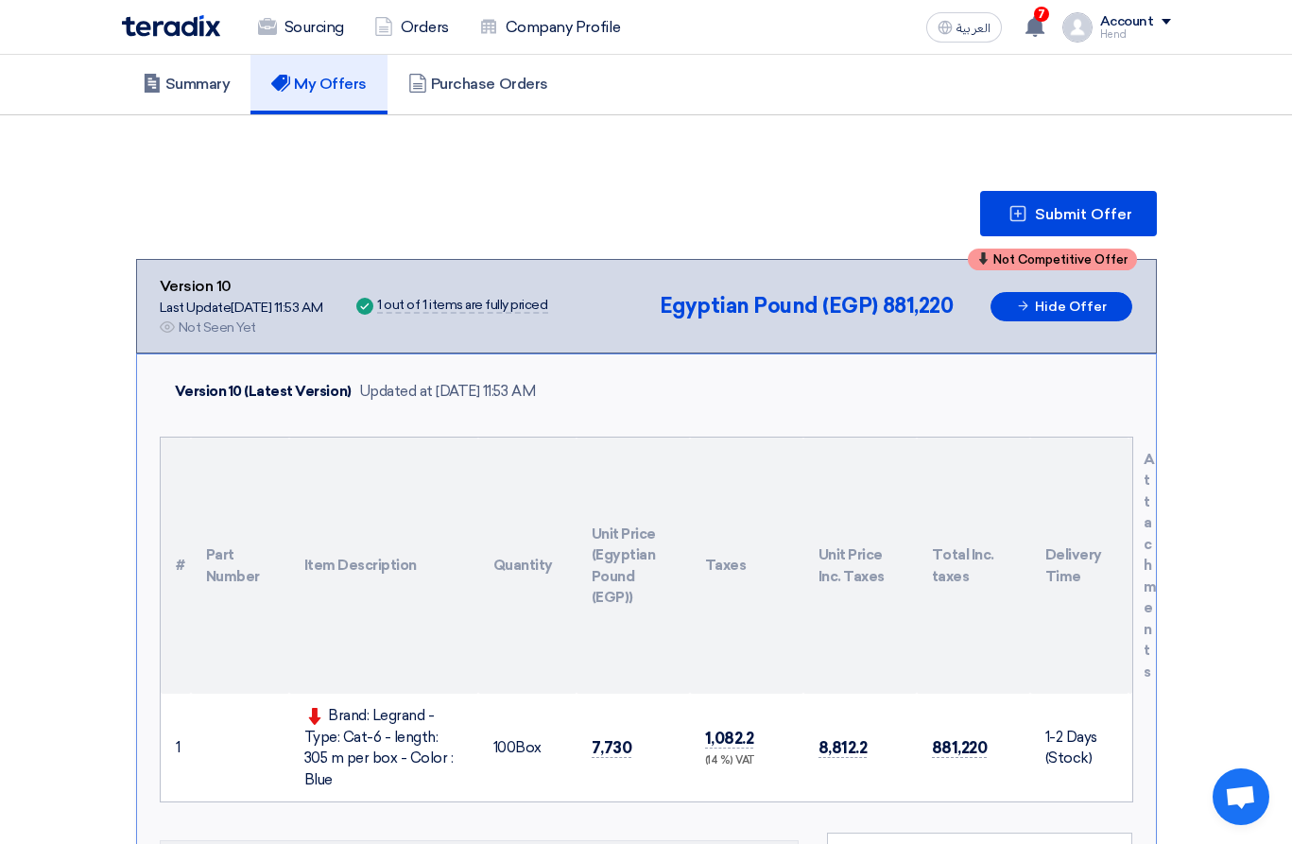
click at [564, 387] on div "Version 10 (Latest Version) Updated at 17 Sep 2025, 11:53 AM" at bounding box center [647, 392] width 974 height 44
drag, startPoint x: 563, startPoint y: 389, endPoint x: 357, endPoint y: 388, distance: 206.0
click at [357, 388] on div "Version 10 (Latest Version) Updated at 17 Sep 2025, 11:53 AM" at bounding box center [647, 392] width 974 height 44
click at [347, 390] on div "Version 10 (Latest Version) Updated at 17 Sep 2025, 11:53 AM" at bounding box center [351, 391] width 369 height 29
drag, startPoint x: 353, startPoint y: 392, endPoint x: 567, endPoint y: 388, distance: 213.7
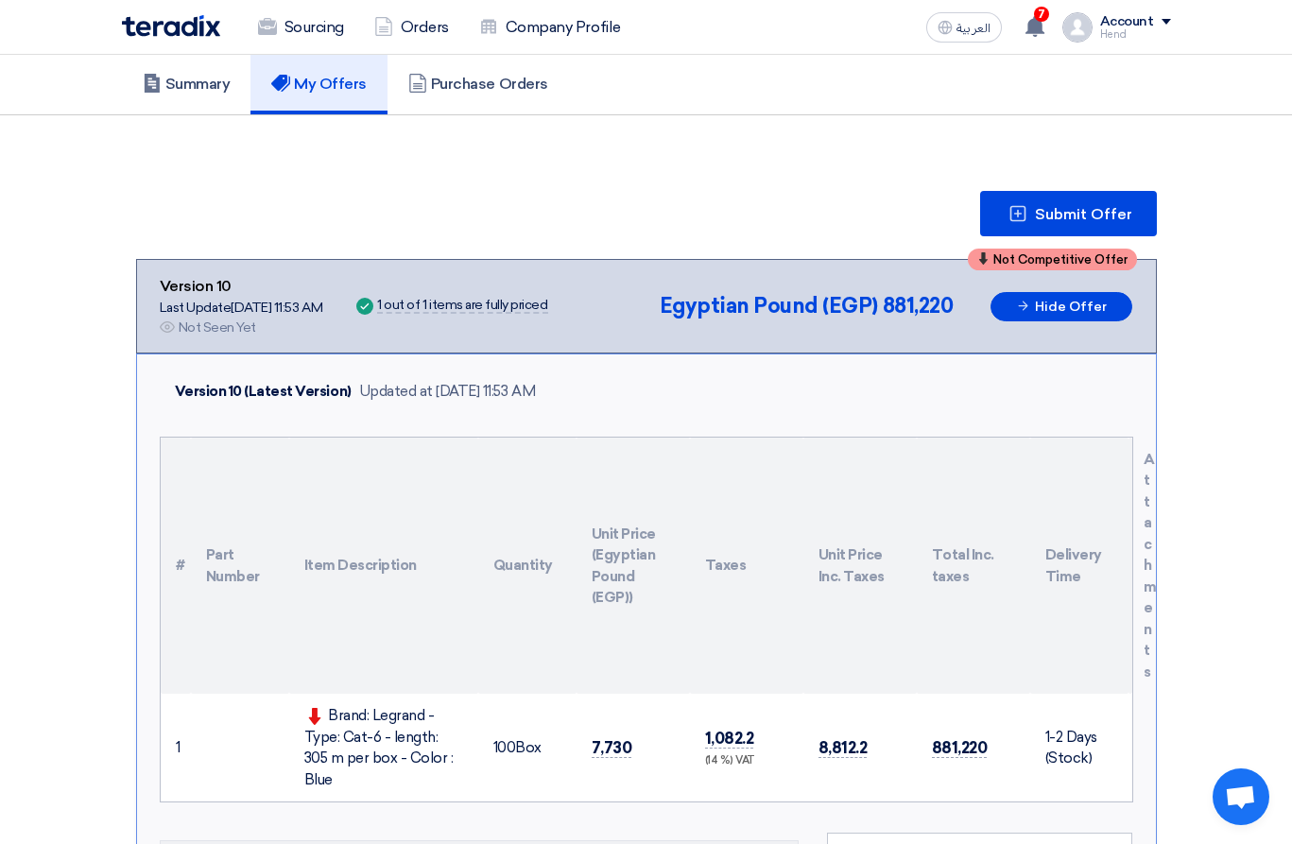
click at [567, 388] on div "Version 10 (Latest Version) Updated at 17 Sep 2025, 11:53 AM" at bounding box center [647, 392] width 974 height 44
click at [565, 392] on div "Version 10 (Latest Version) Updated at 17 Sep 2025, 11:53 AM" at bounding box center [647, 392] width 974 height 44
drag, startPoint x: 551, startPoint y: 379, endPoint x: 353, endPoint y: 376, distance: 197.6
click at [353, 376] on div "Version 10 (Latest Version) Updated at 17 Sep 2025, 11:53 AM" at bounding box center [647, 392] width 974 height 44
click at [359, 385] on div "Updated at [DATE] 11:53 AM" at bounding box center [447, 392] width 177 height 22
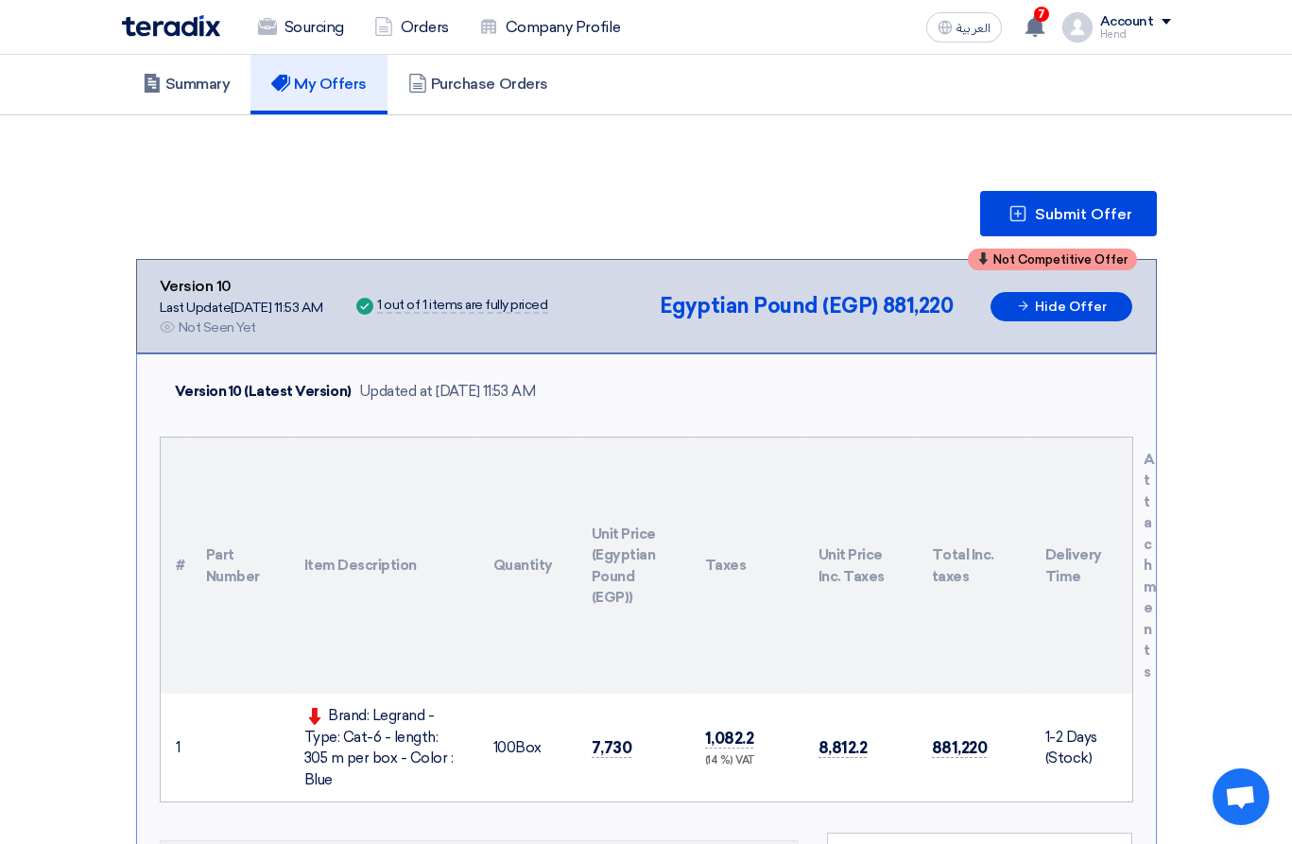
drag, startPoint x: 352, startPoint y: 398, endPoint x: 562, endPoint y: 402, distance: 210.8
click at [562, 402] on div "Version 10 (Latest Version) Updated at 17 Sep 2025, 11:53 AM" at bounding box center [647, 392] width 974 height 44
click at [565, 371] on div "Version 10 (Latest Version) Updated at 17 Sep 2025, 11:53 AM" at bounding box center [647, 392] width 974 height 44
click at [536, 388] on div "Updated at [DATE] 11:53 AM" at bounding box center [447, 392] width 177 height 22
drag, startPoint x: 557, startPoint y: 393, endPoint x: 350, endPoint y: 383, distance: 207.3
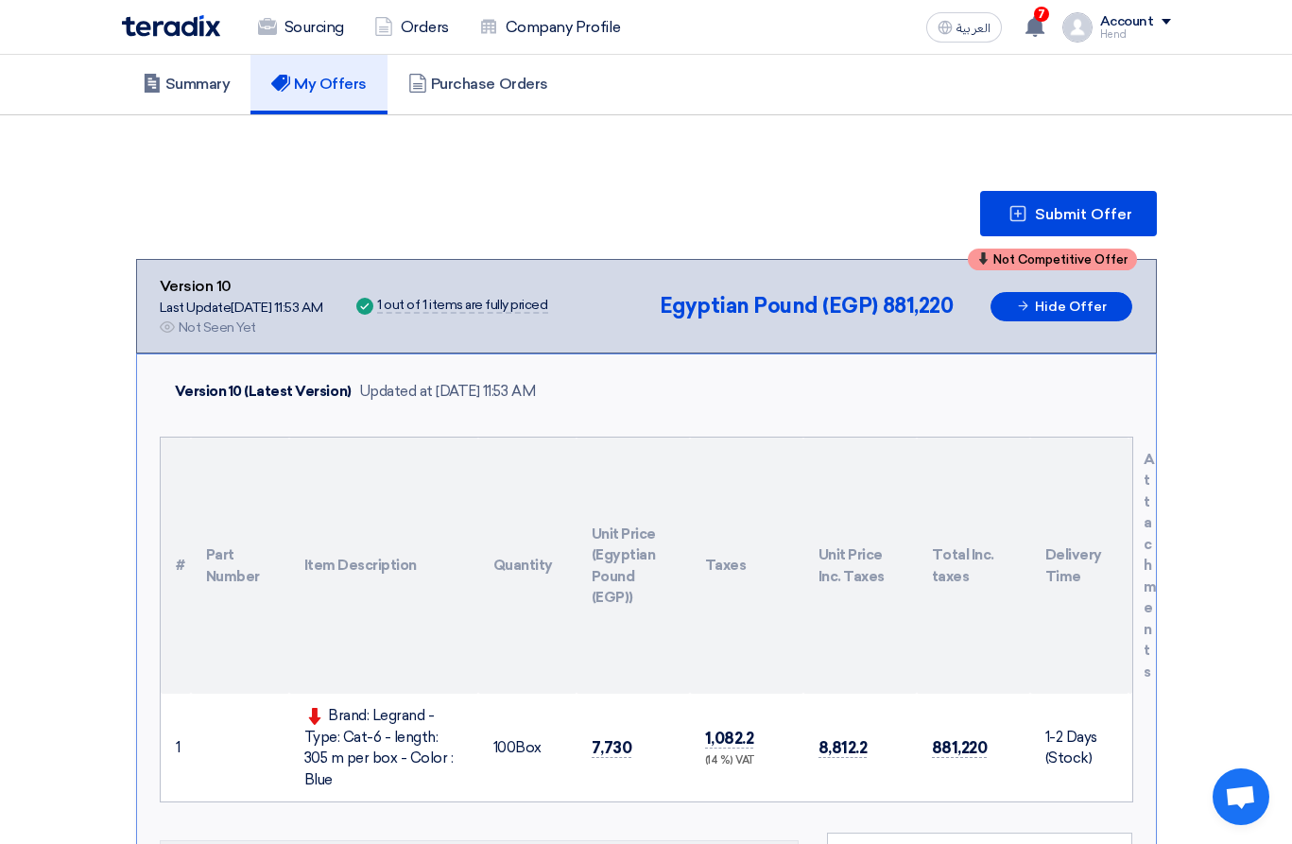
click at [350, 383] on div "Version 10 (Latest Version) Updated at 17 Sep 2025, 11:53 AM" at bounding box center [351, 391] width 369 height 29
click at [359, 385] on div "Updated at [DATE] 11:53 AM" at bounding box center [447, 392] width 177 height 22
drag, startPoint x: 353, startPoint y: 385, endPoint x: 577, endPoint y: 393, distance: 224.2
click at [577, 393] on div "Version 10 (Latest Version) Updated at 17 Sep 2025, 11:53 AM" at bounding box center [647, 392] width 974 height 44
drag, startPoint x: 370, startPoint y: 713, endPoint x: 455, endPoint y: 767, distance: 100.7
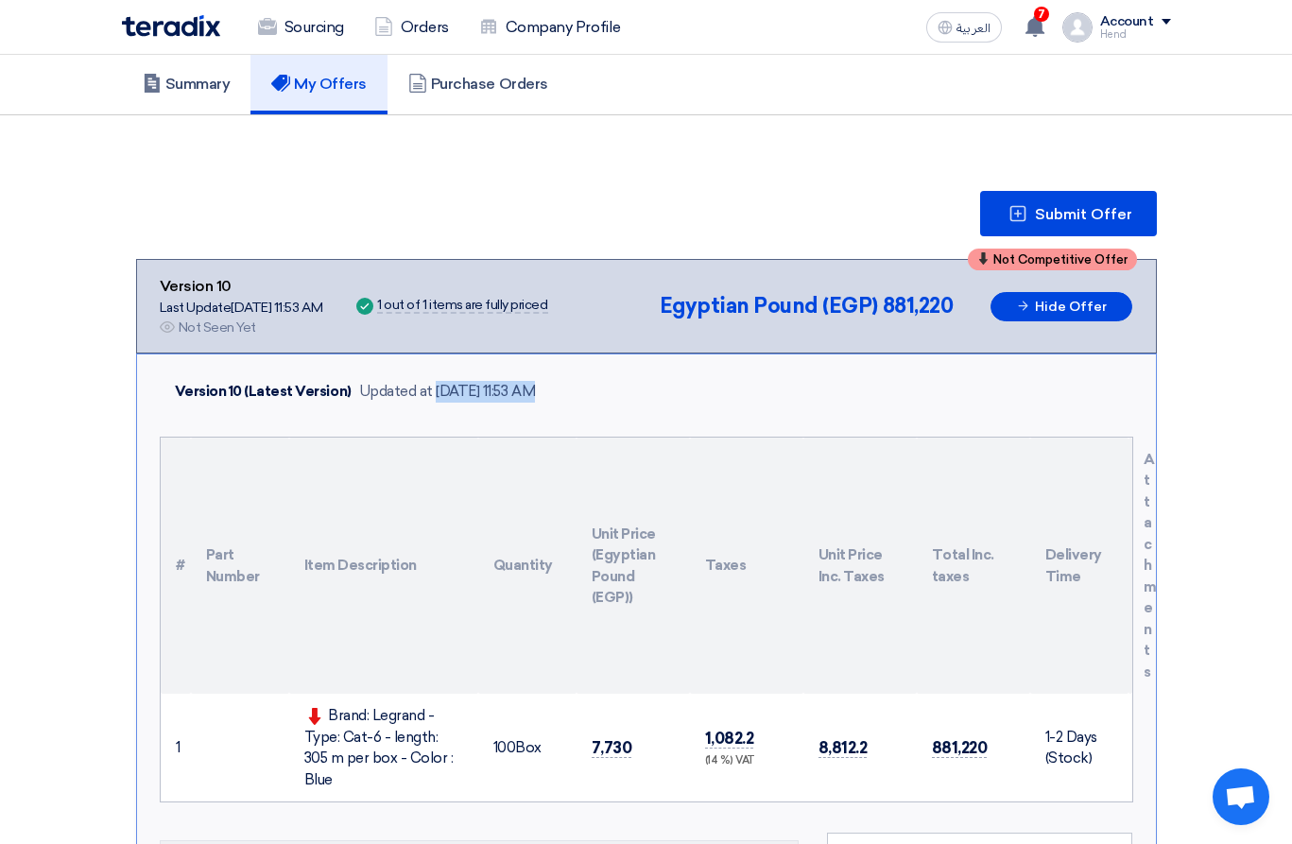
click at [455, 767] on div "Brand: Legrand - Type: Cat-6 - length: 305 m per box - Color : Blue" at bounding box center [383, 747] width 159 height 85
copy div "Legrand - Type: Cat-6 - length: 305 m per box - Color : Blue"
click at [1035, 16] on icon at bounding box center [1035, 26] width 21 height 21
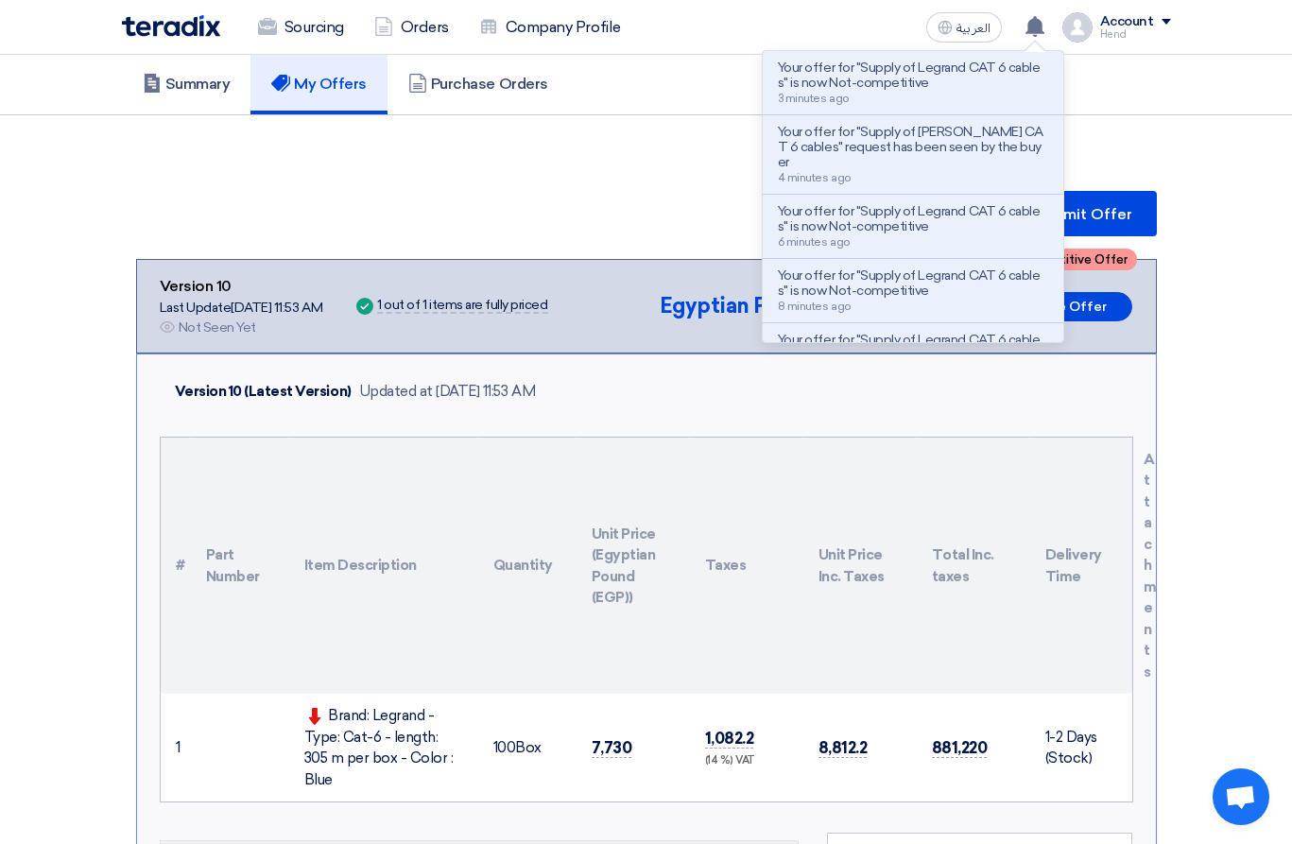
click at [732, 594] on th "Taxes" at bounding box center [746, 566] width 113 height 257
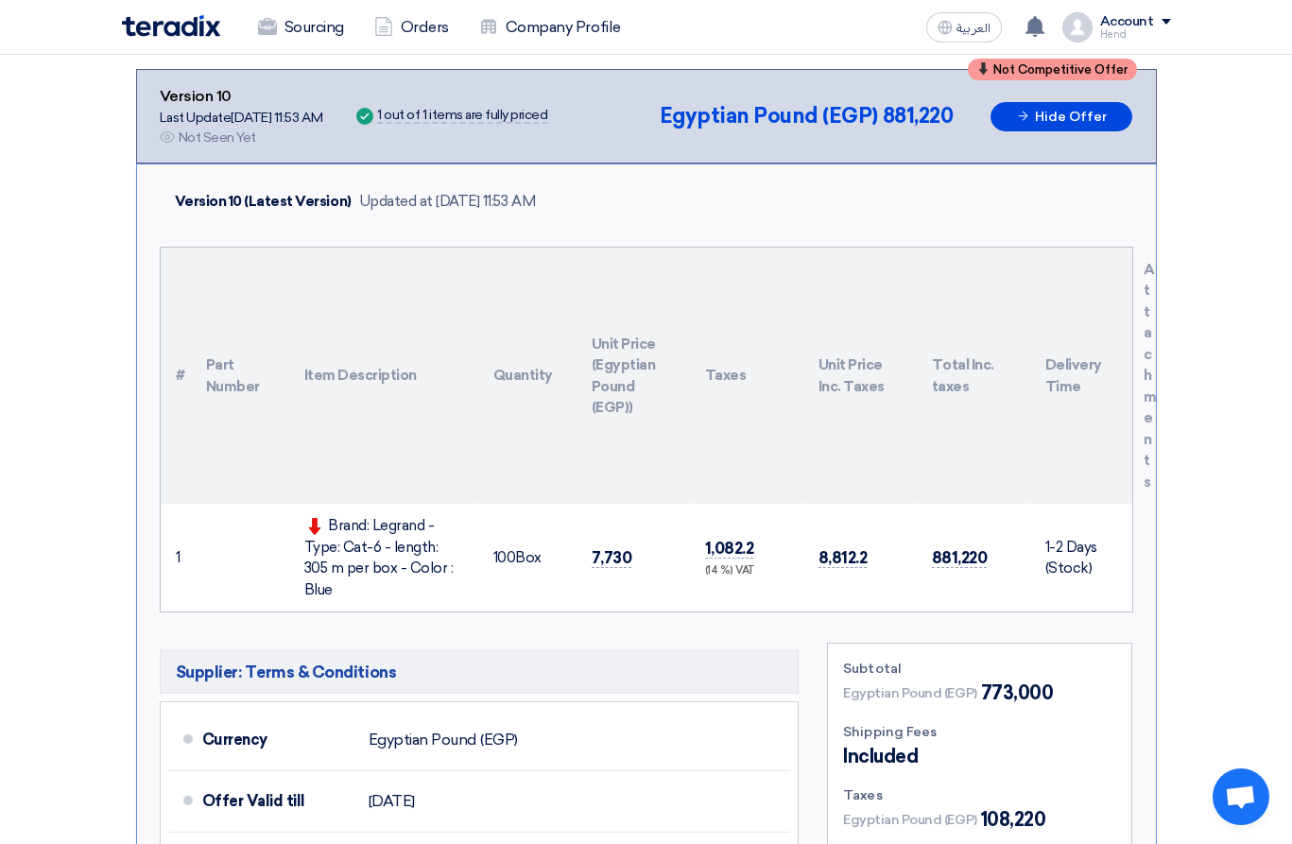
scroll to position [401, 0]
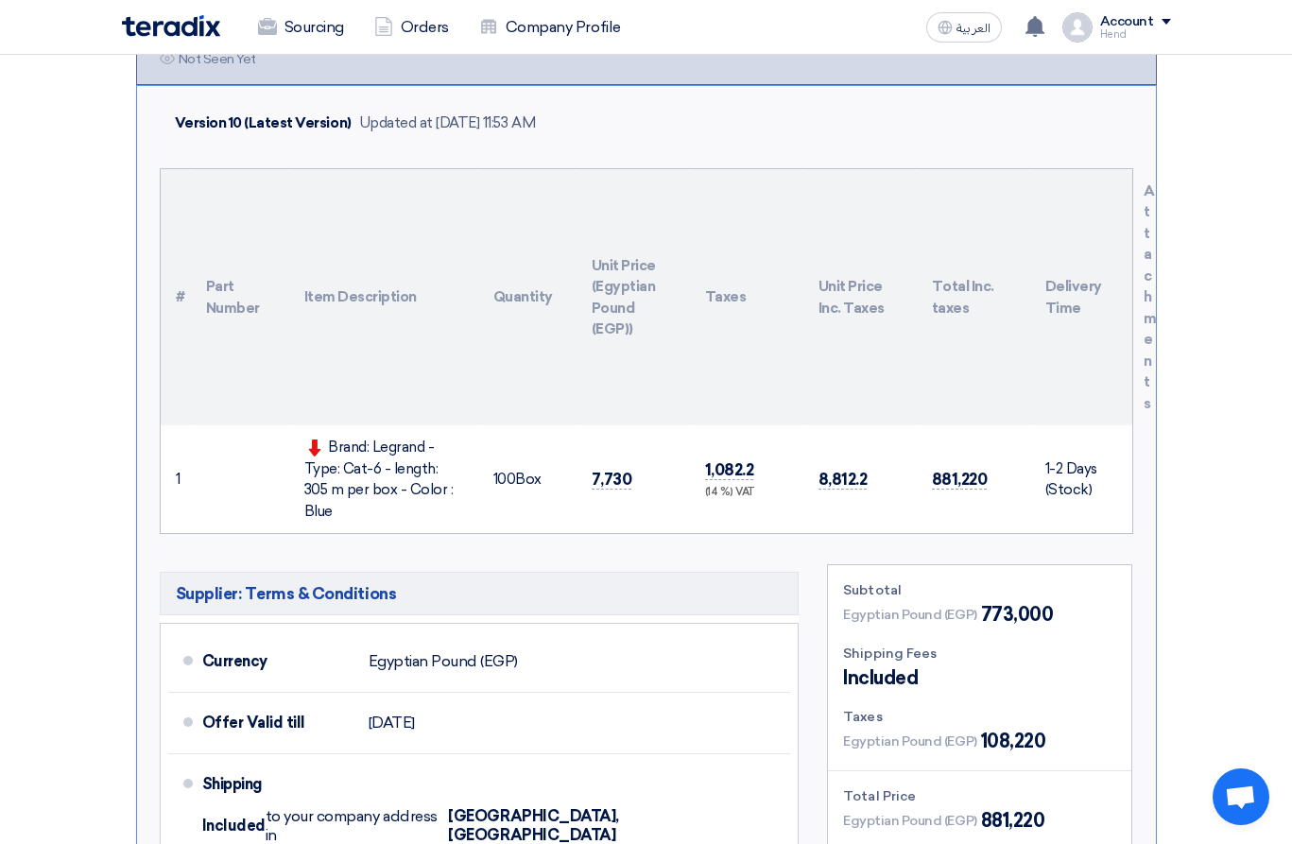
drag, startPoint x: 613, startPoint y: 465, endPoint x: 957, endPoint y: 499, distance: 344.8
click at [893, 503] on tr "1 Brand: Legrand - Type: Cat-6 - length: 305 m per box - Color : Blue 100" at bounding box center [647, 479] width 972 height 108
click at [980, 485] on td "881,220" at bounding box center [973, 479] width 113 height 108
drag, startPoint x: 993, startPoint y: 472, endPoint x: 662, endPoint y: 475, distance: 331.8
click at [629, 464] on tr "1 Brand: Legrand - Type: Cat-6 - length: 305 m per box - Color : Blue 100" at bounding box center [647, 479] width 972 height 108
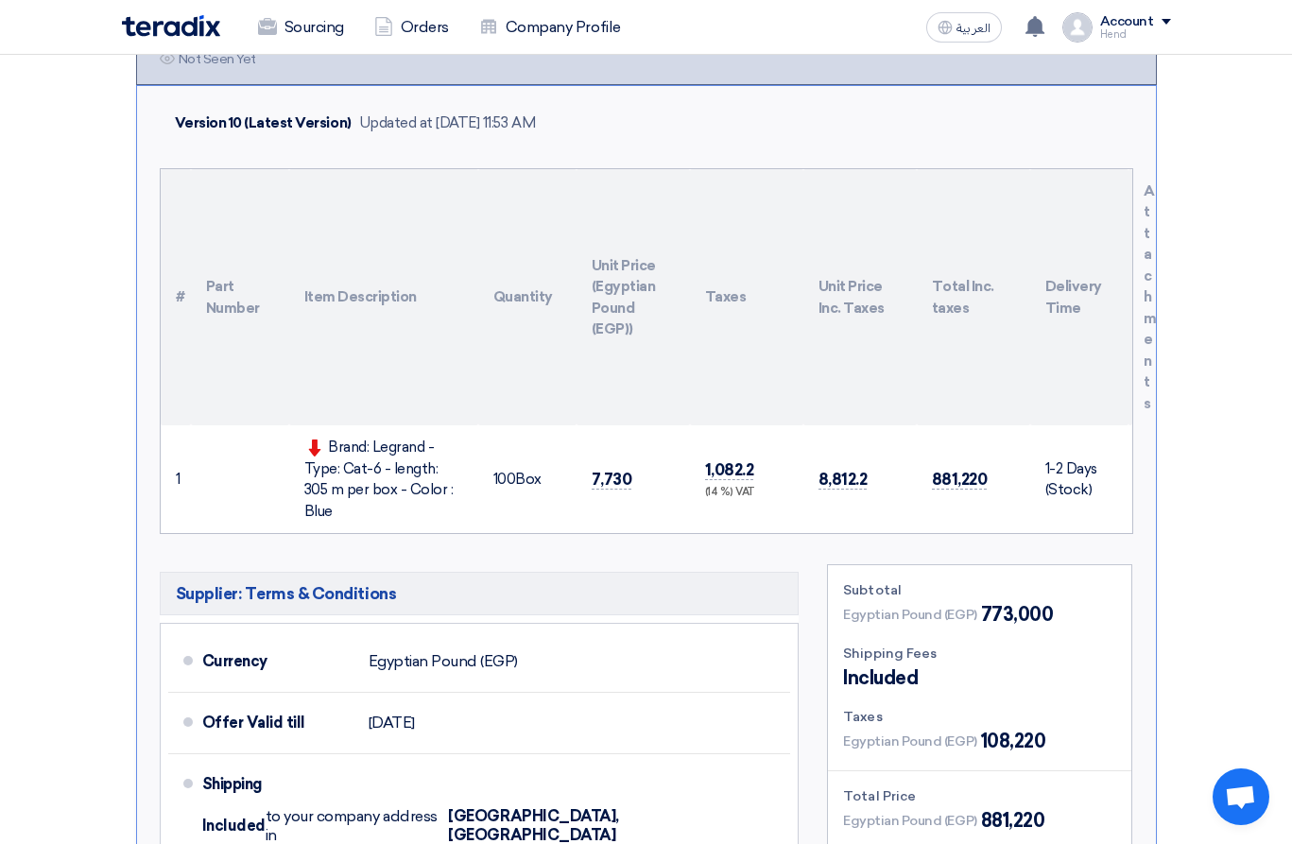
click at [663, 476] on td "7,730" at bounding box center [633, 479] width 113 height 108
click at [598, 473] on span "7,730" at bounding box center [612, 480] width 41 height 20
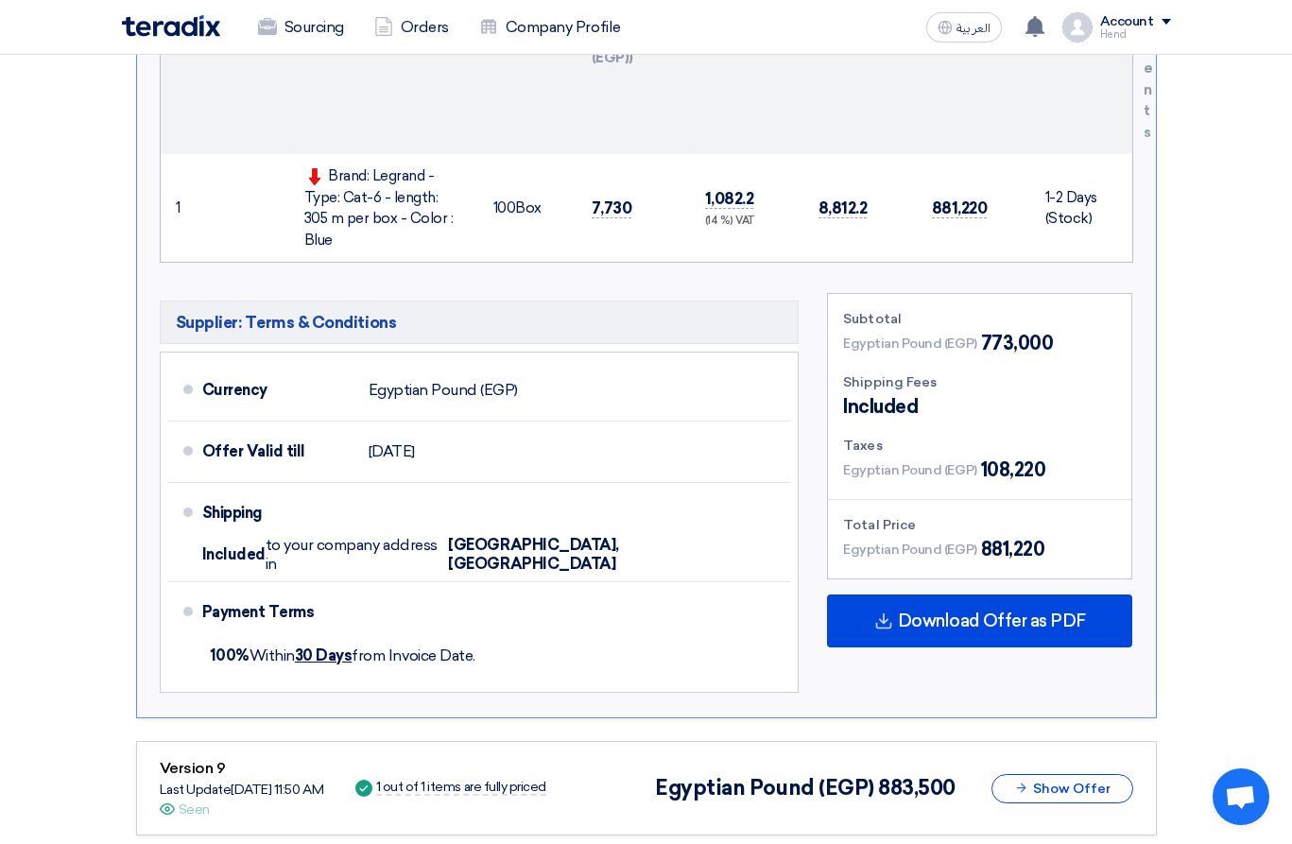
scroll to position [550, 0]
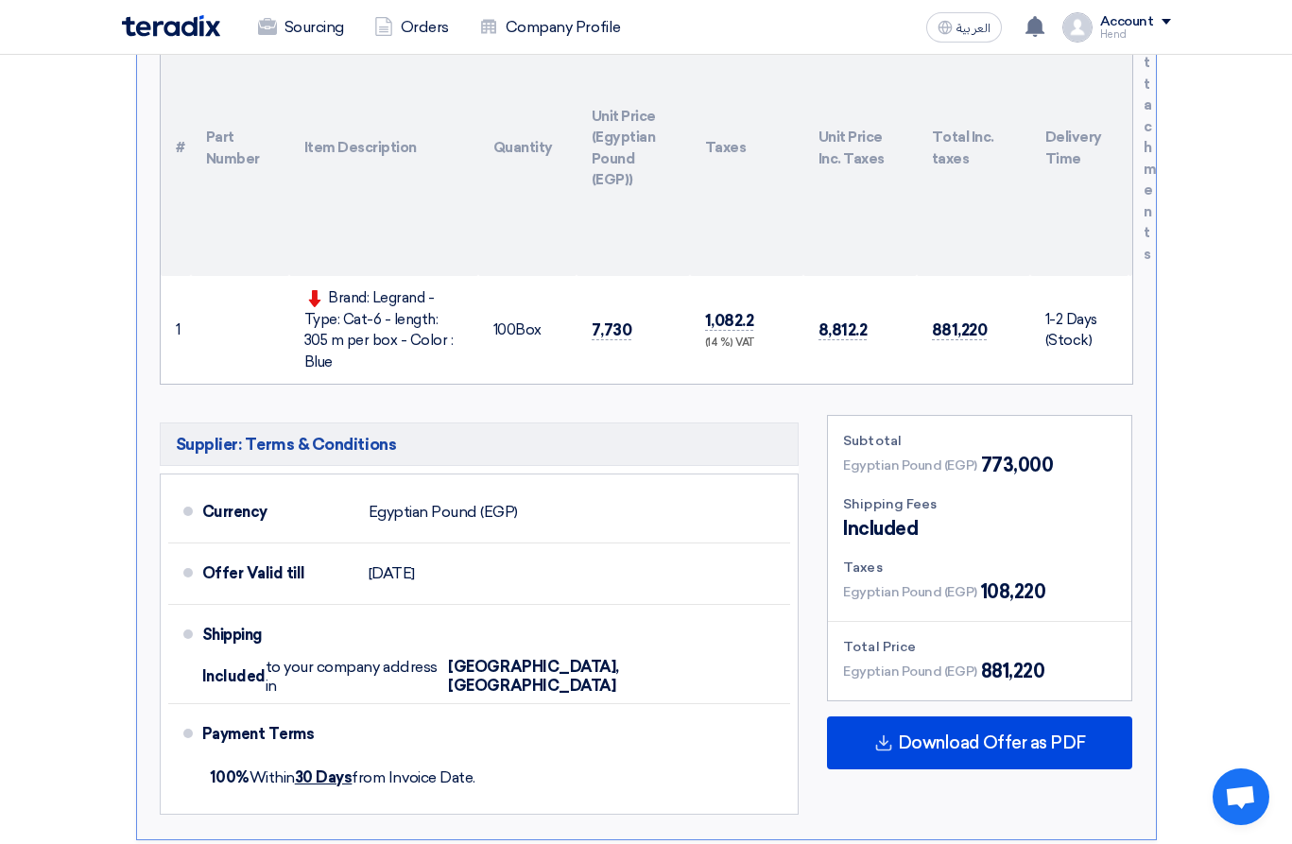
drag, startPoint x: 590, startPoint y: 318, endPoint x: 672, endPoint y: 328, distance: 82.9
click at [672, 328] on td "7,730" at bounding box center [633, 330] width 113 height 108
click at [646, 315] on td "7,730" at bounding box center [633, 330] width 113 height 108
drag, startPoint x: 635, startPoint y: 319, endPoint x: 559, endPoint y: 317, distance: 76.6
click at [559, 317] on tr "1 Brand: Legrand - Type: Cat-6 - length: 305 m per box - Color : Blue 100" at bounding box center [647, 330] width 972 height 108
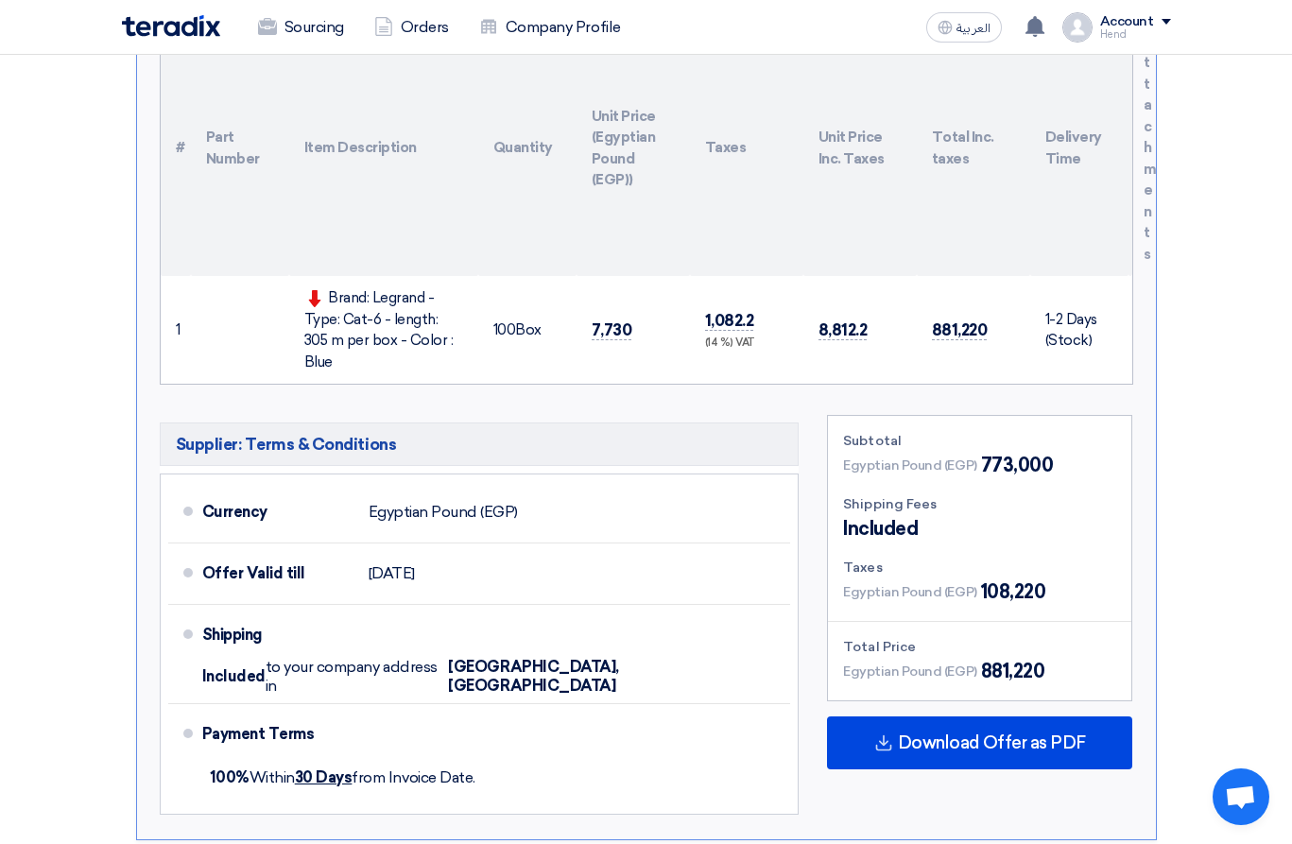
click at [562, 325] on td "100 Box" at bounding box center [527, 330] width 98 height 108
drag, startPoint x: 801, startPoint y: 318, endPoint x: 882, endPoint y: 321, distance: 80.4
click at [882, 321] on tr "1 Brand: Legrand - Type: Cat-6 - length: 305 m per box - Color : Blue 100" at bounding box center [647, 330] width 972 height 108
click at [864, 320] on span "8,812.2" at bounding box center [843, 330] width 49 height 20
drag, startPoint x: 864, startPoint y: 312, endPoint x: 746, endPoint y: 306, distance: 118.3
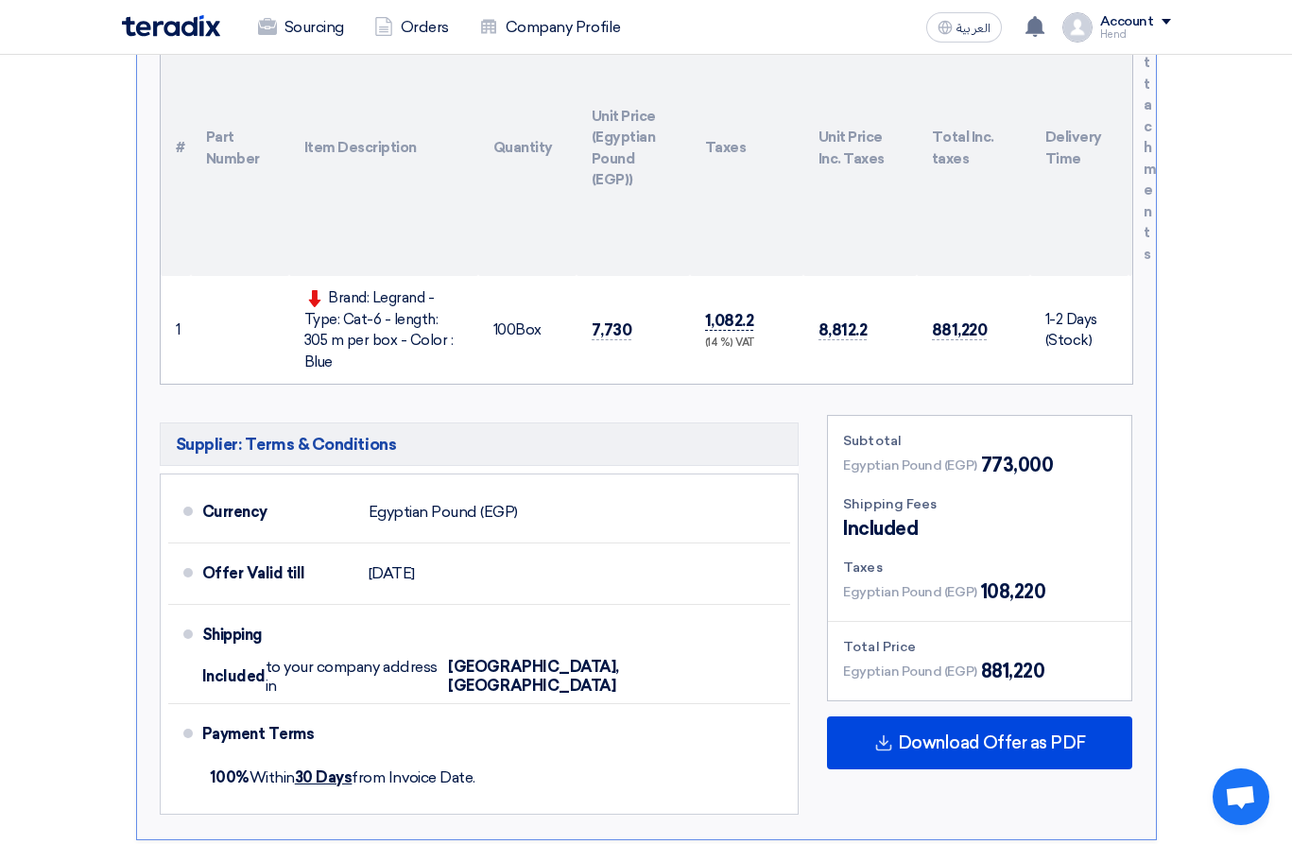
click at [746, 306] on tr "1 Brand: Legrand - Type: Cat-6 - length: 305 m per box - Color : Blue 100" at bounding box center [647, 330] width 972 height 108
click at [868, 313] on td "8,812.2" at bounding box center [859, 330] width 113 height 108
drag, startPoint x: 804, startPoint y: 315, endPoint x: 880, endPoint y: 313, distance: 75.6
click at [880, 313] on td "8,812.2" at bounding box center [859, 330] width 113 height 108
click at [867, 318] on td "8,812.2" at bounding box center [859, 330] width 113 height 108
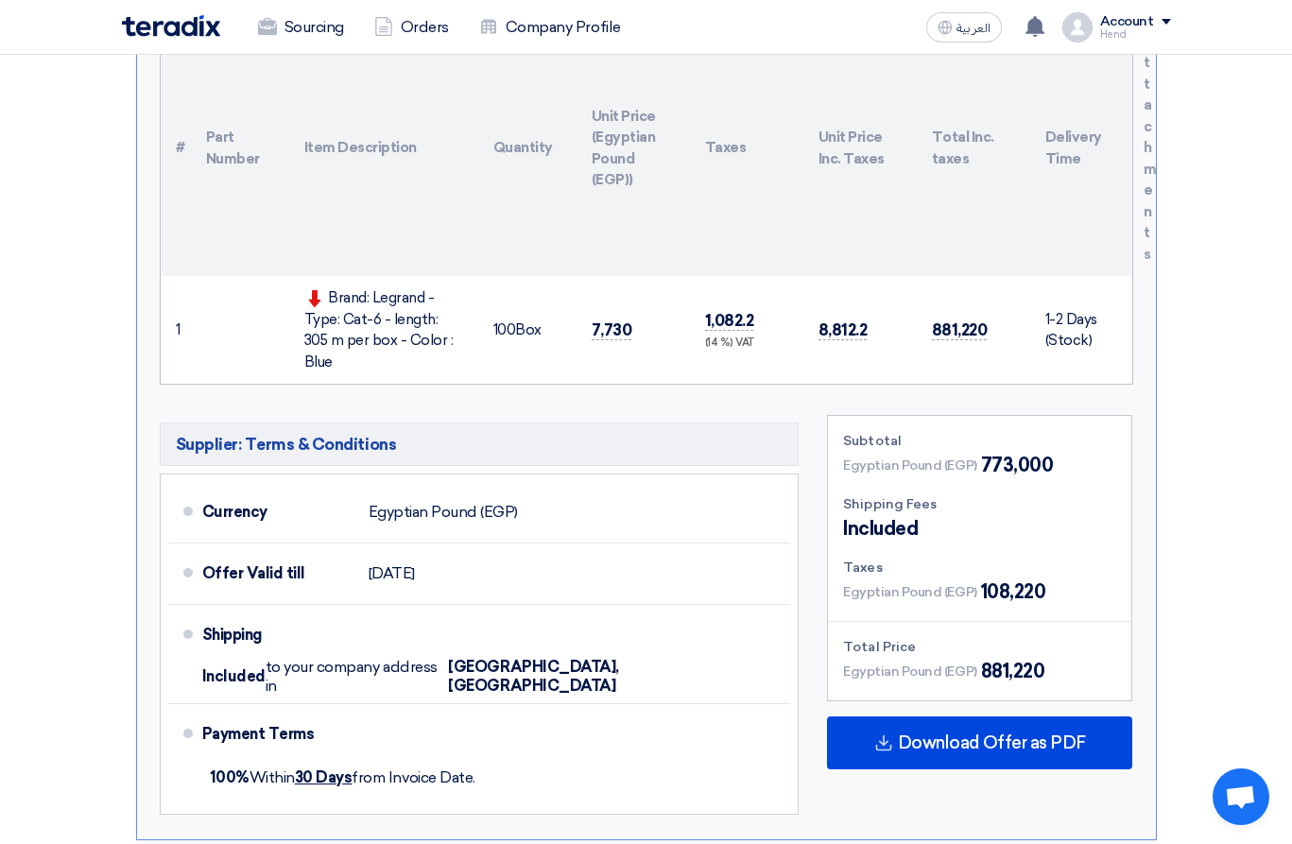
drag, startPoint x: 319, startPoint y: 292, endPoint x: 457, endPoint y: 338, distance: 145.6
click at [457, 338] on div "Brand: Legrand - Type: Cat-6 - length: 305 m per box - Color : Blue" at bounding box center [383, 329] width 159 height 85
click at [457, 348] on div "Brand: Legrand - Type: Cat-6 - length: 305 m per box - Color : Blue" at bounding box center [383, 329] width 159 height 85
drag, startPoint x: 458, startPoint y: 333, endPoint x: 327, endPoint y: 286, distance: 139.3
click at [327, 286] on td "Brand: Legrand - Type: Cat-6 - length: 305 m per box - Color : Blue" at bounding box center [383, 330] width 189 height 108
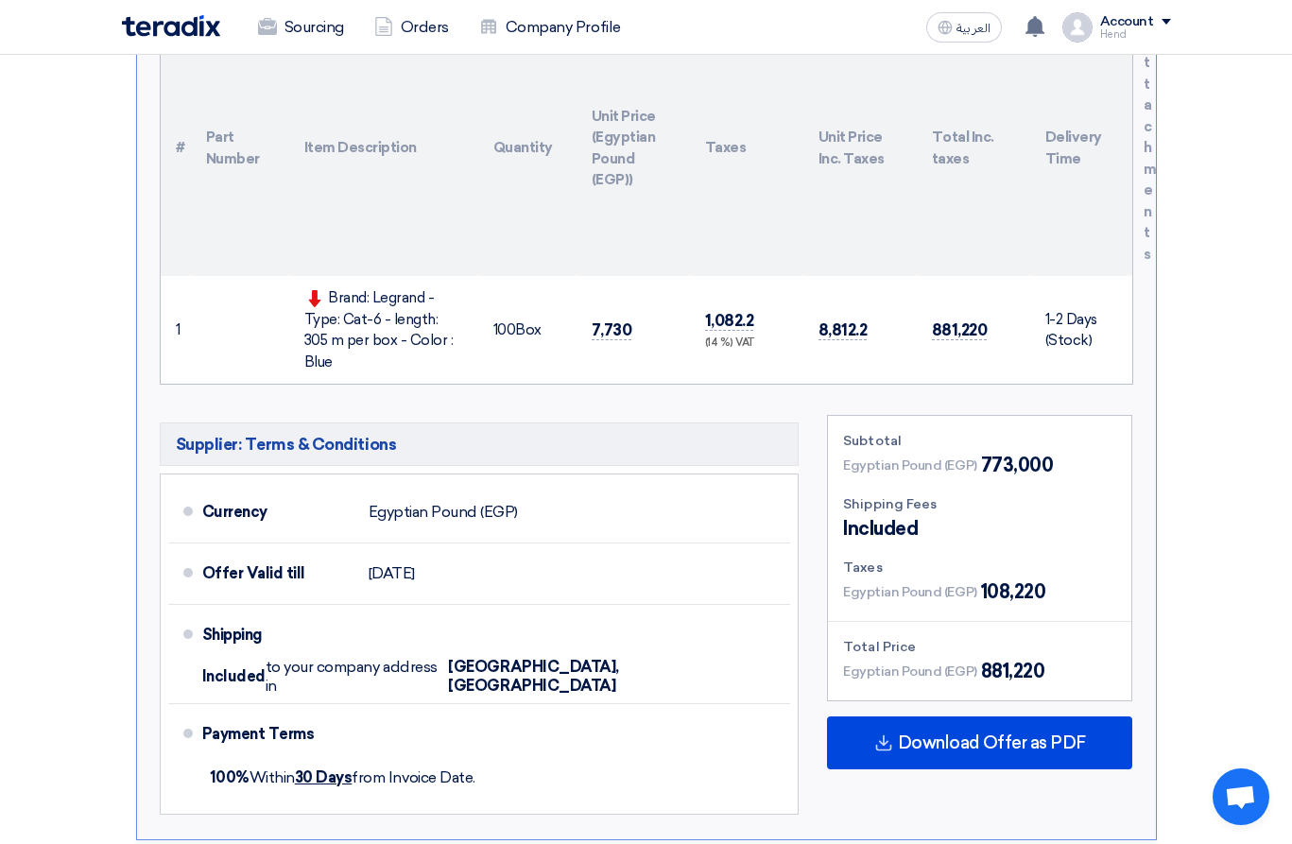
click at [327, 288] on div "Brand: Legrand - Type: Cat-6 - length: 305 m per box - Color : Blue" at bounding box center [383, 329] width 159 height 85
drag, startPoint x: 327, startPoint y: 290, endPoint x: 441, endPoint y: 344, distance: 126.4
click at [441, 344] on div "Brand: Legrand - Type: Cat-6 - length: 305 m per box - Color : Blue" at bounding box center [383, 329] width 159 height 85
click at [449, 347] on div "Brand: Legrand - Type: Cat-6 - length: 305 m per box - Color : Blue" at bounding box center [383, 329] width 159 height 85
drag, startPoint x: 451, startPoint y: 346, endPoint x: 336, endPoint y: 288, distance: 128.1
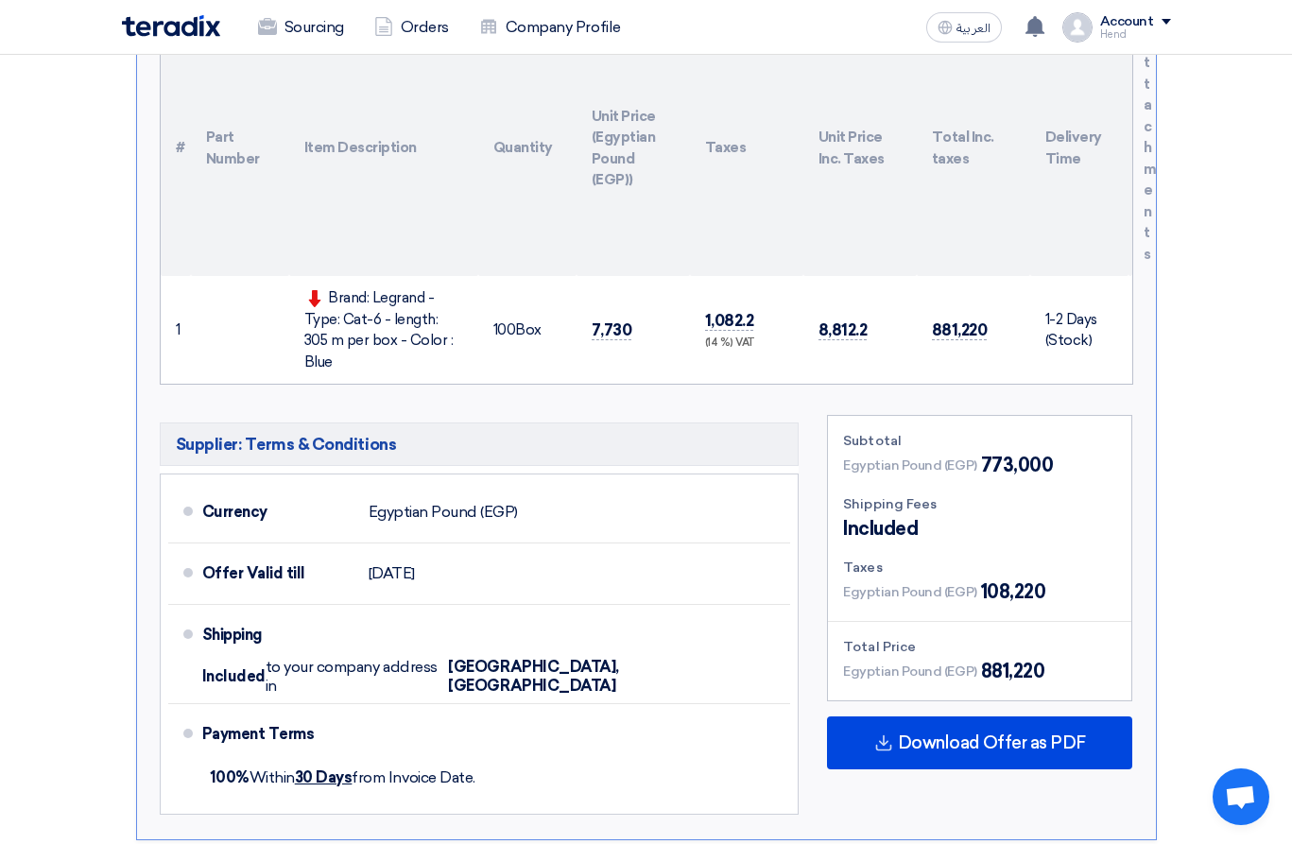
click at [336, 288] on div "Brand: Legrand - Type: Cat-6 - length: 305 m per box - Color : Blue" at bounding box center [383, 329] width 159 height 85
click at [334, 291] on div "Brand: Legrand - Type: Cat-6 - length: 305 m per box - Color : Blue" at bounding box center [383, 329] width 159 height 85
drag, startPoint x: 325, startPoint y: 293, endPoint x: 458, endPoint y: 350, distance: 144.8
click at [458, 350] on div "Brand: Legrand - Type: Cat-6 - length: 305 m per box - Color : Blue" at bounding box center [383, 329] width 159 height 85
click at [458, 341] on div "Brand: Legrand - Type: Cat-6 - length: 305 m per box - Color : Blue" at bounding box center [383, 329] width 159 height 85
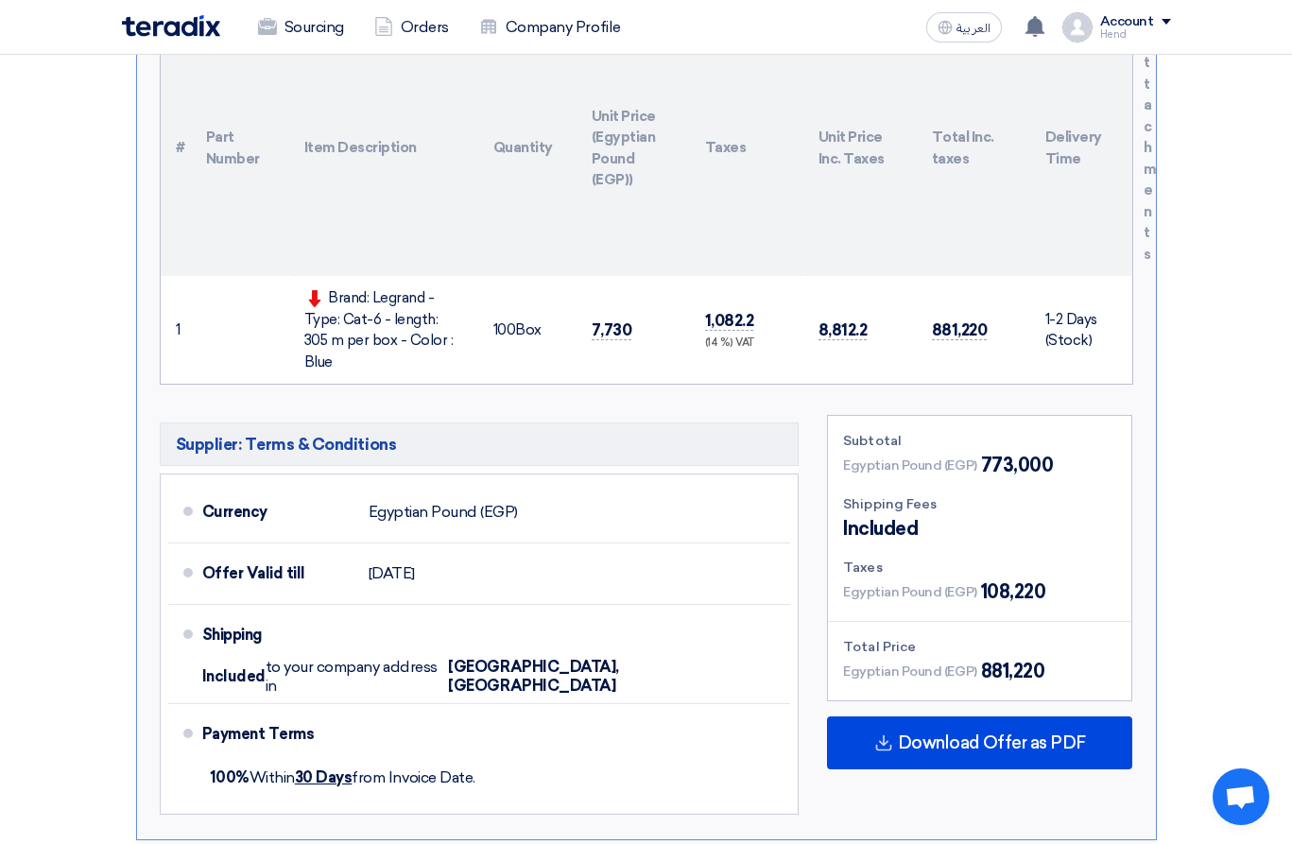
click at [450, 349] on div "Brand: Legrand - Type: Cat-6 - length: 305 m per box - Color : Blue" at bounding box center [383, 329] width 159 height 85
drag, startPoint x: 448, startPoint y: 341, endPoint x: 331, endPoint y: 297, distance: 125.3
click at [331, 297] on div "Brand: Legrand - Type: Cat-6 - length: 305 m per box - Color : Blue" at bounding box center [383, 329] width 159 height 85
drag, startPoint x: 329, startPoint y: 294, endPoint x: 455, endPoint y: 340, distance: 134.0
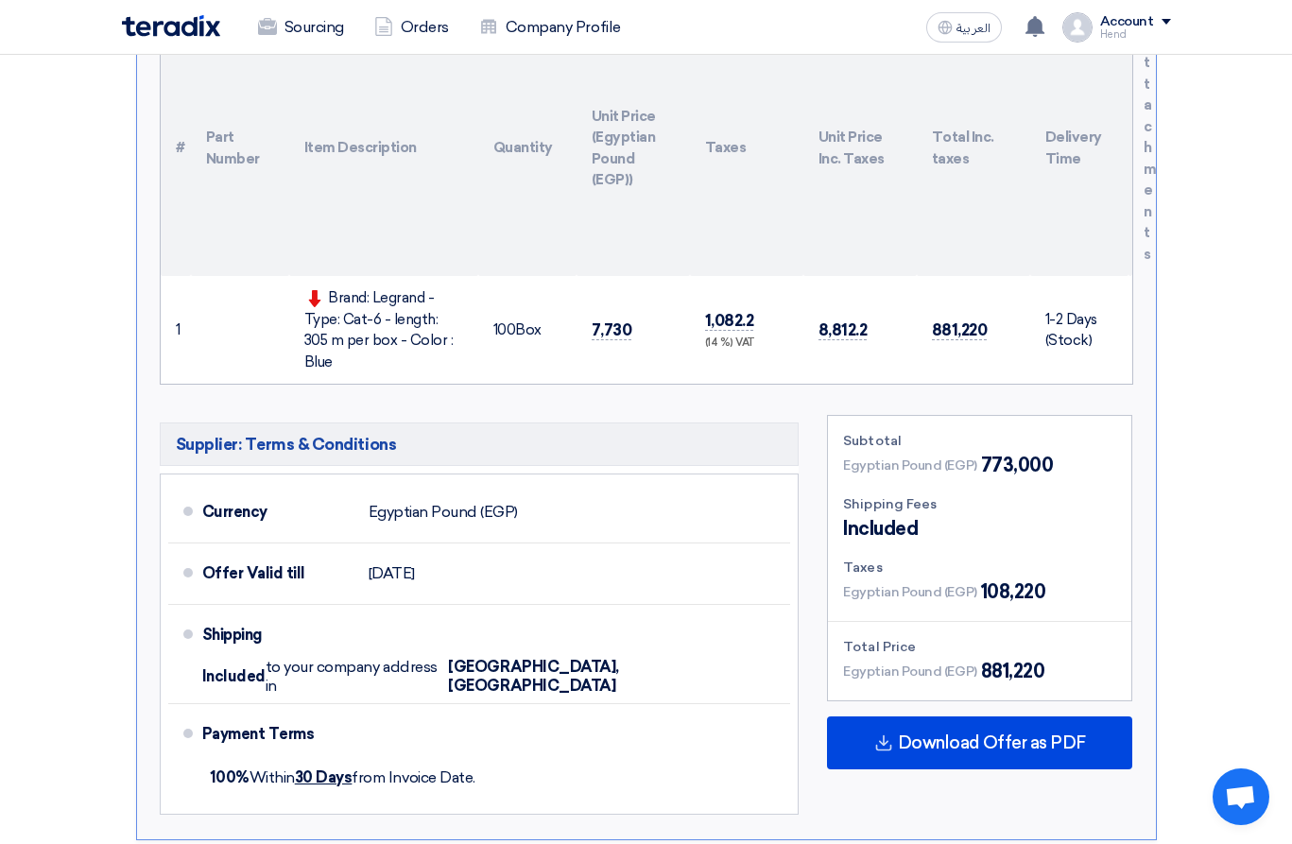
click at [455, 340] on div "Brand: Legrand - Type: Cat-6 - length: 305 m per box - Color : Blue" at bounding box center [383, 329] width 159 height 85
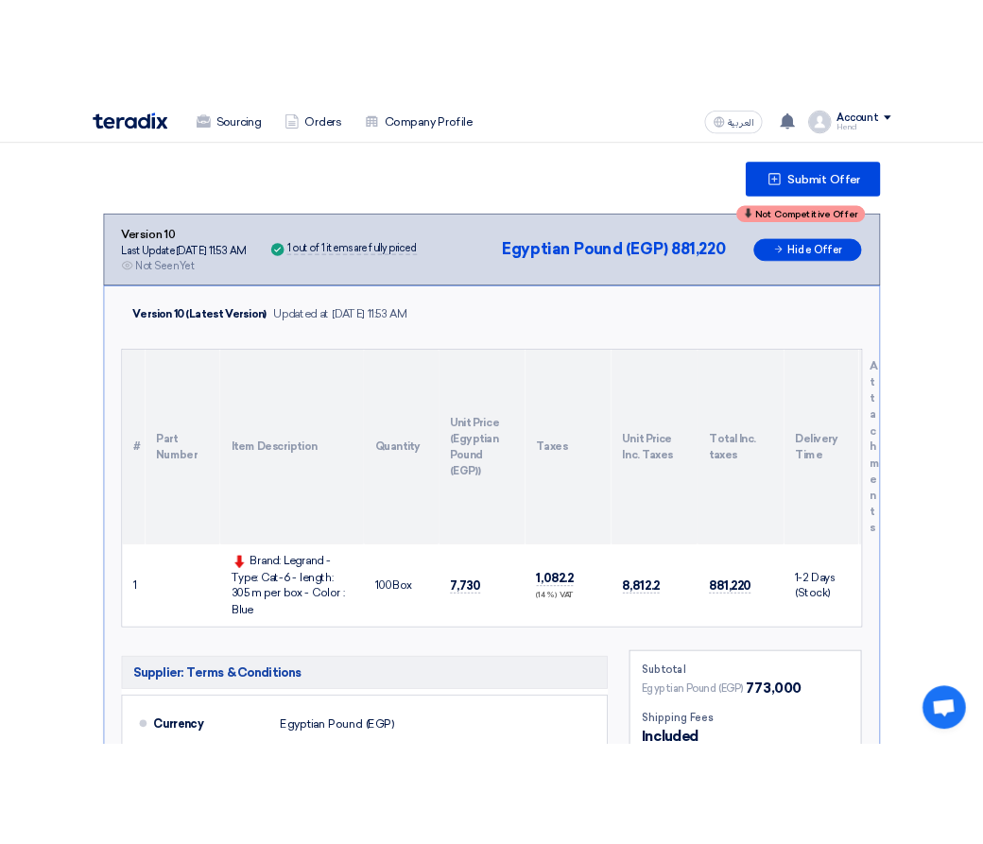
scroll to position [217, 0]
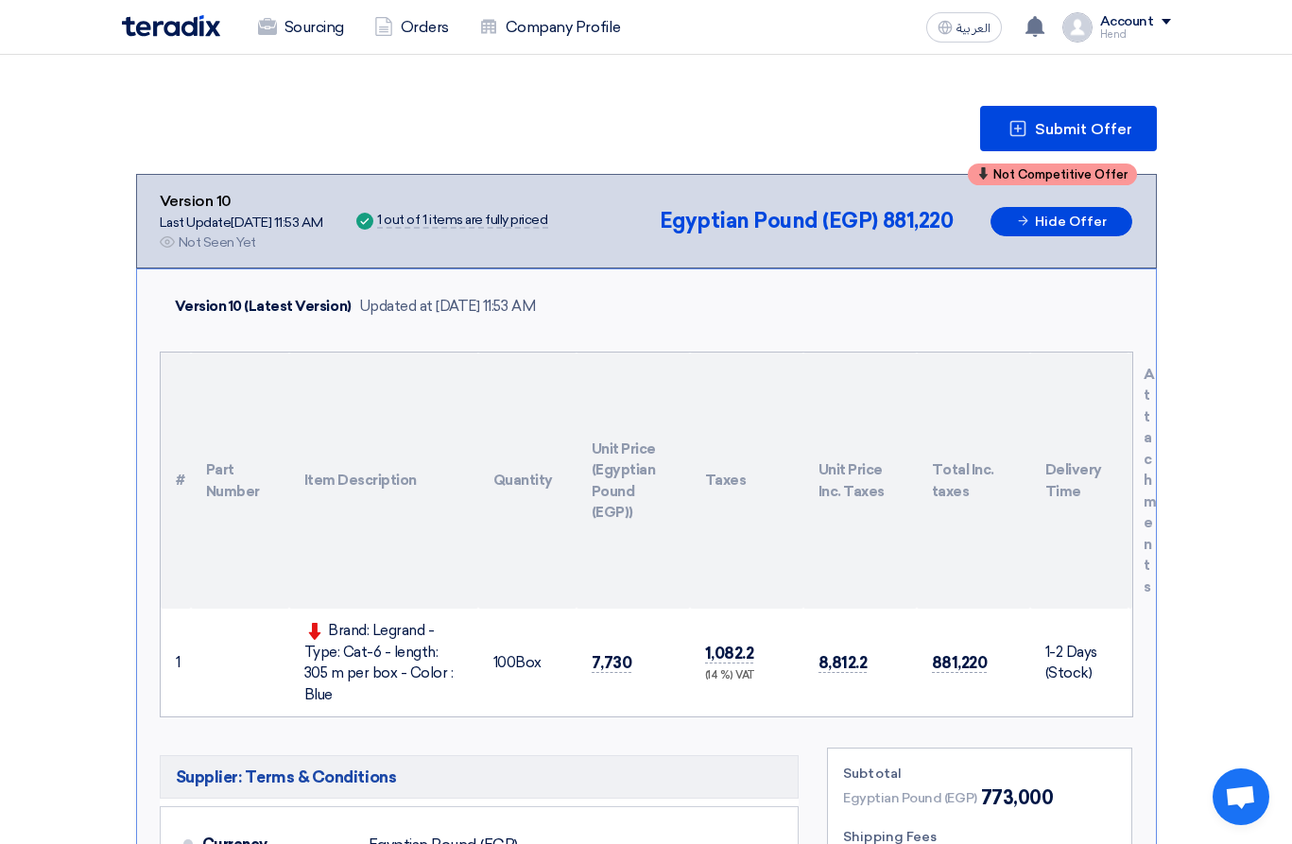
click at [439, 630] on div "Brand: Legrand - Type: Cat-6 - length: 305 m per box - Color : Blue" at bounding box center [383, 662] width 159 height 85
drag, startPoint x: 338, startPoint y: 629, endPoint x: 455, endPoint y: 676, distance: 125.5
click at [455, 676] on div "Brand: Legrand - Type: Cat-6 - length: 305 m per box - Color : Blue" at bounding box center [383, 662] width 159 height 85
click at [452, 679] on div "Brand: Legrand - Type: Cat-6 - length: 305 m per box - Color : Blue" at bounding box center [383, 662] width 159 height 85
drag, startPoint x: 449, startPoint y: 676, endPoint x: 327, endPoint y: 621, distance: 133.7
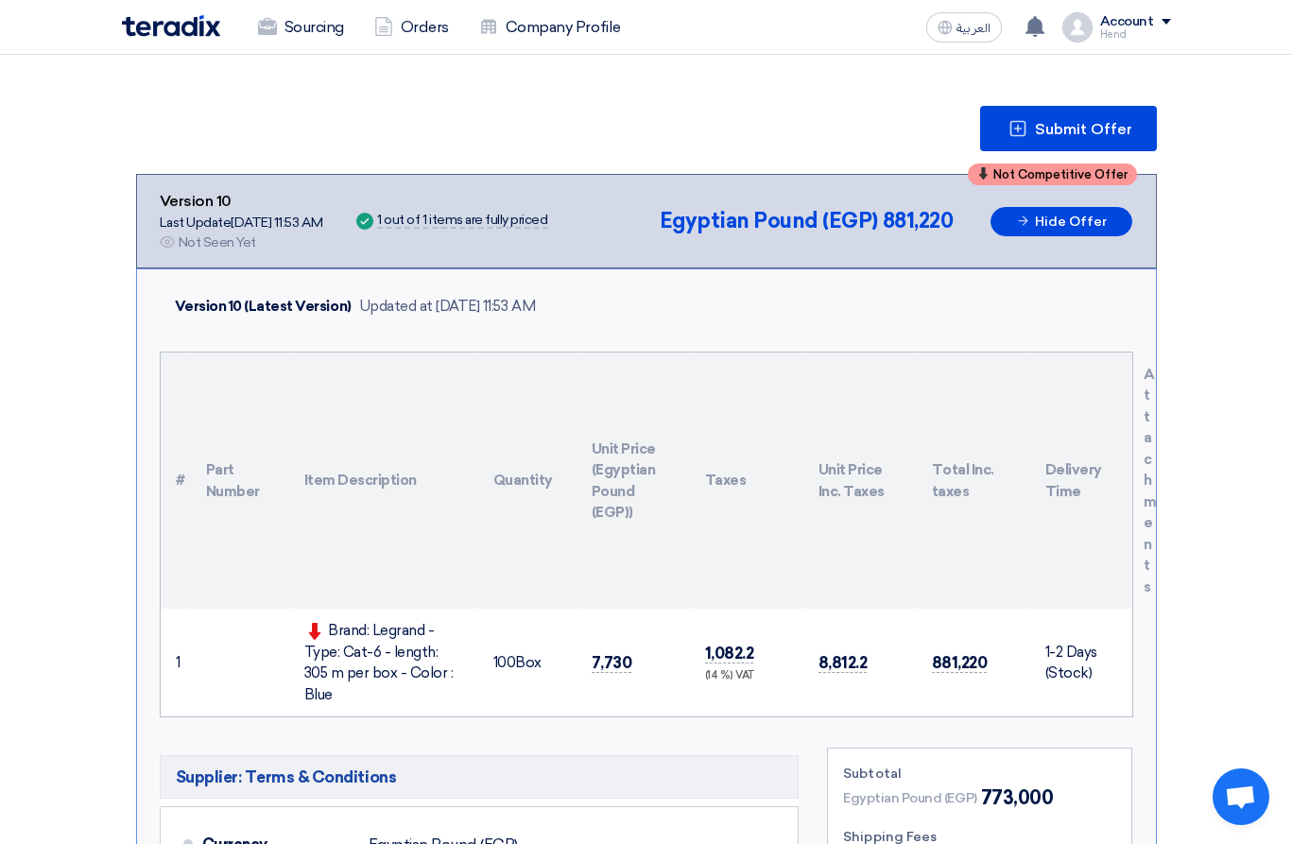
click at [327, 621] on div "Brand: Legrand - Type: Cat-6 - length: 305 m per box - Color : Blue" at bounding box center [383, 662] width 159 height 85
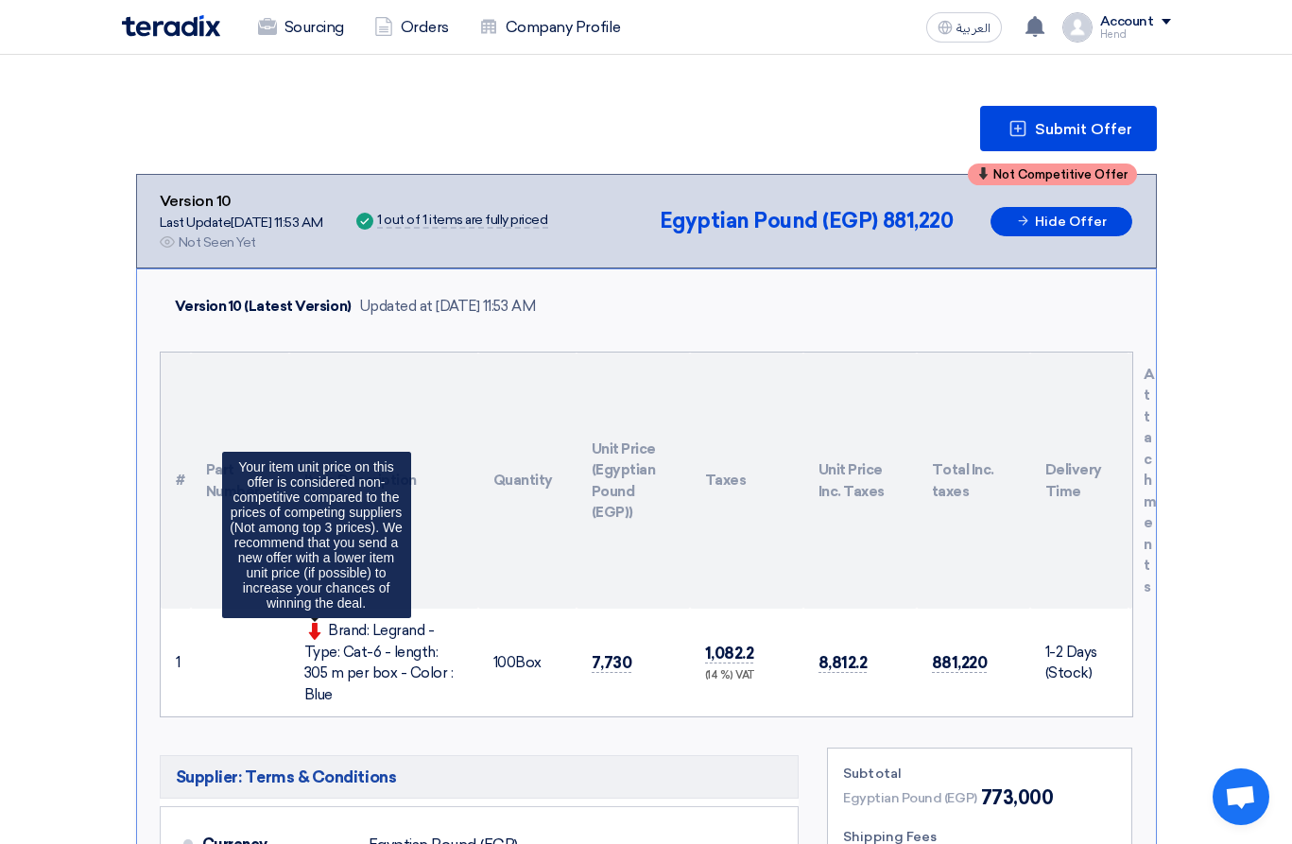
click at [327, 626] on span at bounding box center [316, 630] width 25 height 17
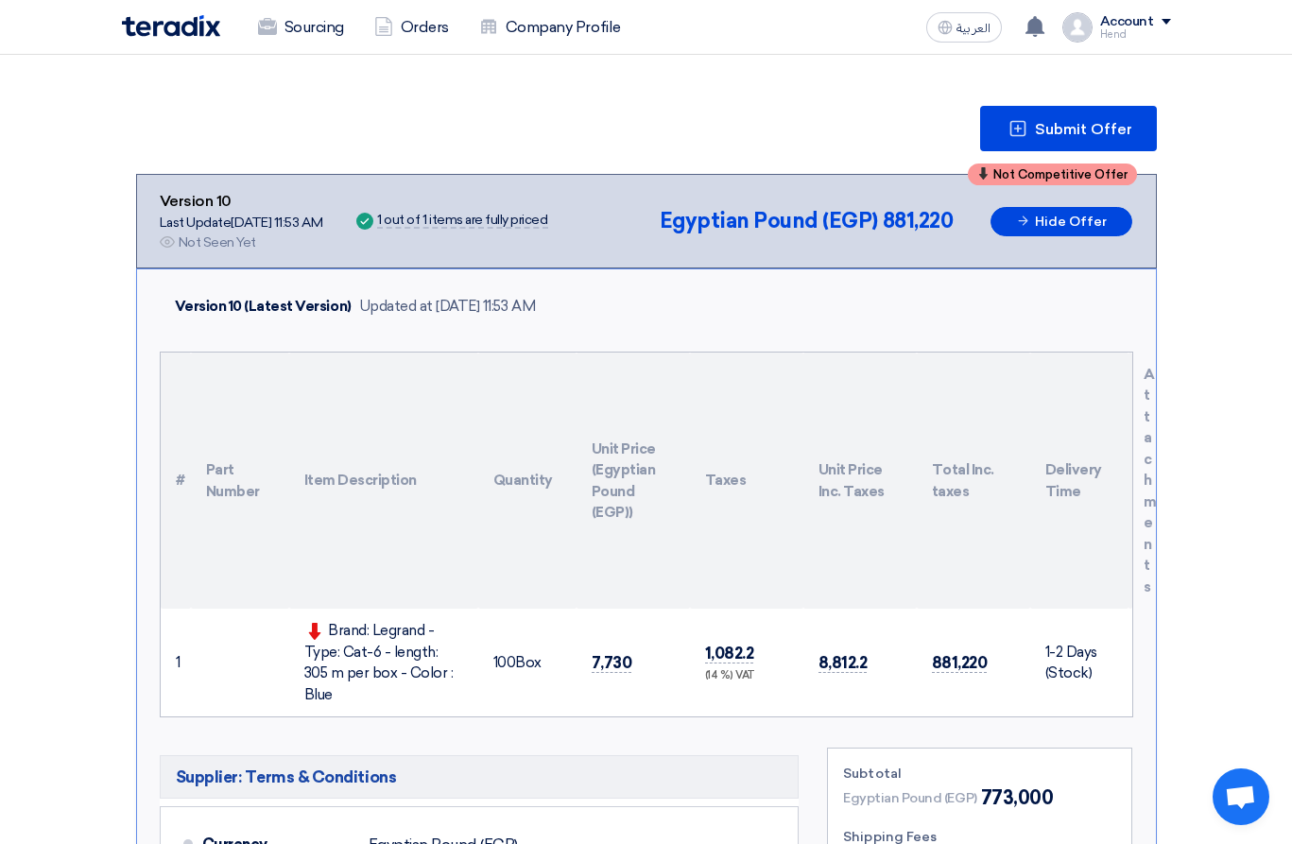
drag, startPoint x: 327, startPoint y: 628, endPoint x: 451, endPoint y: 673, distance: 131.9
click at [457, 679] on div "Brand: Legrand - Type: Cat-6 - length: 305 m per box - Color : Blue" at bounding box center [383, 662] width 159 height 85
click at [451, 673] on div "Brand: Legrand - Type: Cat-6 - length: 305 m per box - Color : Blue" at bounding box center [383, 662] width 159 height 85
drag, startPoint x: 450, startPoint y: 674, endPoint x: 332, endPoint y: 613, distance: 132.7
click at [332, 613] on td "Brand: Legrand - Type: Cat-6 - length: 305 m per box - Color : Blue" at bounding box center [383, 663] width 189 height 108
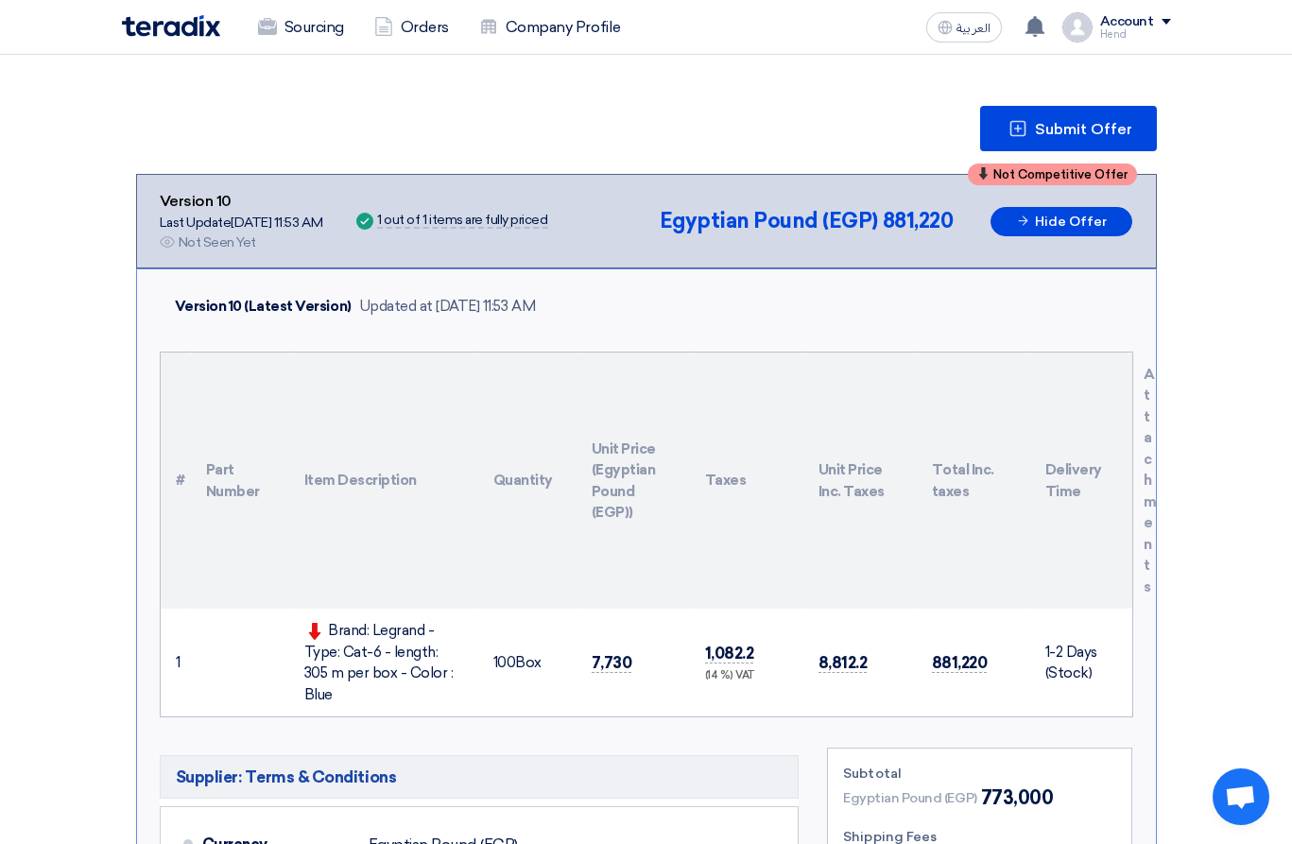
click at [331, 636] on div "Brand: Legrand - Type: Cat-6 - length: 305 m per box - Color : Blue" at bounding box center [383, 662] width 159 height 85
drag, startPoint x: 330, startPoint y: 634, endPoint x: 466, endPoint y: 674, distance: 141.8
click at [466, 674] on td "Brand: Legrand - Type: Cat-6 - length: 305 m per box - Color : Blue" at bounding box center [383, 663] width 189 height 108
click at [457, 679] on div "Brand: Legrand - Type: Cat-6 - length: 305 m per box - Color : Blue" at bounding box center [383, 662] width 159 height 85
drag, startPoint x: 452, startPoint y: 675, endPoint x: 340, endPoint y: 618, distance: 125.1
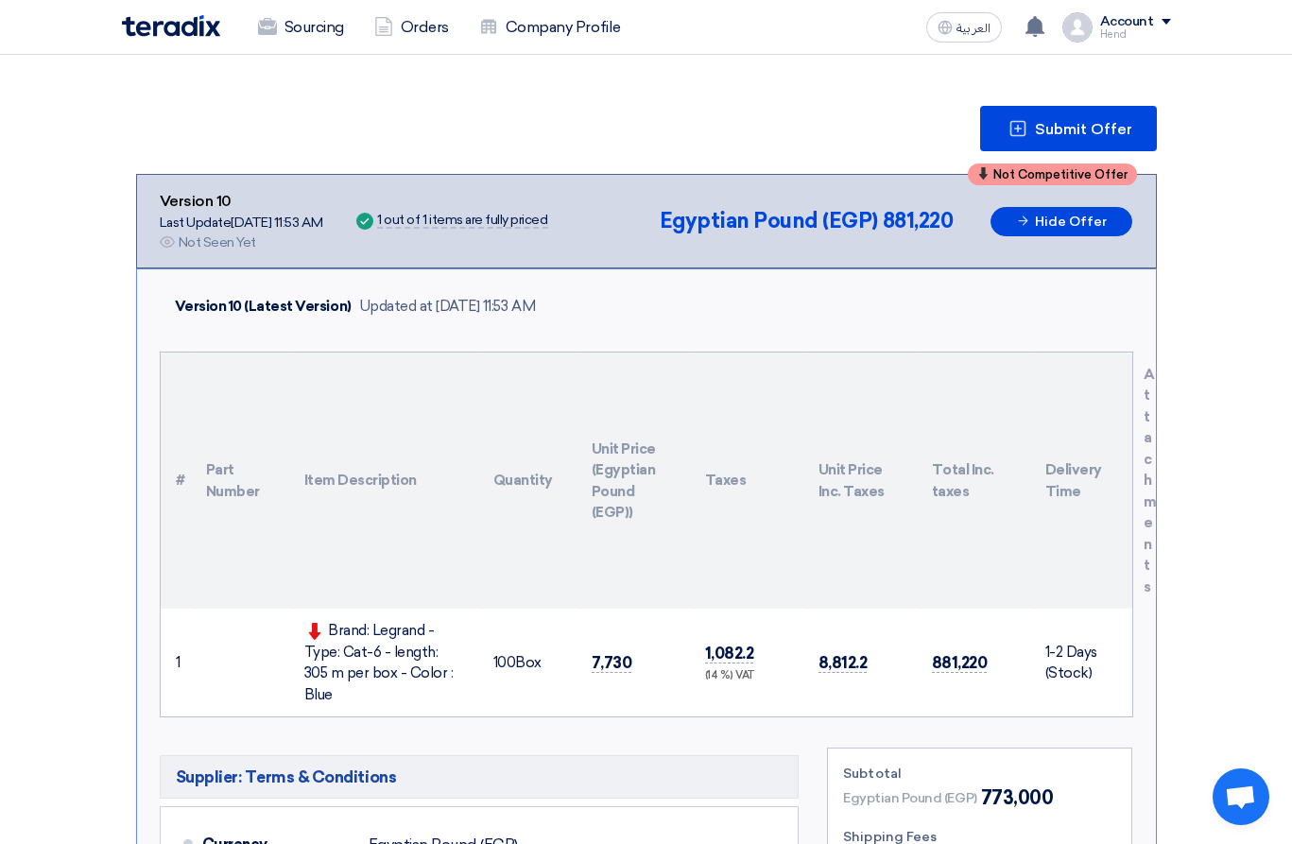
click at [340, 618] on td "Brand: Legrand - Type: Cat-6 - length: 305 m per box - Color : Blue" at bounding box center [383, 663] width 189 height 108
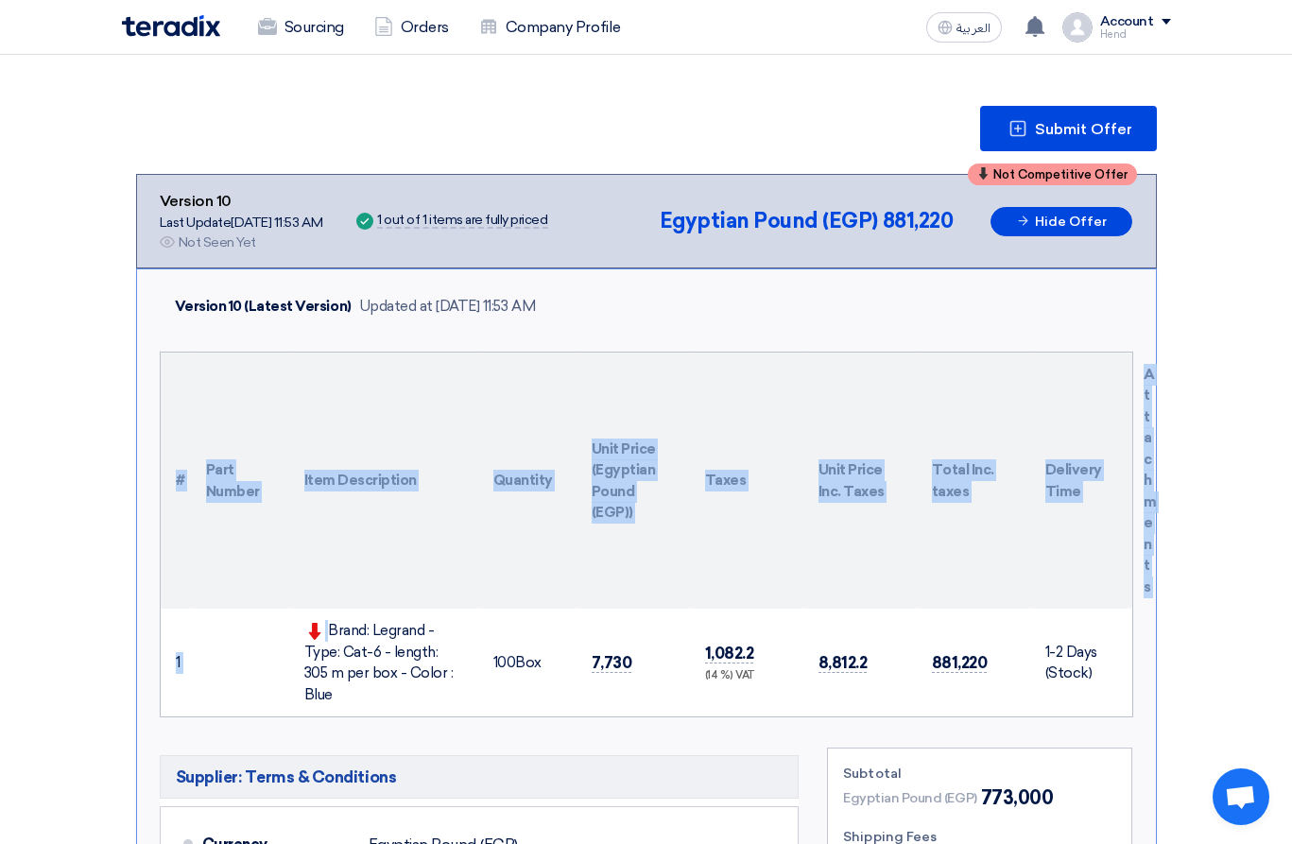
drag, startPoint x: 327, startPoint y: 628, endPoint x: 455, endPoint y: 696, distance: 144.6
click at [455, 696] on div "# Part Number Item Description Quantity Unit Price (Egyptian Pound (EGP)) Taxes…" at bounding box center [647, 535] width 974 height 367
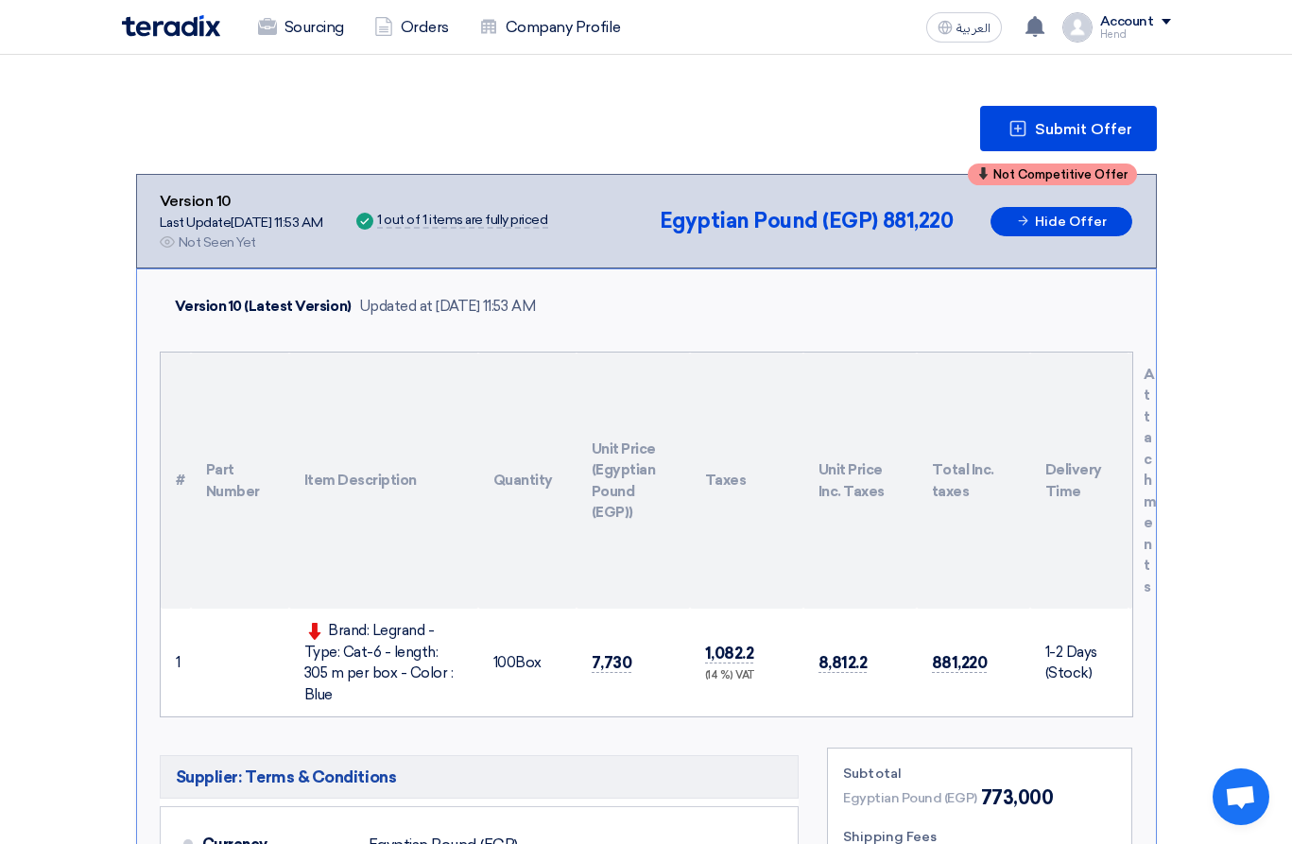
click at [452, 677] on div "Brand: Legrand - Type: Cat-6 - length: 305 m per box - Color : Blue" at bounding box center [383, 662] width 159 height 85
drag, startPoint x: 449, startPoint y: 677, endPoint x: 330, endPoint y: 624, distance: 130.3
click at [330, 624] on div "Brand: Legrand - Type: Cat-6 - length: 305 m per box - Color : Blue" at bounding box center [383, 662] width 159 height 85
drag, startPoint x: 370, startPoint y: 628, endPoint x: 457, endPoint y: 678, distance: 101.2
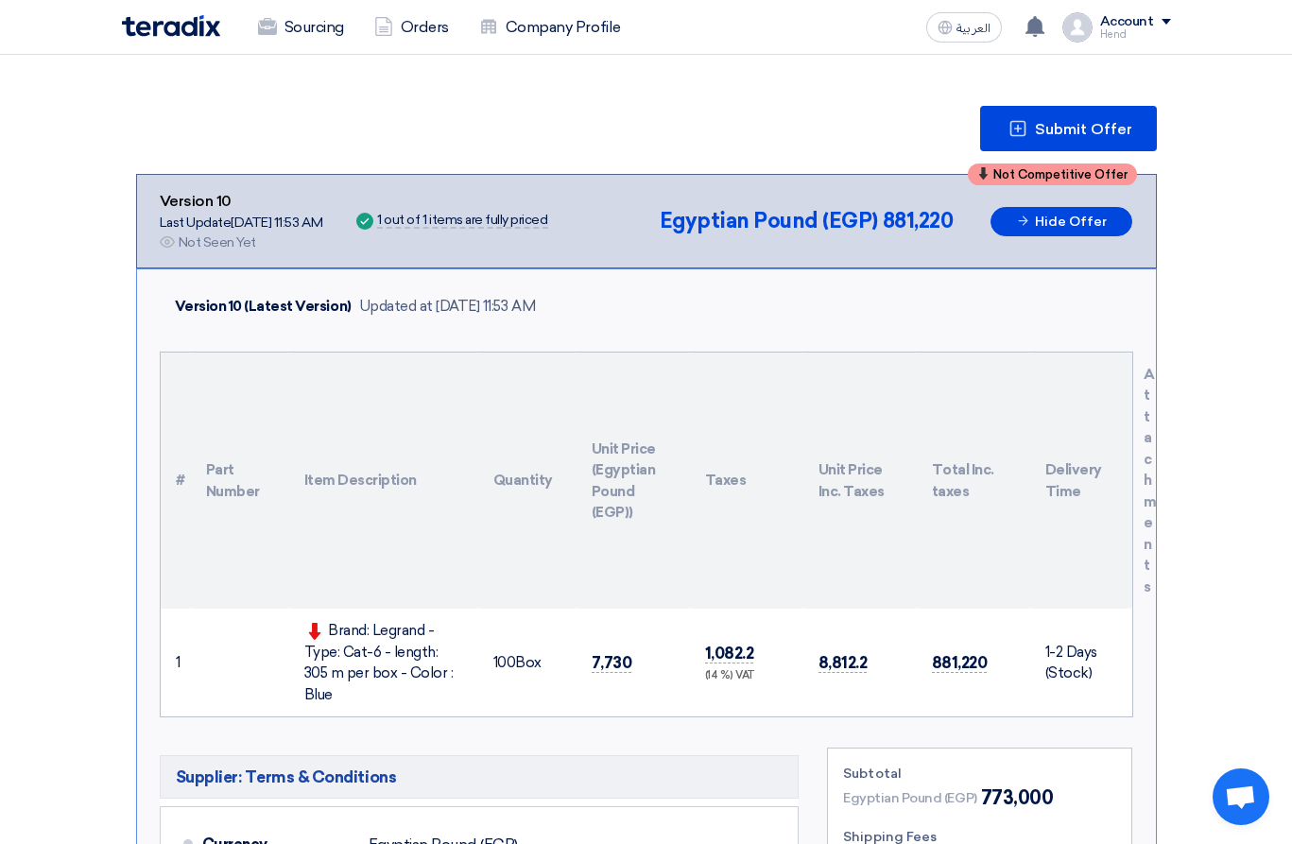
click at [457, 678] on div "Brand: Legrand - Type: Cat-6 - length: 305 m per box - Color : Blue" at bounding box center [383, 662] width 159 height 85
click at [455, 681] on div "Brand: Legrand - Type: Cat-6 - length: 305 m per box - Color : Blue" at bounding box center [383, 662] width 159 height 85
drag, startPoint x: 451, startPoint y: 681, endPoint x: 372, endPoint y: 623, distance: 97.4
click at [372, 623] on div "Brand: Legrand - Type: Cat-6 - length: 305 m per box - Color : Blue" at bounding box center [383, 662] width 159 height 85
copy div "Legrand - Type: Cat-6 - length: 305 m per box - Color : Blue"
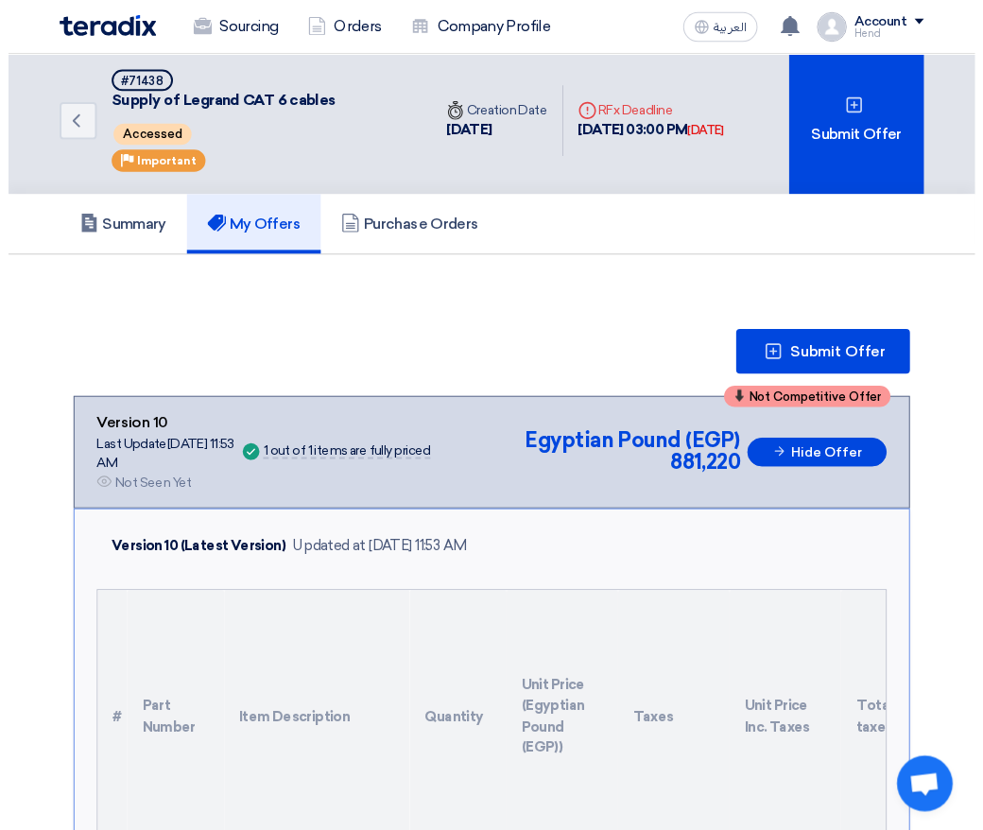
scroll to position [0, 0]
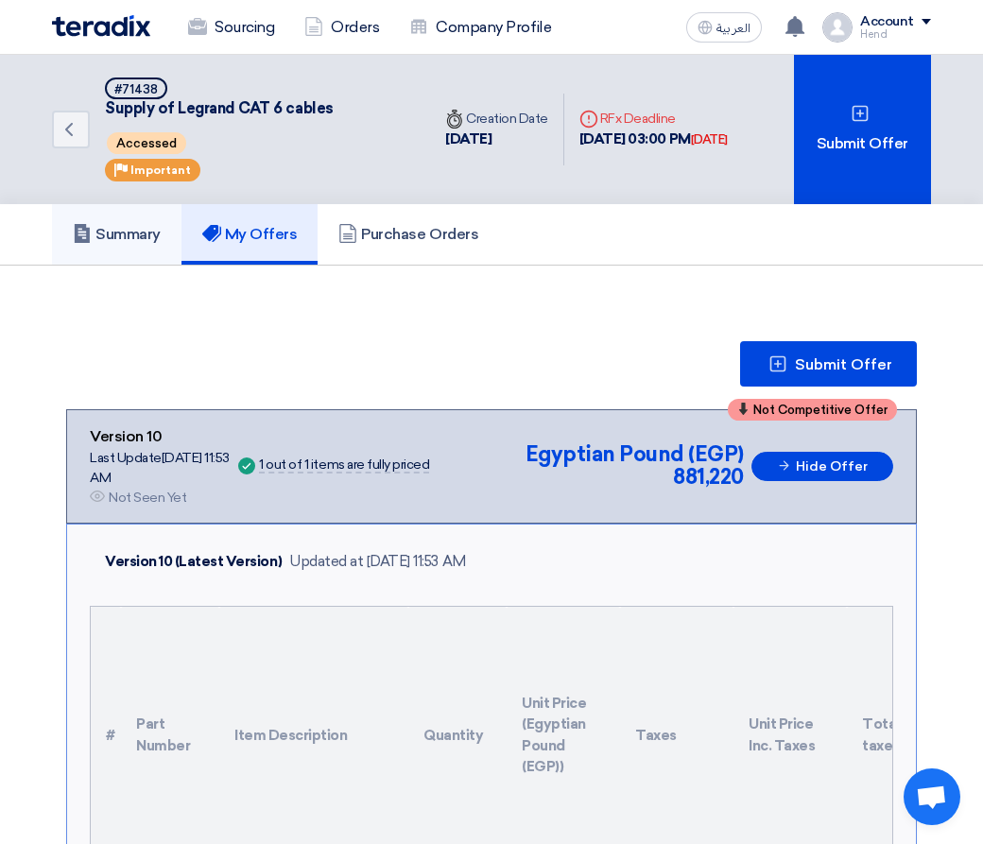
click at [132, 215] on link "Summary" at bounding box center [116, 234] width 129 height 60
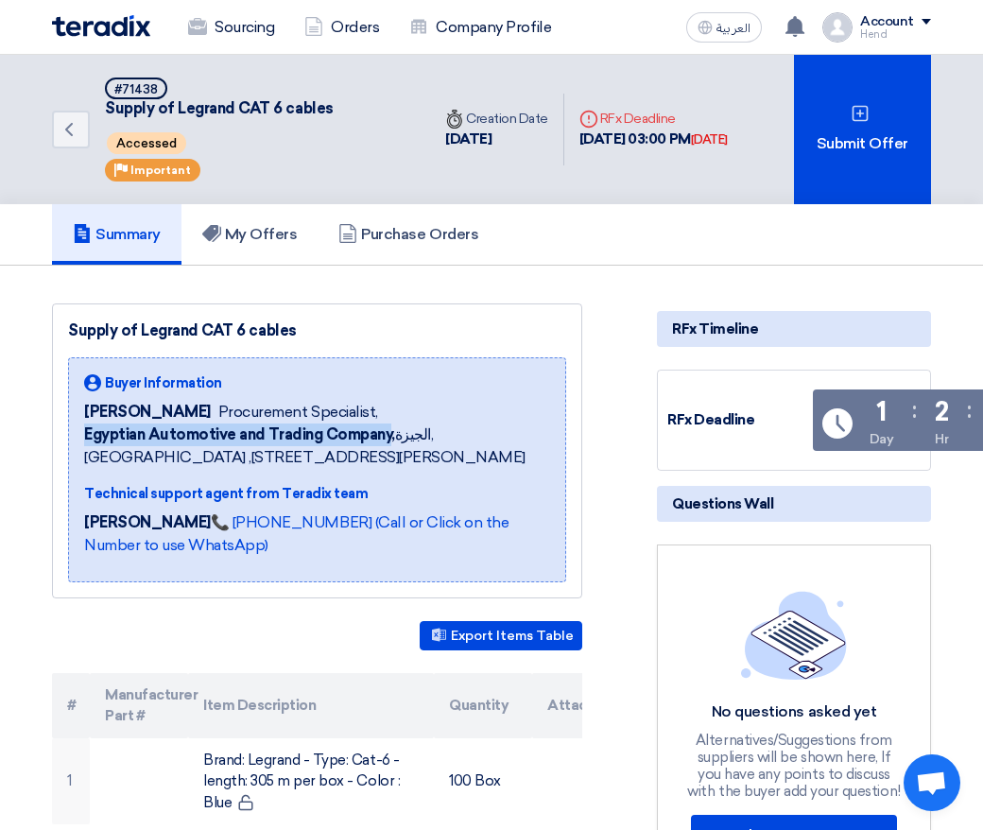
drag, startPoint x: 86, startPoint y: 435, endPoint x: 388, endPoint y: 441, distance: 301.6
click at [388, 441] on b "Egyptian Automotive and Trading Company," at bounding box center [239, 434] width 311 height 18
copy b "Egyptian Automotive and Trading Company"
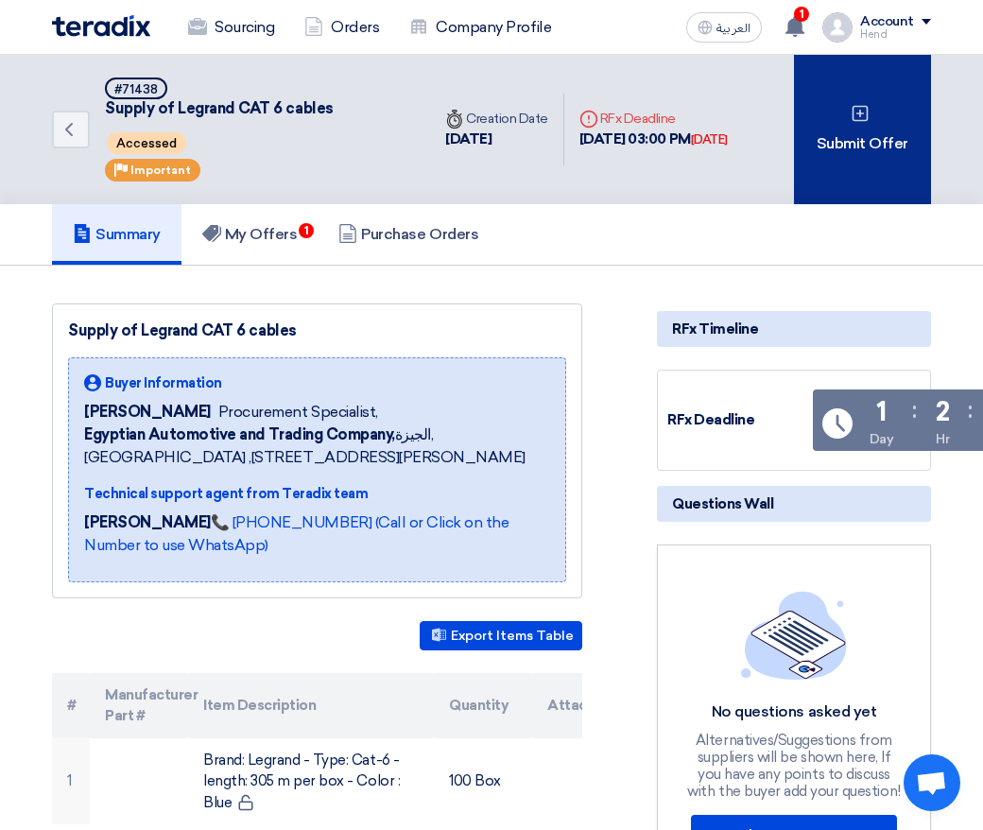
click at [827, 147] on div "Submit Offer" at bounding box center [862, 129] width 137 height 149
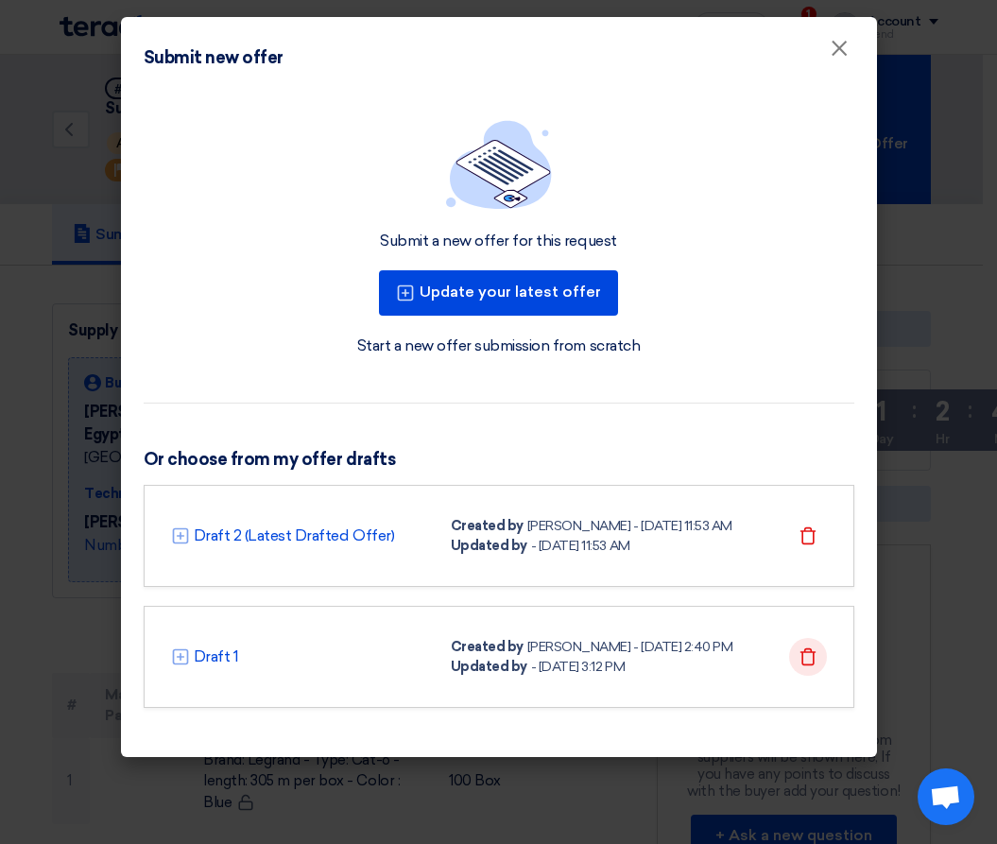
click at [814, 654] on use at bounding box center [808, 655] width 16 height 17
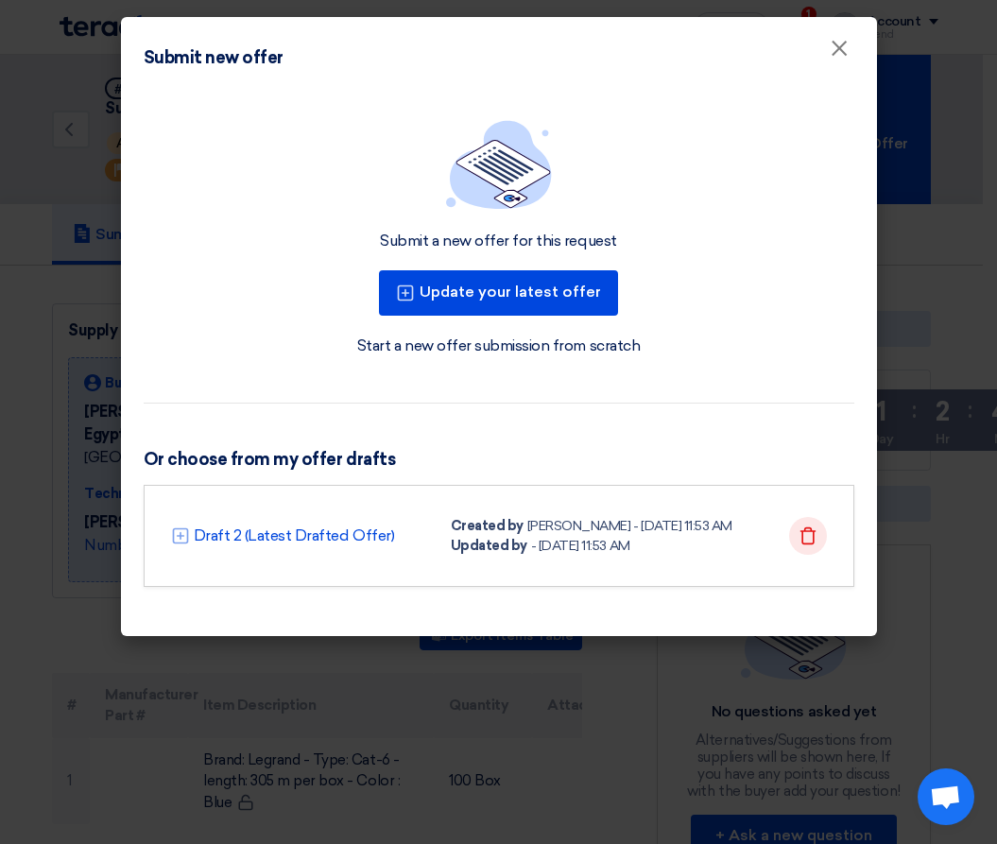
click at [809, 537] on icon "Delete" at bounding box center [808, 535] width 19 height 19
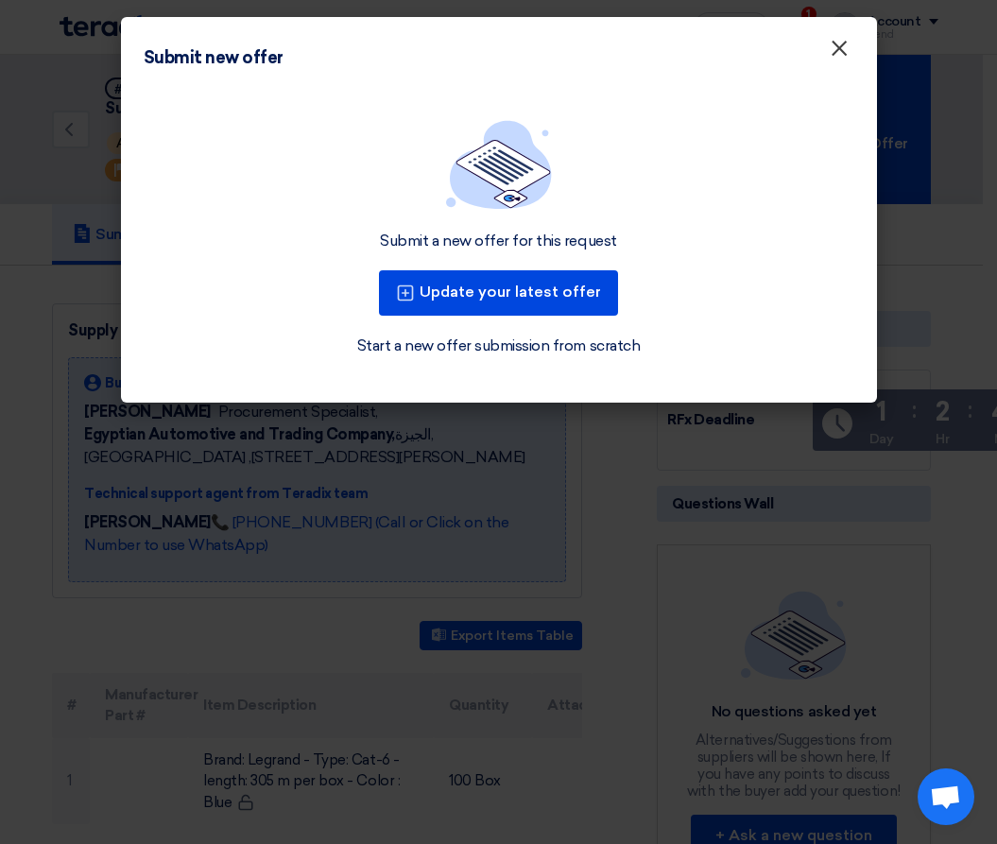
click at [847, 56] on span "×" at bounding box center [839, 53] width 19 height 38
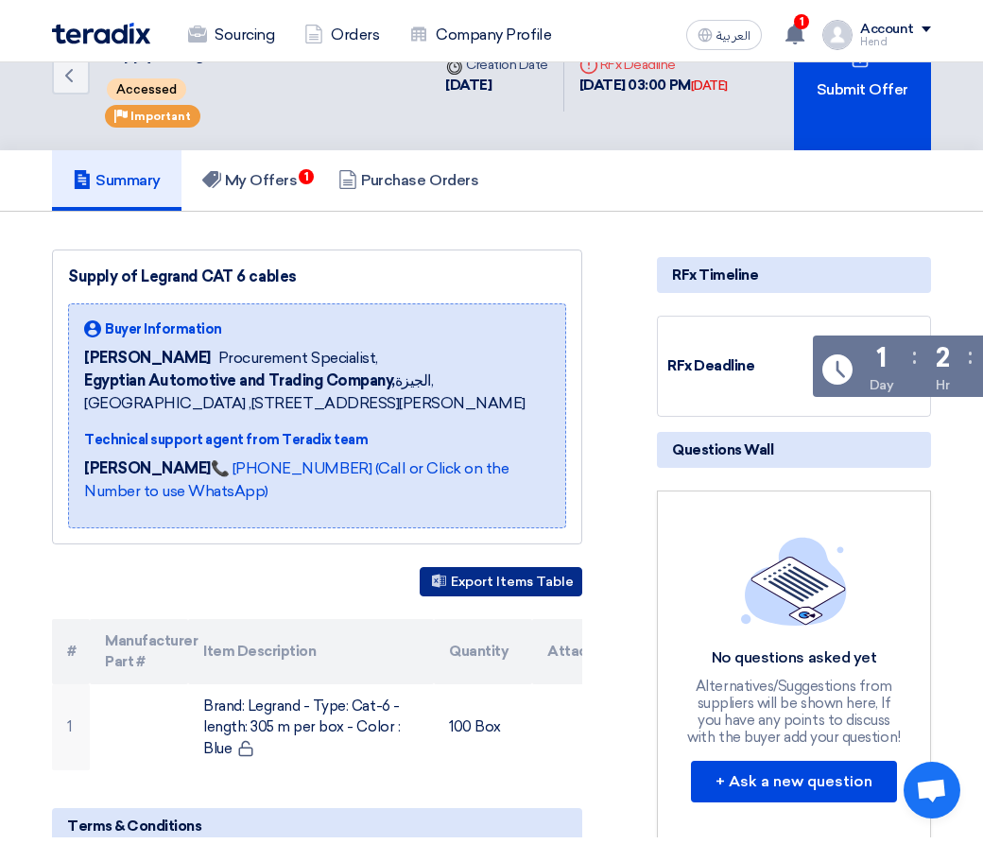
scroll to position [95, 0]
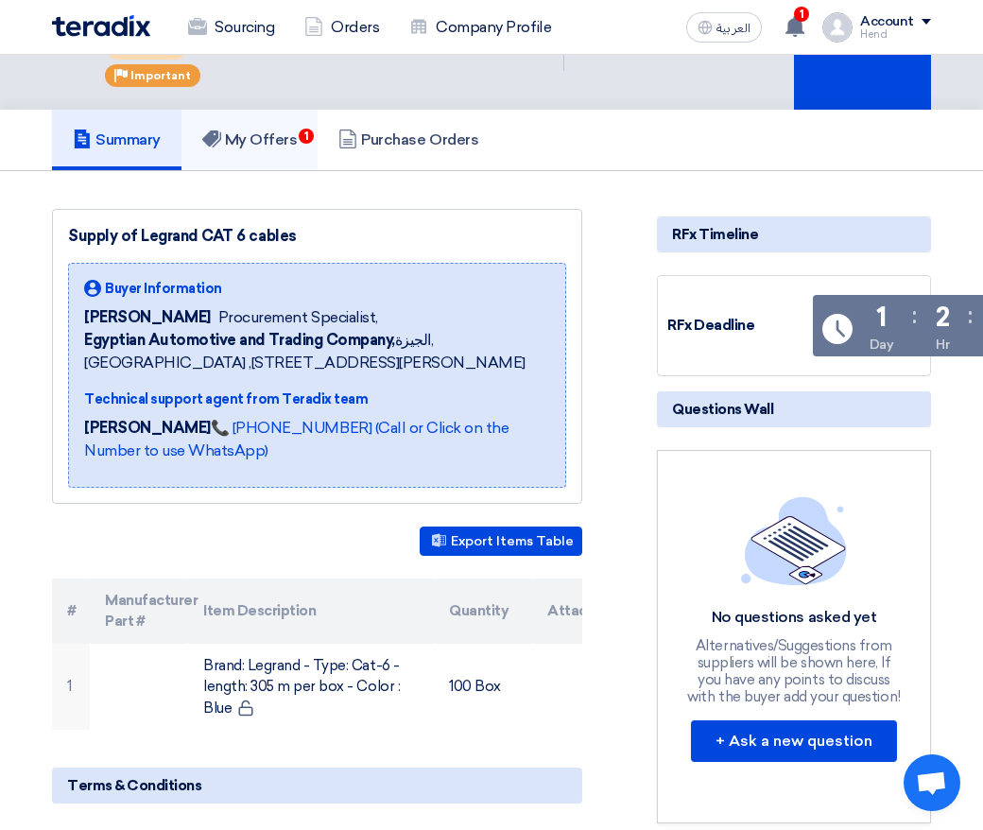
click at [293, 139] on h5 "My Offers 1" at bounding box center [249, 139] width 95 height 19
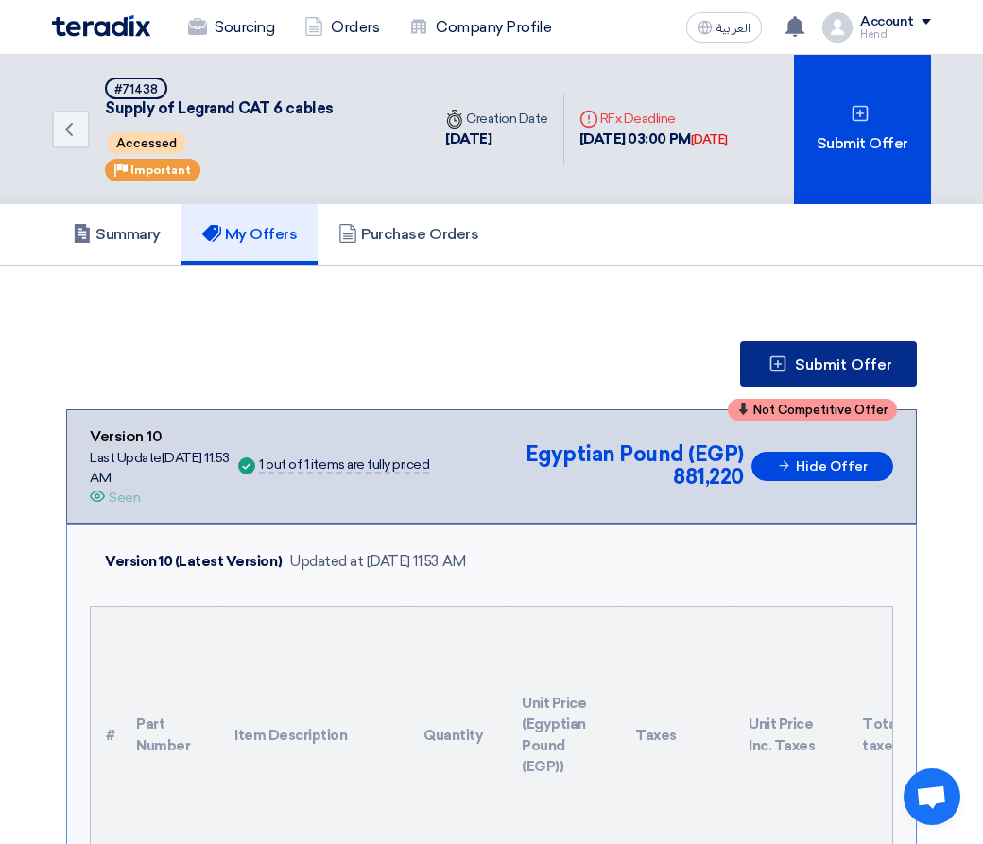
click at [848, 353] on button "Submit Offer" at bounding box center [828, 363] width 177 height 45
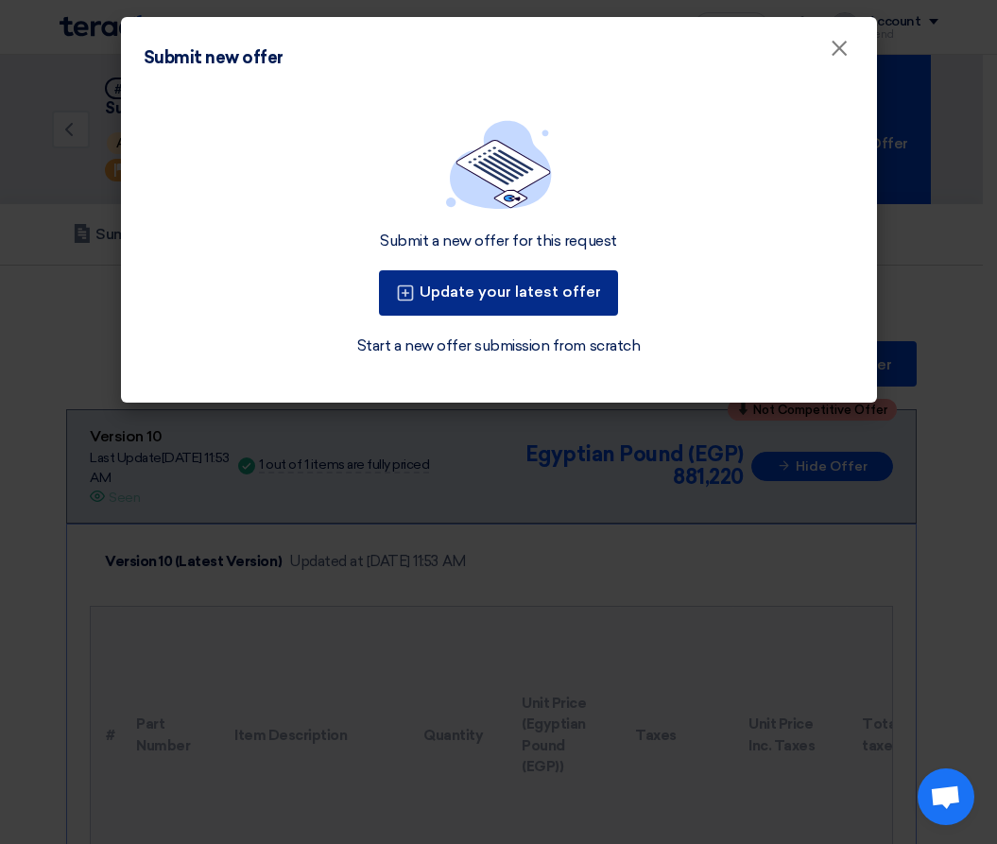
click at [448, 299] on button "Update your latest offer" at bounding box center [498, 292] width 239 height 45
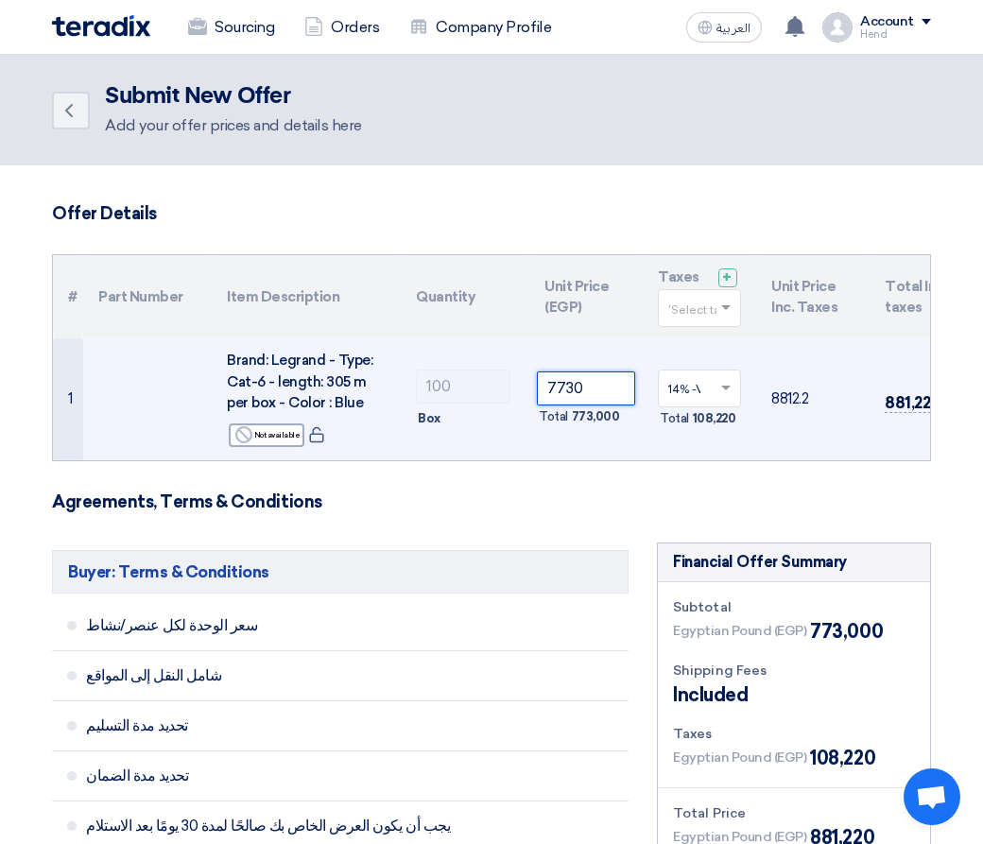
drag, startPoint x: 568, startPoint y: 388, endPoint x: 604, endPoint y: 388, distance: 35.9
click at [604, 388] on input "7730" at bounding box center [586, 388] width 98 height 34
click at [568, 395] on input "7730" at bounding box center [586, 388] width 98 height 34
drag, startPoint x: 568, startPoint y: 388, endPoint x: 642, endPoint y: 388, distance: 73.7
click at [642, 388] on td "7730 Total 773,000" at bounding box center [585, 399] width 113 height 122
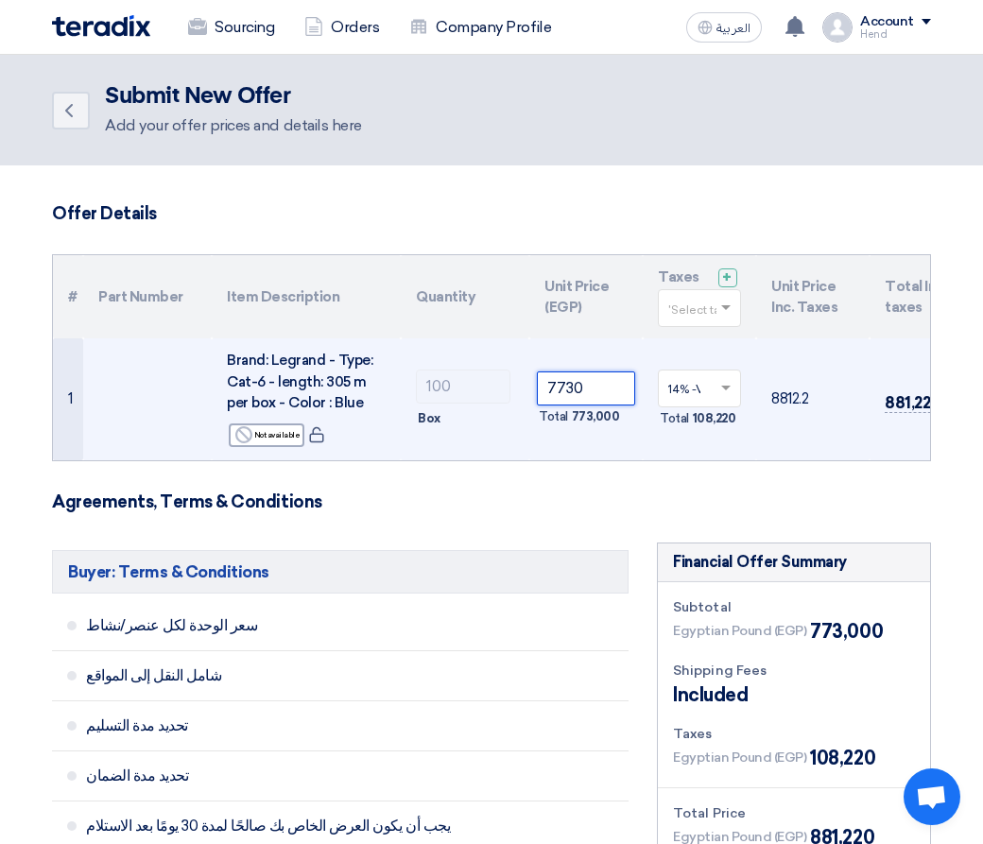
click at [602, 397] on input "7730" at bounding box center [586, 388] width 98 height 34
drag, startPoint x: 600, startPoint y: 388, endPoint x: 562, endPoint y: 390, distance: 37.9
click at [562, 390] on input "7730" at bounding box center [586, 388] width 98 height 34
type input "7700"
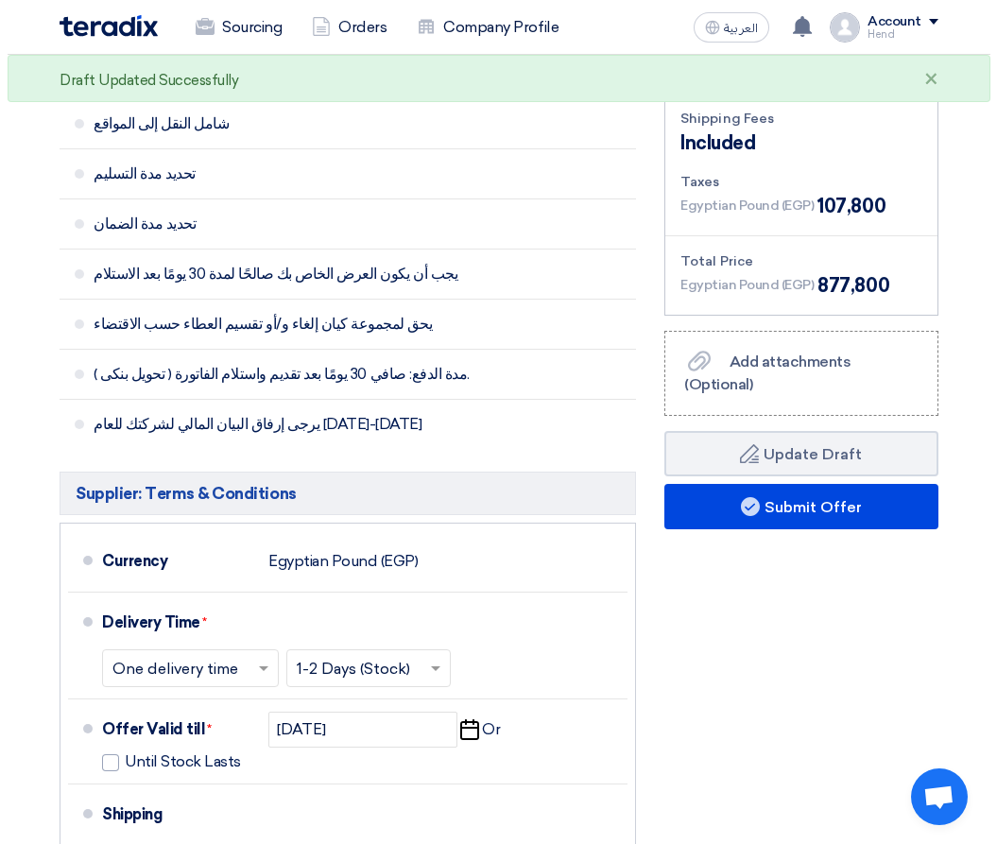
scroll to position [662, 0]
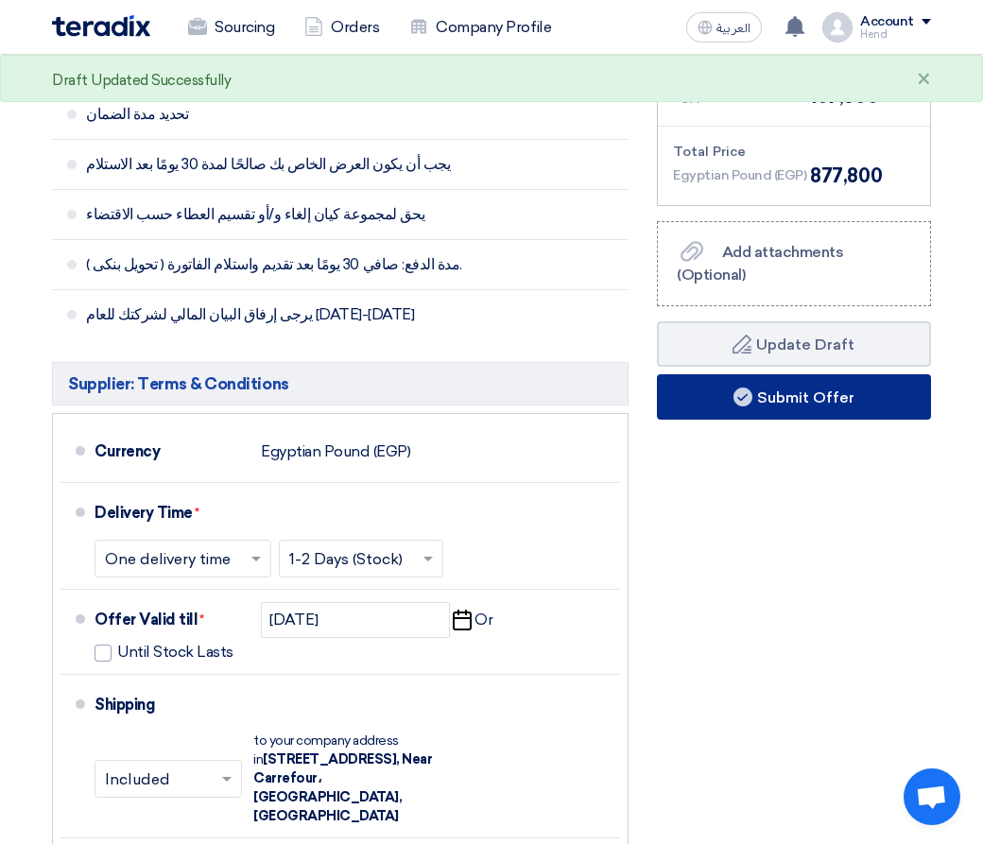
click at [799, 420] on button "Submit Offer" at bounding box center [794, 396] width 274 height 45
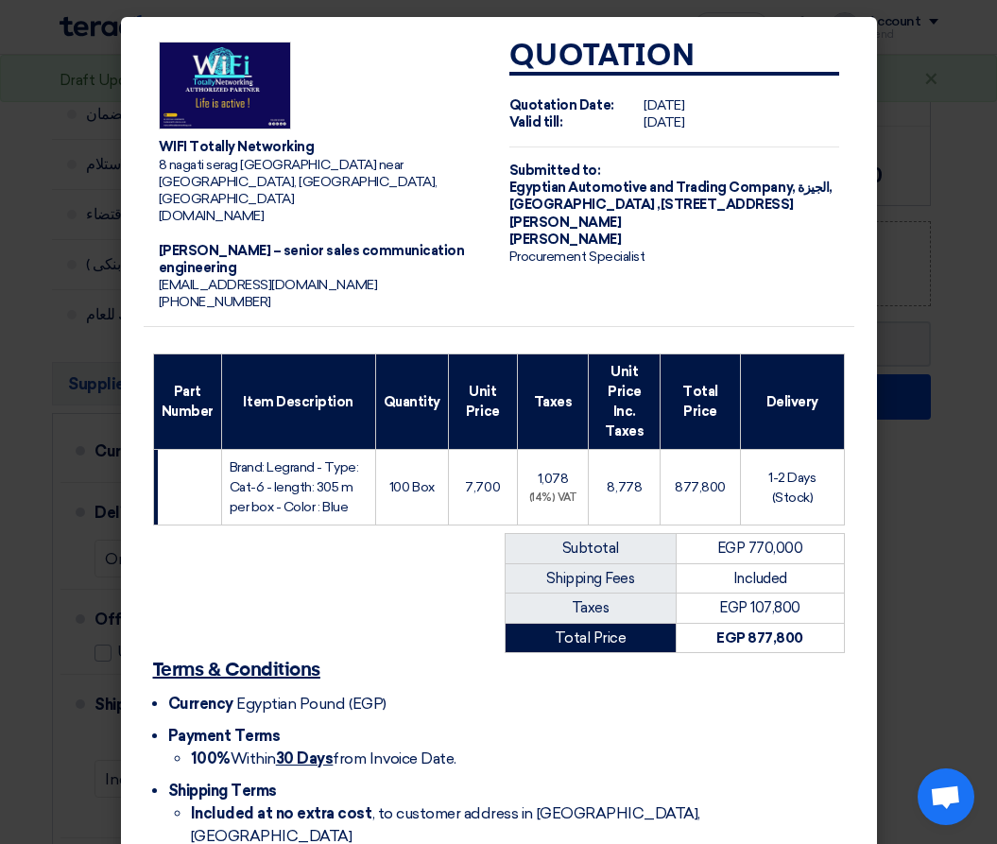
scroll to position [67, 0]
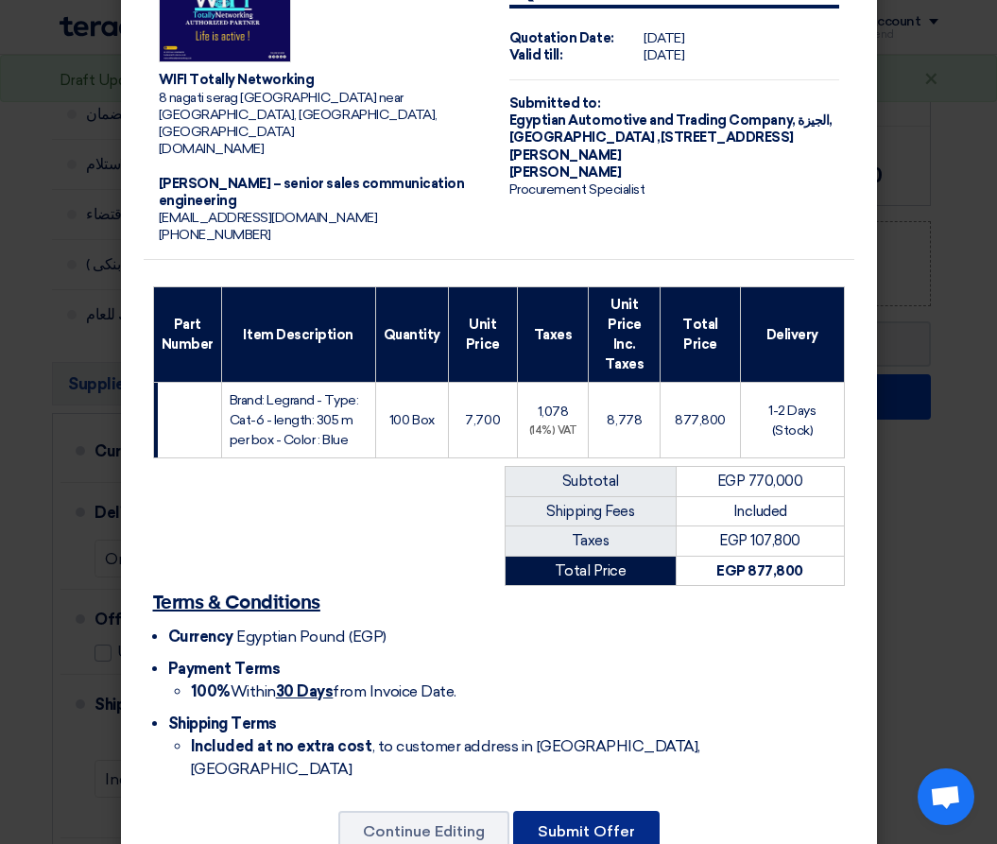
click at [597, 811] on button "Submit Offer" at bounding box center [586, 832] width 146 height 42
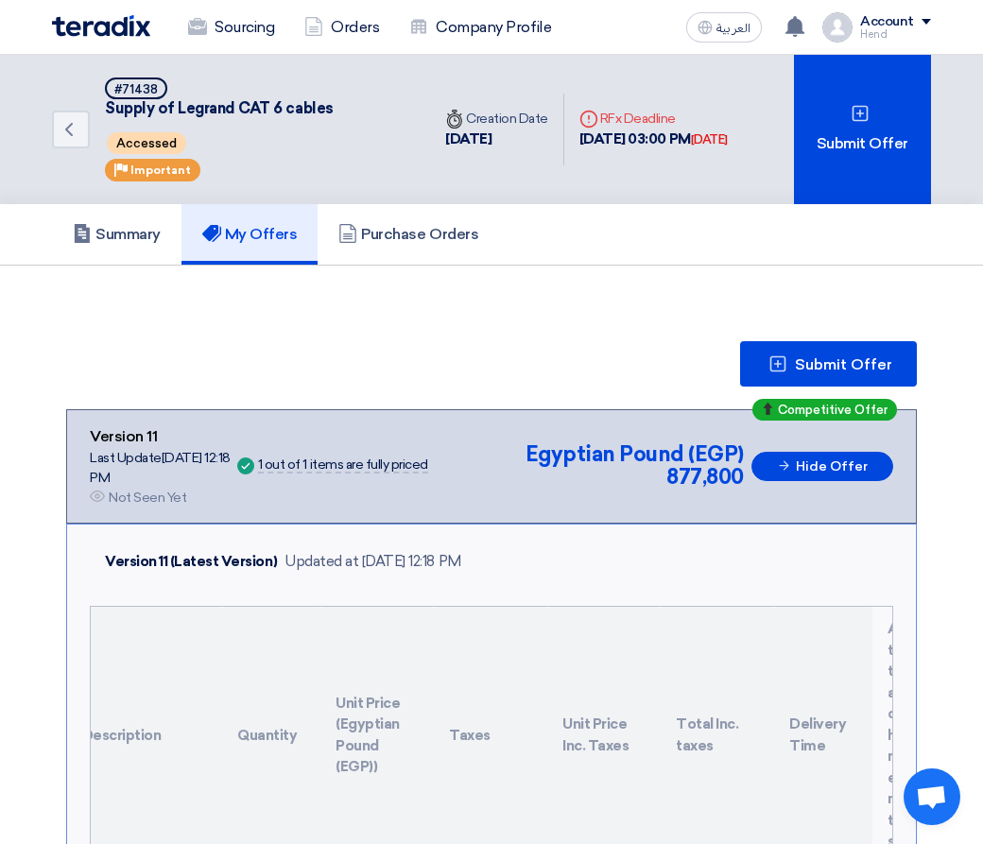
click at [221, 227] on use at bounding box center [211, 233] width 19 height 17
click at [101, 239] on h5 "Summary" at bounding box center [117, 234] width 88 height 19
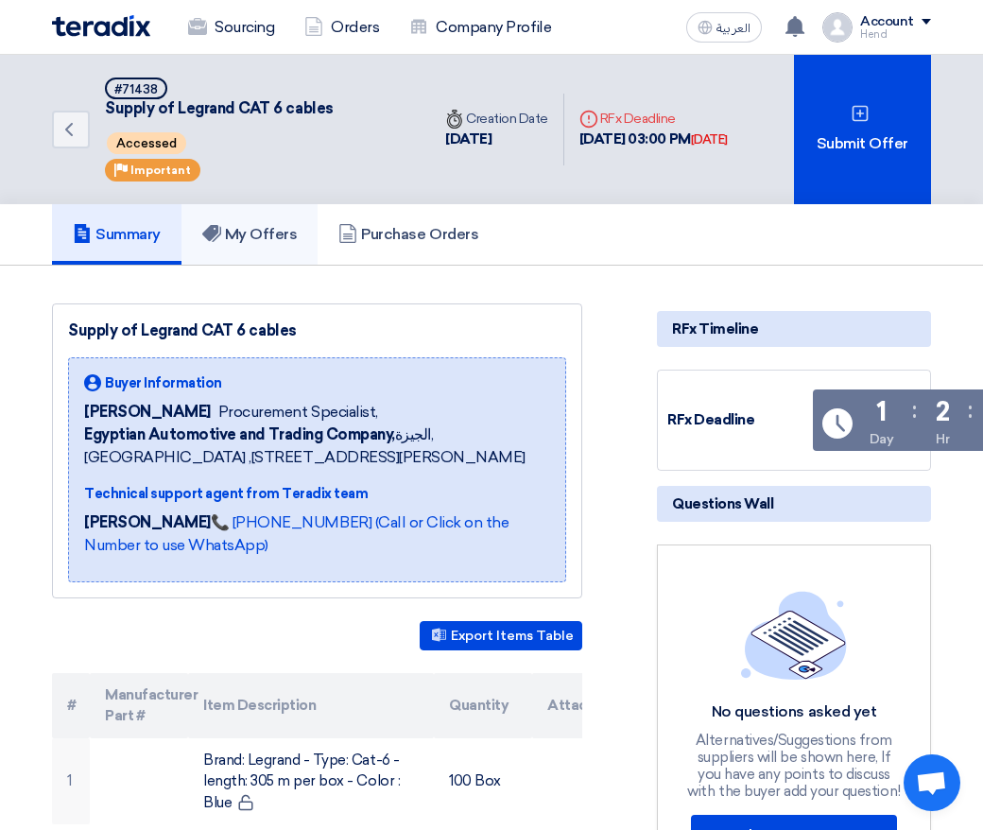
click at [255, 233] on h5 "My Offers" at bounding box center [249, 234] width 95 height 19
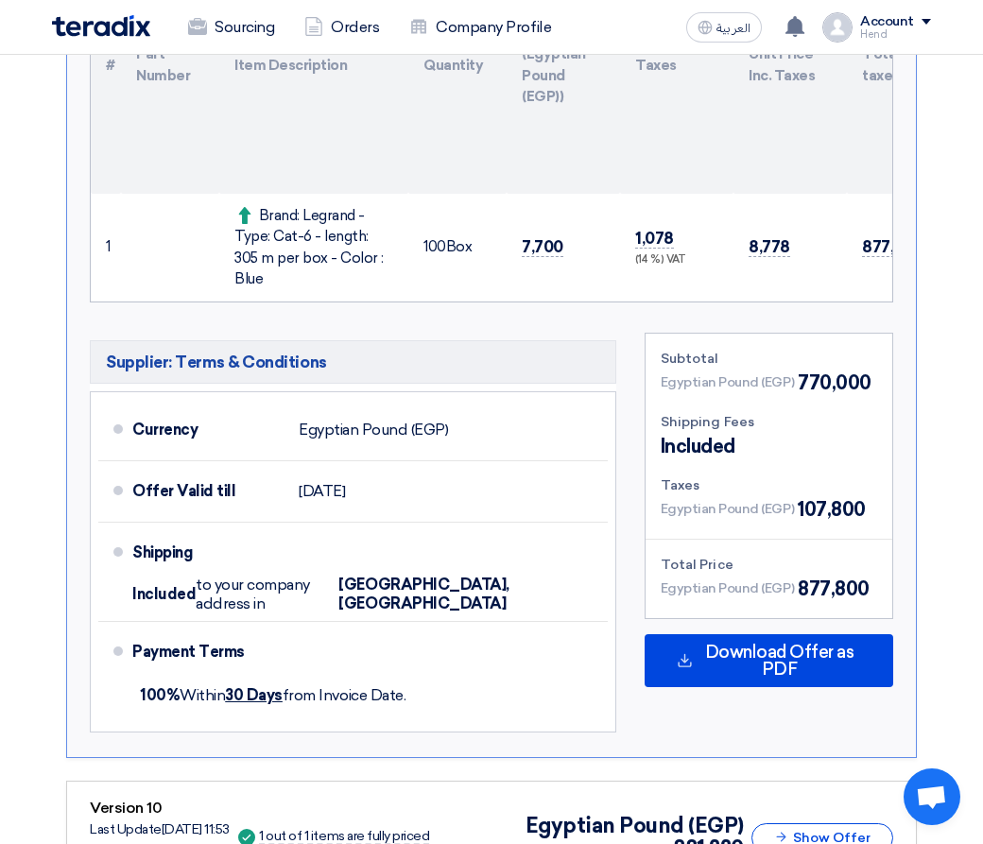
scroll to position [378, 0]
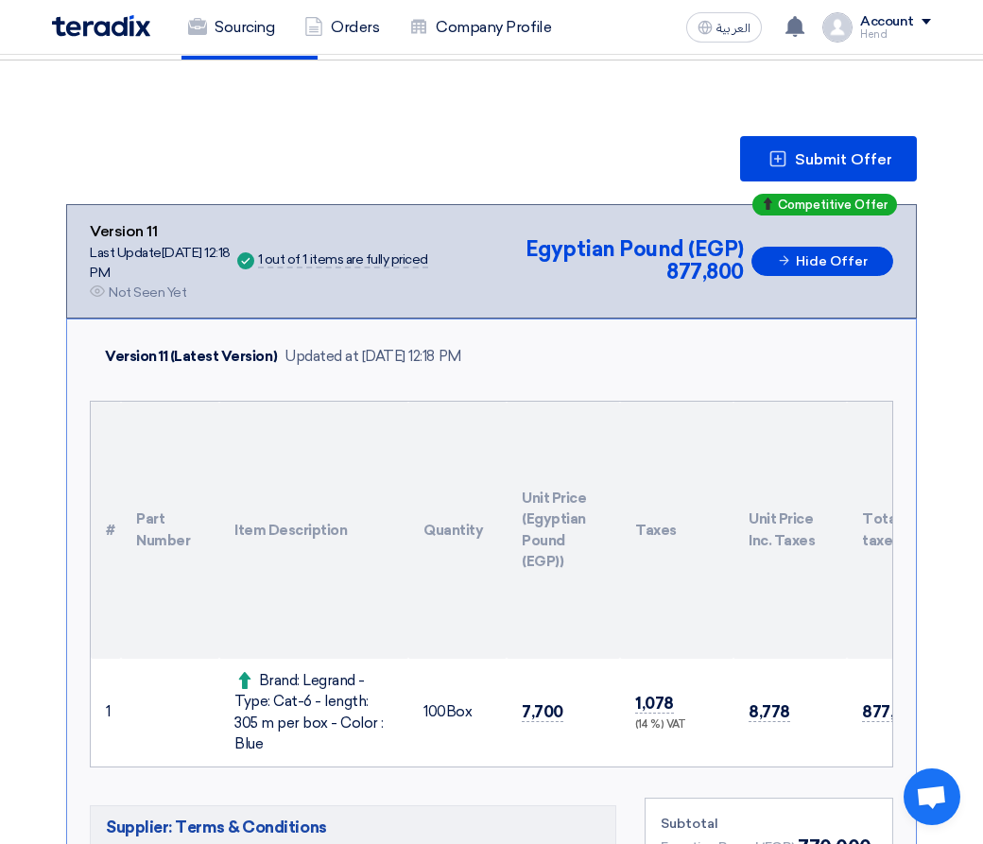
scroll to position [378, 0]
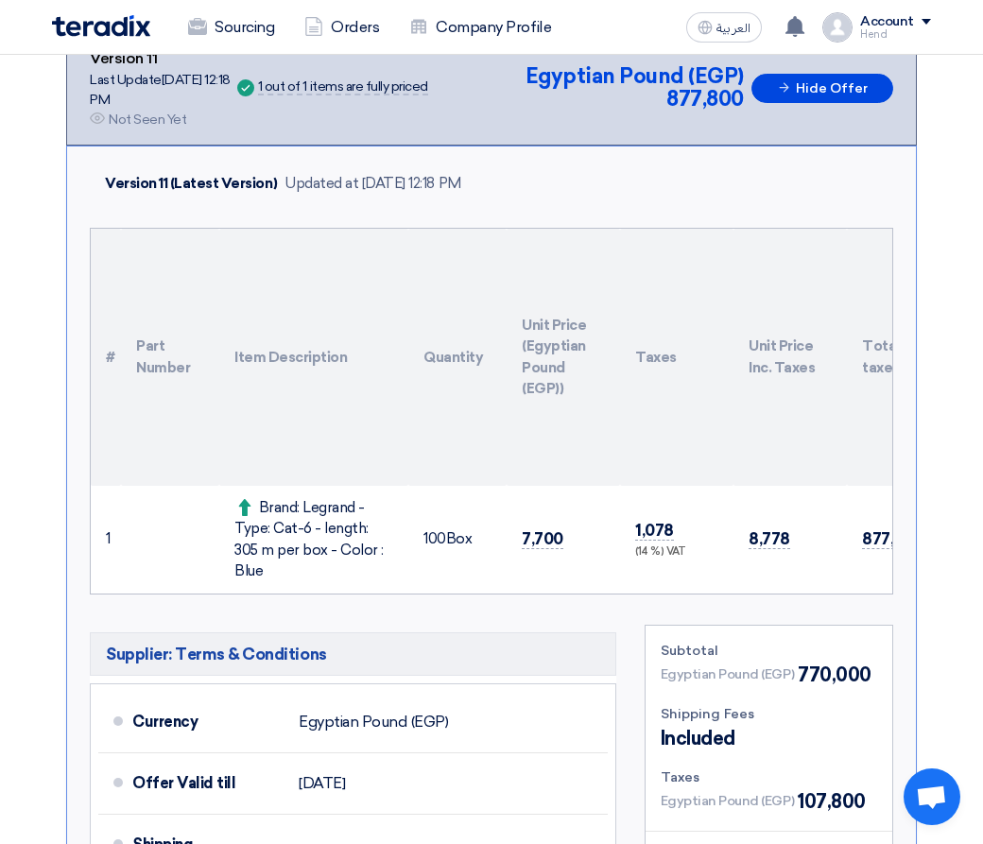
drag, startPoint x: 299, startPoint y: 508, endPoint x: 393, endPoint y: 555, distance: 105.7
click at [393, 555] on td "Brand: Legrand - Type: Cat-6 - length: 305 m per box - Color : Blue" at bounding box center [313, 540] width 189 height 108
copy div "Legrand - Type: Cat-6 - length: 305 m per box - Color : Blue"
click at [464, 544] on td "100 Box" at bounding box center [457, 540] width 98 height 108
drag, startPoint x: 310, startPoint y: 534, endPoint x: 224, endPoint y: 534, distance: 86.0
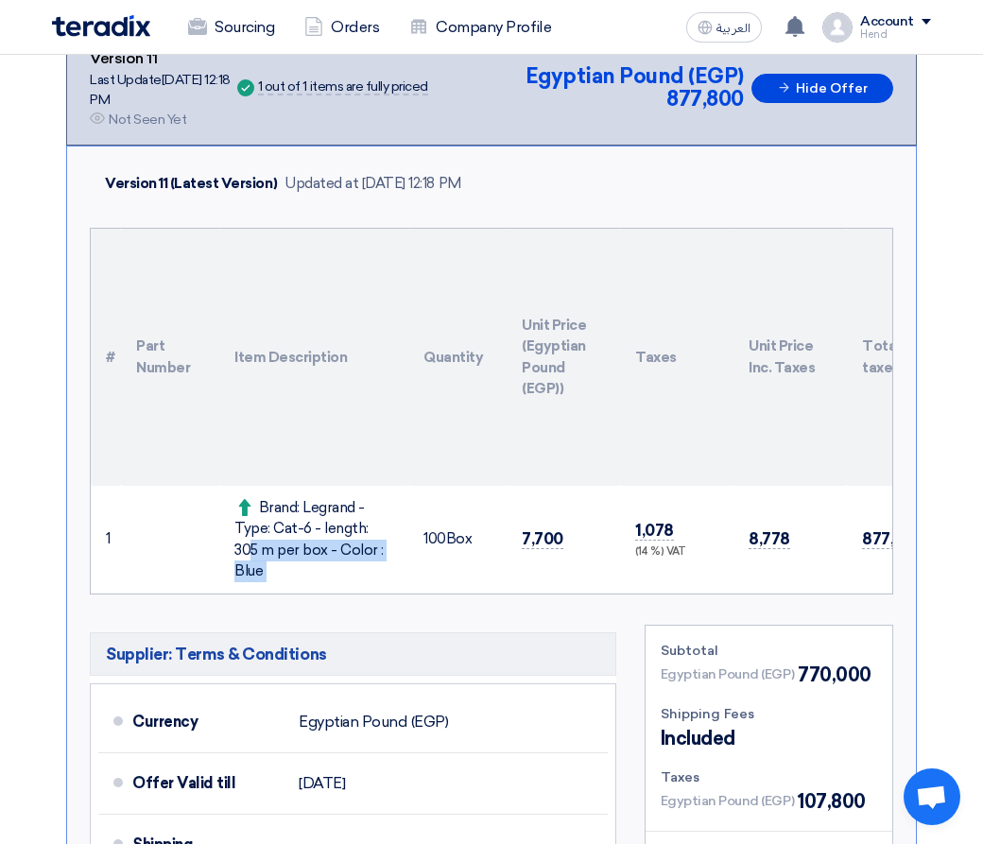
click at [225, 534] on tr "1 Brand: Legrand - Type: Cat-6 - length: 305 m per box - Color : Blue 100" at bounding box center [575, 540] width 968 height 108
click at [556, 529] on span "7,700" at bounding box center [543, 539] width 42 height 20
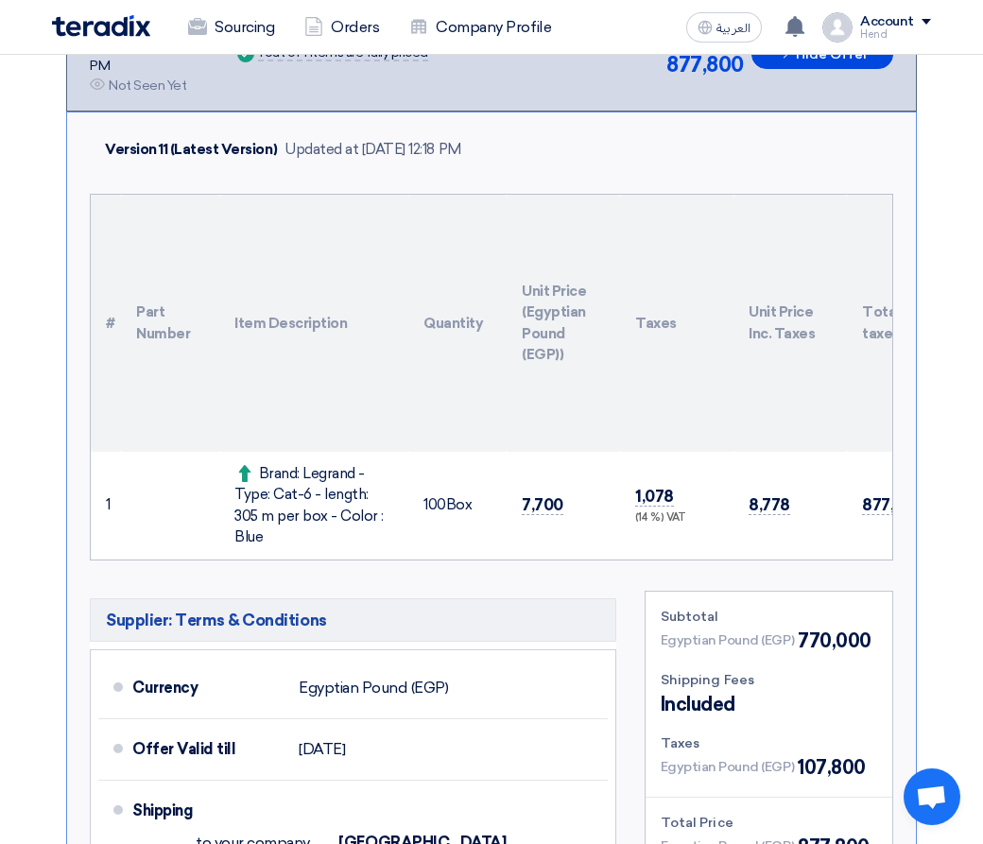
drag, startPoint x: 302, startPoint y: 465, endPoint x: 389, endPoint y: 513, distance: 99.4
click at [389, 513] on div "Brand: Legrand - Type: Cat-6 - length: 305 m per box - Color : Blue" at bounding box center [313, 505] width 159 height 85
copy div "Legrand - Type: Cat-6 - length: 305 m per box - Color : Blue"
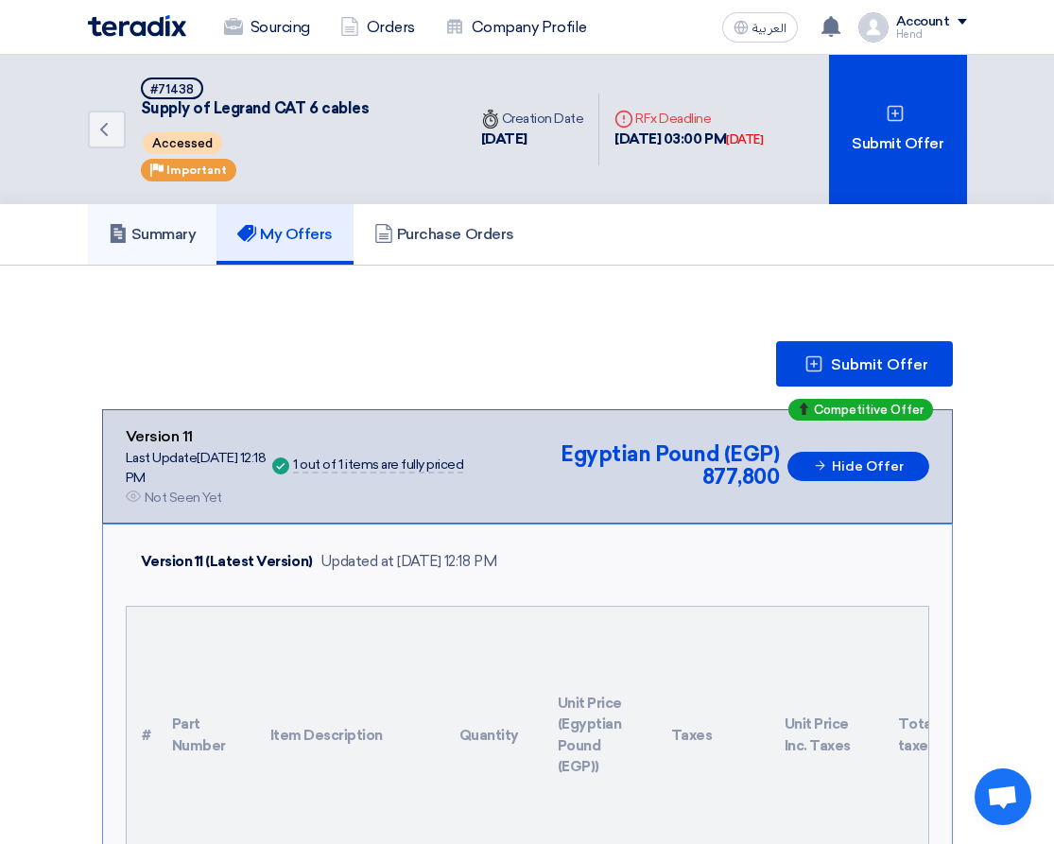
click at [150, 253] on link "Summary" at bounding box center [152, 234] width 129 height 60
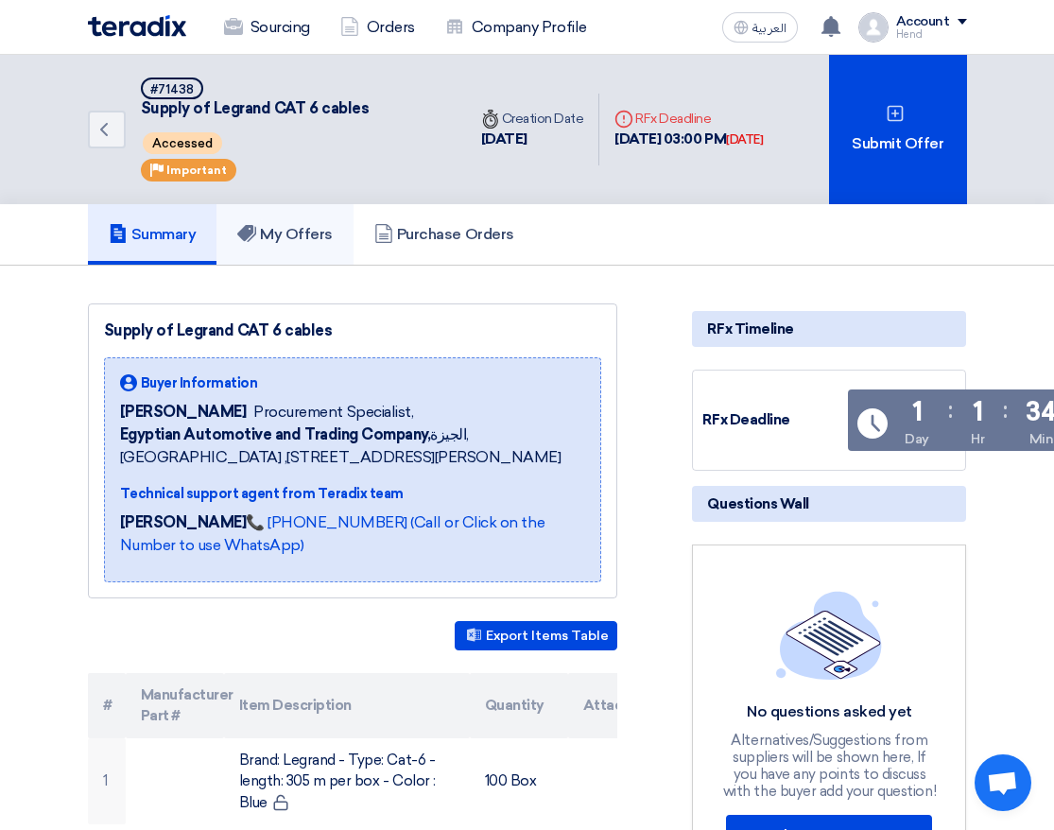
click at [293, 231] on h5 "My Offers" at bounding box center [284, 234] width 95 height 19
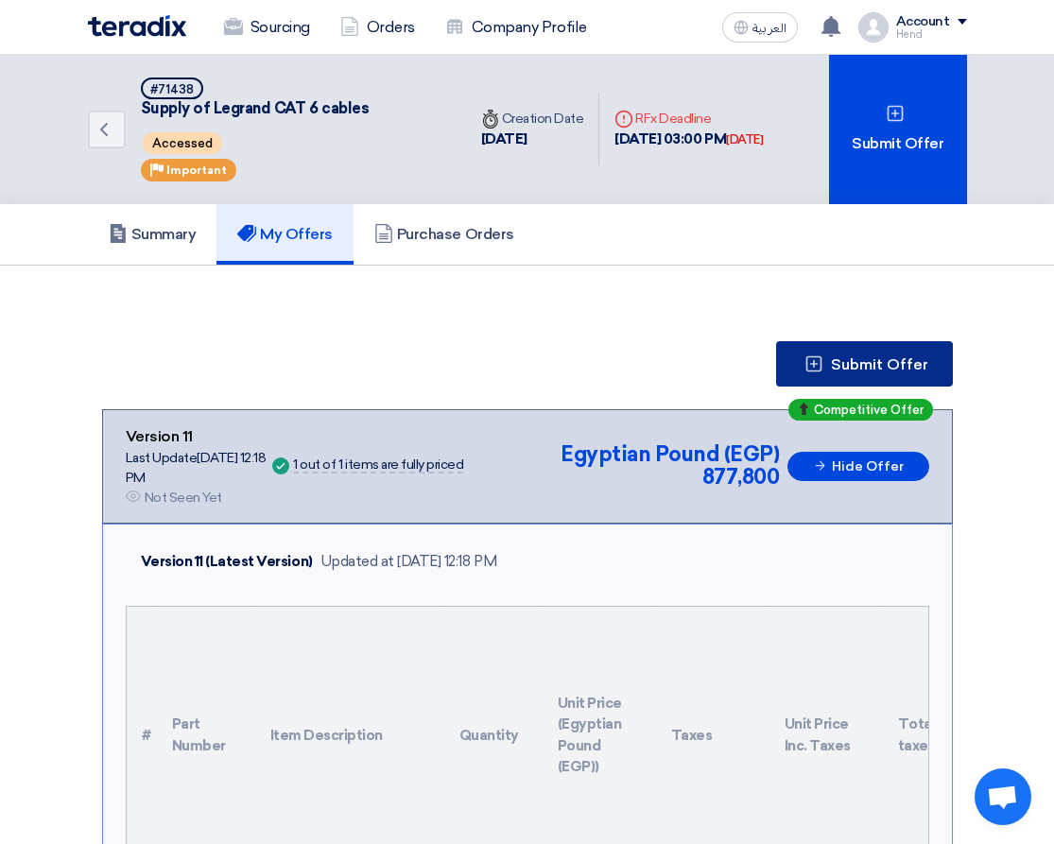
click at [888, 360] on span "Submit Offer" at bounding box center [879, 364] width 97 height 15
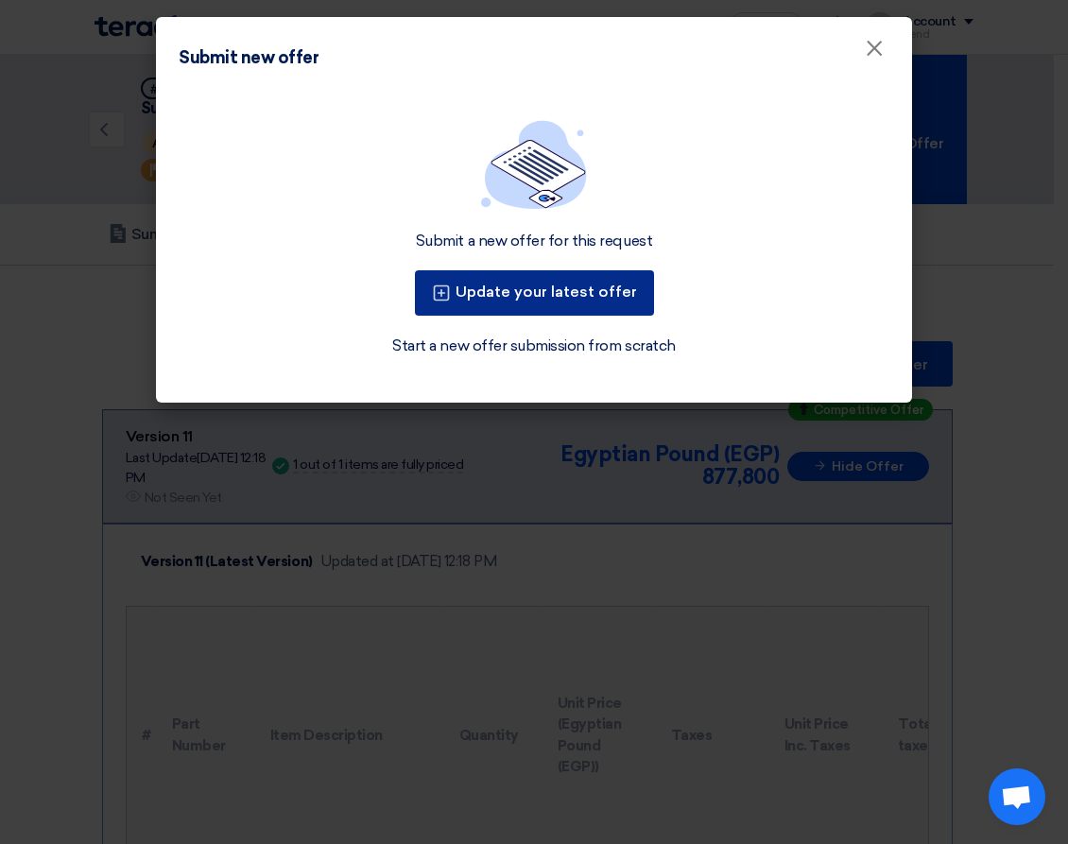
click at [527, 289] on button "Update your latest offer" at bounding box center [534, 292] width 239 height 45
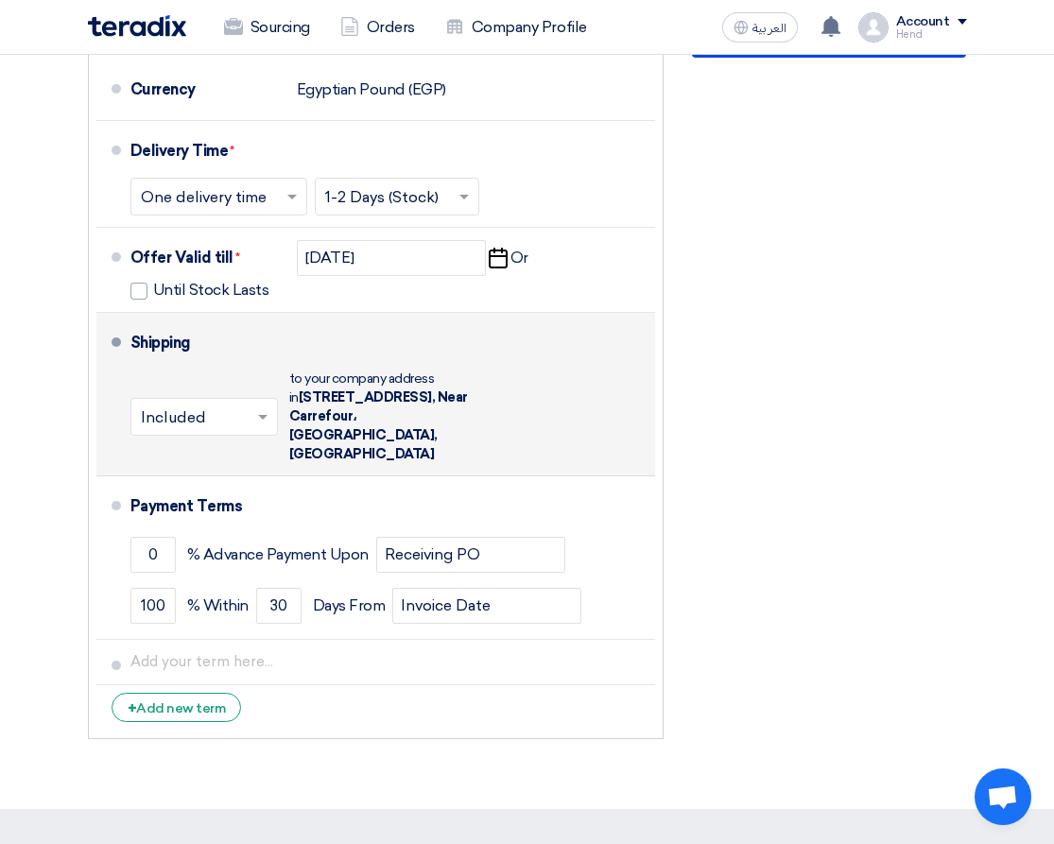
scroll to position [1040, 0]
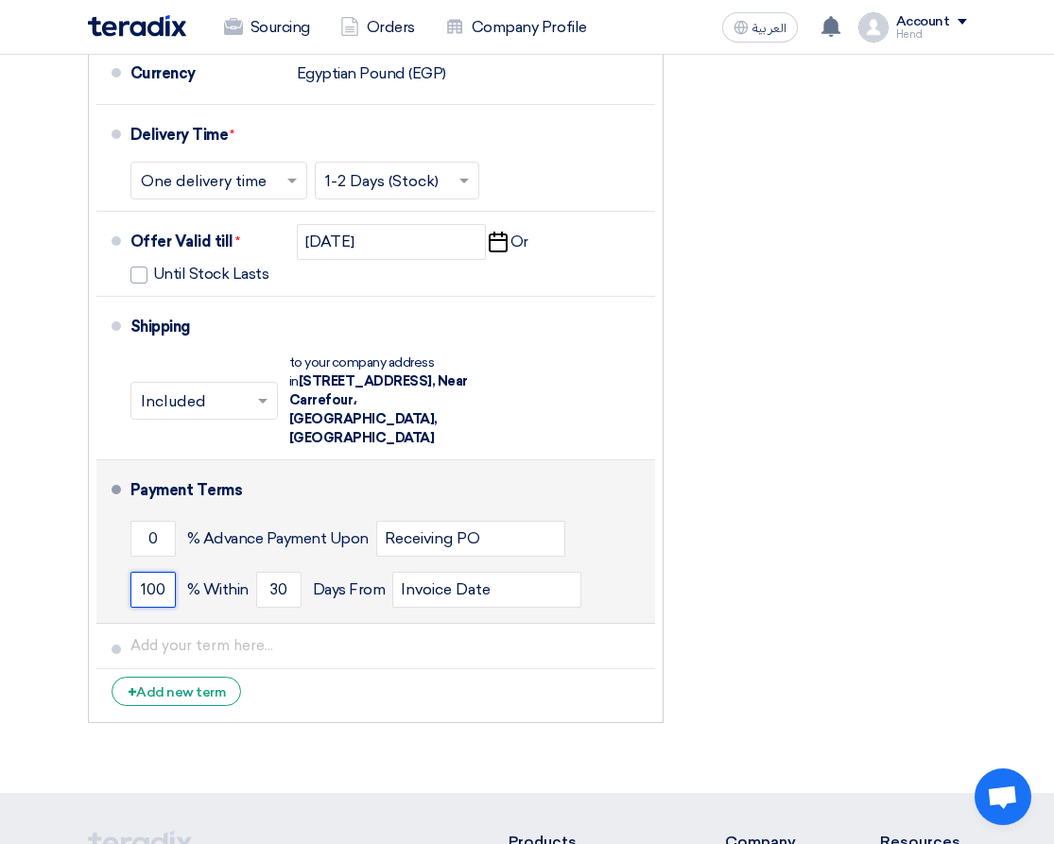
drag, startPoint x: 165, startPoint y: 578, endPoint x: 100, endPoint y: 570, distance: 65.8
click at [108, 570] on li "Payment Terms 0 % Advance Payment Upon Receiving PO 100 % Within 30" at bounding box center [376, 542] width 560 height 164
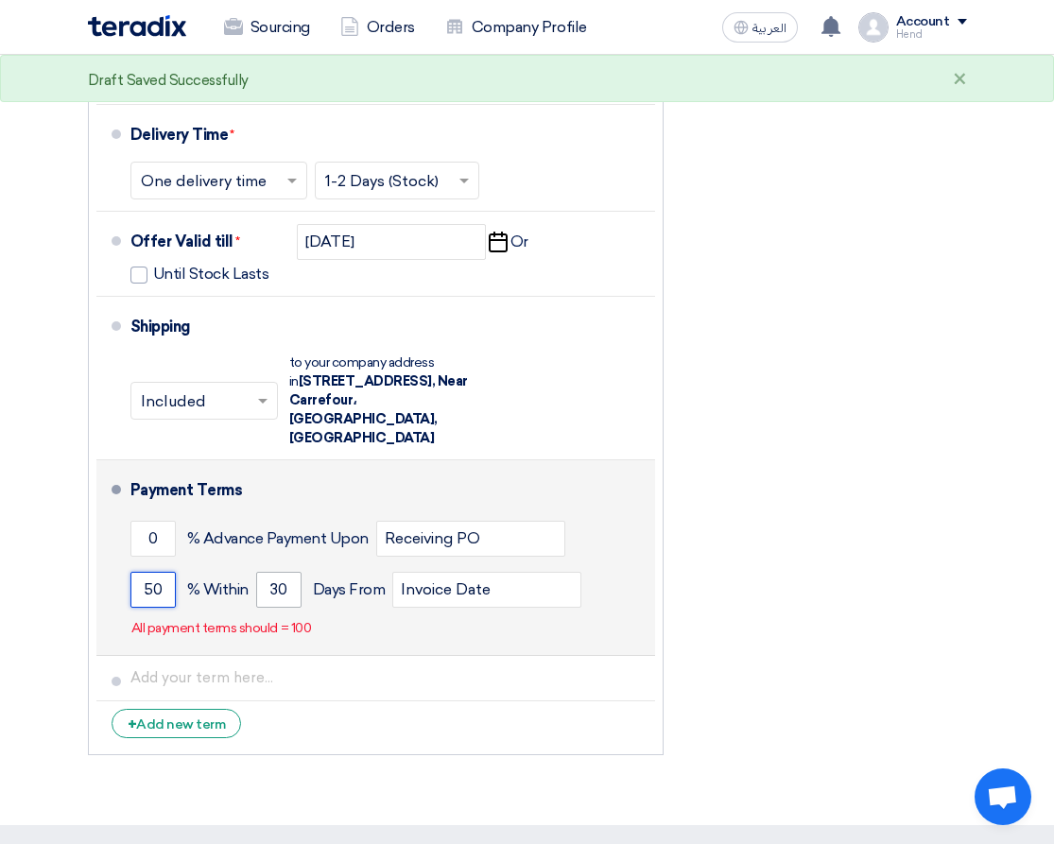
type input "50"
drag, startPoint x: 288, startPoint y: 584, endPoint x: 195, endPoint y: 569, distance: 94.8
click at [195, 569] on div "50 % Within 30 Days From Invoice Date" at bounding box center [389, 589] width 518 height 51
type input "50"
click at [161, 536] on input "0" at bounding box center [152, 539] width 45 height 36
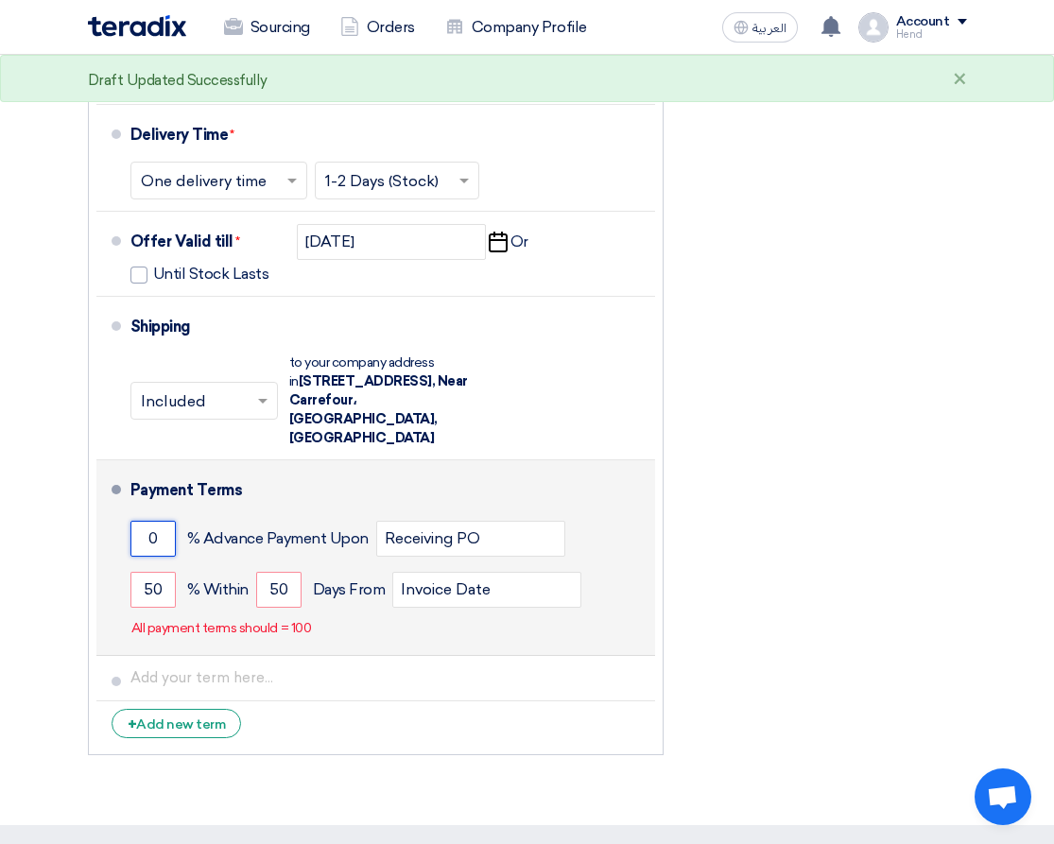
drag, startPoint x: 161, startPoint y: 527, endPoint x: 101, endPoint y: 521, distance: 59.9
click at [101, 521] on li "Payment Terms 0 % Advance Payment Upon Receiving PO 50 % Within 50" at bounding box center [376, 558] width 560 height 196
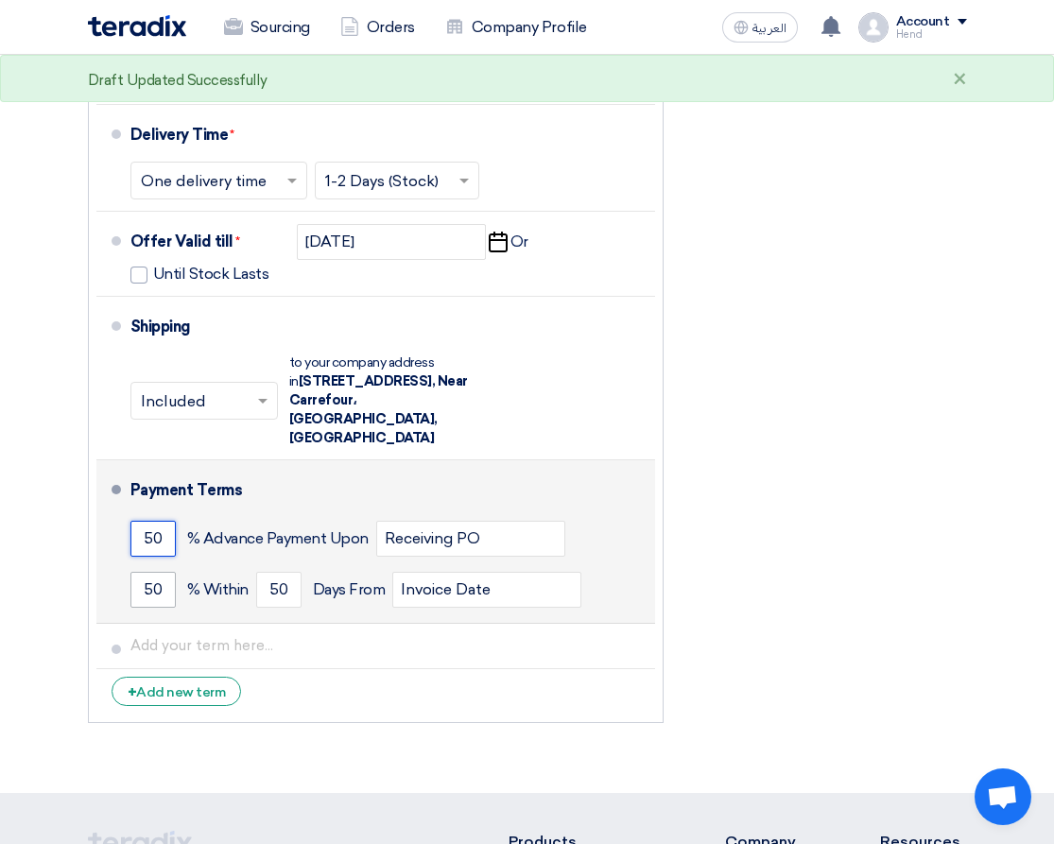
type input "50"
click at [165, 582] on input "50" at bounding box center [152, 590] width 45 height 36
drag, startPoint x: 290, startPoint y: 586, endPoint x: 249, endPoint y: 583, distance: 41.7
click at [249, 583] on div "50 % Within 50 Days From Invoice Date" at bounding box center [389, 589] width 518 height 51
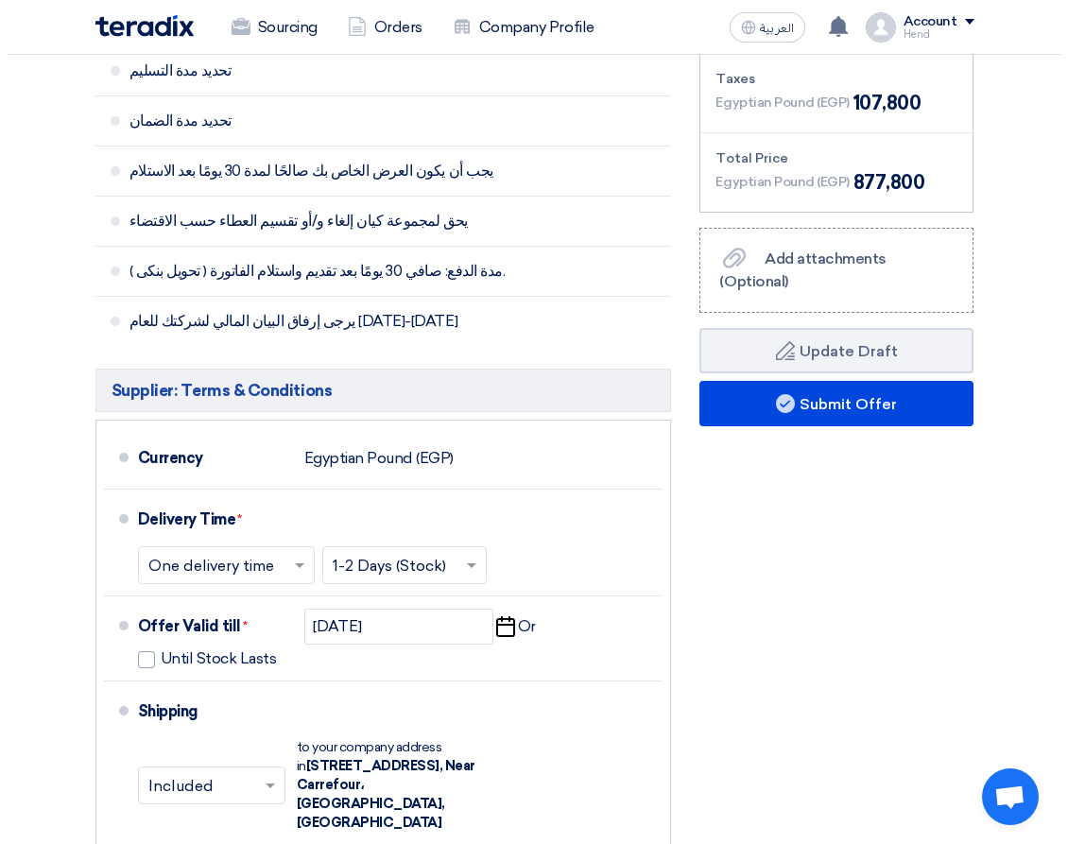
scroll to position [277, 0]
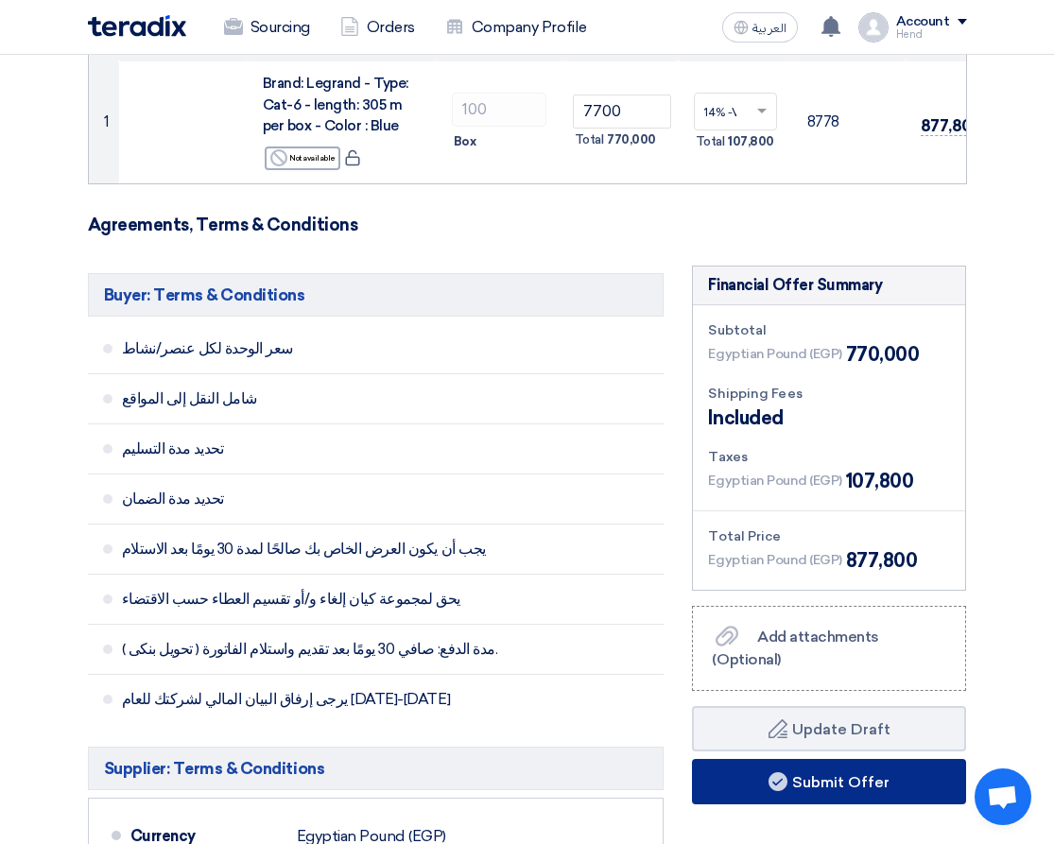
type input "15"
click at [773, 791] on icon at bounding box center [777, 781] width 19 height 19
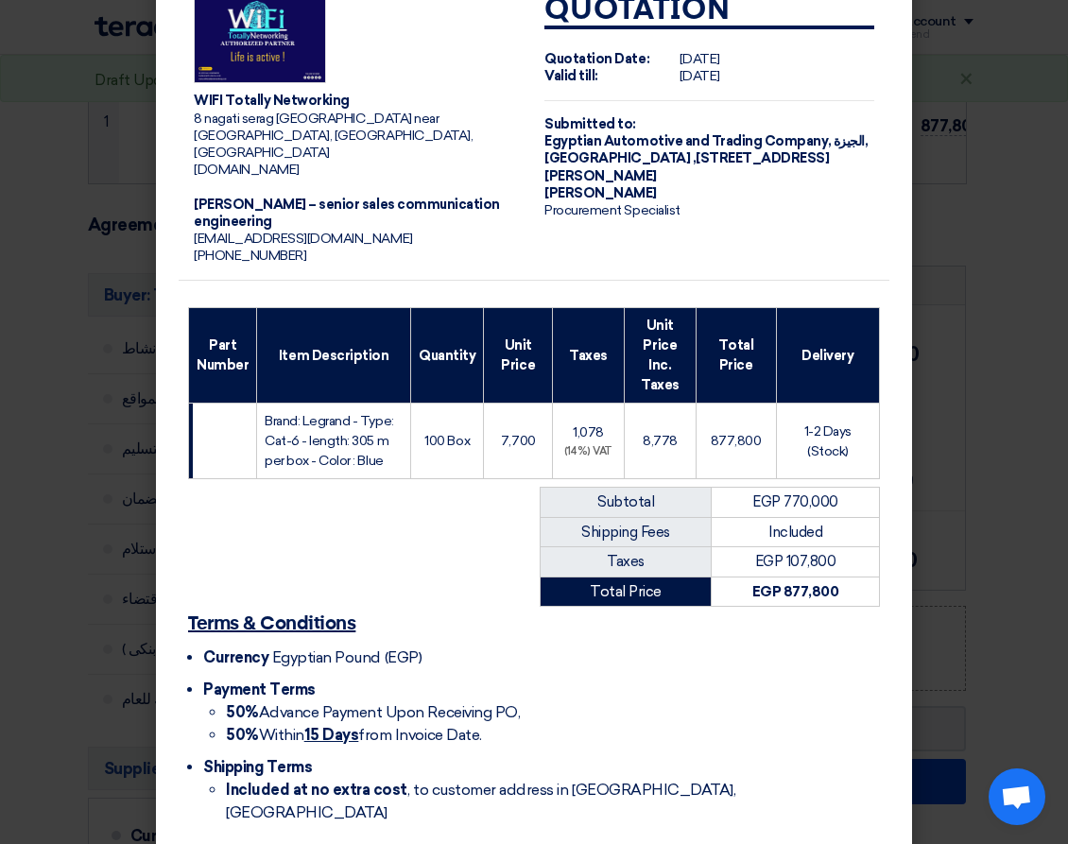
scroll to position [90, 0]
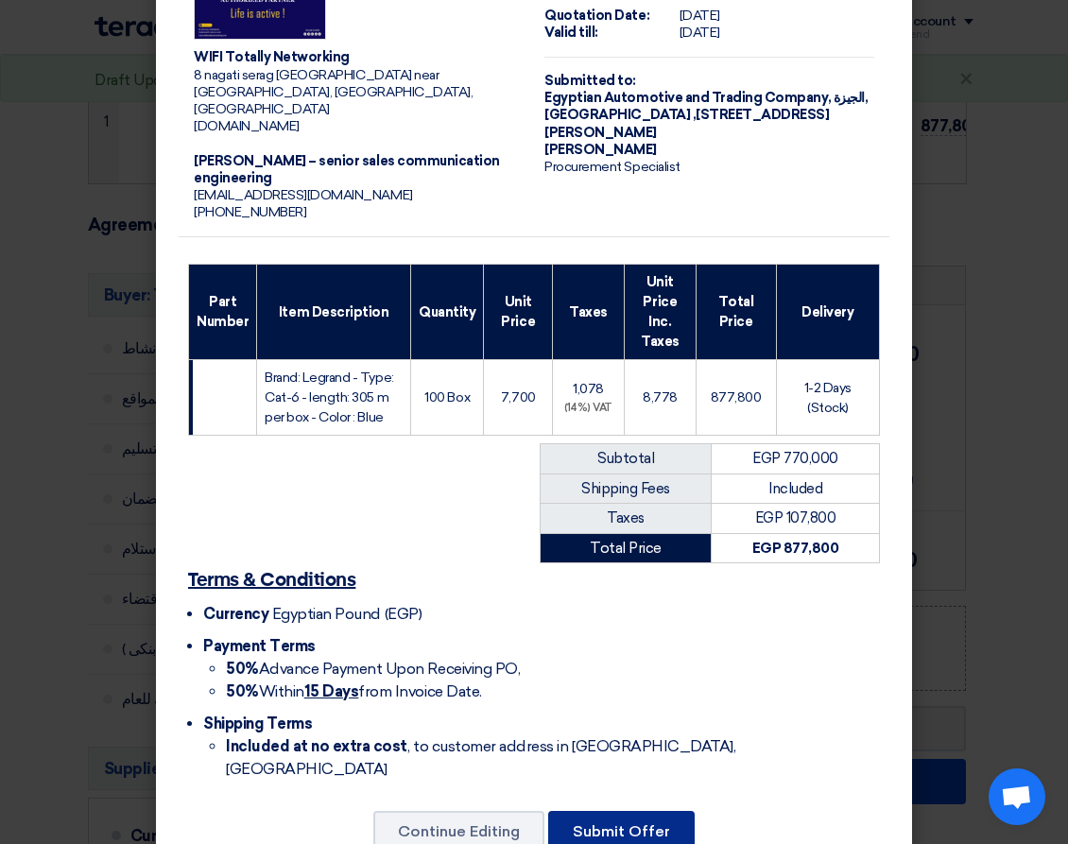
click at [612, 811] on button "Submit Offer" at bounding box center [621, 832] width 146 height 42
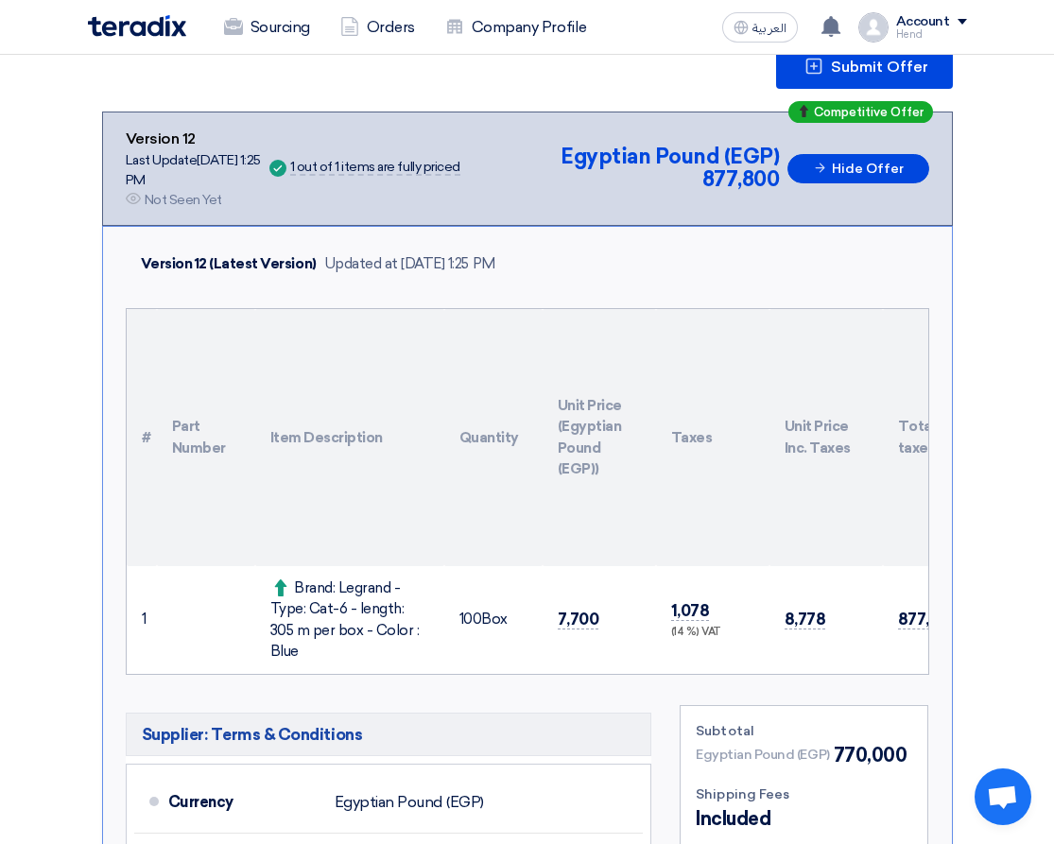
scroll to position [378, 0]
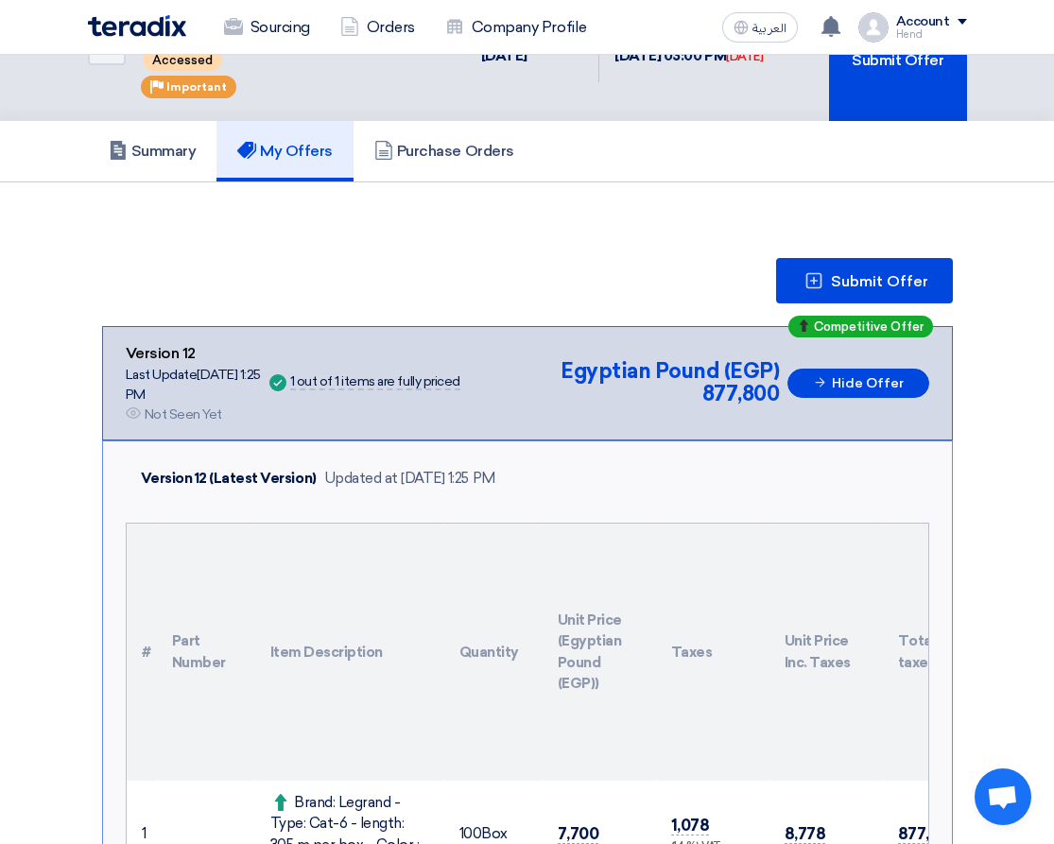
scroll to position [0, 0]
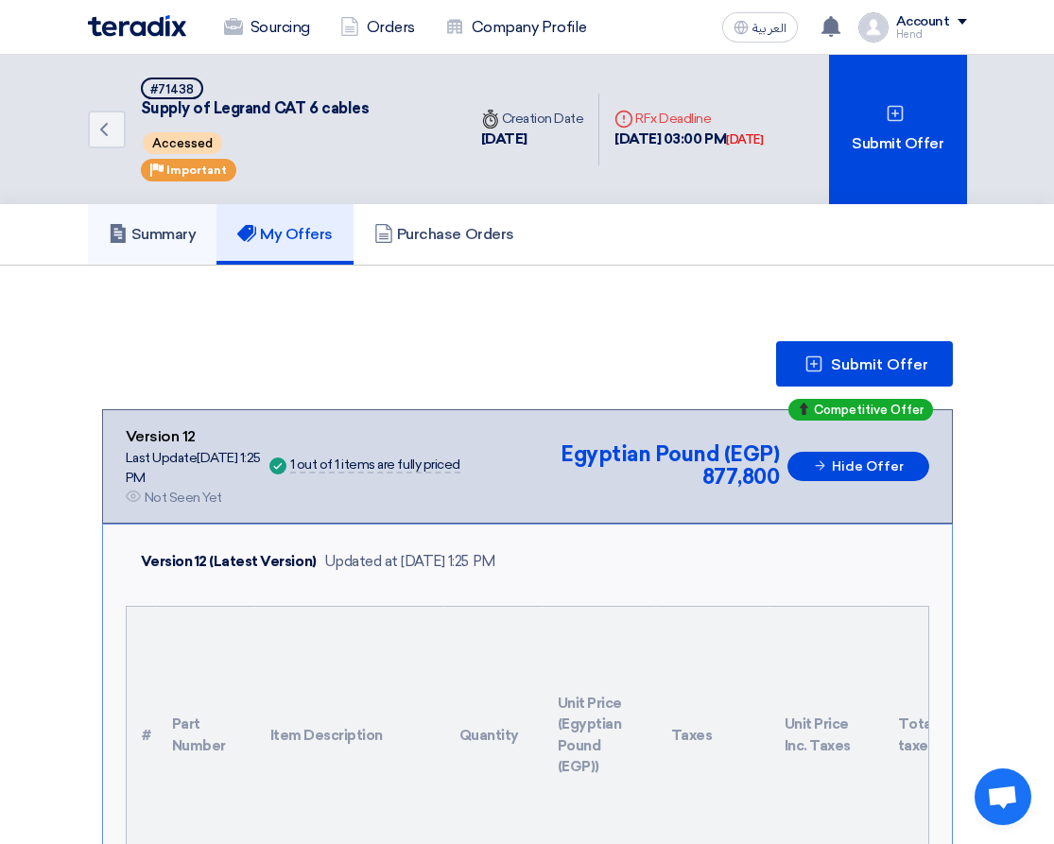
click at [165, 246] on link "Summary" at bounding box center [152, 234] width 129 height 60
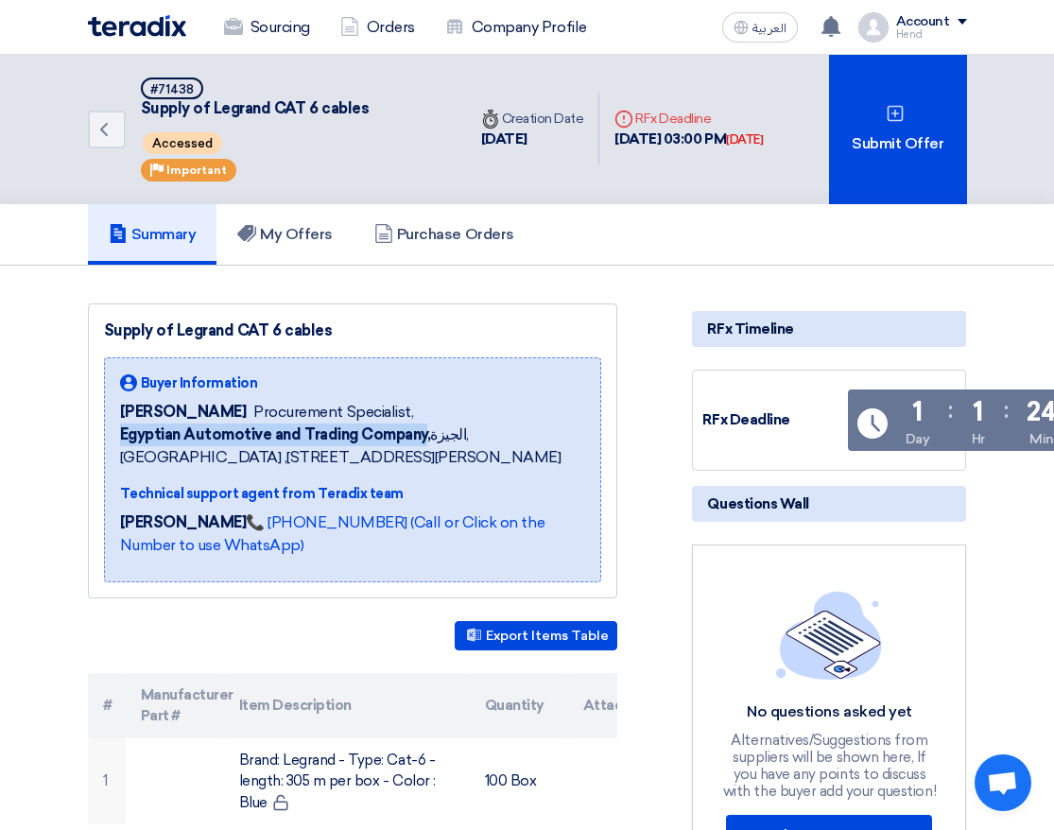
drag, startPoint x: 119, startPoint y: 432, endPoint x: 426, endPoint y: 437, distance: 307.2
click at [426, 437] on b "Egyptian Automotive and Trading Company," at bounding box center [275, 434] width 311 height 18
copy b "Egyptian Automotive and Trading Company"
click at [328, 223] on link "My Offers" at bounding box center [284, 234] width 137 height 60
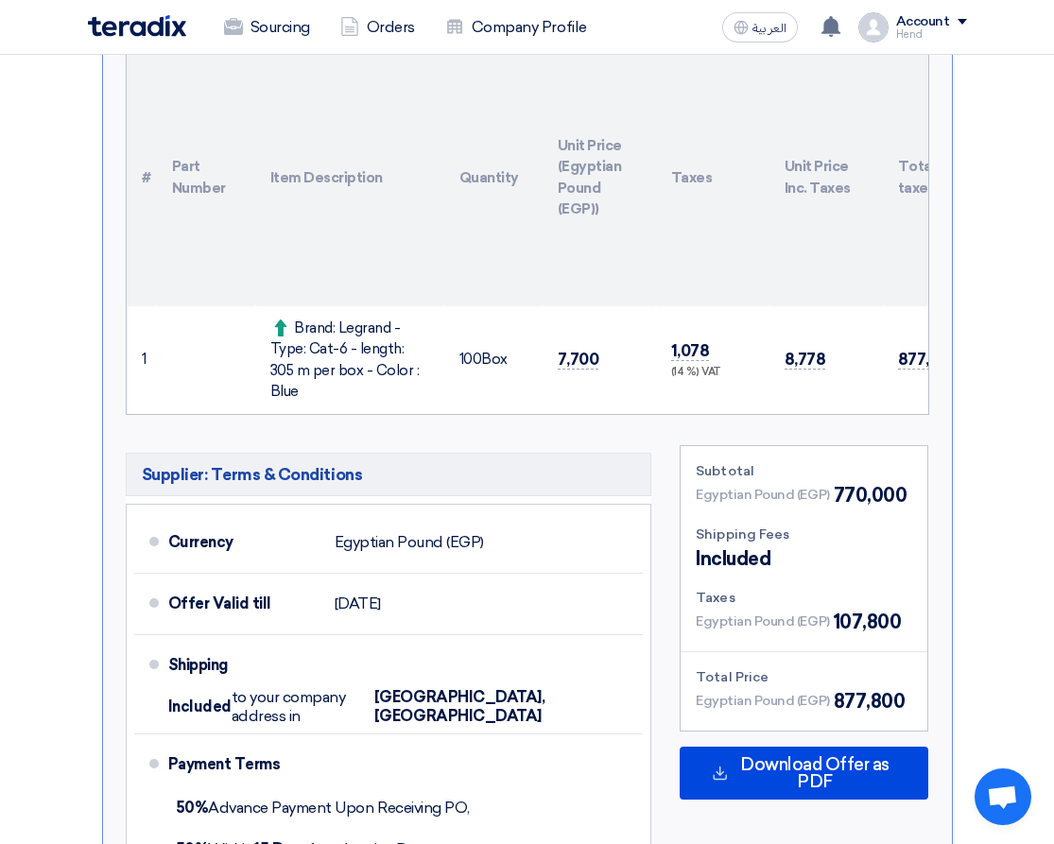
scroll to position [662, 0]
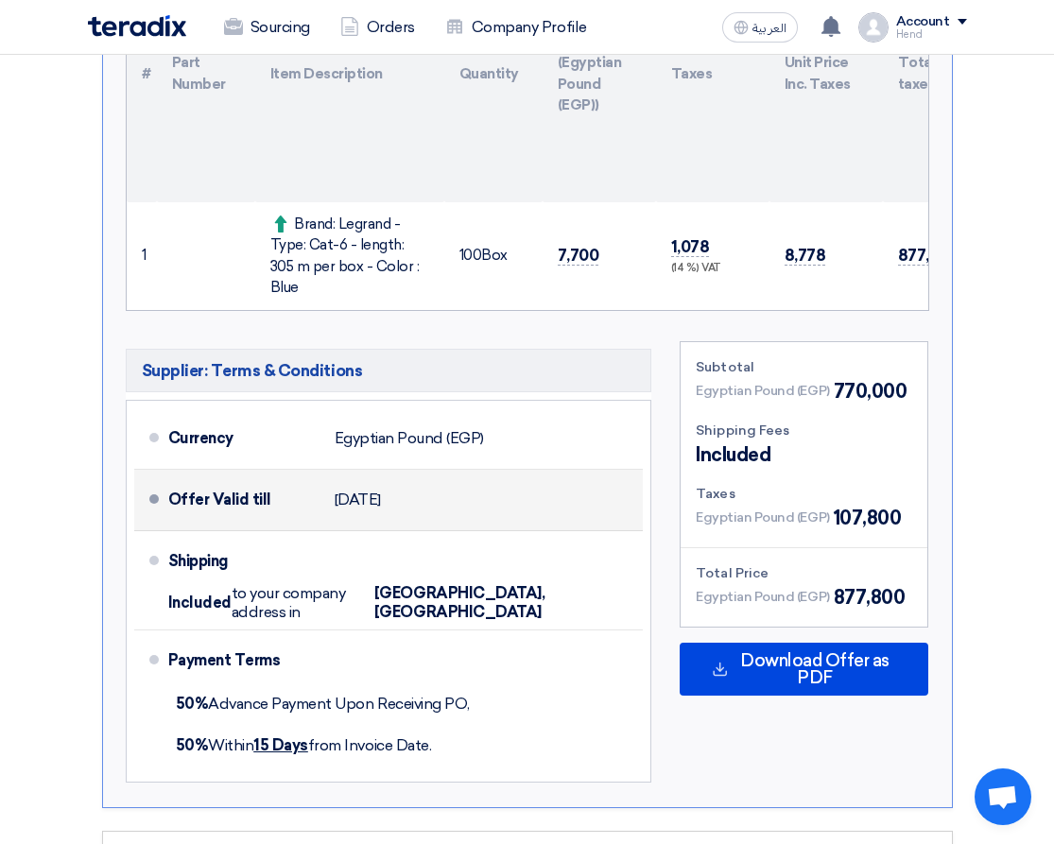
drag, startPoint x: 439, startPoint y: 435, endPoint x: 446, endPoint y: 470, distance: 35.6
click at [446, 470] on ul "Currency Egyptian Pound (EGP) Offer Valid till 19 Sep 2025 Shipping Included to…" at bounding box center [389, 591] width 526 height 383
click at [439, 502] on div "Offer Valid till 19 Sep 2025" at bounding box center [402, 499] width 468 height 45
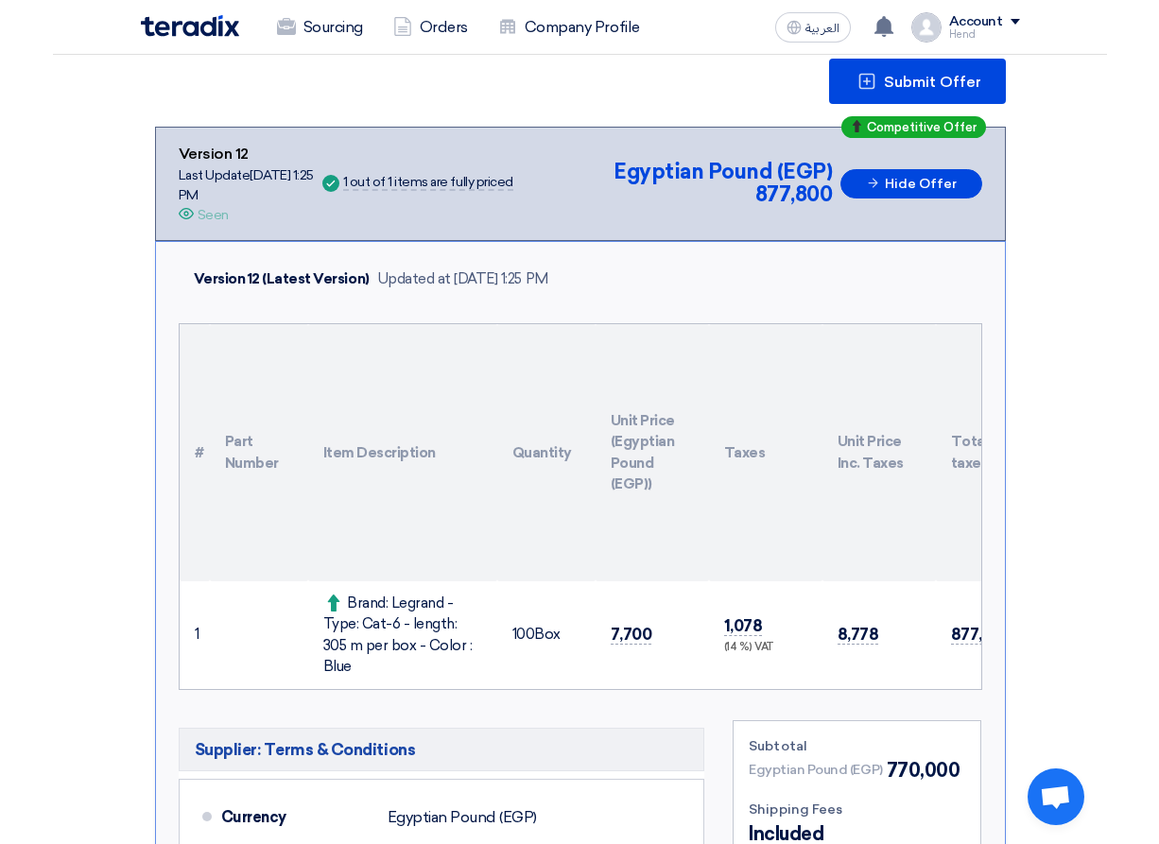
scroll to position [0, 0]
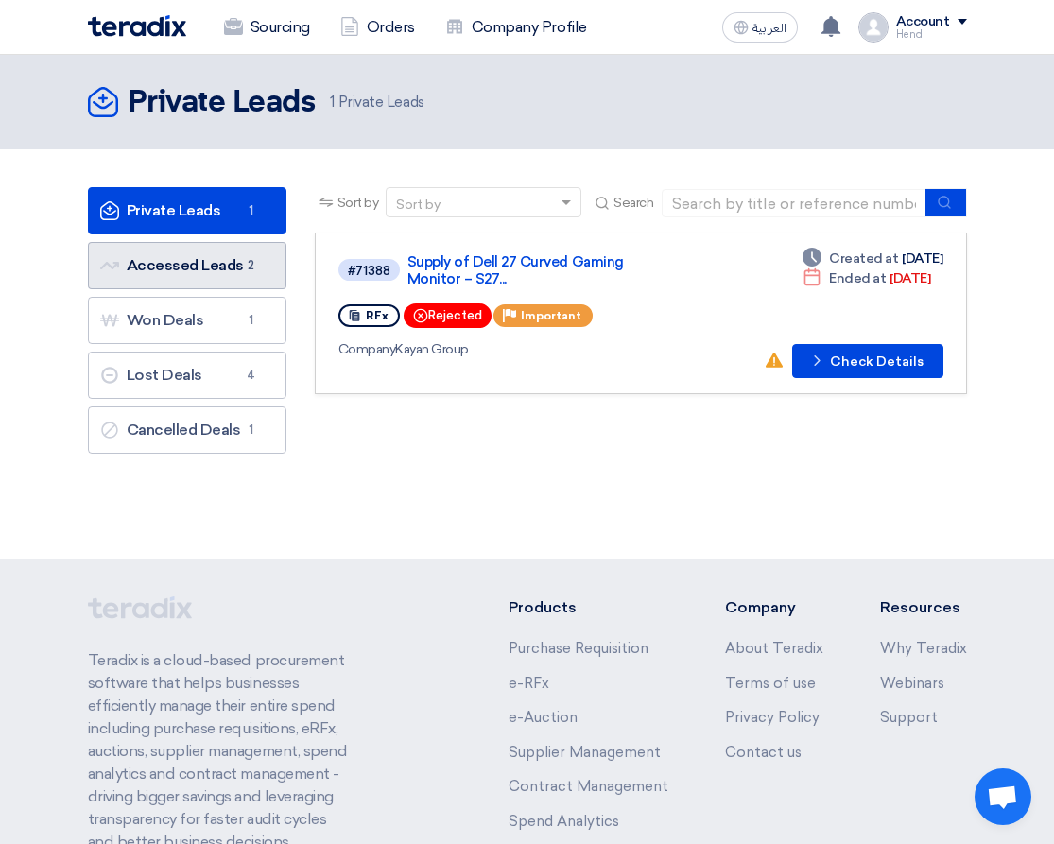
click at [189, 265] on link "Accessed Leads Accessed Leads 2" at bounding box center [187, 265] width 198 height 47
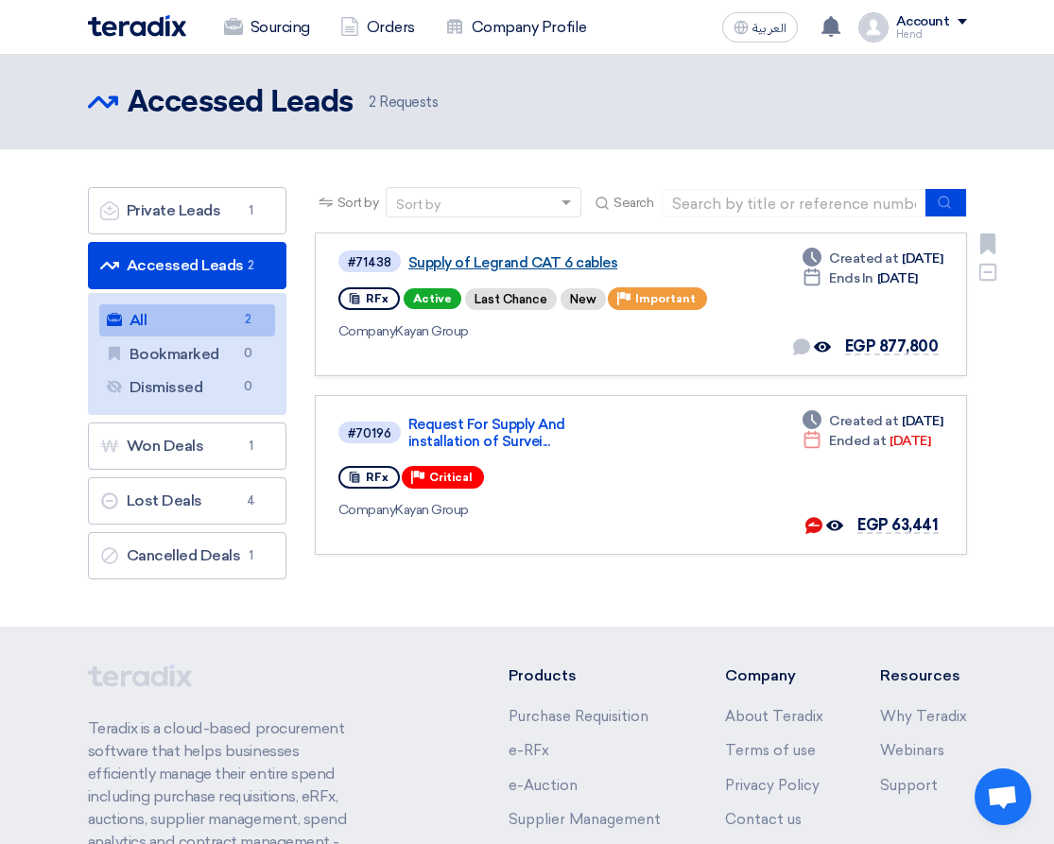
click at [533, 270] on link "Supply of Legrand CAT 6 cables" at bounding box center [521, 262] width 227 height 17
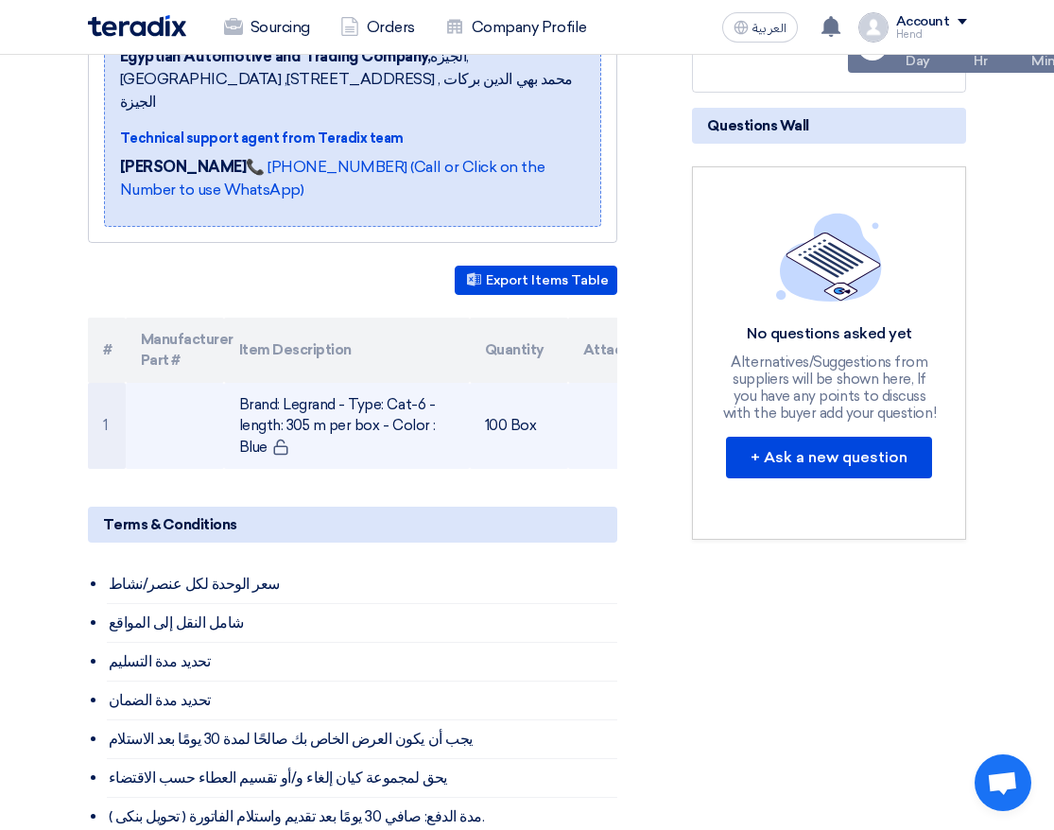
scroll to position [756, 0]
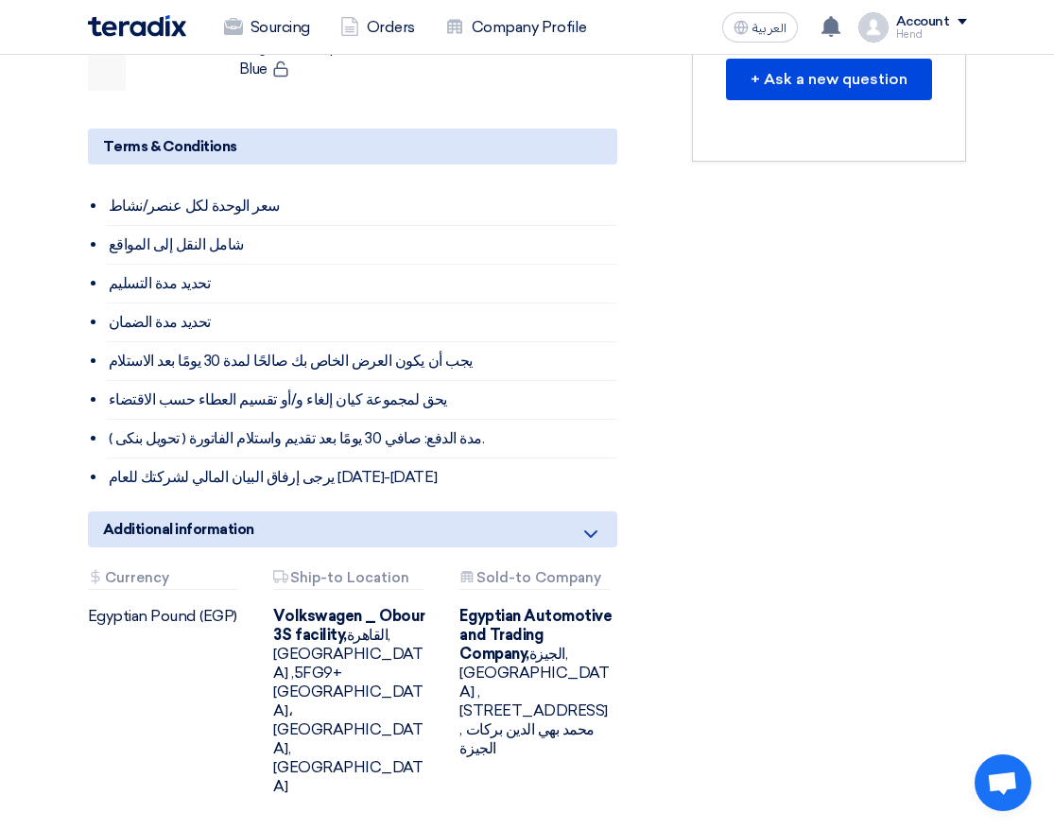
drag, startPoint x: 293, startPoint y: 268, endPoint x: 458, endPoint y: 471, distance: 261.3
click at [335, 505] on div "Supply of Legrand CAT 6 cables Buyer Information Fady Mahmoud Procurement Speci…" at bounding box center [376, 194] width 605 height 1295
click at [367, 458] on li "يرجى إرفاق البيان المالي لشركتك للعام [DATE]-[DATE]" at bounding box center [362, 477] width 511 height 38
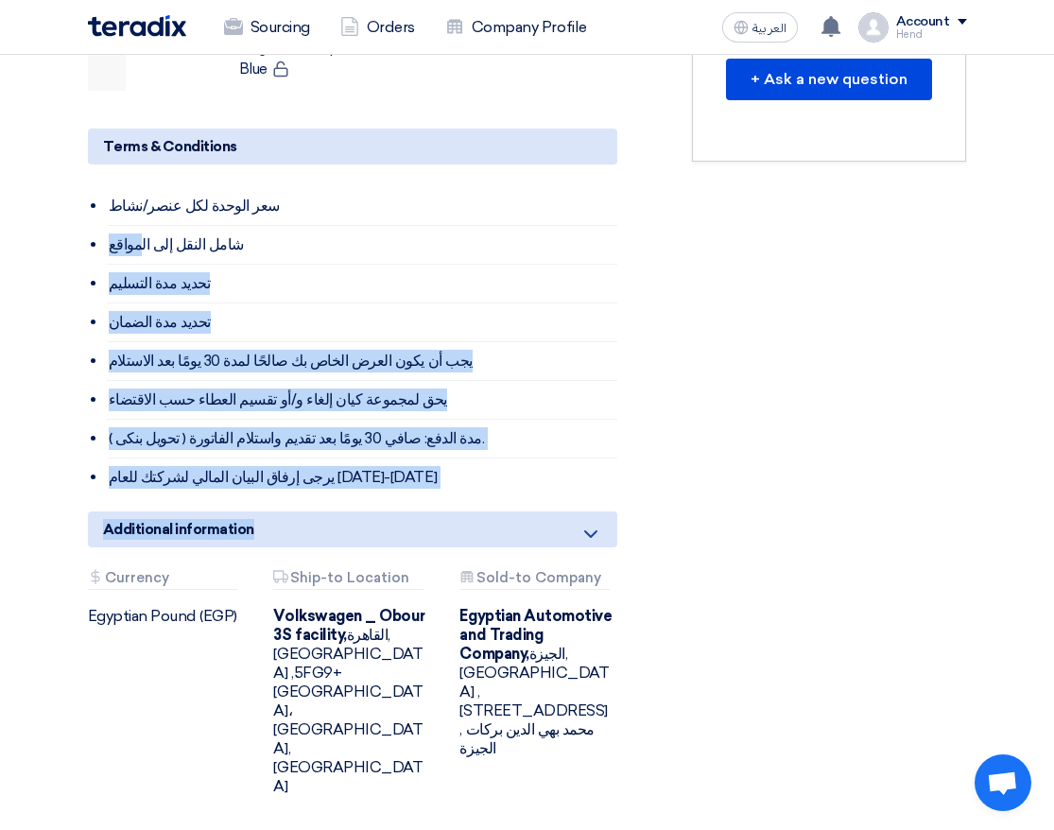
drag, startPoint x: 377, startPoint y: 491, endPoint x: 135, endPoint y: 253, distance: 339.5
click at [135, 253] on div "Supply of Legrand CAT 6 cables Buyer Information Fady Mahmoud Procurement Speci…" at bounding box center [376, 194] width 605 height 1295
click at [146, 265] on li "تحديد مدة التسليم" at bounding box center [362, 284] width 511 height 39
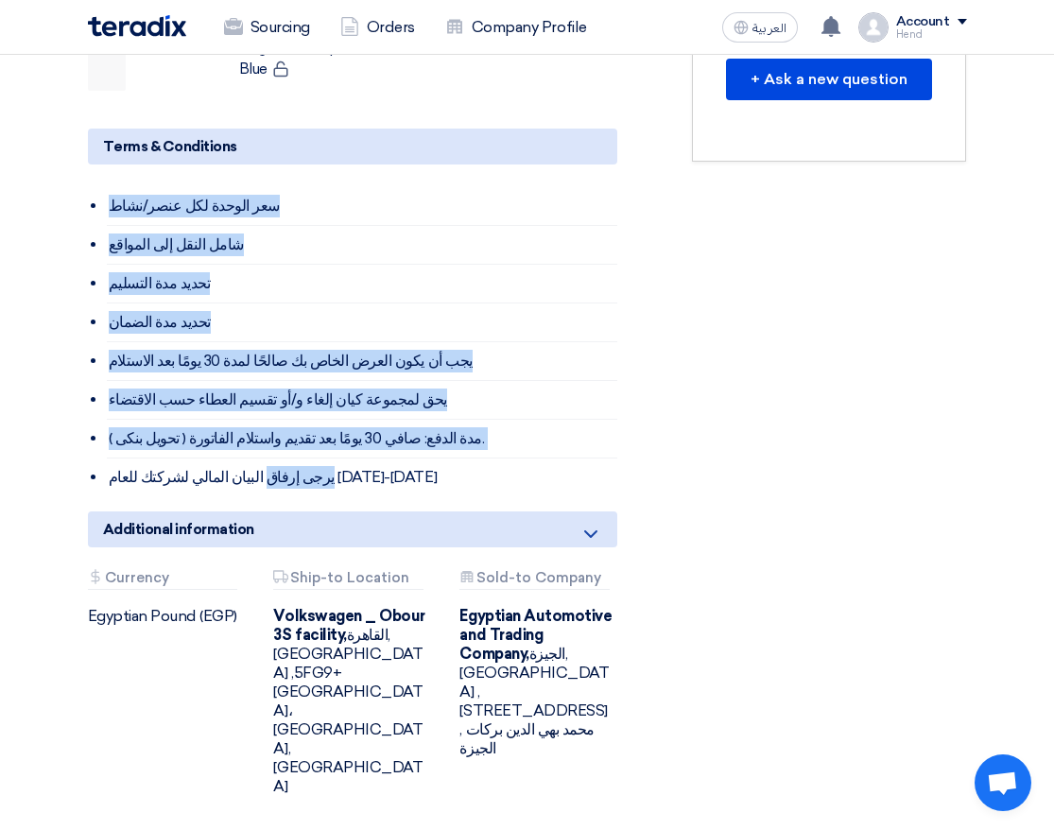
drag, startPoint x: 146, startPoint y: 224, endPoint x: 313, endPoint y: 451, distance: 281.3
click at [313, 451] on ul "سعر الوحدة لكل عنصر/نشاط شامل النقل إلى المواقع تحديد مدة التسليم تحديد مدة الض…" at bounding box center [362, 341] width 511 height 309
click at [354, 473] on li "يرجى إرفاق البيان المالي لشركتك للعام [DATE]-[DATE]" at bounding box center [362, 477] width 511 height 38
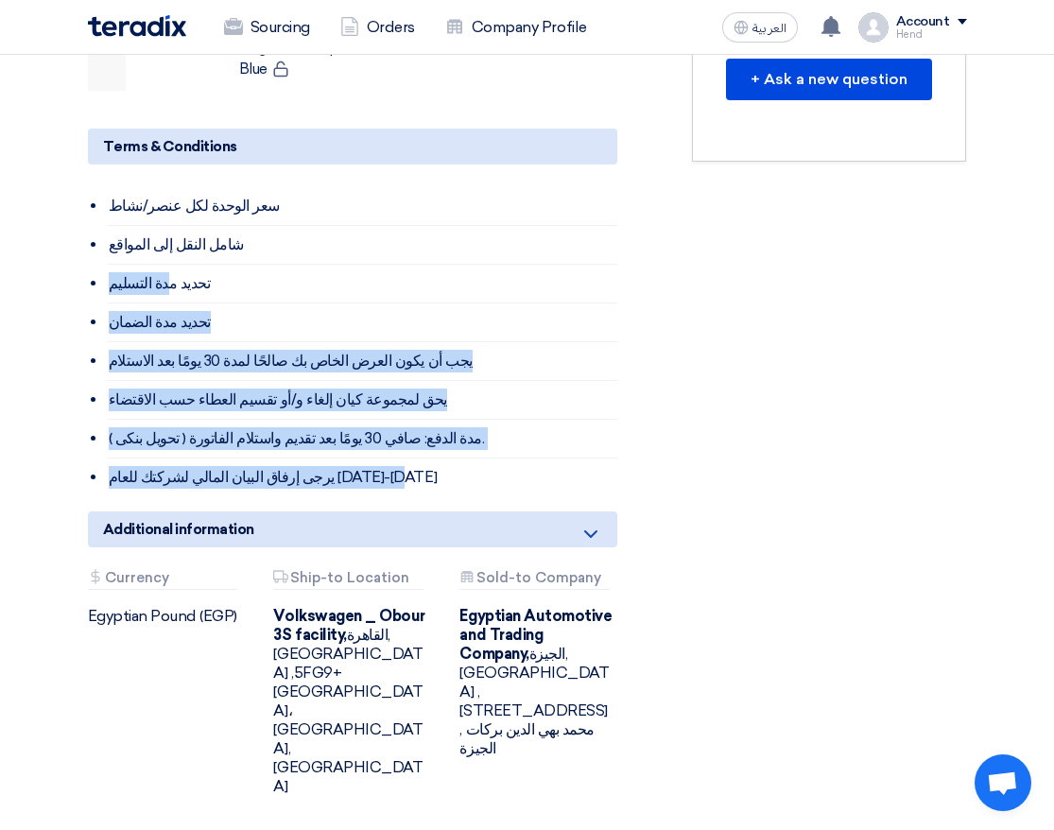
drag, startPoint x: 393, startPoint y: 477, endPoint x: 157, endPoint y: 265, distance: 317.9
click at [157, 265] on ul "سعر الوحدة لكل عنصر/نشاط شامل النقل إلى المواقع تحديد مدة التسليم تحديد مدة الض…" at bounding box center [362, 341] width 511 height 309
drag, startPoint x: 405, startPoint y: 436, endPoint x: 311, endPoint y: 428, distance: 93.9
click at [402, 436] on li "( تحويل بنكى ) مدة الدفع: صافي 30 يومًا بعد تقديم واستلام الفاتورة." at bounding box center [362, 439] width 511 height 39
click at [254, 431] on li "( تحويل بنكى ) مدة الدفع: صافي 30 يومًا بعد تقديم واستلام الفاتورة." at bounding box center [362, 439] width 511 height 39
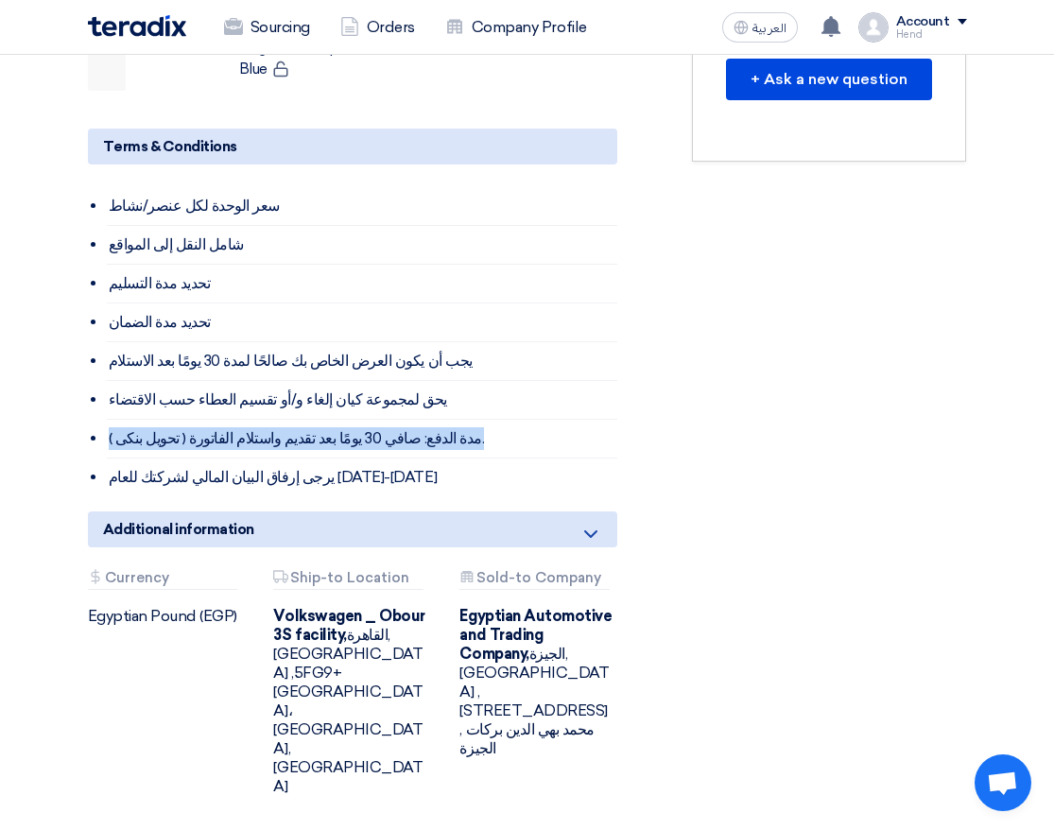
drag, startPoint x: 109, startPoint y: 431, endPoint x: 433, endPoint y: 431, distance: 324.2
click at [433, 431] on li "( تحويل بنكى ) مدة الدفع: صافي 30 يومًا بعد تقديم واستلام الفاتورة." at bounding box center [362, 439] width 511 height 39
click at [425, 431] on li "( تحويل بنكى ) مدة الدفع: صافي 30 يومًا بعد تقديم واستلام الفاتورة." at bounding box center [362, 439] width 511 height 39
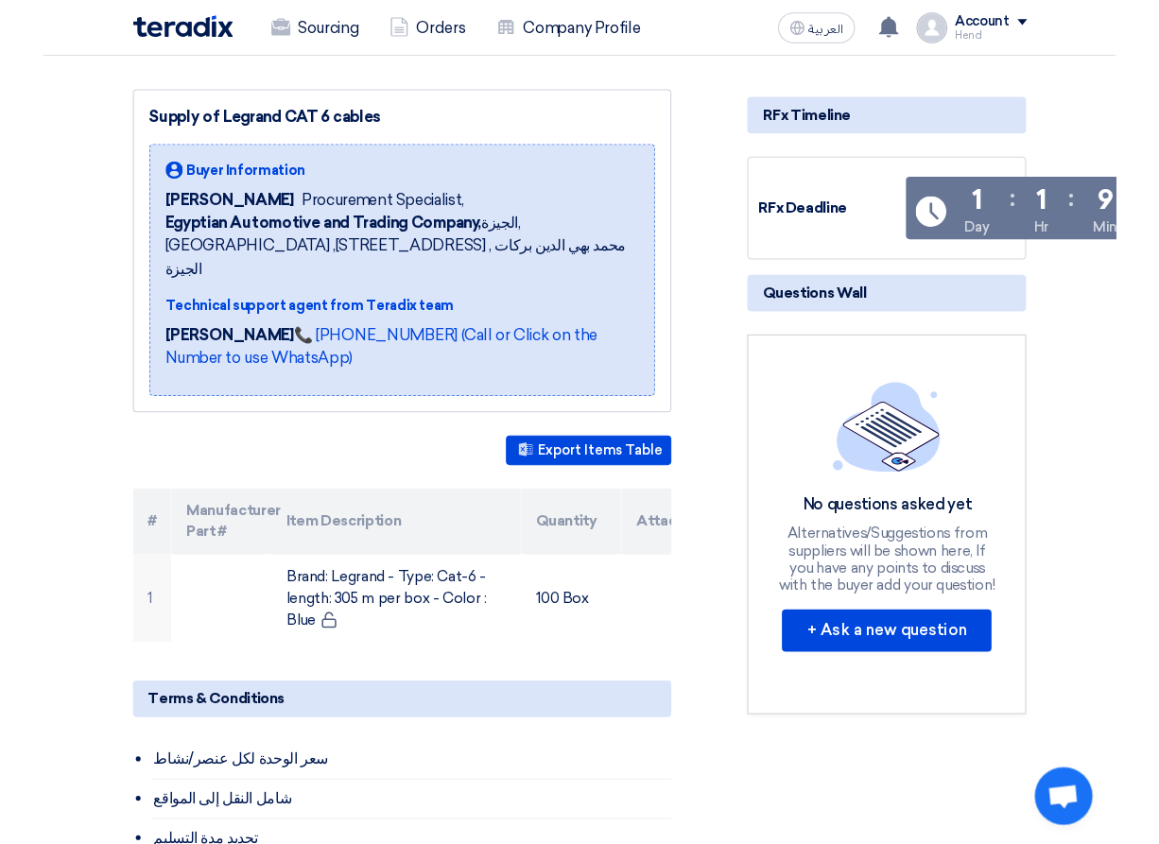
scroll to position [142, 0]
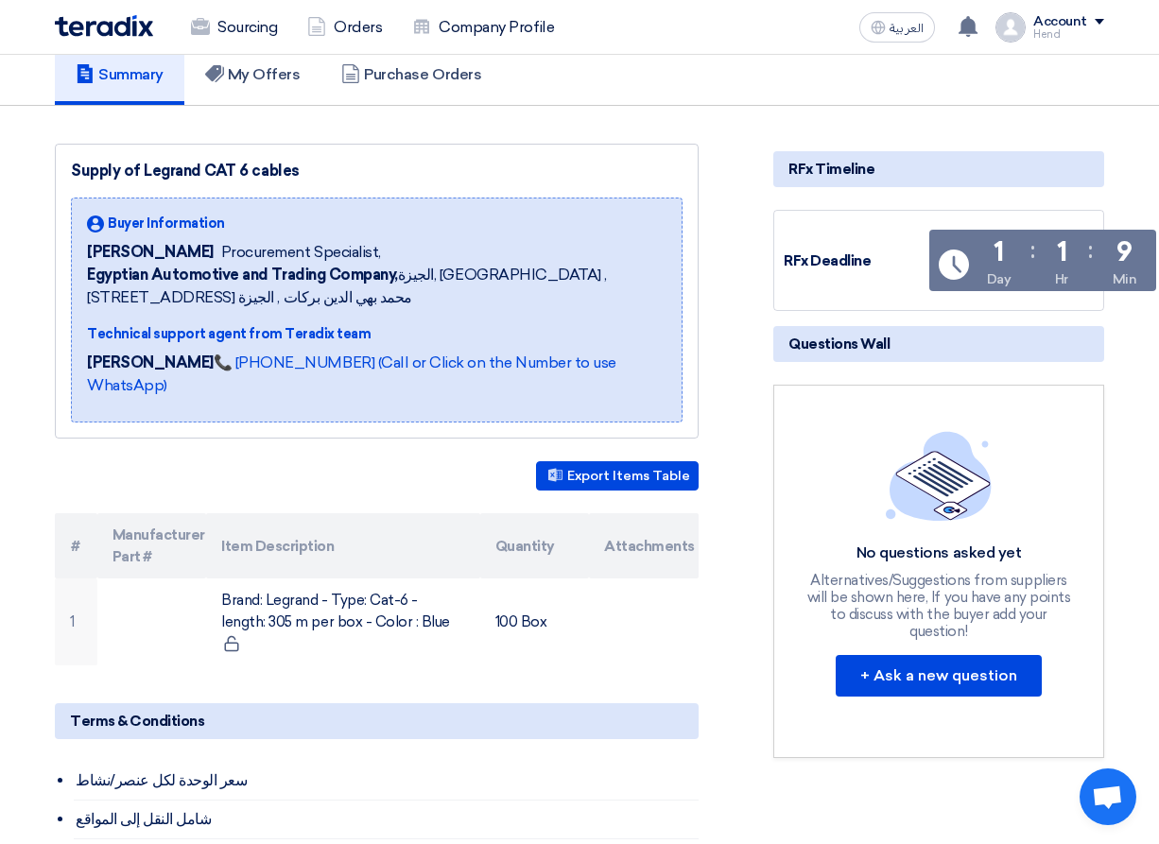
drag, startPoint x: 997, startPoint y: 250, endPoint x: 1136, endPoint y: 290, distance: 144.5
click at [1053, 290] on div "Time Remaining 1 Day : 1 Hr : 9 Min" at bounding box center [1042, 264] width 227 height 69
click at [1053, 284] on div "1 Day : 1 Hr : 9 Min" at bounding box center [1061, 264] width 170 height 50
drag, startPoint x: 1137, startPoint y: 279, endPoint x: 980, endPoint y: 249, distance: 159.8
click at [976, 250] on div "1 Day : 1 Hr : 9 Min" at bounding box center [1061, 264] width 170 height 50
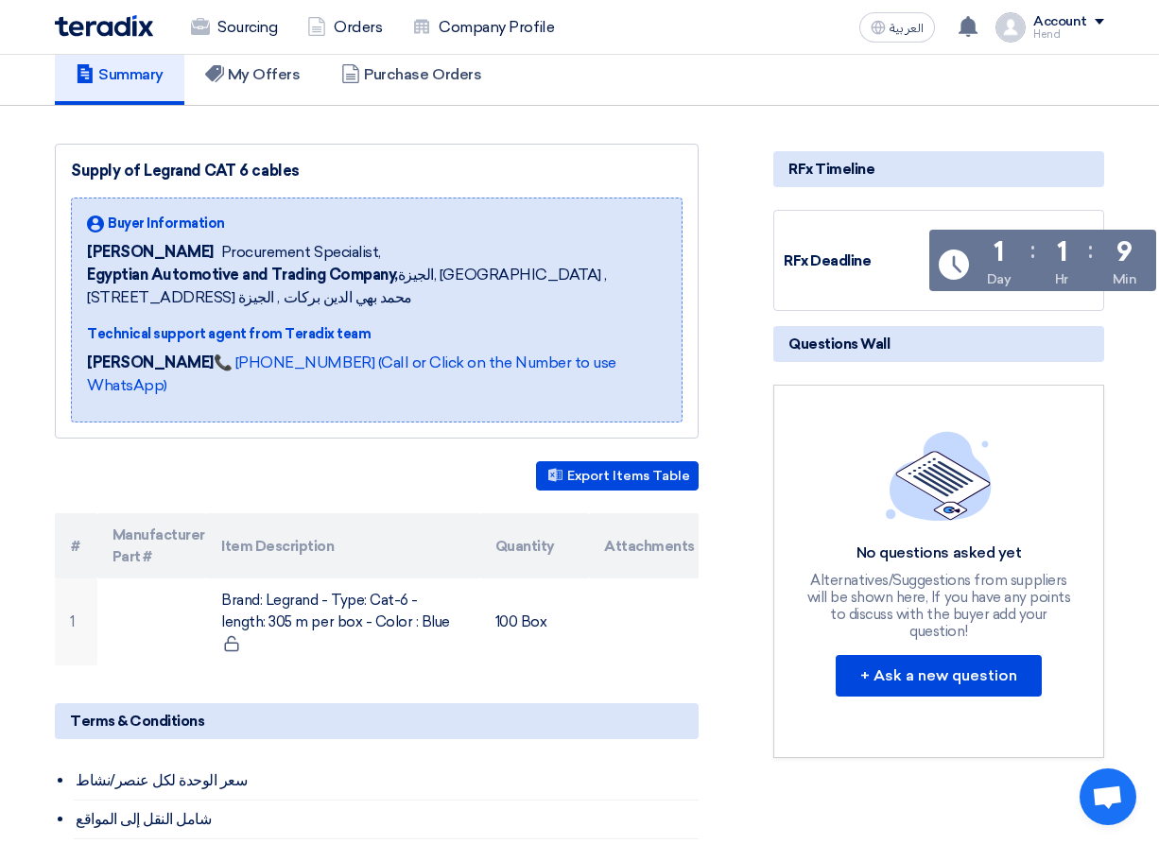
click at [987, 248] on div "1 Day" at bounding box center [999, 264] width 25 height 50
drag, startPoint x: 993, startPoint y: 238, endPoint x: 1143, endPoint y: 282, distance: 155.5
click at [1053, 282] on div "1 Day : 1 Hr : 9 Min" at bounding box center [1061, 264] width 170 height 50
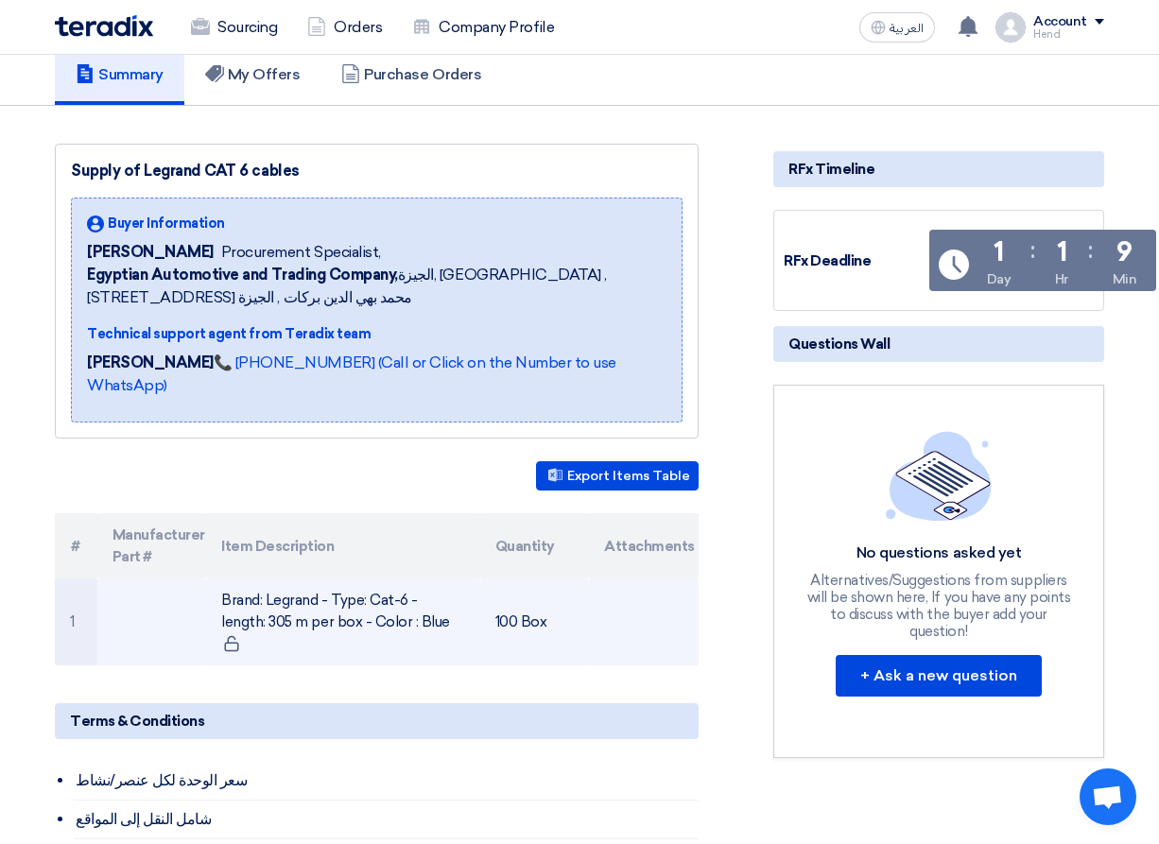
click at [305, 596] on td "Brand: Legrand - Type: Cat-6 - length: 305 m per box - Color : Blue" at bounding box center [342, 621] width 273 height 87
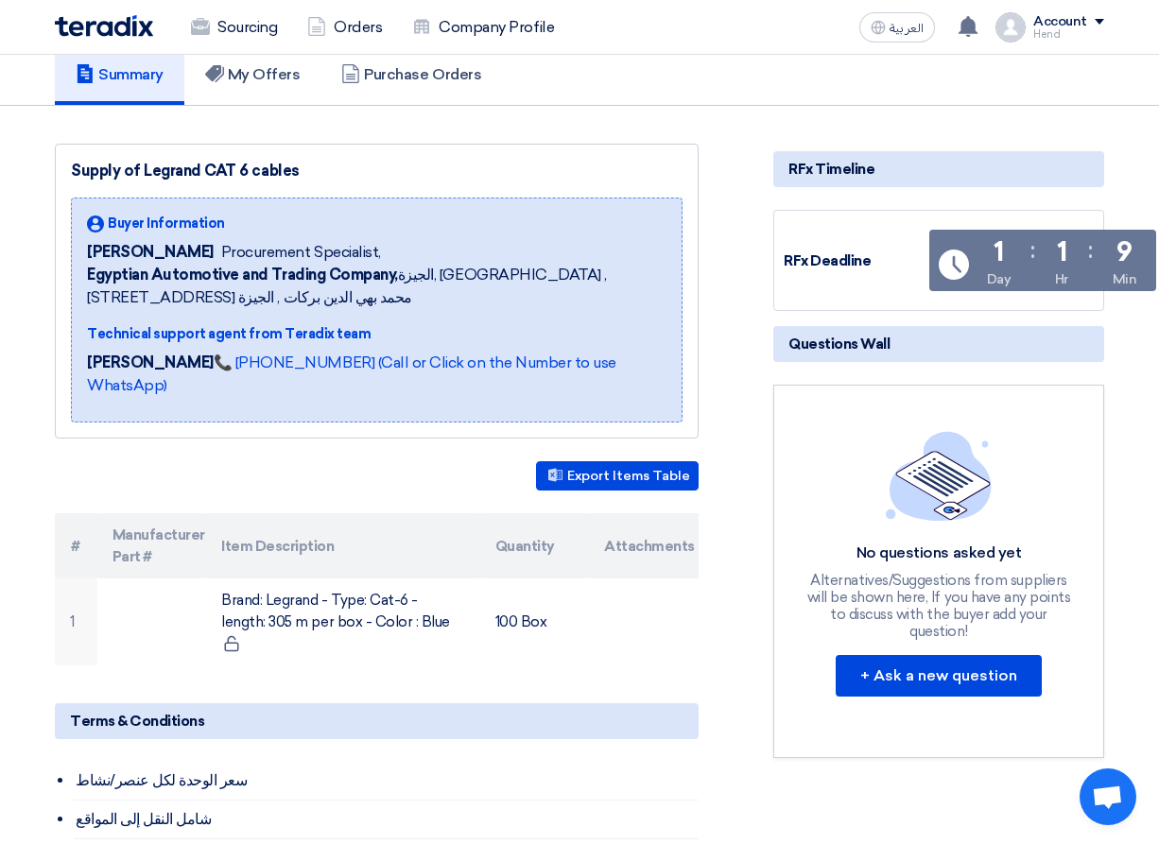
scroll to position [0, 0]
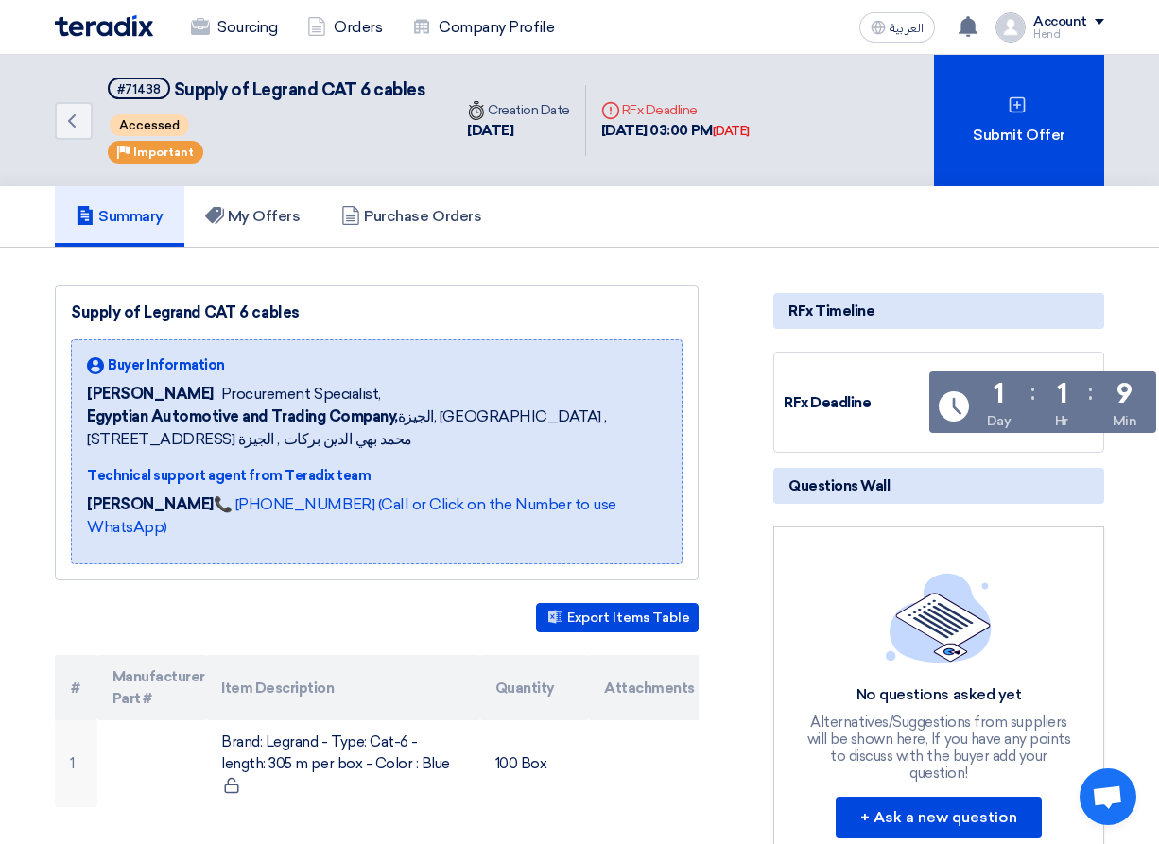
drag, startPoint x: 750, startPoint y: 130, endPoint x: 819, endPoint y: 138, distance: 69.4
click at [765, 138] on div "Deadline RFx Deadline 18 Sep, 2025 03:00 PM Tomorrow" at bounding box center [675, 121] width 179 height 72
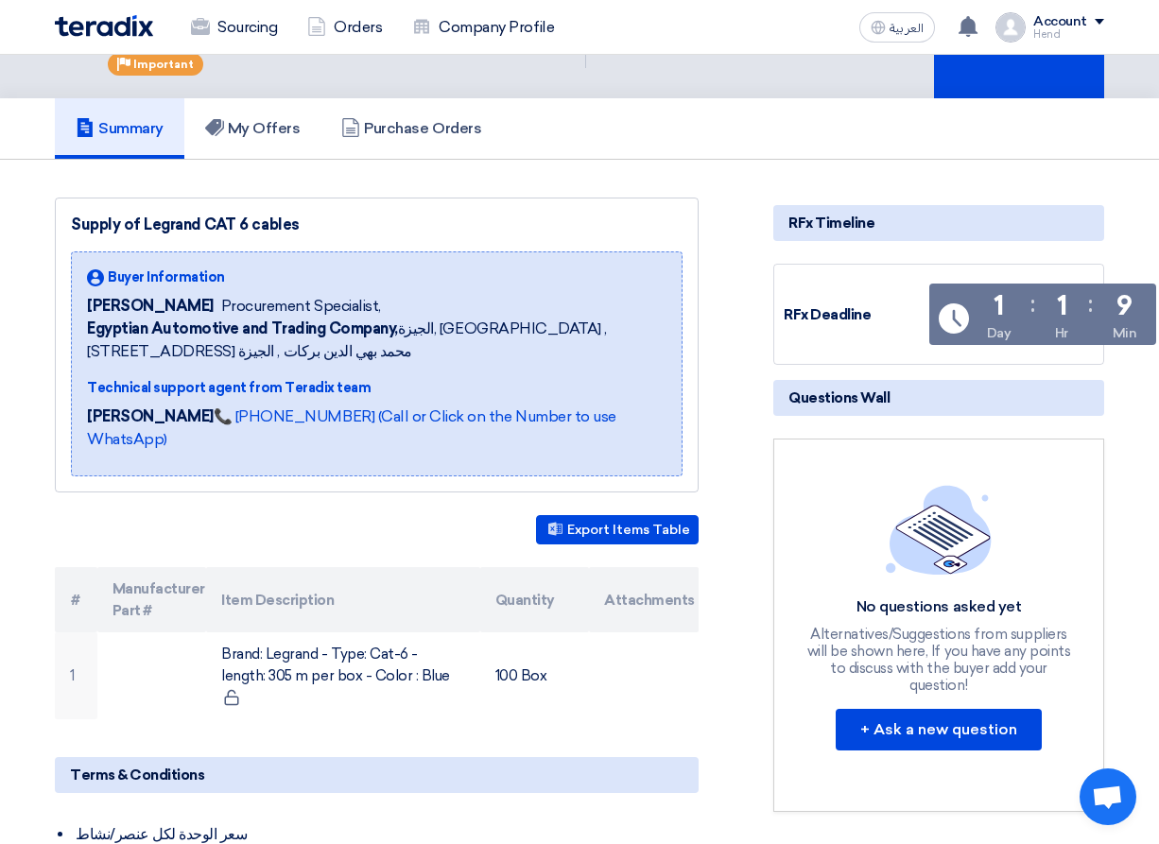
scroll to position [189, 0]
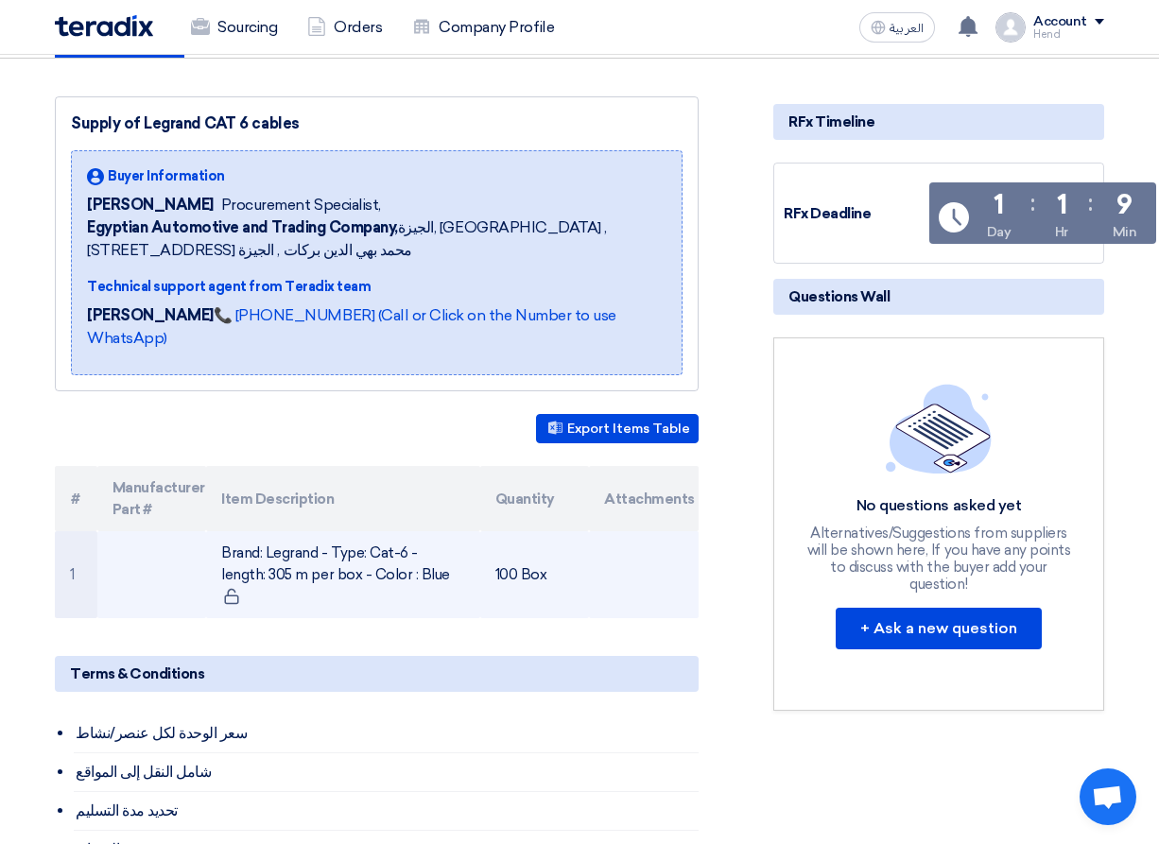
drag, startPoint x: 388, startPoint y: 560, endPoint x: 260, endPoint y: 533, distance: 130.3
click at [260, 533] on td "Brand: Legrand - Type: Cat-6 - length: 305 m per box - Color : Blue" at bounding box center [342, 574] width 273 height 87
click at [243, 536] on td "Brand: Legrand - Type: Cat-6 - length: 305 m per box - Color : Blue" at bounding box center [342, 574] width 273 height 87
drag, startPoint x: 217, startPoint y: 530, endPoint x: 360, endPoint y: 569, distance: 147.9
click at [360, 569] on td "Brand: Legrand - Type: Cat-6 - length: 305 m per box - Color : Blue" at bounding box center [342, 574] width 273 height 87
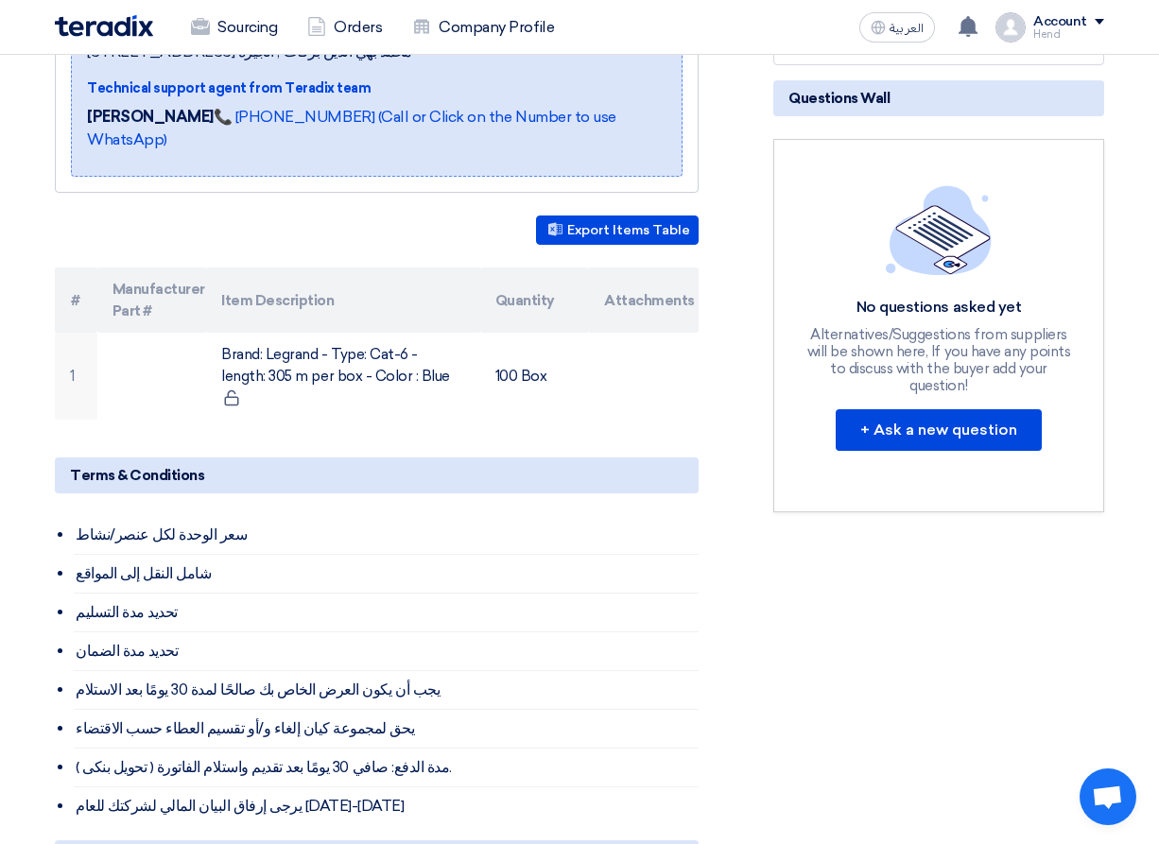
scroll to position [567, 0]
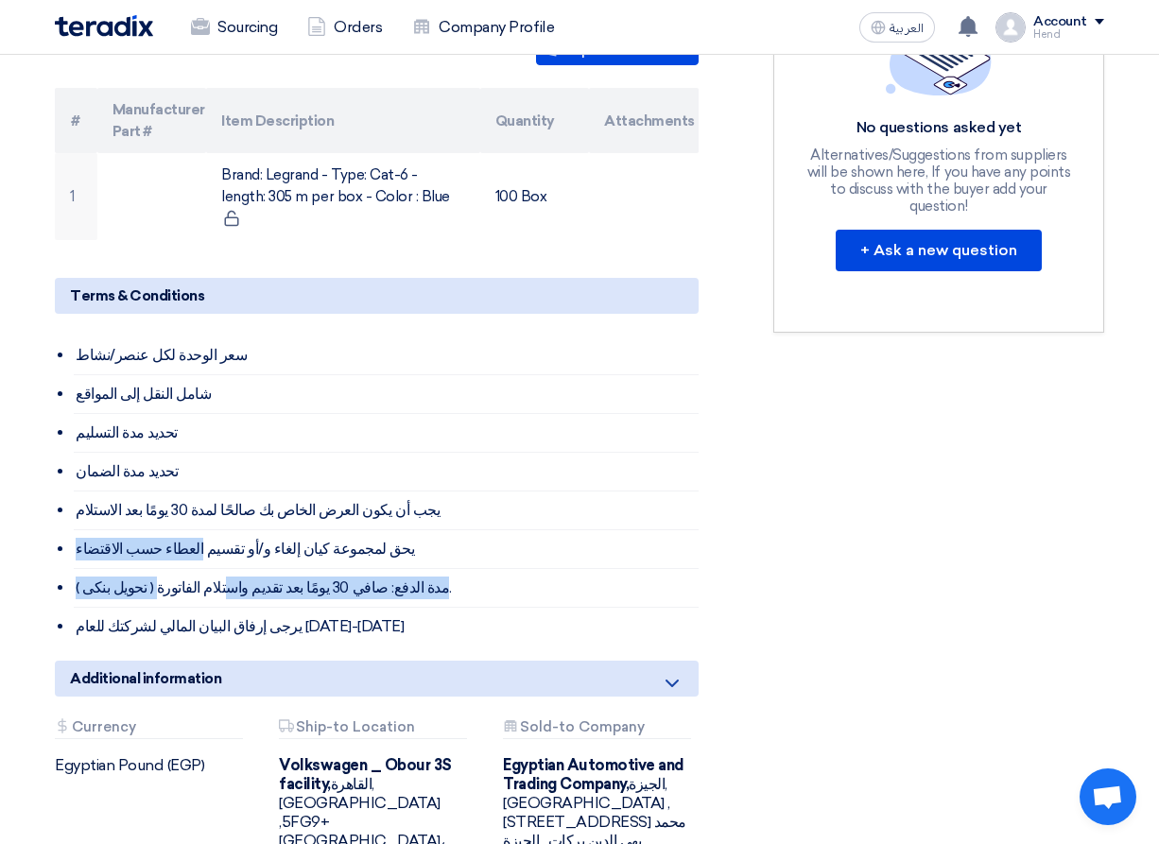
drag, startPoint x: 181, startPoint y: 514, endPoint x: 209, endPoint y: 538, distance: 36.9
click at [209, 538] on ul "سعر الوحدة لكل عنصر/نشاط شامل النقل إلى المواقع تحديد مدة التسليم تحديد مدة الض…" at bounding box center [386, 490] width 625 height 309
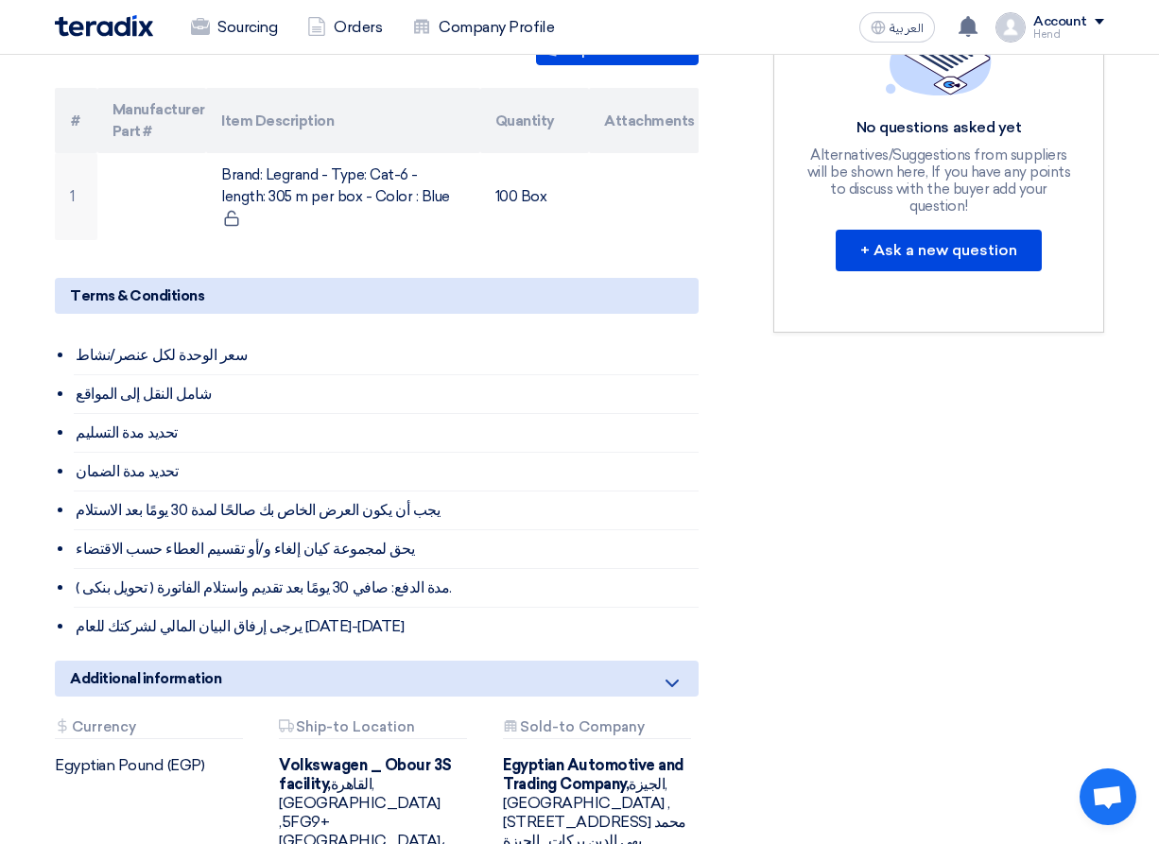
click at [232, 530] on li "يحق لمجموعة كيان إلغاء و/أو تقسيم العطاء حسب الاقتضاء" at bounding box center [386, 549] width 625 height 39
drag, startPoint x: 395, startPoint y: 539, endPoint x: 71, endPoint y: 541, distance: 324.2
click at [71, 541] on div "Terms & Conditions سعر الوحدة لكل عنصر/نشاط شامل النقل إلى المواقع تحديد مدة ال…" at bounding box center [377, 462] width 644 height 368
click at [75, 569] on li "( تحويل بنكى ) مدة الدفع: صافي 30 يومًا بعد تقديم واستلام الفاتورة." at bounding box center [386, 588] width 625 height 39
drag, startPoint x: 78, startPoint y: 542, endPoint x: 394, endPoint y: 545, distance: 316.7
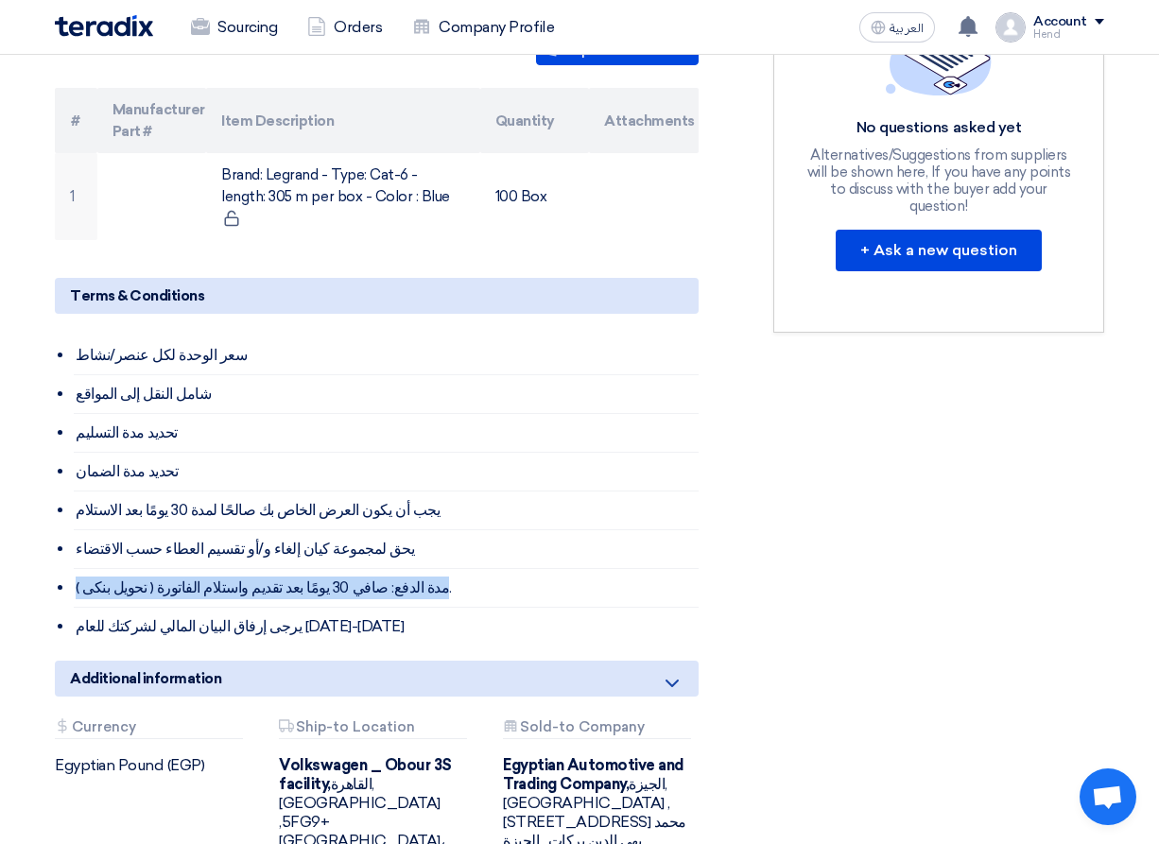
click at [394, 569] on li "( تحويل بنكى ) مدة الدفع: صافي 30 يومًا بعد تقديم واستلام الفاتورة." at bounding box center [386, 588] width 625 height 39
click at [393, 569] on li "( تحويل بنكى ) مدة الدفع: صافي 30 يومًا بعد تقديم واستلام الفاتورة." at bounding box center [386, 588] width 625 height 39
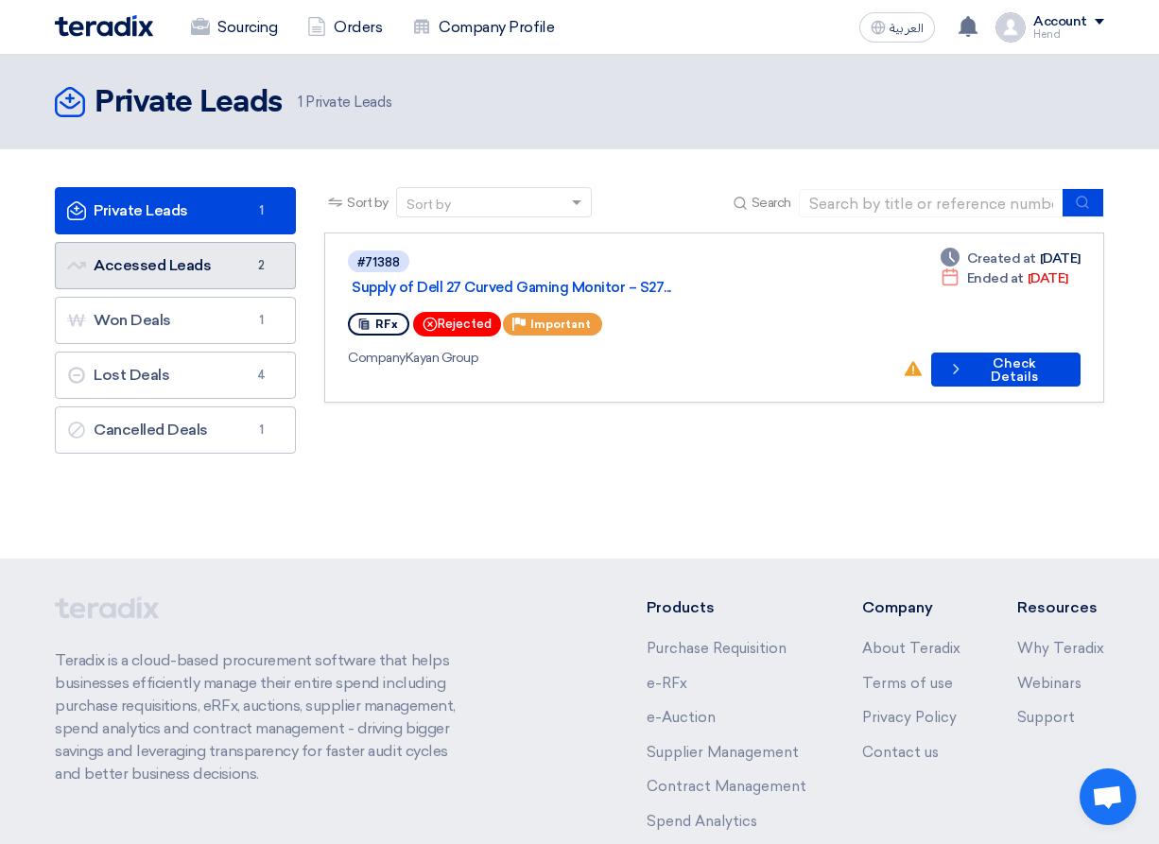
click at [183, 267] on link "Accessed Leads Accessed Leads 2" at bounding box center [175, 265] width 241 height 47
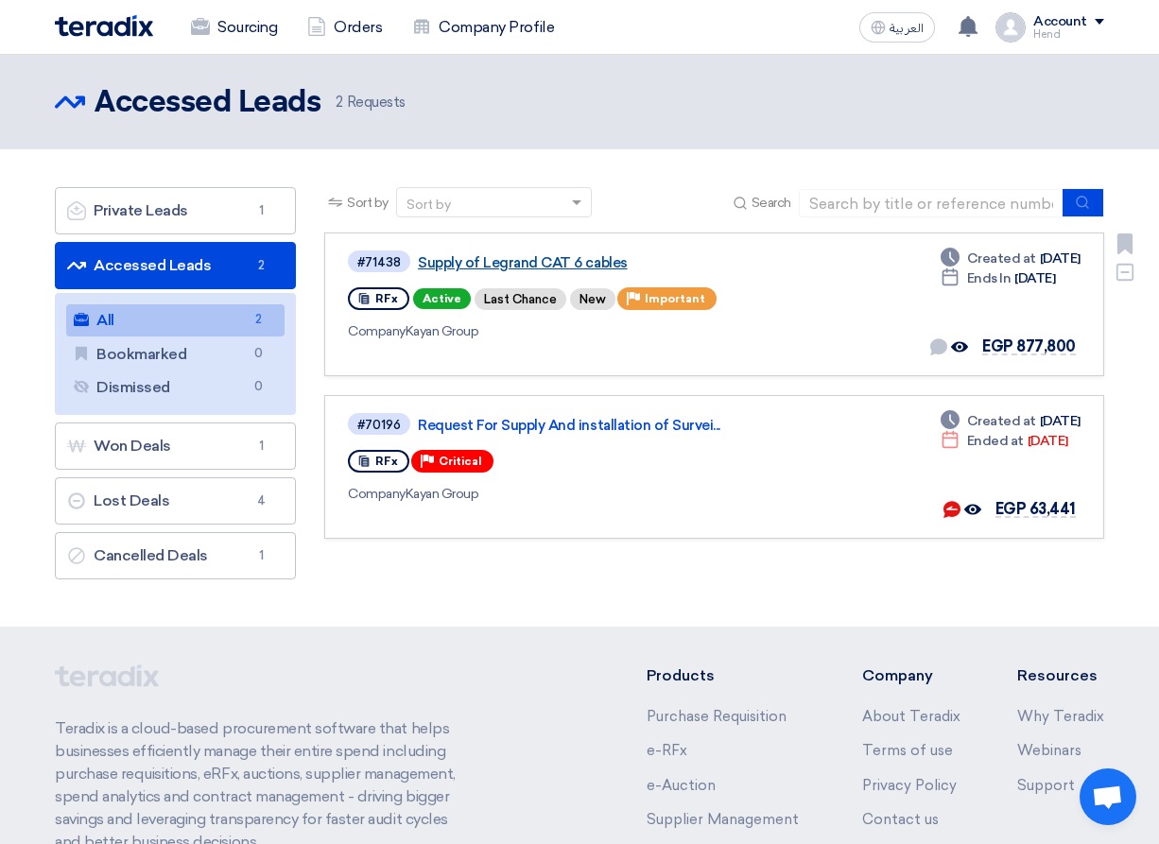
click at [508, 265] on link "Supply of Legrand CAT 6 cables" at bounding box center [654, 262] width 473 height 17
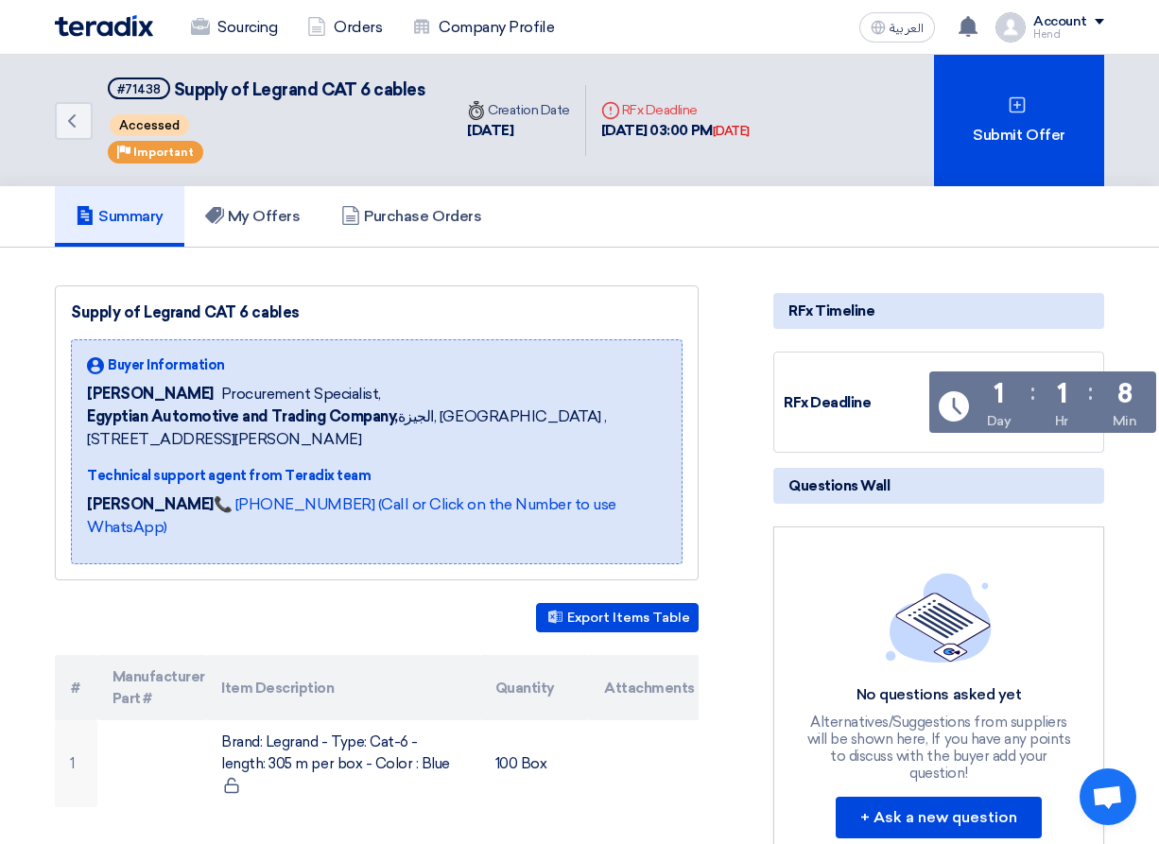
drag, startPoint x: 219, startPoint y: 399, endPoint x: 401, endPoint y: 436, distance: 185.2
click at [401, 436] on div "Buyer Information [PERSON_NAME] Procurement Specialist, Egyptian Automotive and…" at bounding box center [376, 402] width 579 height 95
click at [487, 431] on span "Egyptian Automotive and Trading Company, [GEOGRAPHIC_DATA], [GEOGRAPHIC_DATA] ,…" at bounding box center [376, 427] width 579 height 45
drag, startPoint x: 600, startPoint y: 428, endPoint x: 591, endPoint y: 433, distance: 10.6
click at [601, 429] on span "Egyptian Automotive and Trading Company, [GEOGRAPHIC_DATA], [GEOGRAPHIC_DATA] ,…" at bounding box center [376, 427] width 579 height 45
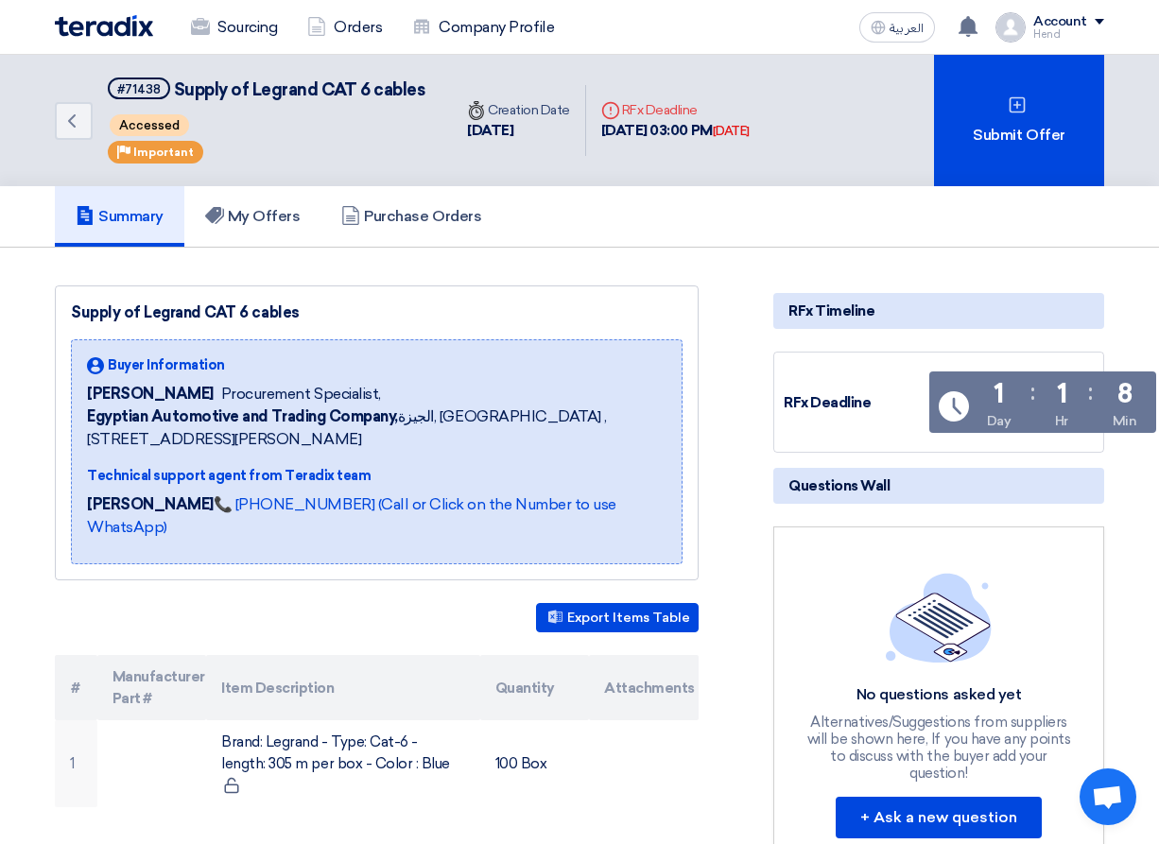
click at [204, 458] on div "Buyer Information [PERSON_NAME] Procurement Specialist, Egyptian Automotive and…" at bounding box center [376, 451] width 579 height 193
click at [165, 439] on span "Egyptian Automotive and Trading Company, [GEOGRAPHIC_DATA], [GEOGRAPHIC_DATA] ,…" at bounding box center [376, 427] width 579 height 45
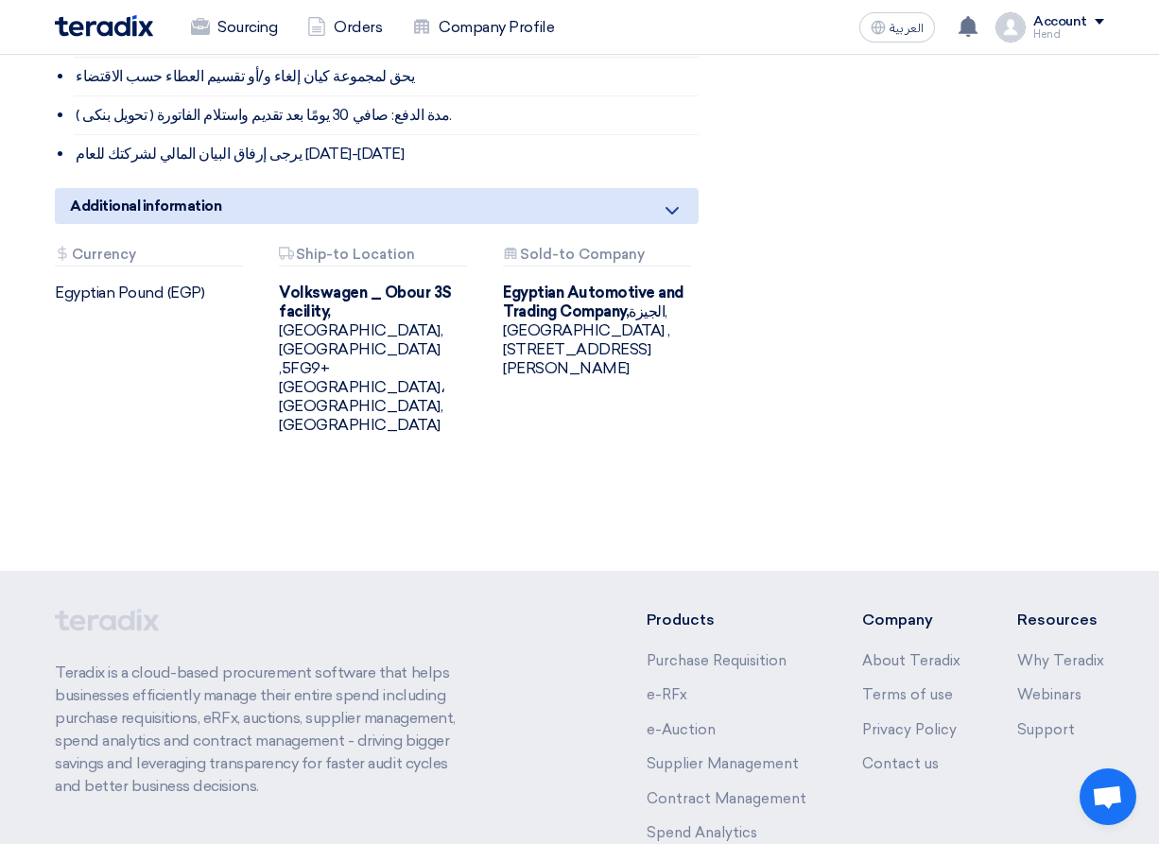
scroll to position [662, 0]
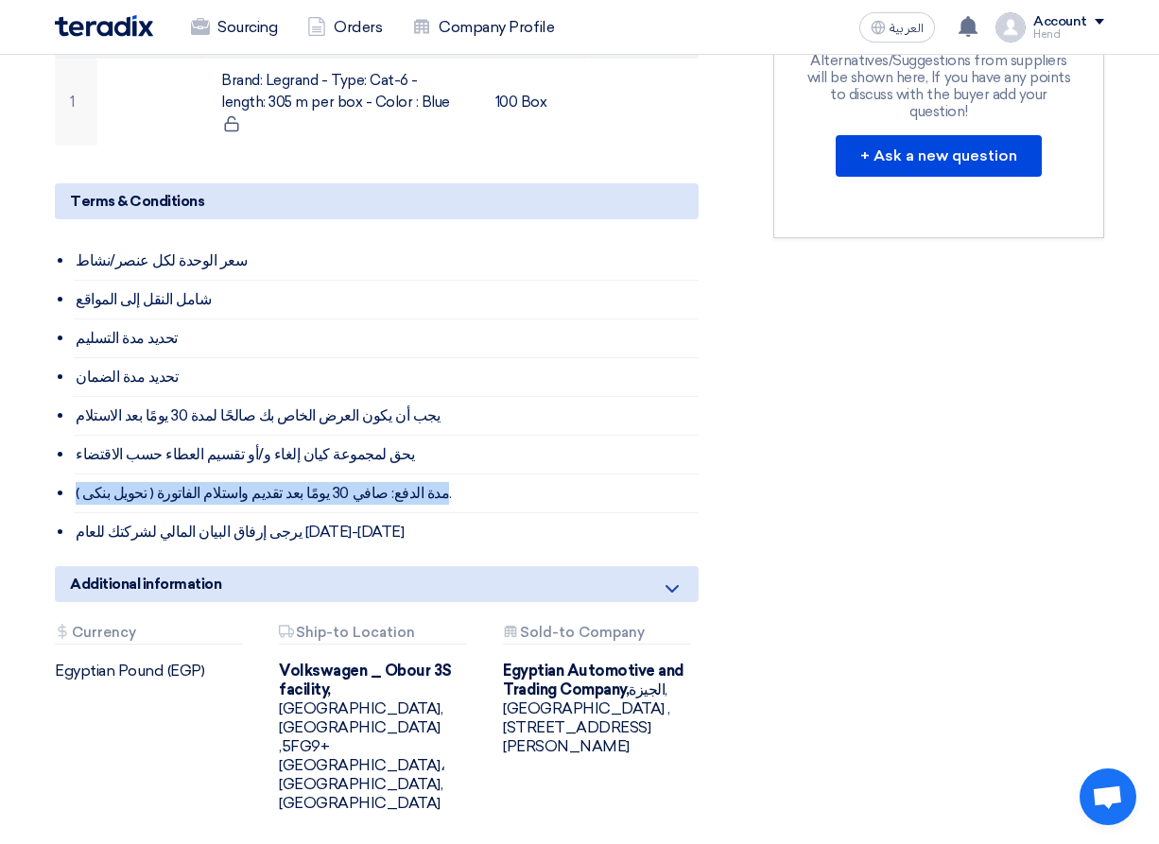
drag, startPoint x: 395, startPoint y: 448, endPoint x: 65, endPoint y: 457, distance: 330.0
click at [65, 457] on div "Terms & Conditions سعر الوحدة لكل عنصر/نشاط شامل النقل إلى المواقع تحديد مدة ال…" at bounding box center [377, 367] width 644 height 368
click at [393, 474] on li "( تحويل بنكى ) مدة الدفع: صافي 30 يومًا بعد تقديم واستلام الفاتورة." at bounding box center [386, 493] width 625 height 39
click at [390, 474] on li "( تحويل بنكى ) مدة الدفع: صافي 30 يومًا بعد تقديم واستلام الفاتورة." at bounding box center [386, 493] width 625 height 39
drag, startPoint x: 391, startPoint y: 443, endPoint x: 56, endPoint y: 435, distance: 335.6
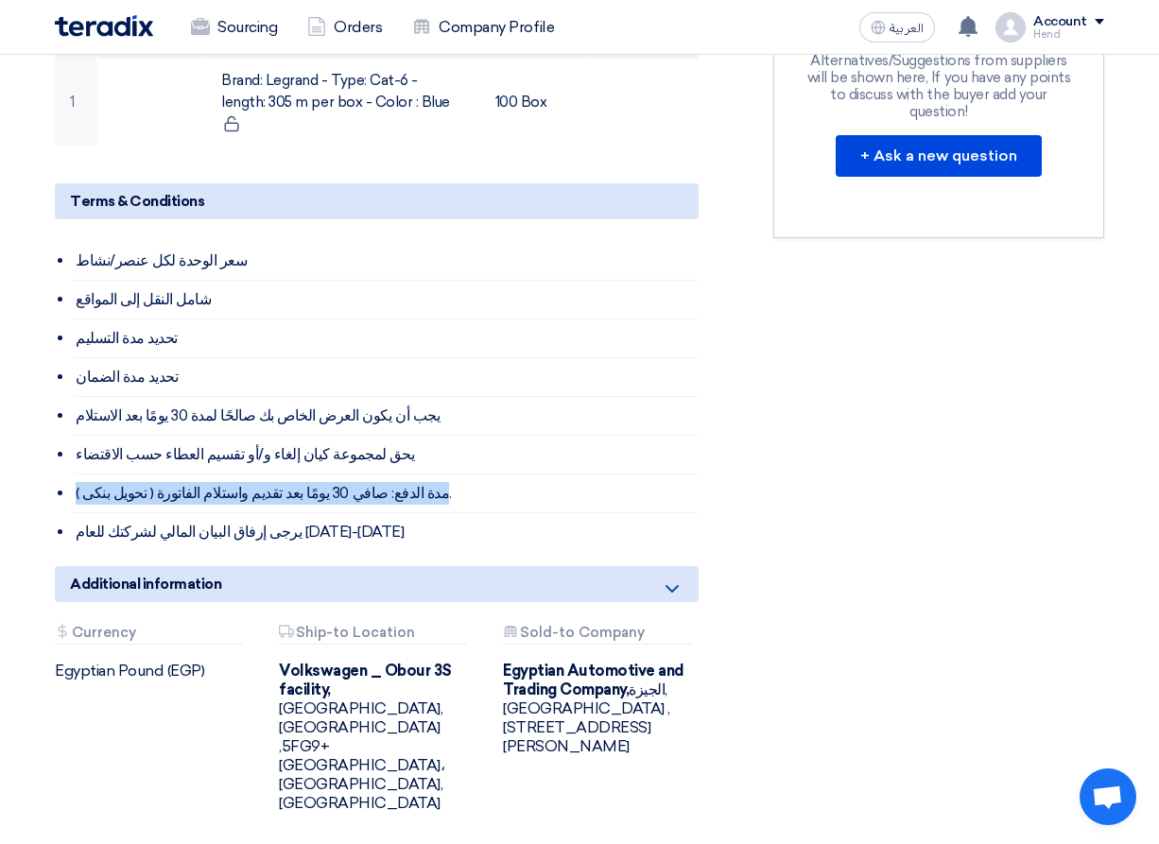
click at [56, 435] on div "Terms & Conditions سعر الوحدة لكل عنصر/نشاط شامل النقل إلى المواقع تحديد مدة ال…" at bounding box center [377, 367] width 644 height 368
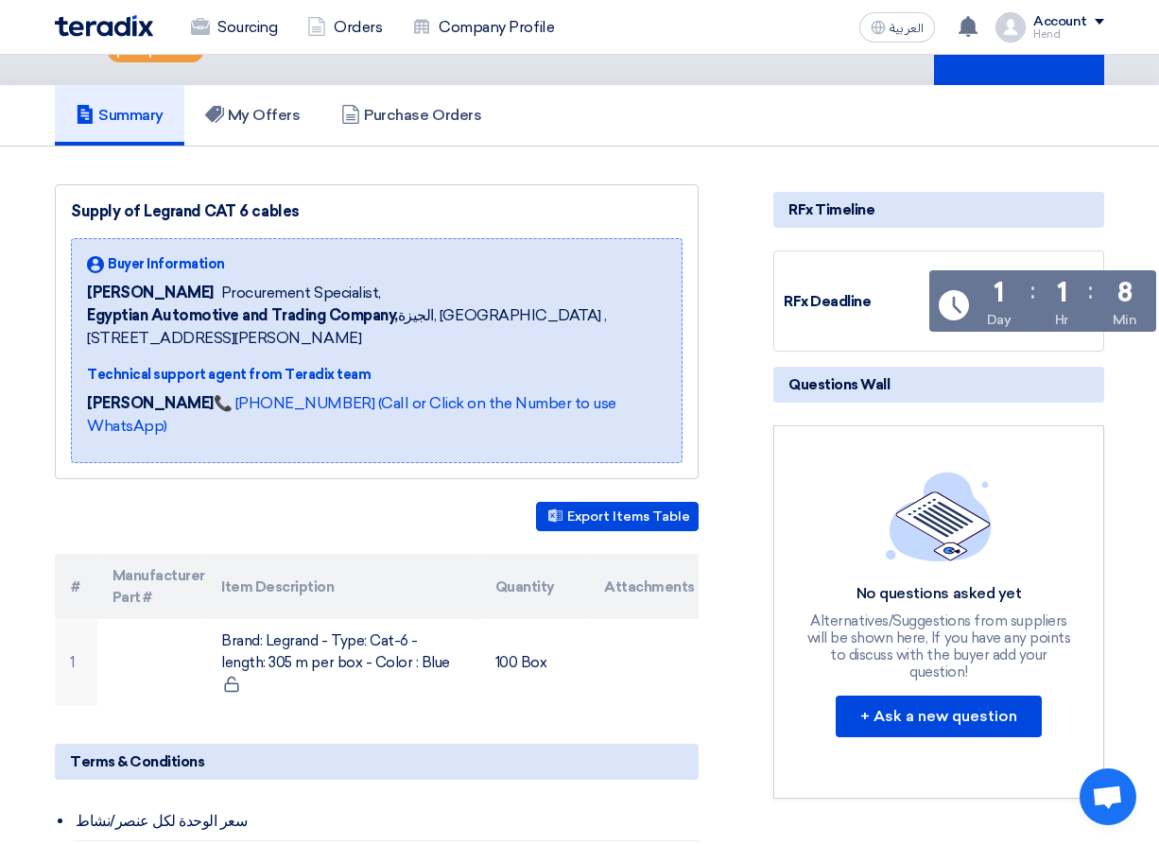
scroll to position [43, 0]
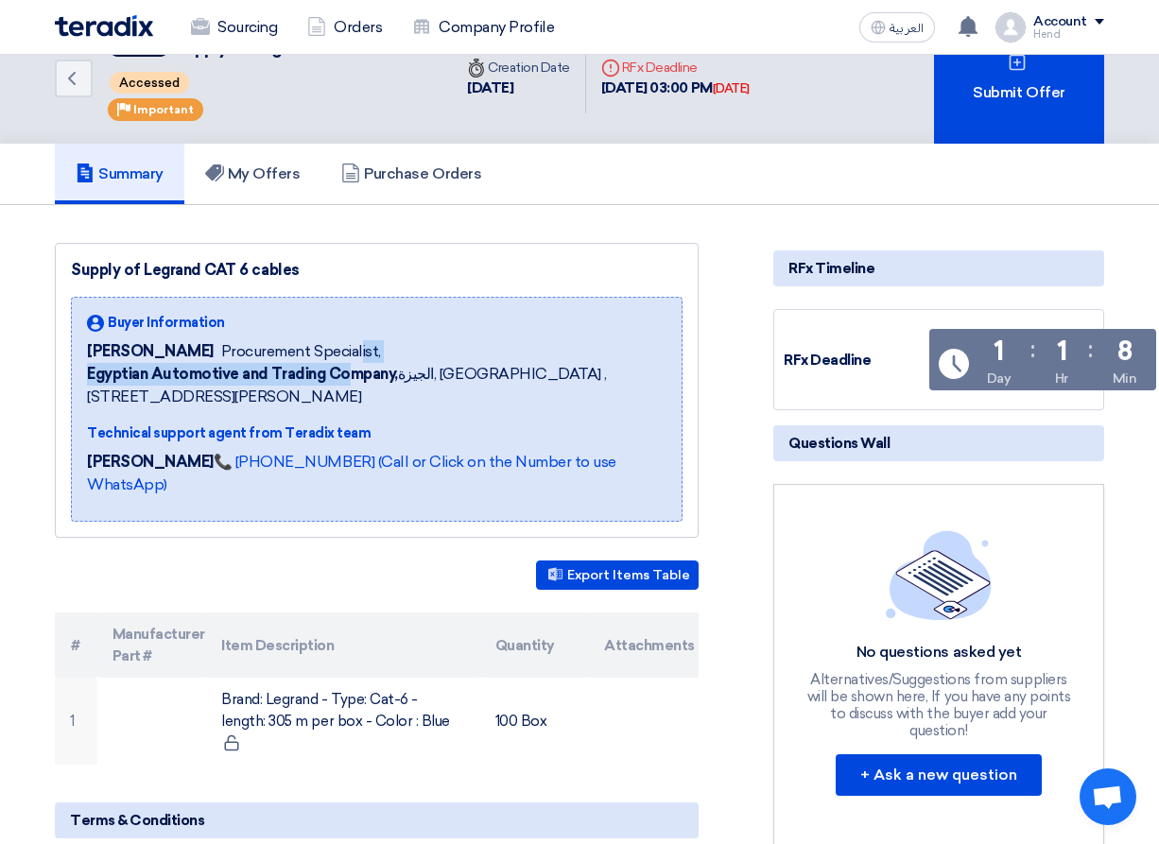
drag, startPoint x: 221, startPoint y: 337, endPoint x: 348, endPoint y: 368, distance: 130.2
click at [343, 377] on div "Buyer Information [PERSON_NAME] Procurement Specialist, Egyptian Automotive and…" at bounding box center [376, 360] width 579 height 95
click at [358, 360] on span "Procurement Specialist," at bounding box center [301, 351] width 160 height 23
drag, startPoint x: 639, startPoint y: 376, endPoint x: 102, endPoint y: 404, distance: 537.5
click at [102, 404] on span "Egyptian Automotive and Trading Company, [GEOGRAPHIC_DATA], [GEOGRAPHIC_DATA] ,…" at bounding box center [376, 385] width 579 height 45
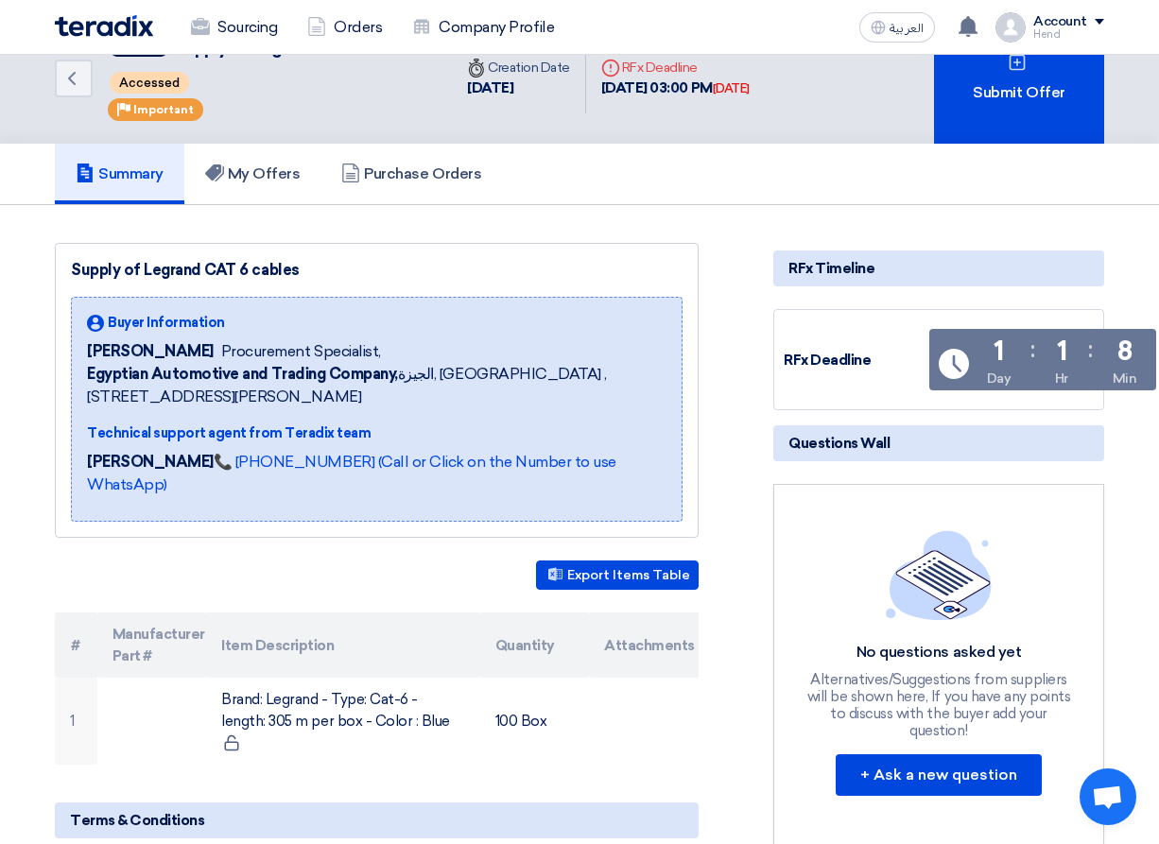
click at [143, 399] on span "Egyptian Automotive and Trading Company, [GEOGRAPHIC_DATA], [GEOGRAPHIC_DATA] ,…" at bounding box center [376, 385] width 579 height 45
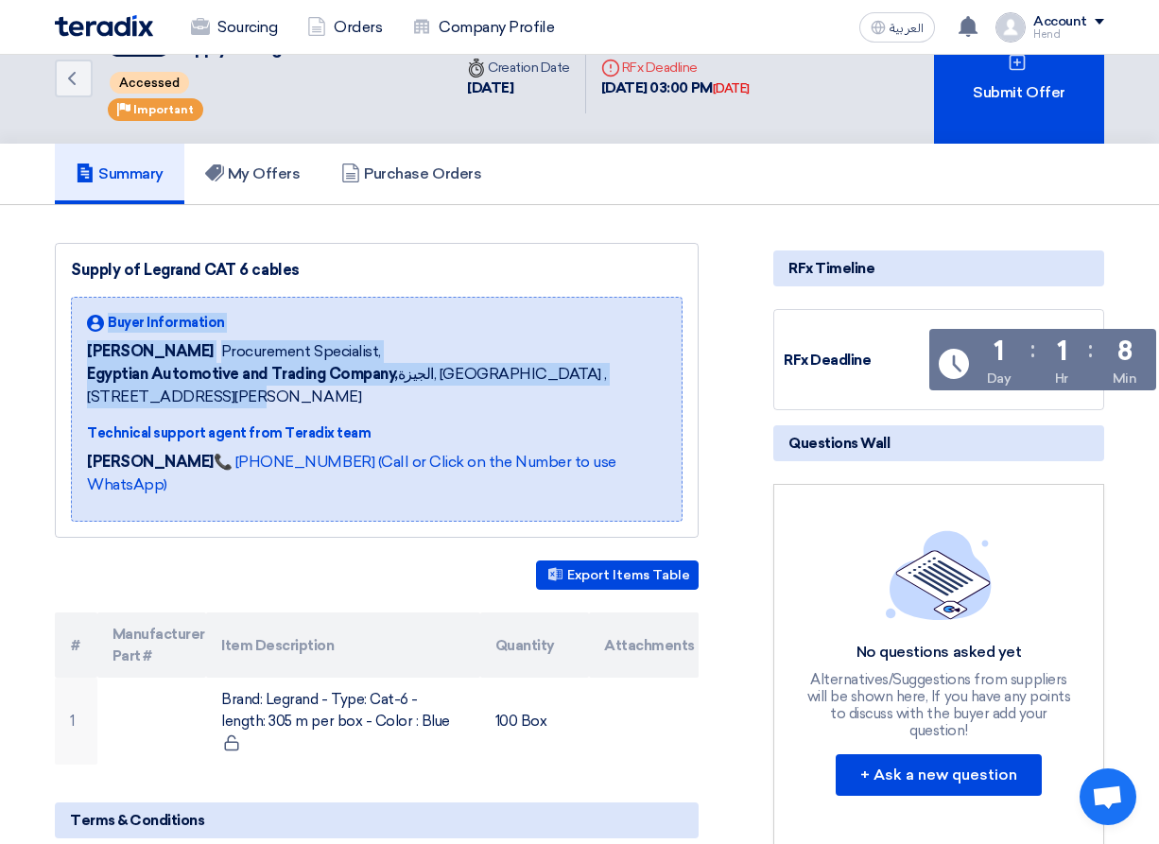
drag, startPoint x: 88, startPoint y: 398, endPoint x: 89, endPoint y: 302, distance: 96.4
click at [89, 302] on div "Buyer Information [PERSON_NAME] Procurement Specialist, Egyptian Automotive and…" at bounding box center [377, 409] width 612 height 225
click at [139, 290] on div "Supply of [PERSON_NAME] CAT 6 cables Buyer Information [PERSON_NAME] Procuremen…" at bounding box center [377, 390] width 644 height 295
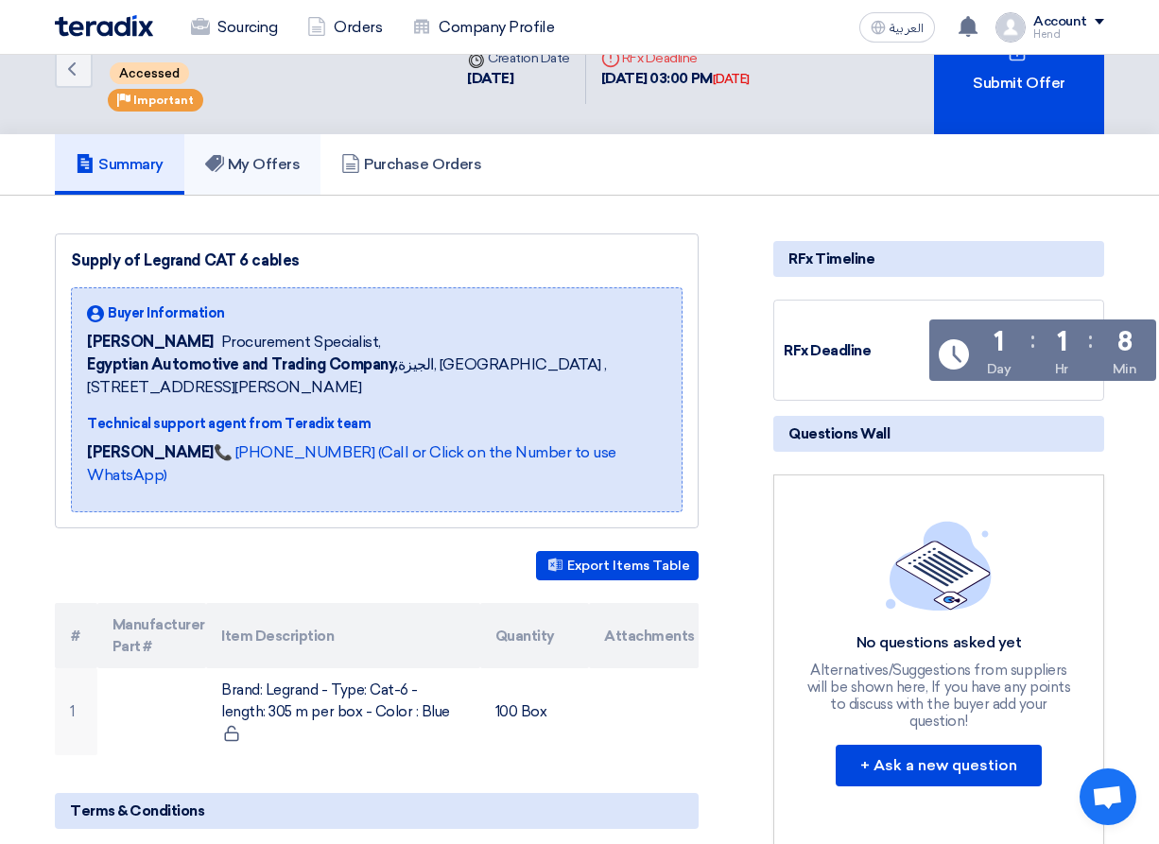
scroll to position [0, 0]
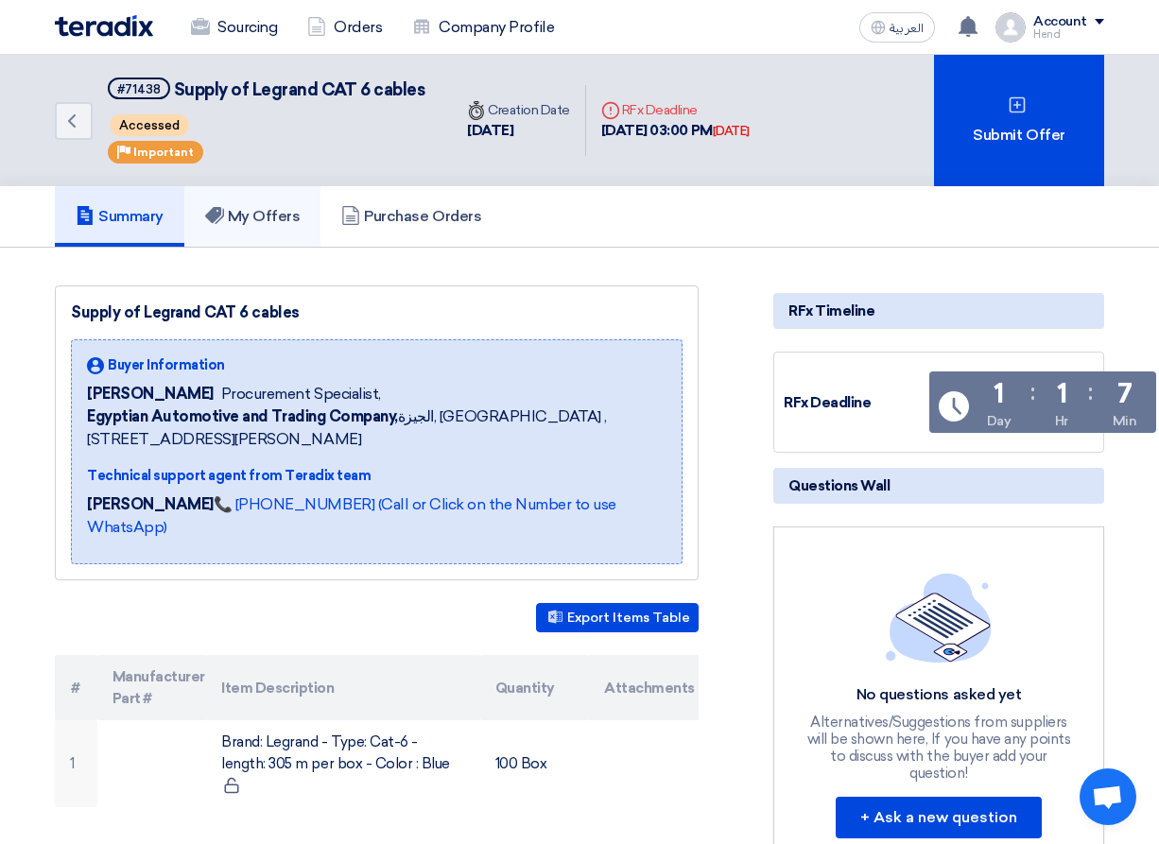
click at [284, 215] on h5 "My Offers" at bounding box center [252, 216] width 95 height 19
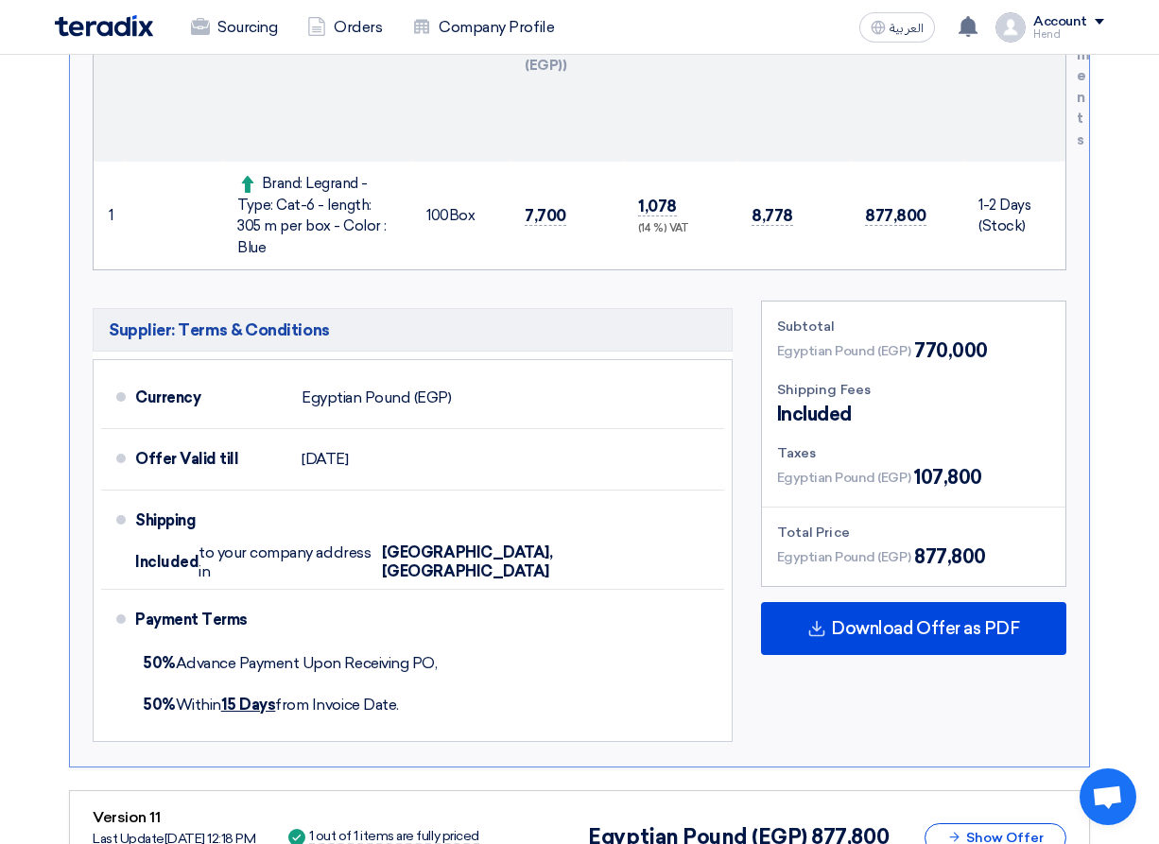
scroll to position [473, 0]
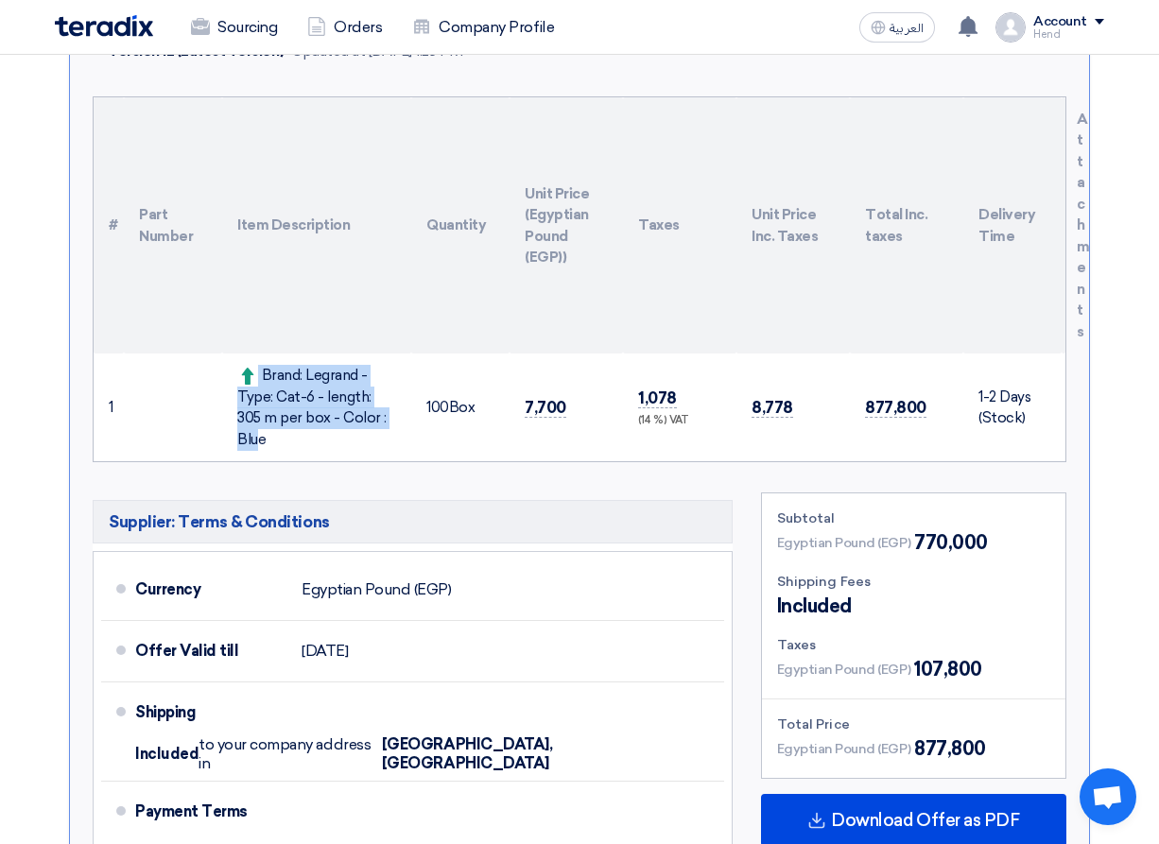
drag, startPoint x: 244, startPoint y: 379, endPoint x: 385, endPoint y: 410, distance: 144.2
click at [404, 406] on td "Brand: Legrand - Type: Cat-6 - length: 305 m per box - Color : Blue" at bounding box center [316, 407] width 189 height 108
click at [311, 412] on div "Brand: Legrand - Type: Cat-6 - length: 305 m per box - Color : Blue" at bounding box center [316, 407] width 159 height 85
drag, startPoint x: 384, startPoint y: 426, endPoint x: 257, endPoint y: 366, distance: 140.4
click at [257, 366] on div "Brand: Legrand - Type: Cat-6 - length: 305 m per box - Color : Blue" at bounding box center [316, 407] width 159 height 85
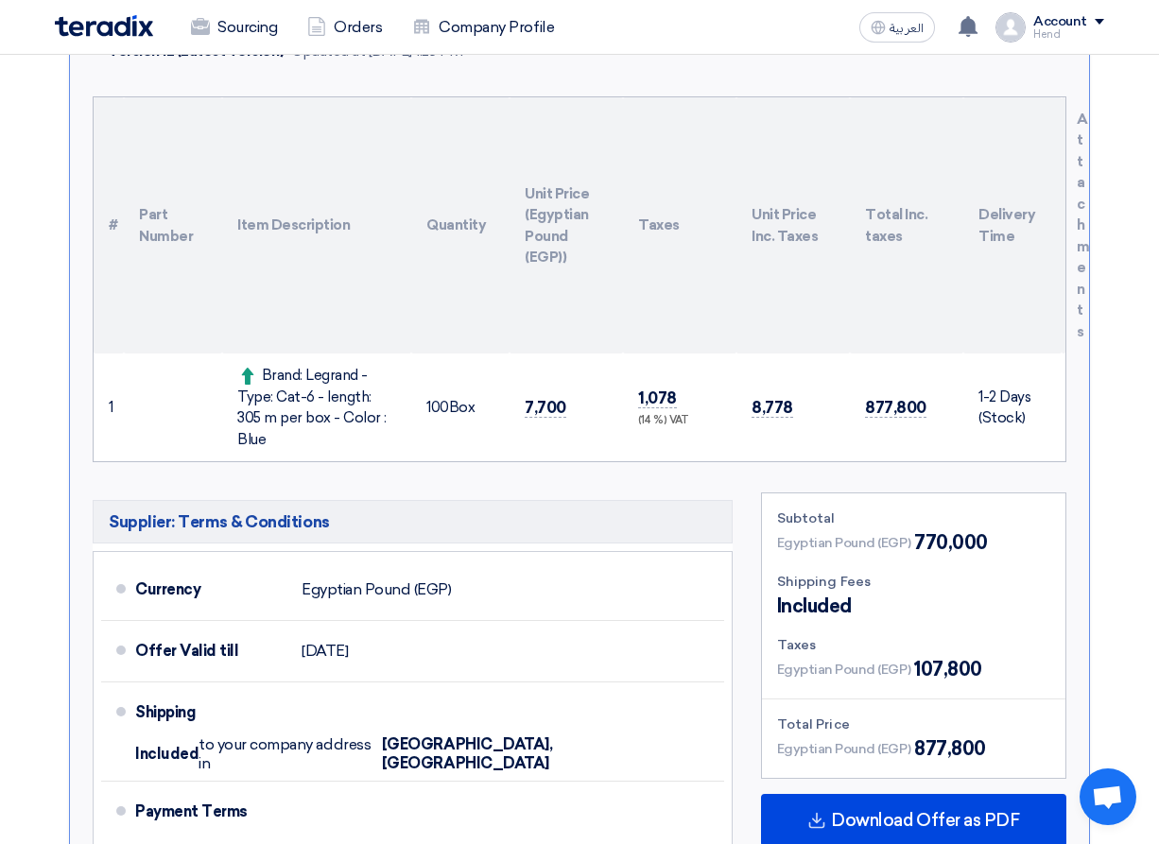
click at [317, 410] on div "Brand: Legrand - Type: Cat-6 - length: 305 m per box - Color : Blue" at bounding box center [316, 407] width 159 height 85
drag, startPoint x: 540, startPoint y: 392, endPoint x: 635, endPoint y: 406, distance: 96.5
click at [635, 406] on tr "1 Brand: [PERSON_NAME] - Type: Cat-6 - length: 305 m per box - Color : Blue 100" at bounding box center [580, 407] width 972 height 108
click at [646, 413] on div "(14 %) VAT" at bounding box center [679, 421] width 83 height 16
drag, startPoint x: 786, startPoint y: 396, endPoint x: 883, endPoint y: 396, distance: 96.4
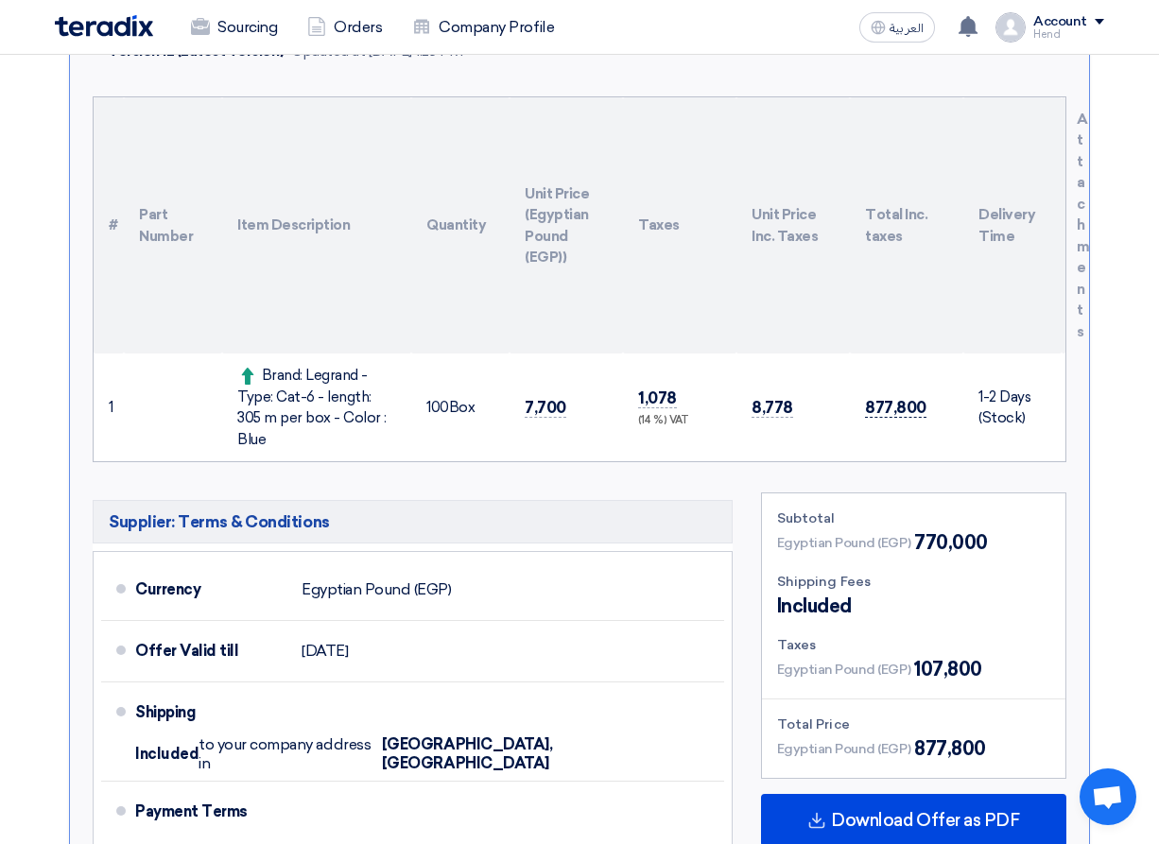
click at [881, 396] on tr "1 Brand: [PERSON_NAME] - Type: Cat-6 - length: 305 m per box - Color : Blue 100" at bounding box center [580, 407] width 972 height 108
click at [884, 398] on span "877,800" at bounding box center [895, 408] width 61 height 20
drag, startPoint x: 865, startPoint y: 397, endPoint x: 777, endPoint y: 408, distance: 88.6
click at [777, 408] on tr "1 Brand: [PERSON_NAME] - Type: Cat-6 - length: 305 m per box - Color : Blue 100" at bounding box center [580, 407] width 972 height 108
click at [795, 395] on td "8,778" at bounding box center [792, 407] width 113 height 108
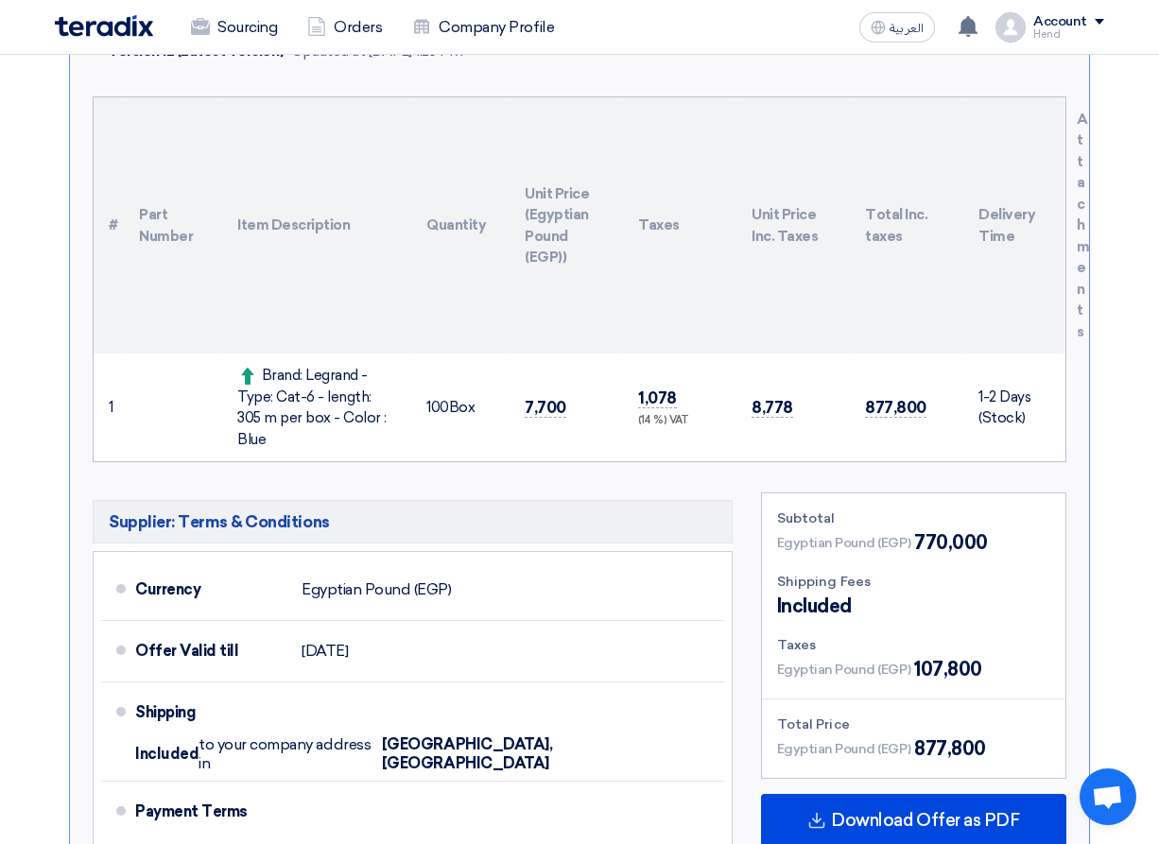
drag, startPoint x: 790, startPoint y: 395, endPoint x: 731, endPoint y: 395, distance: 59.5
click at [731, 395] on tr "1 Brand: [PERSON_NAME] - Type: Cat-6 - length: 305 m per box - Color : Blue 100" at bounding box center [580, 407] width 972 height 108
click at [747, 391] on td "8,778" at bounding box center [792, 407] width 113 height 108
drag, startPoint x: 750, startPoint y: 392, endPoint x: 838, endPoint y: 398, distance: 88.1
click at [838, 398] on td "8,778" at bounding box center [792, 407] width 113 height 108
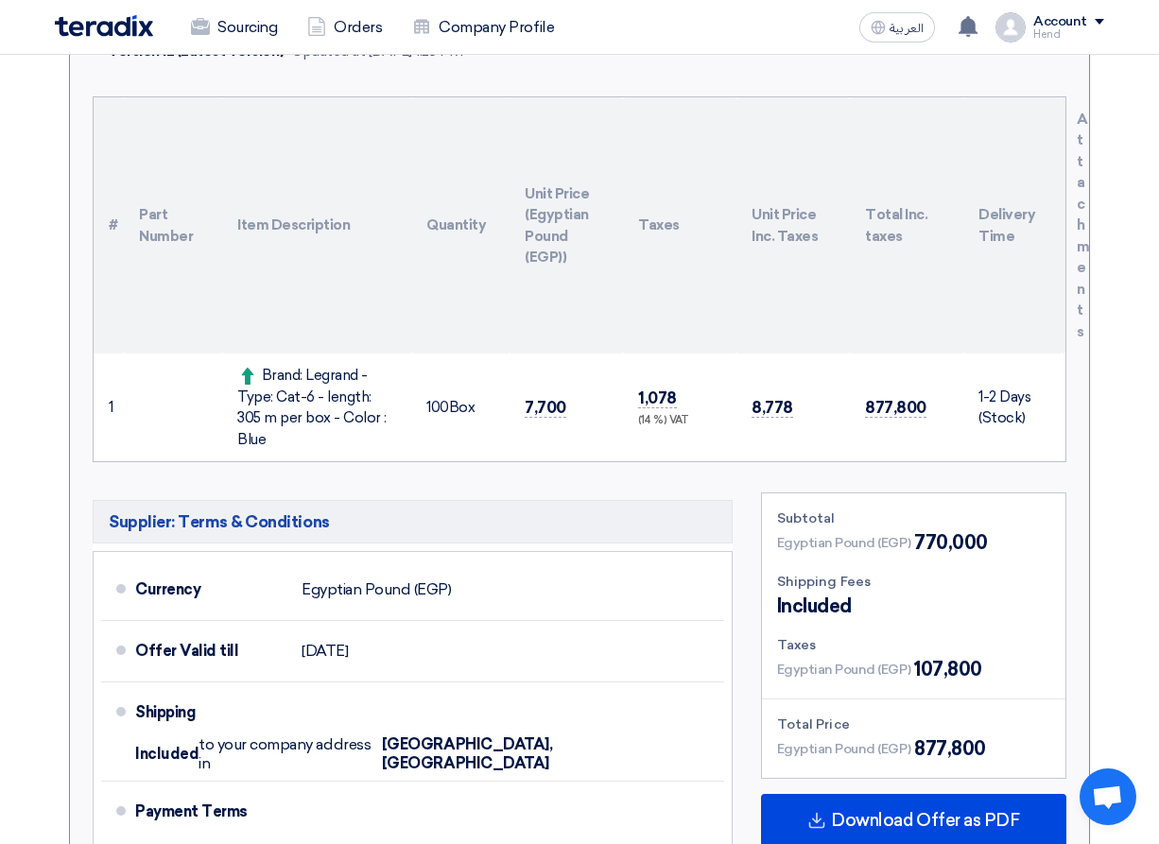
drag, startPoint x: 384, startPoint y: 419, endPoint x: 307, endPoint y: 368, distance: 92.0
click at [307, 368] on div "Brand: Legrand - Type: Cat-6 - length: 305 m per box - Color : Blue" at bounding box center [316, 407] width 159 height 85
copy div "Legrand - Type: Cat-6 - length: 305 m per box - Color : Blue"
drag, startPoint x: 312, startPoint y: 219, endPoint x: 388, endPoint y: 250, distance: 81.8
click at [387, 250] on th "Item Description" at bounding box center [316, 225] width 189 height 257
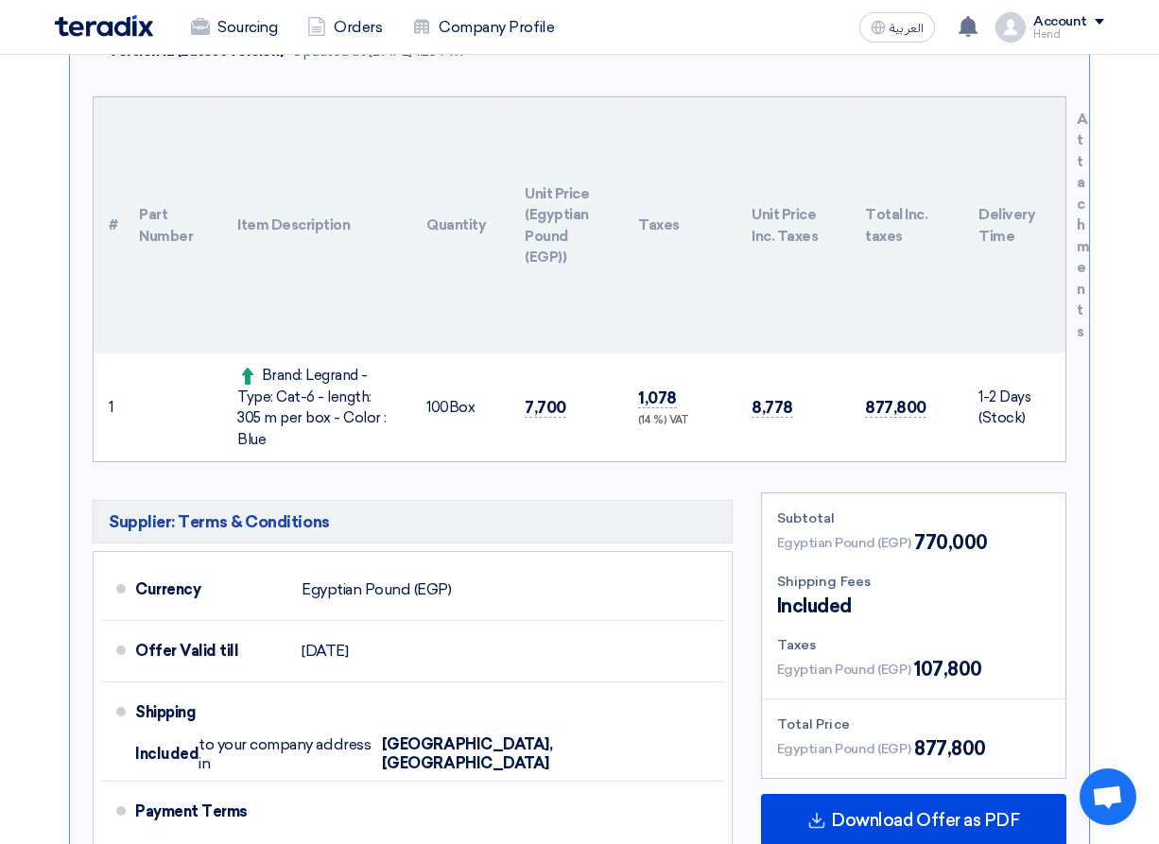
click at [473, 251] on th "Quantity" at bounding box center [460, 225] width 98 height 257
drag, startPoint x: 755, startPoint y: 388, endPoint x: 487, endPoint y: 25, distance: 452.2
click at [753, 386] on td "8,778" at bounding box center [792, 407] width 113 height 108
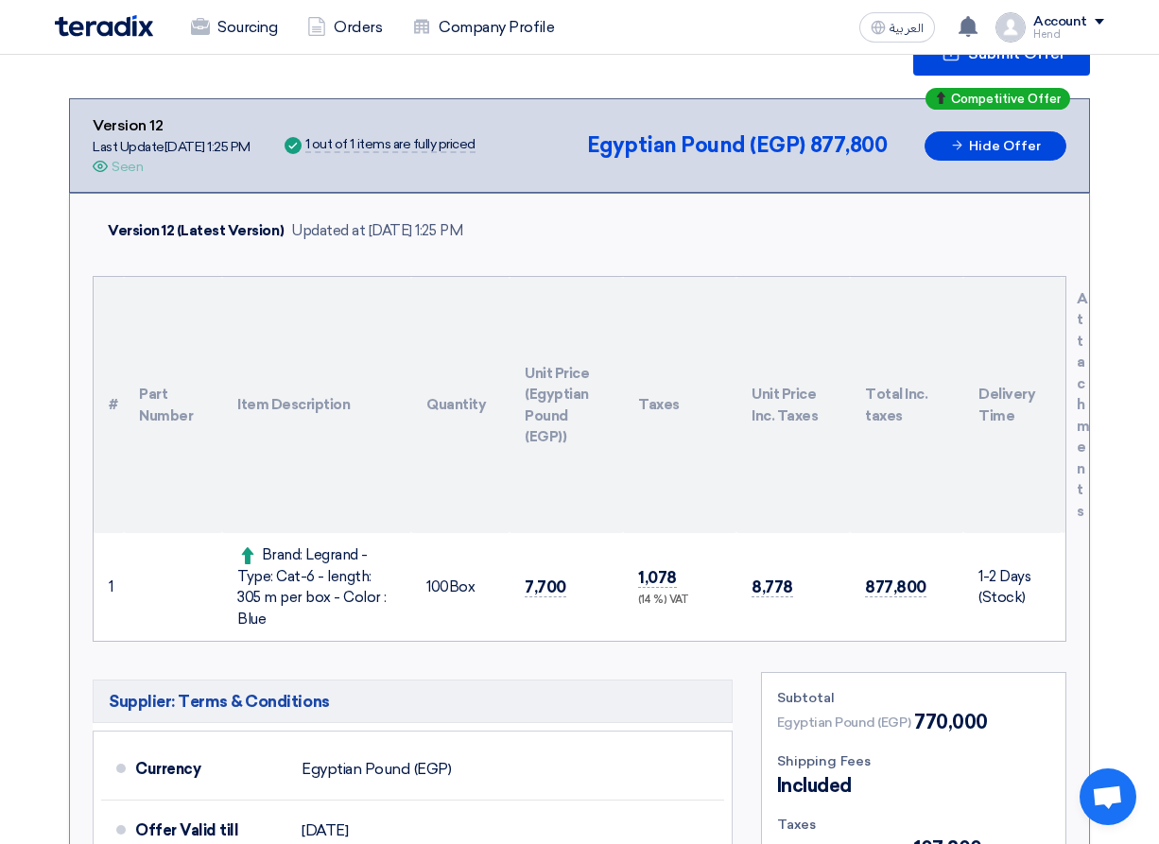
scroll to position [189, 0]
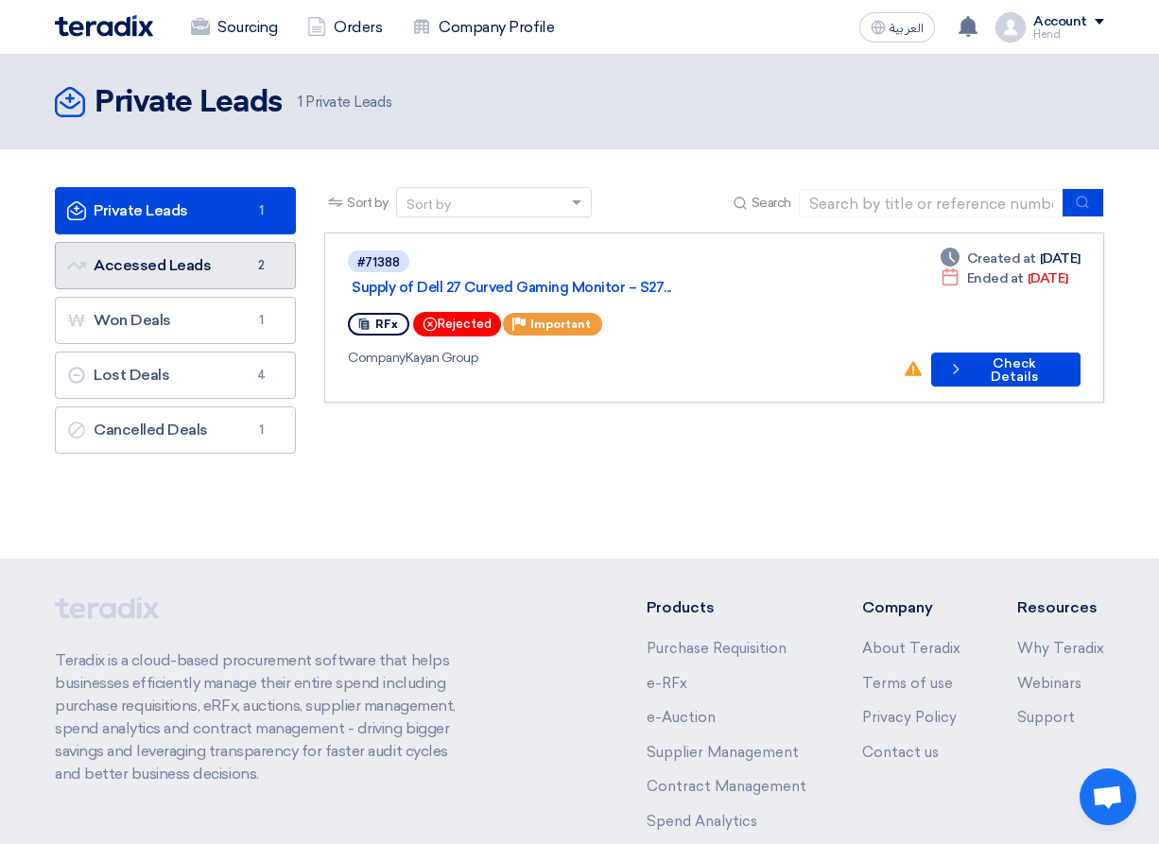
click at [102, 250] on link "Accessed Leads Accessed Leads 2" at bounding box center [175, 265] width 241 height 47
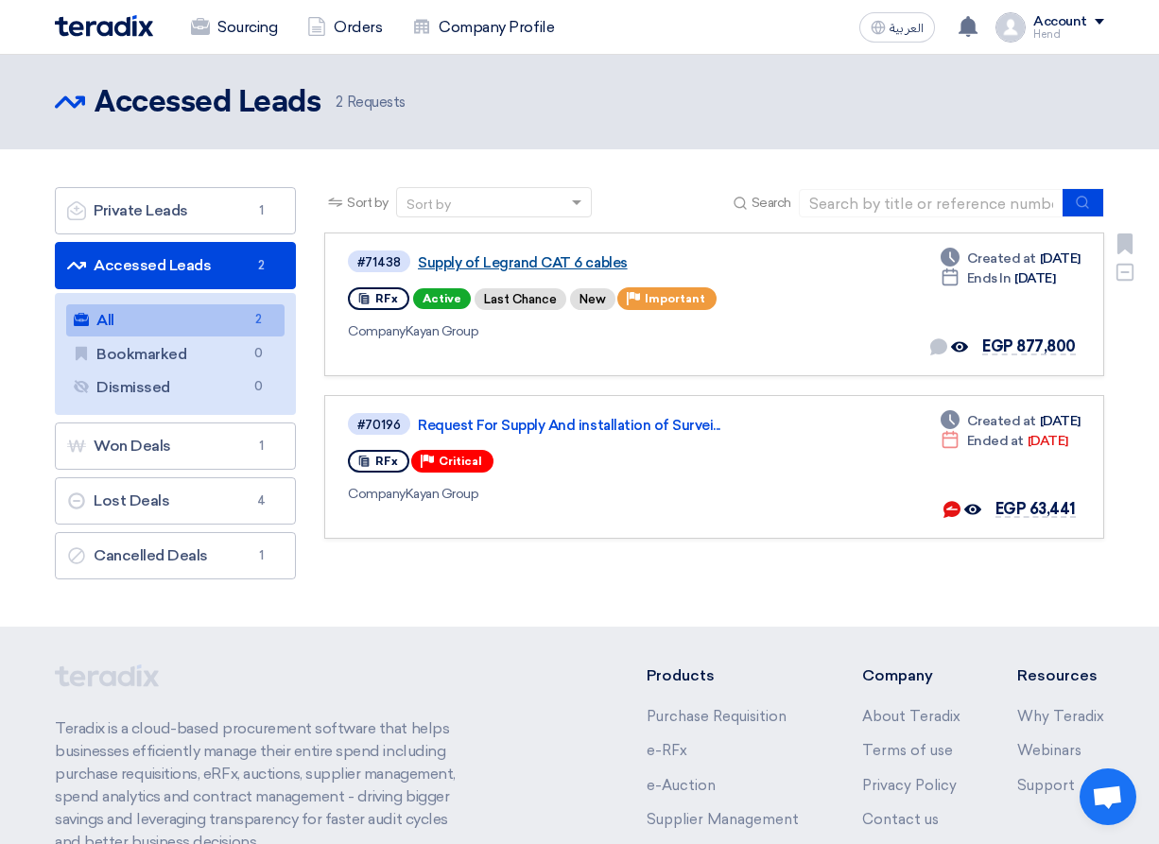
click at [508, 259] on link "Supply of Legrand CAT 6 cables" at bounding box center [654, 262] width 473 height 17
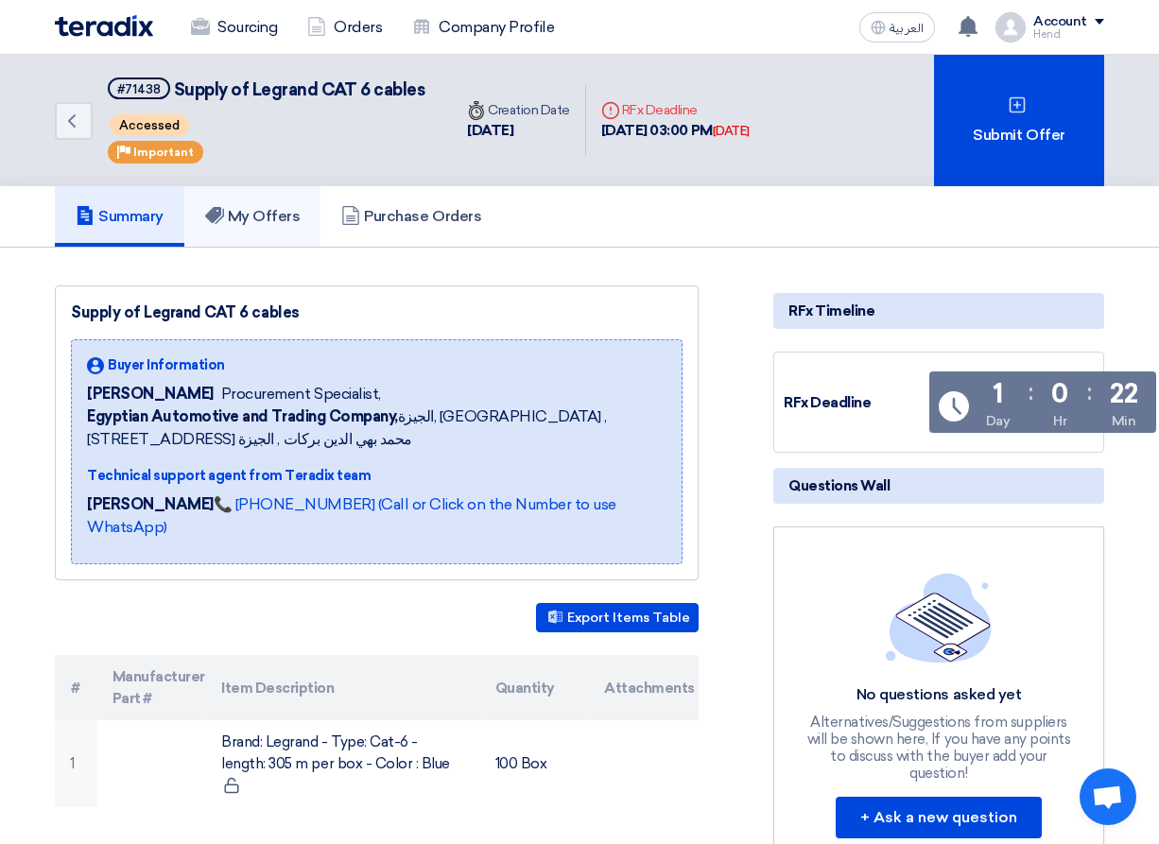
click at [221, 213] on use at bounding box center [214, 215] width 19 height 17
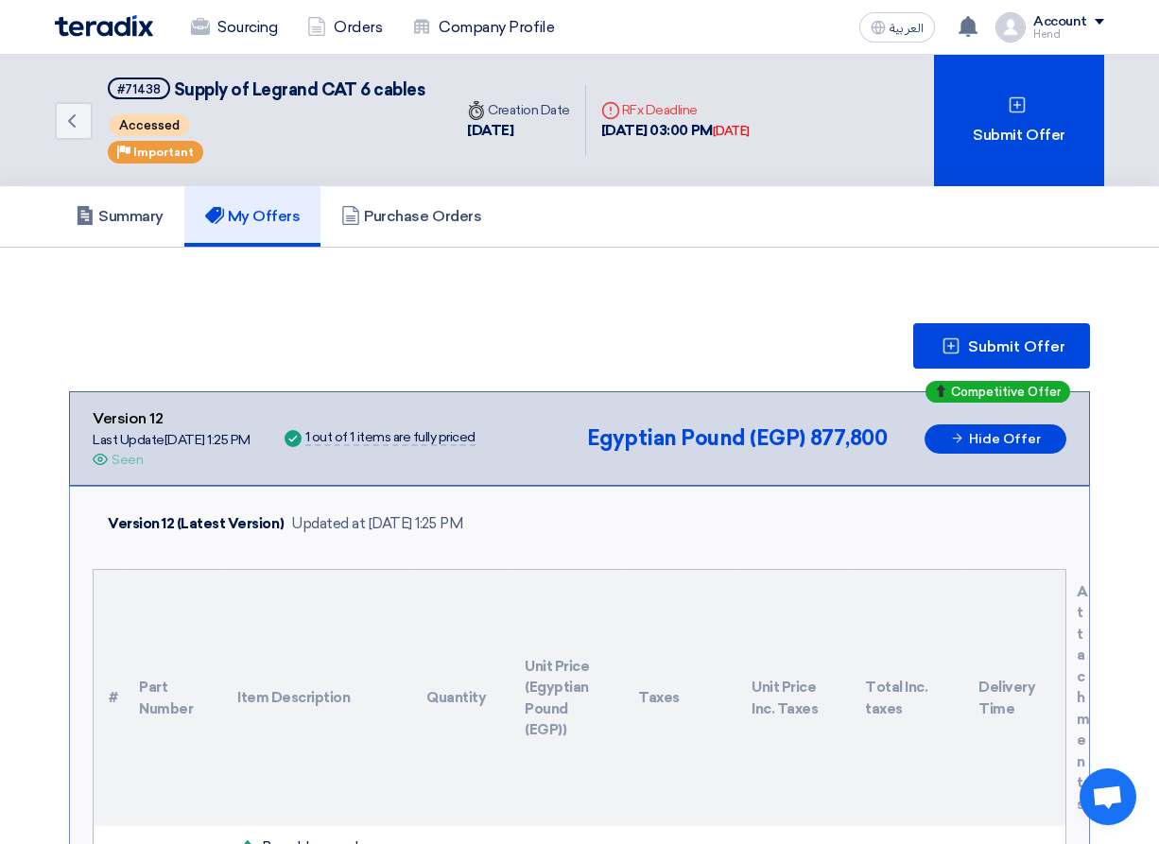
drag, startPoint x: 696, startPoint y: 128, endPoint x: 715, endPoint y: 142, distance: 23.6
click at [732, 130] on div "18 Sep, 2025 03:00 PM Tomorrow" at bounding box center [675, 131] width 148 height 22
click at [715, 142] on div "Deadline RFx Deadline 18 Sep, 2025 03:00 PM Tomorrow" at bounding box center [675, 121] width 179 height 72
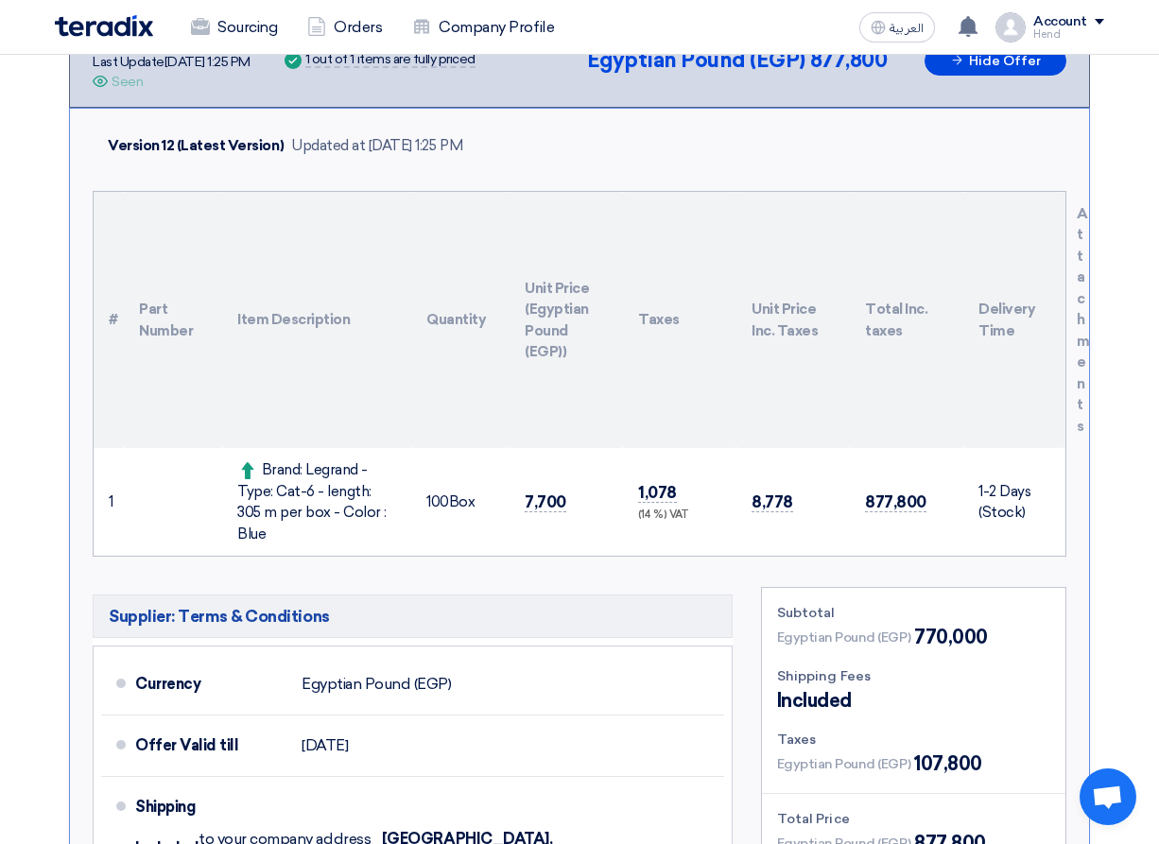
drag, startPoint x: 574, startPoint y: 494, endPoint x: 388, endPoint y: 472, distance: 186.6
click at [392, 473] on tr "1 Brand: Legrand - Type: Cat-6 - length: 305 m per box - Color : Blue 100" at bounding box center [580, 502] width 972 height 108
click at [336, 472] on div "Brand: Legrand - Type: Cat-6 - length: 305 m per box - Color : Blue" at bounding box center [316, 501] width 159 height 85
drag, startPoint x: 259, startPoint y: 467, endPoint x: 388, endPoint y: 511, distance: 136.9
click at [387, 517] on div "Brand: Legrand - Type: Cat-6 - length: 305 m per box - Color : Blue" at bounding box center [316, 501] width 159 height 85
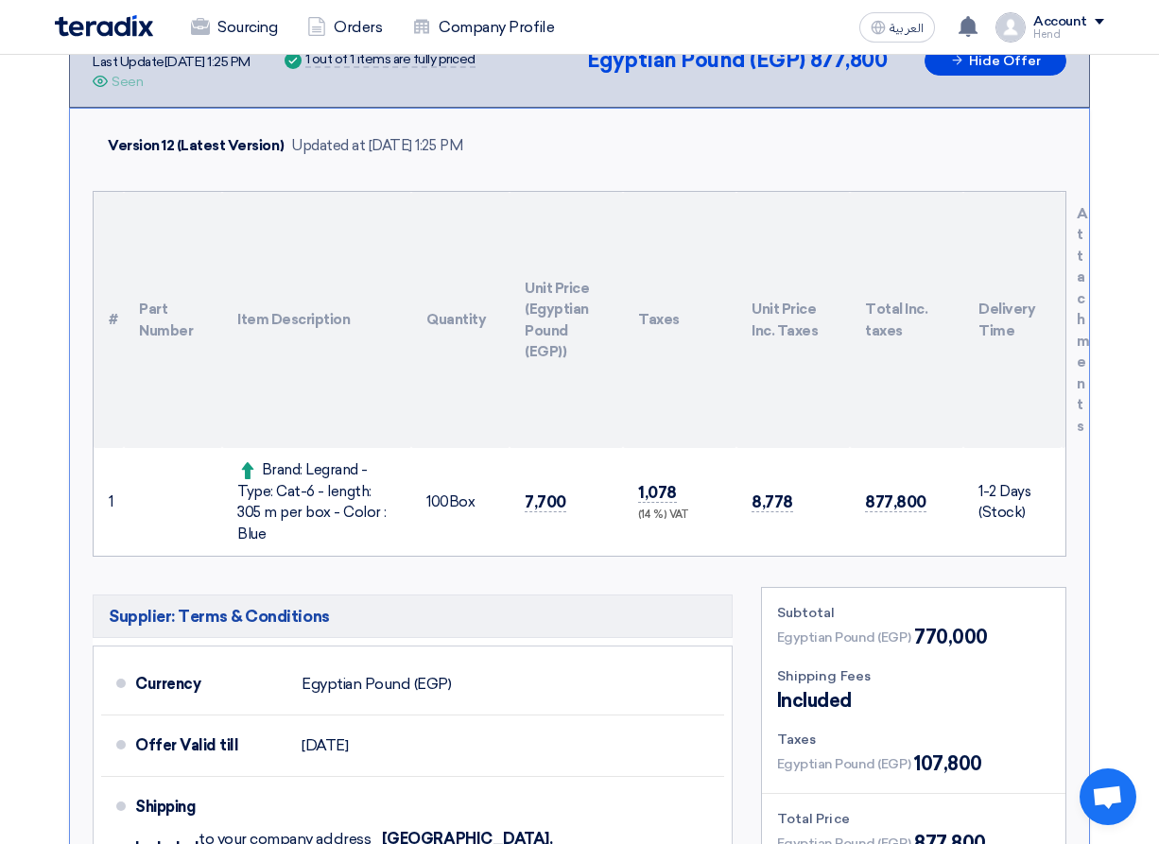
click at [390, 508] on div "Brand: Legrand - Type: Cat-6 - length: 305 m per box - Color : Blue" at bounding box center [316, 501] width 159 height 85
drag, startPoint x: 382, startPoint y: 521, endPoint x: 263, endPoint y: 455, distance: 136.2
click at [263, 455] on td "Brand: Legrand - Type: Cat-6 - length: 305 m per box - Color : Blue" at bounding box center [316, 502] width 189 height 108
click at [260, 457] on td "Brand: Legrand - Type: Cat-6 - length: 305 m per box - Color : Blue" at bounding box center [316, 502] width 189 height 108
click at [263, 478] on div "Brand: Legrand - Type: Cat-6 - length: 305 m per box - Color : Blue" at bounding box center [316, 501] width 159 height 85
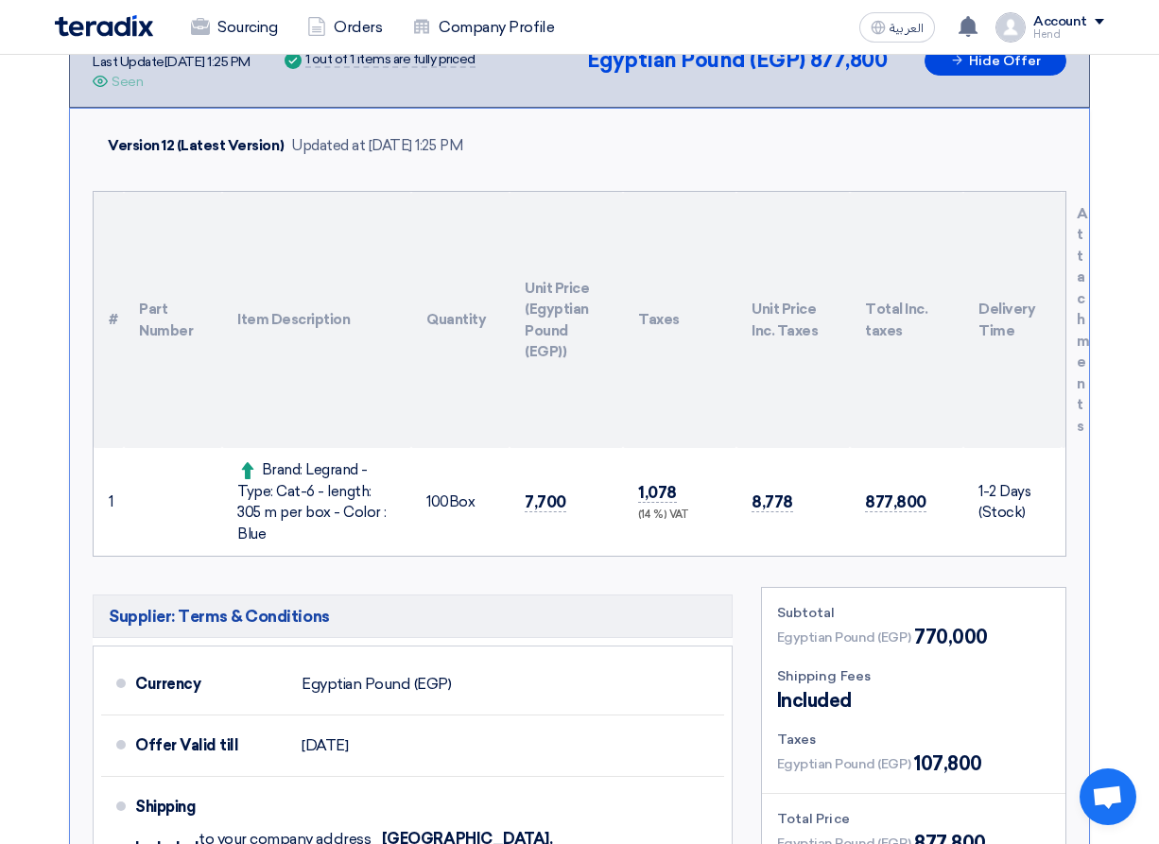
drag, startPoint x: 261, startPoint y: 467, endPoint x: 381, endPoint y: 520, distance: 131.2
click at [381, 520] on div "Brand: Legrand - Type: Cat-6 - length: 305 m per box - Color : Blue" at bounding box center [316, 501] width 159 height 85
click at [384, 519] on div "Brand: Legrand - Type: Cat-6 - length: 305 m per box - Color : Blue" at bounding box center [316, 501] width 159 height 85
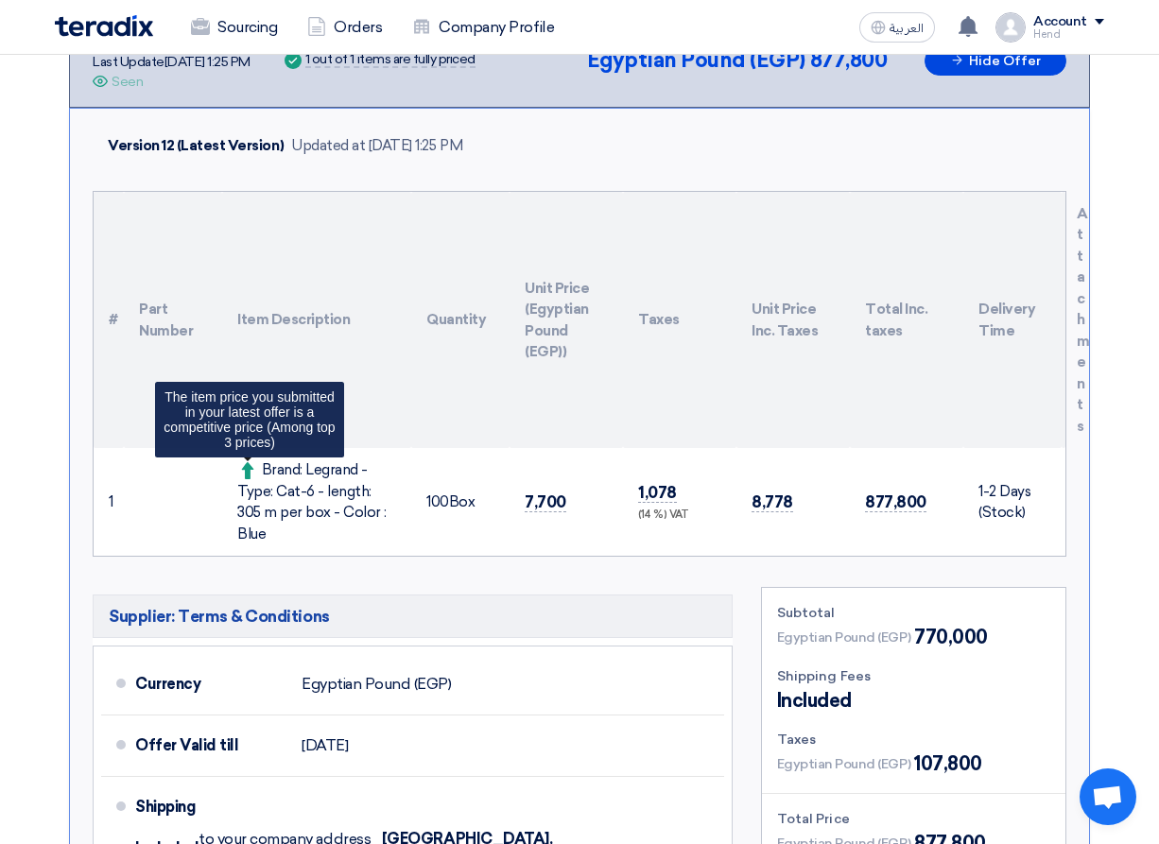
drag, startPoint x: 382, startPoint y: 513, endPoint x: 260, endPoint y: 461, distance: 132.5
click at [260, 461] on div "Brand: Legrand - Type: Cat-6 - length: 305 m per box - Color : Blue The item pr…" at bounding box center [316, 501] width 159 height 85
click at [240, 470] on icon at bounding box center [247, 470] width 17 height 17
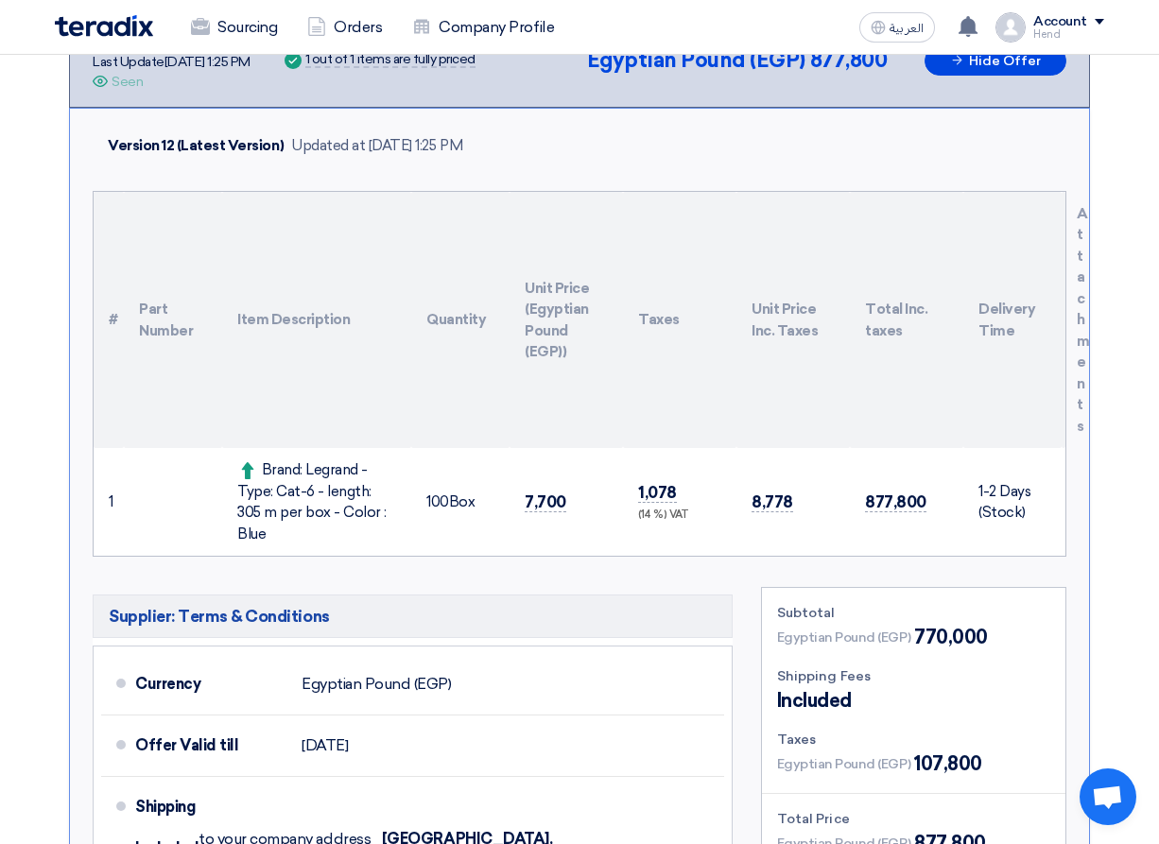
drag, startPoint x: 266, startPoint y: 473, endPoint x: 350, endPoint y: 534, distance: 104.2
click at [350, 534] on td "Brand: Legrand - Type: Cat-6 - length: 305 m per box - Color : Blue" at bounding box center [316, 502] width 189 height 108
click at [374, 526] on td "Brand: Legrand - Type: Cat-6 - length: 305 m per box - Color : Blue" at bounding box center [316, 502] width 189 height 108
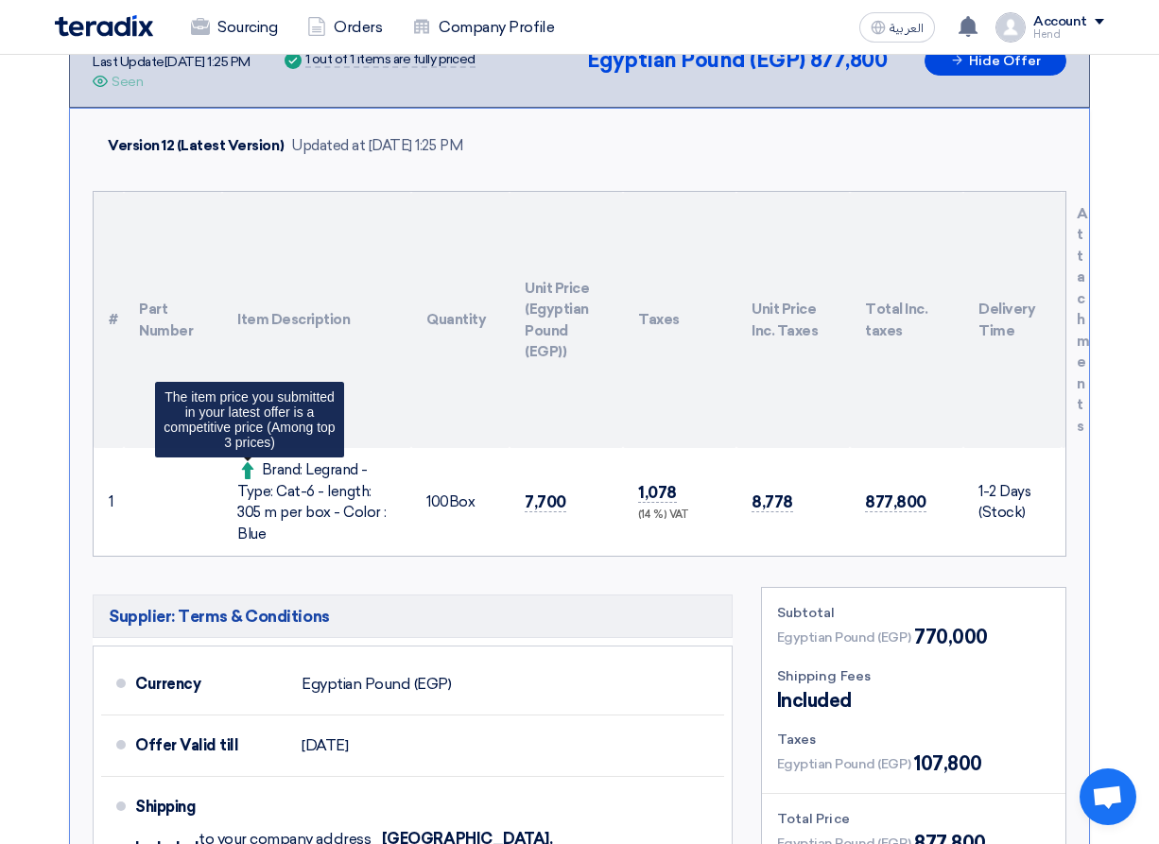
drag, startPoint x: 383, startPoint y: 517, endPoint x: 257, endPoint y: 465, distance: 136.0
click at [257, 465] on div "Brand: Legrand - Type: Cat-6 - length: 305 m per box - Color : Blue The item pr…" at bounding box center [316, 501] width 159 height 85
click at [257, 465] on span at bounding box center [249, 469] width 25 height 17
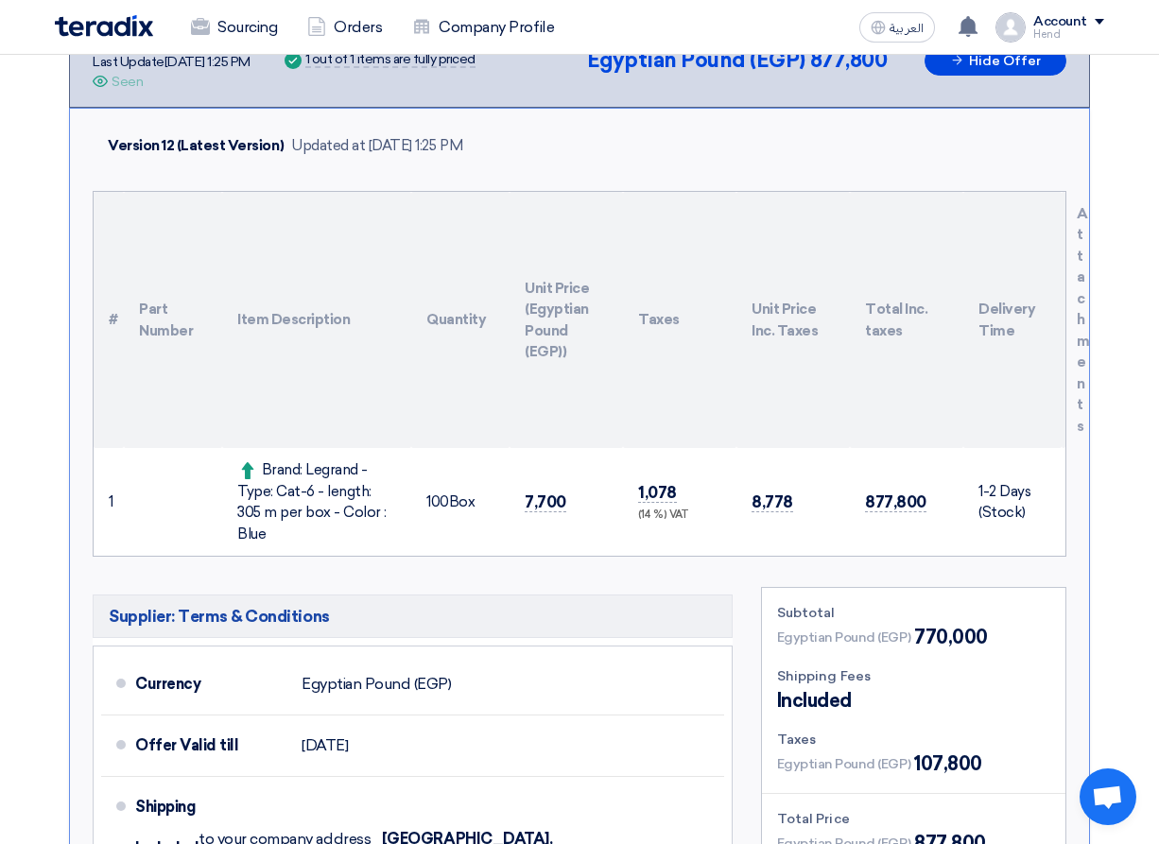
drag, startPoint x: 259, startPoint y: 465, endPoint x: 395, endPoint y: 508, distance: 142.9
click at [395, 508] on div "Brand: Legrand - Type: Cat-6 - length: 305 m per box - Color : Blue" at bounding box center [316, 501] width 159 height 85
click at [386, 532] on td "Brand: Legrand - Type: Cat-6 - length: 305 m per box - Color : Blue" at bounding box center [316, 502] width 189 height 108
drag, startPoint x: 388, startPoint y: 518, endPoint x: 261, endPoint y: 467, distance: 137.4
click at [261, 467] on div "Brand: Legrand - Type: Cat-6 - length: 305 m per box - Color : Blue" at bounding box center [316, 501] width 159 height 85
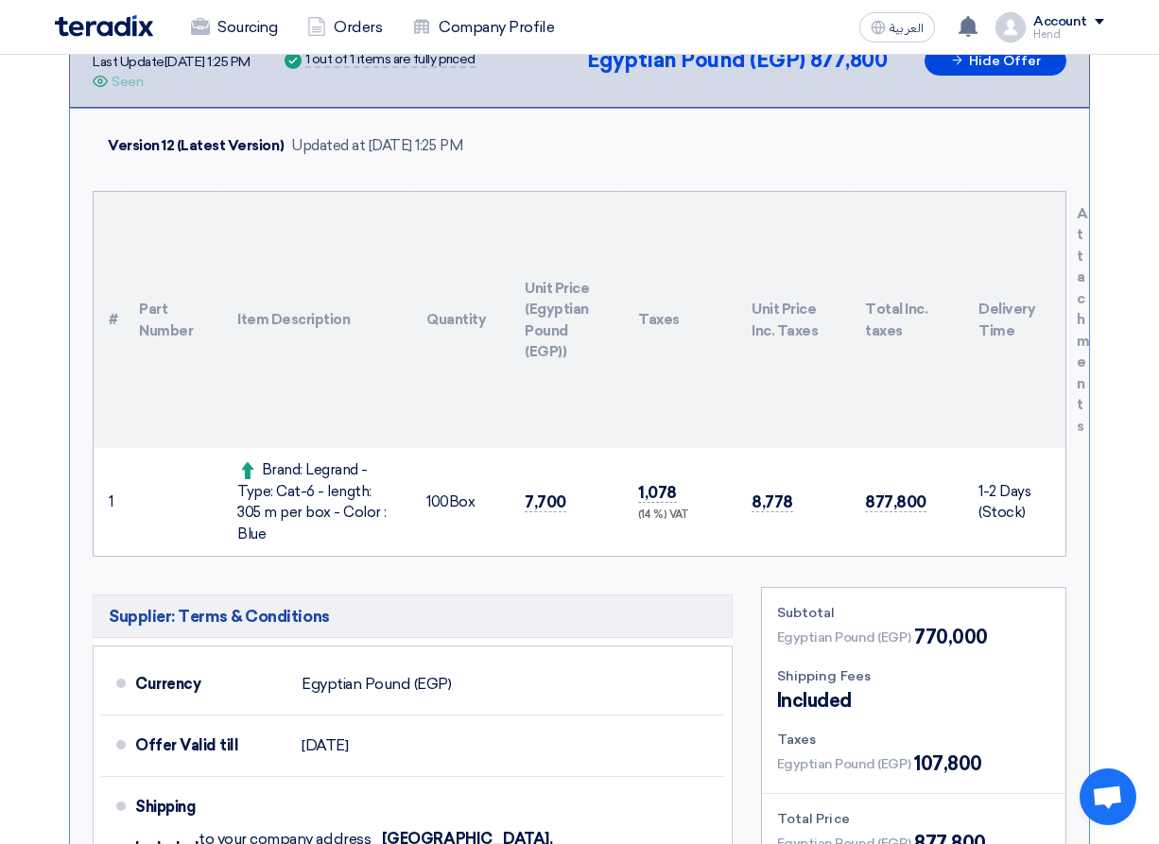
click at [261, 467] on div "Brand: Legrand - Type: Cat-6 - length: 305 m per box - Color : Blue" at bounding box center [316, 501] width 159 height 85
drag, startPoint x: 260, startPoint y: 466, endPoint x: 380, endPoint y: 518, distance: 130.8
click at [380, 518] on div "Brand: Legrand - Type: Cat-6 - length: 305 m per box - Color : Blue" at bounding box center [316, 501] width 159 height 85
click at [381, 518] on div "Brand: Legrand - Type: Cat-6 - length: 305 m per box - Color : Blue" at bounding box center [316, 501] width 159 height 85
drag, startPoint x: 383, startPoint y: 518, endPoint x: 271, endPoint y: 474, distance: 120.1
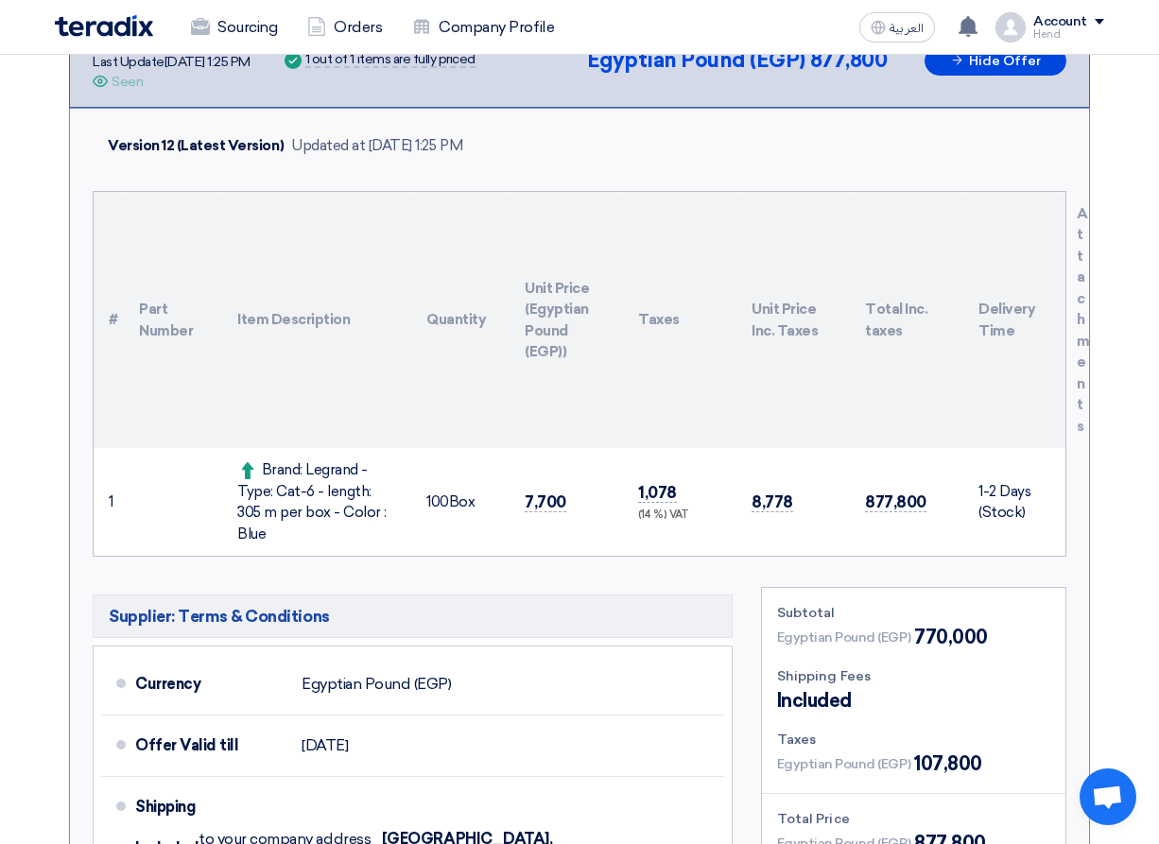
click at [271, 474] on div "Brand: Legrand - Type: Cat-6 - length: 305 m per box - Color : Blue" at bounding box center [316, 501] width 159 height 85
click at [261, 466] on div "Brand: Legrand - Type: Cat-6 - length: 305 m per box - Color : Blue" at bounding box center [316, 501] width 159 height 85
drag, startPoint x: 261, startPoint y: 462, endPoint x: 386, endPoint y: 514, distance: 135.2
click at [386, 514] on div "Brand: Legrand - Type: Cat-6 - length: 305 m per box - Color : Blue" at bounding box center [316, 501] width 159 height 85
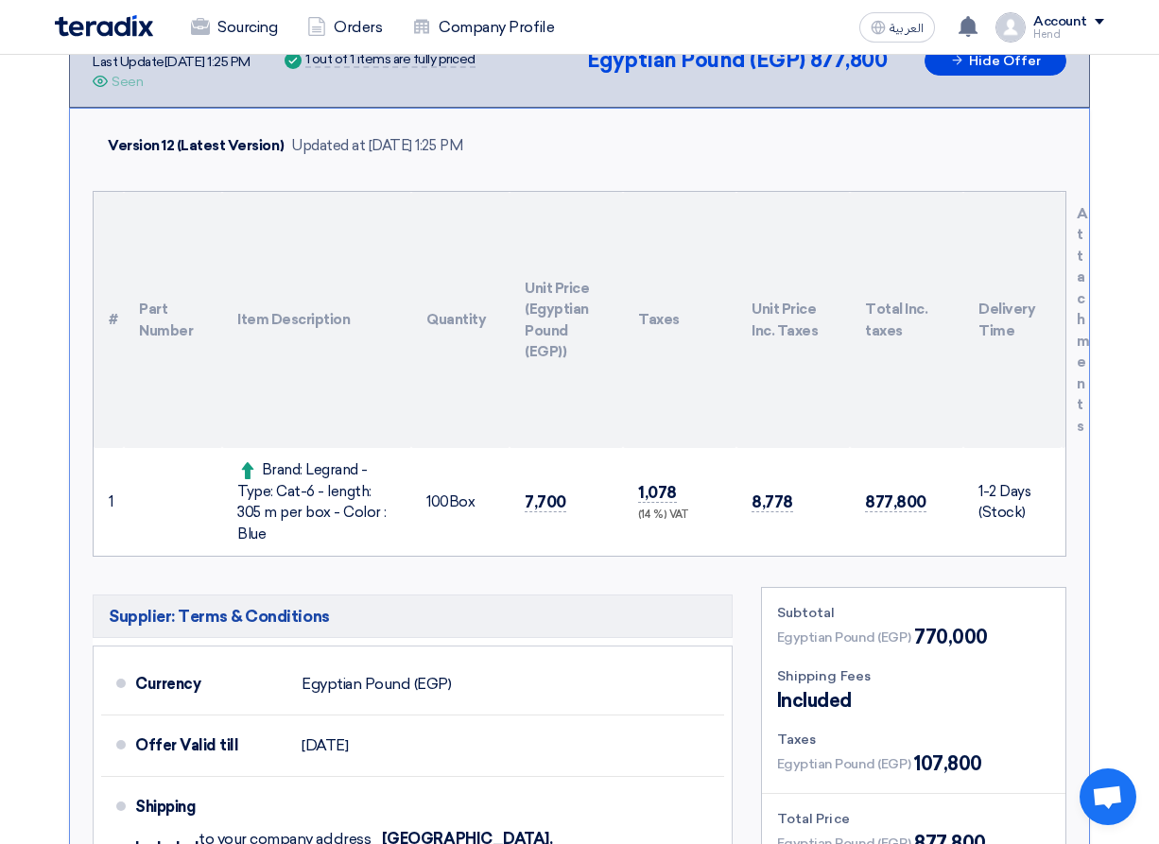
drag, startPoint x: 387, startPoint y: 515, endPoint x: 239, endPoint y: 462, distance: 156.7
click at [239, 462] on div "Brand: Legrand - Type: Cat-6 - length: 305 m per box - Color : Blue" at bounding box center [316, 501] width 159 height 85
click at [271, 477] on div "Brand: Legrand - Type: Cat-6 - length: 305 m per box - Color : Blue" at bounding box center [316, 501] width 159 height 85
drag, startPoint x: 258, startPoint y: 470, endPoint x: 385, endPoint y: 517, distance: 135.2
click at [385, 517] on div "Brand: Legrand - Type: Cat-6 - length: 305 m per box - Color : Blue" at bounding box center [316, 501] width 159 height 85
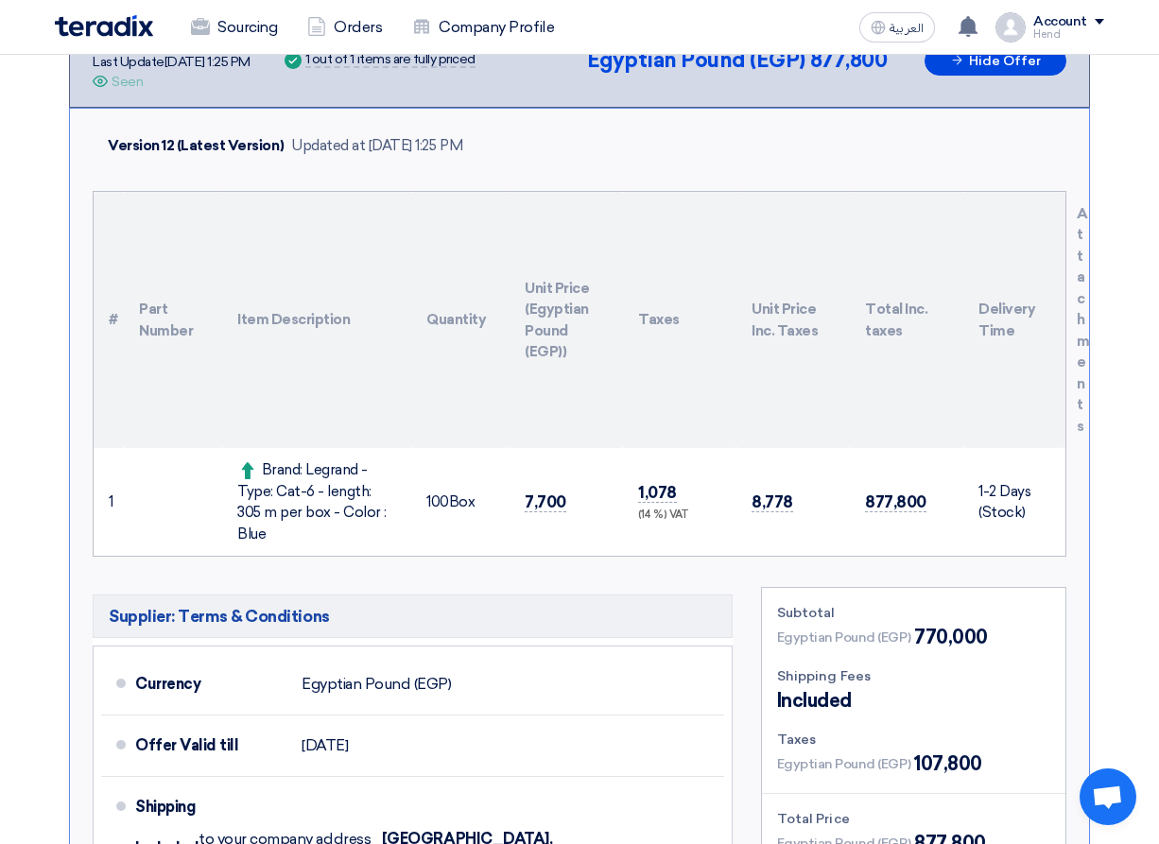
click at [385, 517] on div "Brand: Legrand - Type: Cat-6 - length: 305 m per box - Color : Blue" at bounding box center [316, 501] width 159 height 85
drag, startPoint x: 384, startPoint y: 515, endPoint x: 268, endPoint y: 476, distance: 121.6
click at [271, 476] on div "Brand: Legrand - Type: Cat-6 - length: 305 m per box - Color : Blue" at bounding box center [316, 501] width 159 height 85
click at [263, 473] on div "Brand: Legrand - Type: Cat-6 - length: 305 m per box - Color : Blue" at bounding box center [316, 501] width 159 height 85
drag, startPoint x: 492, startPoint y: 485, endPoint x: 880, endPoint y: 513, distance: 388.6
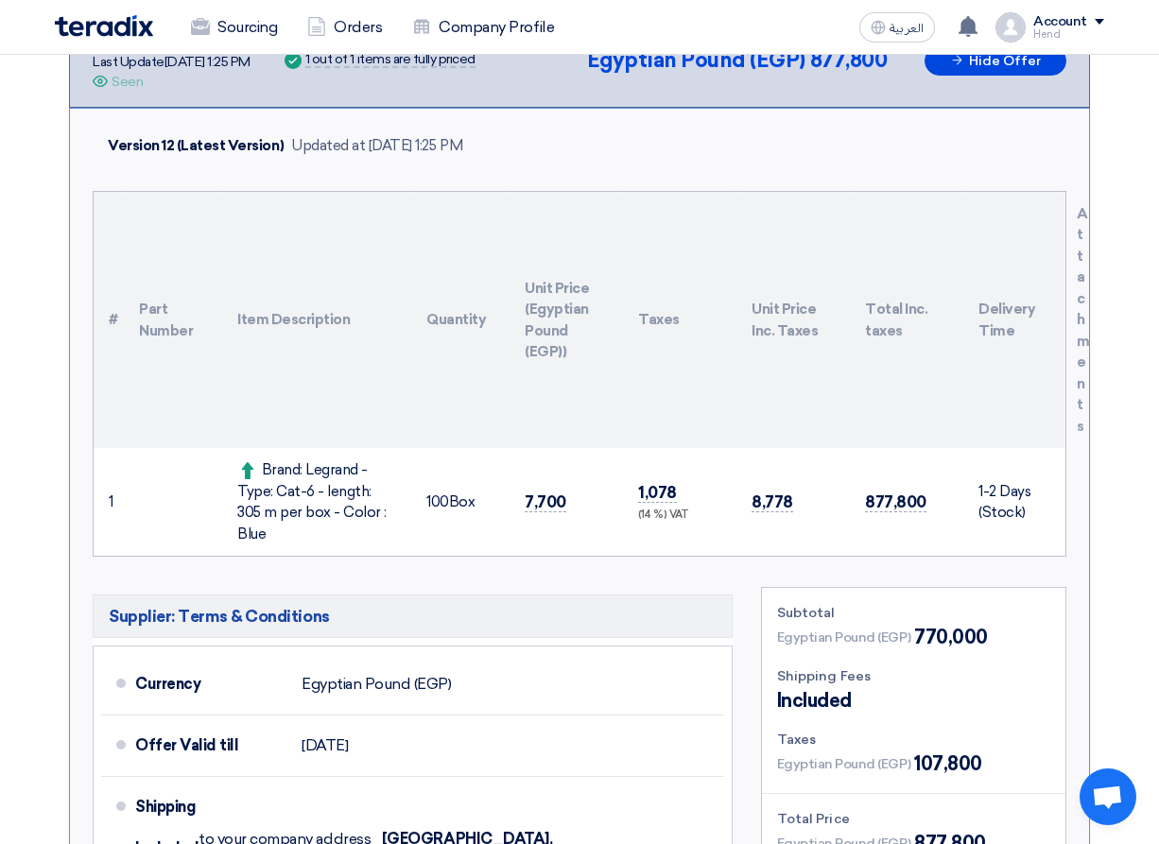
click at [836, 508] on tr "1 Brand: Legrand - Type: Cat-6 - length: 305 m per box - Color : Blue 100" at bounding box center [580, 502] width 972 height 108
click at [648, 508] on div "(14 %) VAT" at bounding box center [679, 516] width 83 height 16
drag, startPoint x: 299, startPoint y: 463, endPoint x: 346, endPoint y: 497, distance: 58.2
click at [346, 497] on div "Brand: Legrand - Type: Cat-6 - length: 305 m per box - Color : Blue" at bounding box center [316, 501] width 159 height 85
click at [346, 501] on div "Brand: Legrand - Type: Cat-6 - length: 305 m per box - Color : Blue" at bounding box center [316, 501] width 159 height 85
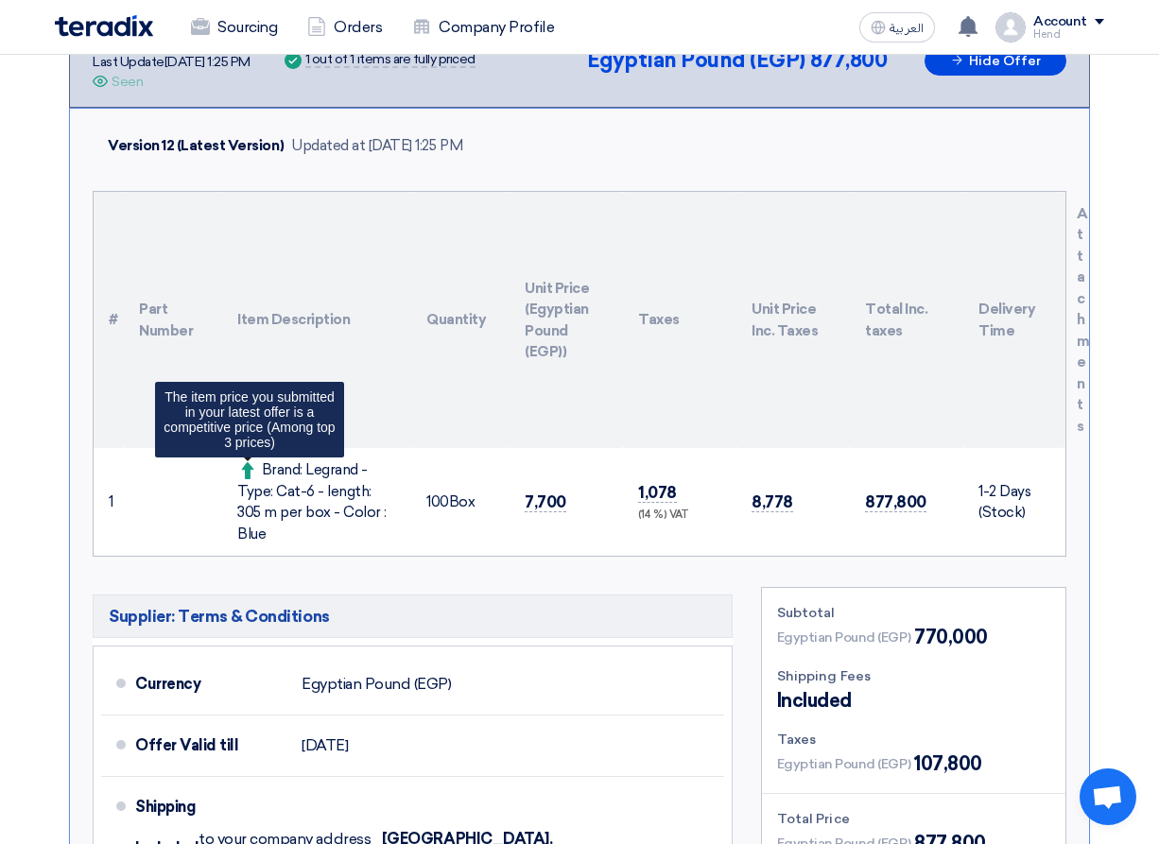
drag, startPoint x: 384, startPoint y: 522, endPoint x: 256, endPoint y: 464, distance: 140.0
click at [256, 464] on div "Brand: Legrand - Type: Cat-6 - length: 305 m per box - Color : Blue The item pr…" at bounding box center [316, 501] width 159 height 85
click at [256, 466] on span at bounding box center [249, 469] width 25 height 17
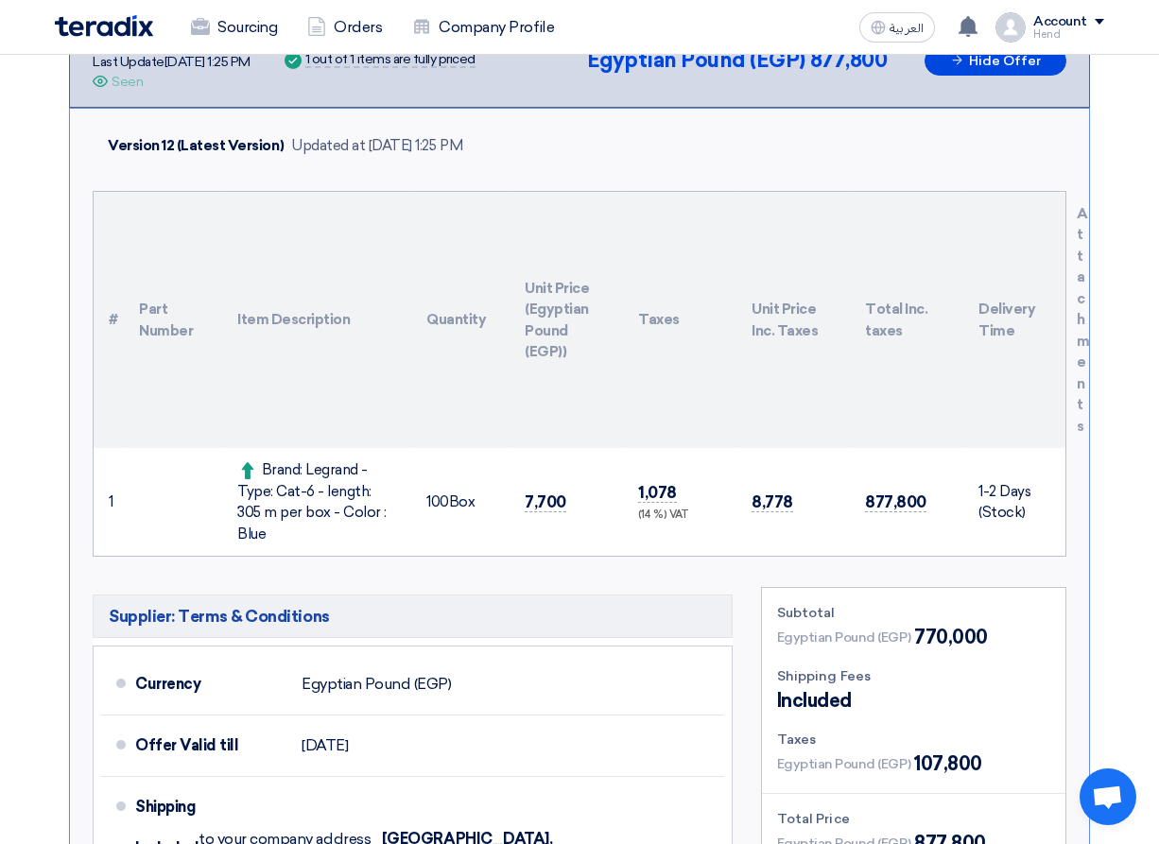
drag, startPoint x: 302, startPoint y: 469, endPoint x: 385, endPoint y: 518, distance: 95.8
click at [385, 518] on div "Brand: Legrand - Type: Cat-6 - length: 305 m per box - Color : Blue" at bounding box center [316, 501] width 159 height 85
drag, startPoint x: 385, startPoint y: 518, endPoint x: 320, endPoint y: 469, distance: 80.9
click at [320, 469] on div "Brand: Legrand - Type: Cat-6 - length: 305 m per box - Color : Blue" at bounding box center [316, 501] width 159 height 85
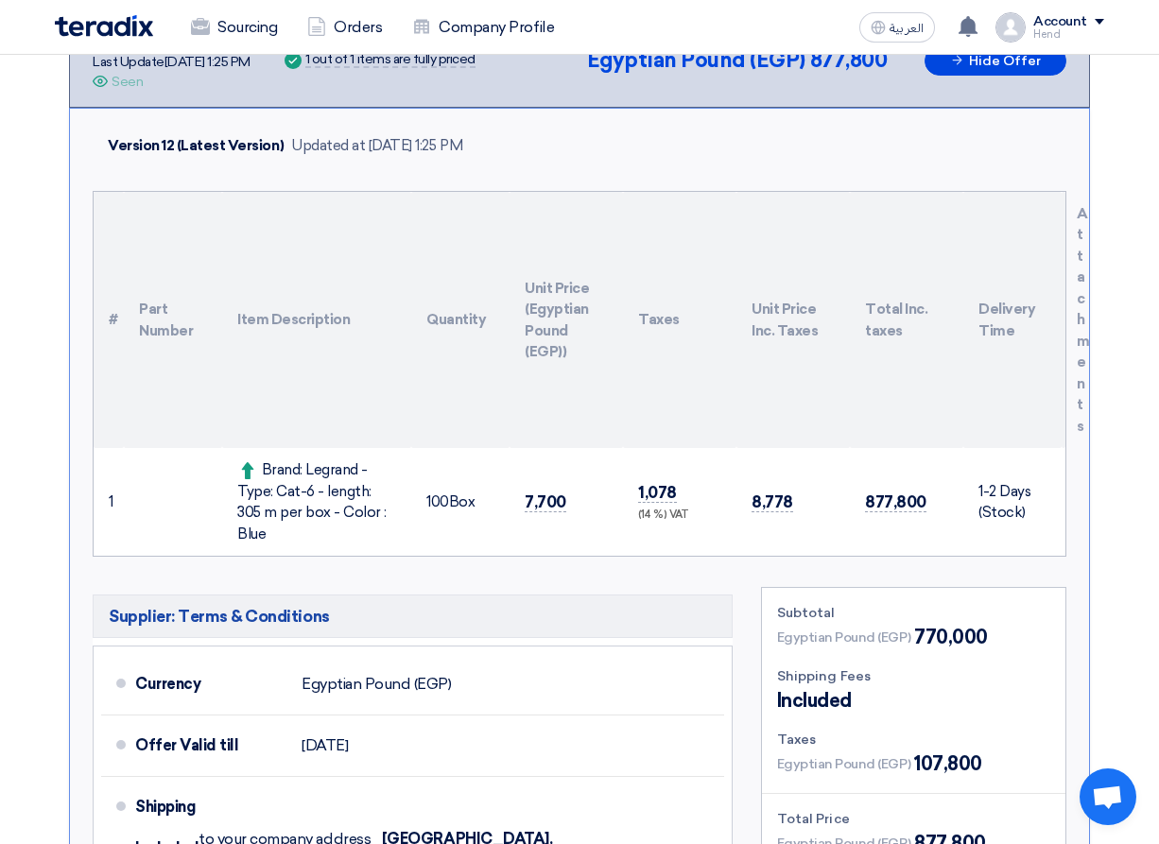
click at [314, 470] on div "Brand: Legrand - Type: Cat-6 - length: 305 m per box - Color : Blue" at bounding box center [316, 501] width 159 height 85
drag, startPoint x: 302, startPoint y: 466, endPoint x: 391, endPoint y: 520, distance: 103.9
click at [391, 520] on div "Brand: Legrand - Type: Cat-6 - length: 305 m per box - Color : Blue" at bounding box center [316, 501] width 159 height 85
drag, startPoint x: 760, startPoint y: 491, endPoint x: 819, endPoint y: 500, distance: 59.4
click at [819, 500] on td "8,778" at bounding box center [792, 502] width 113 height 108
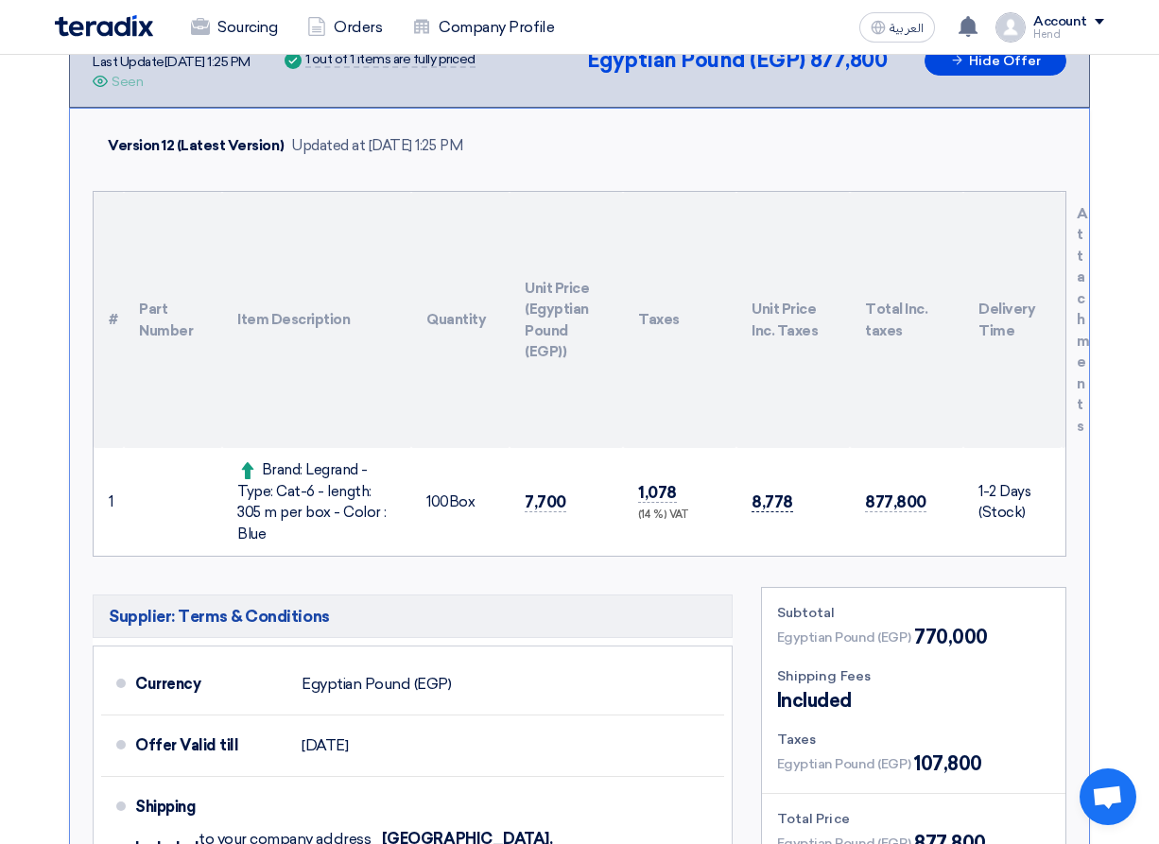
click at [771, 492] on span "8,778" at bounding box center [772, 502] width 42 height 20
drag, startPoint x: 745, startPoint y: 492, endPoint x: 786, endPoint y: 491, distance: 41.6
click at [786, 491] on td "8,778" at bounding box center [792, 502] width 113 height 108
click at [784, 492] on span "8,778" at bounding box center [772, 502] width 42 height 20
drag, startPoint x: 519, startPoint y: 525, endPoint x: 538, endPoint y: 530, distance: 19.7
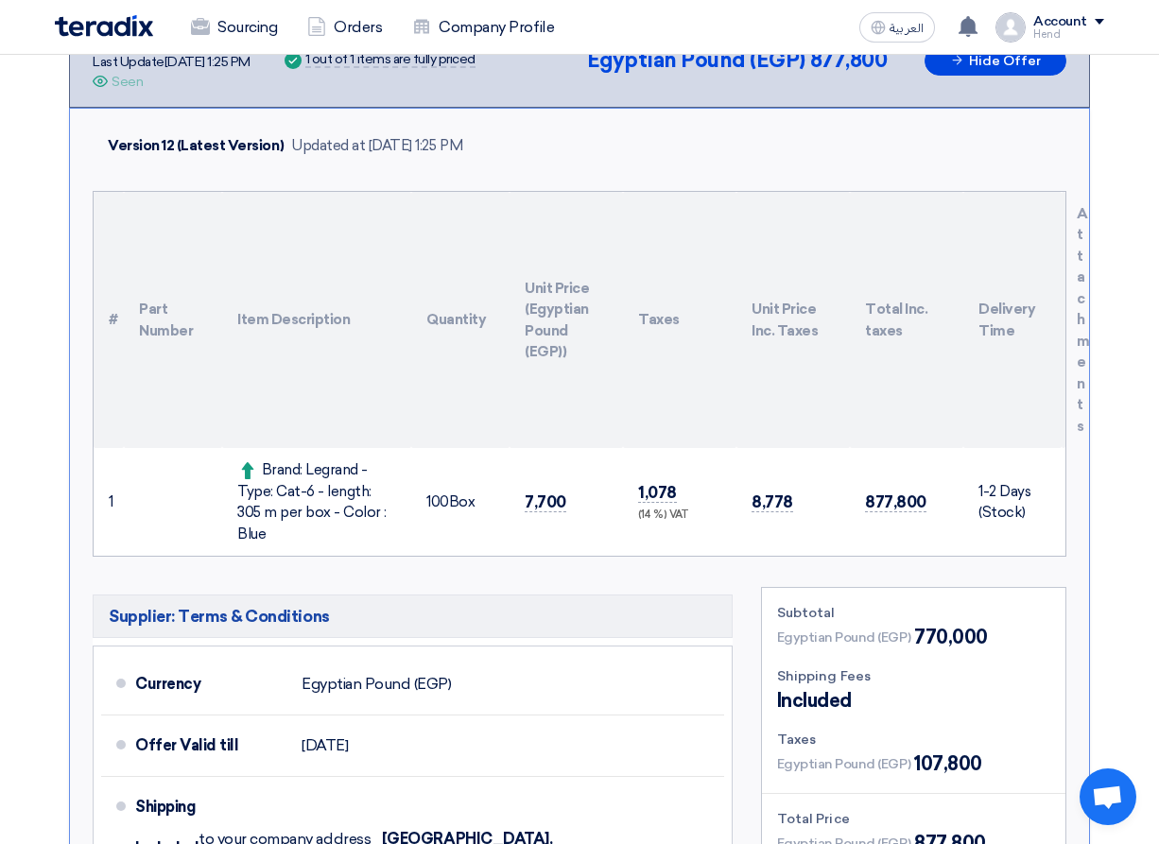
click at [538, 530] on td "7,700" at bounding box center [565, 502] width 113 height 108
click at [611, 494] on td "7,700" at bounding box center [565, 502] width 113 height 108
drag, startPoint x: 335, startPoint y: 493, endPoint x: 389, endPoint y: 508, distance: 56.6
click at [385, 504] on div "Brand: Legrand - Type: Cat-6 - length: 305 m per box - Color : Blue" at bounding box center [316, 501] width 159 height 85
drag, startPoint x: 388, startPoint y: 508, endPoint x: 382, endPoint y: 521, distance: 14.0
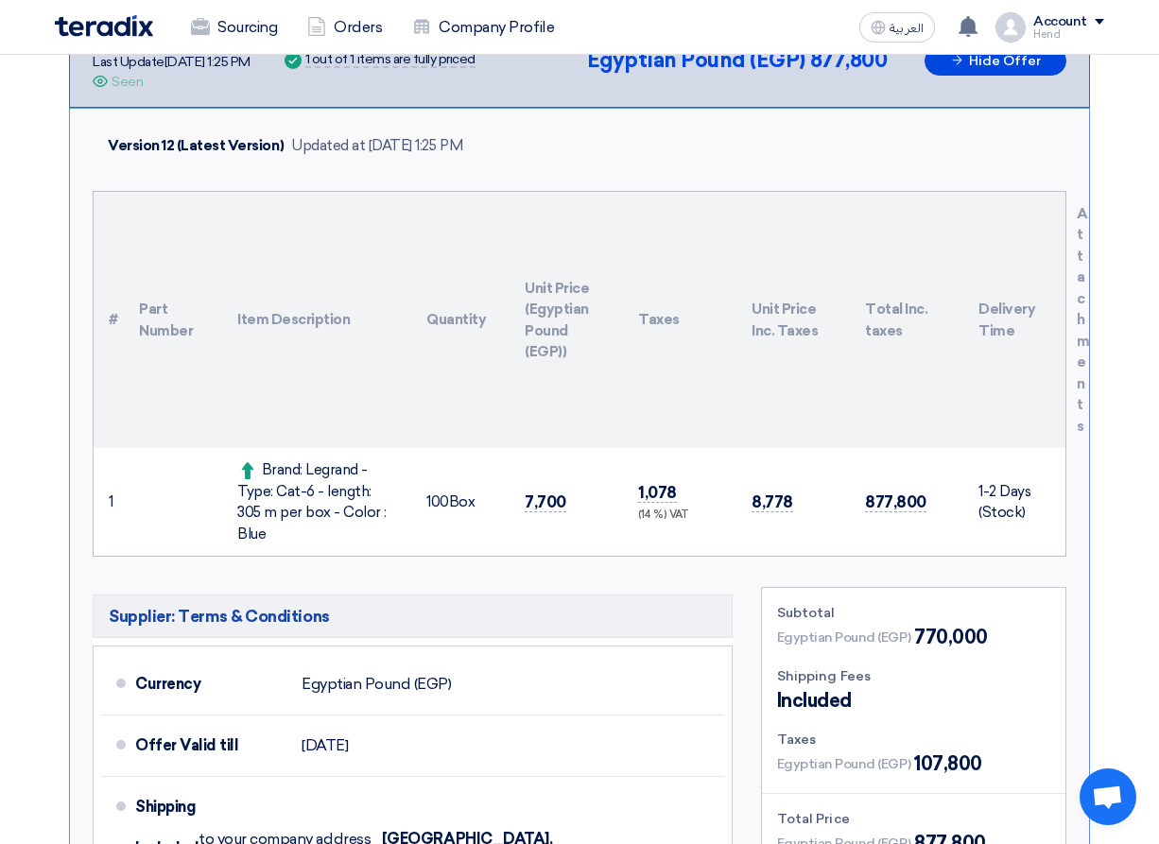
click at [387, 510] on div "Brand: Legrand - Type: Cat-6 - length: 305 m per box - Color : Blue" at bounding box center [316, 501] width 159 height 85
click at [382, 521] on div "Brand: Legrand - Type: Cat-6 - length: 305 m per box - Color : Blue" at bounding box center [316, 501] width 159 height 85
drag, startPoint x: 387, startPoint y: 513, endPoint x: 302, endPoint y: 469, distance: 95.1
click at [302, 469] on div "Brand: Legrand - Type: Cat-6 - length: 305 m per box - Color : Blue" at bounding box center [316, 501] width 159 height 85
click at [302, 470] on div "Brand: Legrand - Type: Cat-6 - length: 305 m per box - Color : Blue" at bounding box center [316, 501] width 159 height 85
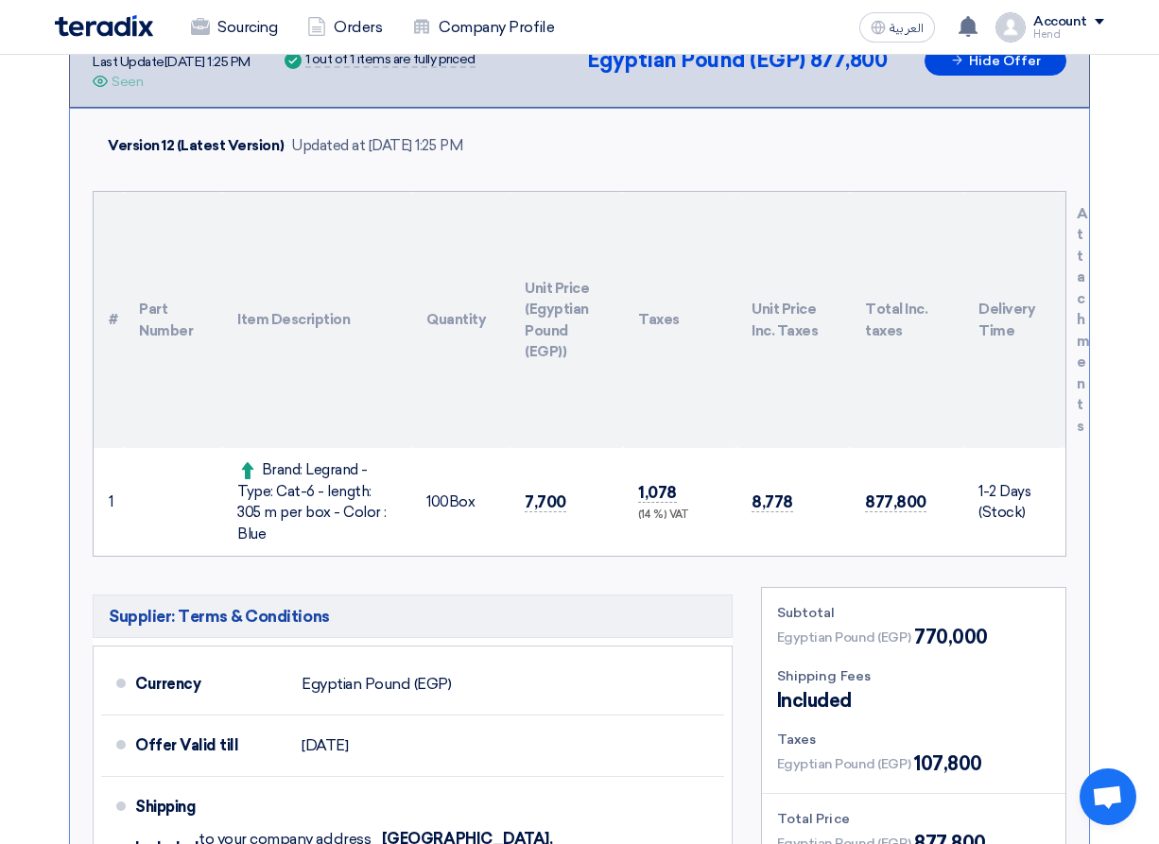
drag, startPoint x: 303, startPoint y: 470, endPoint x: 373, endPoint y: 505, distance: 78.2
click at [386, 546] on div "Version 12 (Latest Version) Updated at 17 Sep 2025, 1:25 PM # Part Number Item …" at bounding box center [579, 581] width 1021 height 946
click at [373, 505] on div "Brand: Legrand - Type: Cat-6 - length: 305 m per box - Color : Blue" at bounding box center [316, 501] width 159 height 85
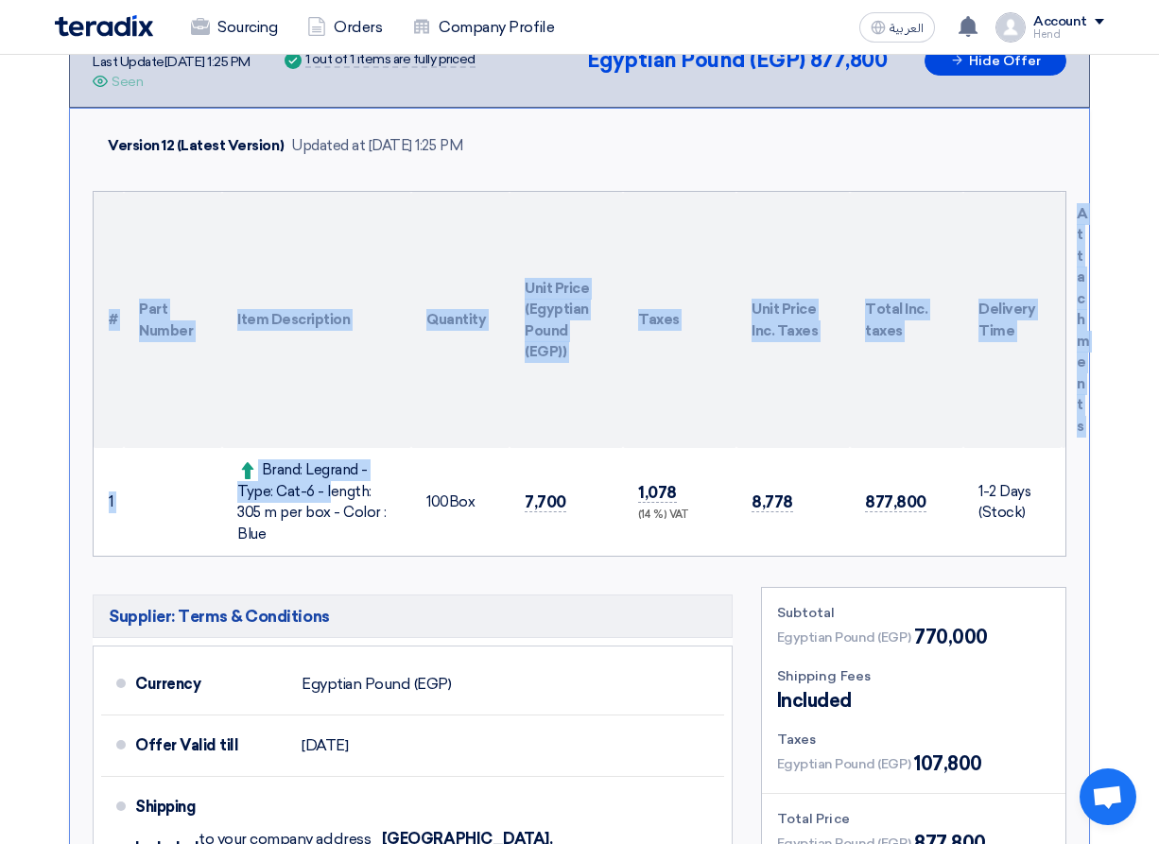
drag, startPoint x: 309, startPoint y: 470, endPoint x: 421, endPoint y: 574, distance: 152.5
click at [411, 572] on div "Version 12 (Latest Version) Updated at 17 Sep 2025, 1:25 PM # Part Number Item …" at bounding box center [579, 581] width 1021 height 946
click at [375, 512] on div "Brand: Legrand - Type: Cat-6 - length: 305 m per box - Color : Blue" at bounding box center [316, 501] width 159 height 85
drag, startPoint x: 381, startPoint y: 515, endPoint x: 299, endPoint y: 462, distance: 97.8
click at [299, 462] on div "Brand: Legrand - Type: Cat-6 - length: 305 m per box - Color : Blue" at bounding box center [316, 501] width 159 height 85
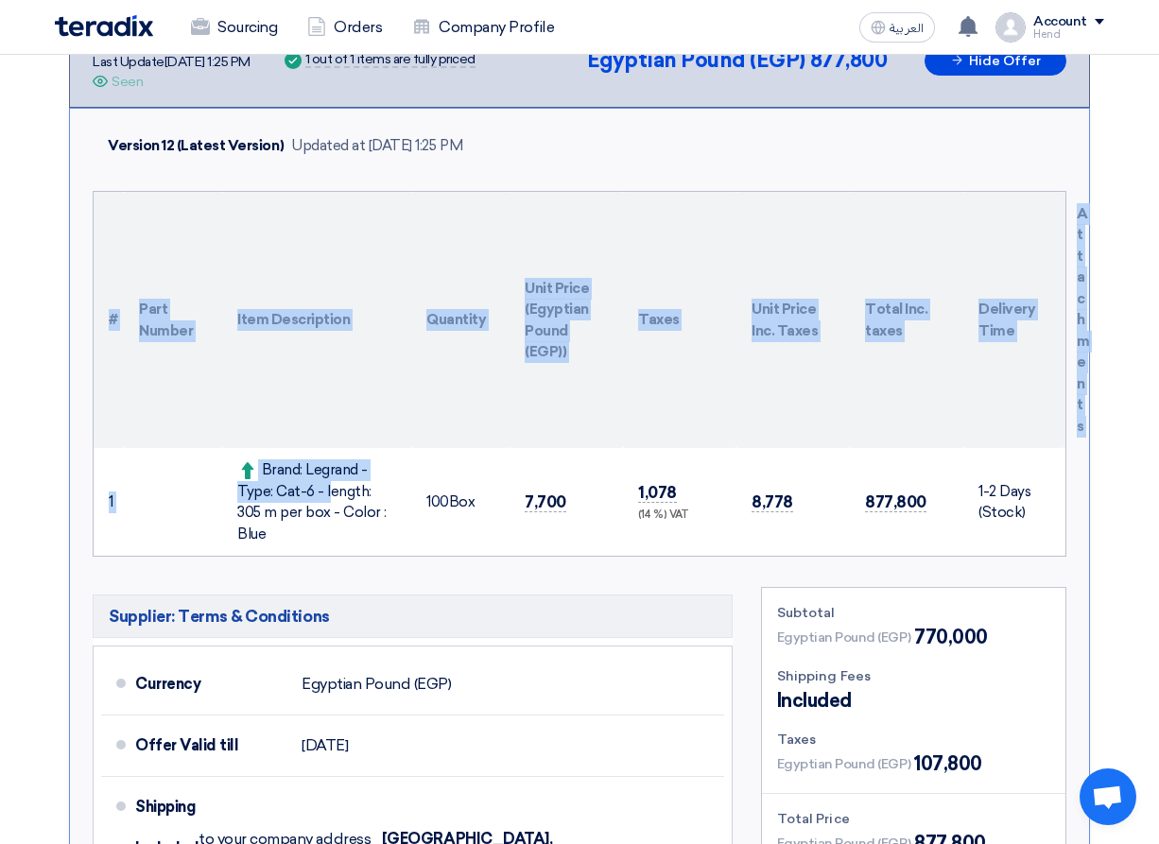
click at [308, 467] on div "Brand: Legrand - Type: Cat-6 - length: 305 m per box - Color : Blue" at bounding box center [316, 501] width 159 height 85
drag, startPoint x: 304, startPoint y: 468, endPoint x: 388, endPoint y: 523, distance: 99.6
click at [388, 523] on div "Brand: Legrand - Type: Cat-6 - length: 305 m per box - Color : Blue" at bounding box center [316, 501] width 159 height 85
click at [381, 529] on td "Brand: Legrand - Type: Cat-6 - length: 305 m per box - Color : Blue" at bounding box center [316, 502] width 189 height 108
drag, startPoint x: 385, startPoint y: 516, endPoint x: 305, endPoint y: 464, distance: 94.9
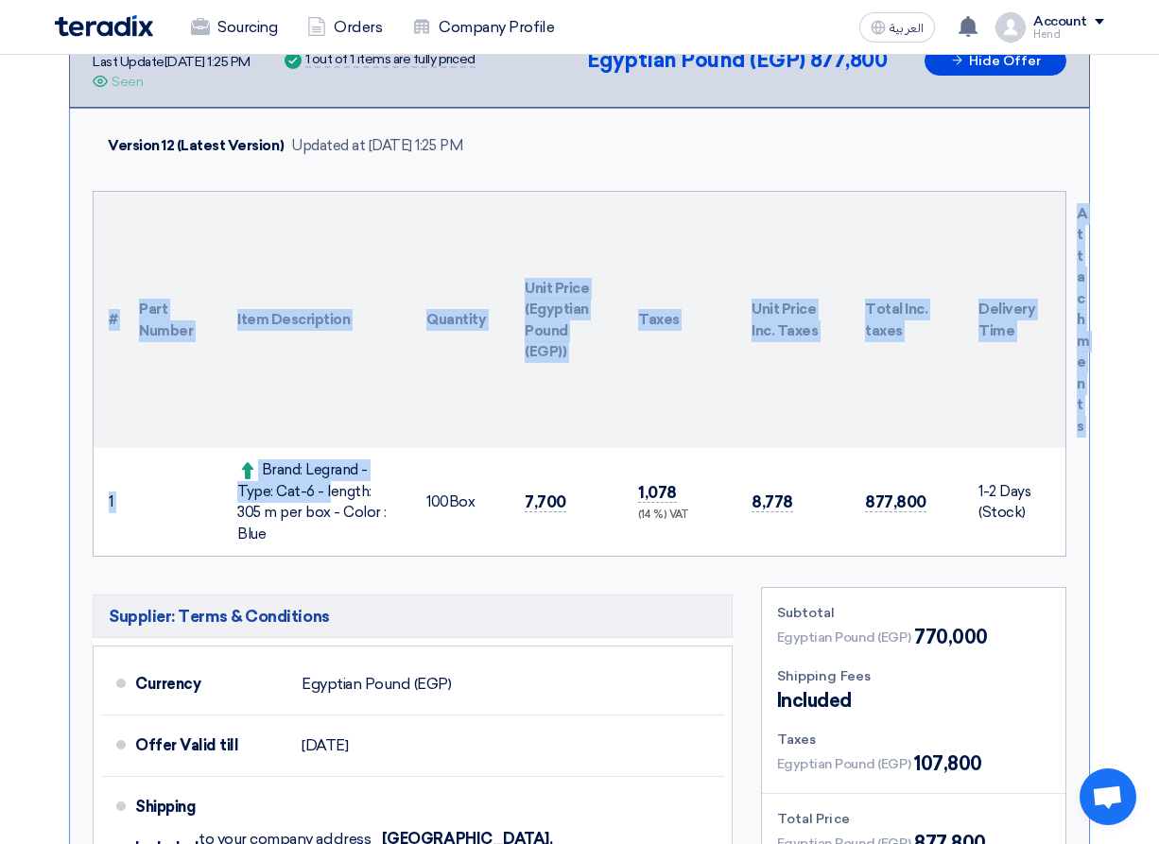
click at [305, 464] on div "Brand: Legrand - Type: Cat-6 - length: 305 m per box - Color : Blue" at bounding box center [316, 501] width 159 height 85
drag, startPoint x: 302, startPoint y: 472, endPoint x: 378, endPoint y: 516, distance: 87.7
click at [378, 516] on div "Brand: Legrand - Type: Cat-6 - length: 305 m per box - Color : Blue" at bounding box center [316, 501] width 159 height 85
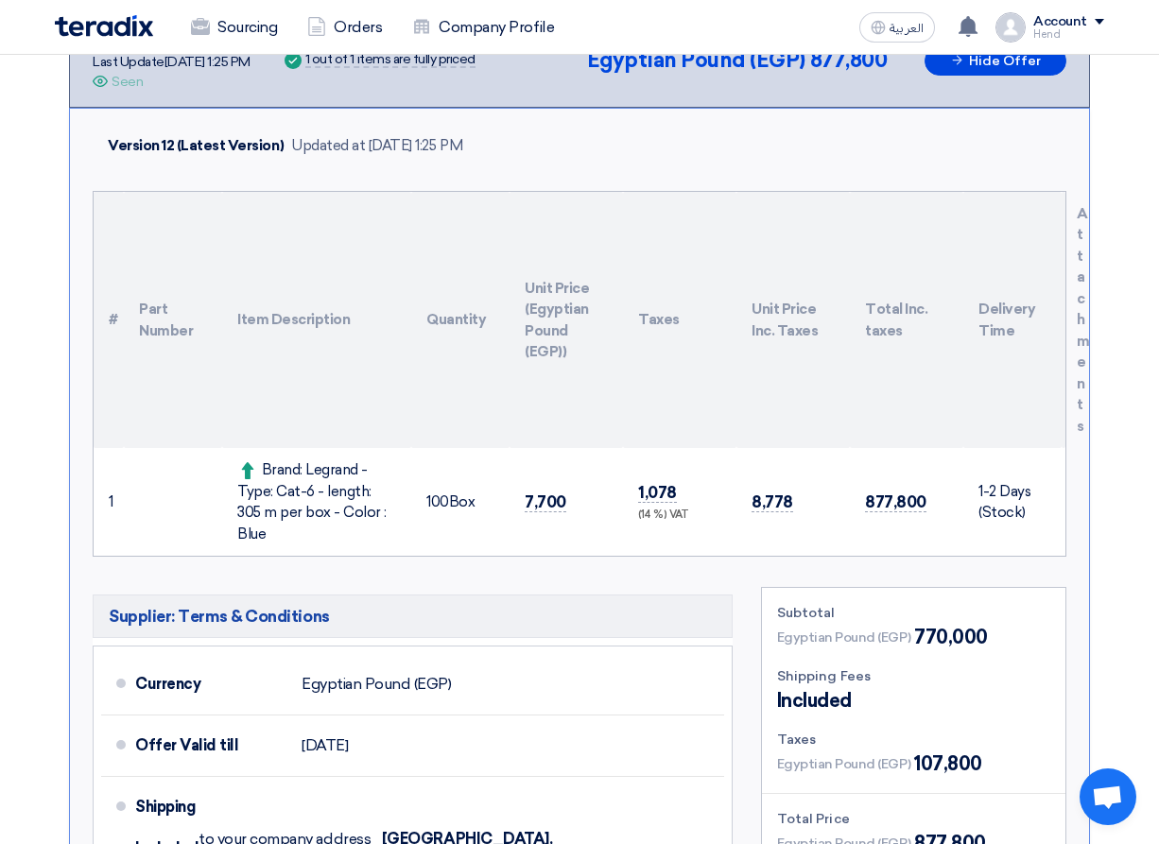
click at [388, 516] on div "Brand: Legrand - Type: Cat-6 - length: 305 m per box - Color : Blue" at bounding box center [316, 501] width 159 height 85
drag, startPoint x: 395, startPoint y: 514, endPoint x: 305, endPoint y: 461, distance: 104.2
click at [305, 461] on div "Brand: Legrand - Type: Cat-6 - length: 305 m per box - Color : Blue" at bounding box center [316, 501] width 159 height 85
click at [305, 462] on div "Brand: Legrand - Type: Cat-6 - length: 305 m per box - Color : Blue" at bounding box center [316, 501] width 159 height 85
click at [309, 474] on div "Brand: Legrand - Type: Cat-6 - length: 305 m per box - Color : Blue" at bounding box center [316, 501] width 159 height 85
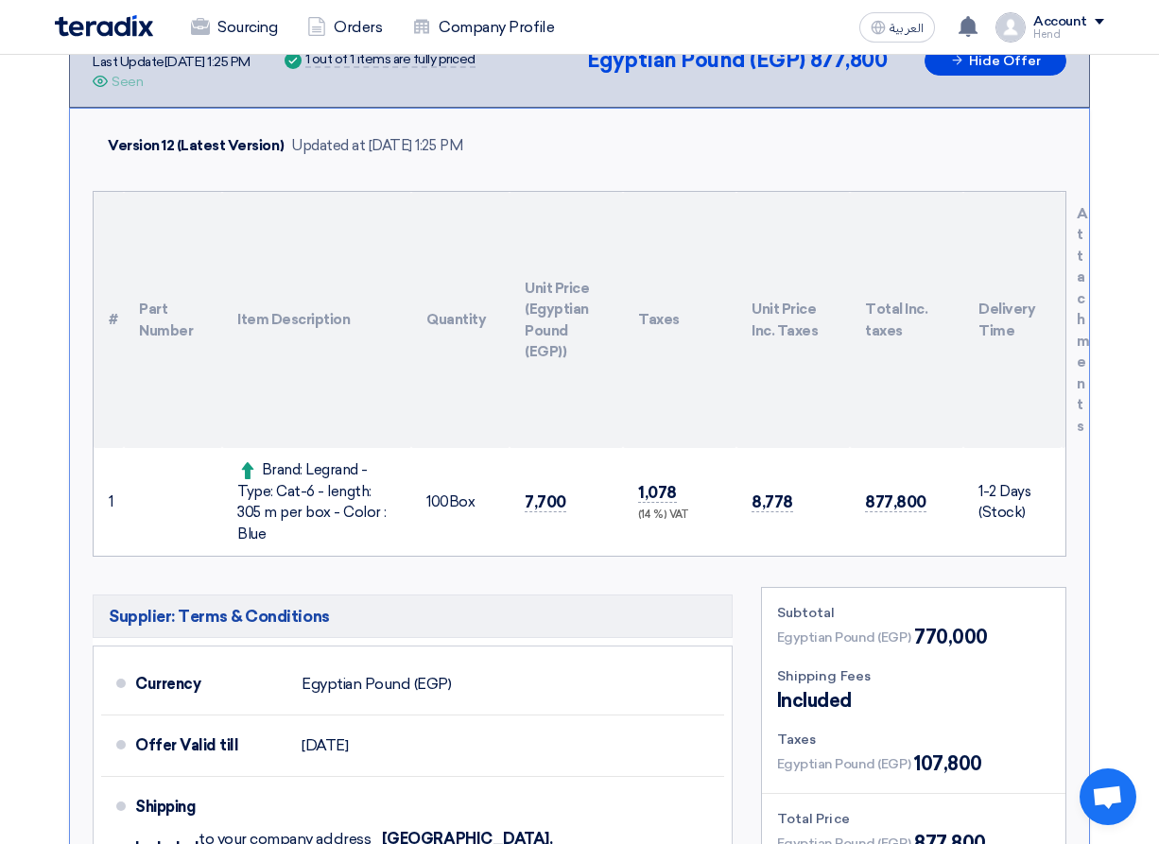
drag, startPoint x: 306, startPoint y: 471, endPoint x: 389, endPoint y: 531, distance: 102.8
click at [389, 531] on td "Brand: Legrand - Type: Cat-6 - length: 305 m per box - Color : Blue" at bounding box center [316, 502] width 189 height 108
click at [382, 500] on div "Brand: Legrand - Type: Cat-6 - length: 305 m per box - Color : Blue" at bounding box center [316, 501] width 159 height 85
drag, startPoint x: 385, startPoint y: 523, endPoint x: 300, endPoint y: 465, distance: 102.8
click at [300, 465] on div "Brand: Legrand - Type: Cat-6 - length: 305 m per box - Color : Blue" at bounding box center [316, 501] width 159 height 85
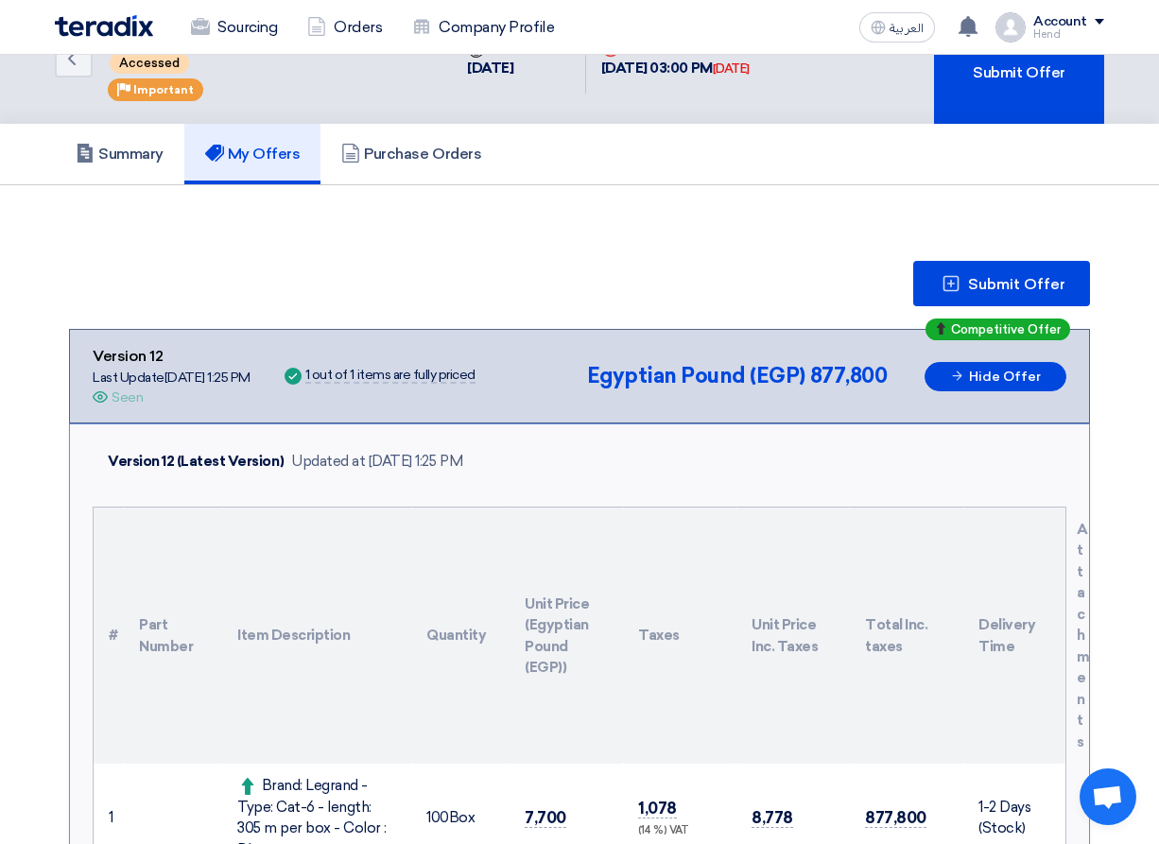
scroll to position [0, 0]
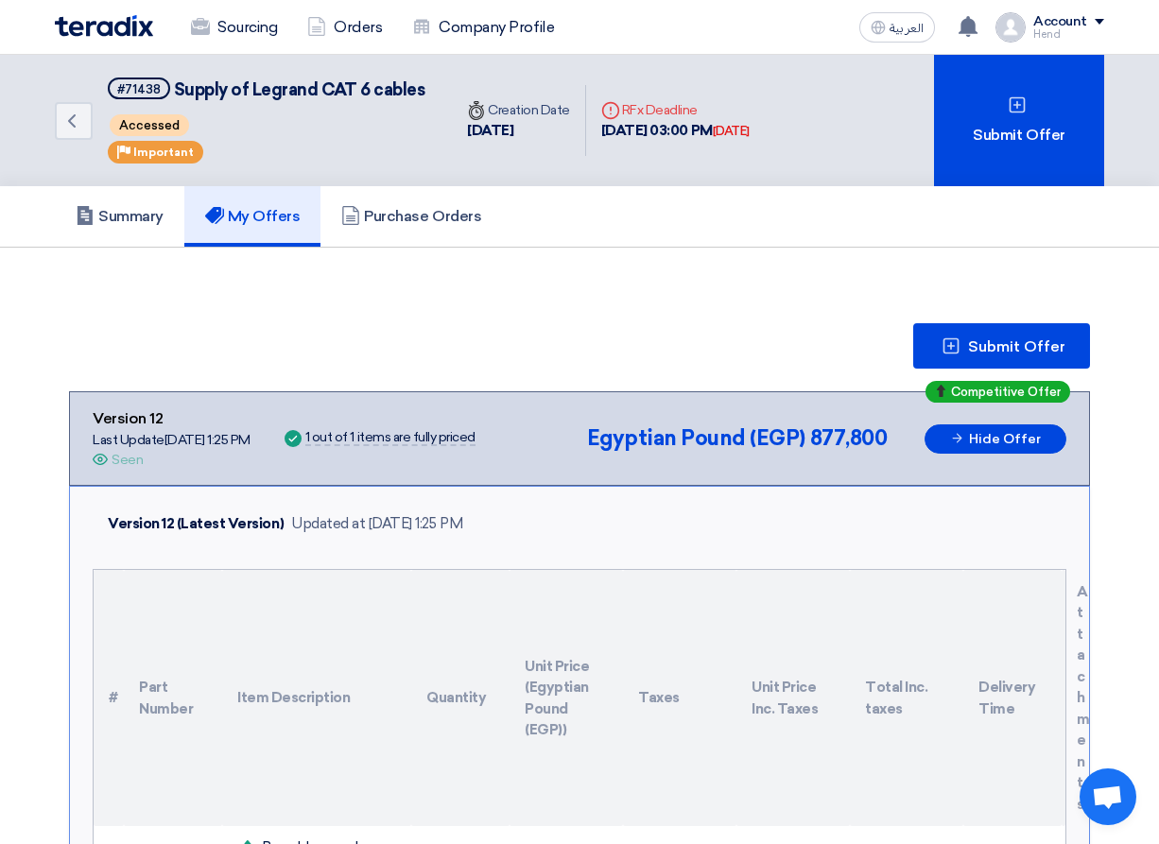
click at [146, 229] on link "Summary" at bounding box center [119, 216] width 129 height 60
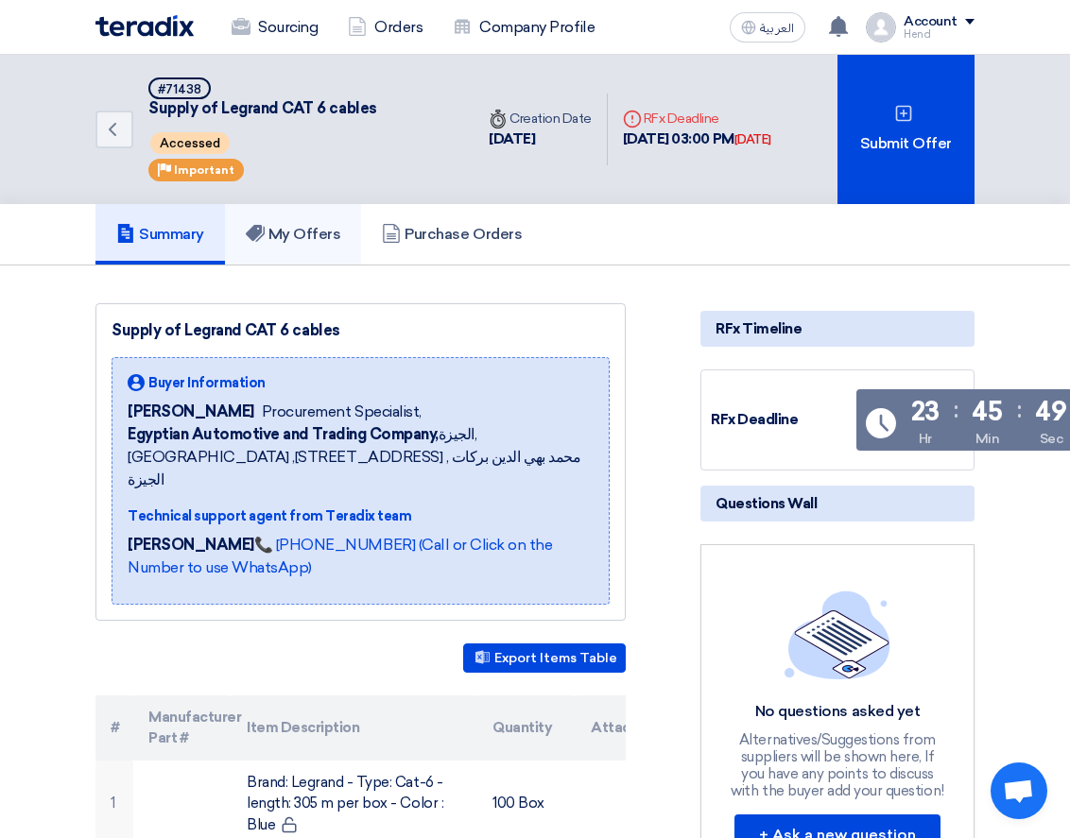
click at [306, 242] on h5 "My Offers" at bounding box center [293, 234] width 95 height 19
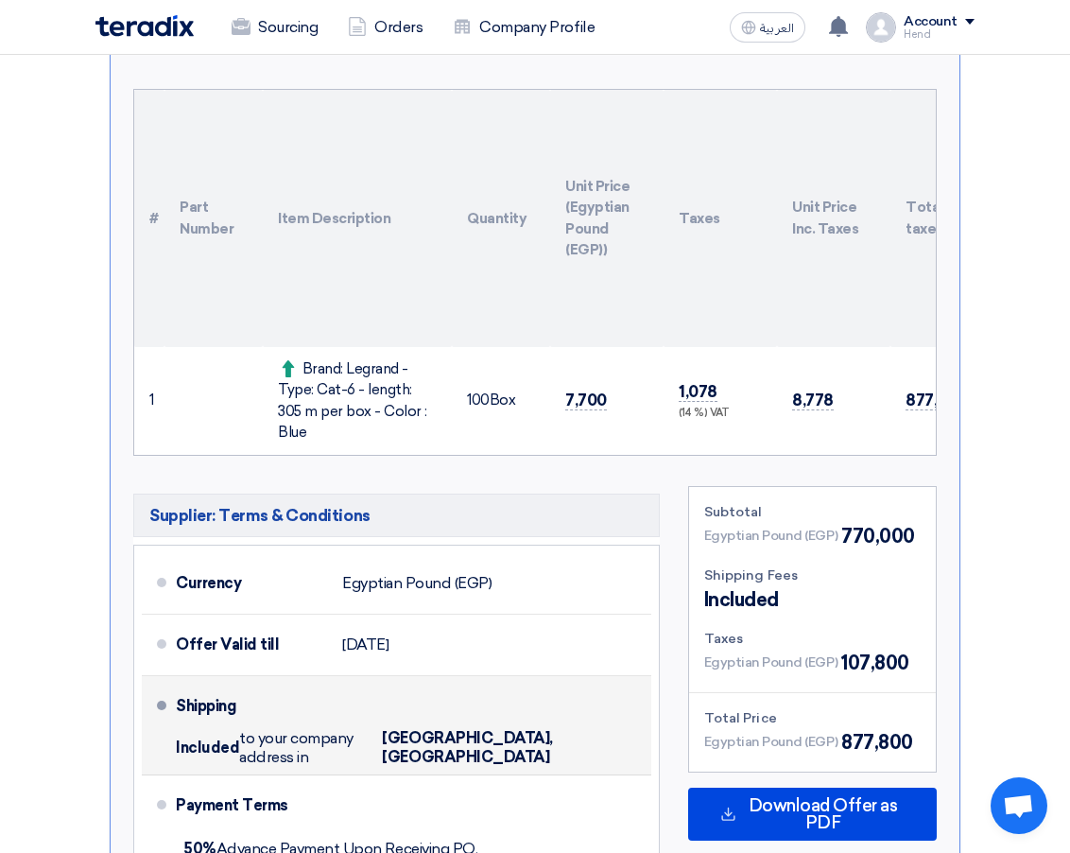
scroll to position [662, 0]
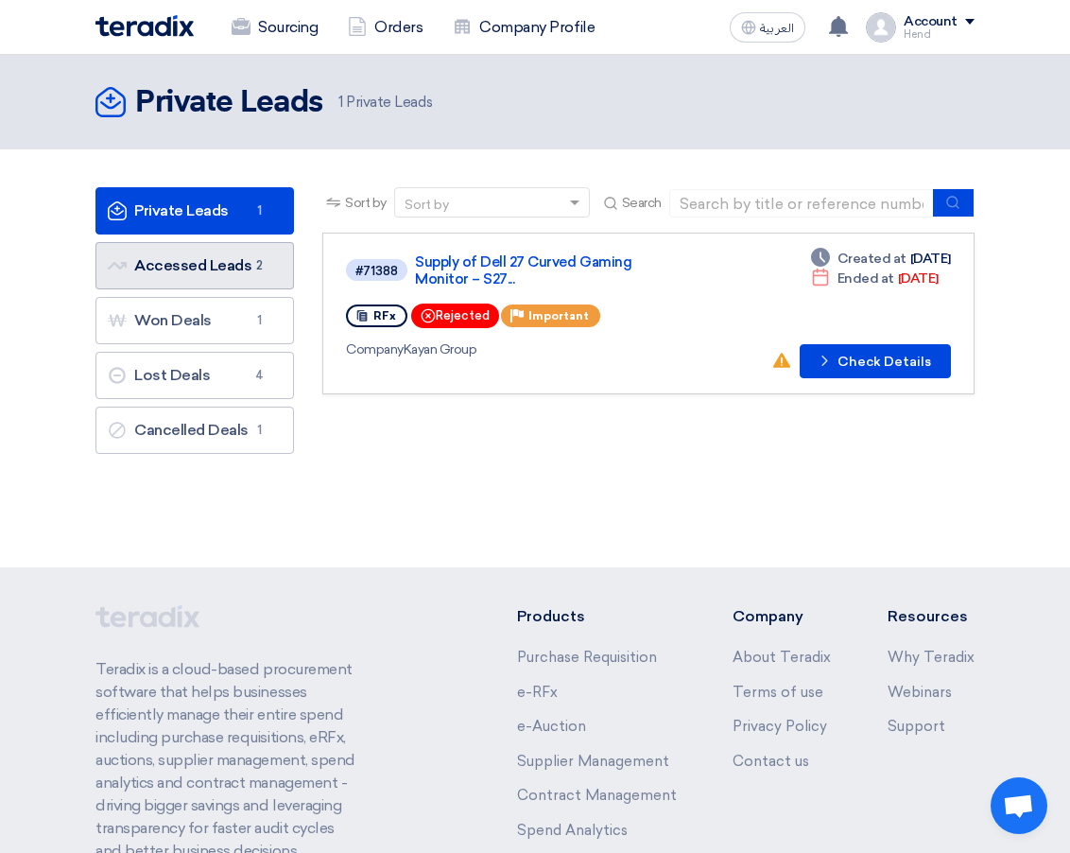
click at [228, 266] on link "Accessed Leads Accessed Leads 2" at bounding box center [194, 265] width 198 height 47
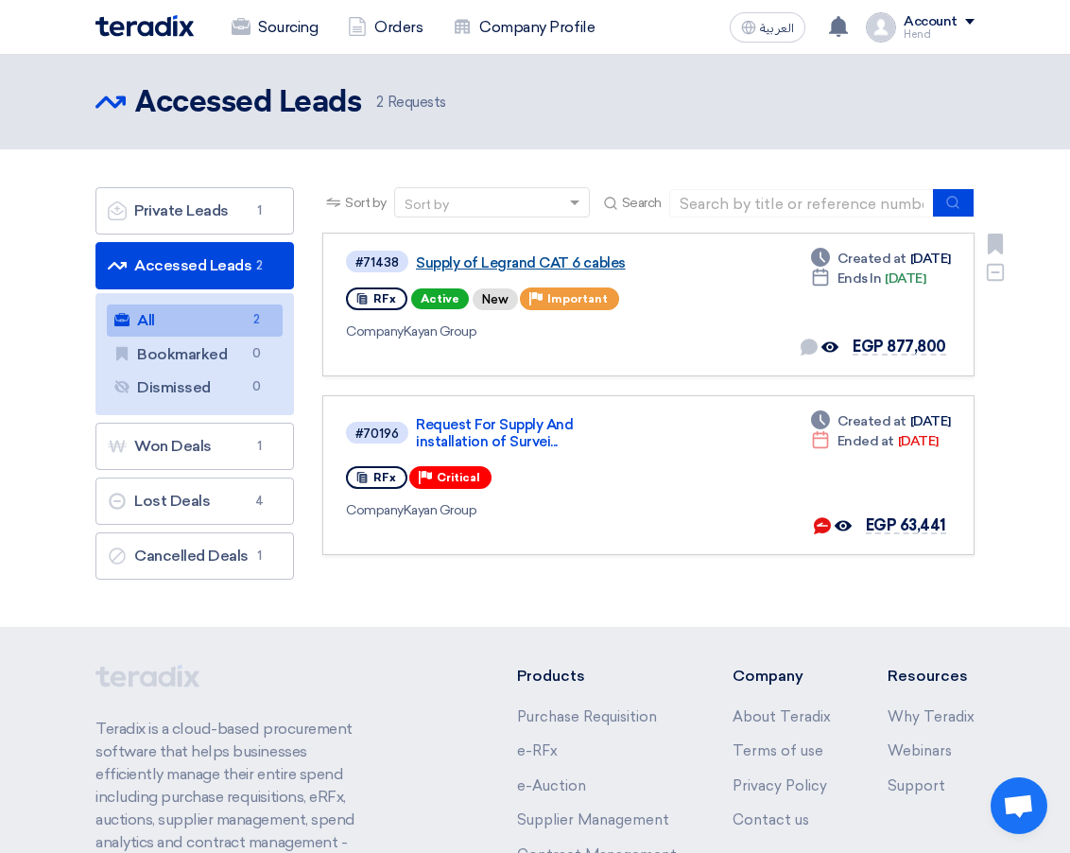
click at [511, 260] on link "Supply of Legrand CAT 6 cables" at bounding box center [529, 262] width 227 height 17
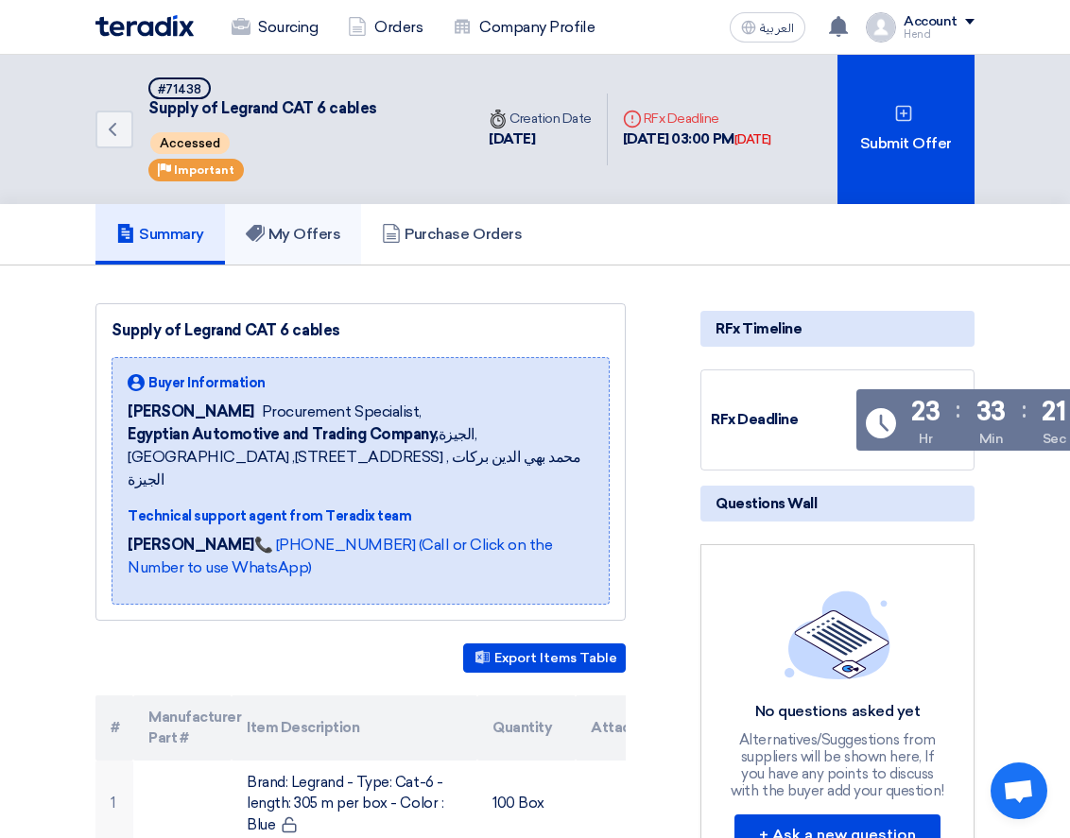
click at [284, 237] on h5 "My Offers" at bounding box center [293, 234] width 95 height 19
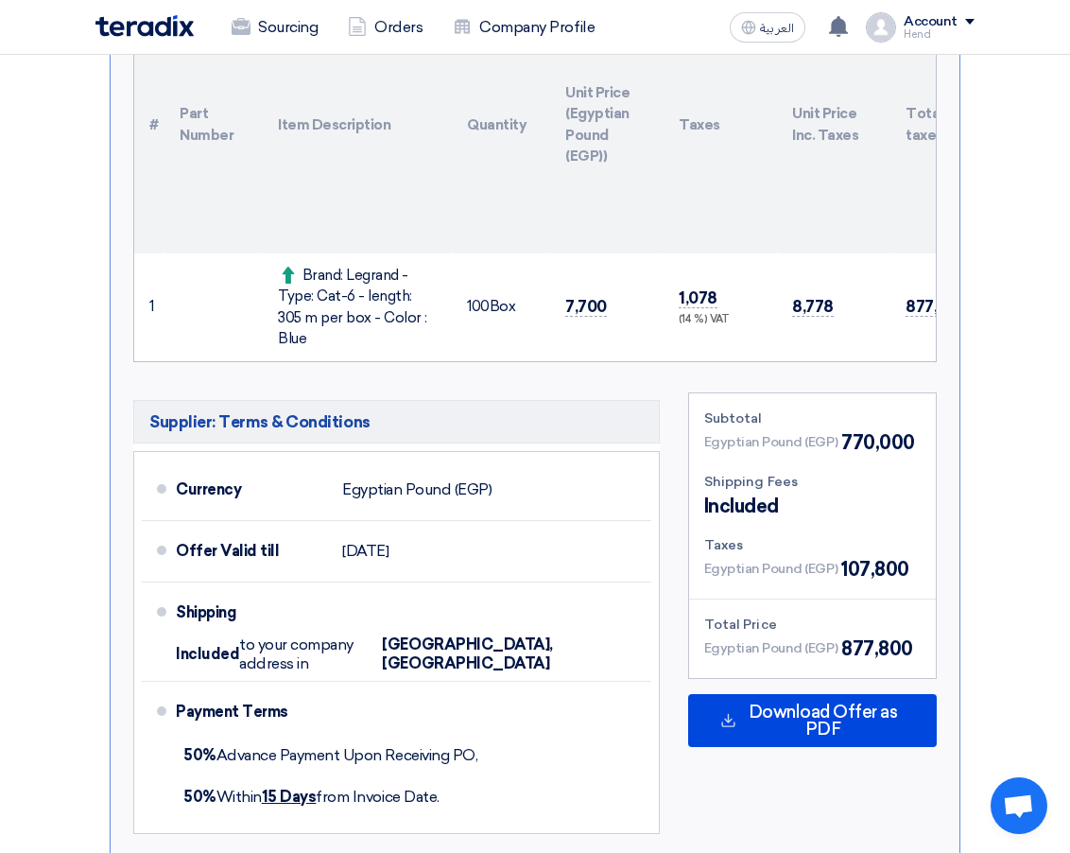
scroll to position [662, 0]
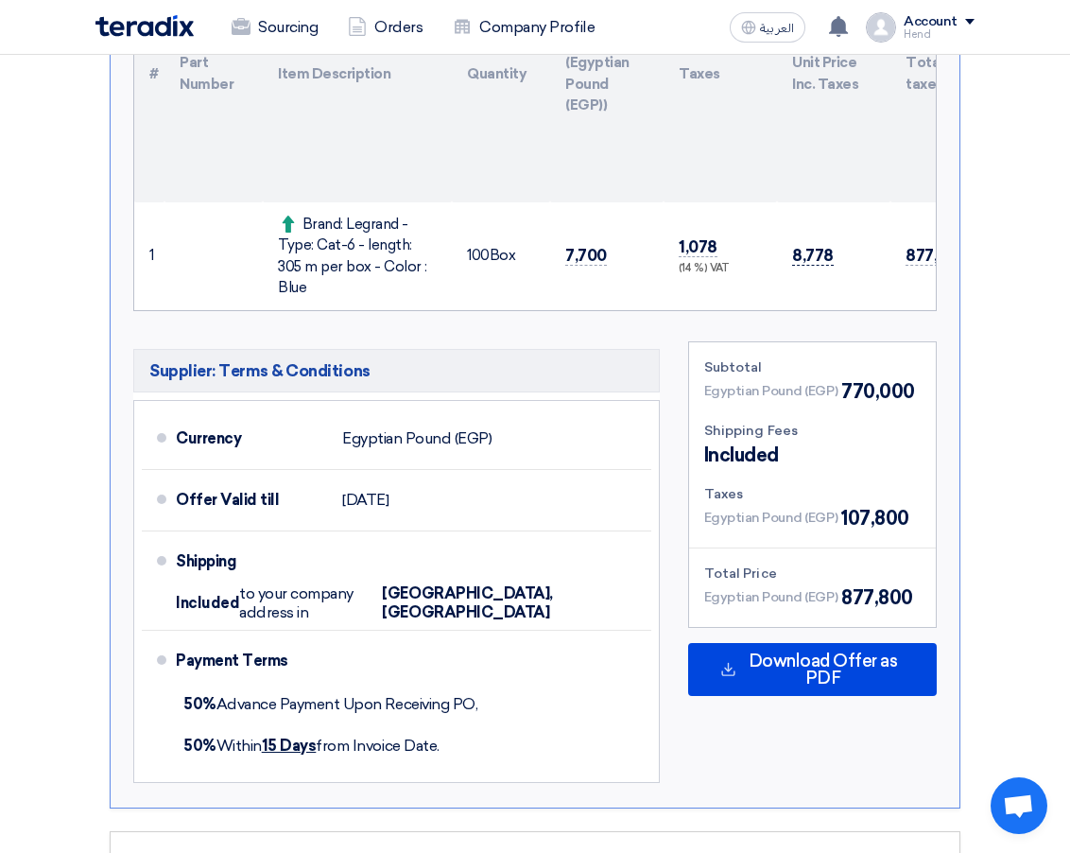
drag, startPoint x: 833, startPoint y: 246, endPoint x: 793, endPoint y: 246, distance: 39.7
click at [793, 246] on td "8,778" at bounding box center [833, 256] width 113 height 108
copy span "8,778"
click at [356, 240] on div "Brand: Legrand - Type: Cat-6 - length: 305 m per box - Color : Blue" at bounding box center [357, 256] width 159 height 85
click at [406, 244] on div "Brand: Legrand - Type: Cat-6 - length: 305 m per box - Color : Blue" at bounding box center [357, 256] width 159 height 85
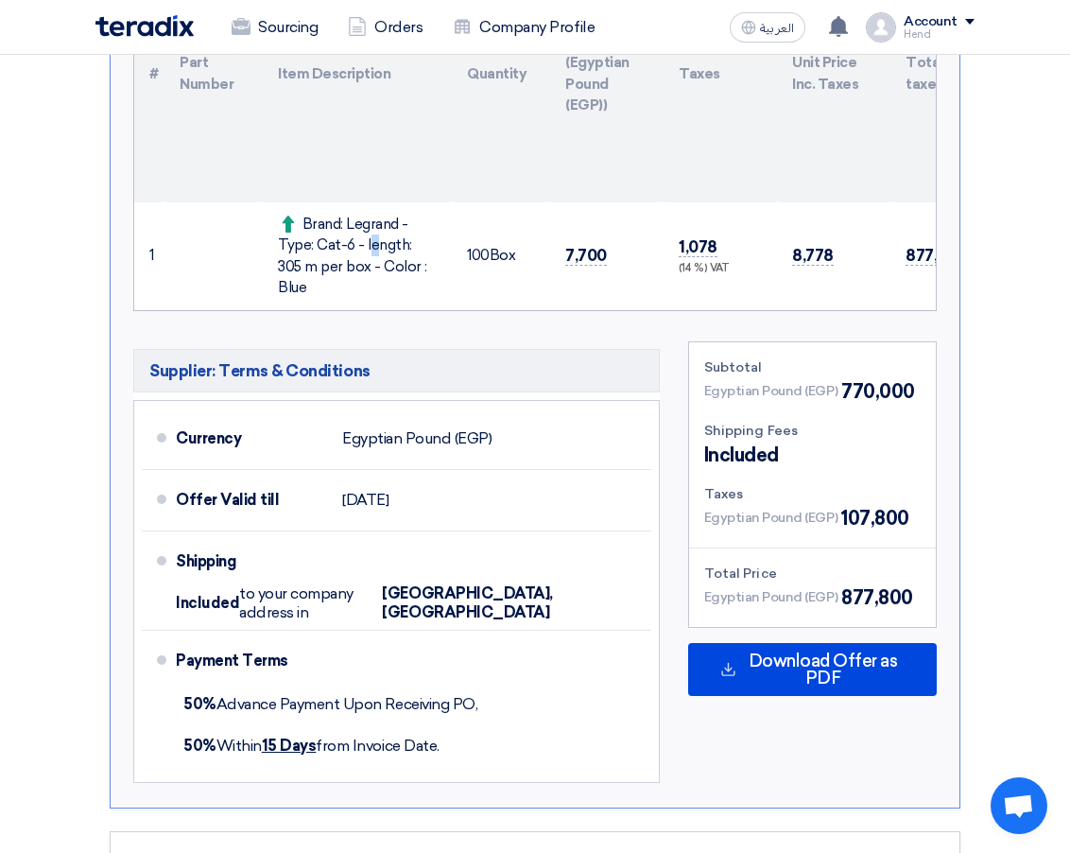
drag, startPoint x: 351, startPoint y: 216, endPoint x: 358, endPoint y: 223, distance: 10.0
click at [358, 223] on div "Brand: Legrand - Type: Cat-6 - length: 305 m per box - Color : Blue" at bounding box center [357, 256] width 159 height 85
drag, startPoint x: 346, startPoint y: 220, endPoint x: 430, endPoint y: 284, distance: 105.9
click at [430, 284] on td "Brand: Legrand - Type: Cat-6 - length: 305 m per box - Color : Blue" at bounding box center [357, 256] width 189 height 108
drag, startPoint x: 797, startPoint y: 241, endPoint x: 929, endPoint y: 252, distance: 132.8
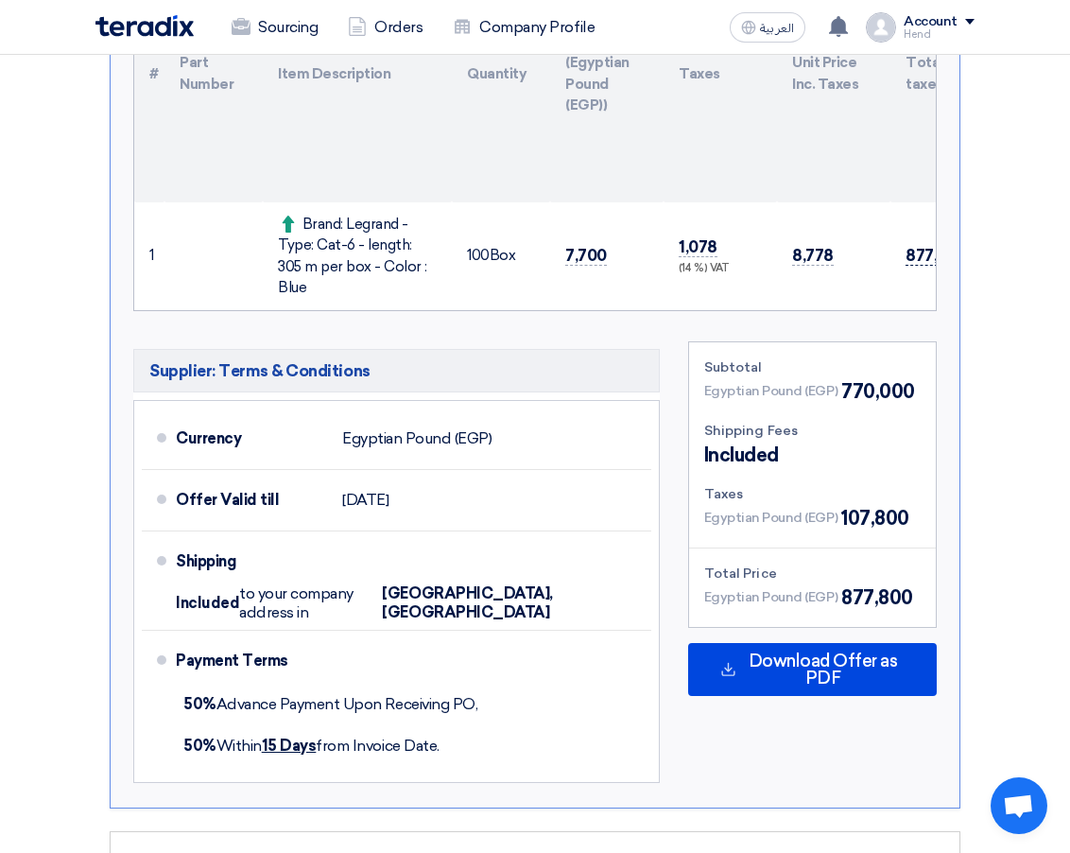
click at [922, 250] on tr "1 Brand: Legrand - Type: Cat-6 - length: 305 m per box - Color : Blue 100" at bounding box center [618, 256] width 968 height 108
click at [810, 249] on span "8,778" at bounding box center [813, 256] width 42 height 20
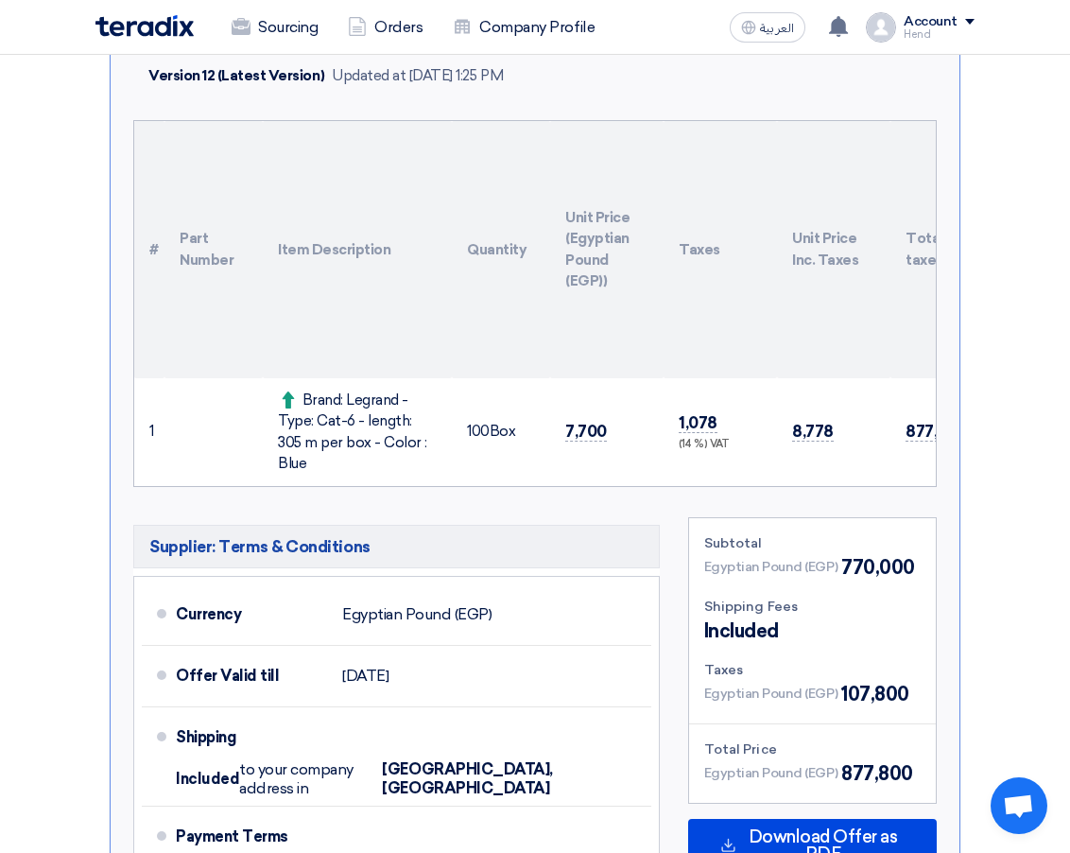
scroll to position [363, 0]
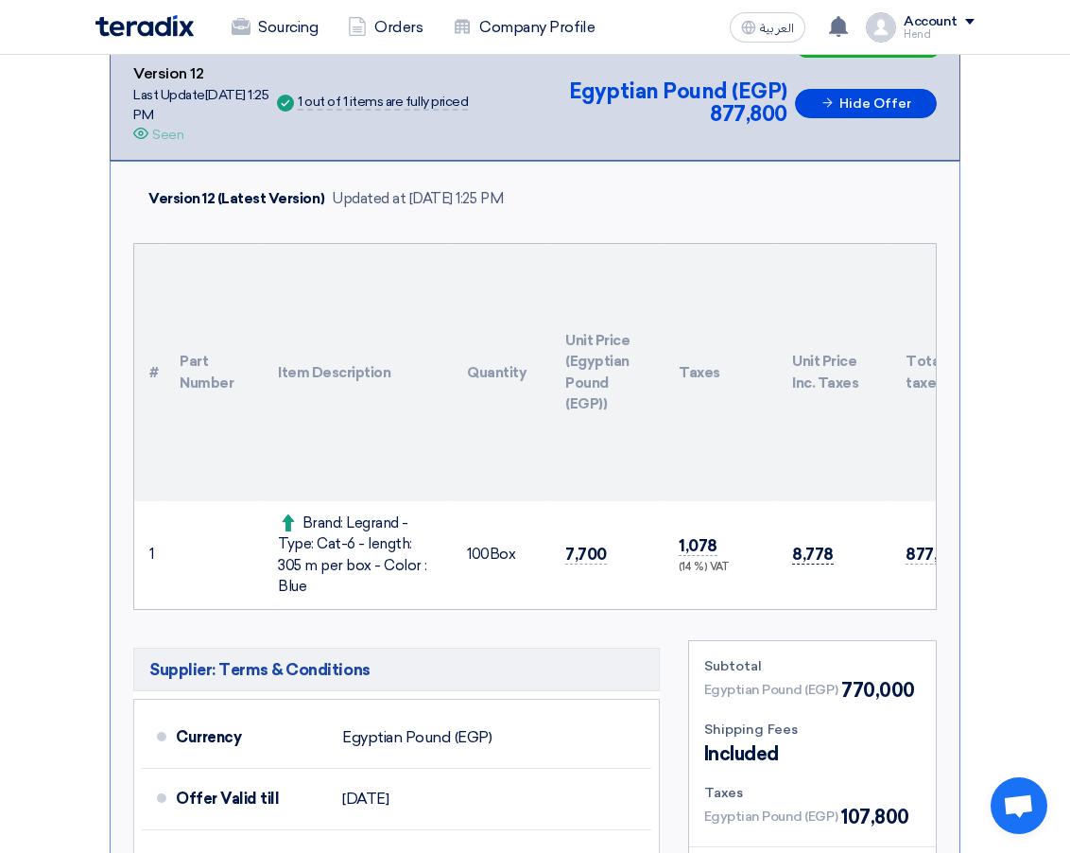
click at [794, 548] on span "8,778" at bounding box center [813, 554] width 42 height 20
drag, startPoint x: 792, startPoint y: 543, endPoint x: 840, endPoint y: 532, distance: 49.5
click at [840, 532] on td "8,778" at bounding box center [833, 555] width 113 height 108
click at [391, 476] on th "Item Description" at bounding box center [357, 372] width 189 height 257
click at [379, 545] on div "Brand: Legrand - Type: Cat-6 - length: 305 m per box - Color : Blue" at bounding box center [357, 554] width 159 height 85
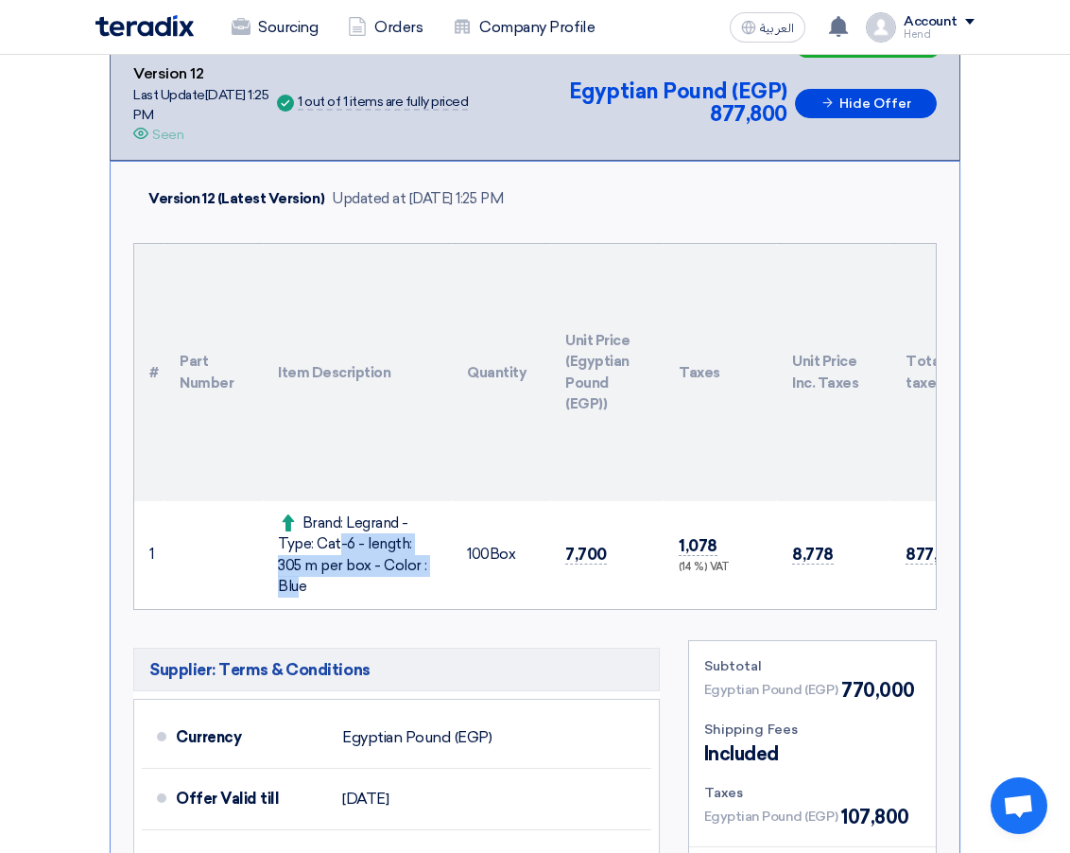
drag, startPoint x: 318, startPoint y: 525, endPoint x: 448, endPoint y: 555, distance: 133.9
click at [450, 554] on td "Brand: Legrand - Type: Cat-6 - length: 305 m per box - Color : Blue" at bounding box center [357, 555] width 189 height 108
click at [427, 555] on div "Brand: Legrand - Type: Cat-6 - length: 305 m per box - Color : Blue" at bounding box center [357, 554] width 159 height 85
drag, startPoint x: 424, startPoint y: 569, endPoint x: 344, endPoint y: 508, distance: 100.6
click at [344, 508] on td "Brand: Legrand - Type: Cat-6 - length: 305 m per box - Color : Blue" at bounding box center [357, 555] width 189 height 108
